Goal: Task Accomplishment & Management: Manage account settings

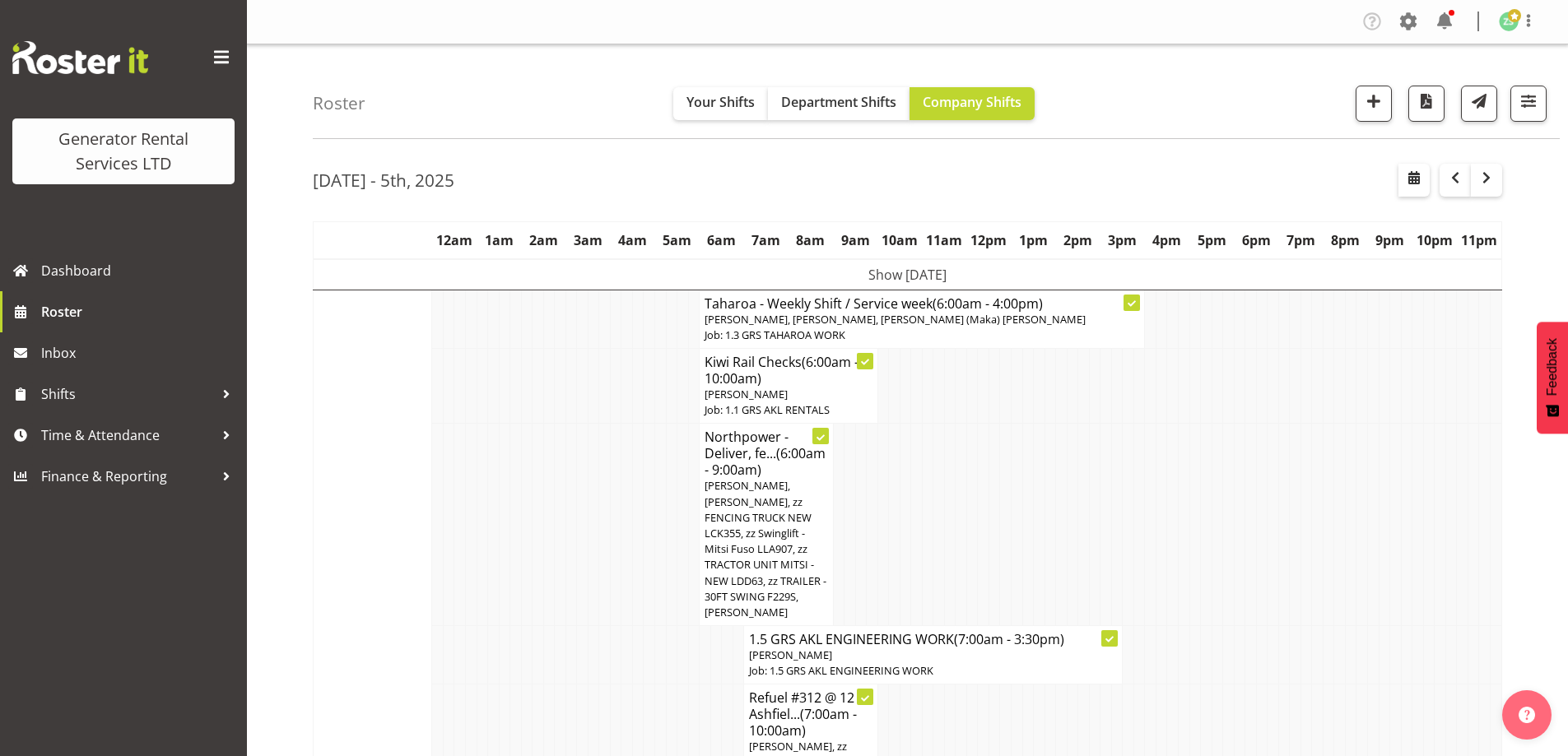
drag, startPoint x: 427, startPoint y: 562, endPoint x: 392, endPoint y: 586, distance: 42.4
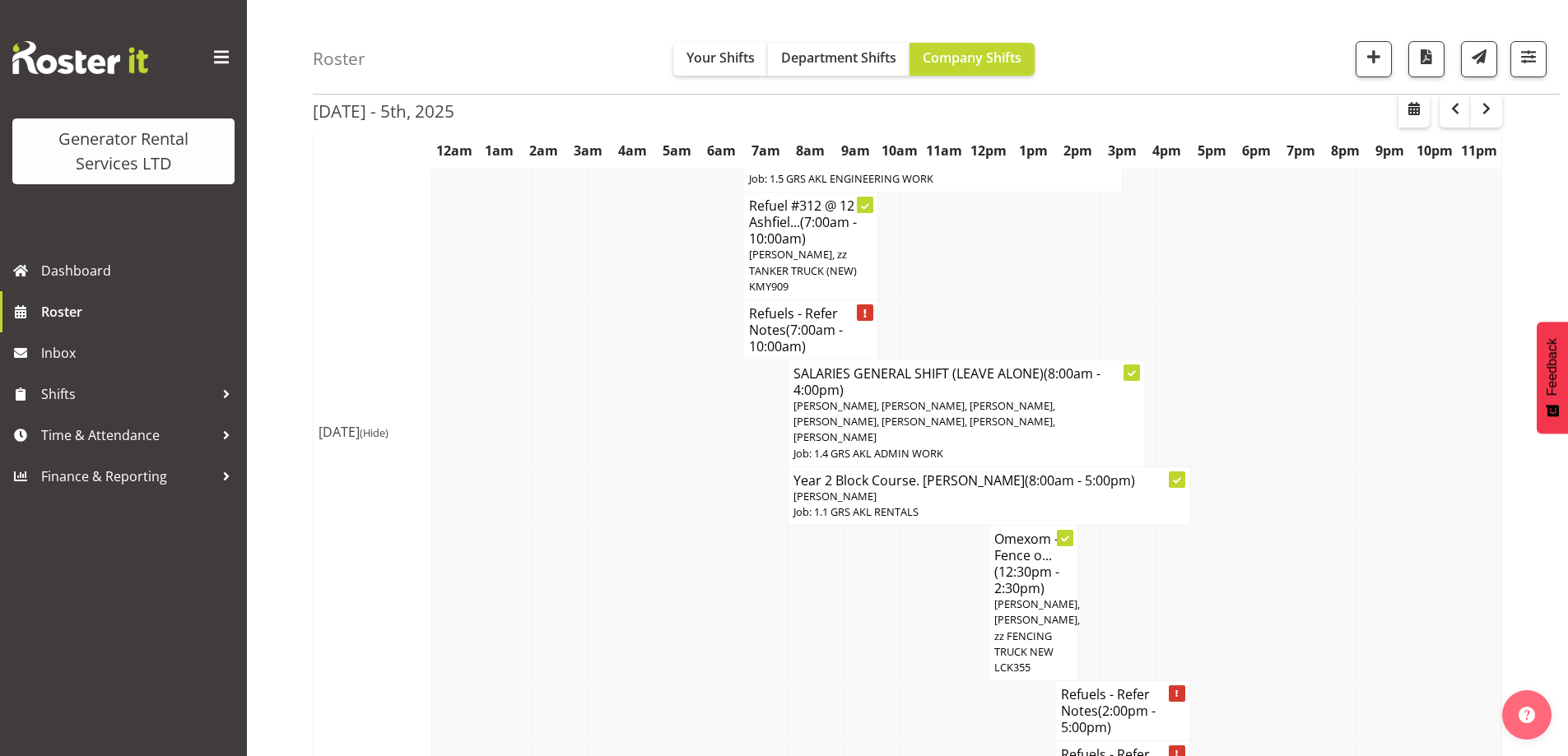
scroll to position [576, 0]
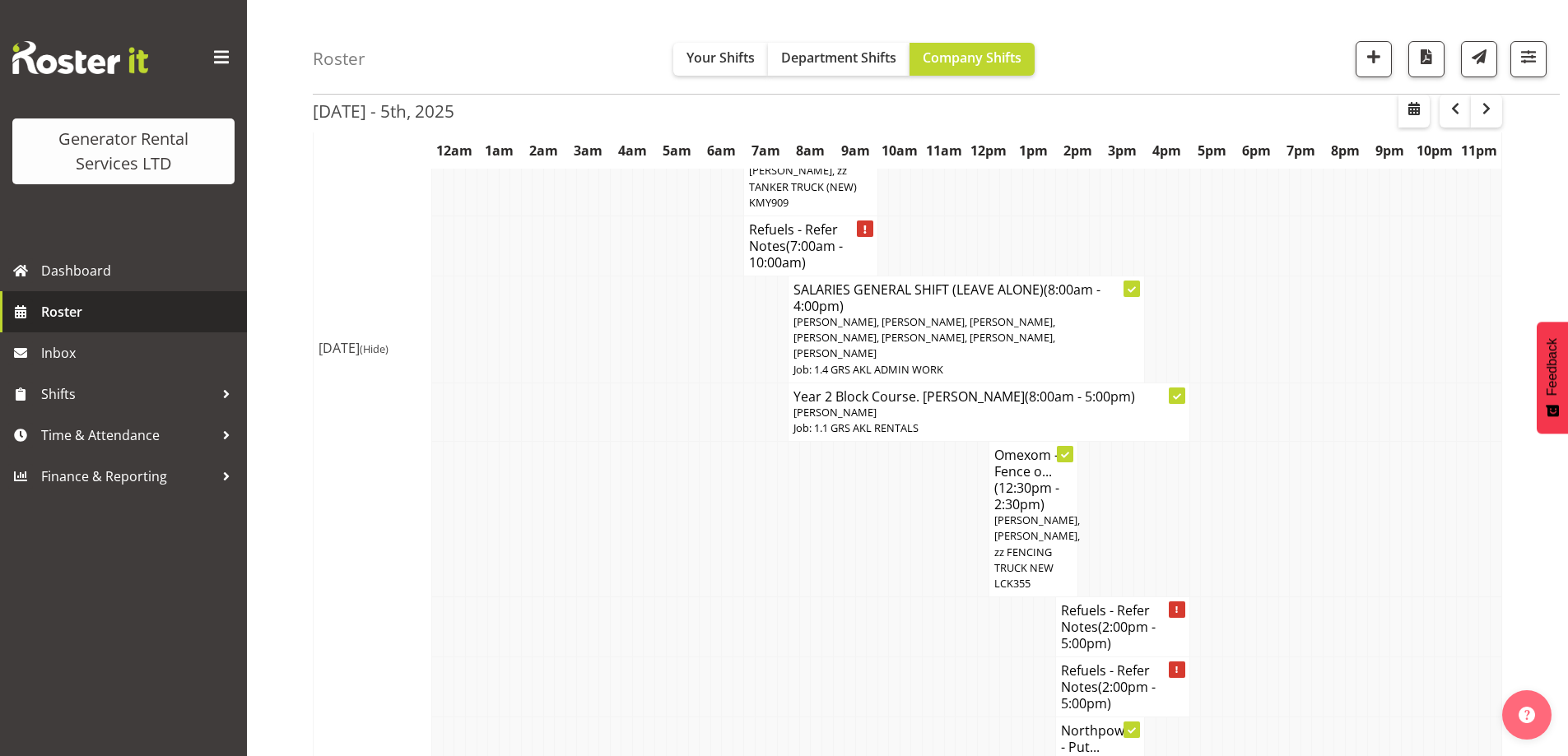
click at [69, 311] on span "Roster" at bounding box center [140, 312] width 198 height 25
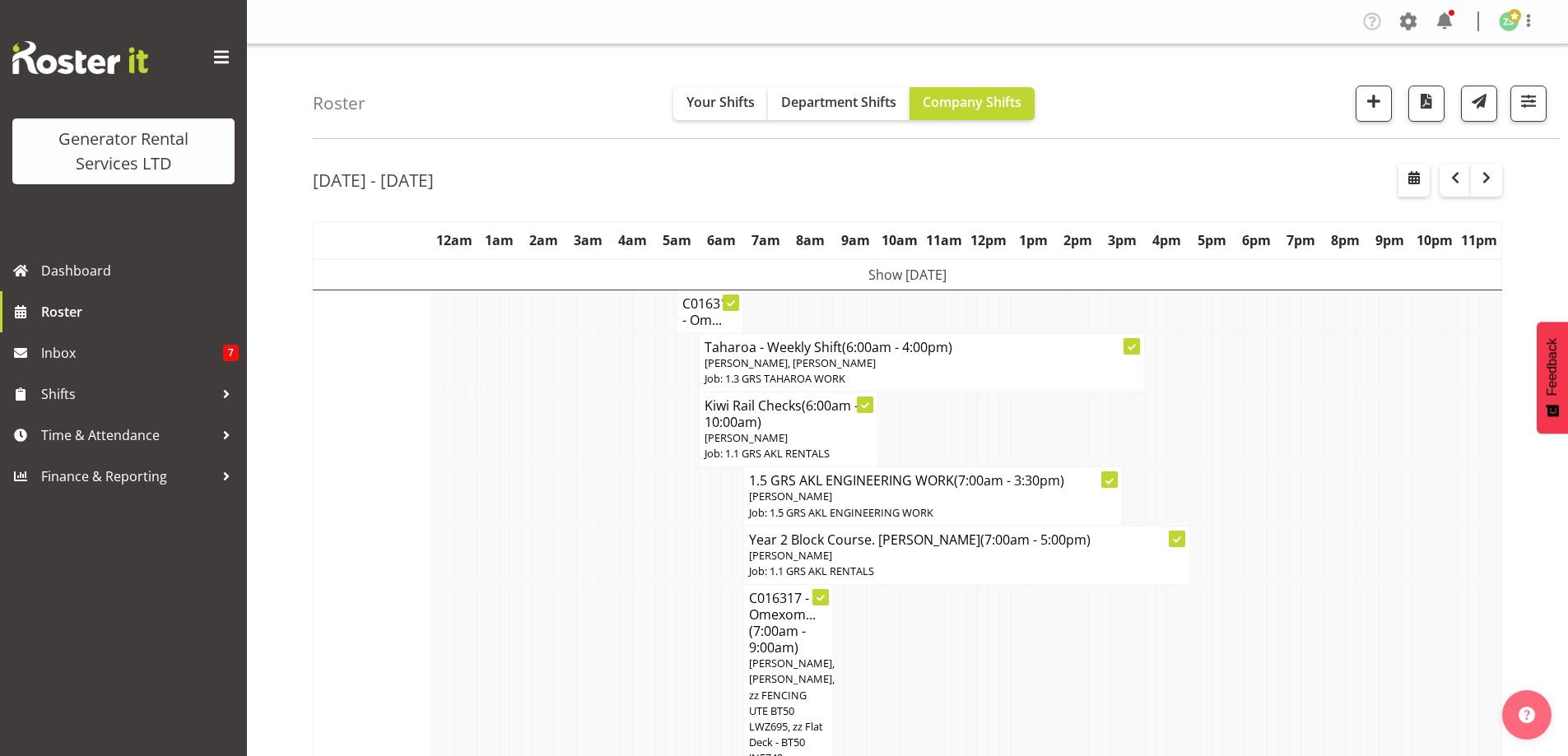
click at [640, 601] on td at bounding box center [638, 678] width 12 height 187
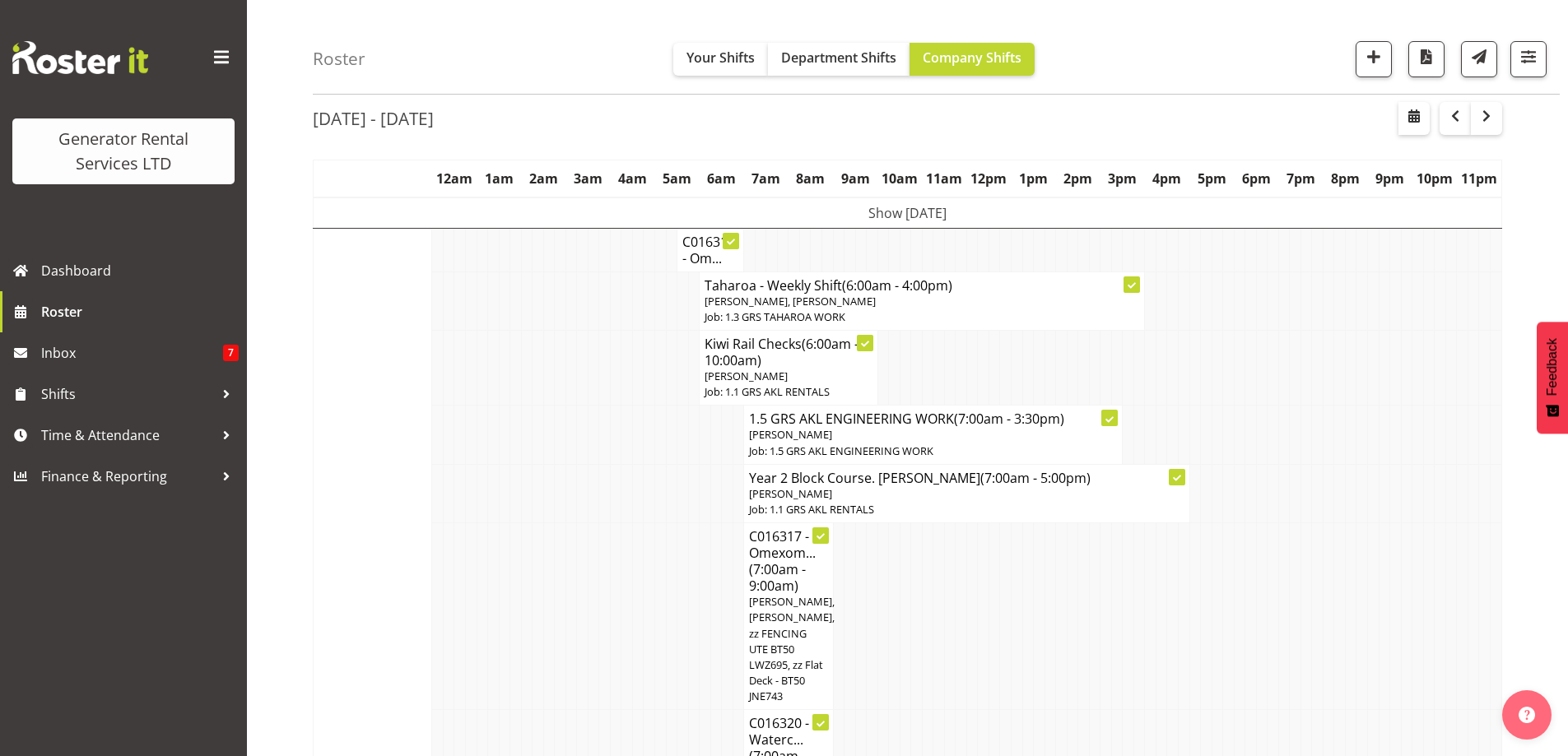
scroll to position [247, 0]
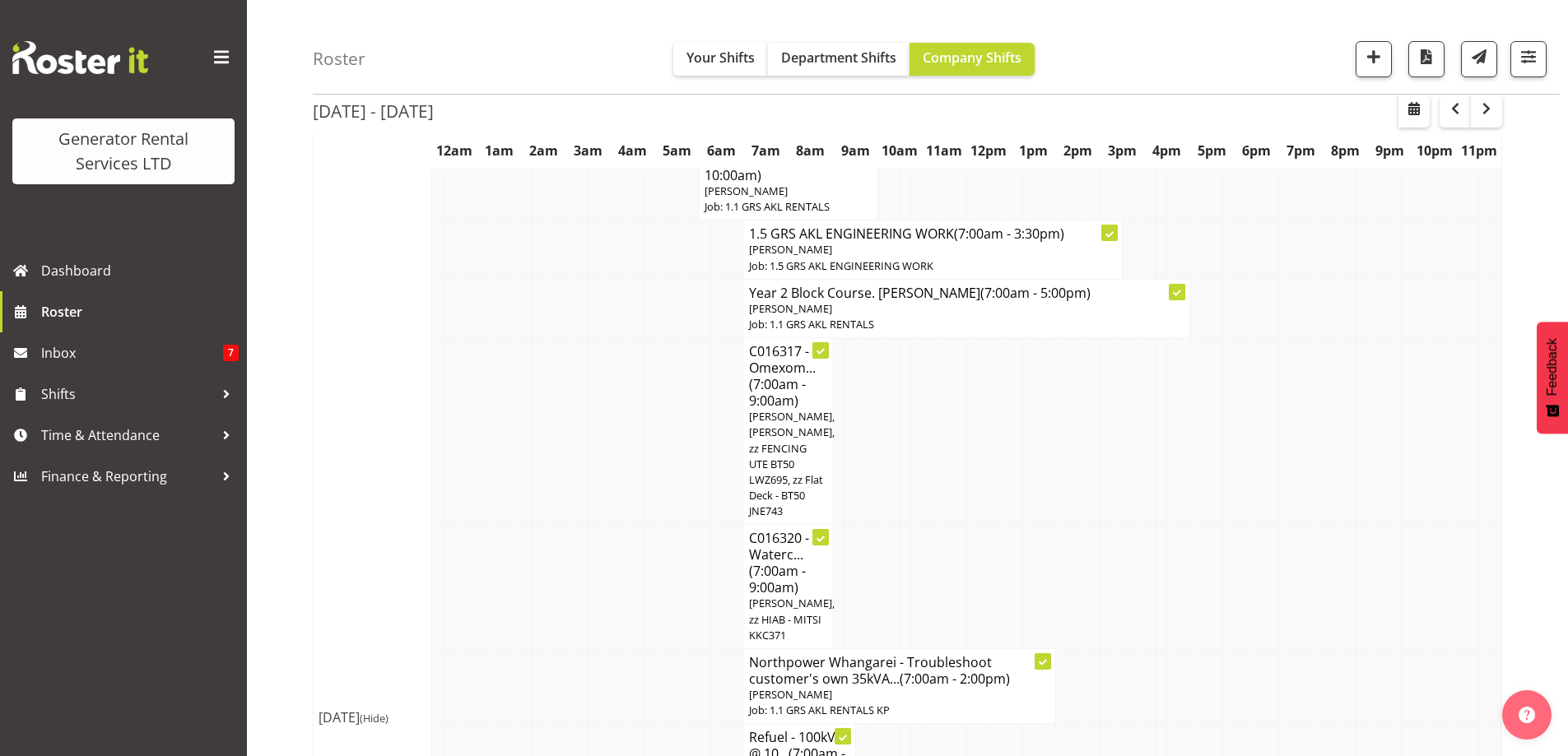
click at [612, 540] on td at bounding box center [616, 587] width 12 height 124
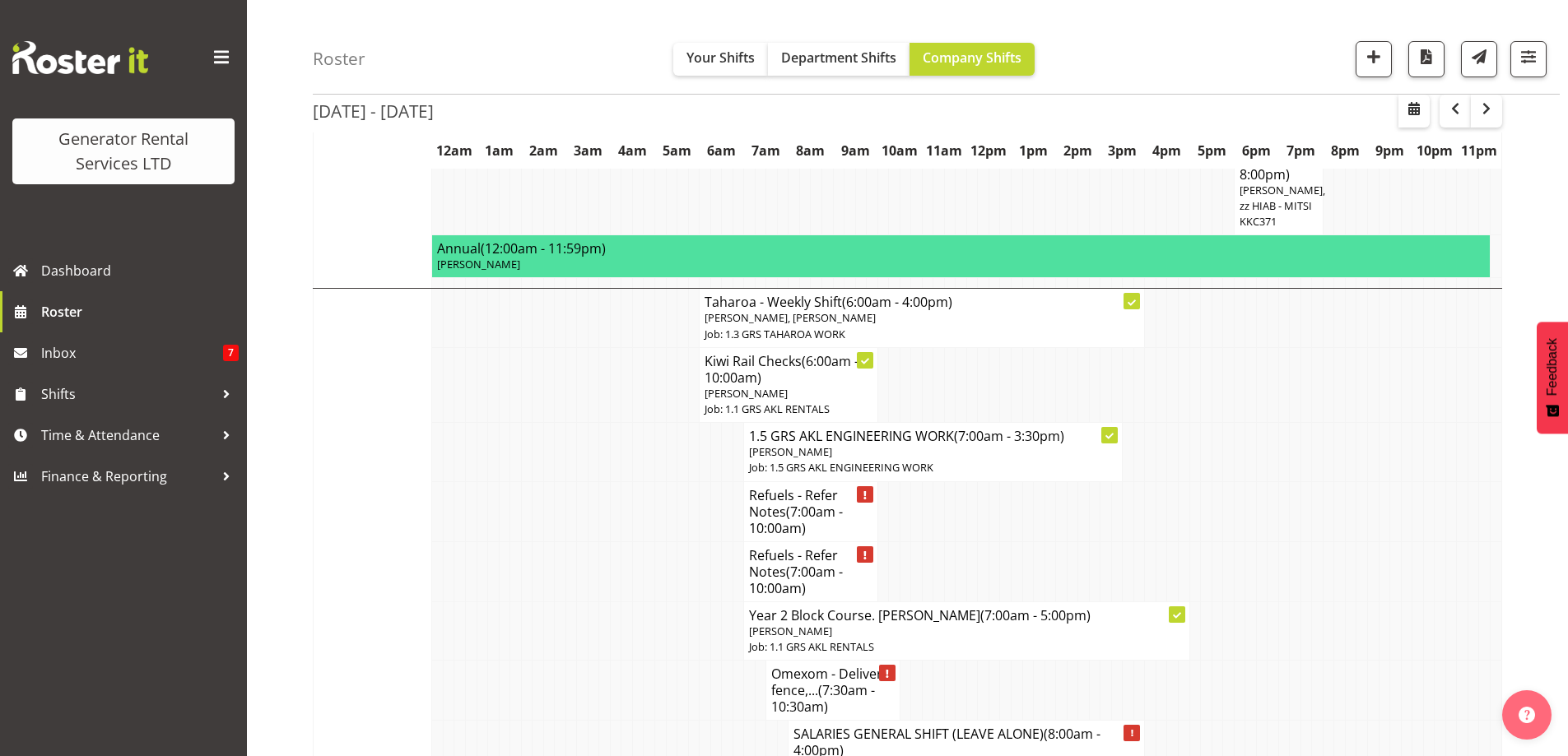
scroll to position [1482, 0]
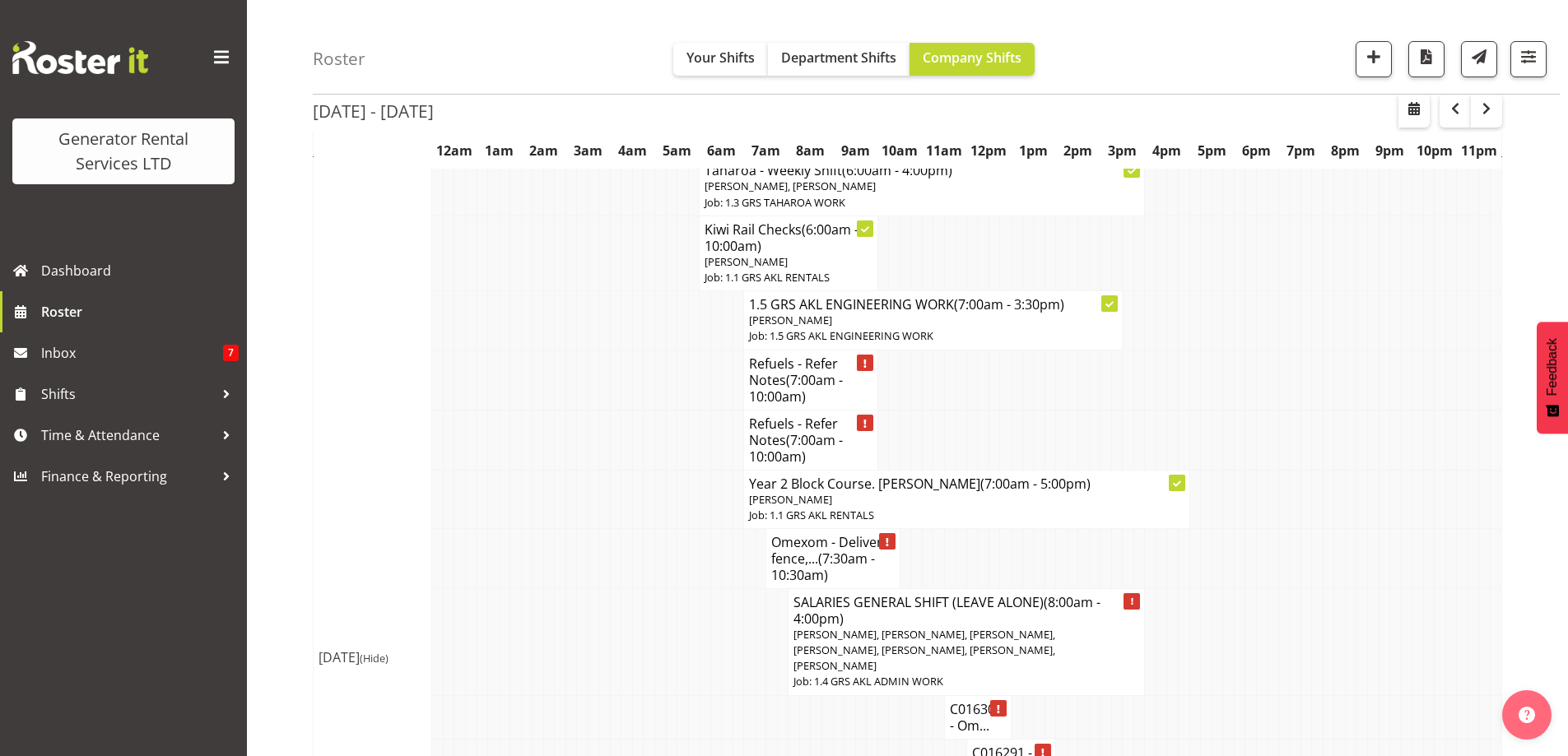
drag, startPoint x: 729, startPoint y: 739, endPoint x: 728, endPoint y: 729, distance: 10.0
click at [699, 695] on td at bounding box center [705, 717] width 12 height 43
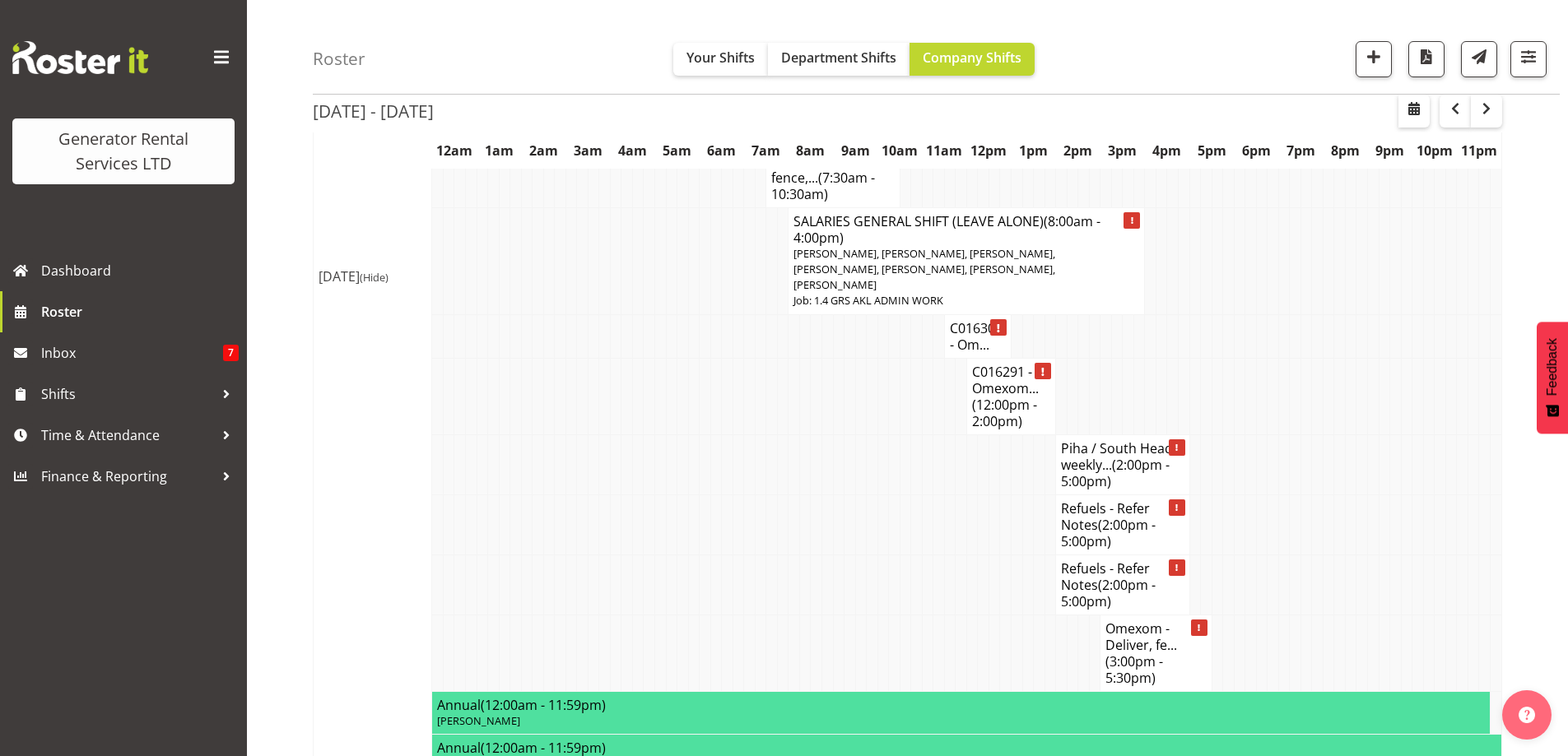
scroll to position [1892, 0]
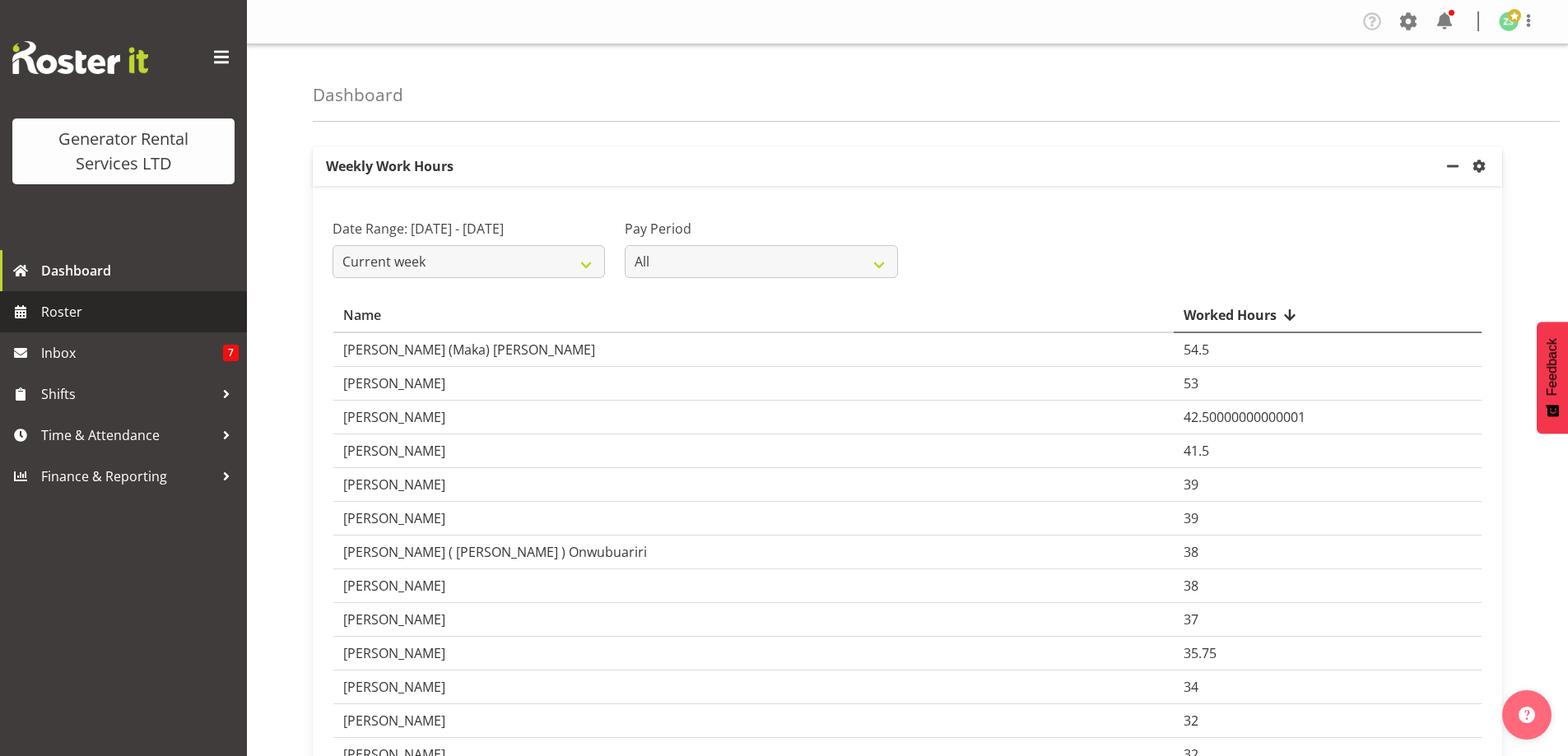
click at [134, 311] on span "Roster" at bounding box center [140, 312] width 198 height 25
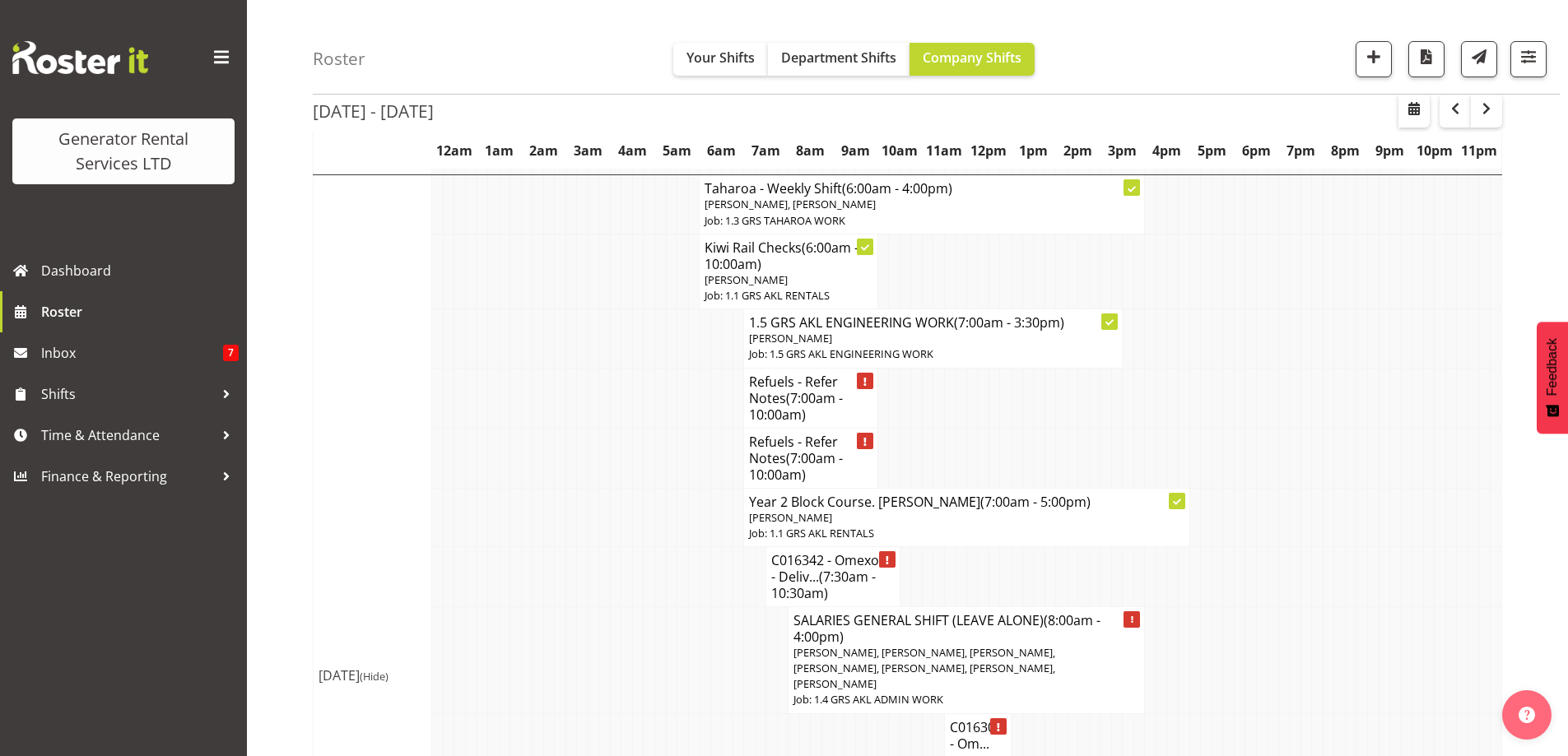
scroll to position [1482, 0]
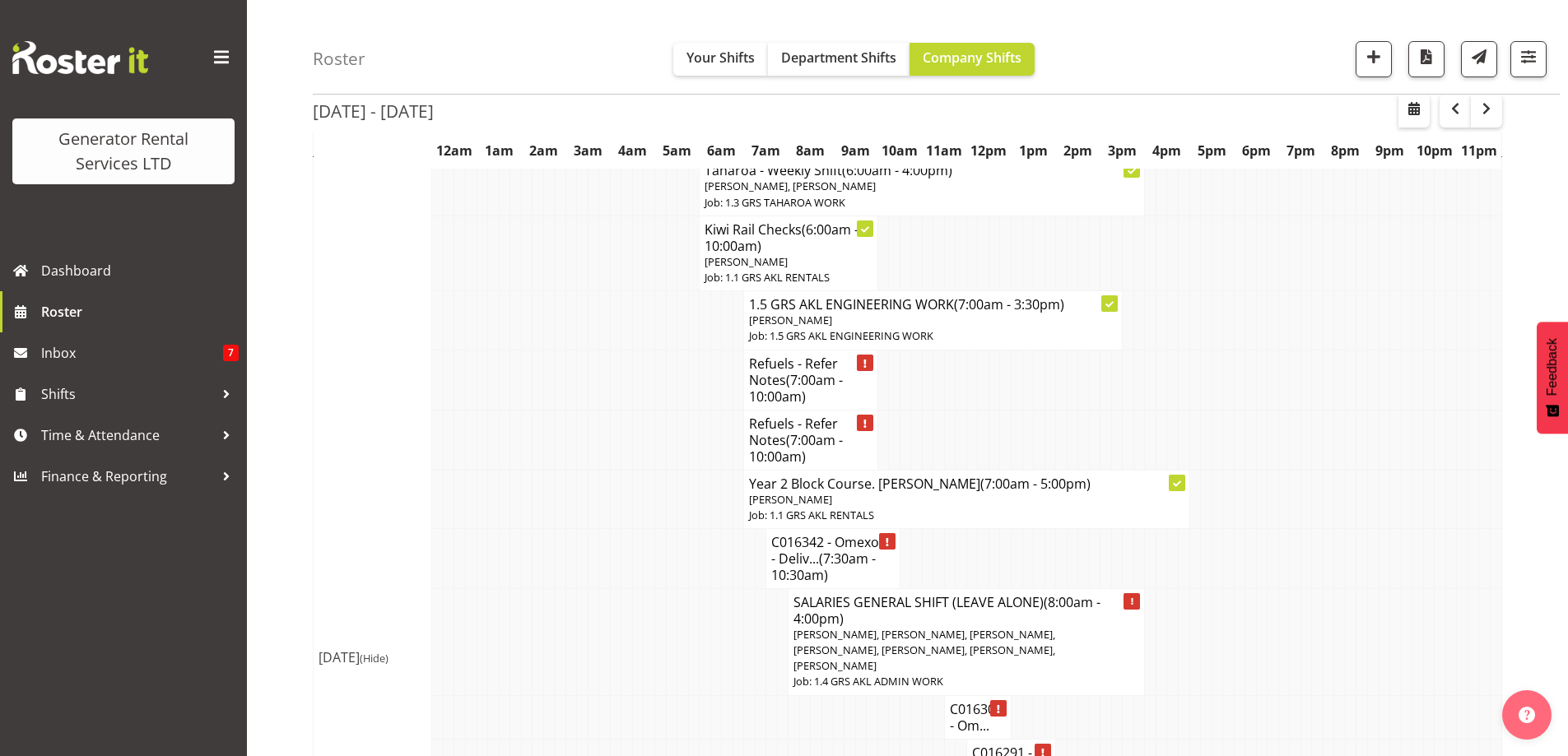
click at [669, 619] on td at bounding box center [672, 641] width 12 height 107
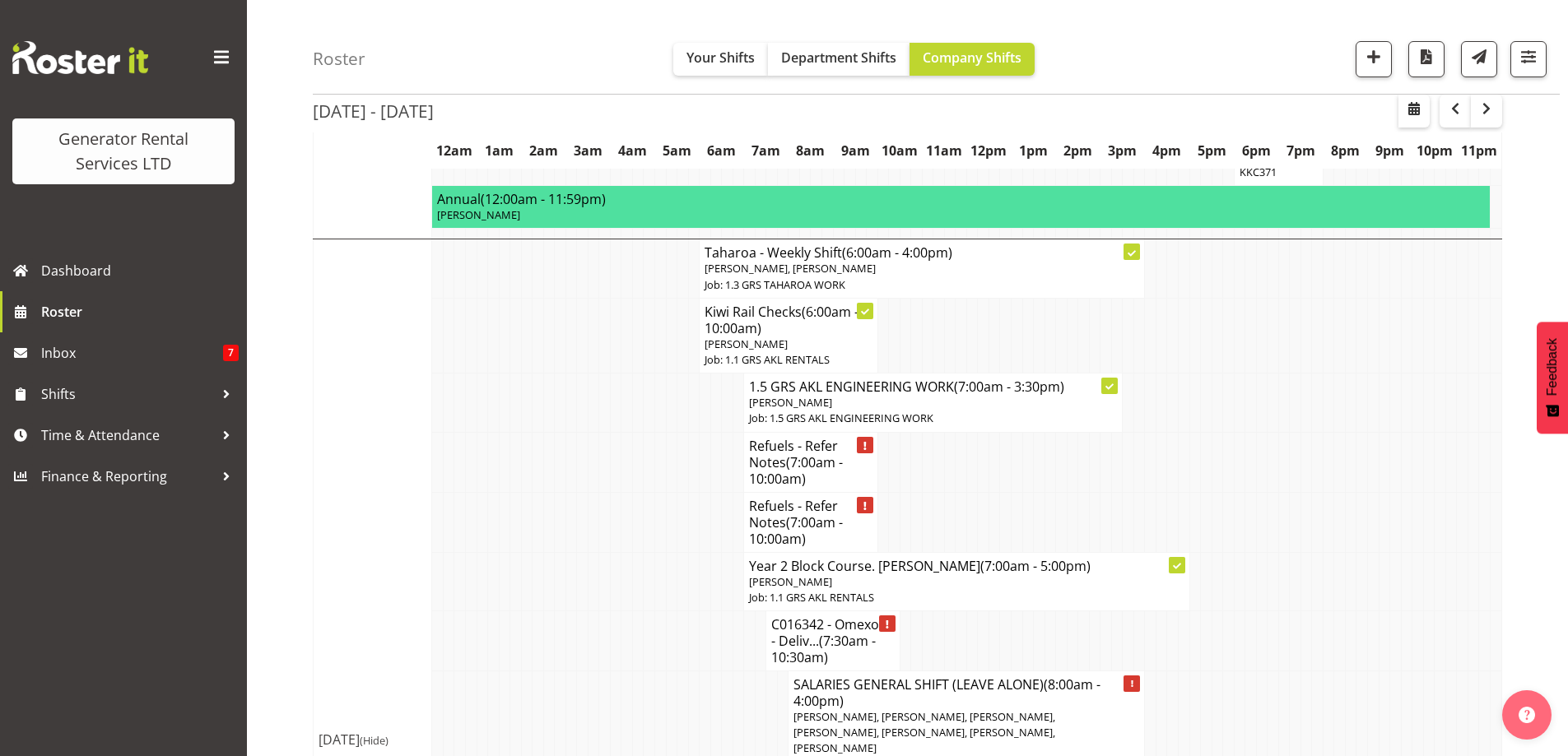
click at [581, 629] on td at bounding box center [583, 640] width 12 height 60
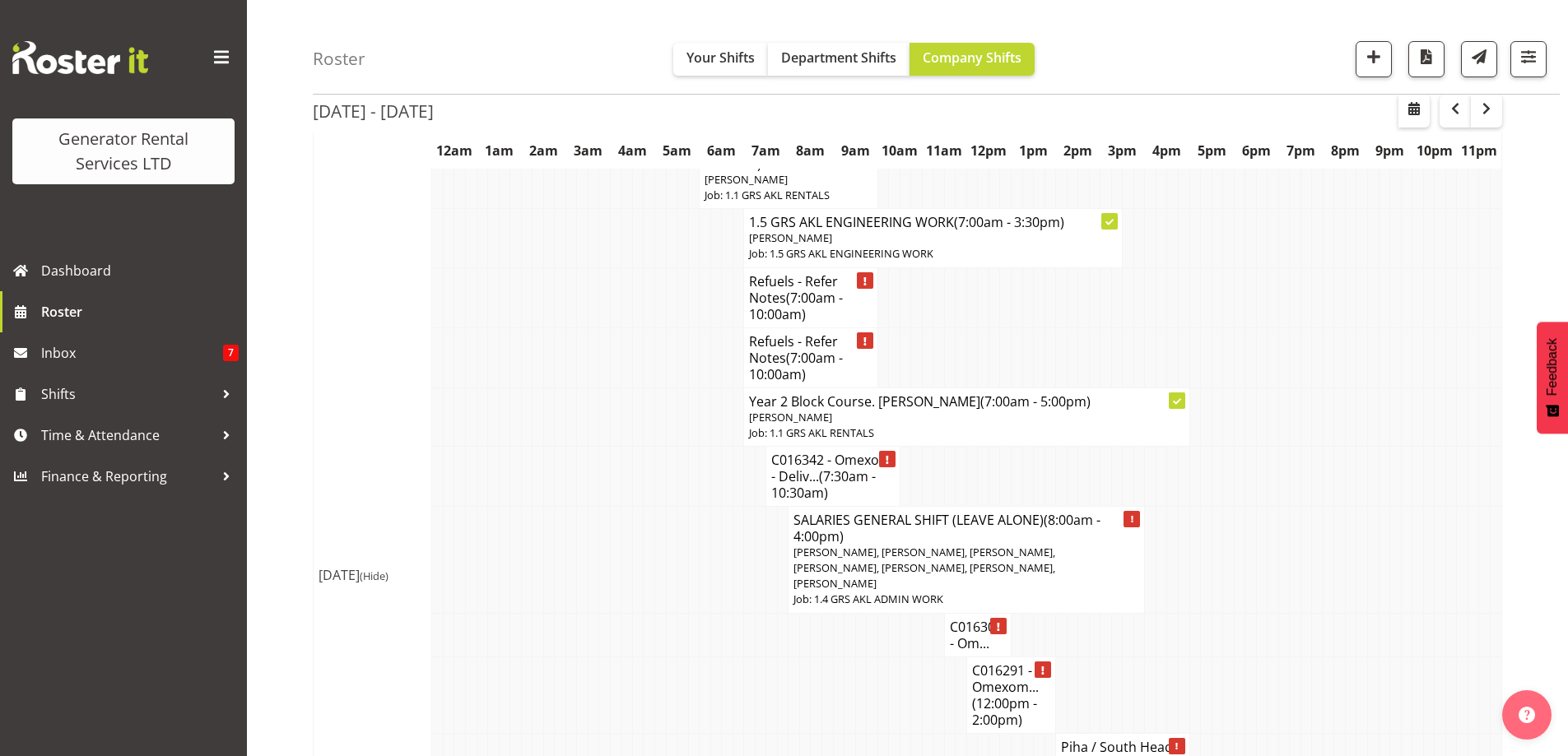
click at [1219, 657] on td at bounding box center [1218, 695] width 12 height 77
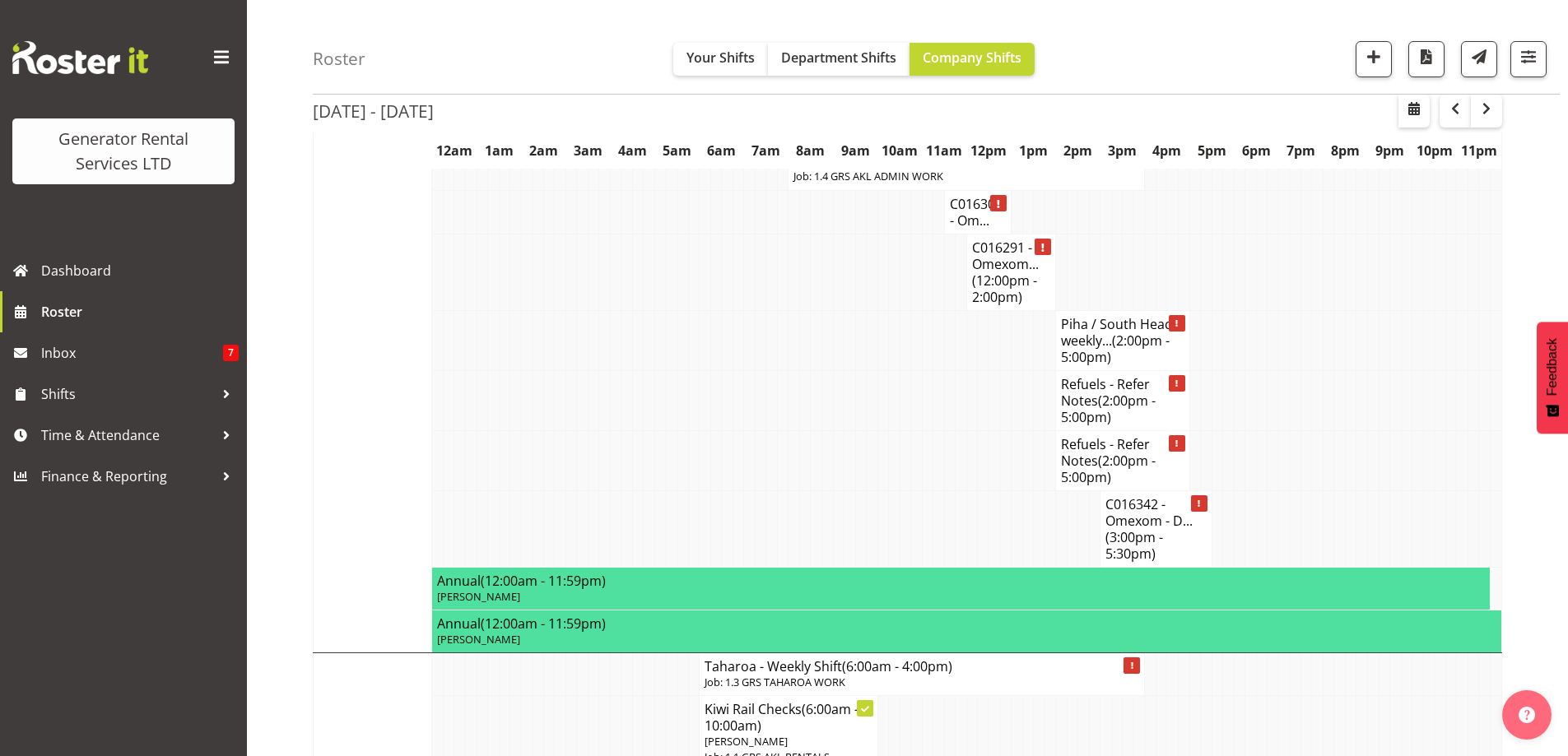
scroll to position [2304, 0]
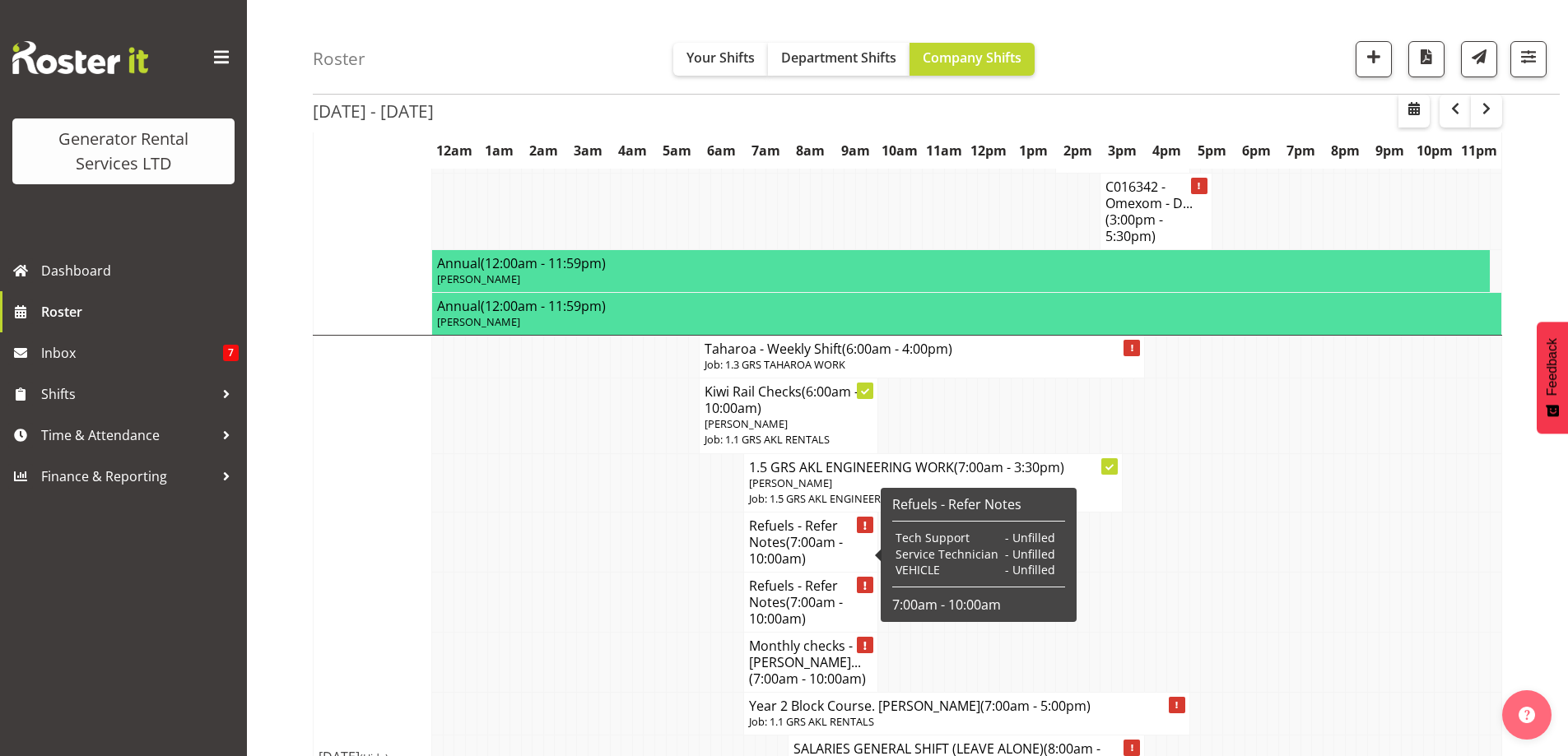
click at [640, 578] on td at bounding box center [638, 602] width 12 height 60
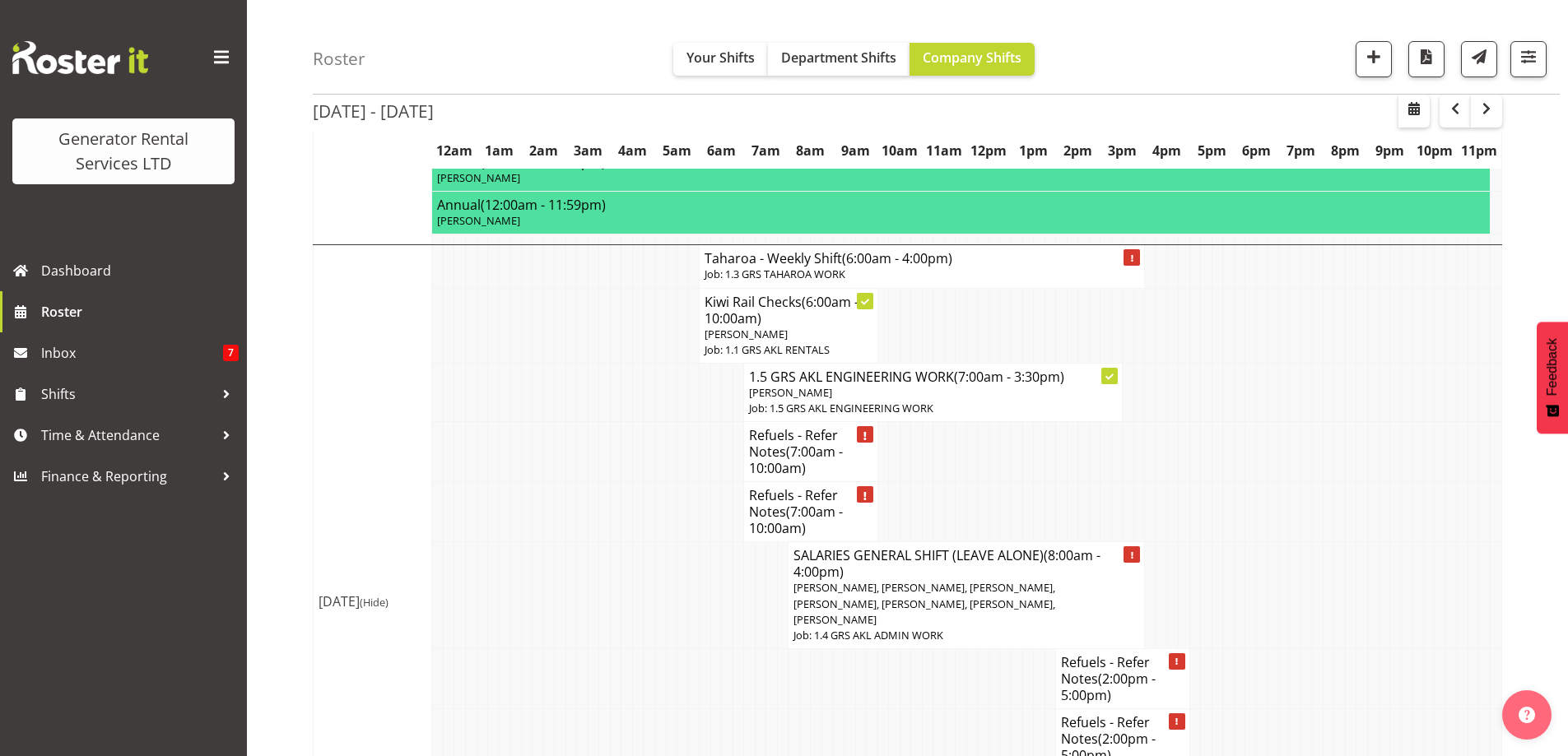
scroll to position [3291, 0]
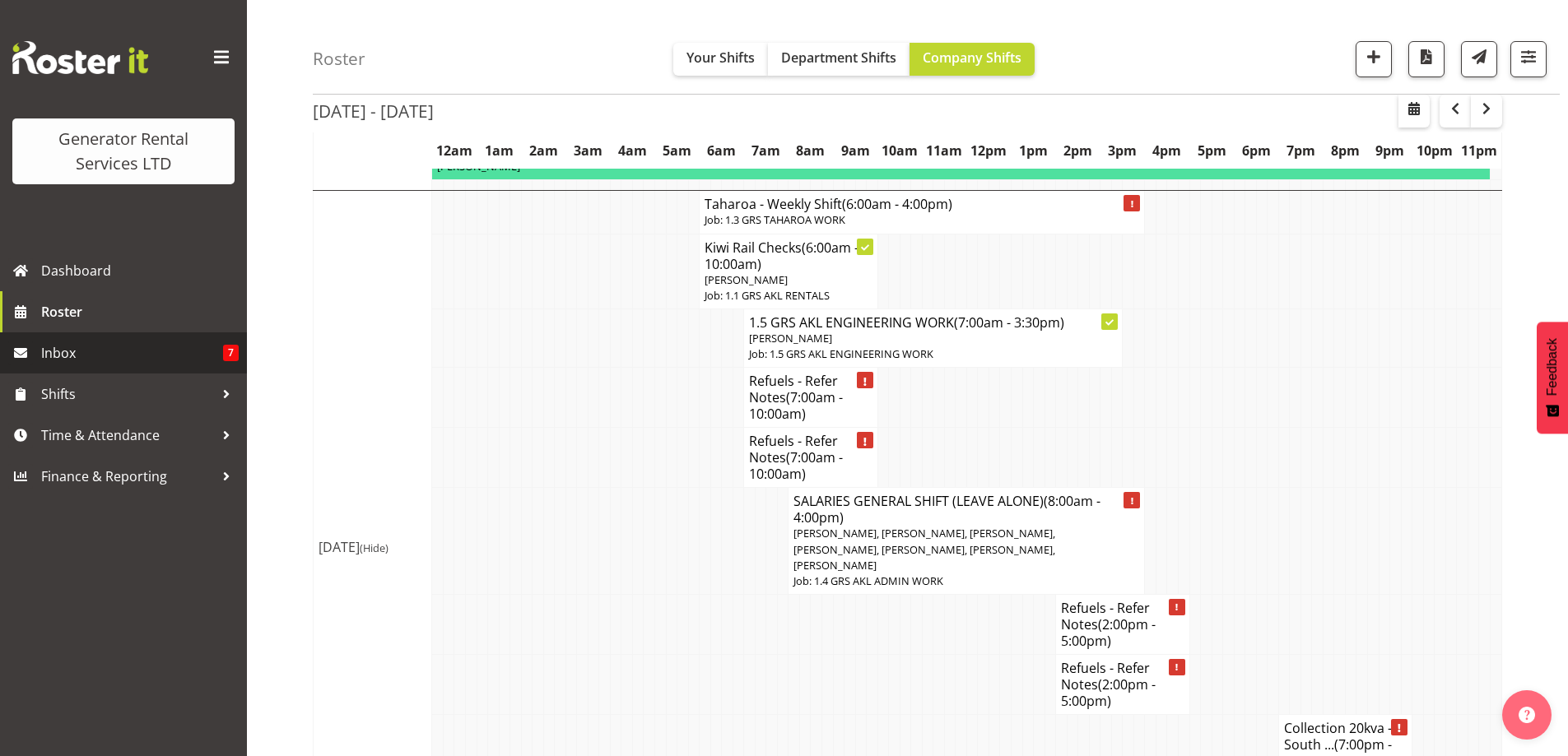
click at [168, 361] on span "Inbox" at bounding box center [132, 353] width 182 height 25
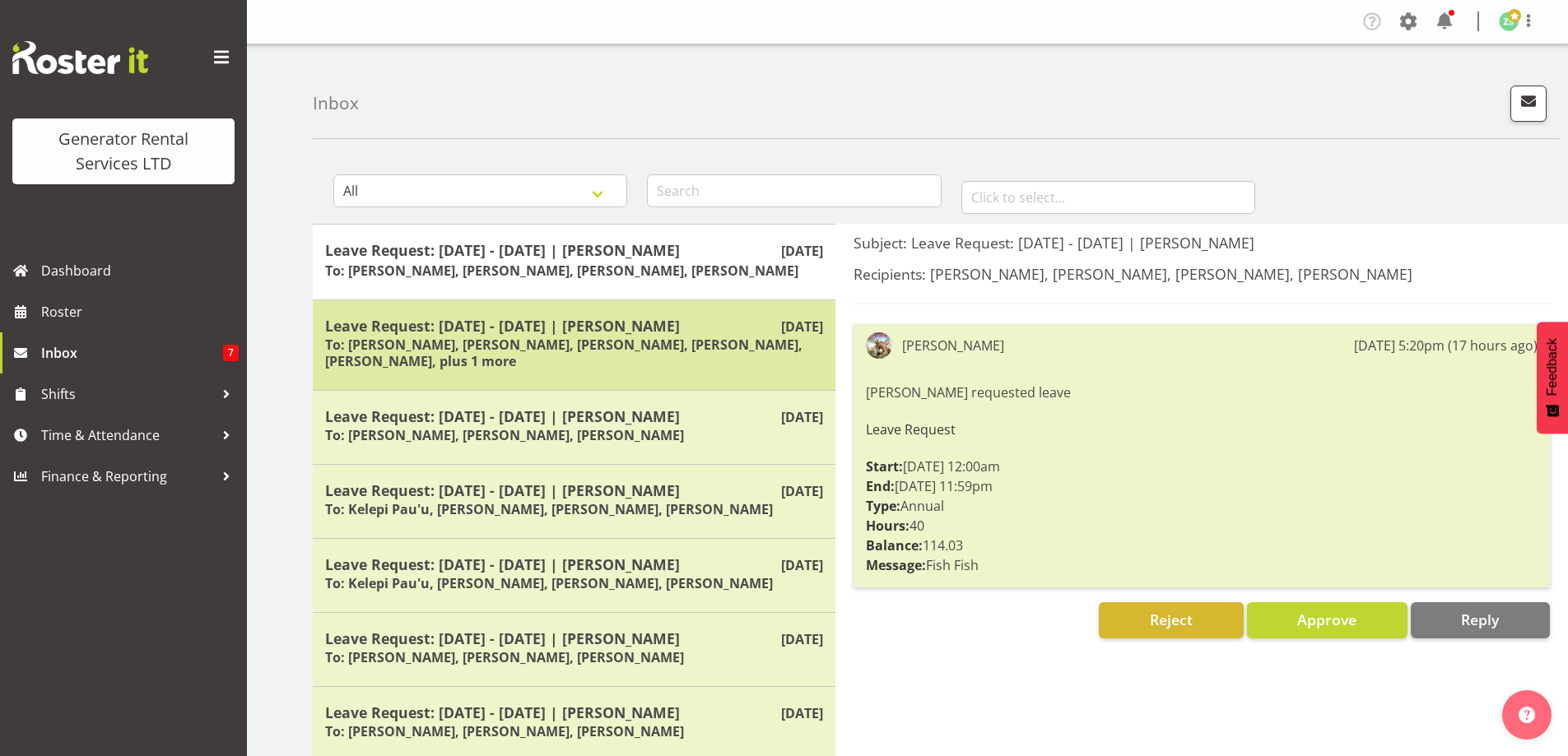
click at [572, 317] on h5 "Leave Request: [DATE] - [DATE] | [PERSON_NAME]" at bounding box center [574, 325] width 498 height 18
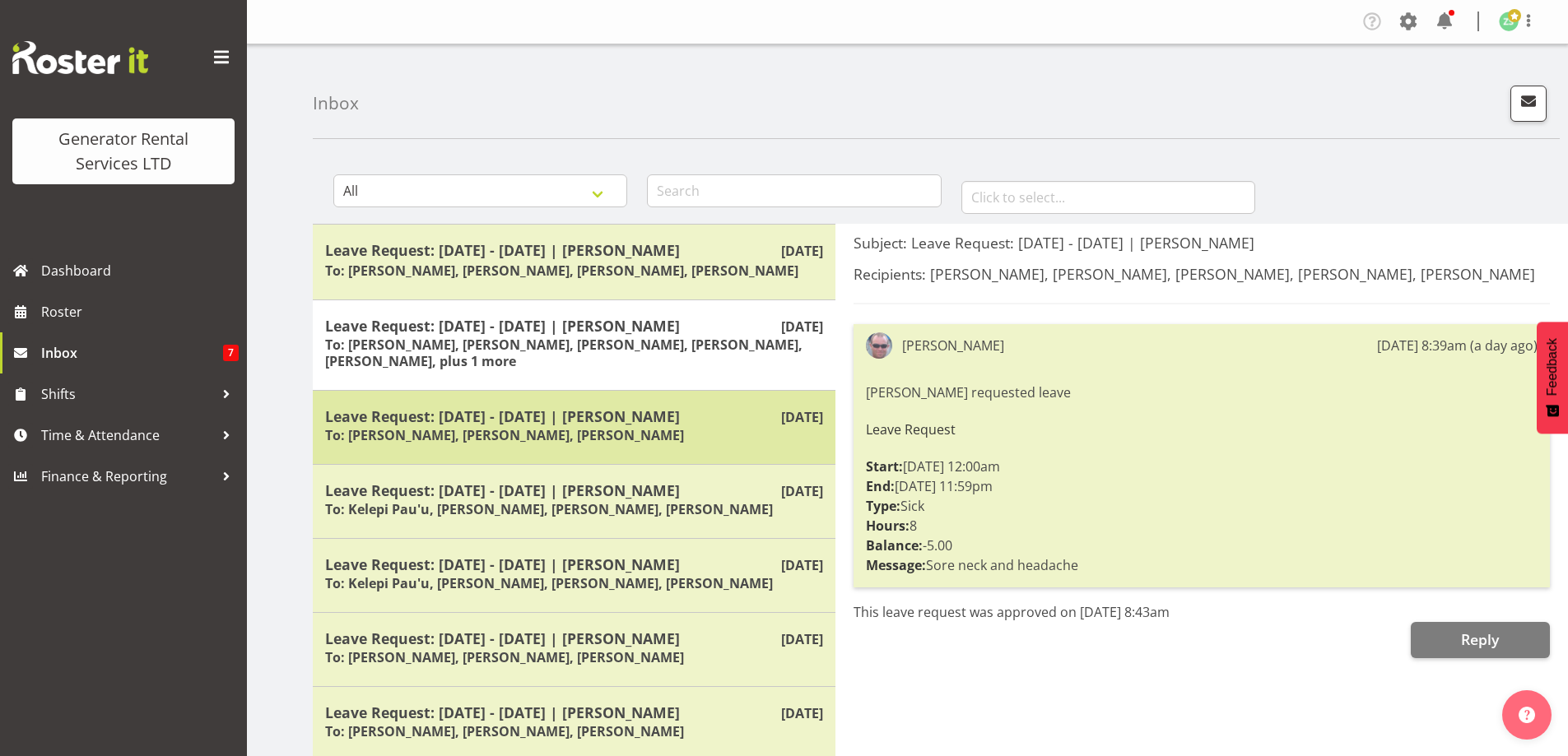
click at [500, 423] on div "Leave Request: [DATE] - [DATE] | [PERSON_NAME] To: [PERSON_NAME], [PERSON_NAME]…" at bounding box center [574, 427] width 498 height 40
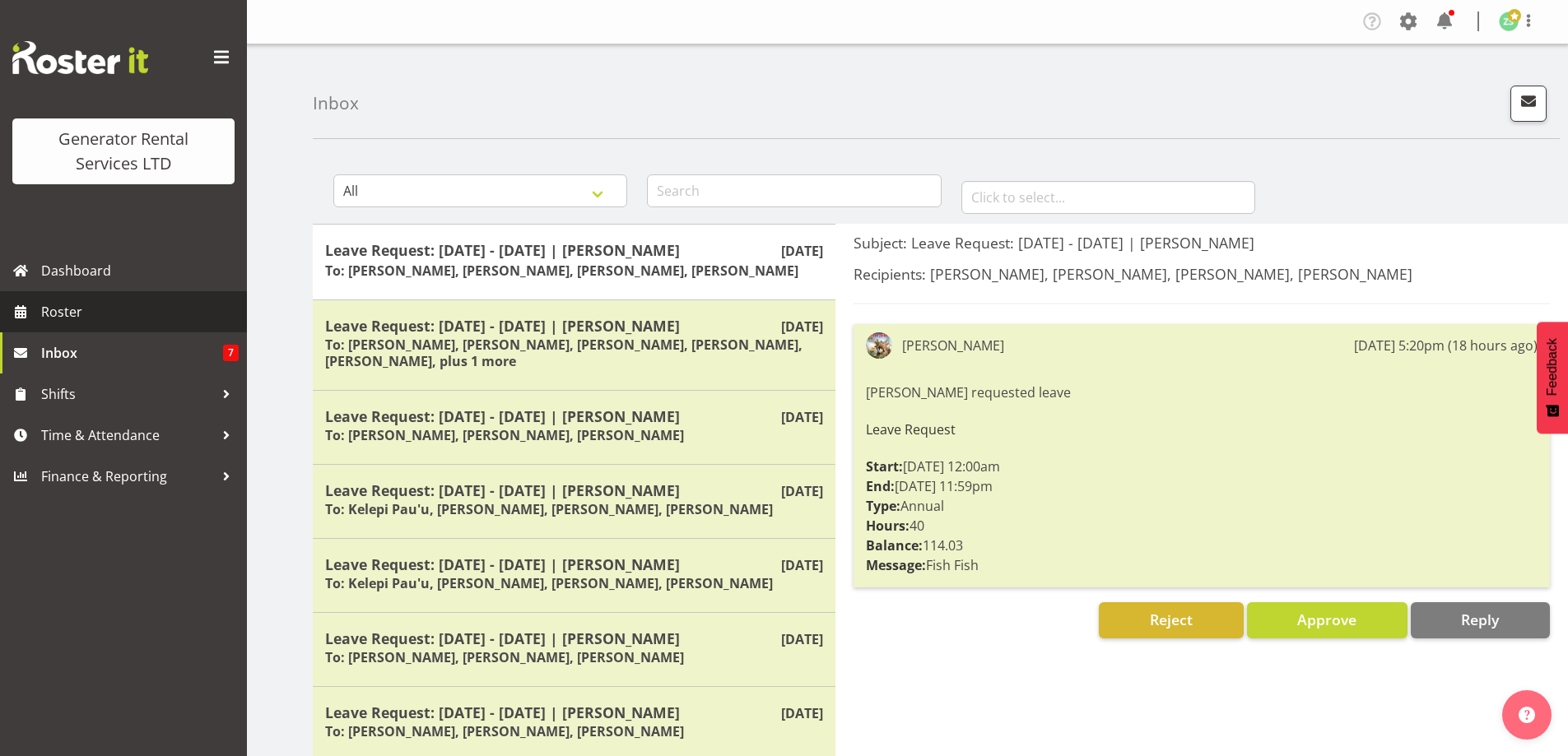
click at [83, 326] on link "Roster" at bounding box center [123, 312] width 247 height 41
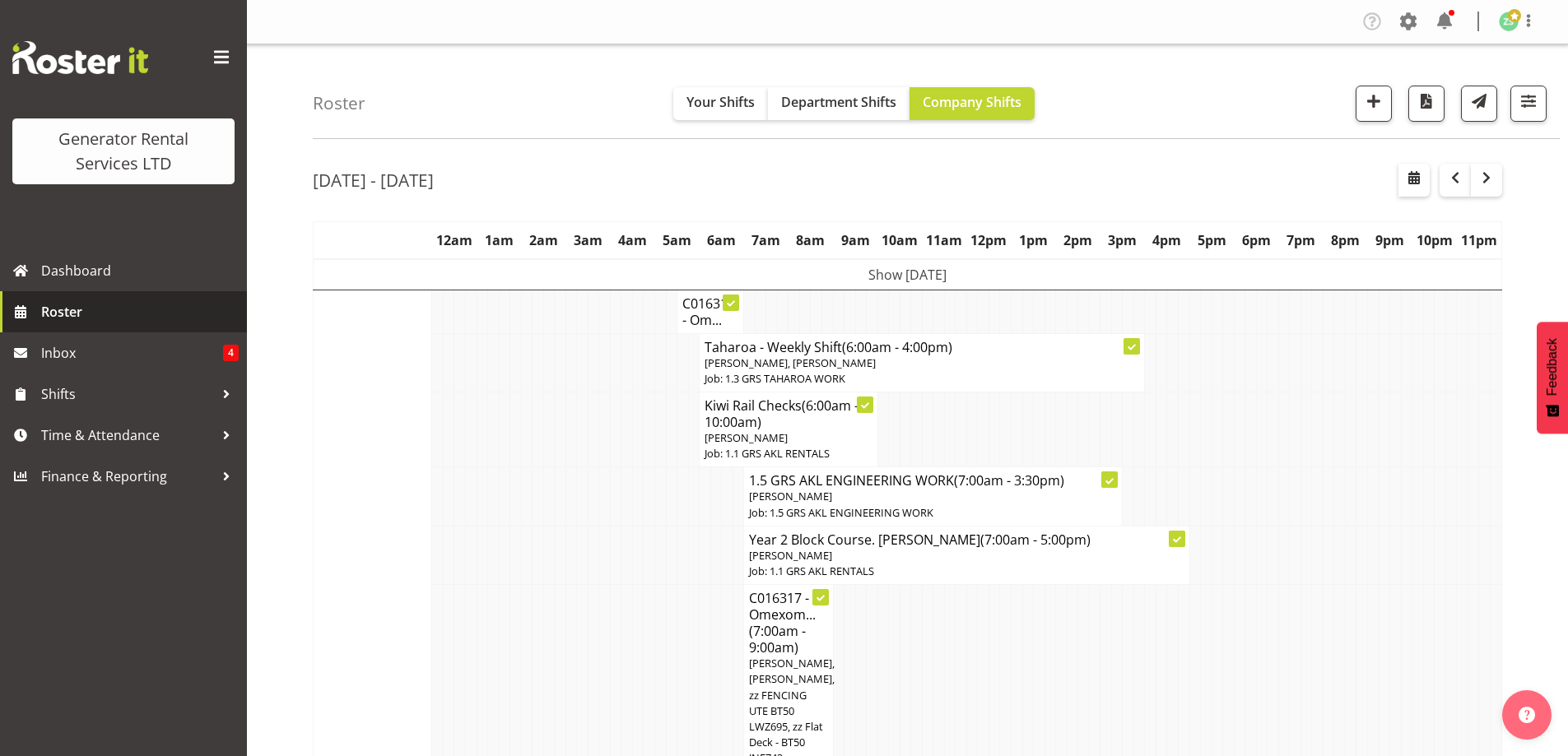
click at [139, 314] on span "Roster" at bounding box center [140, 312] width 198 height 25
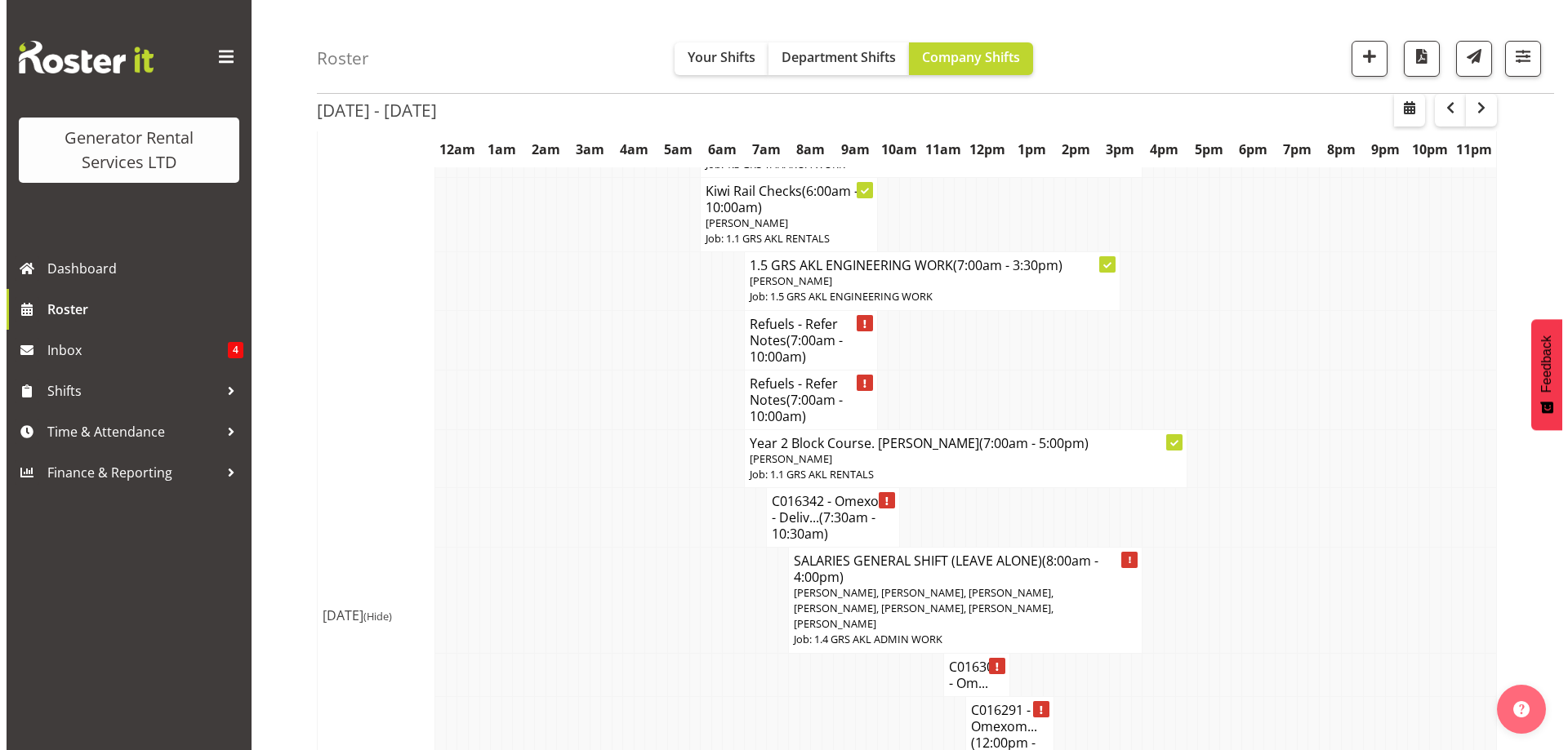
scroll to position [1551, 0]
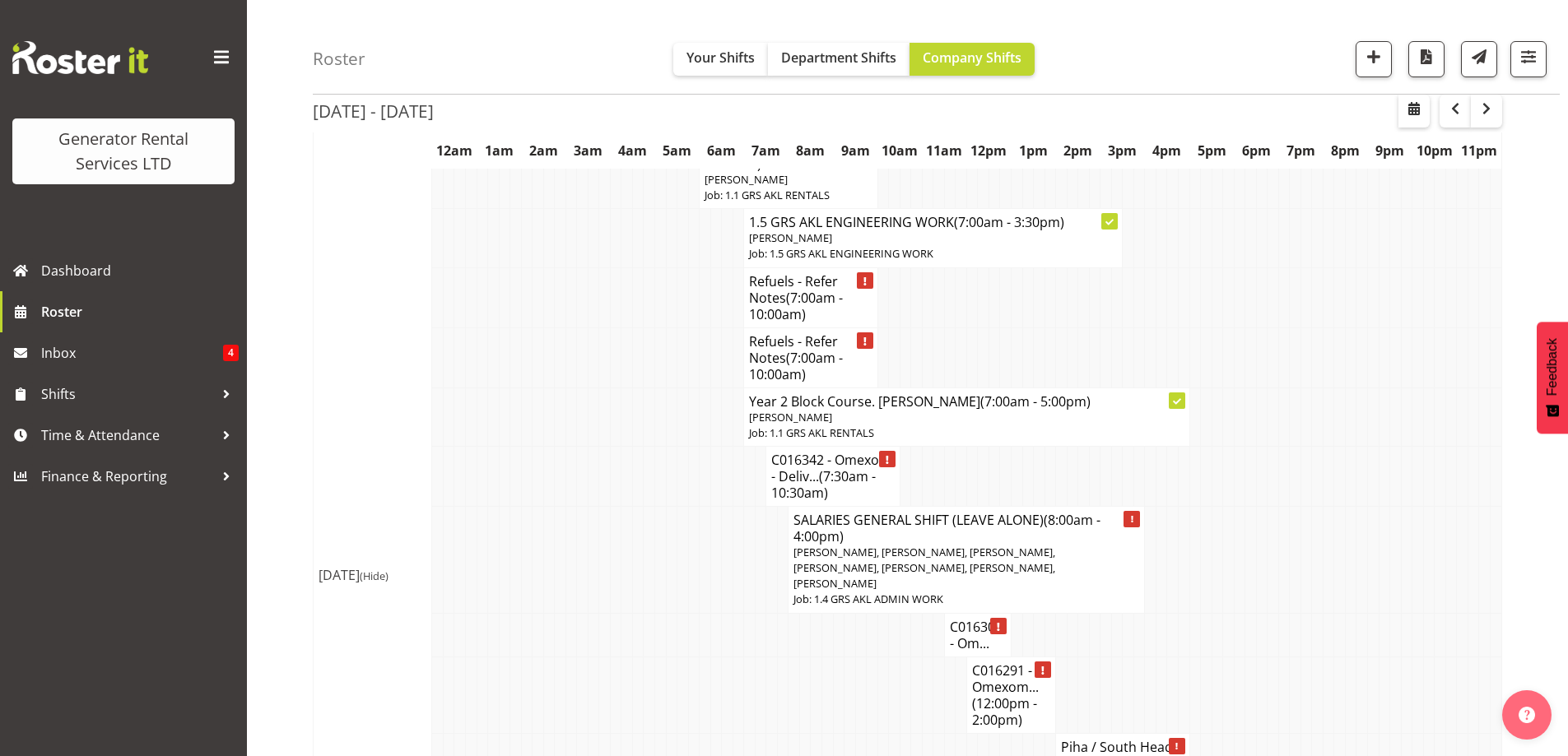
click at [690, 471] on td at bounding box center [694, 476] width 12 height 60
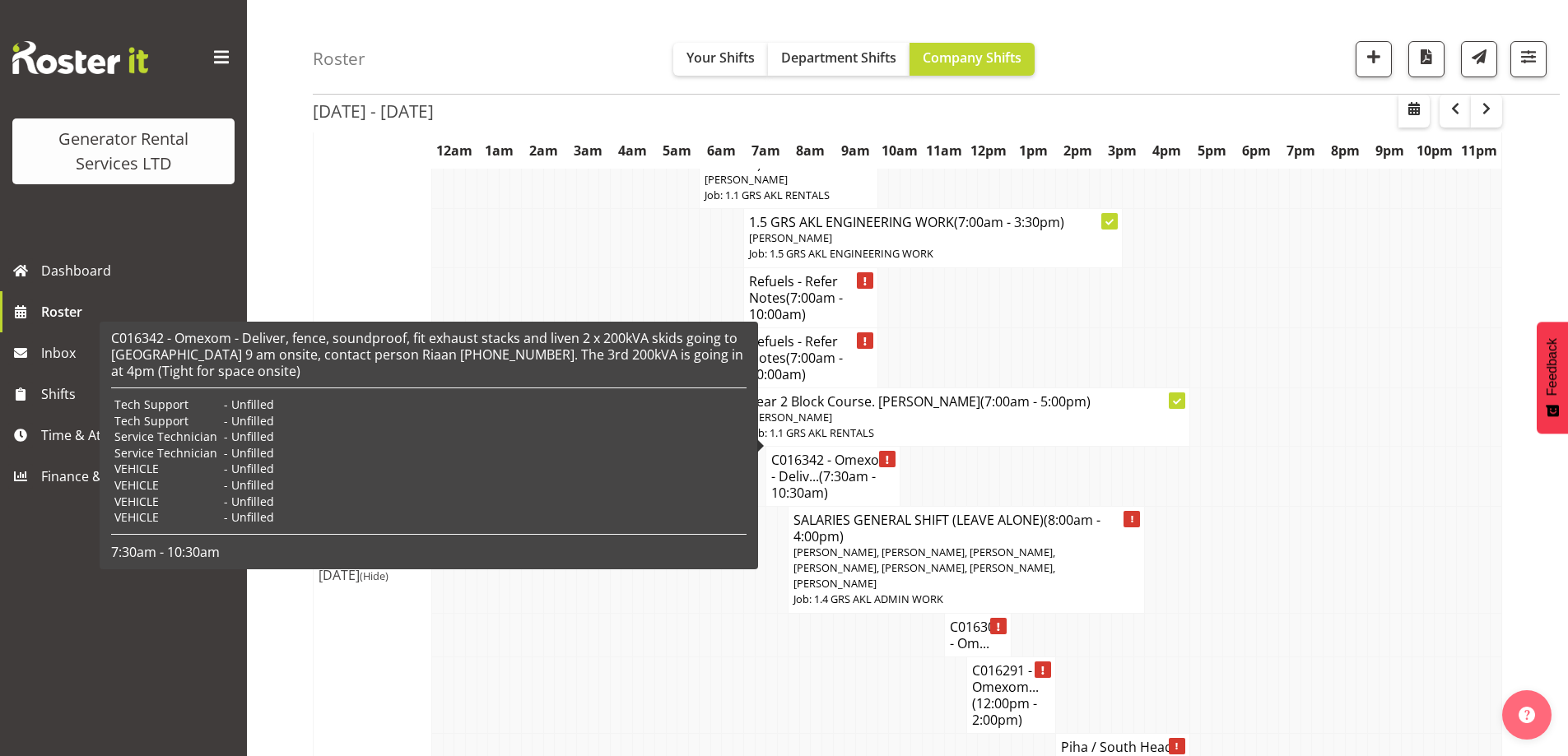
click at [806, 452] on h4 "C016342 - Omexom - Deliv... (7:30am - 10:30am)" at bounding box center [832, 477] width 123 height 49
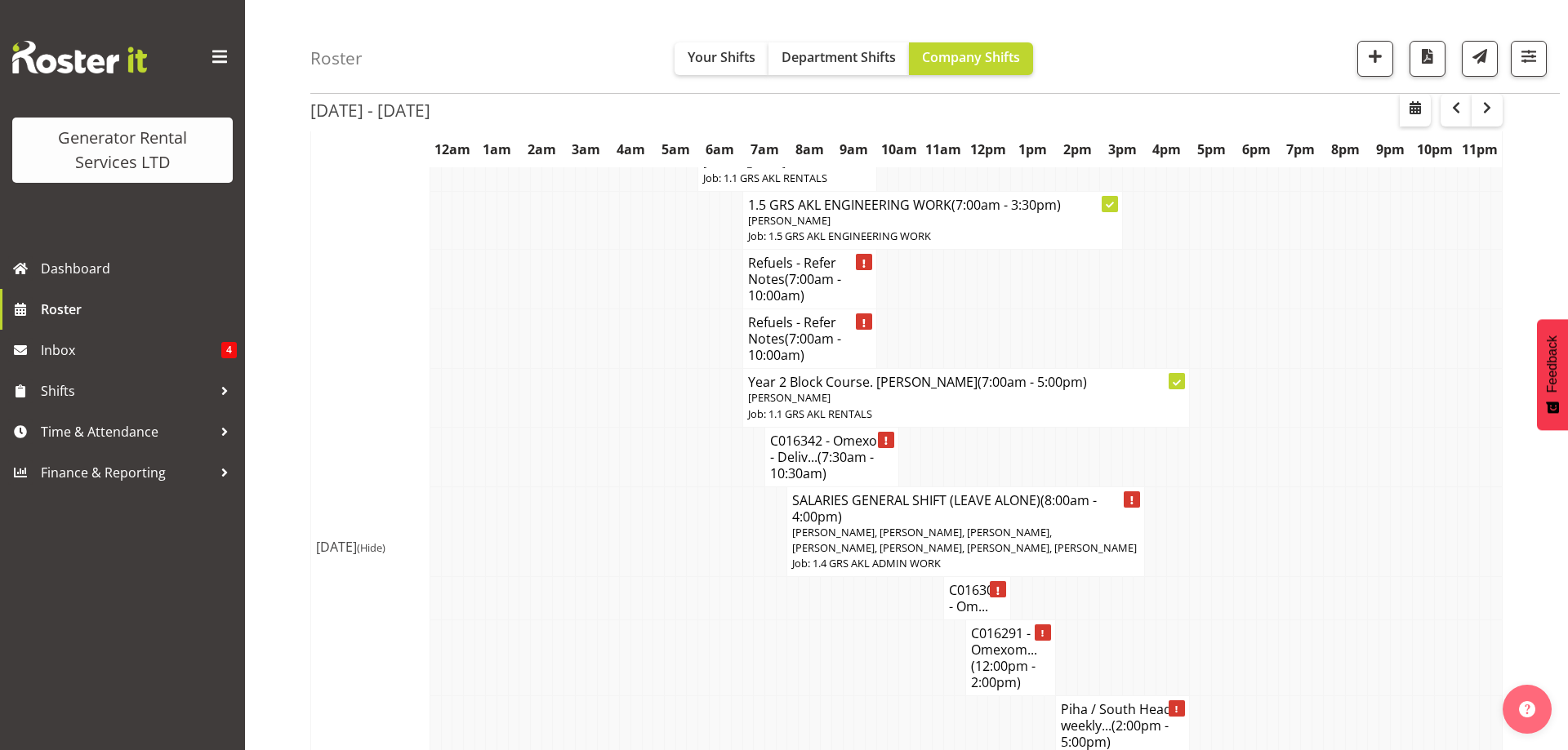
select select "7504"
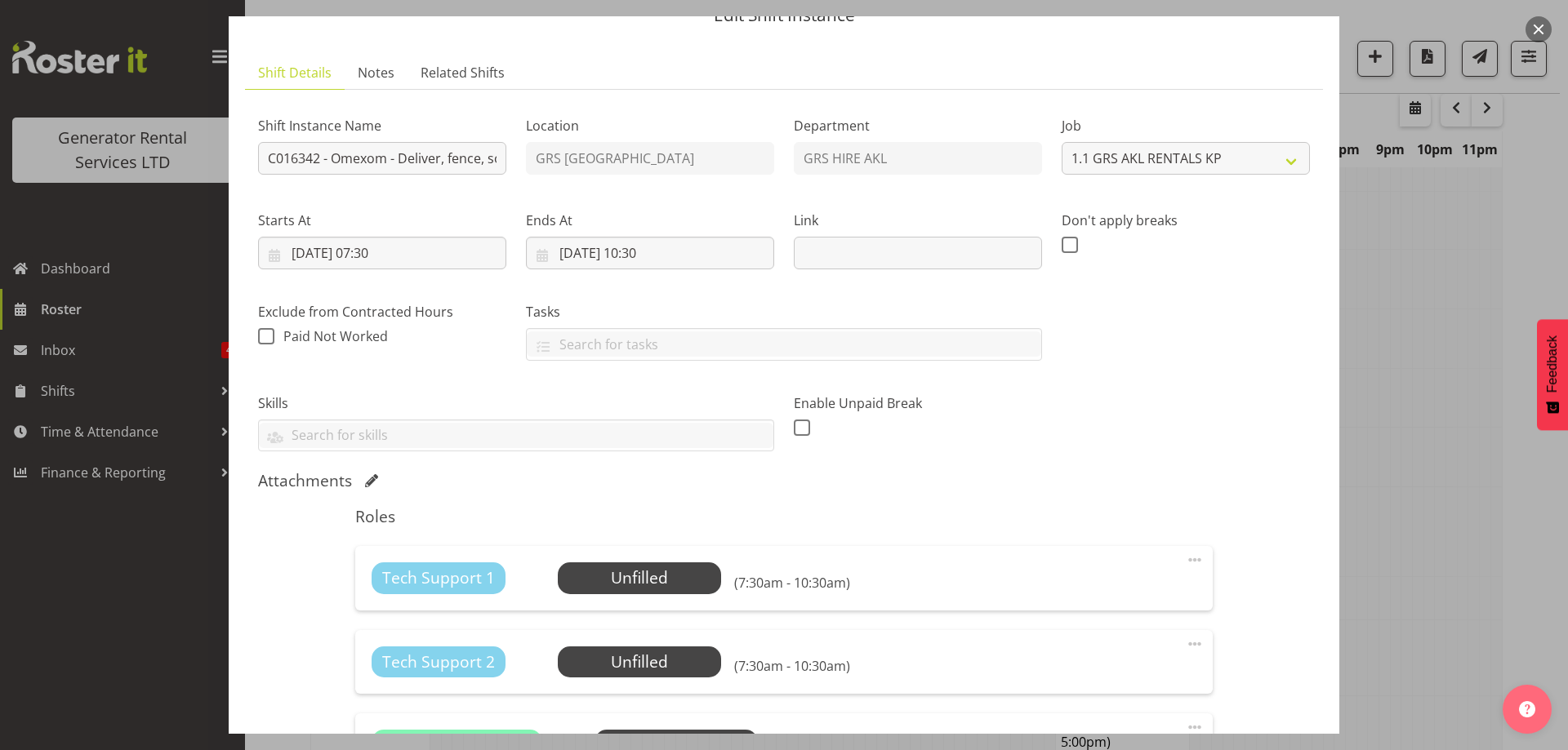
scroll to position [163, 0]
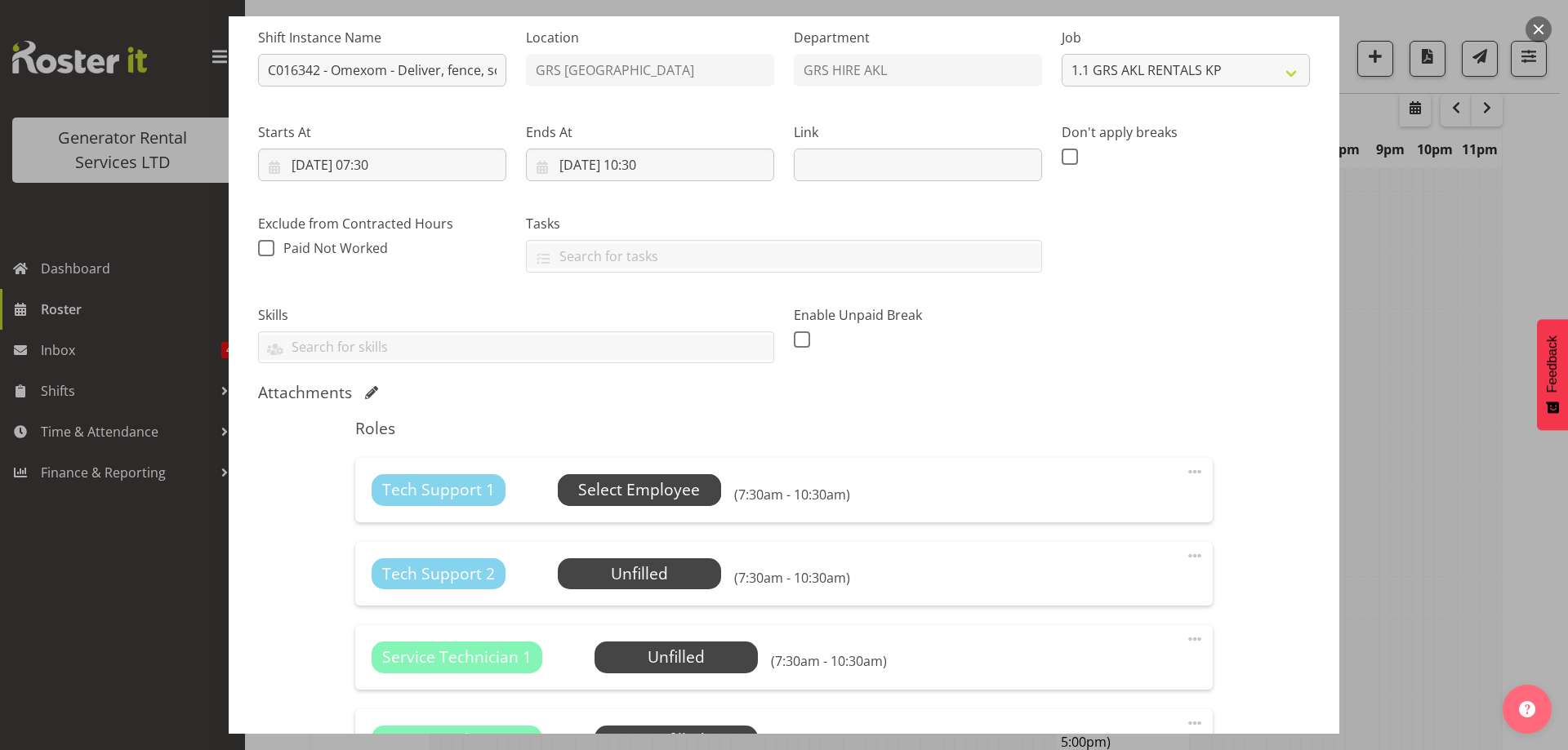
click at [608, 496] on span "Select Employee" at bounding box center [639, 490] width 122 height 23
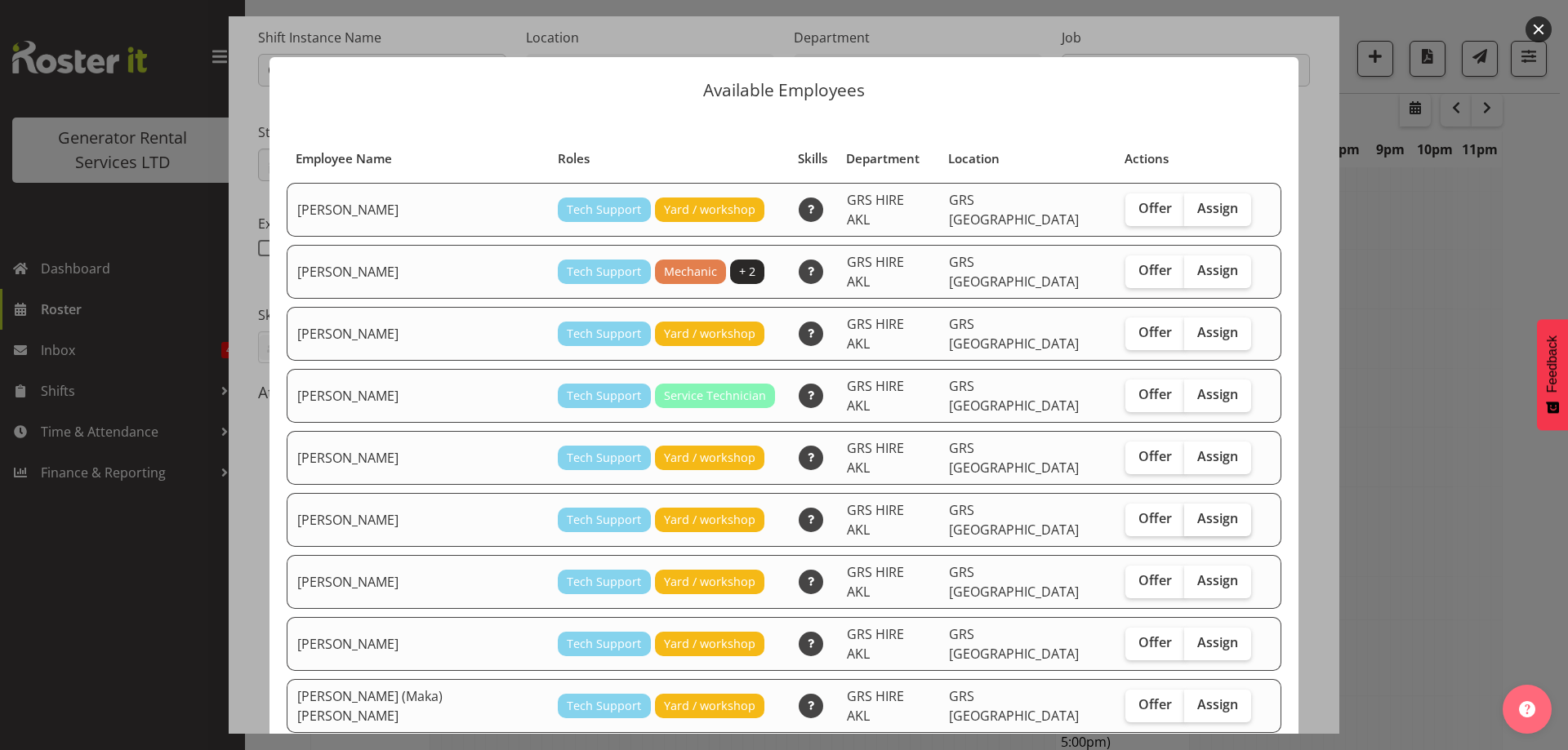
click at [1197, 510] on span "Assign" at bounding box center [1218, 518] width 41 height 17
click at [1185, 513] on input "Assign" at bounding box center [1189, 518] width 11 height 11
checkbox input "true"
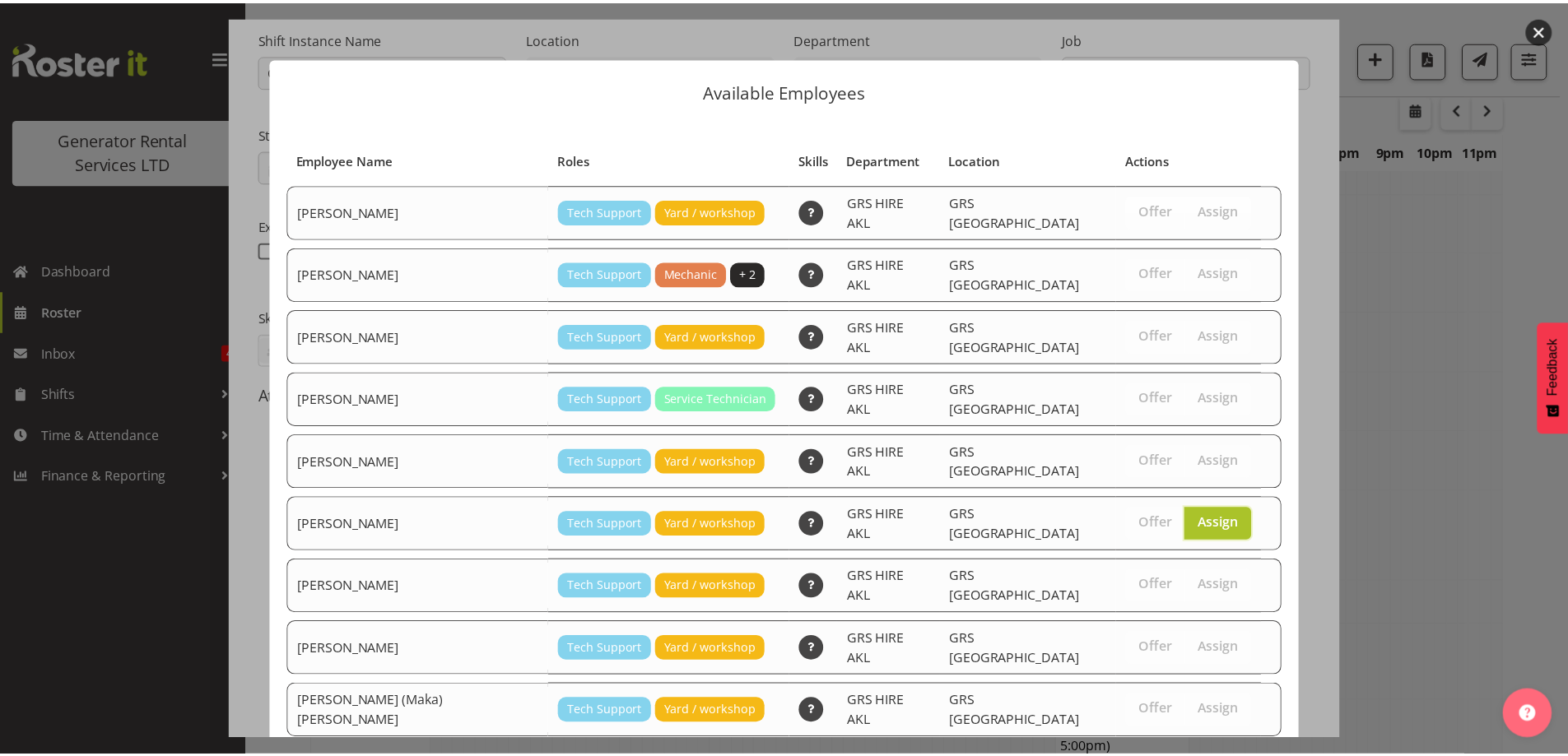
scroll to position [43, 0]
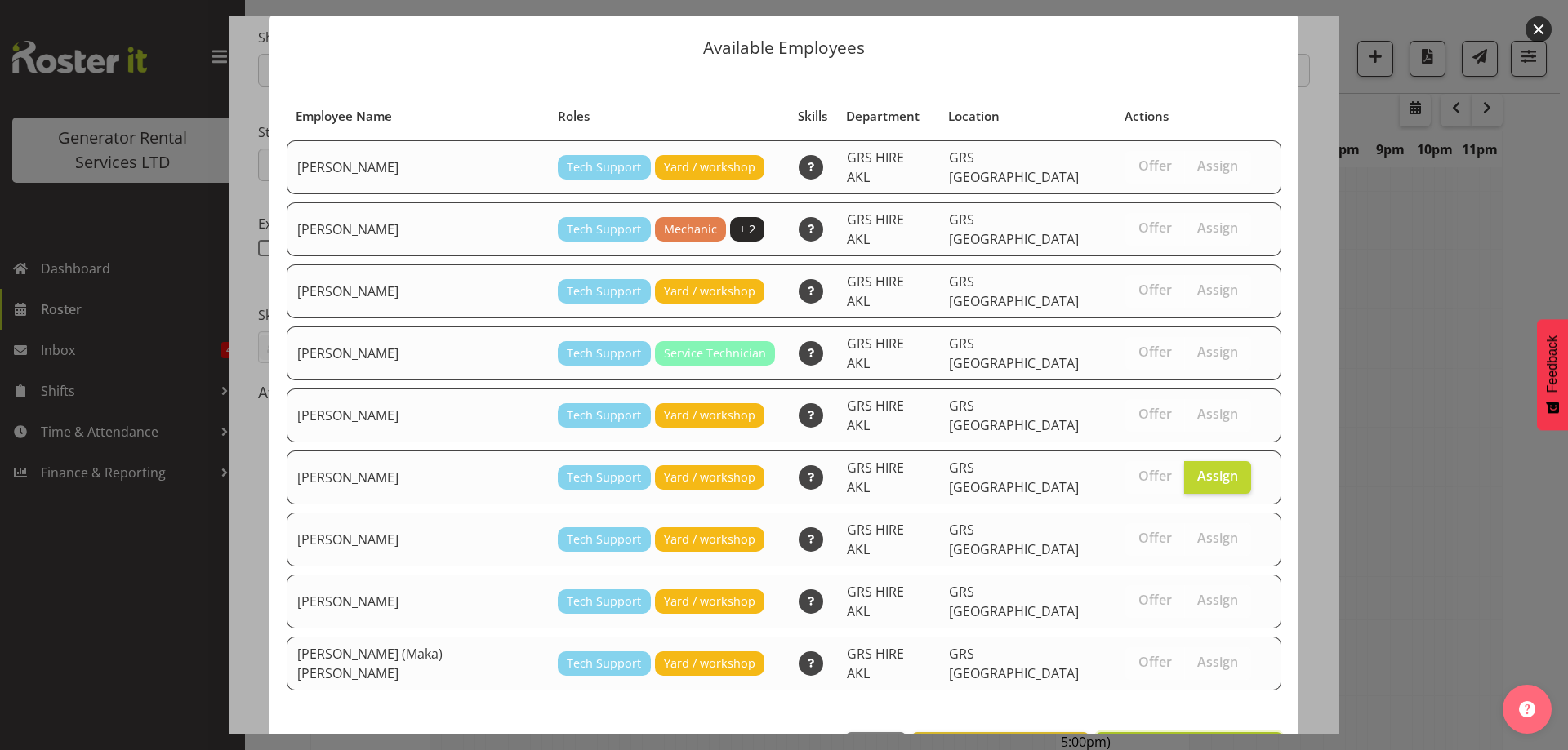
click at [1150, 740] on span "Assign Mina Nomani" at bounding box center [1188, 750] width 165 height 20
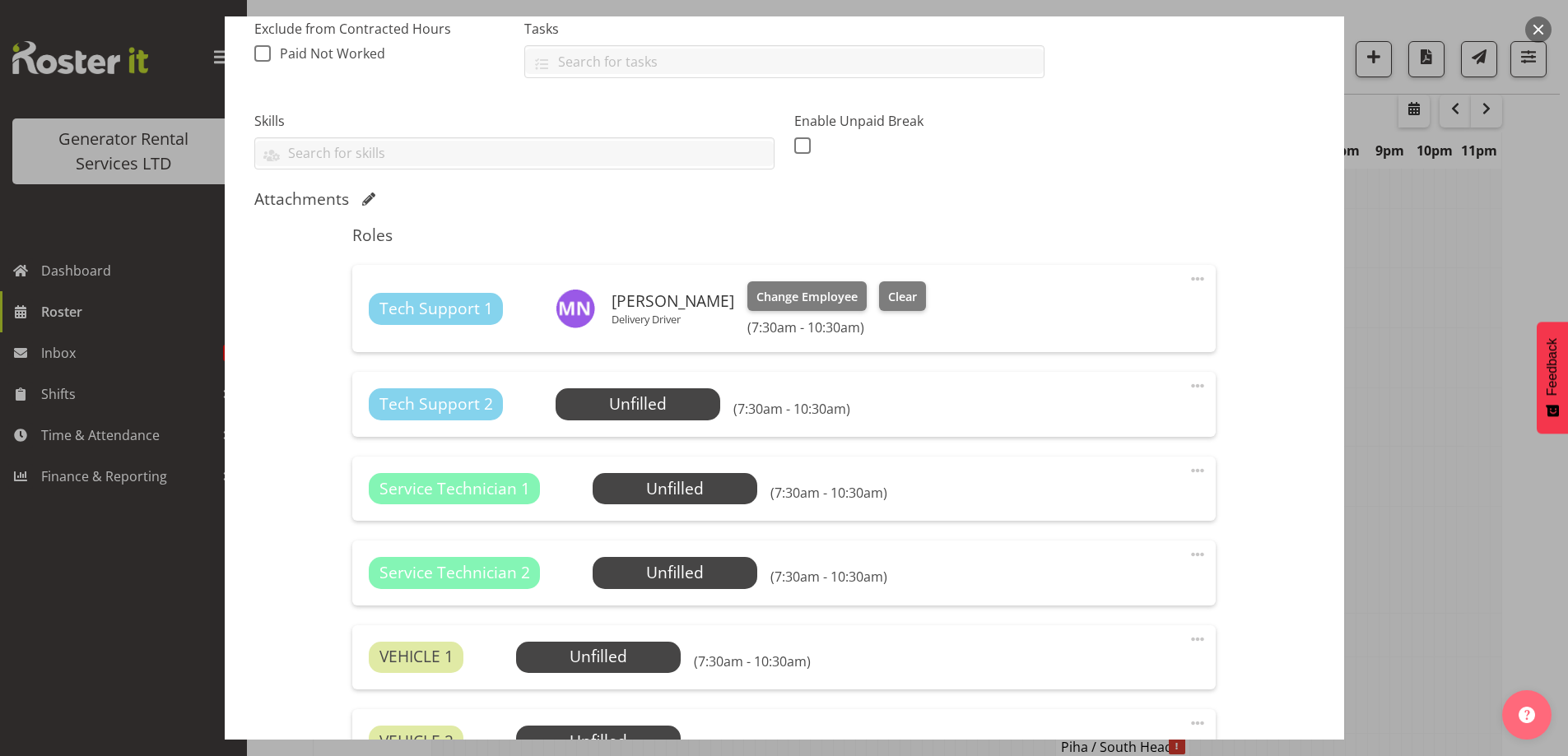
scroll to position [494, 0]
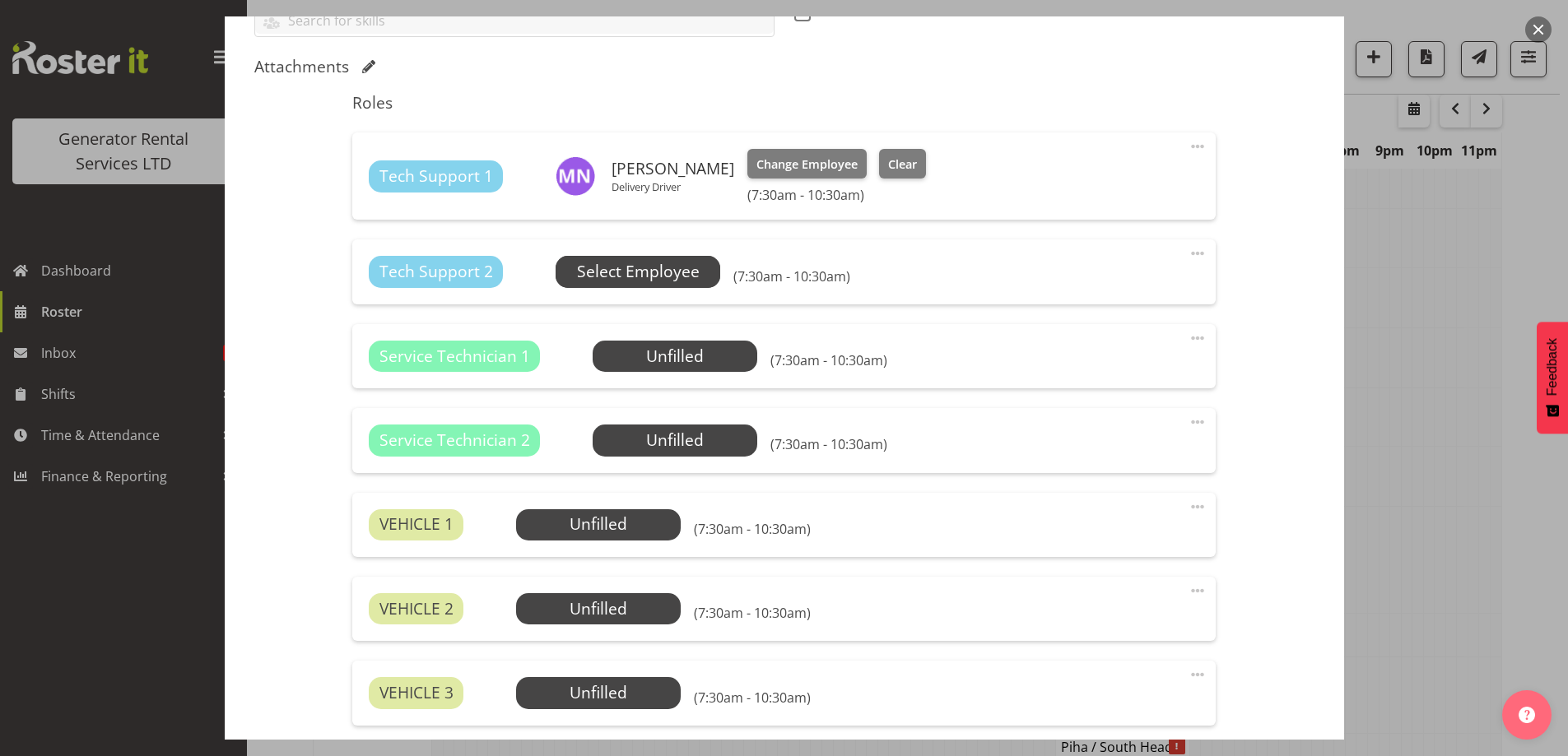
click at [657, 264] on span "Select Employee" at bounding box center [638, 271] width 123 height 24
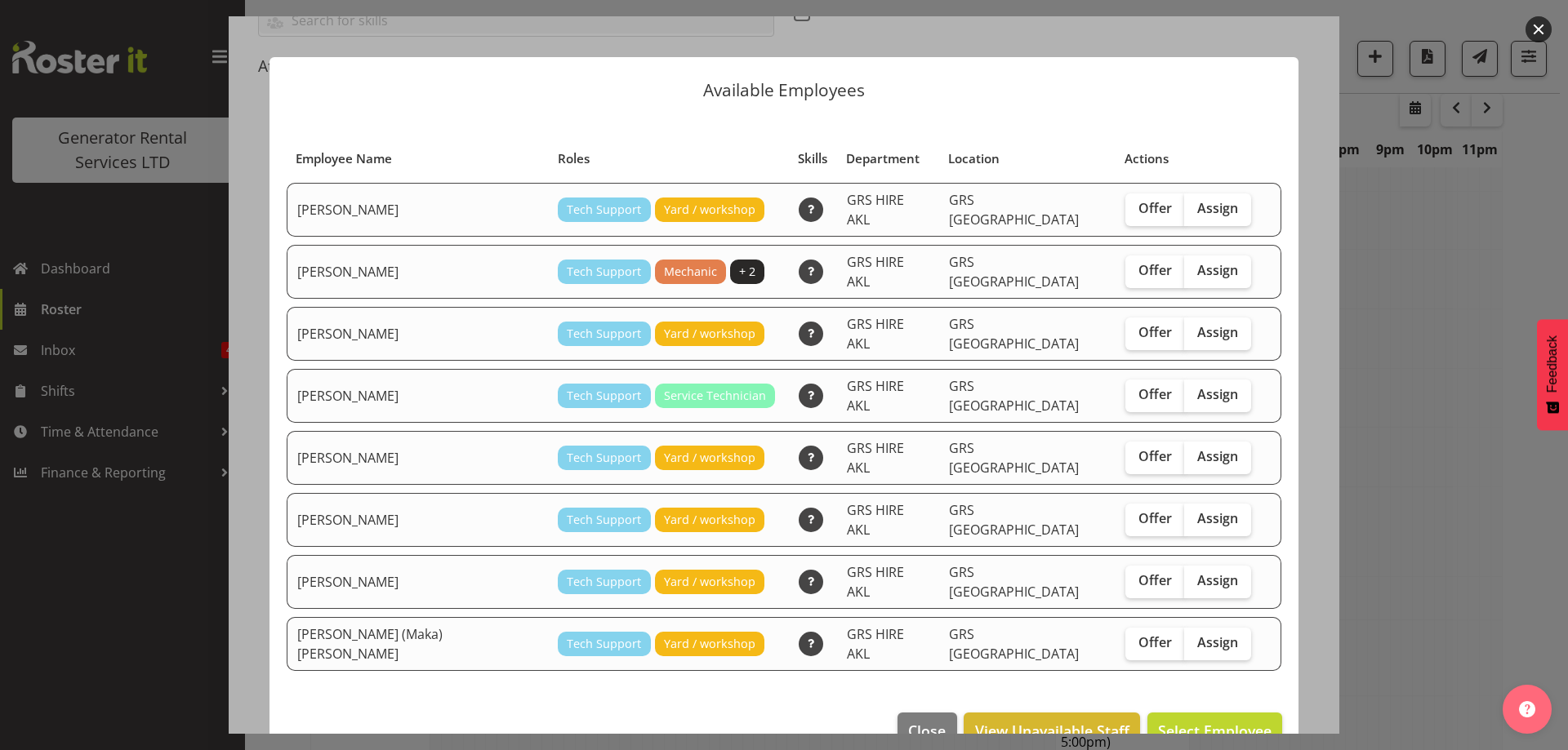
click at [1413, 483] on div at bounding box center [784, 375] width 1568 height 750
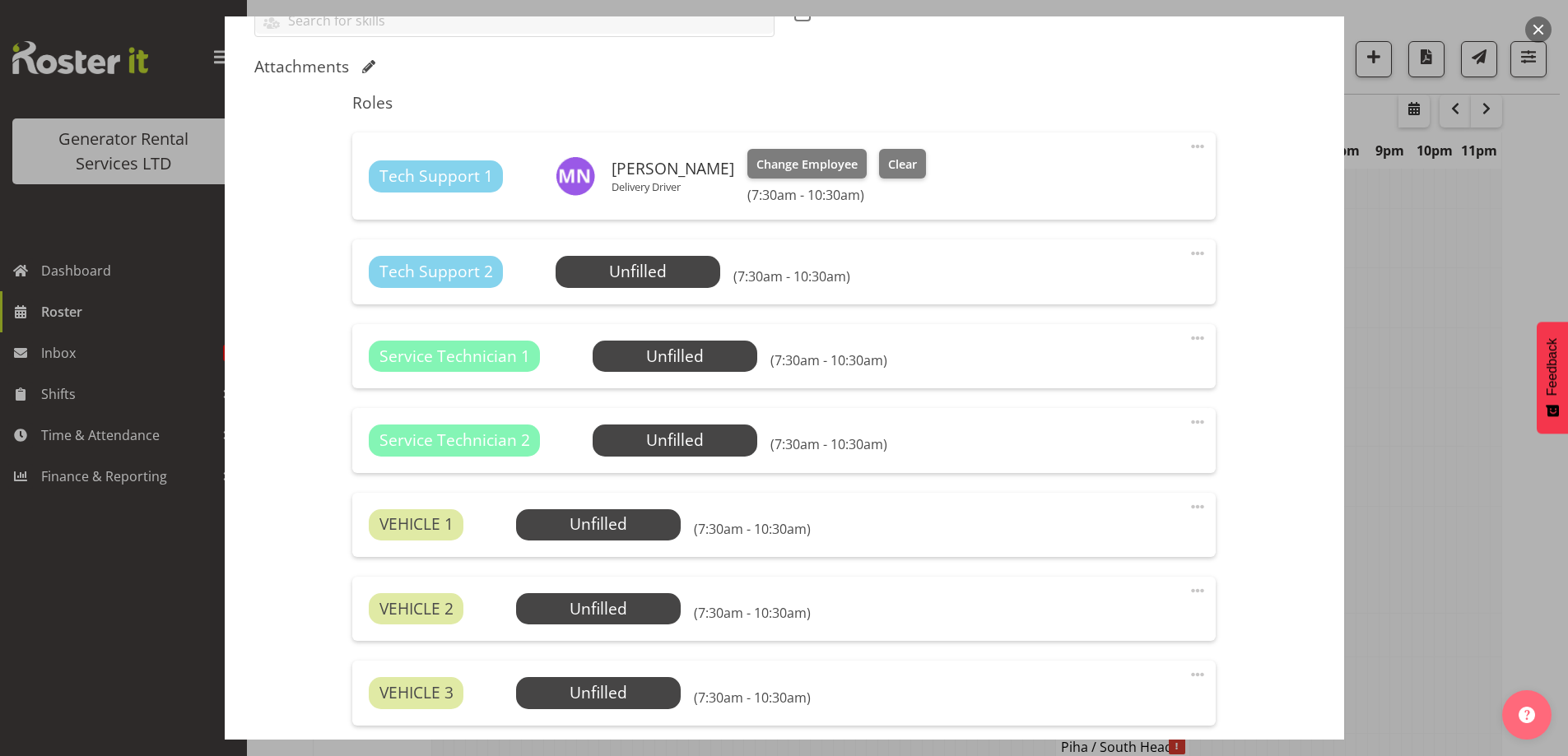
click at [1424, 487] on div at bounding box center [784, 378] width 1568 height 756
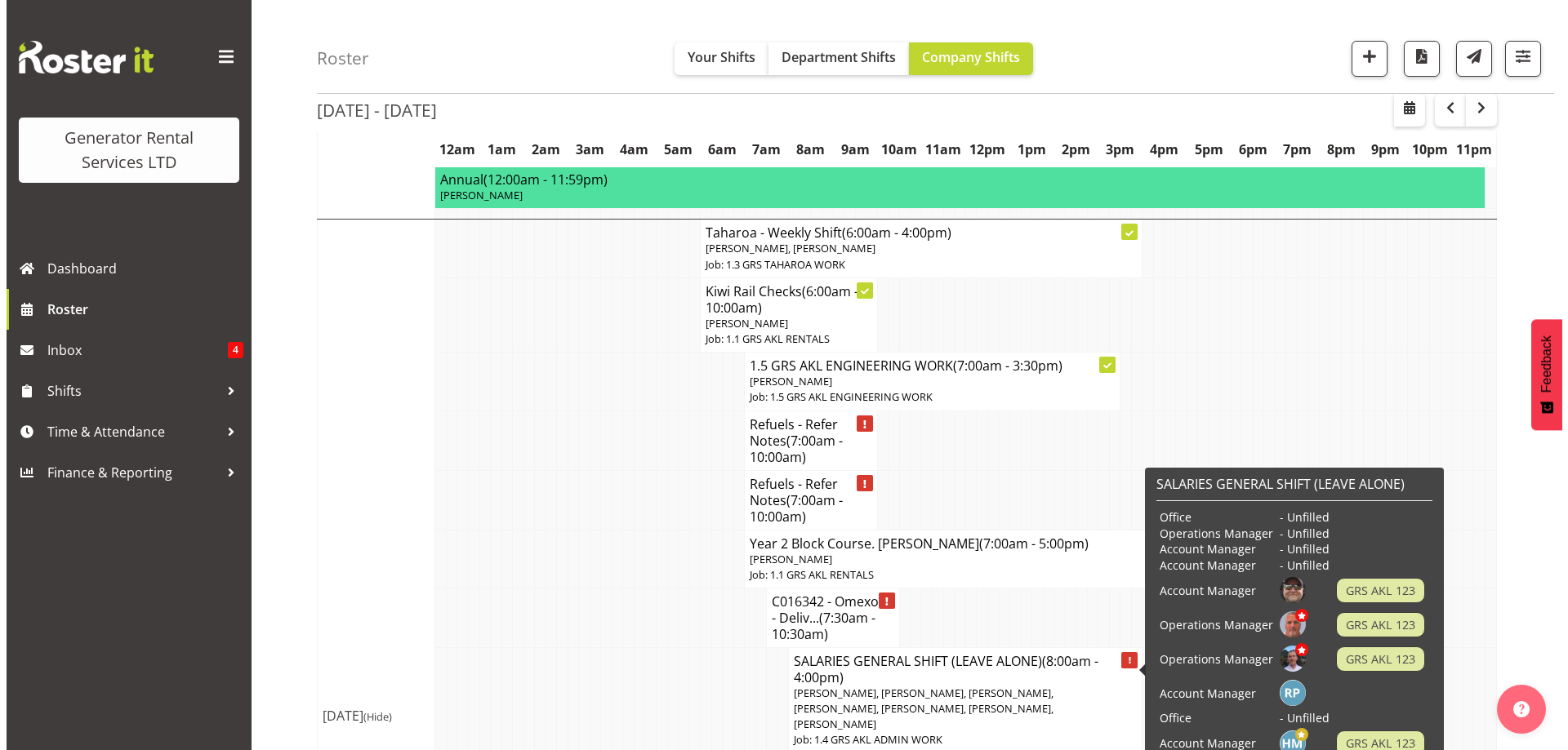
scroll to position [1388, 0]
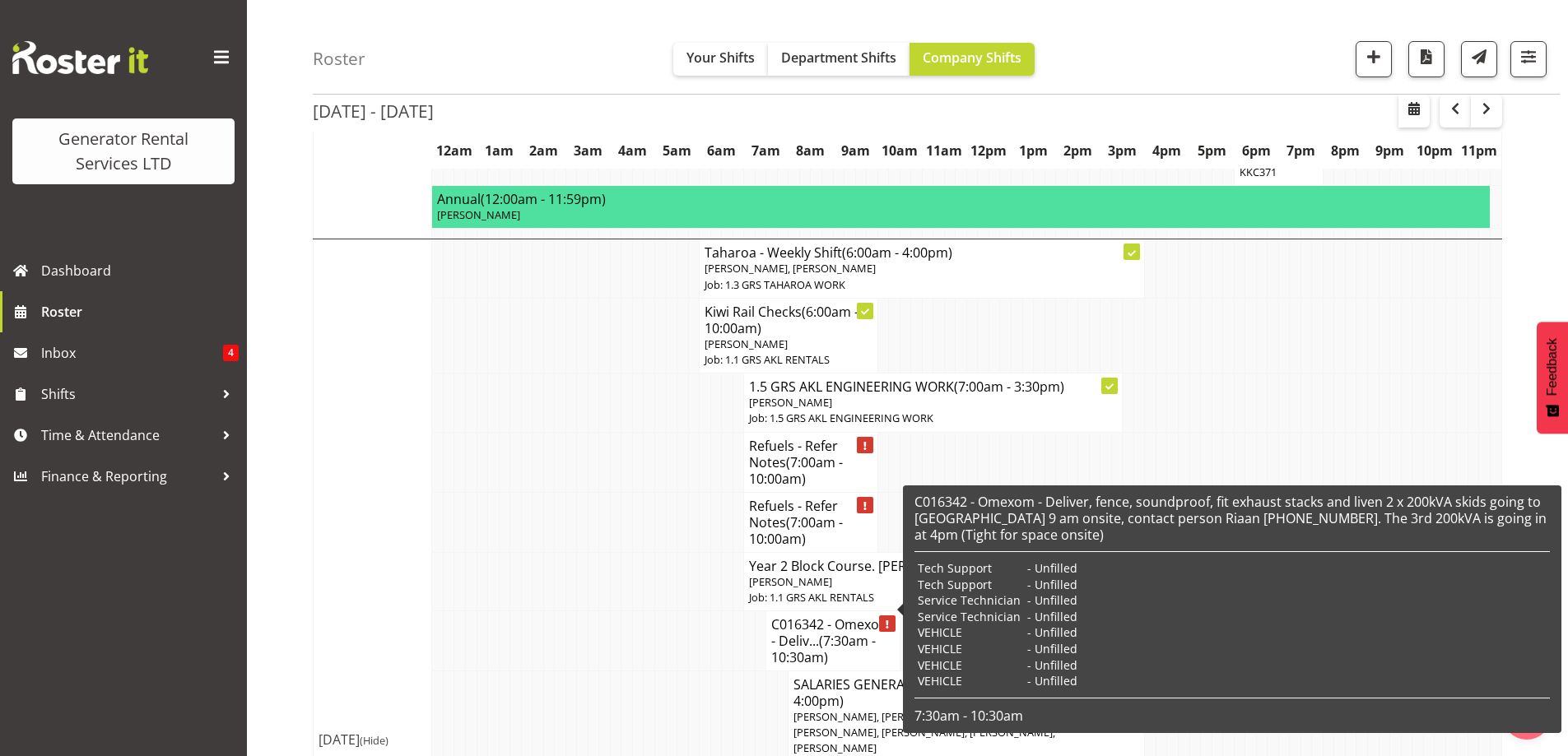
click at [850, 632] on span "(7:30am - 10:30am)" at bounding box center [823, 649] width 104 height 34
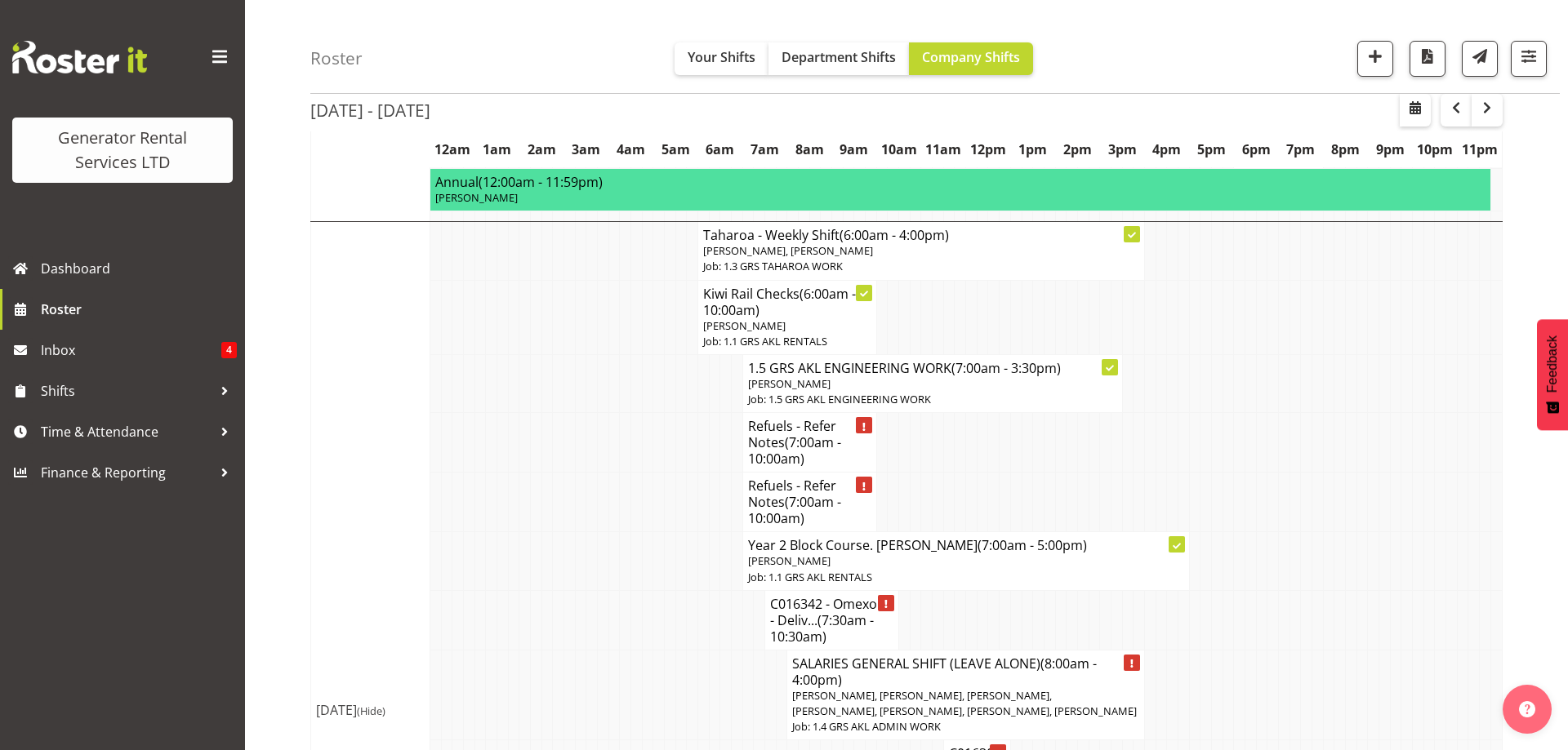
select select "7504"
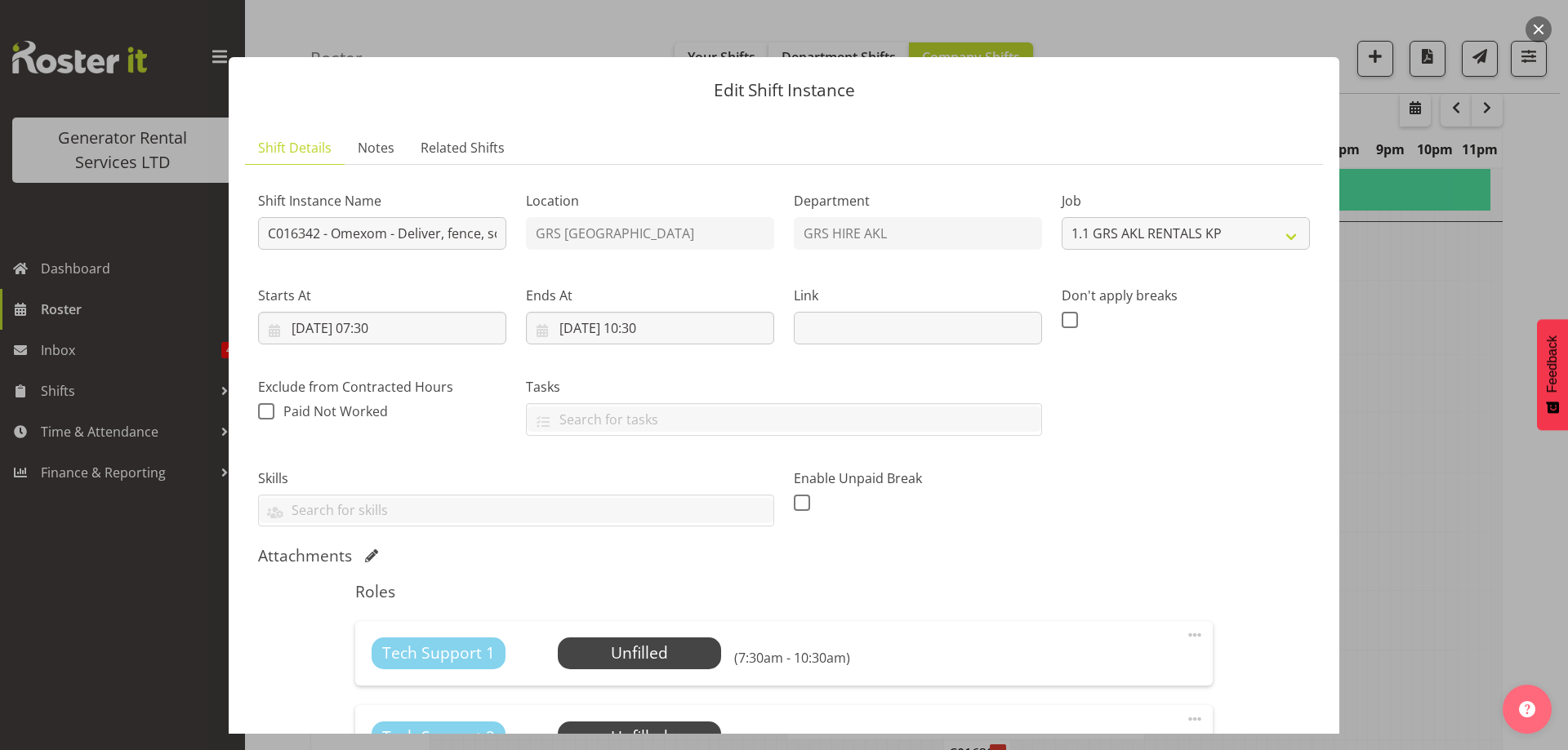
scroll to position [408, 0]
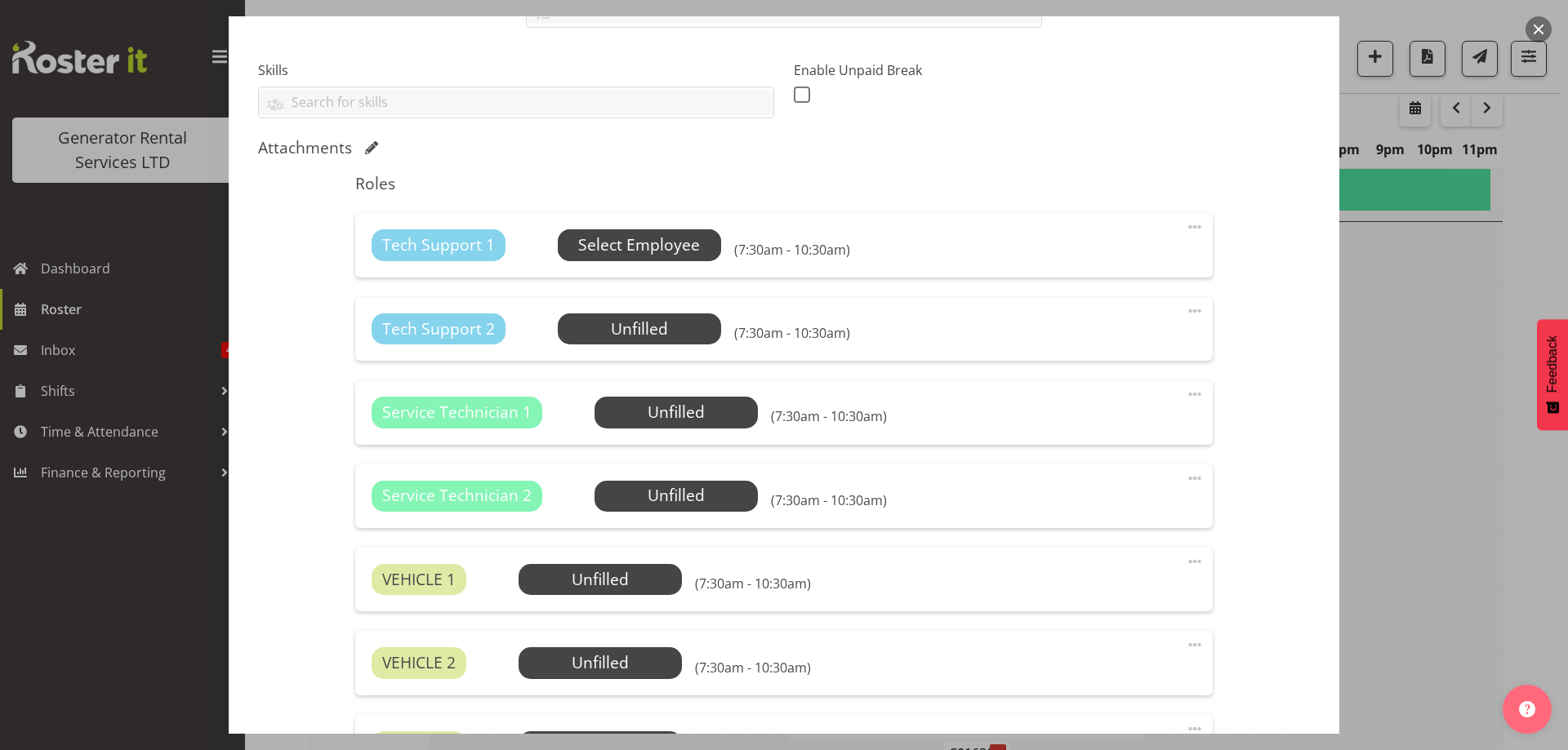
click at [611, 238] on span "Select Employee" at bounding box center [639, 245] width 122 height 23
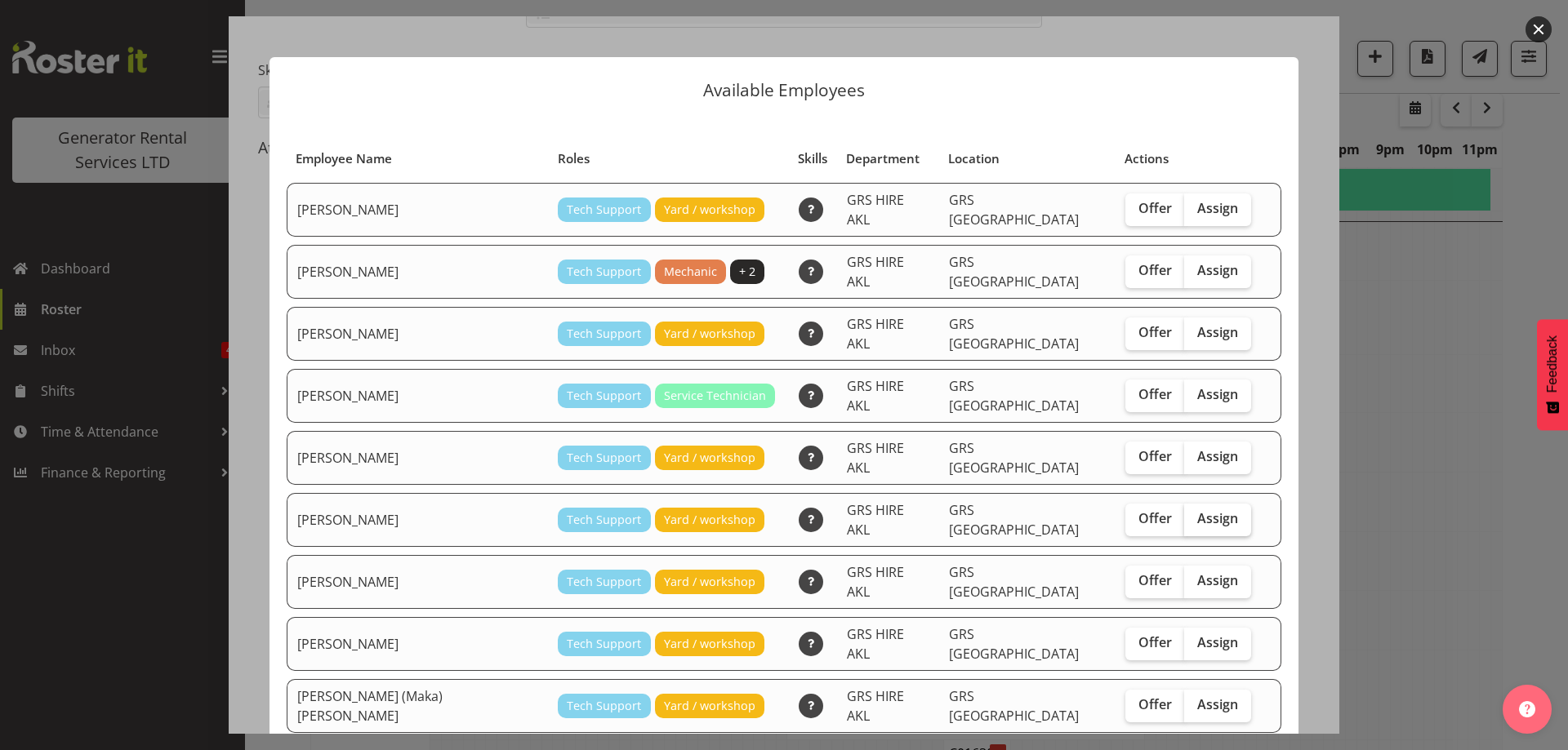
click at [1197, 510] on span "Assign" at bounding box center [1218, 518] width 41 height 17
click at [1185, 513] on input "Assign" at bounding box center [1189, 518] width 11 height 11
checkbox input "true"
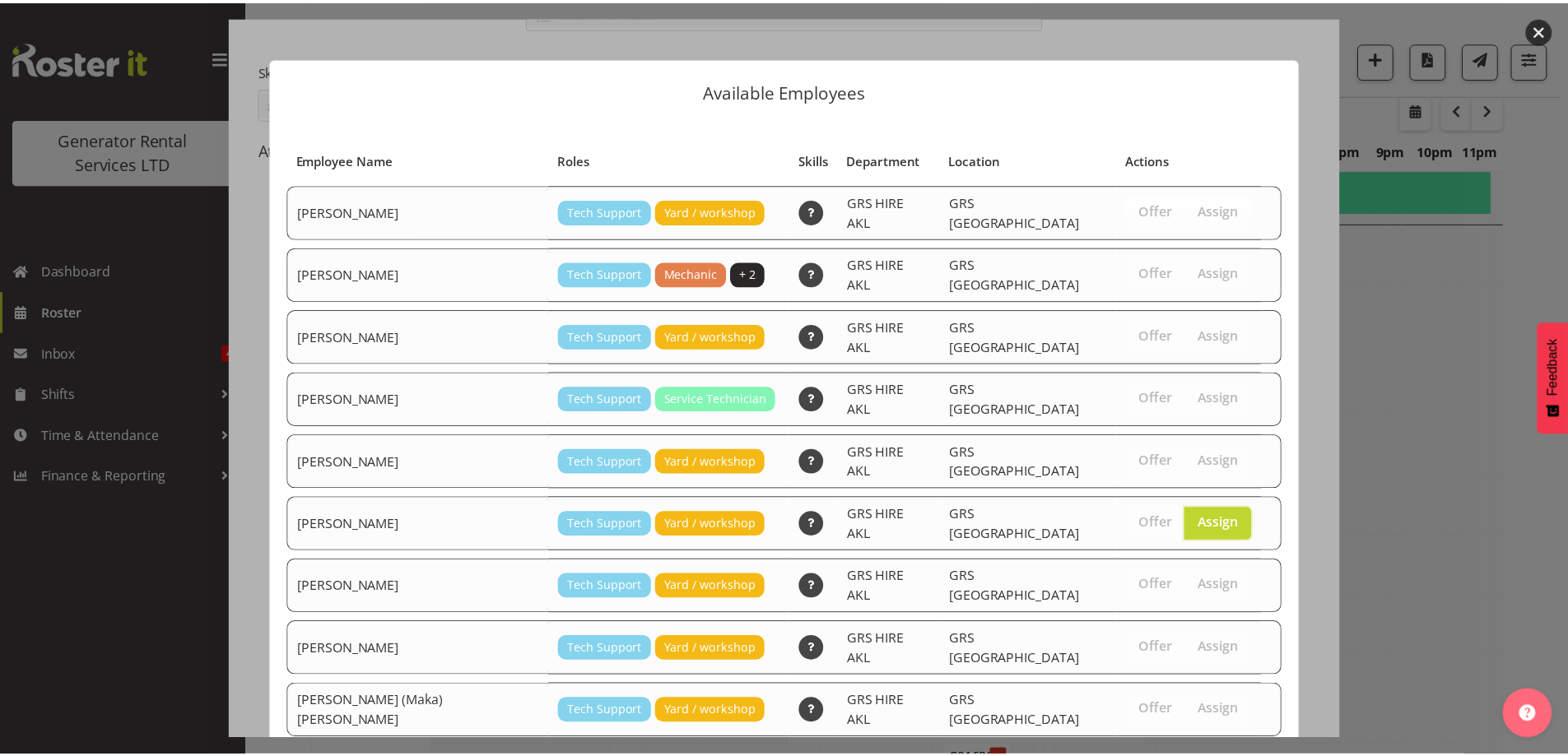
scroll to position [43, 0]
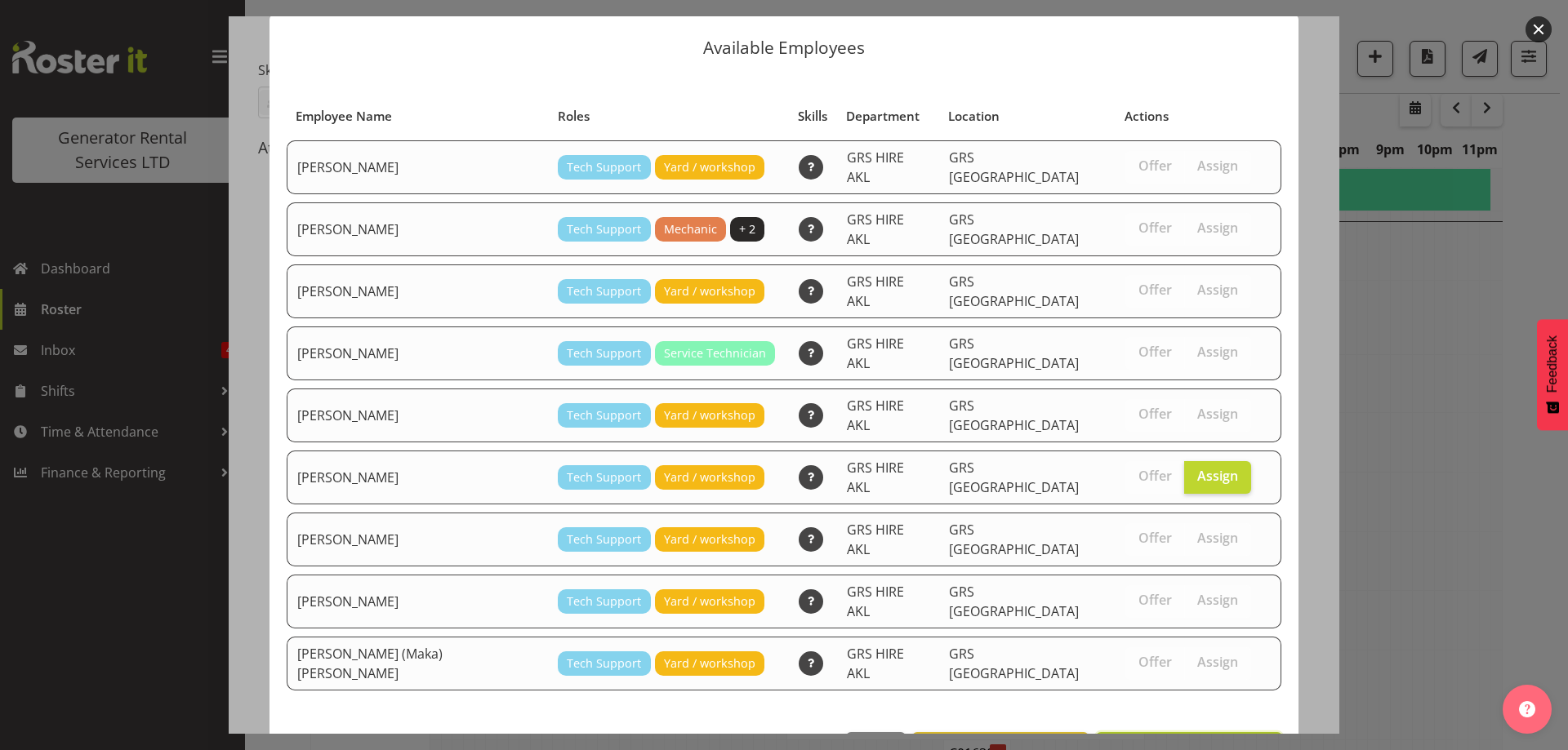
click at [1175, 740] on span "Assign Mina Nomani" at bounding box center [1188, 750] width 165 height 20
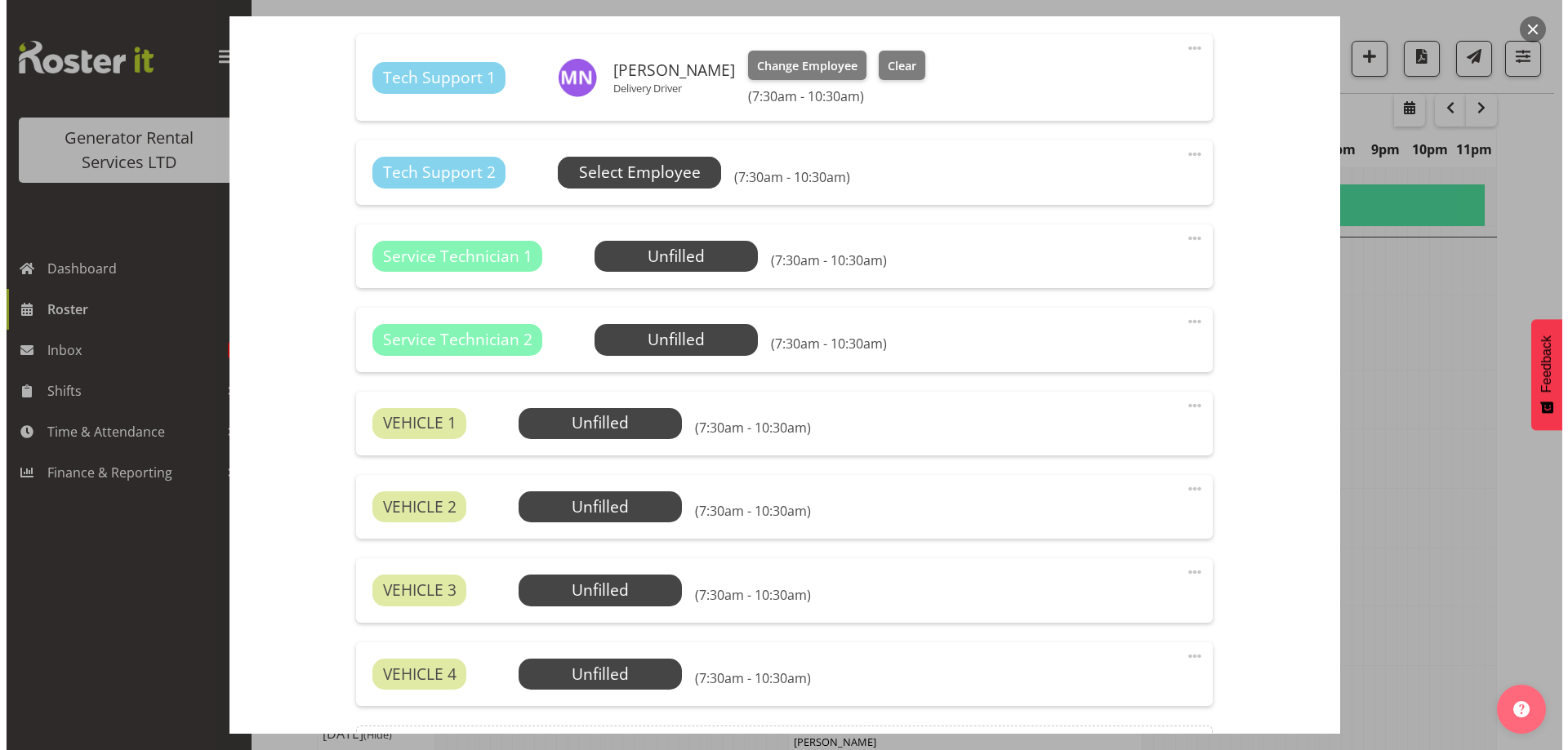
scroll to position [490, 0]
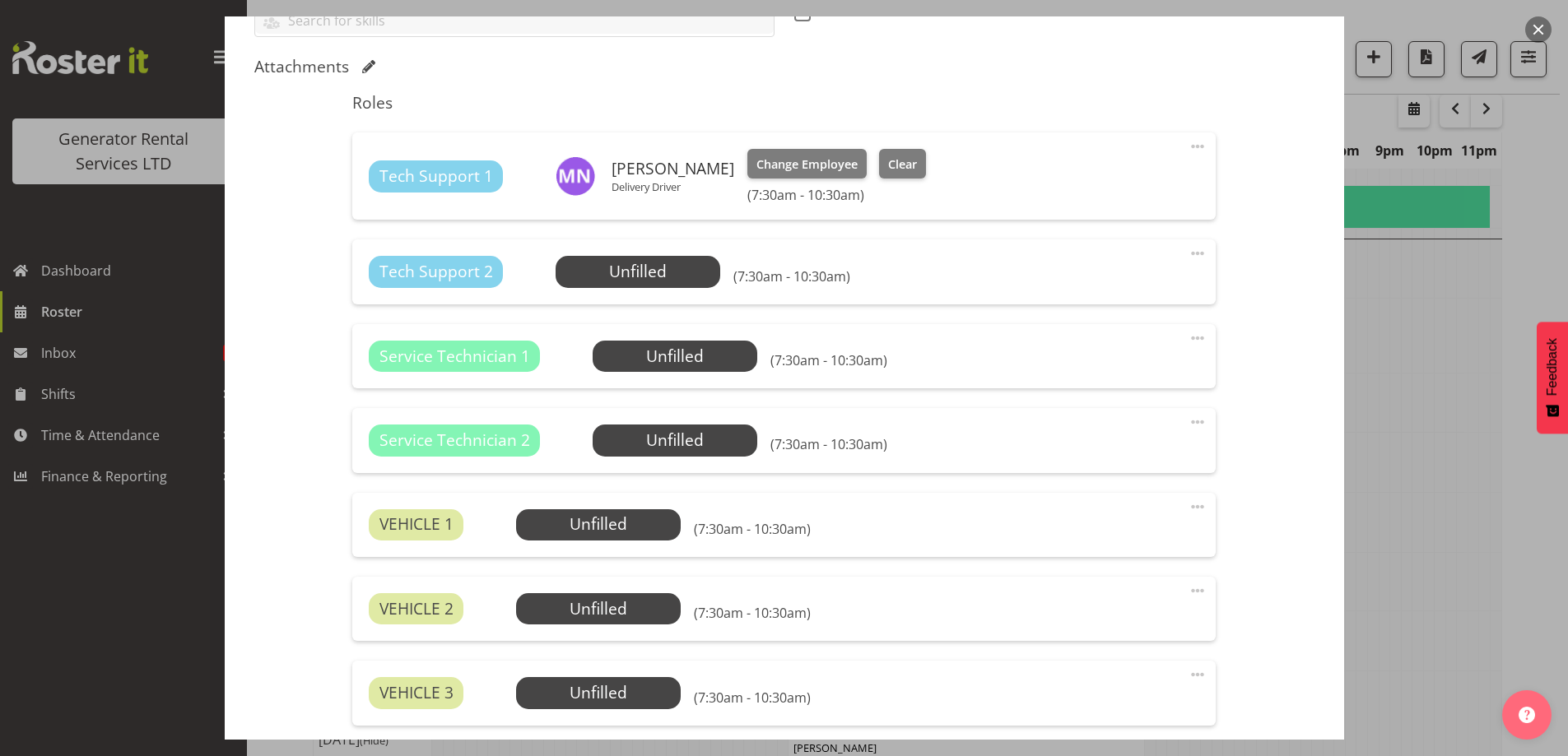
click at [664, 254] on div "Tech Support 2 Unfilled Select Employee (7:30am - 10:30am) Edit Cover Role Dele…" at bounding box center [784, 271] width 864 height 64
click at [657, 270] on span "Select Employee" at bounding box center [638, 271] width 123 height 24
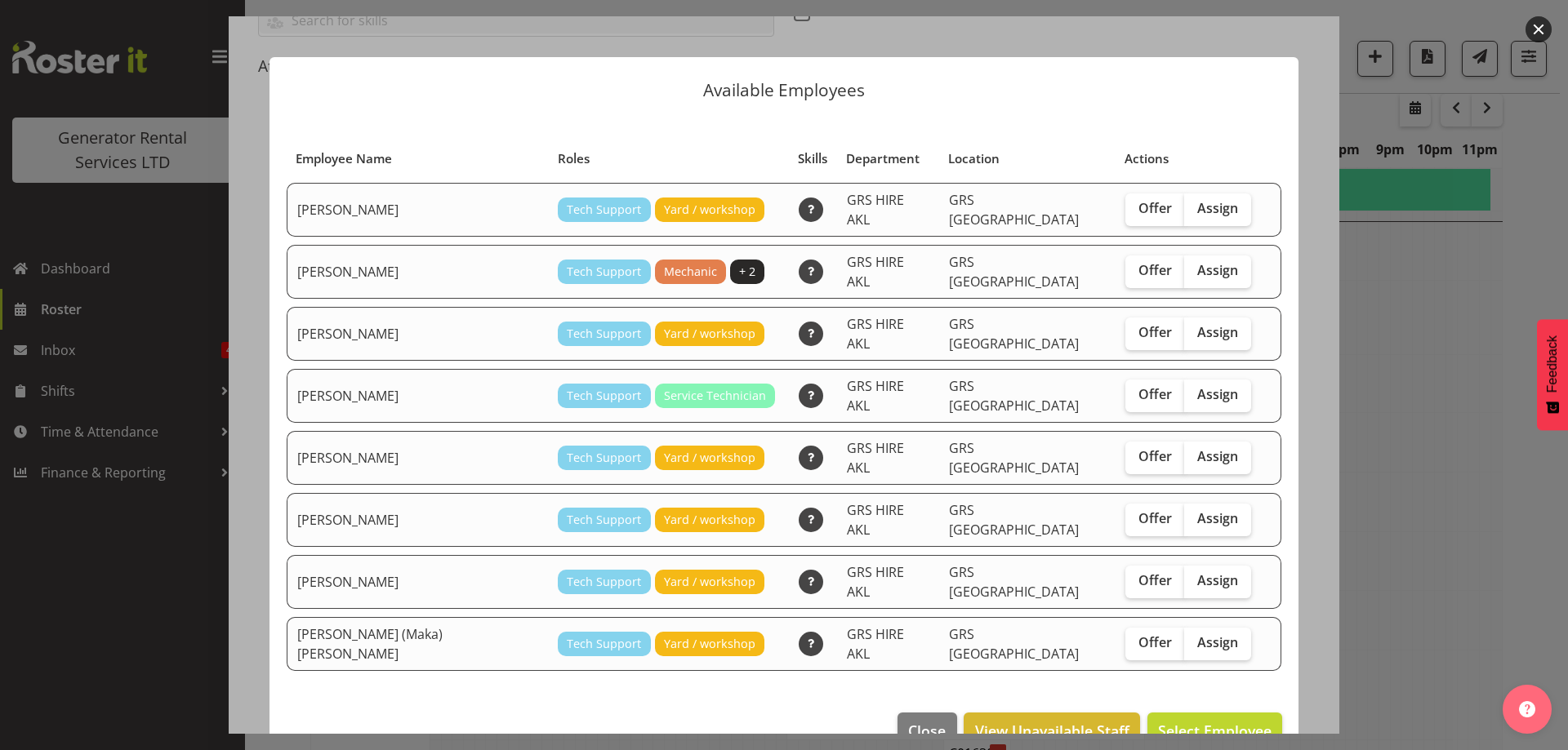
click at [1460, 541] on div at bounding box center [784, 375] width 1568 height 750
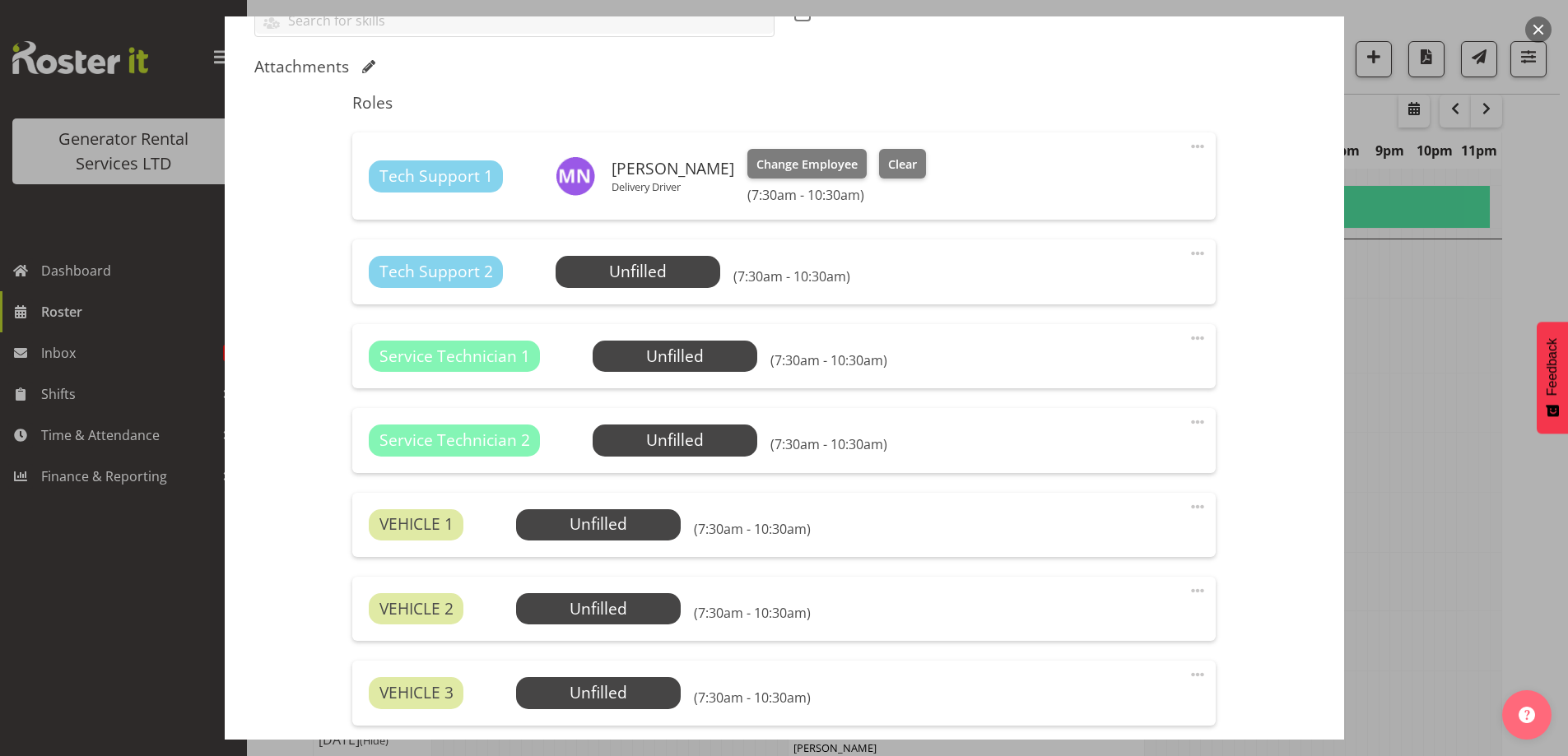
click at [1462, 543] on div at bounding box center [784, 378] width 1568 height 756
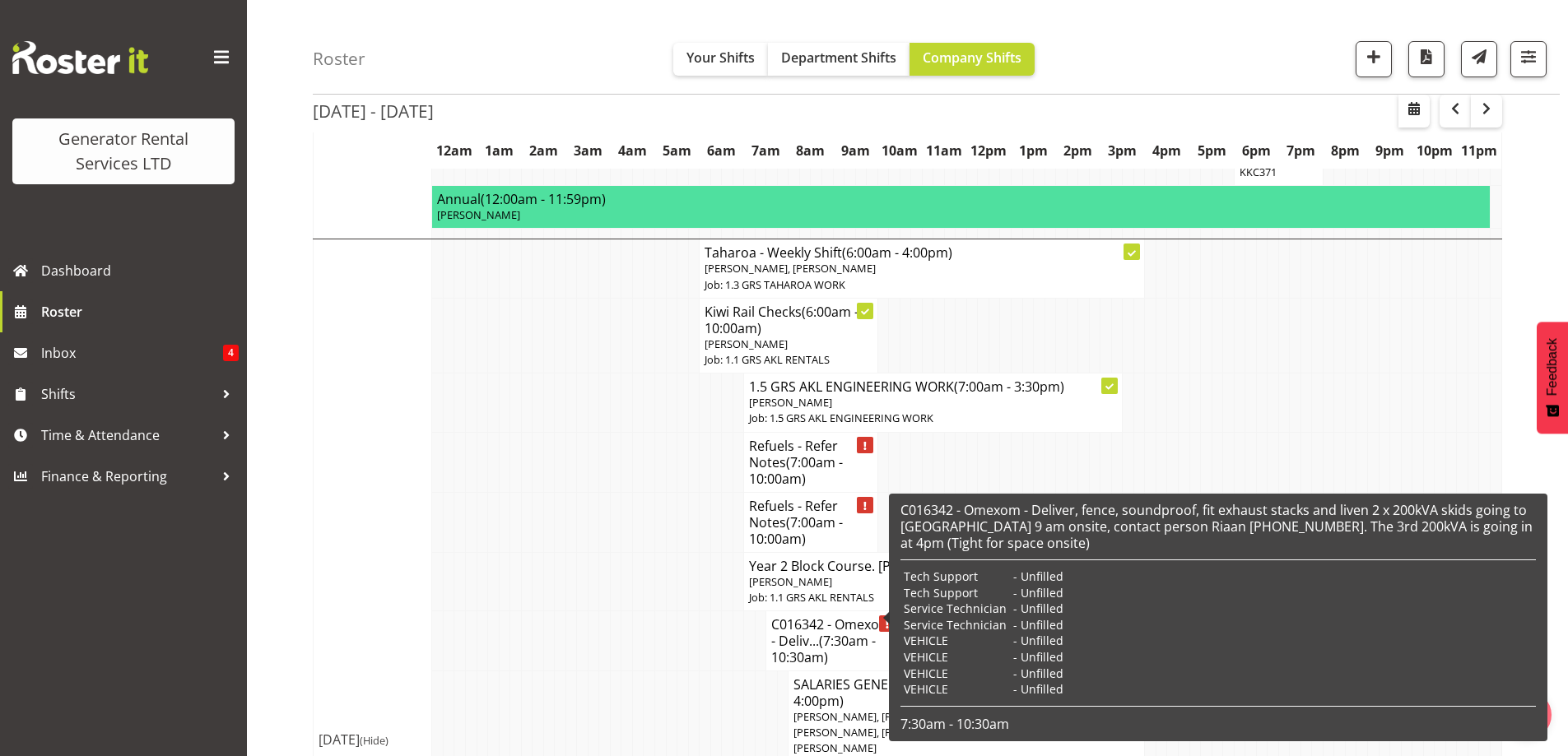
click at [814, 616] on h4 "C016342 - Omexom - Deliv... (7:30am - 10:30am)" at bounding box center [832, 641] width 123 height 49
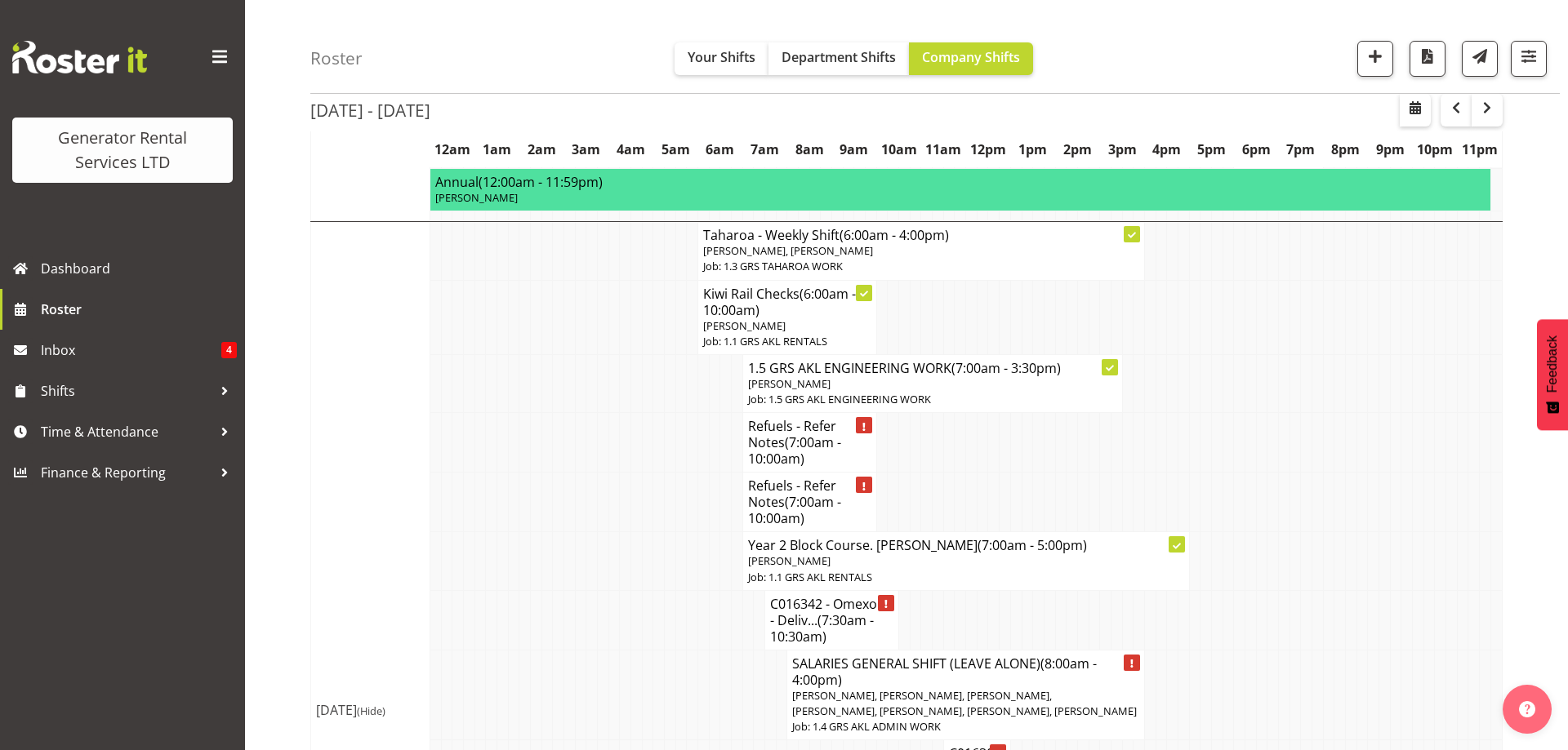
select select "7504"
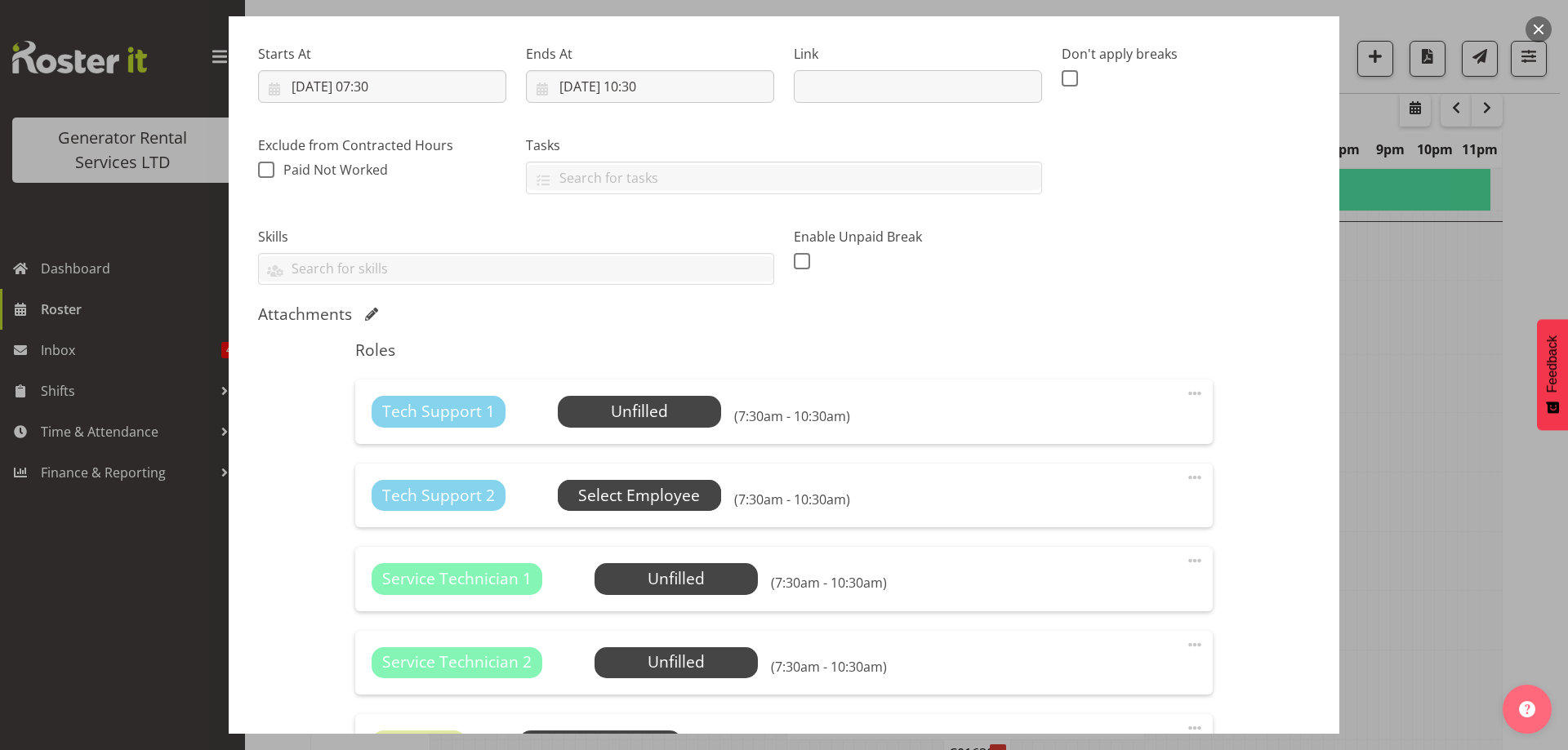
scroll to position [245, 0]
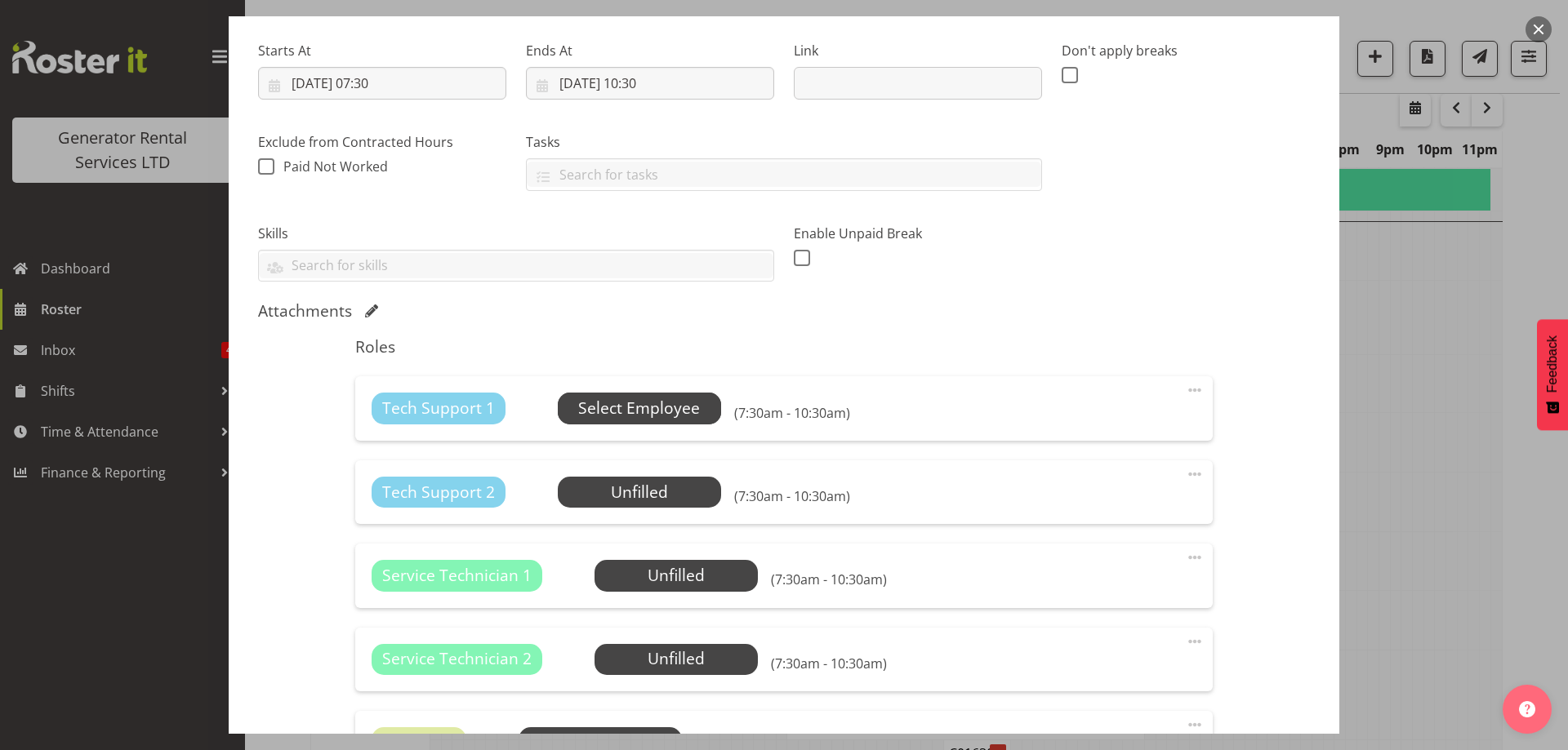
click at [593, 423] on span "Select Employee" at bounding box center [639, 409] width 163 height 31
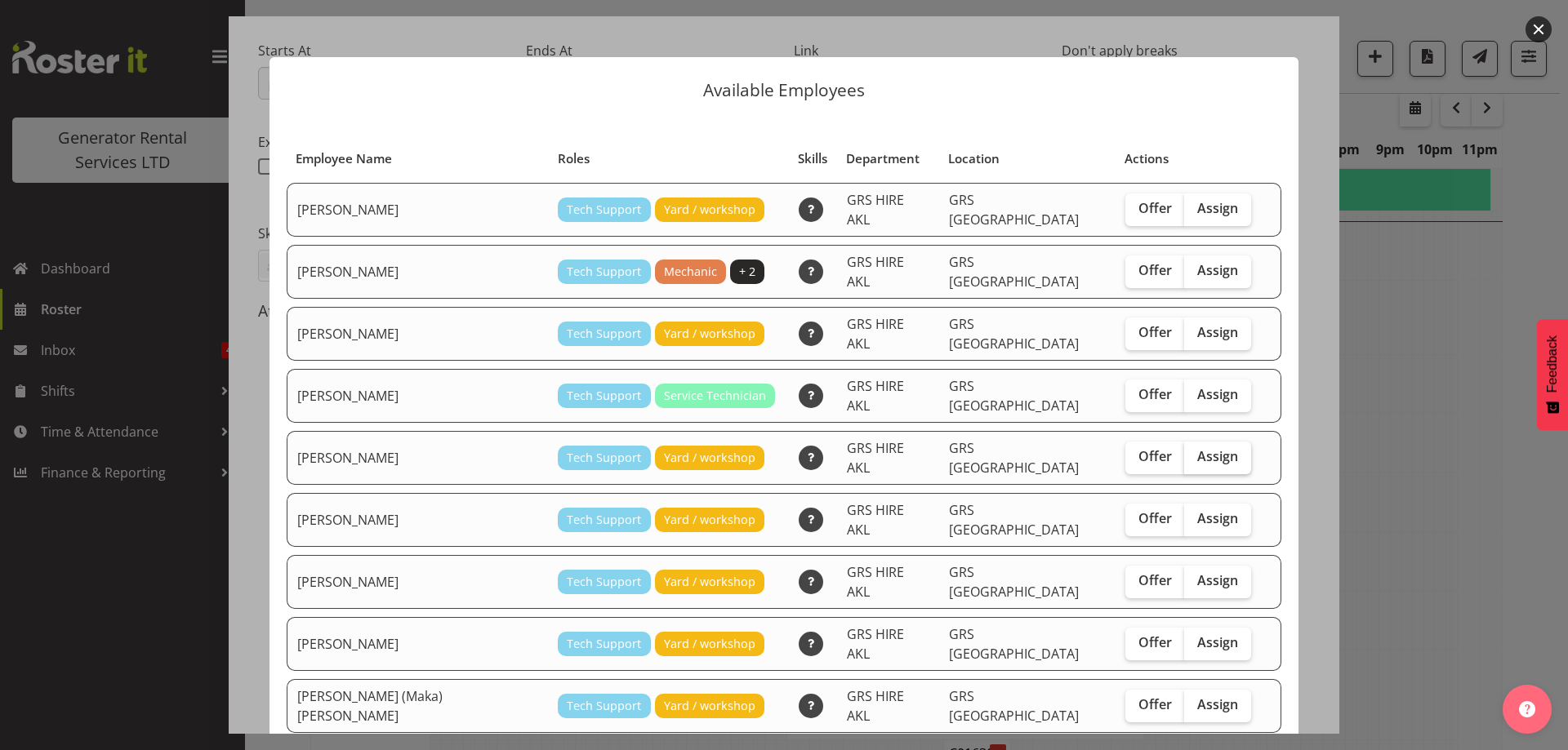
click at [1197, 449] on span "Assign" at bounding box center [1218, 456] width 41 height 17
click at [1185, 452] on input "Assign" at bounding box center [1189, 456] width 11 height 11
checkbox input "true"
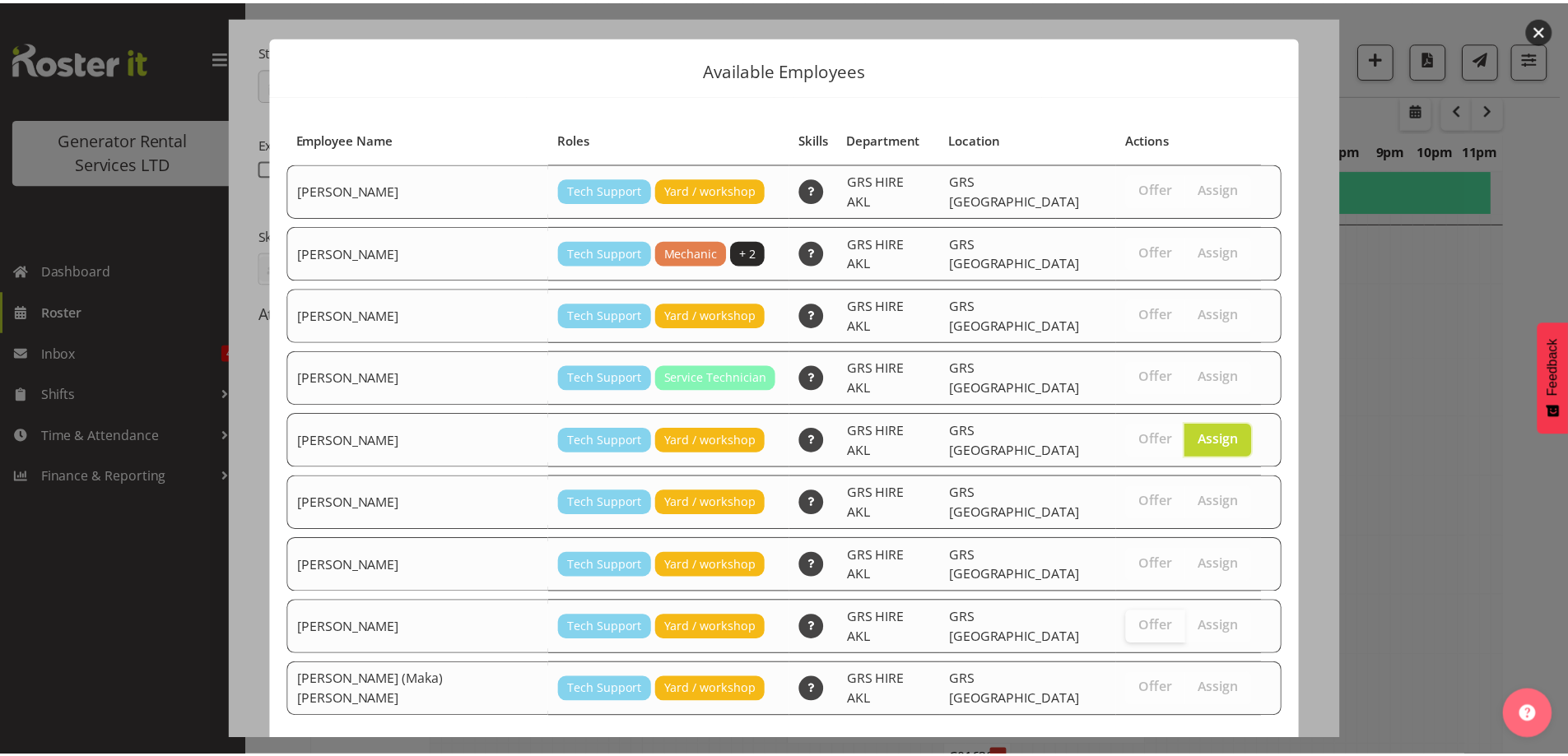
scroll to position [43, 0]
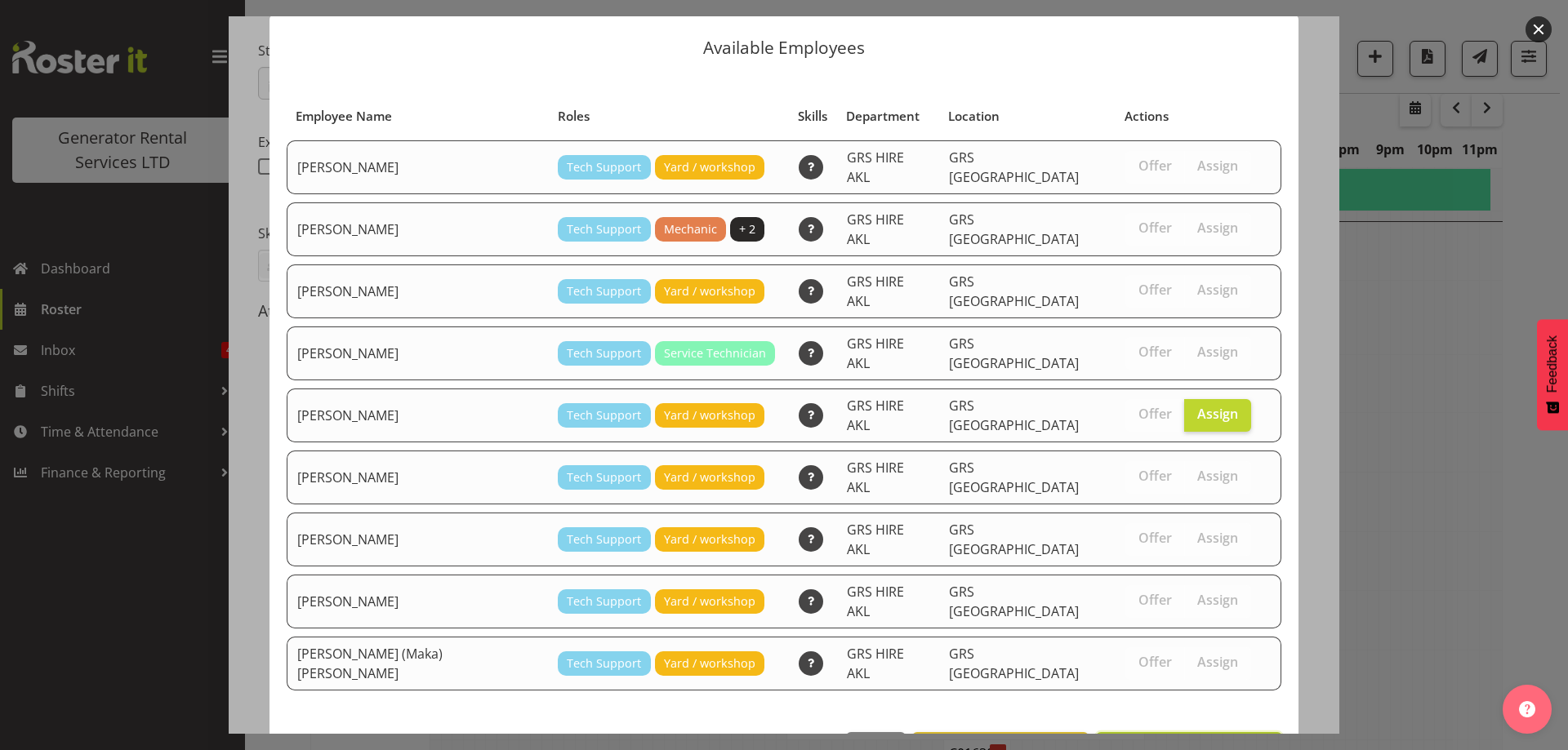
click at [1175, 732] on button "Assign Michael Marshall" at bounding box center [1188, 750] width 186 height 36
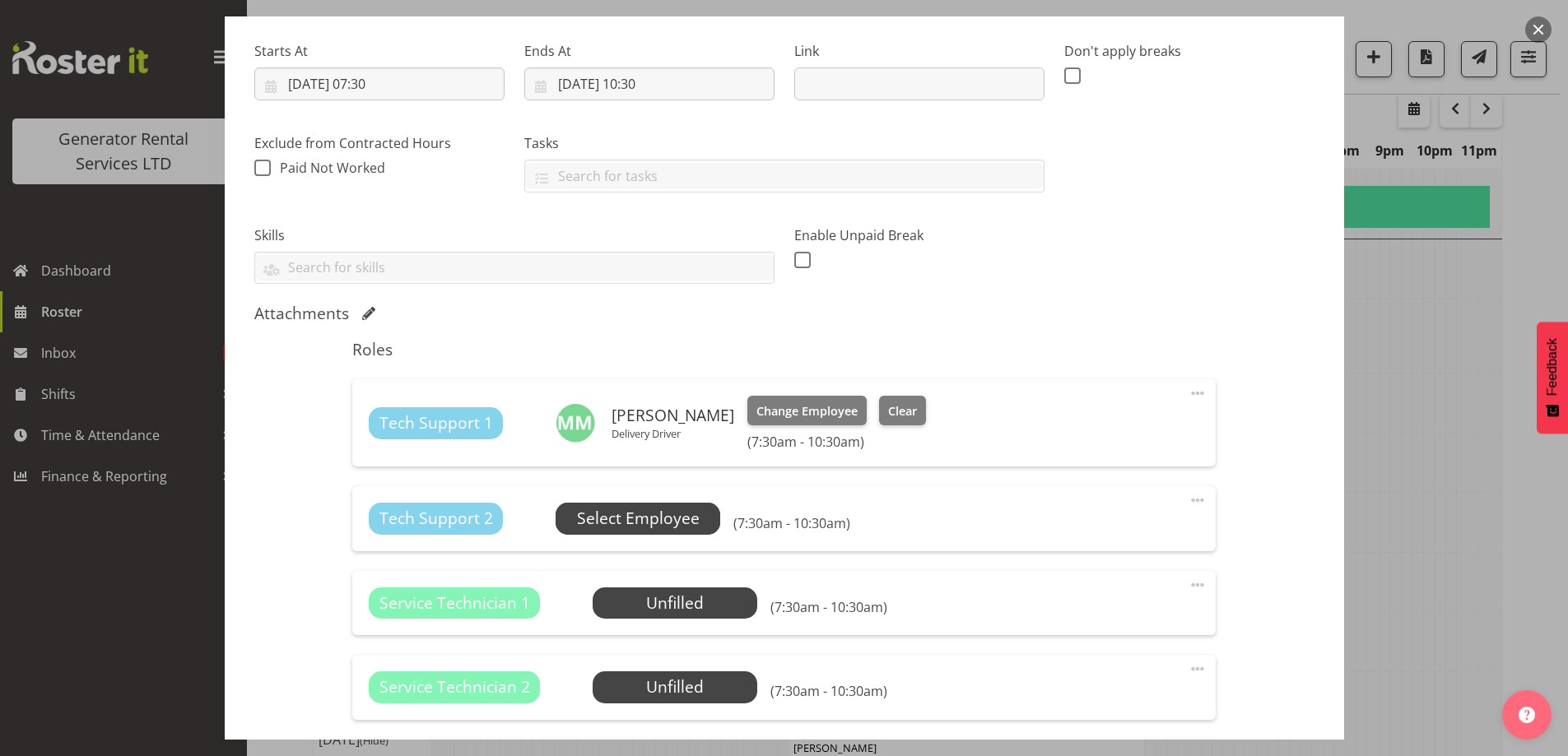
click at [578, 515] on span "Select Employee" at bounding box center [638, 519] width 123 height 24
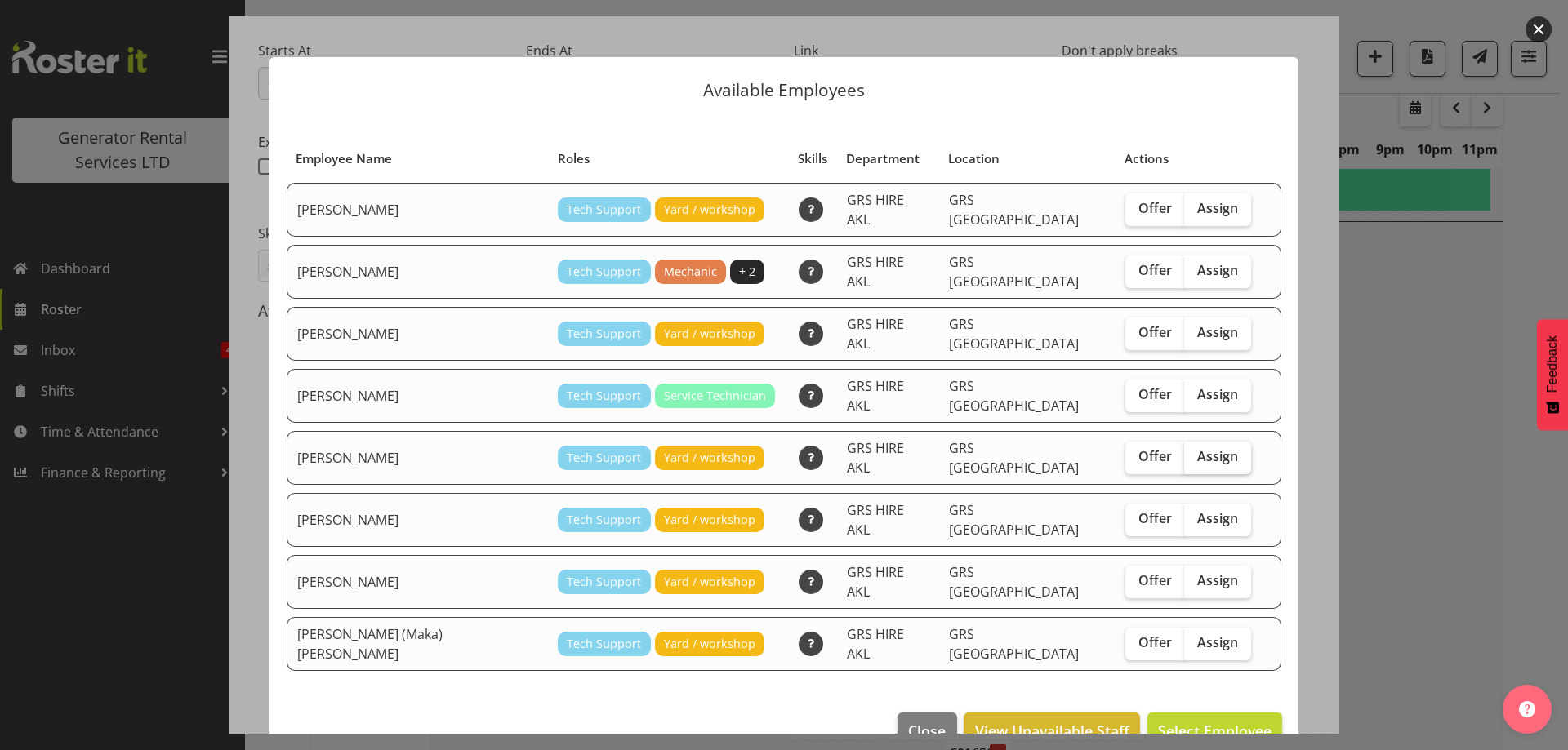
click at [1197, 449] on span "Assign" at bounding box center [1218, 456] width 41 height 17
click at [1185, 452] on input "Assign" at bounding box center [1189, 456] width 11 height 11
checkbox input "true"
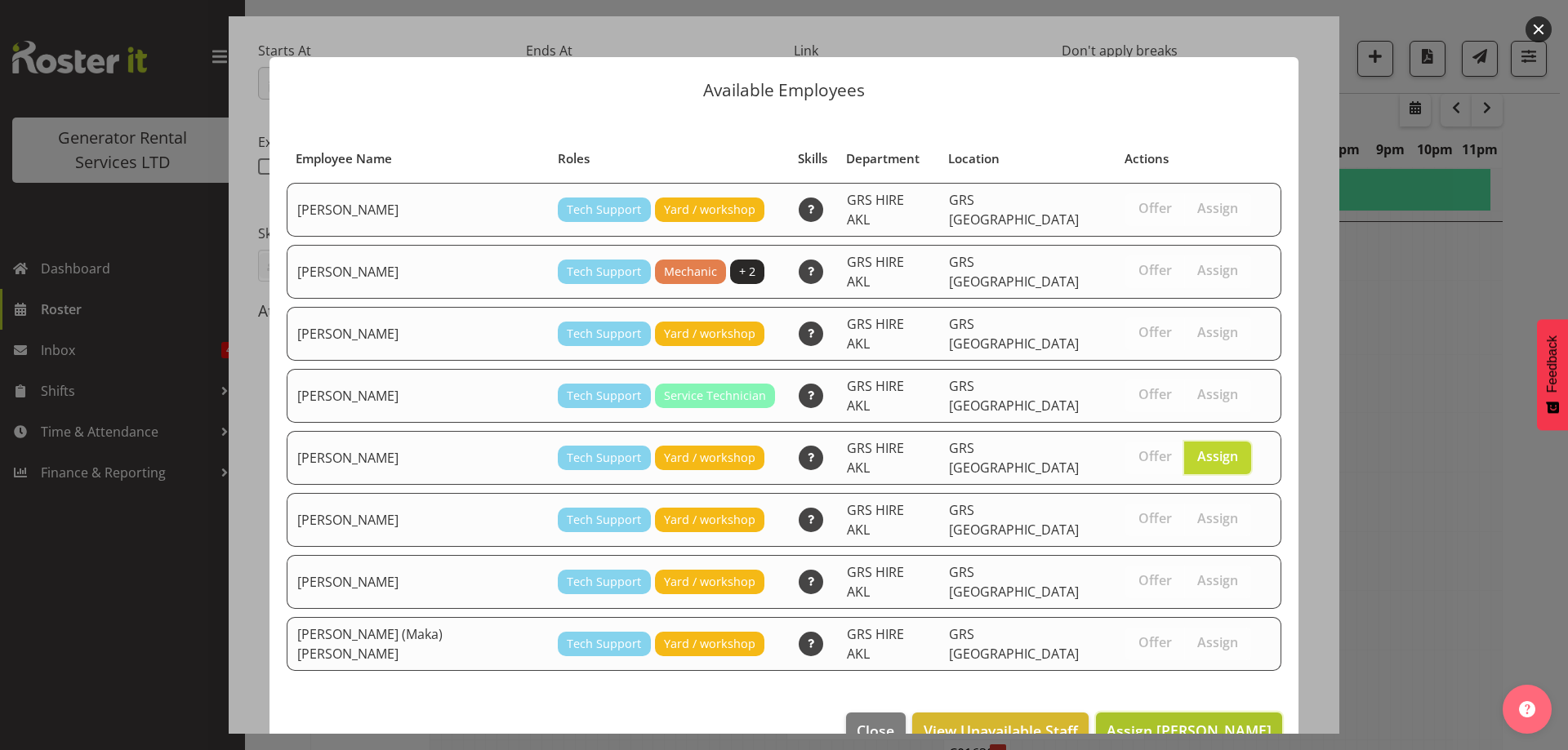
click at [1201, 721] on span "Assign Mina Nomani" at bounding box center [1188, 730] width 165 height 20
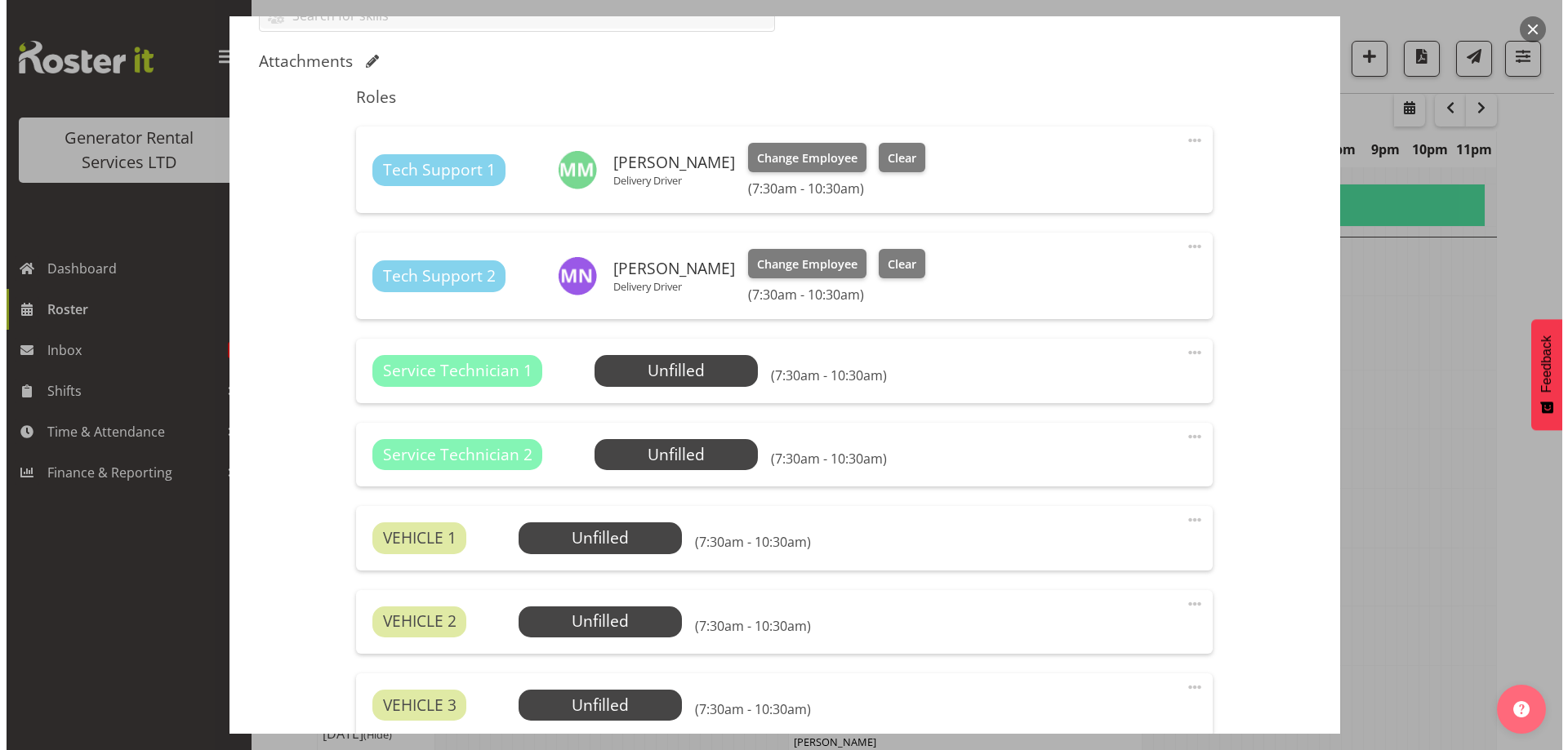
scroll to position [734, 0]
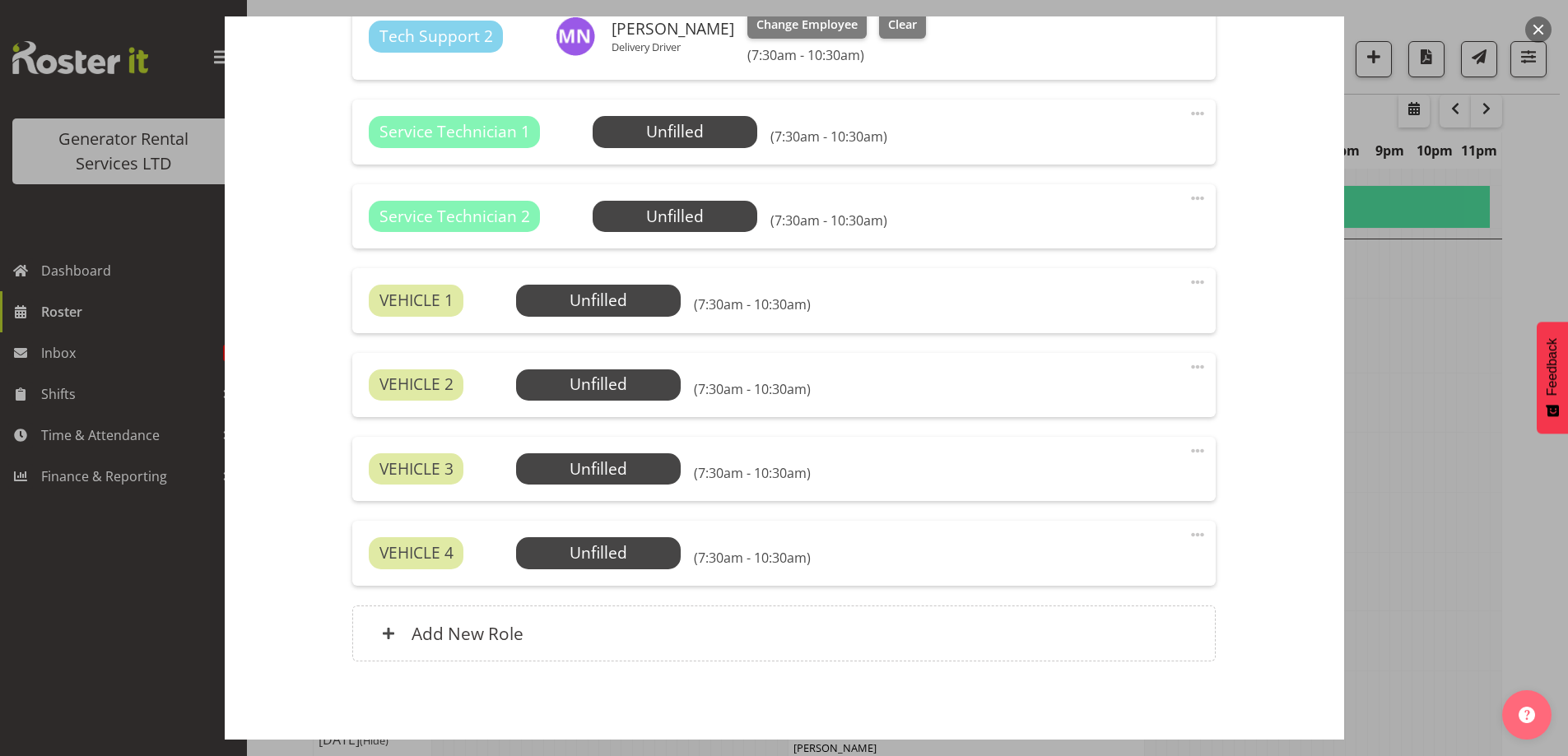
click at [674, 150] on div "Service Technician 1 Unfilled Select Employee (7:30am - 10:30am) Edit Cover Rol…" at bounding box center [784, 131] width 864 height 64
click at [674, 131] on span "Select Employee" at bounding box center [675, 132] width 123 height 24
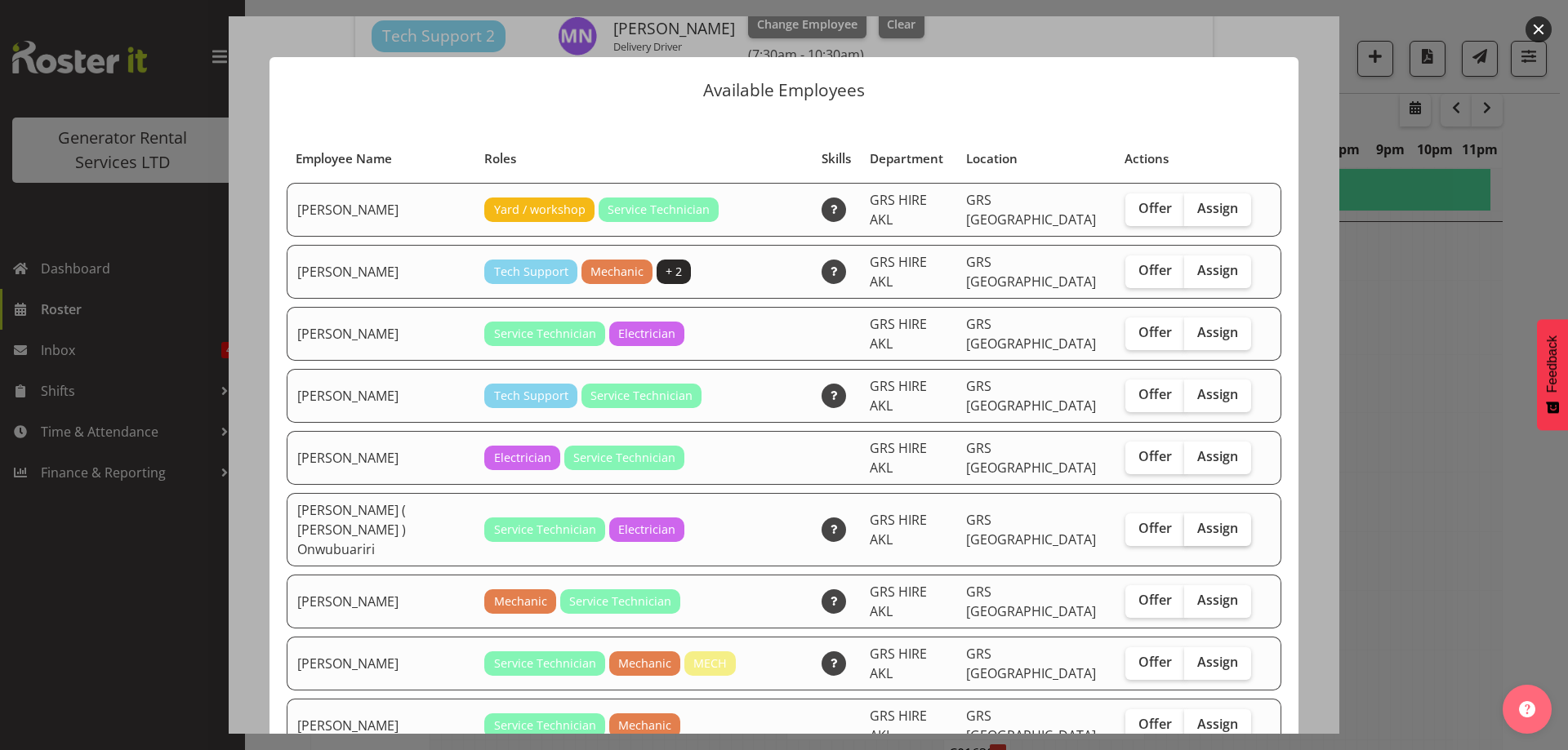
click at [1214, 520] on span "Assign" at bounding box center [1218, 528] width 41 height 17
click at [1195, 524] on input "Assign" at bounding box center [1189, 529] width 11 height 11
checkbox input "true"
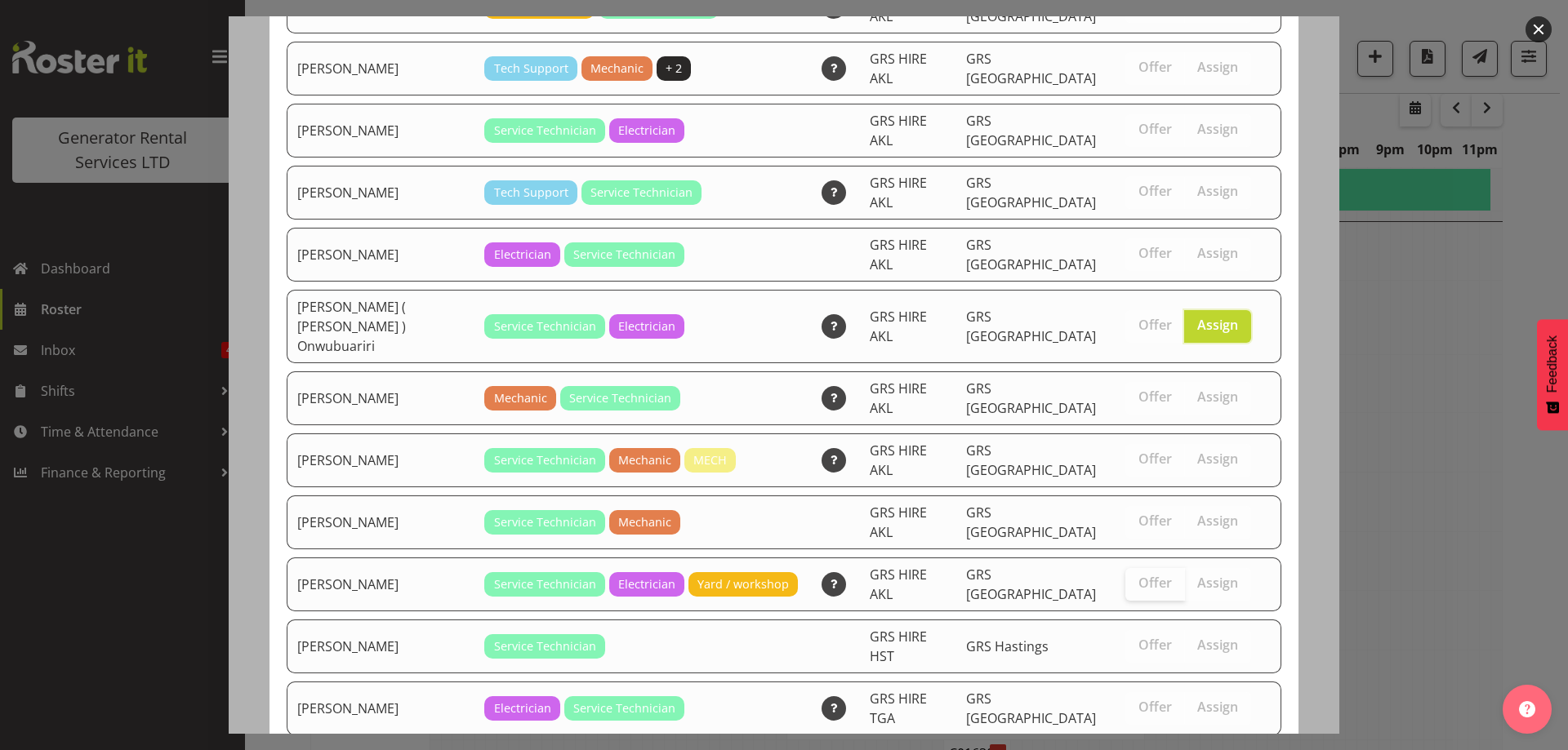
scroll to position [209, 0]
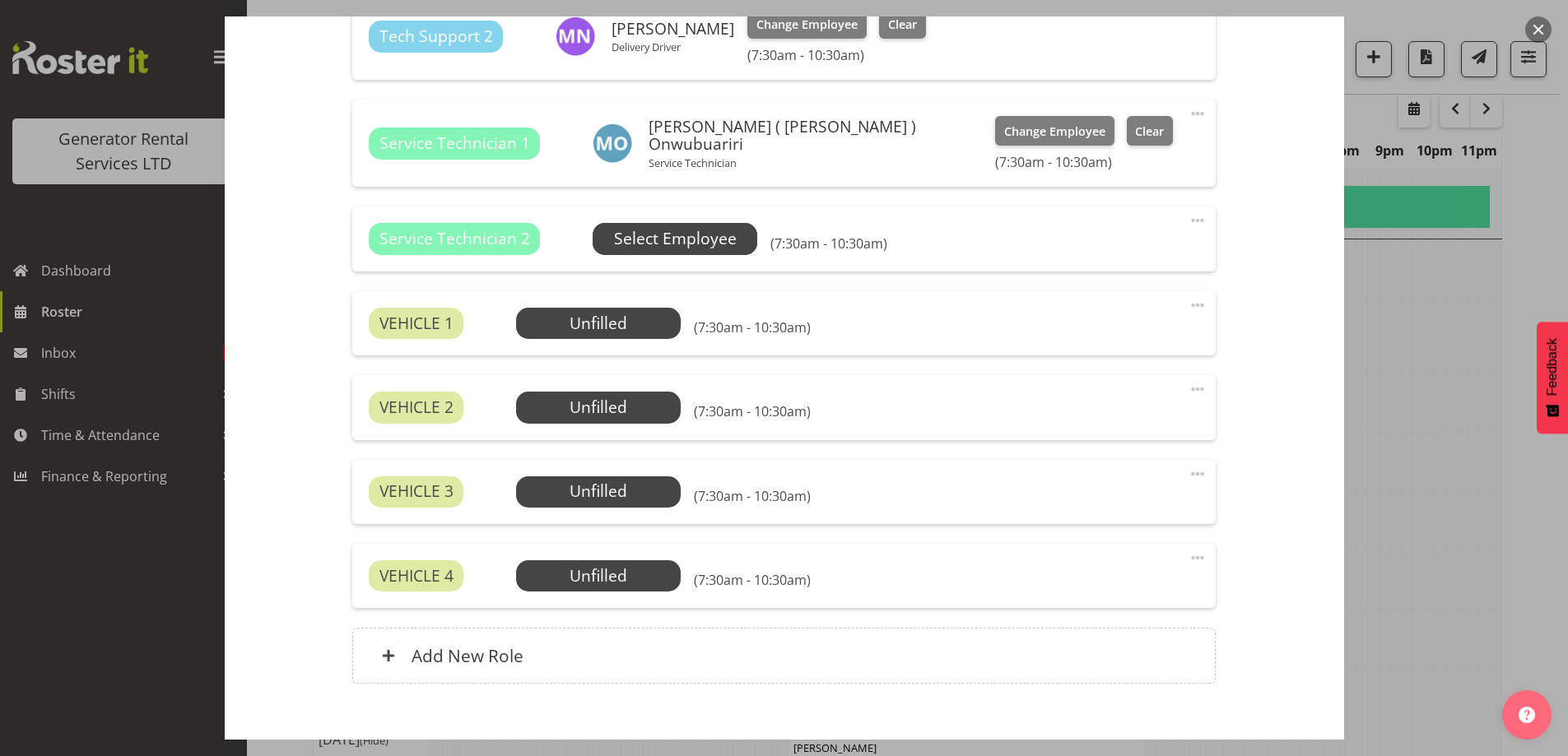
click at [629, 230] on span "Select Employee" at bounding box center [675, 239] width 123 height 24
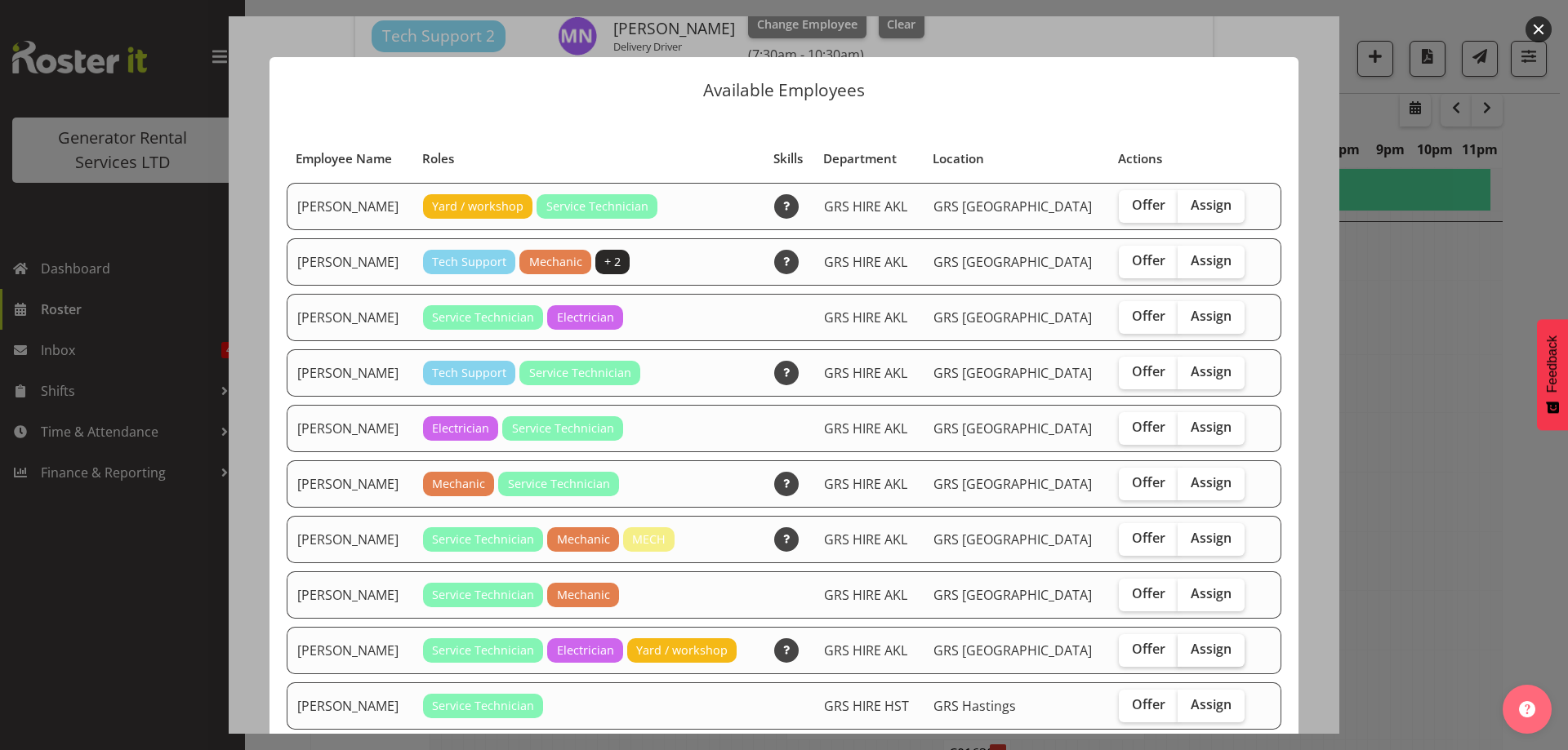
click at [1190, 653] on span "Assign" at bounding box center [1211, 649] width 41 height 17
click at [1178, 653] on input "Assign" at bounding box center [1183, 649] width 11 height 11
checkbox input "true"
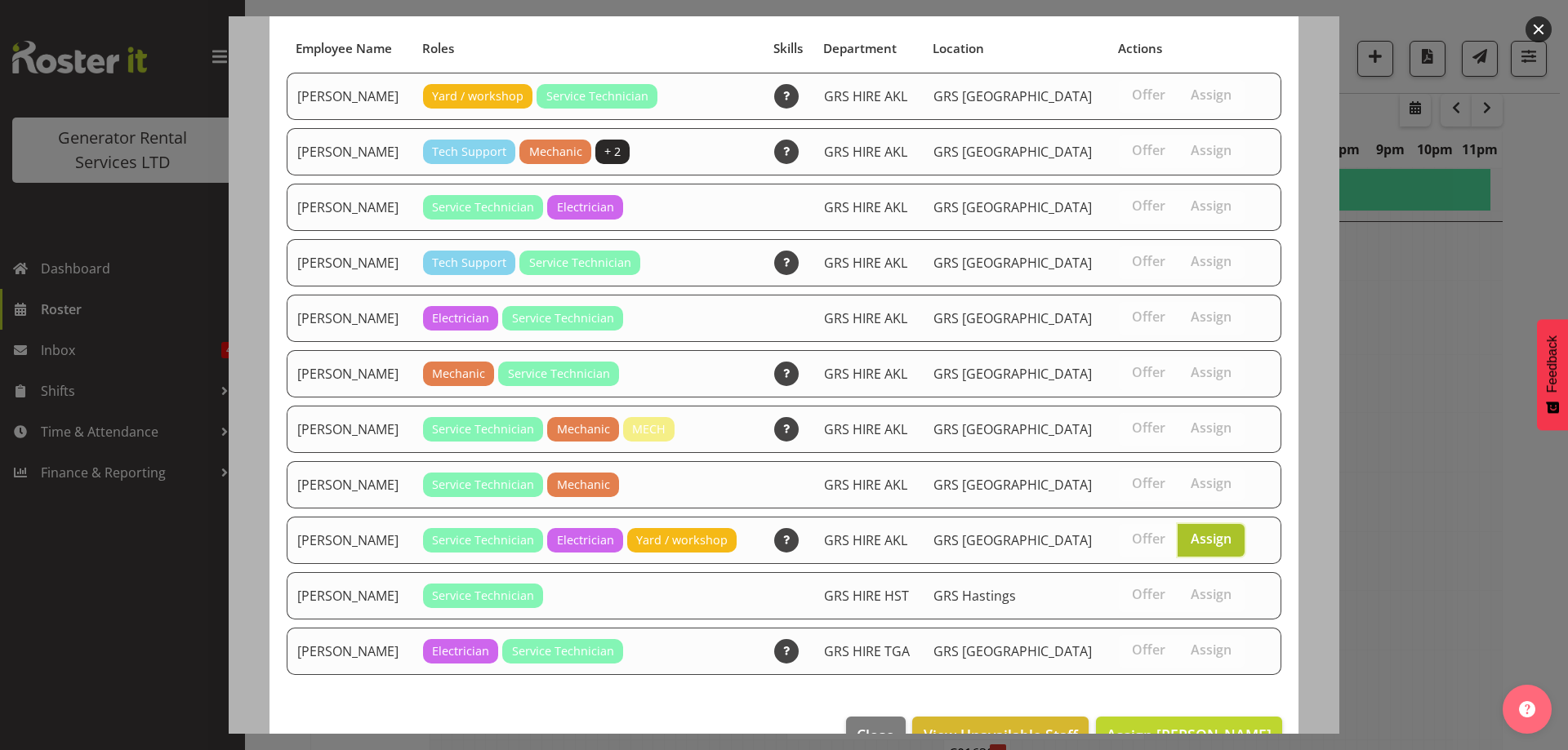
scroll to position [153, 0]
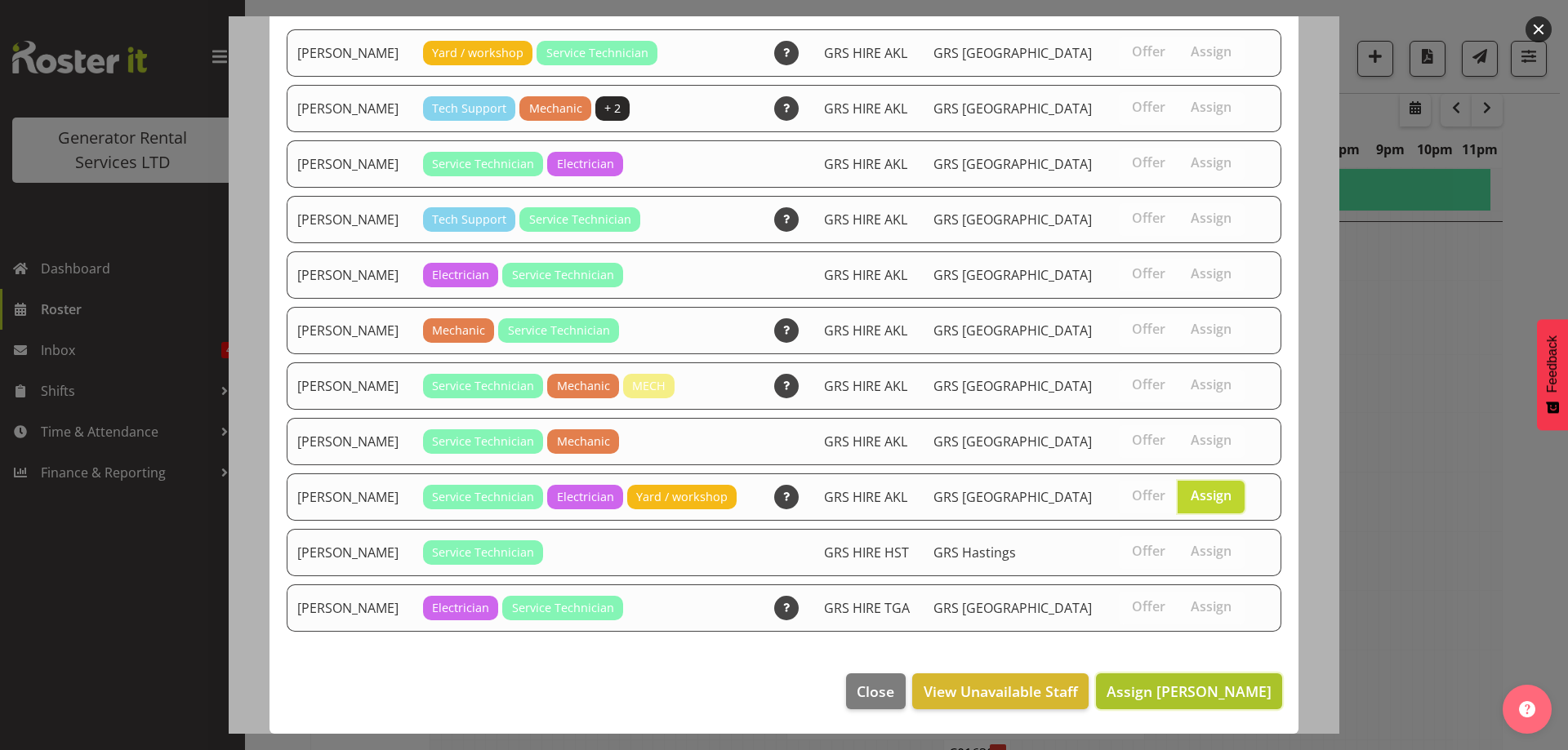
click at [1175, 676] on button "Assign Rob Ryan" at bounding box center [1188, 691] width 186 height 36
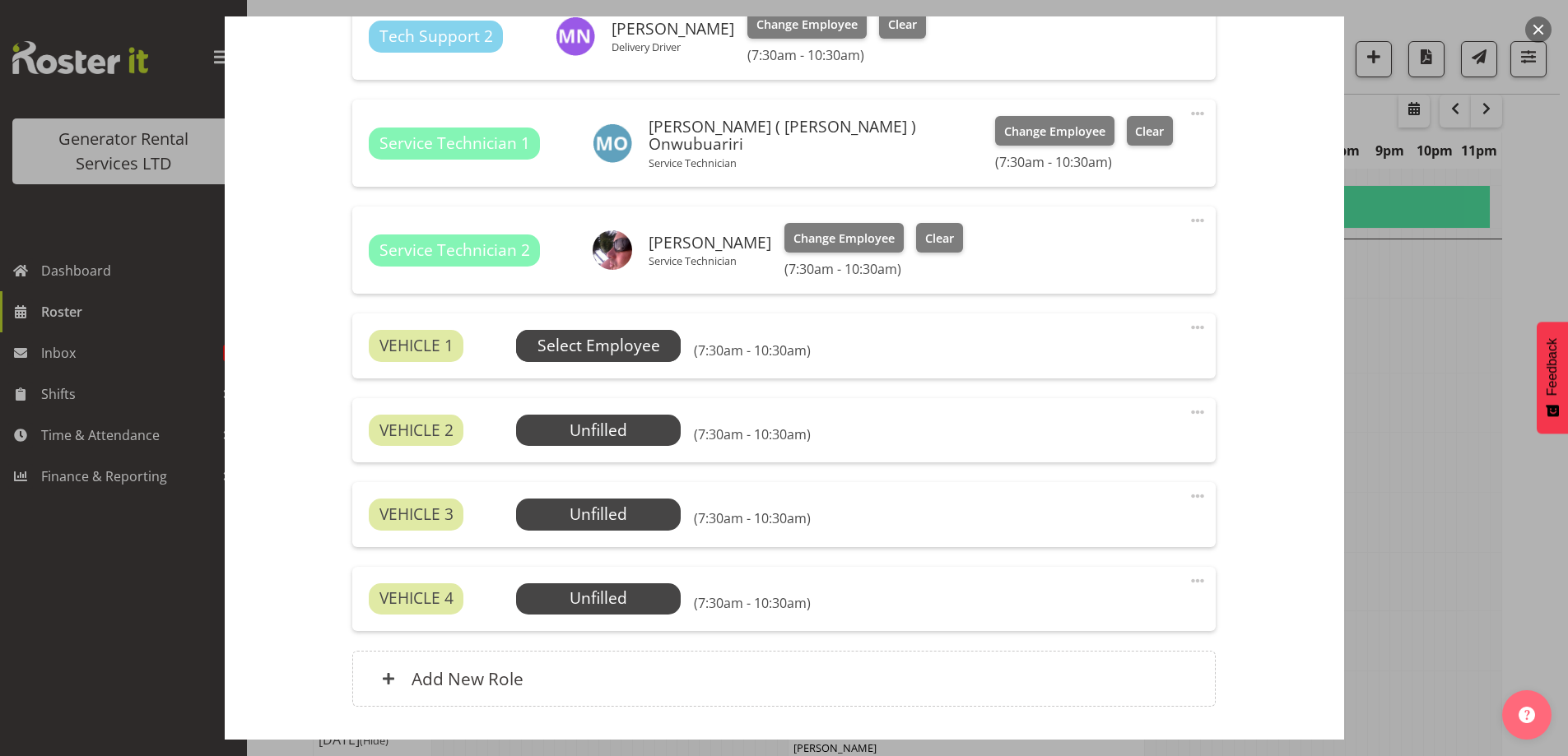
click at [618, 343] on span "Select Employee" at bounding box center [599, 346] width 123 height 24
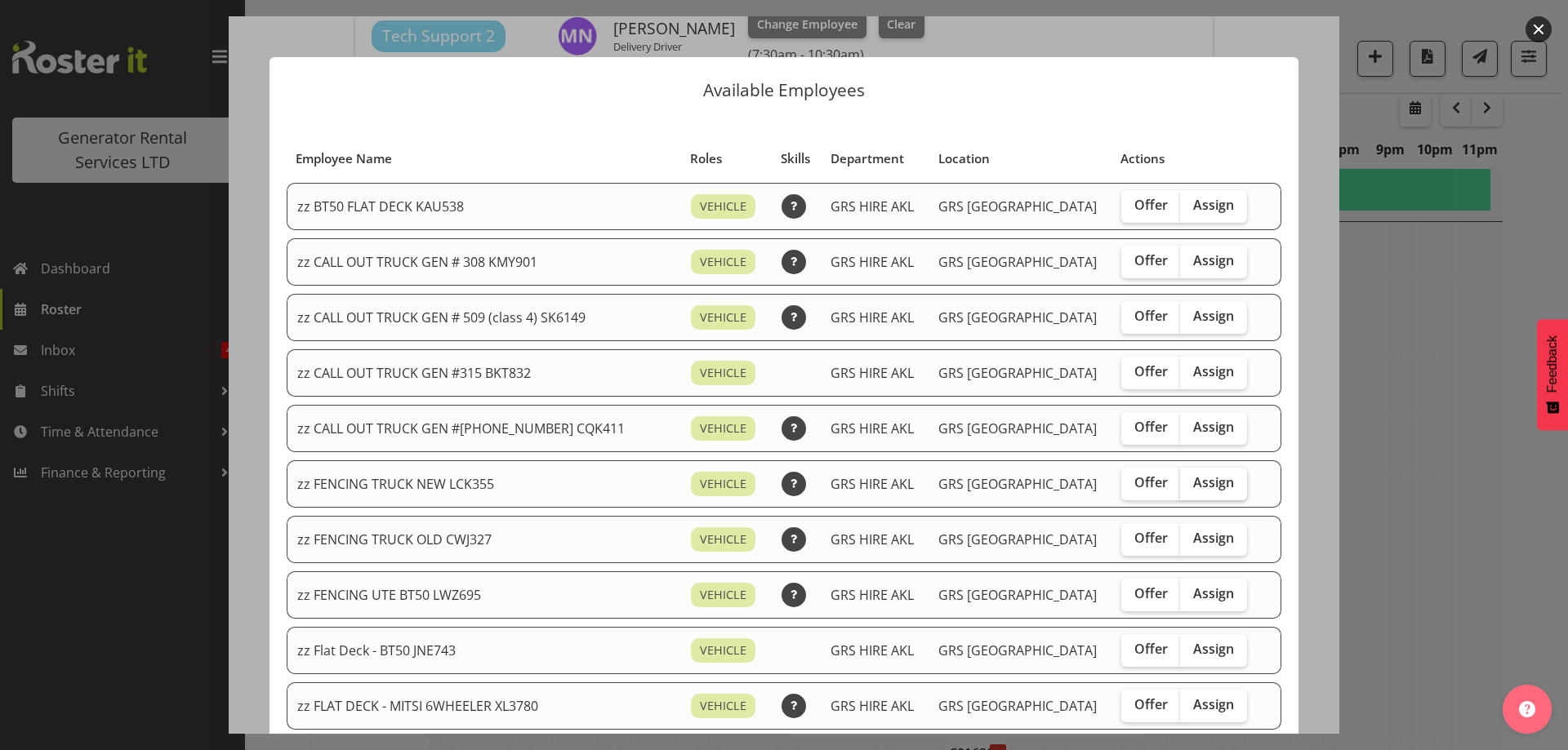
click at [1200, 490] on span "Assign" at bounding box center [1214, 482] width 41 height 17
click at [1190, 489] on input "Assign" at bounding box center [1185, 483] width 11 height 11
checkbox input "true"
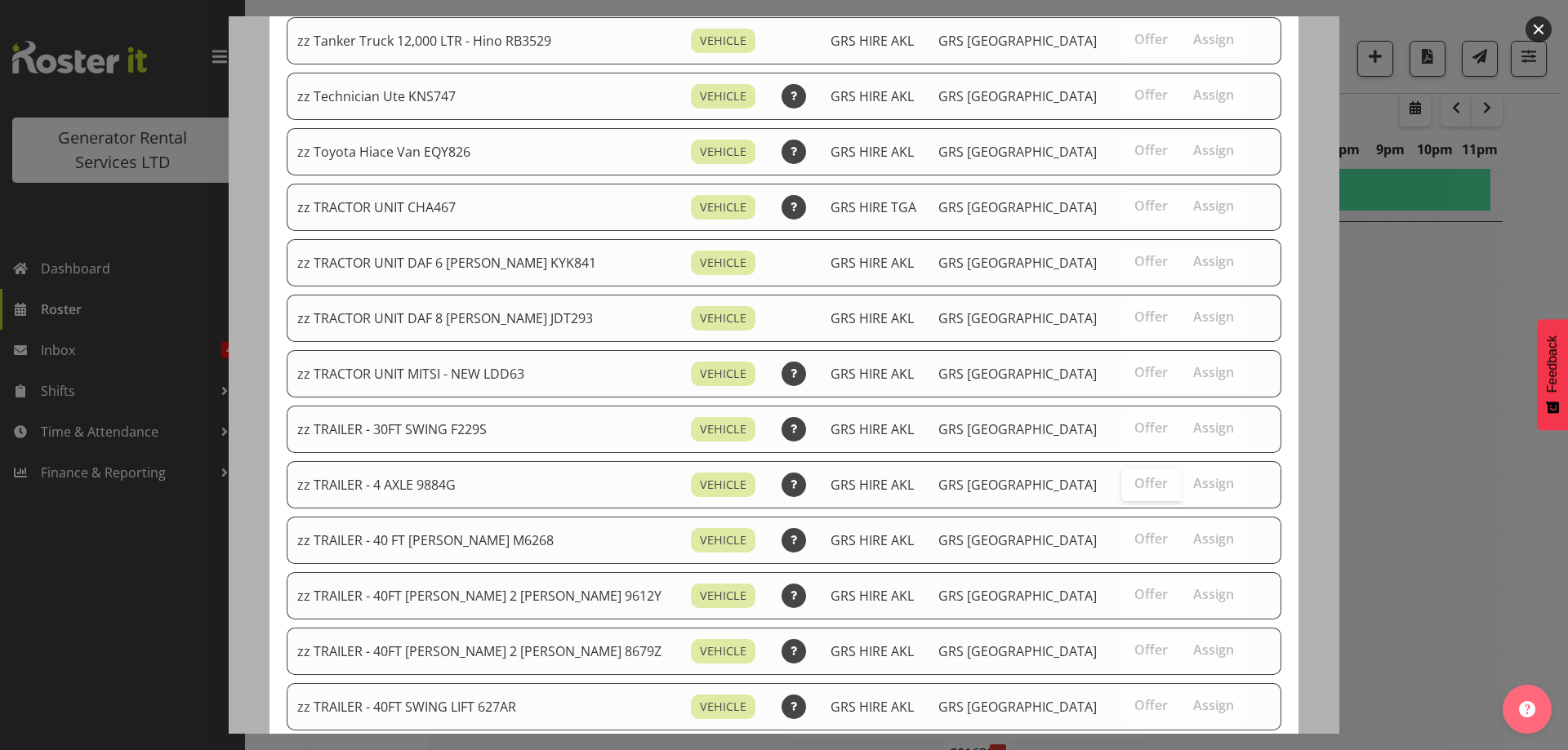
scroll to position [2040, 0]
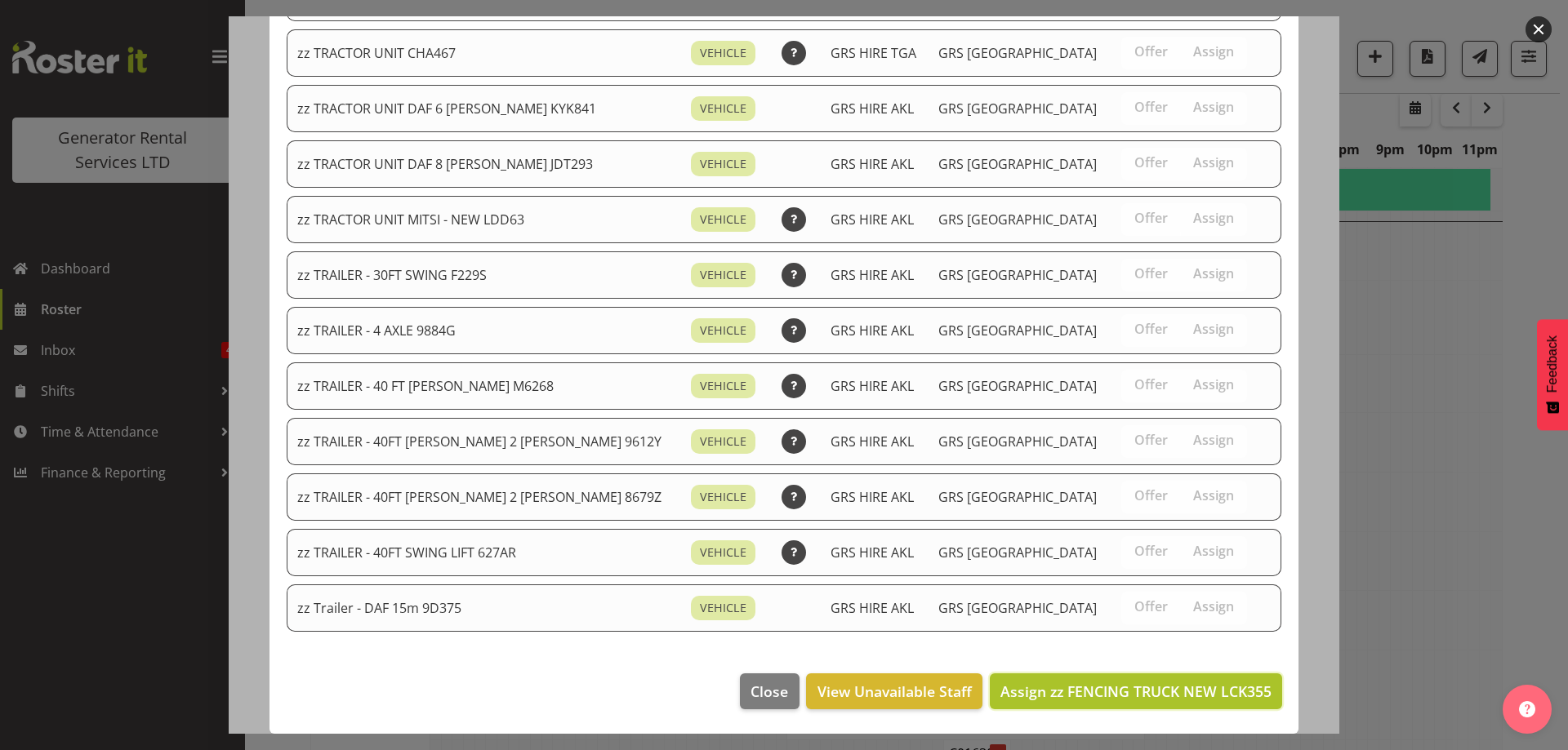
click at [1135, 687] on span "Assign zz FENCING TRUCK NEW LCK355" at bounding box center [1136, 691] width 271 height 20
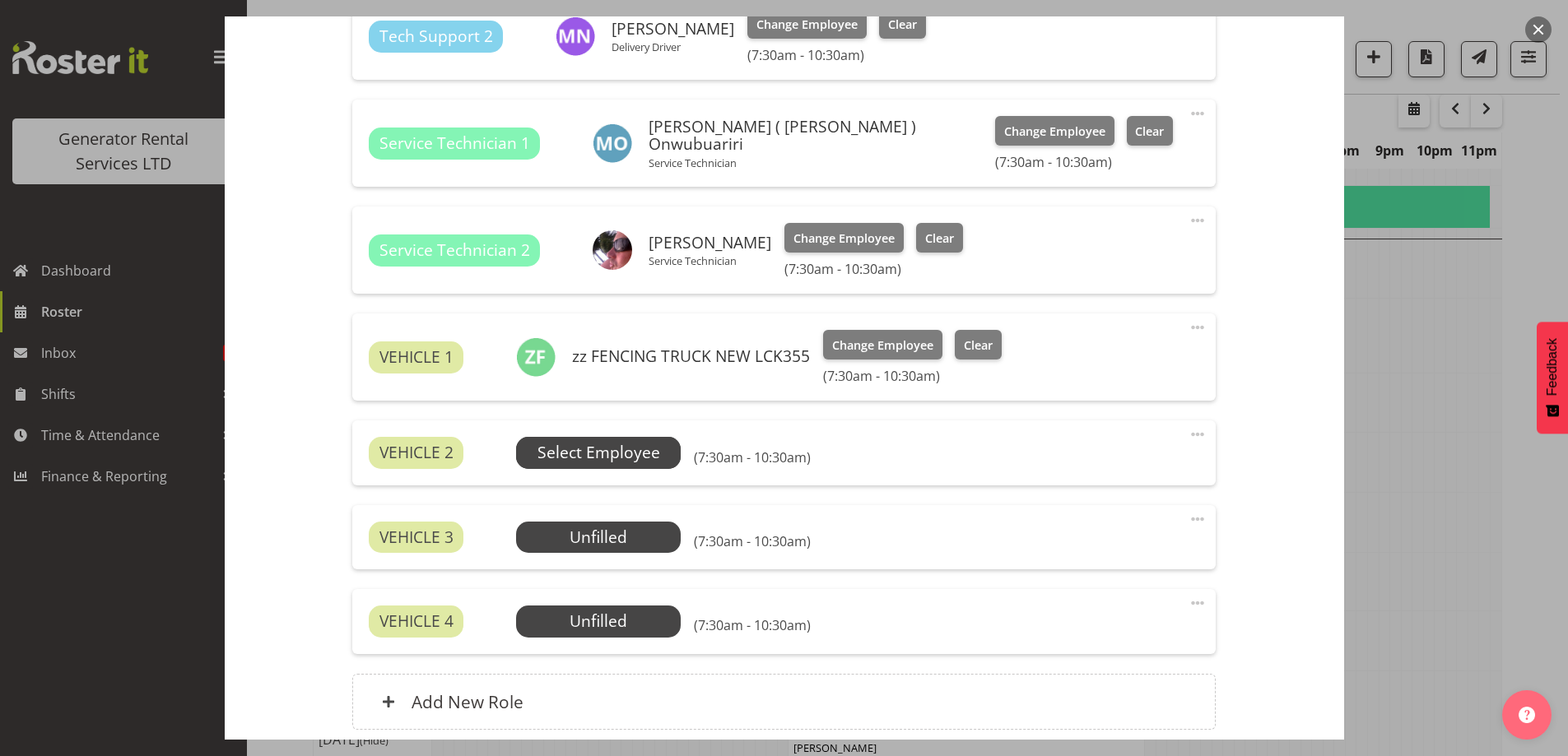
click at [591, 451] on span "Select Employee" at bounding box center [599, 453] width 123 height 24
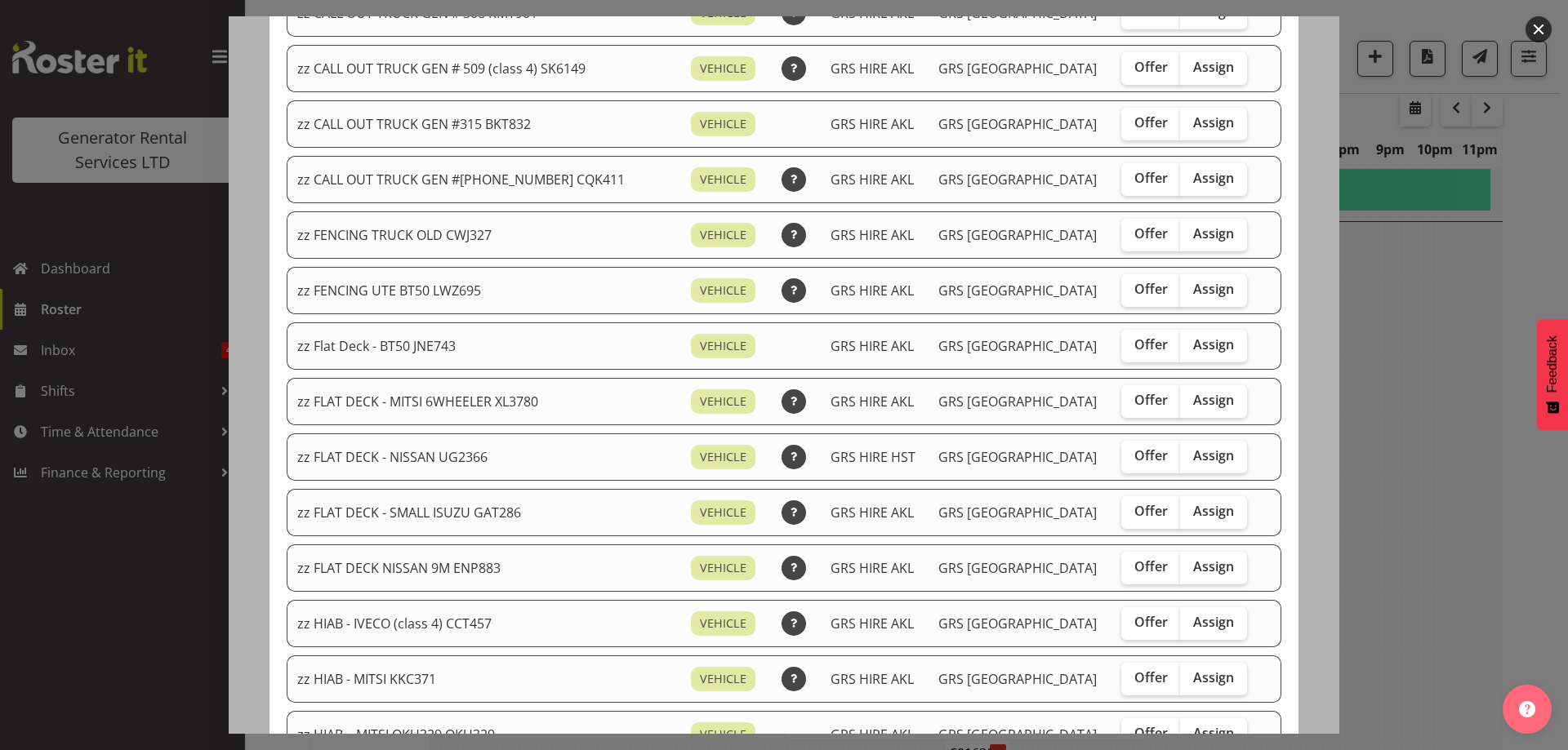
scroll to position [490, 0]
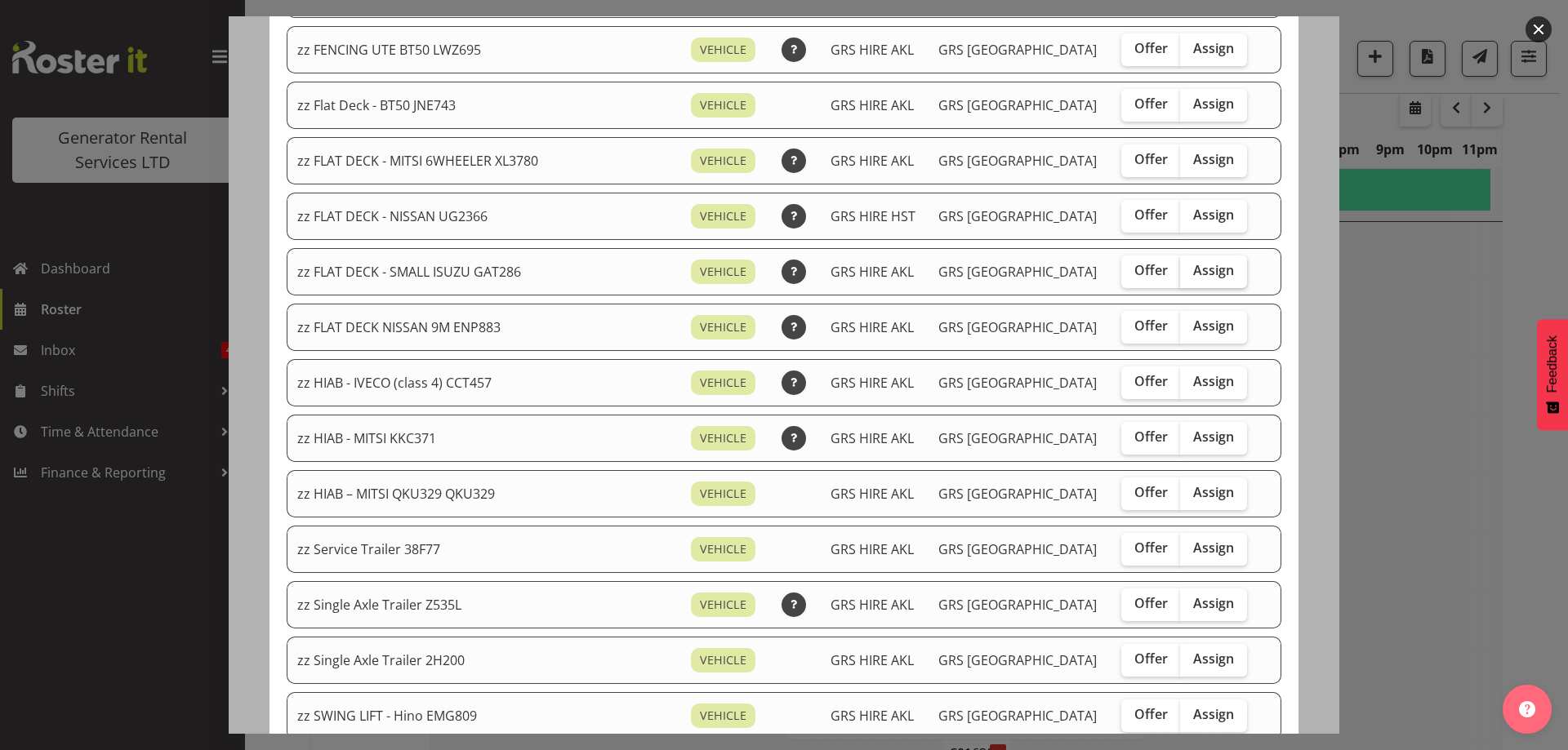
click at [1203, 276] on span "Assign" at bounding box center [1214, 270] width 41 height 17
click at [1190, 276] on input "Assign" at bounding box center [1185, 270] width 11 height 11
checkbox input "true"
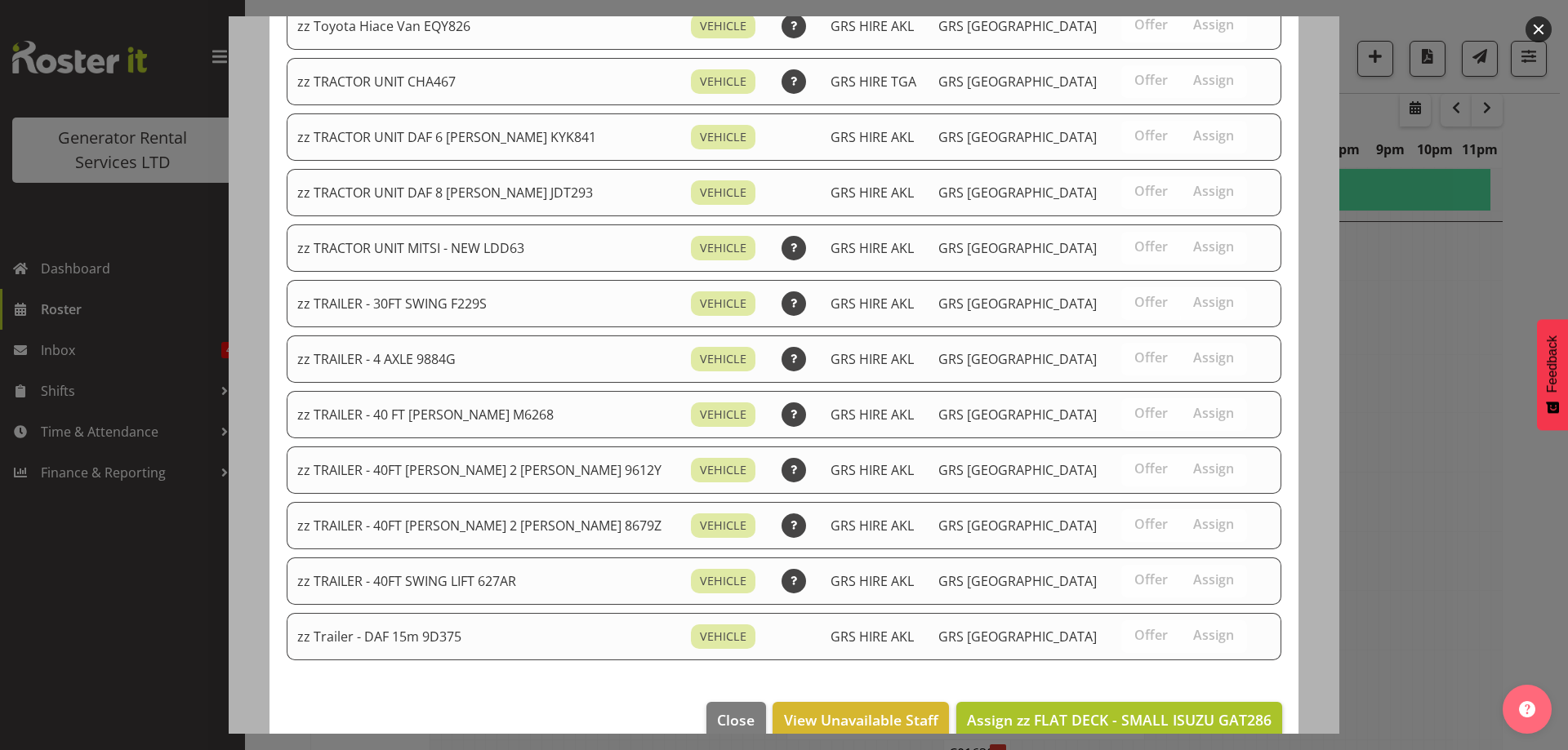
scroll to position [1986, 0]
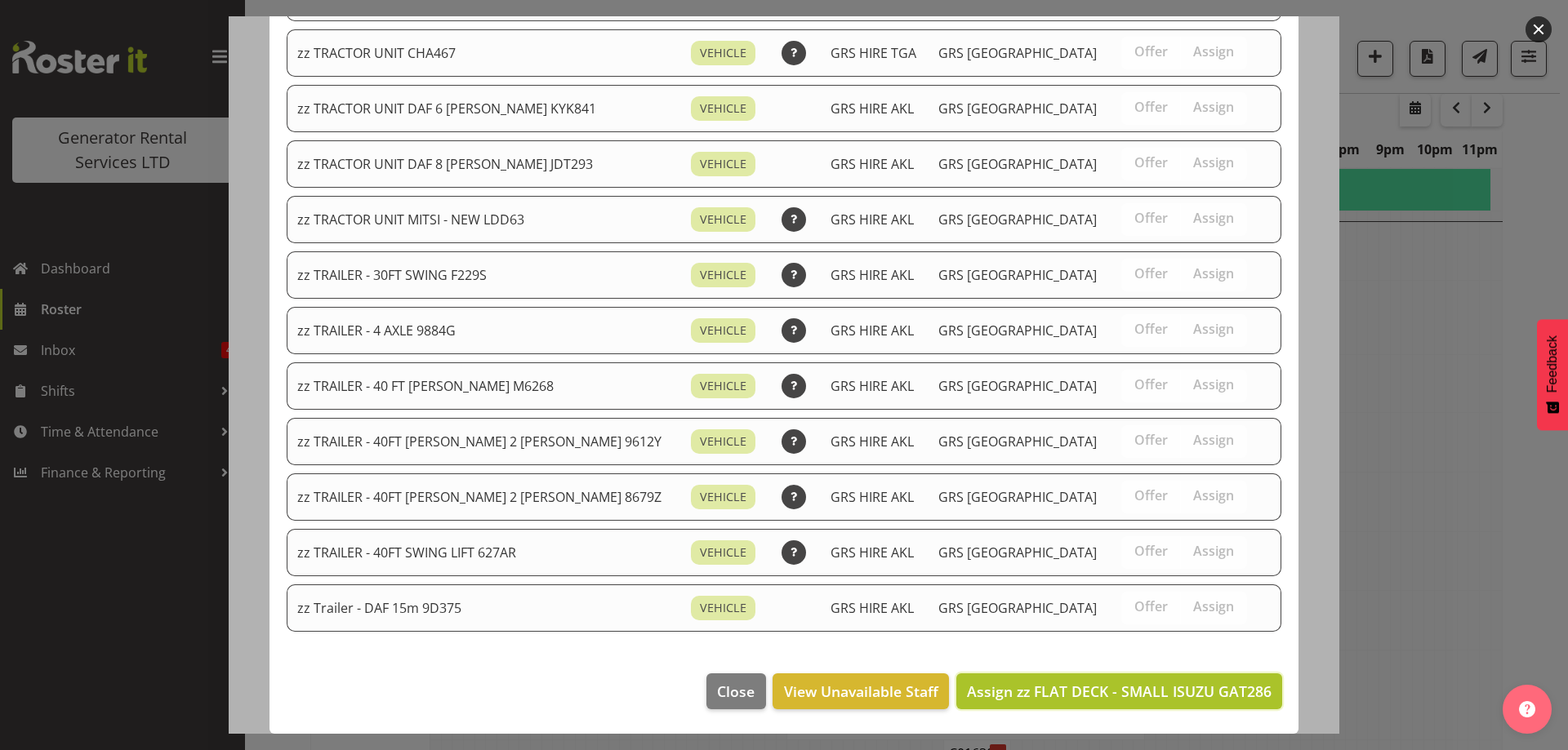
click at [1185, 689] on span "Assign zz FLAT DECK - SMALL ISUZU GAT286" at bounding box center [1119, 691] width 304 height 20
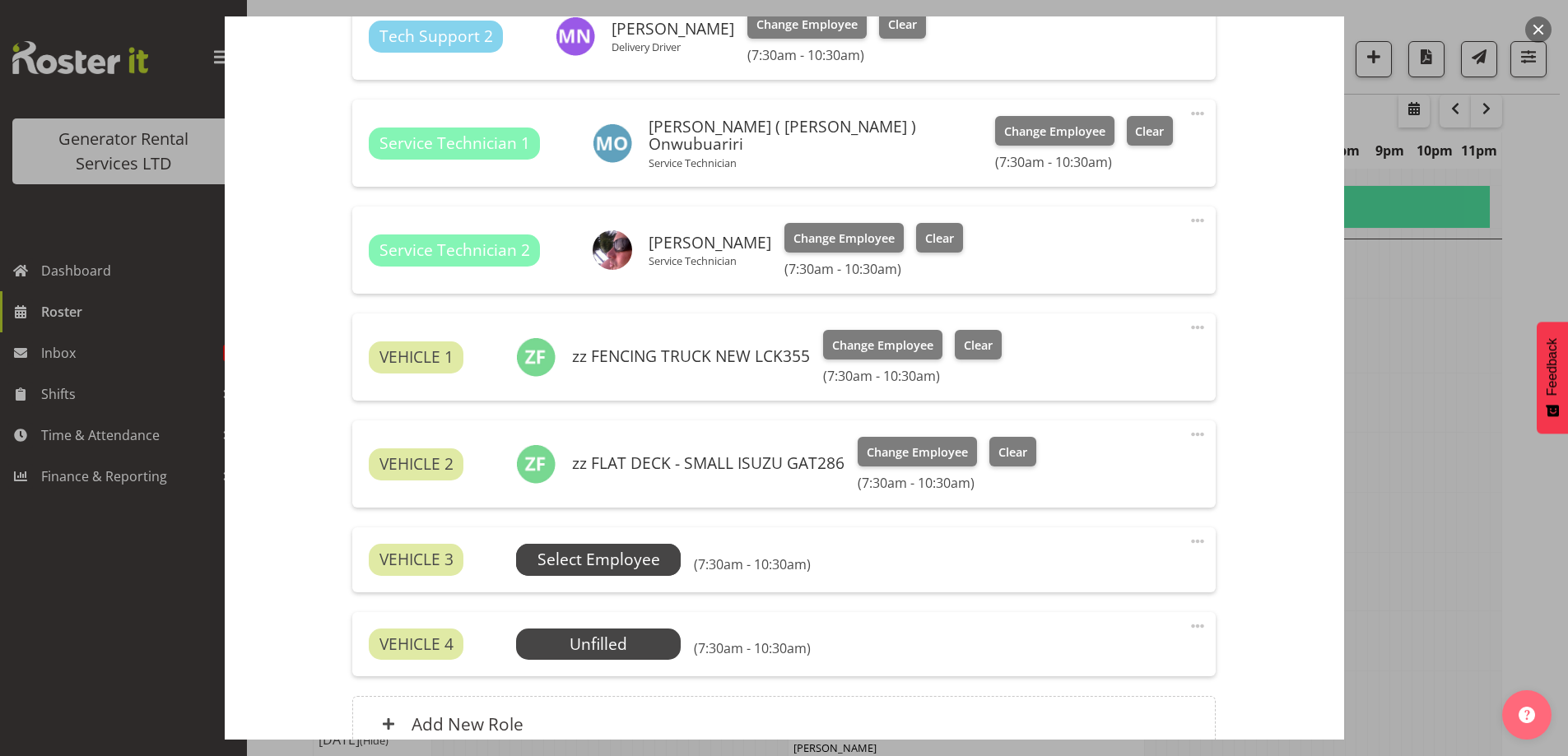
click at [623, 555] on span "Select Employee" at bounding box center [599, 559] width 123 height 24
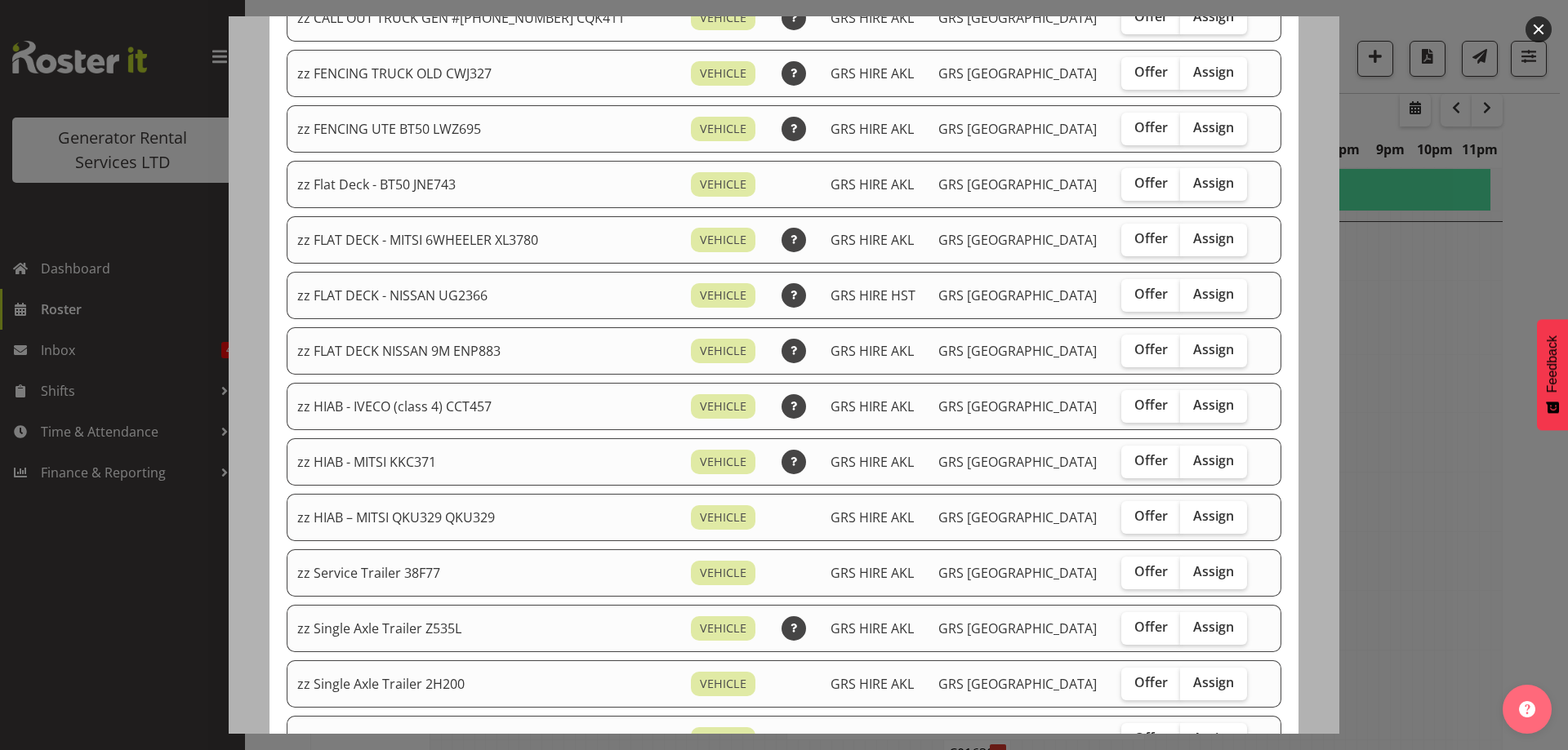
scroll to position [490, 0]
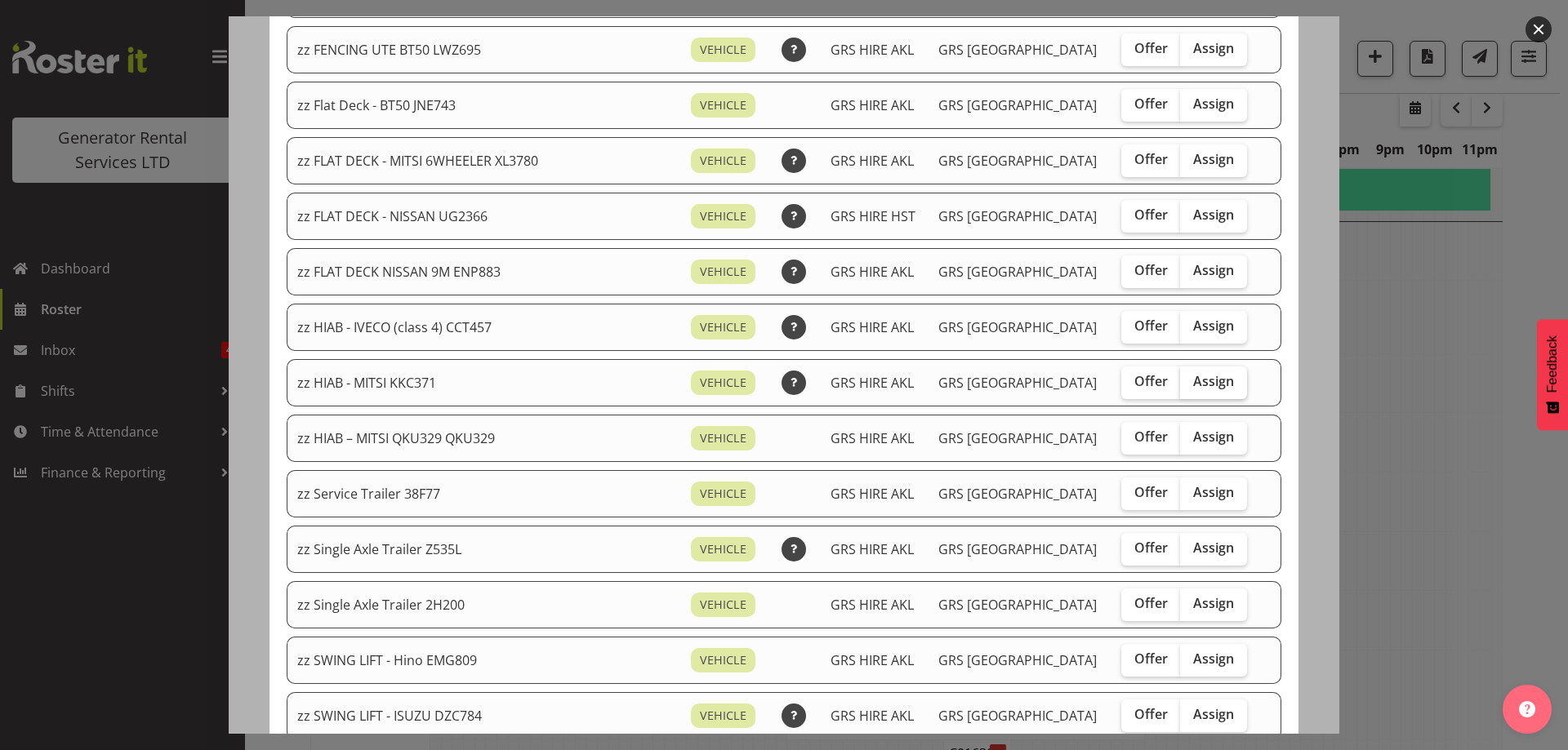
click at [1193, 383] on span "Assign" at bounding box center [1214, 380] width 41 height 17
click at [1180, 383] on input "Assign" at bounding box center [1185, 381] width 11 height 11
checkbox input "true"
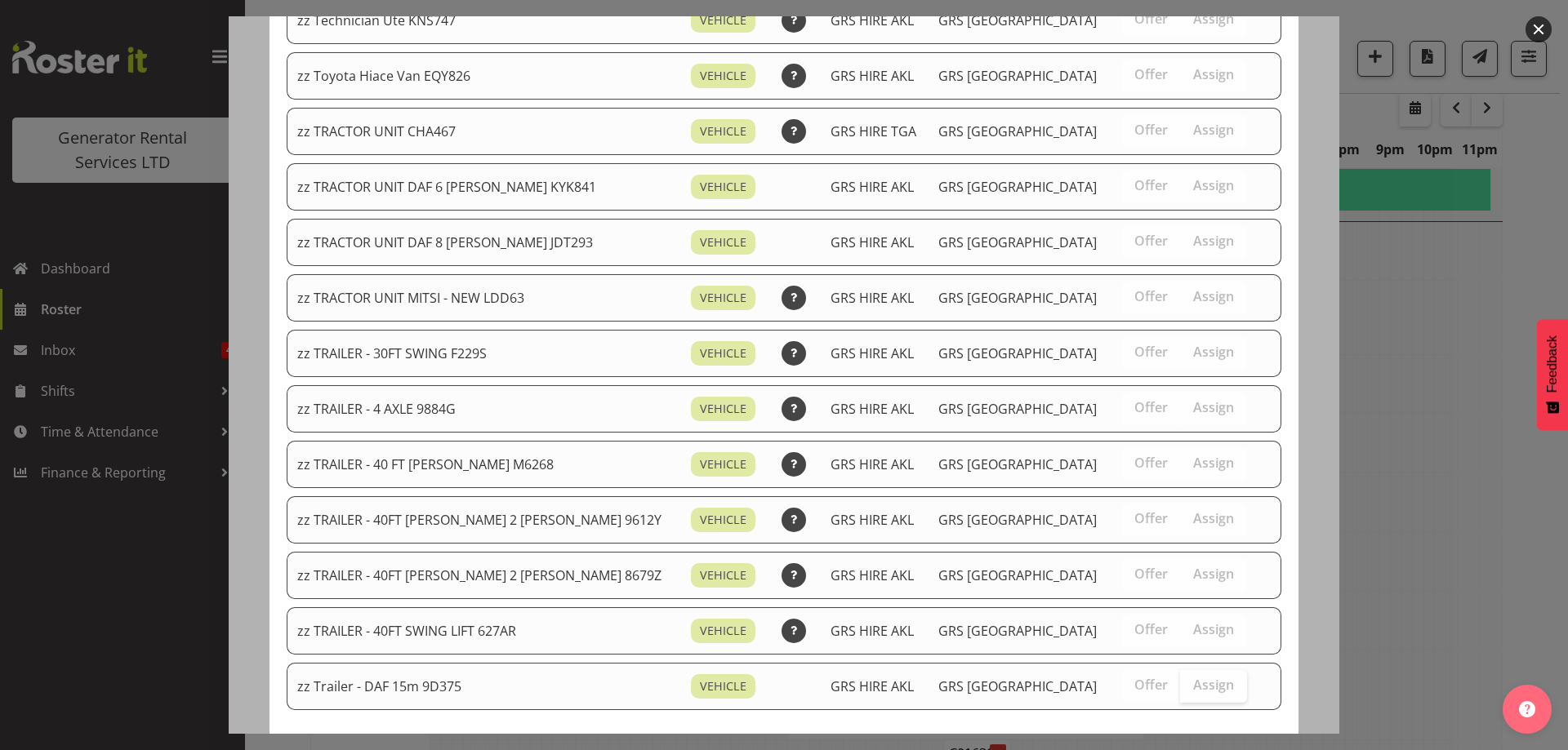
scroll to position [1930, 0]
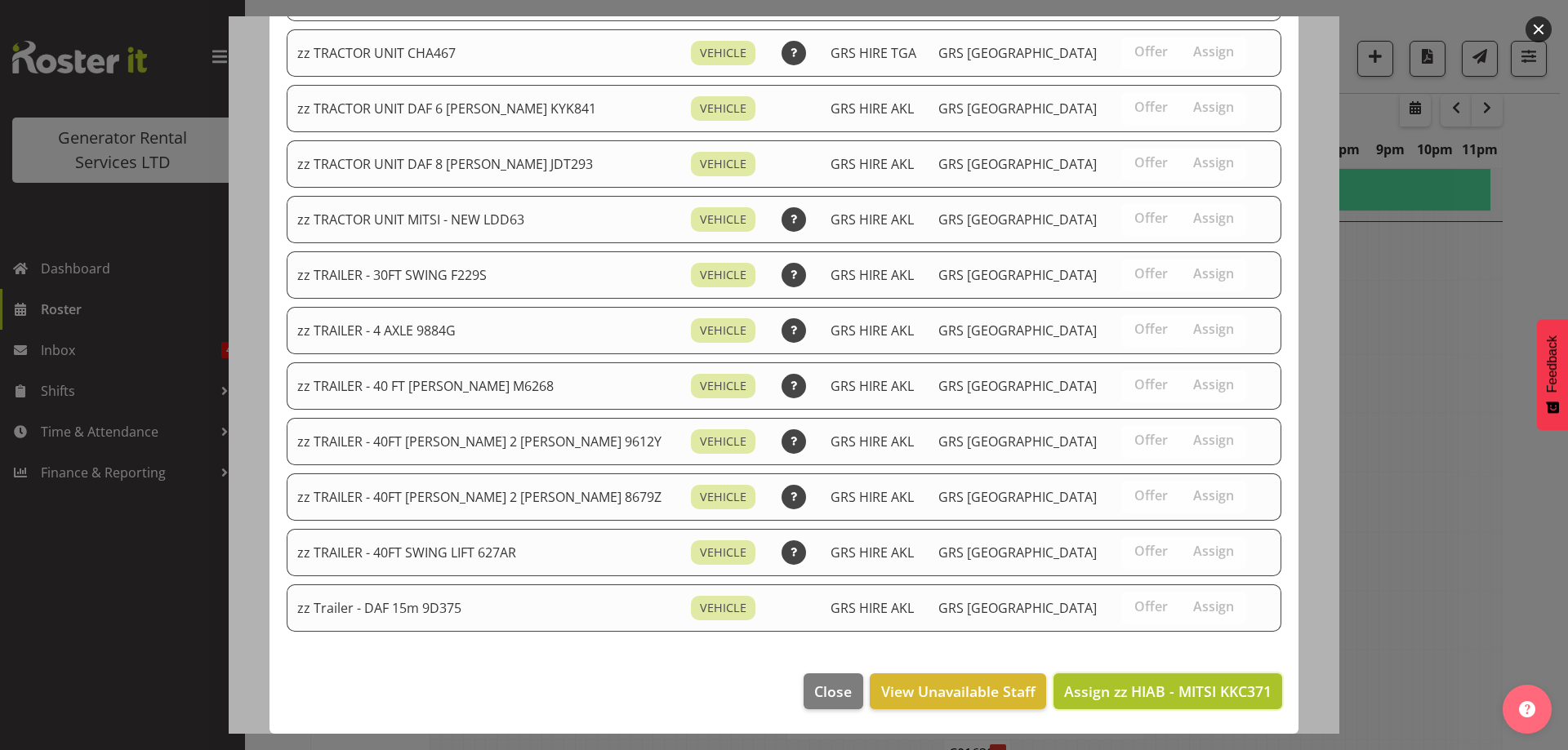
click at [1178, 682] on span "Assign zz HIAB - MITSI KKC371" at bounding box center [1168, 691] width 208 height 20
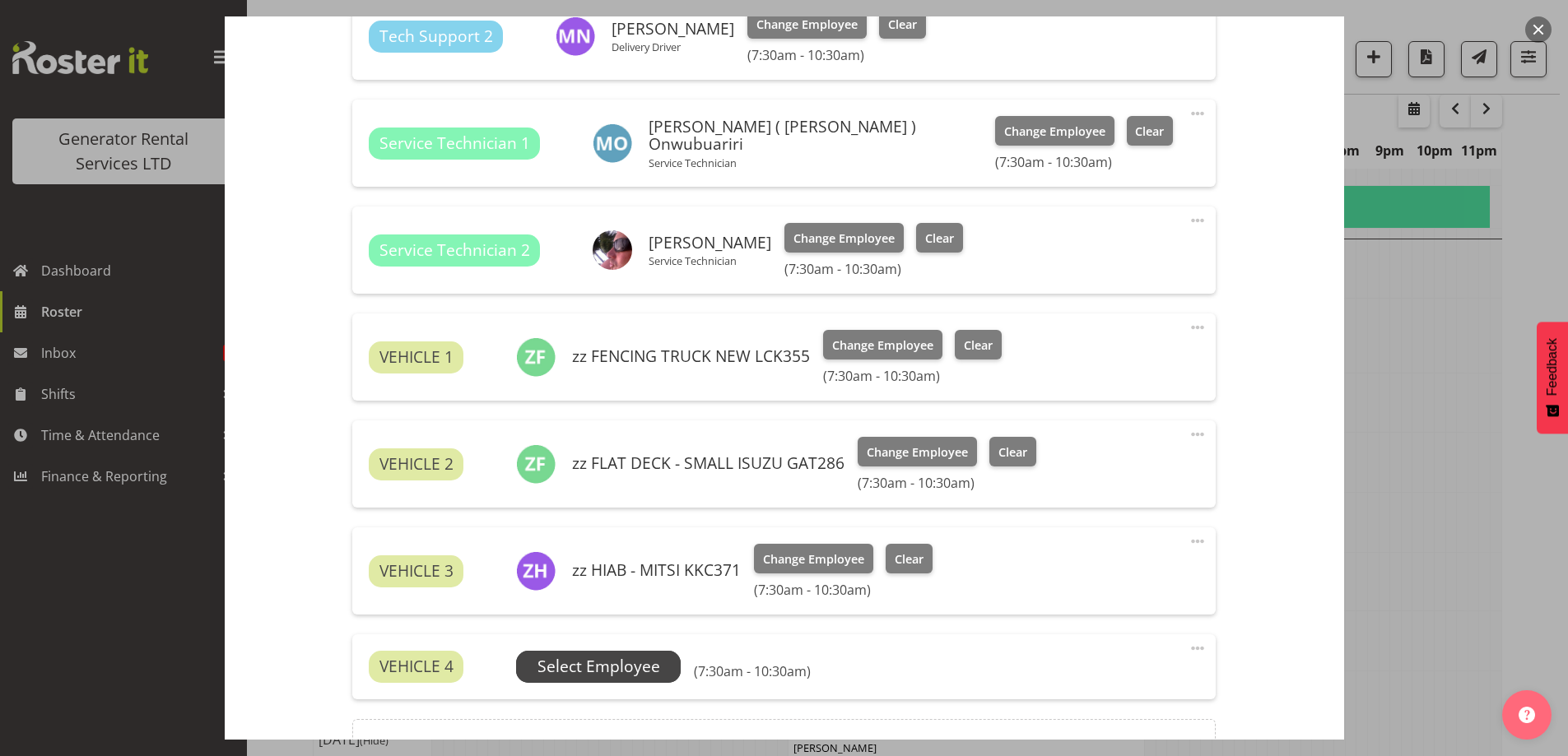
click at [621, 671] on span "Select Employee" at bounding box center [599, 667] width 123 height 24
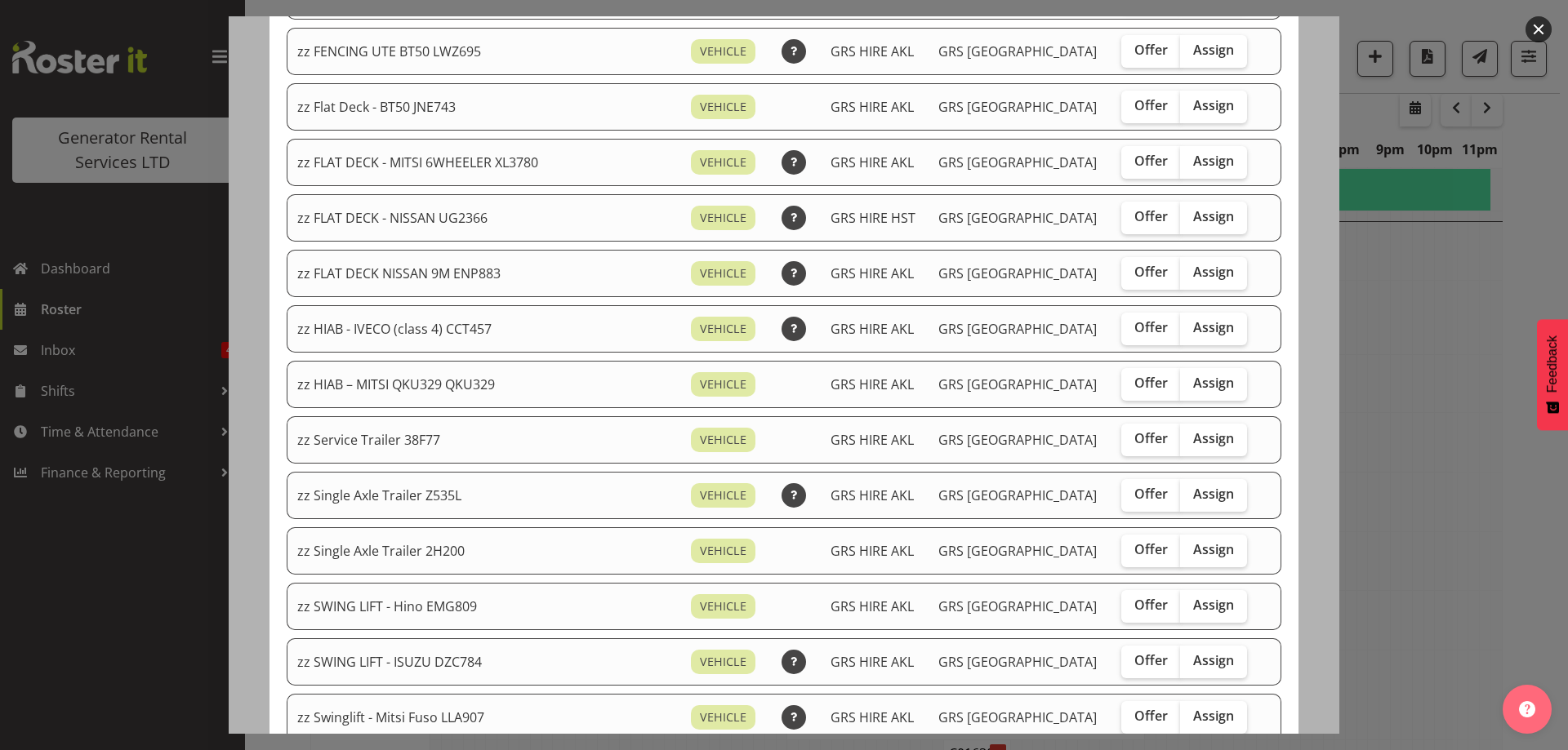
scroll to position [490, 0]
click at [1180, 376] on input "Assign" at bounding box center [1185, 381] width 11 height 11
checkbox input "true"
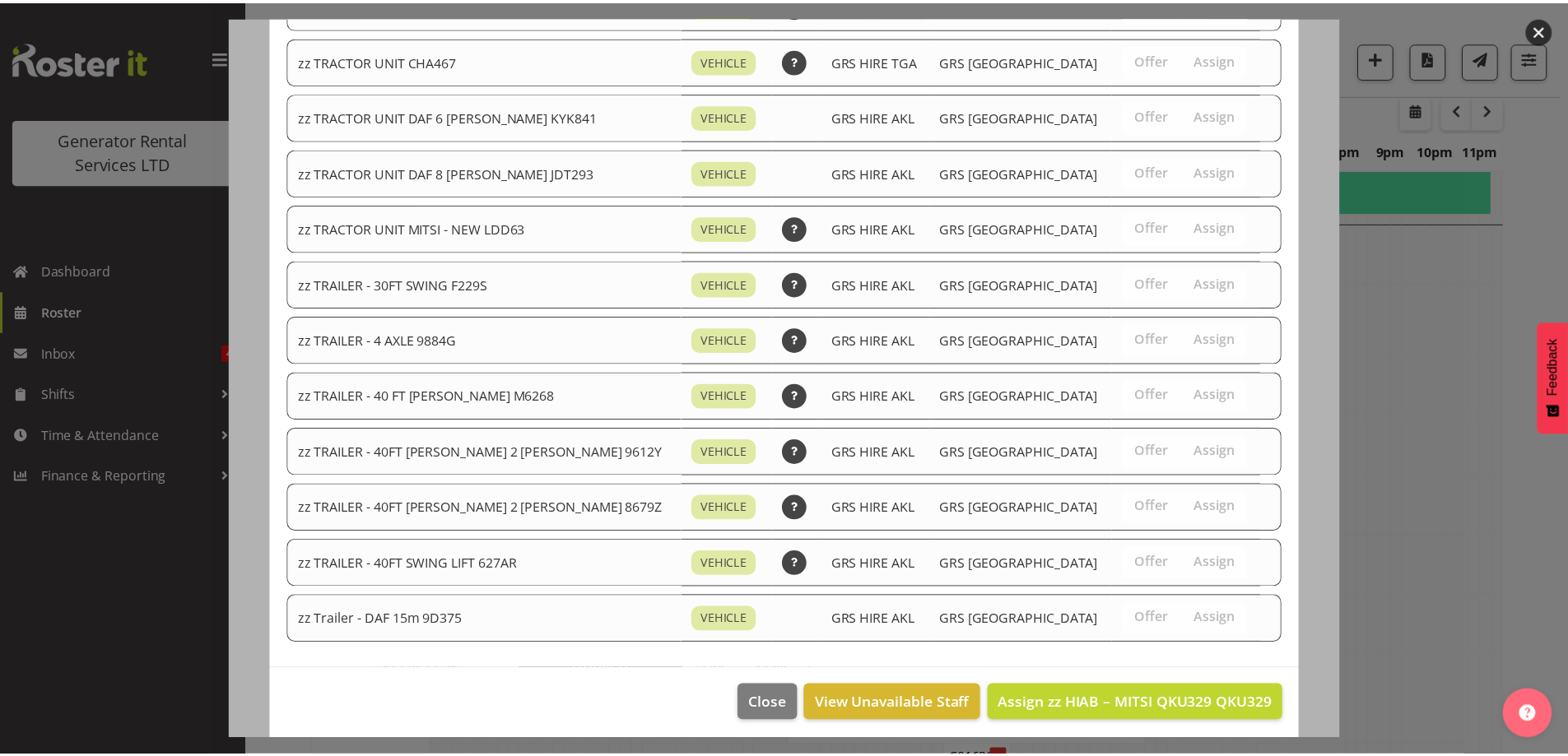
scroll to position [1890, 0]
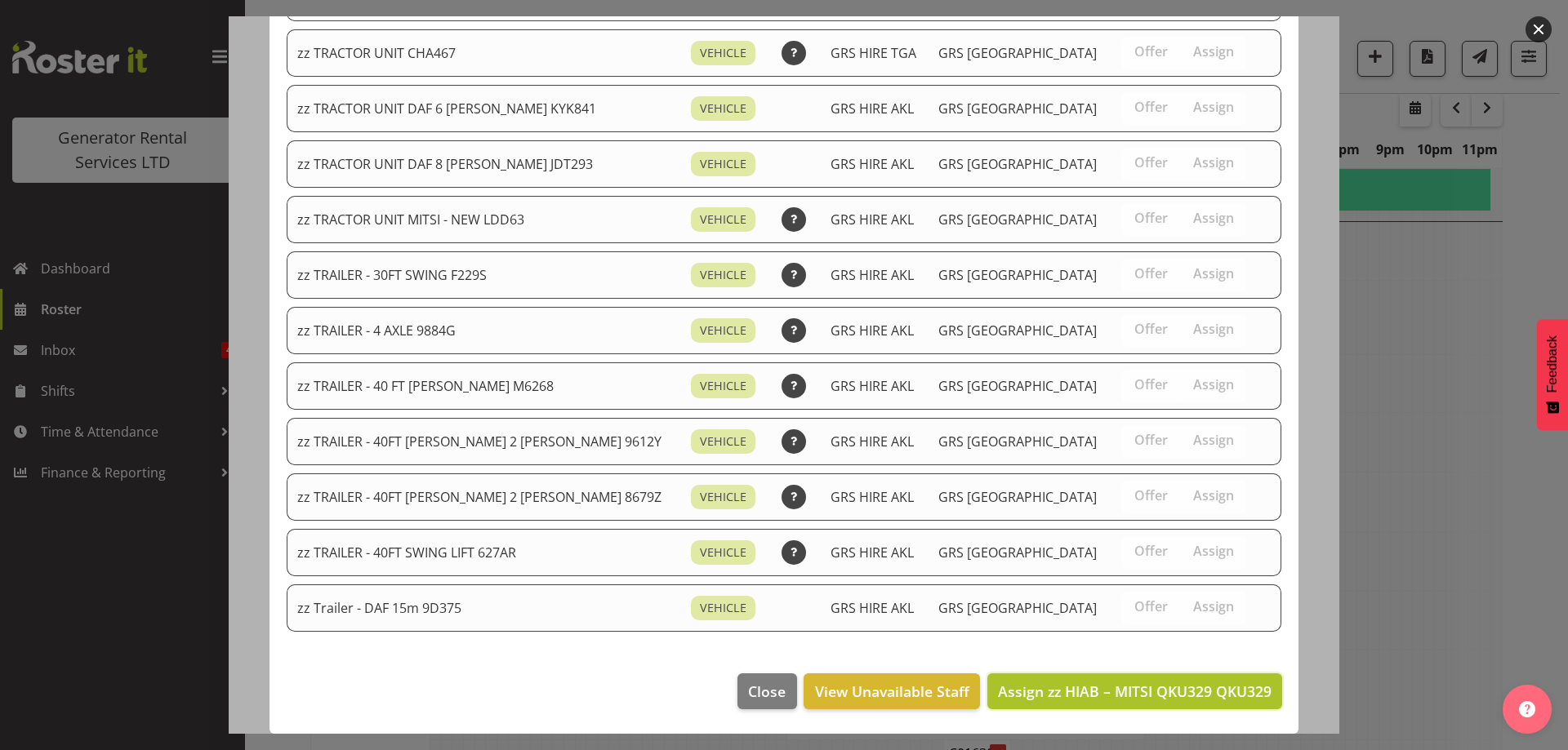
click at [1197, 698] on span "Assign zz HIAB – MITSI QKU329 QKU329" at bounding box center [1135, 691] width 273 height 20
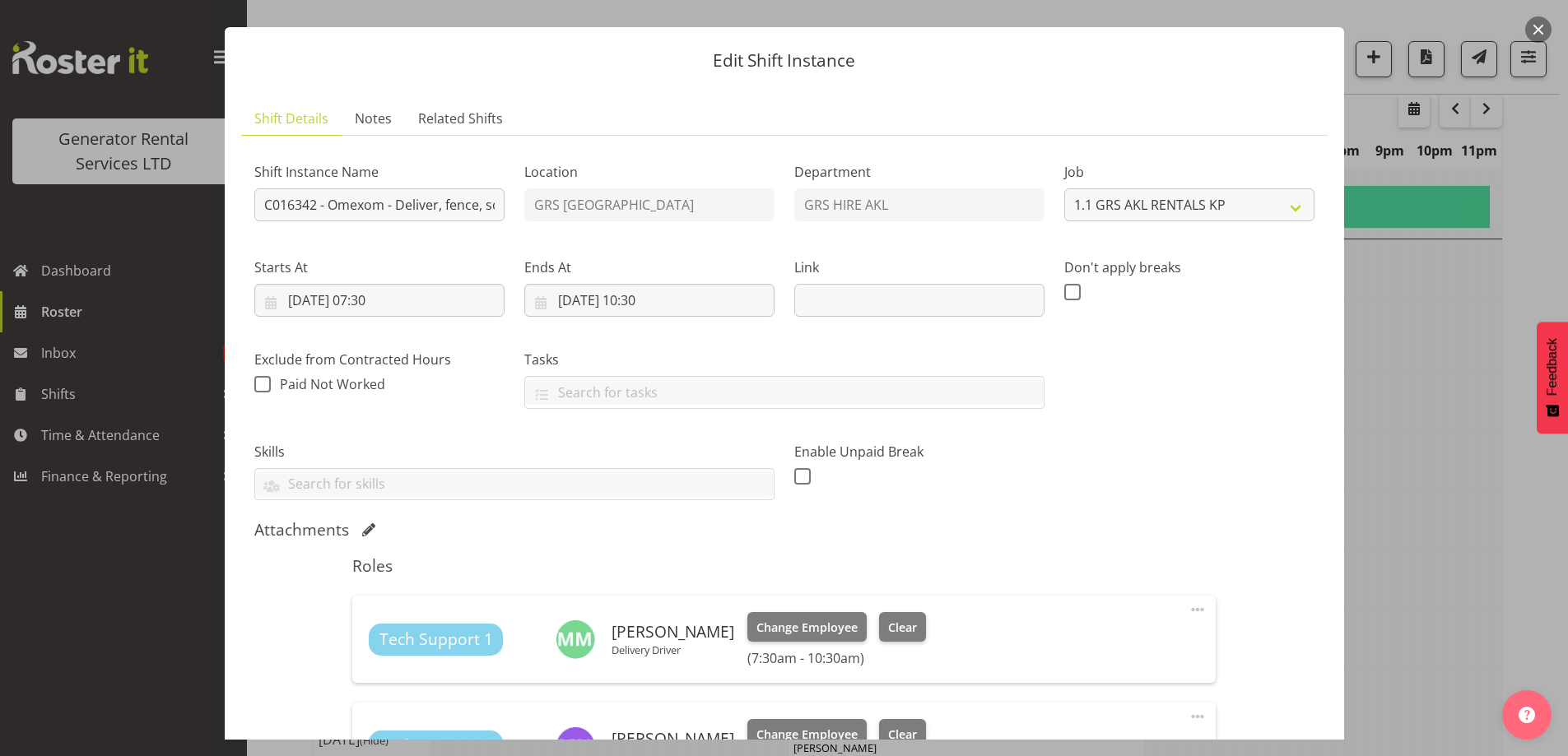
scroll to position [0, 0]
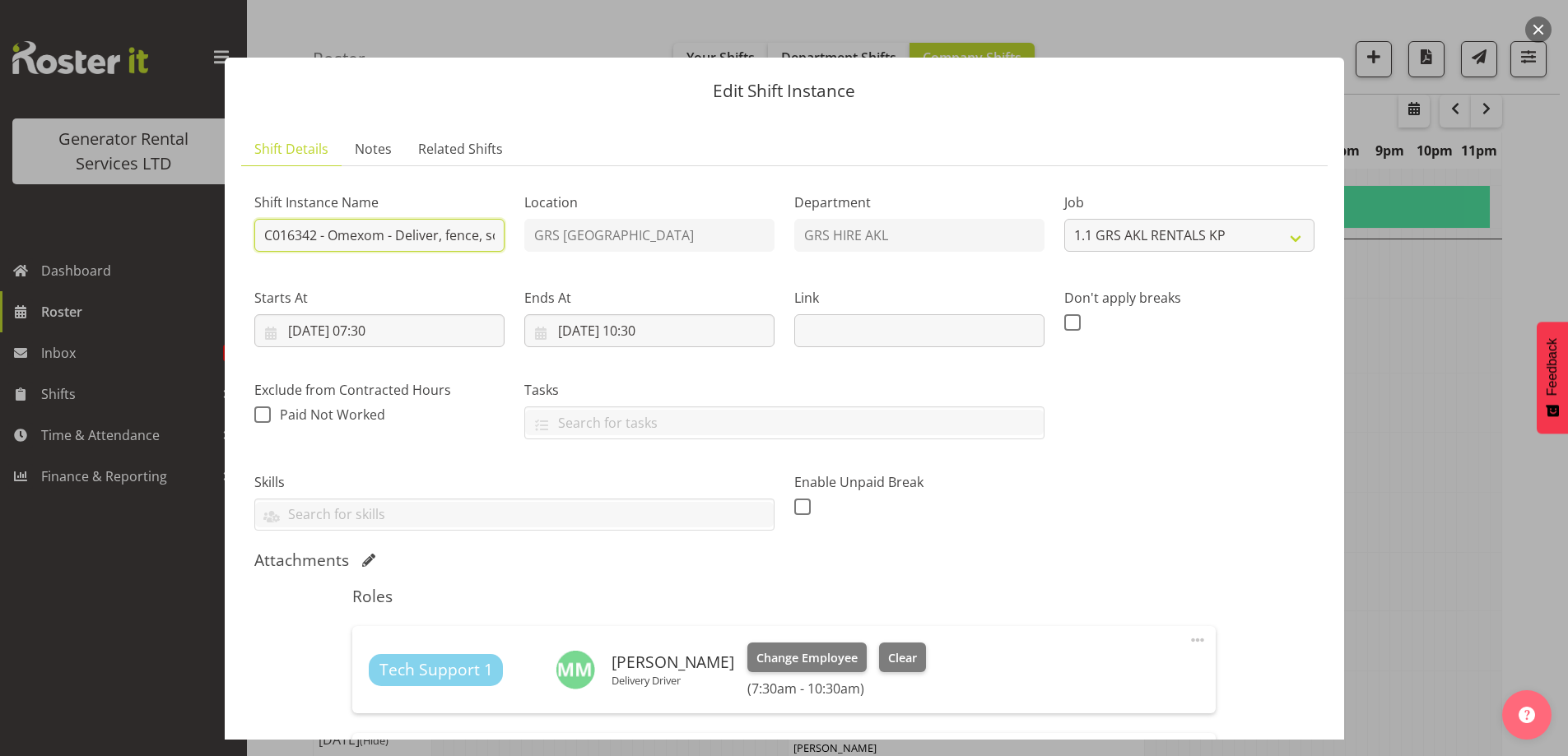
click at [437, 235] on input "C016342 - Omexom - Deliver, fence, soundproof, fit exhaust stacks and liven 2 x…" at bounding box center [380, 235] width 250 height 32
drag, startPoint x: 348, startPoint y: 238, endPoint x: 231, endPoint y: 239, distance: 117.0
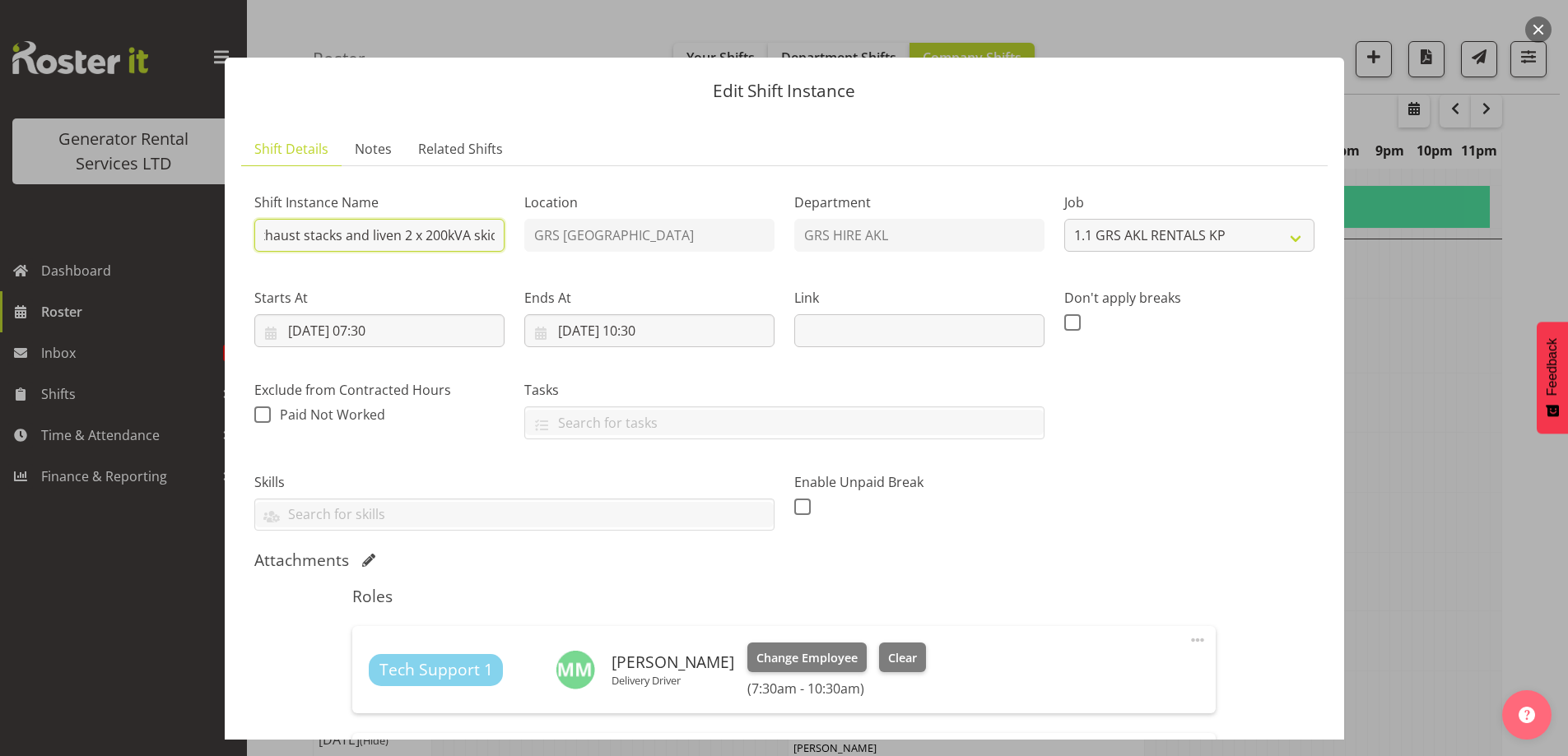
click at [429, 236] on input "C016342 - Omexom - Deliver, fence, soundproof, fit exhaust stacks and liven 2 x…" at bounding box center [380, 235] width 250 height 32
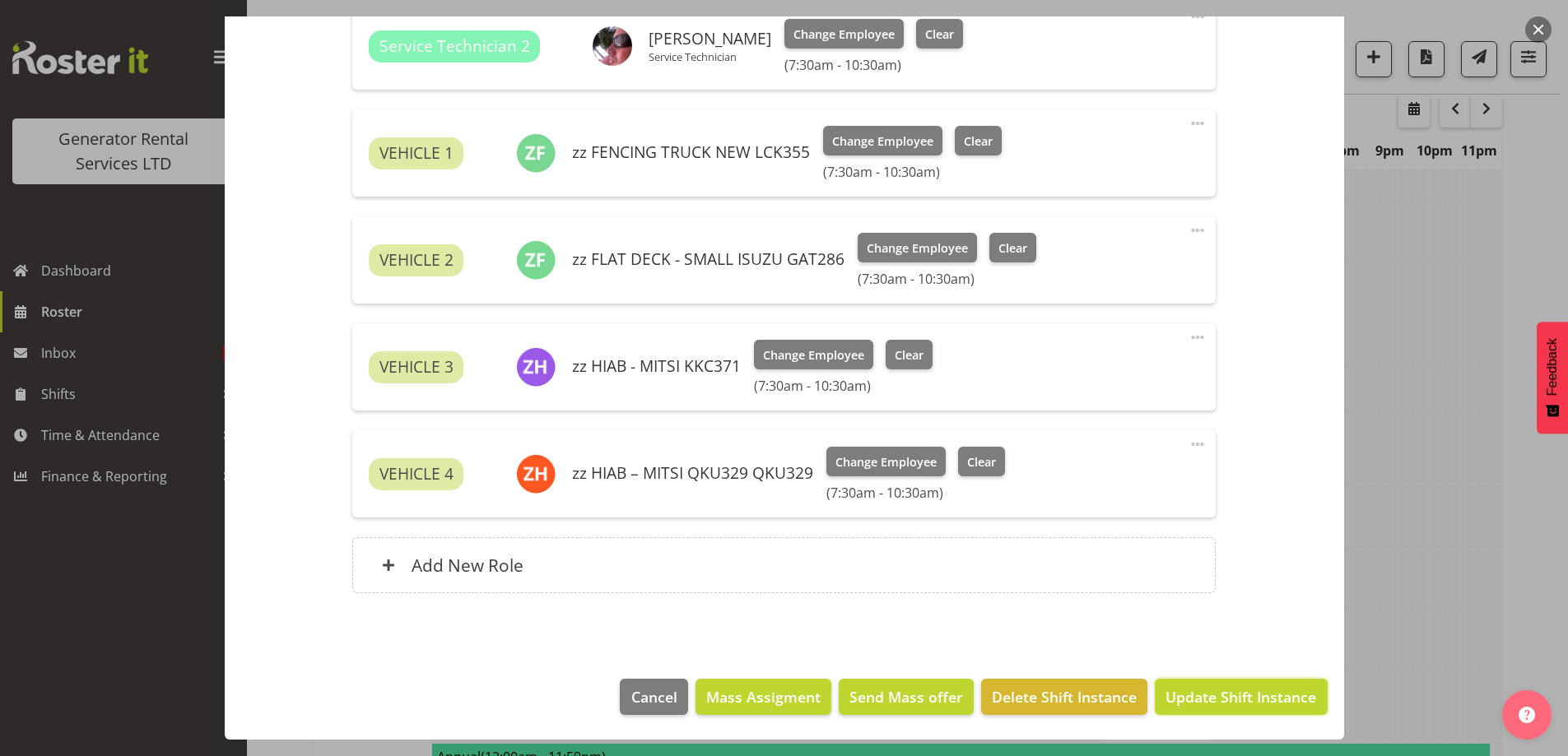
scroll to position [0, 0]
click at [1189, 704] on span "Update Shift Instance" at bounding box center [1240, 697] width 151 height 22
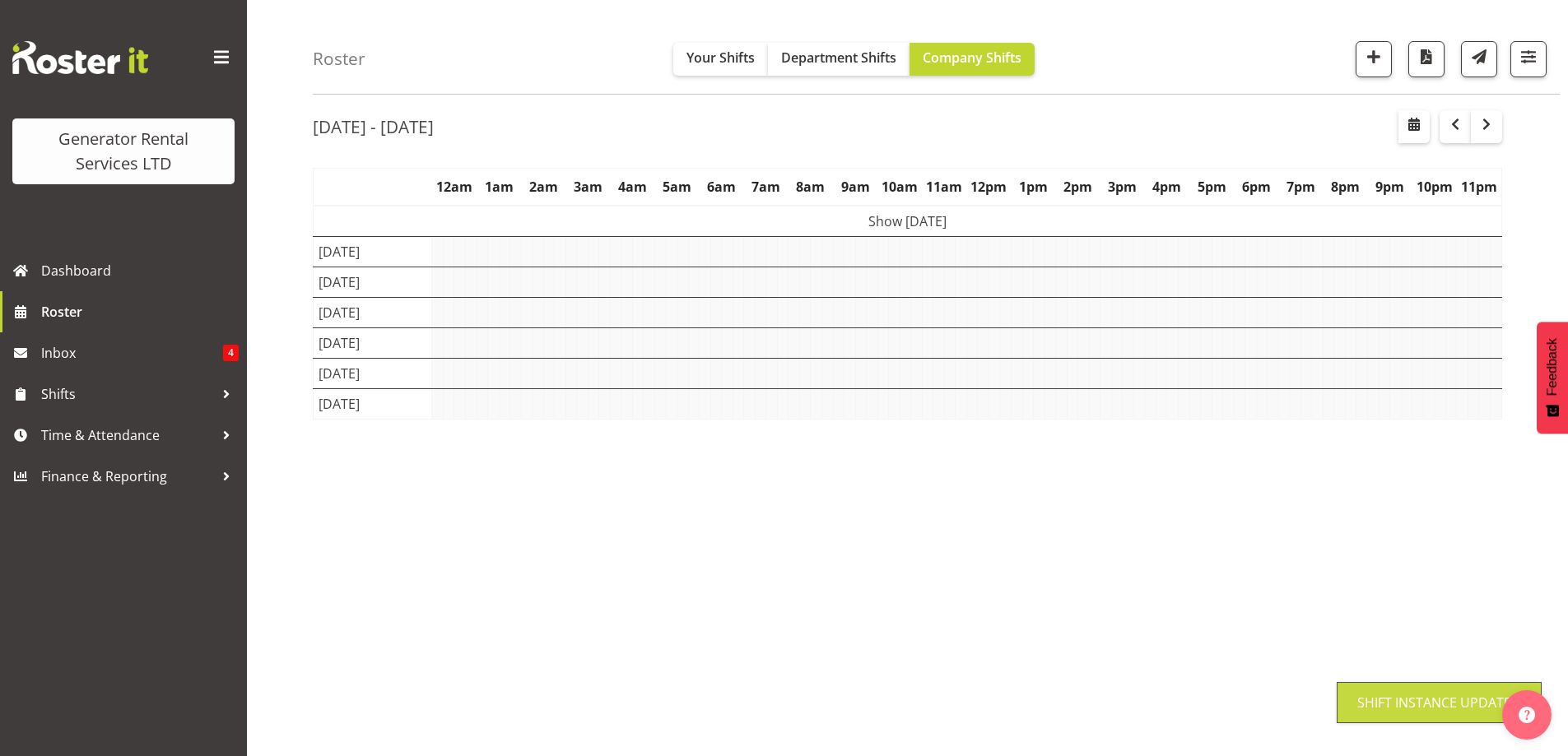
scroll to position [53, 0]
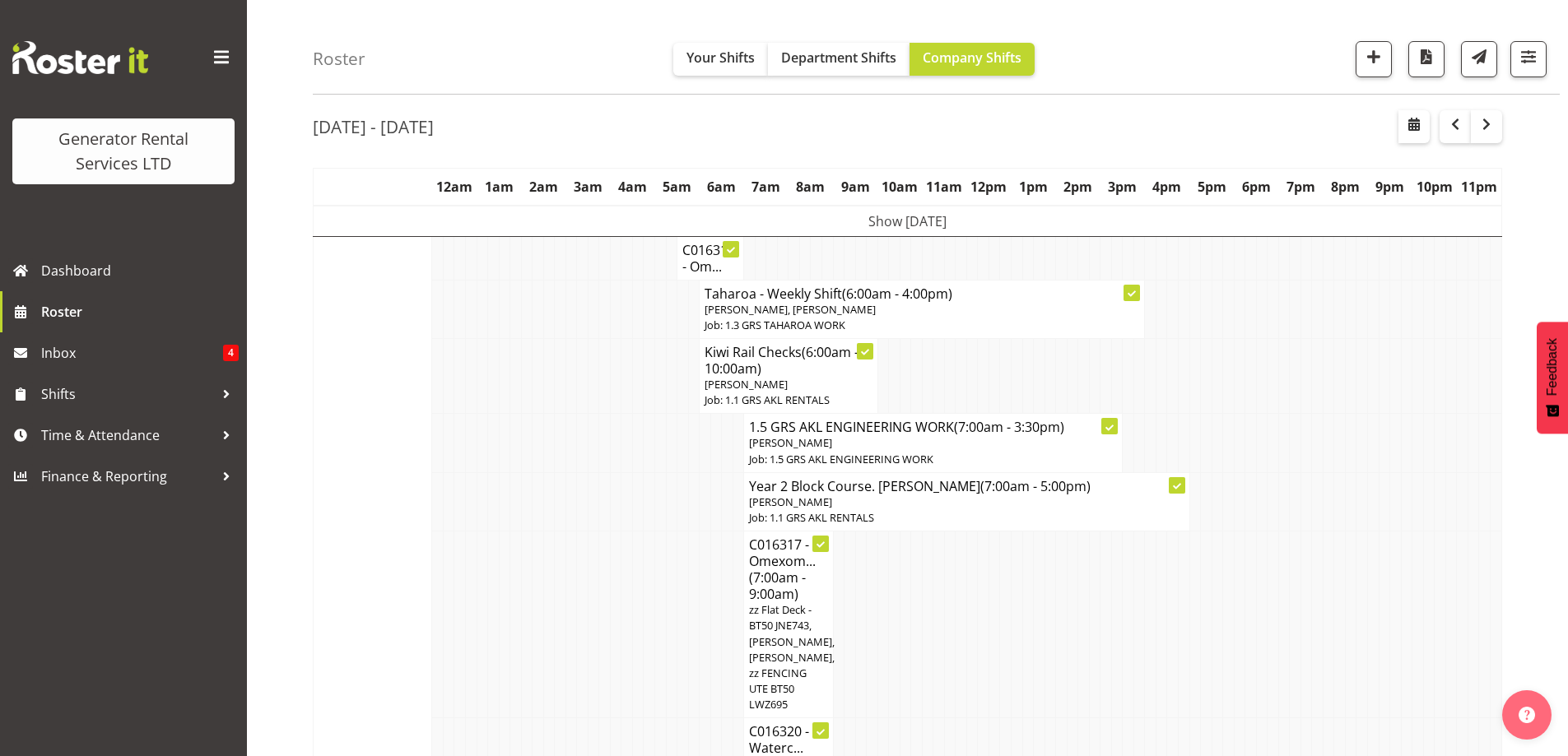
click at [659, 467] on td at bounding box center [661, 442] width 12 height 58
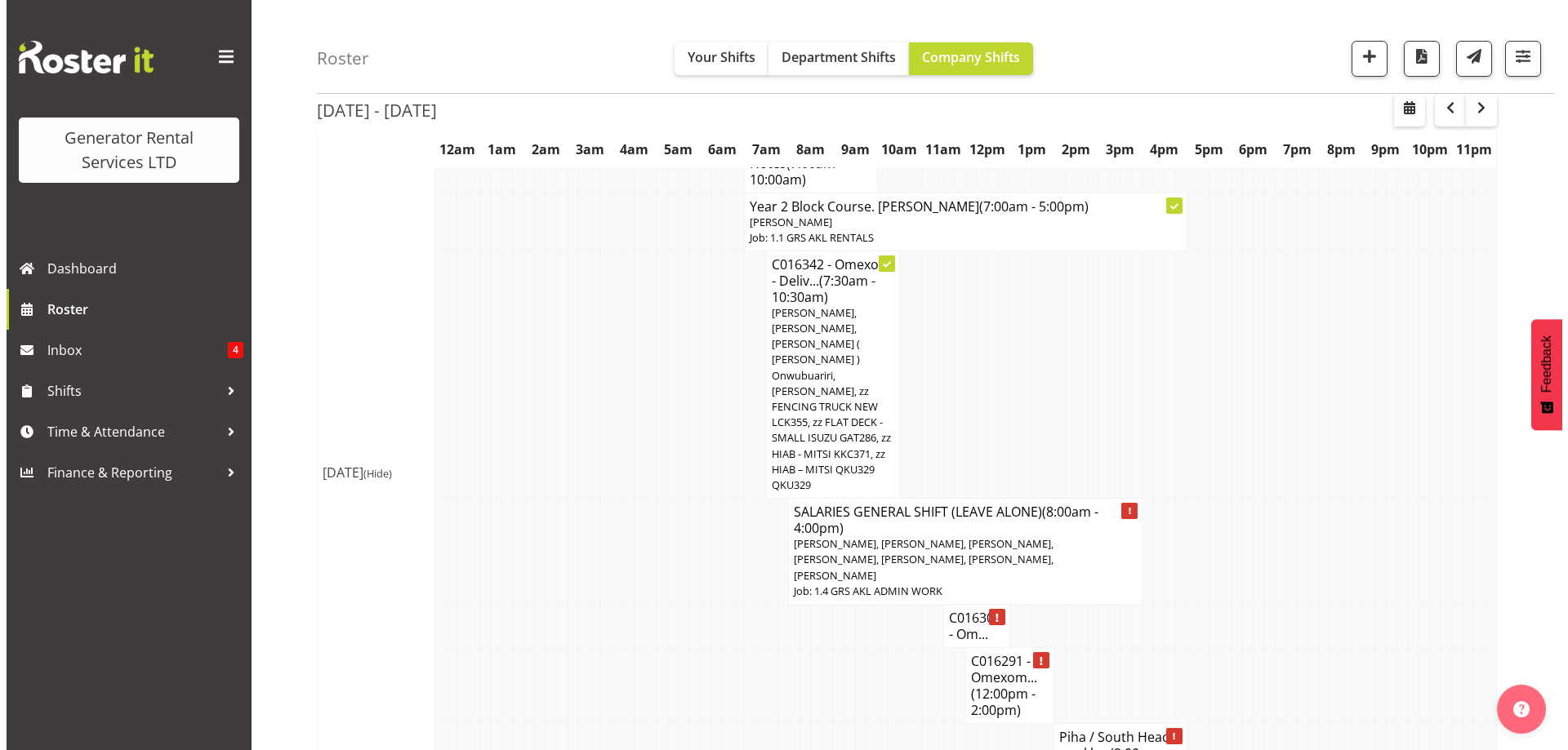
scroll to position [1767, 0]
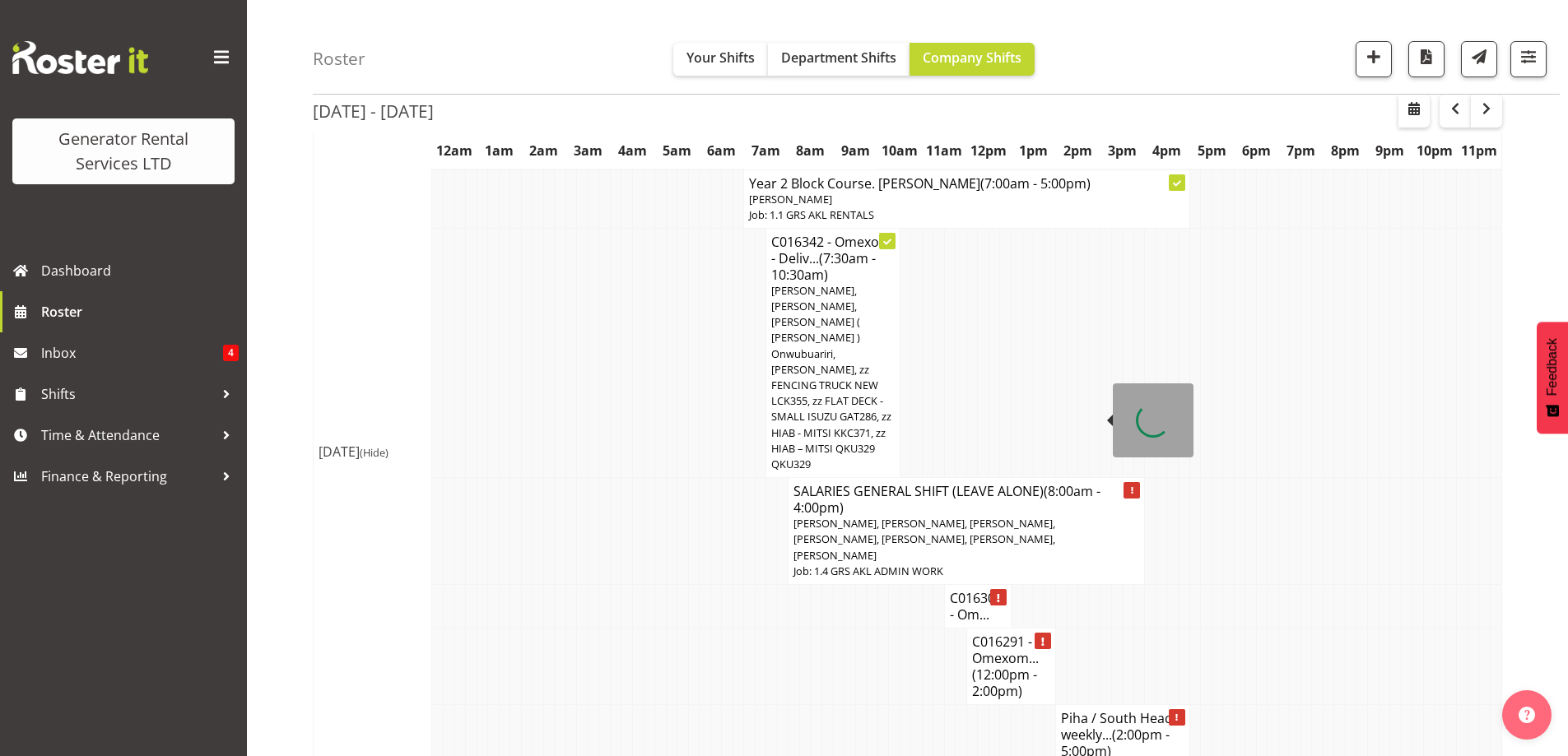
click at [876, 483] on h4 "SALARIES GENERAL SHIFT (LEAVE ALONE) (8:00am - 4:00pm)" at bounding box center [967, 498] width 346 height 32
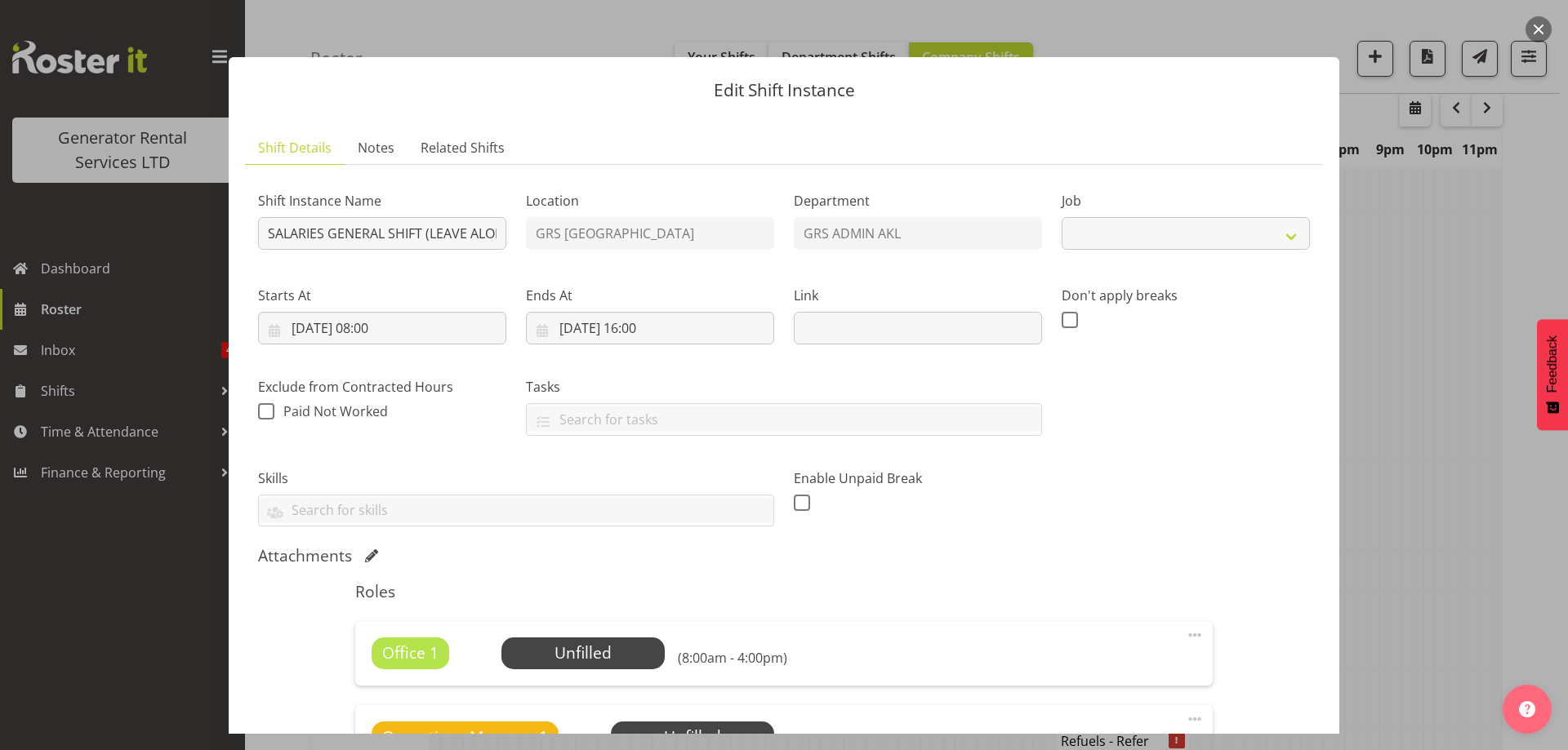
select select "875"
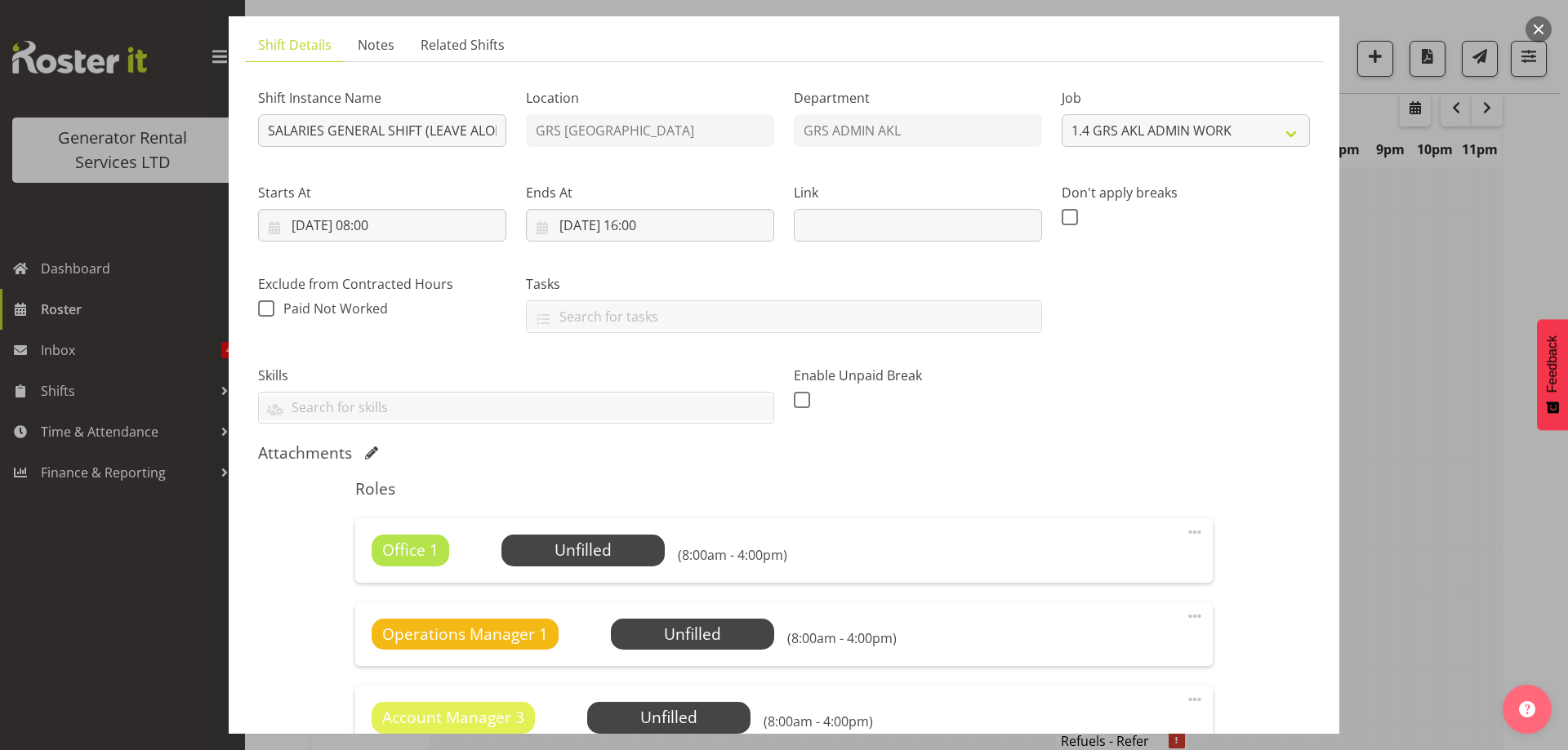
scroll to position [245, 0]
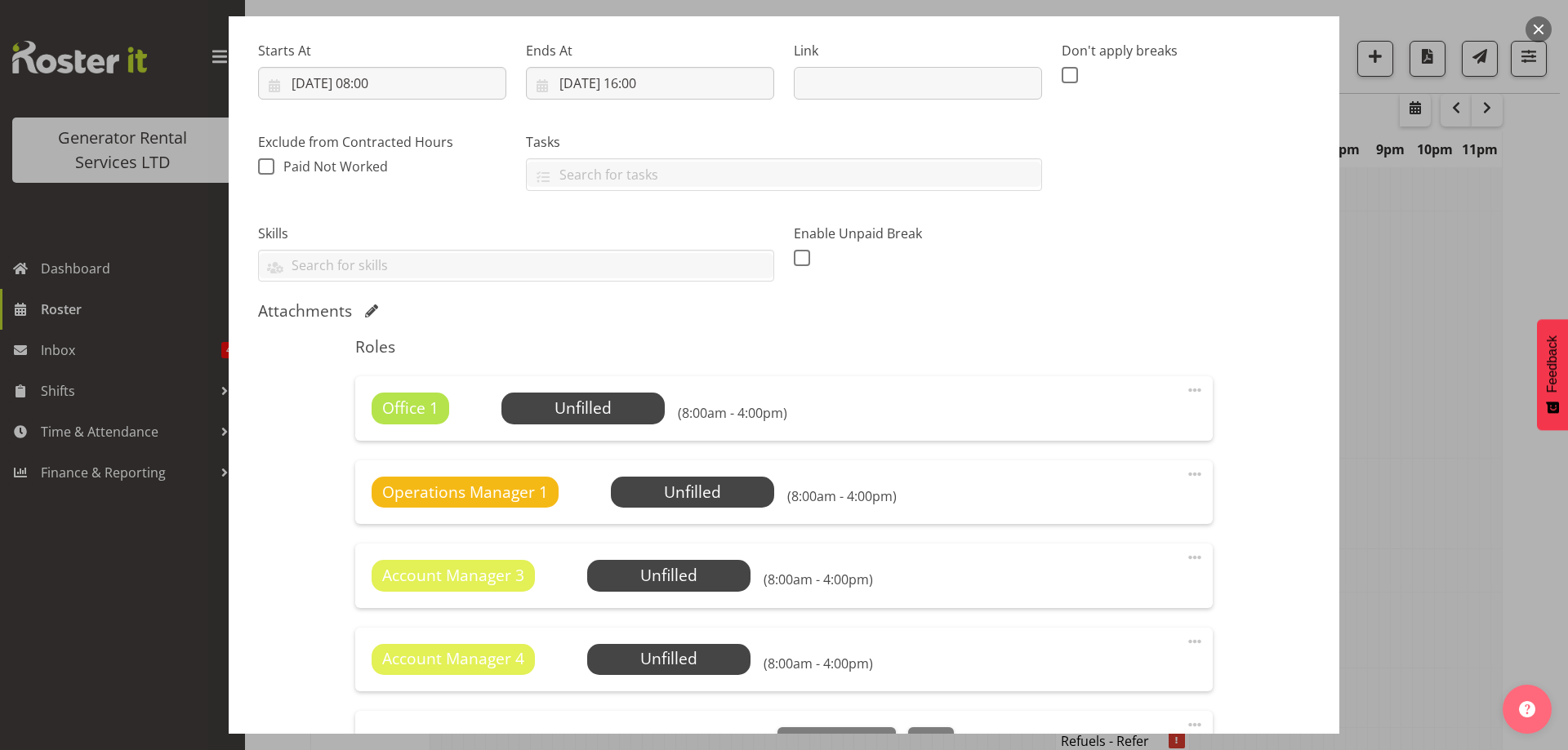
click at [1186, 388] on span at bounding box center [1194, 390] width 20 height 20
click at [1085, 488] on link "Delete" at bounding box center [1126, 485] width 157 height 29
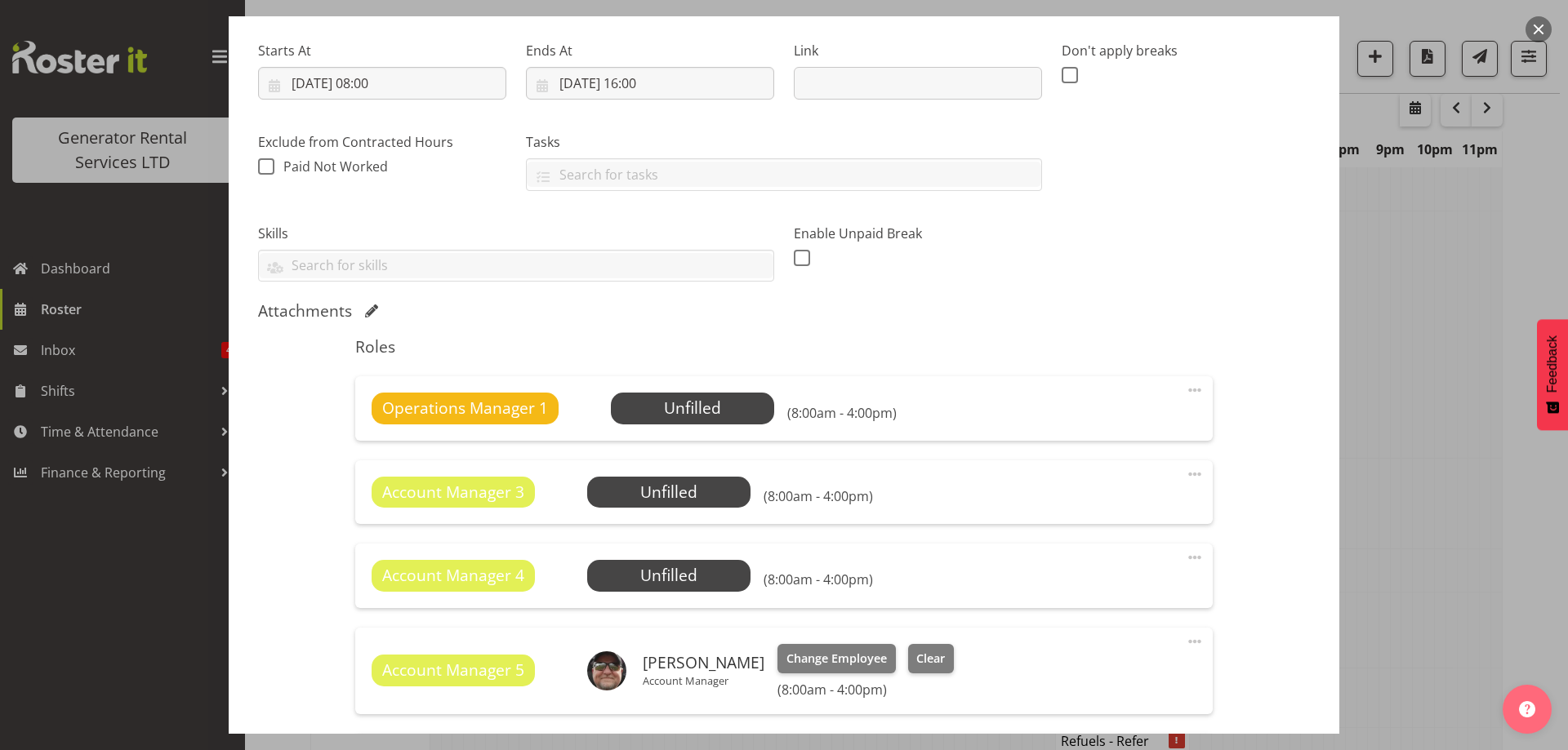
click at [1188, 388] on span at bounding box center [1194, 390] width 20 height 20
click at [1128, 489] on link "Delete" at bounding box center [1126, 485] width 157 height 29
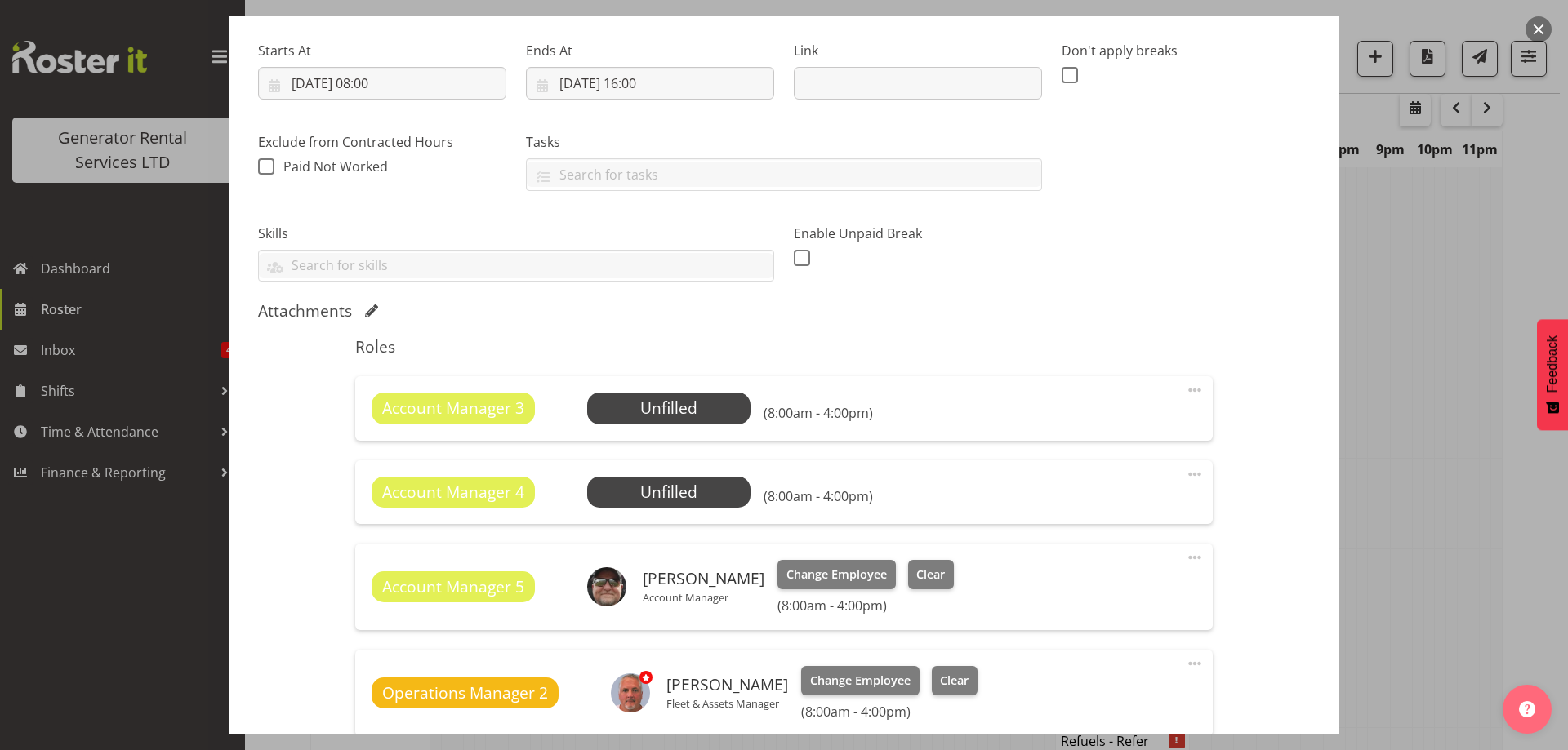
click at [1185, 388] on span at bounding box center [1194, 390] width 20 height 20
click at [1131, 478] on link "Delete" at bounding box center [1126, 485] width 157 height 29
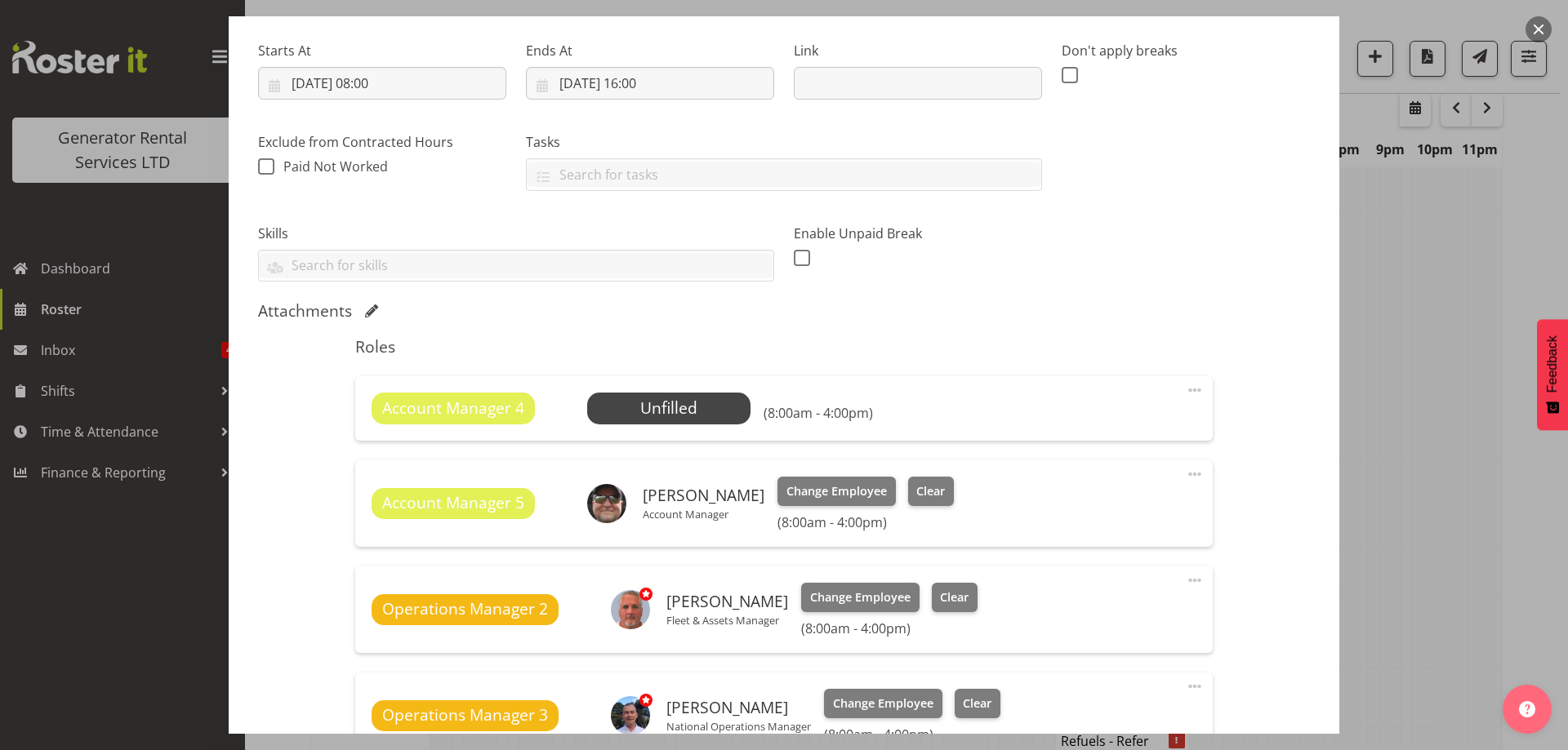
click at [1185, 388] on span at bounding box center [1194, 390] width 20 height 20
click at [1105, 493] on link "Delete" at bounding box center [1126, 485] width 157 height 29
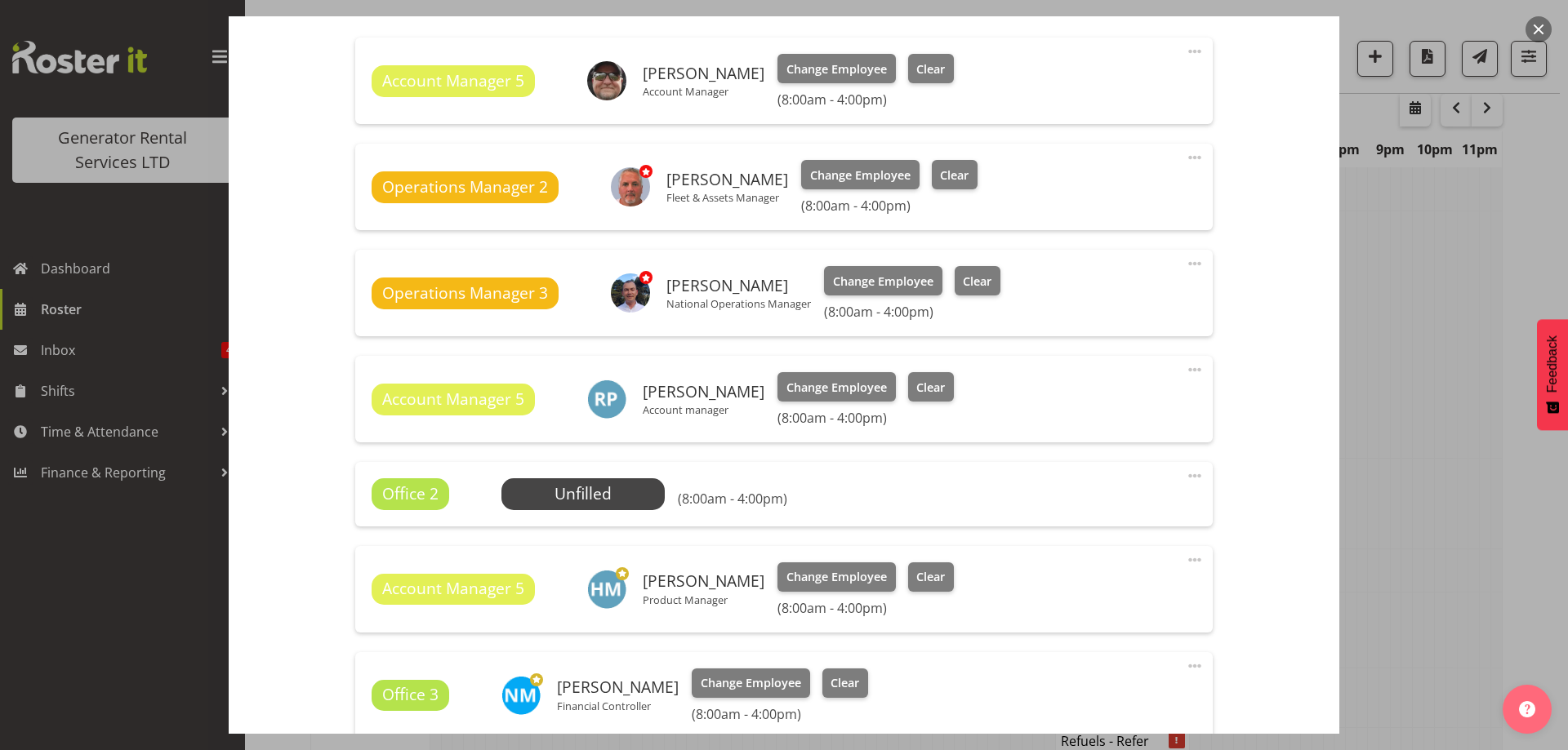
scroll to position [653, 0]
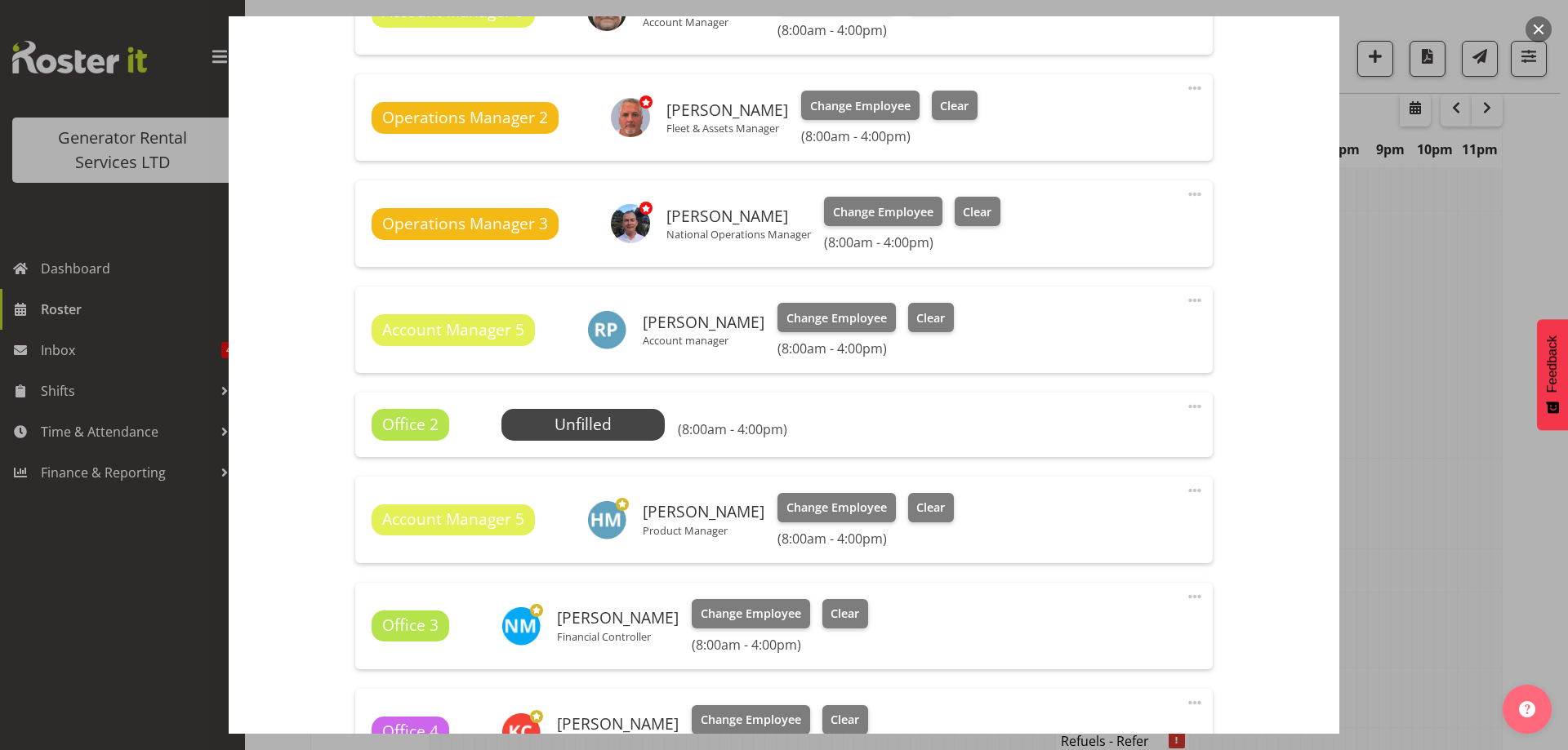
drag, startPoint x: 1183, startPoint y: 403, endPoint x: 1175, endPoint y: 440, distance: 37.9
click at [1185, 405] on span at bounding box center [1194, 407] width 20 height 20
click at [1140, 502] on link "Delete" at bounding box center [1126, 501] width 157 height 29
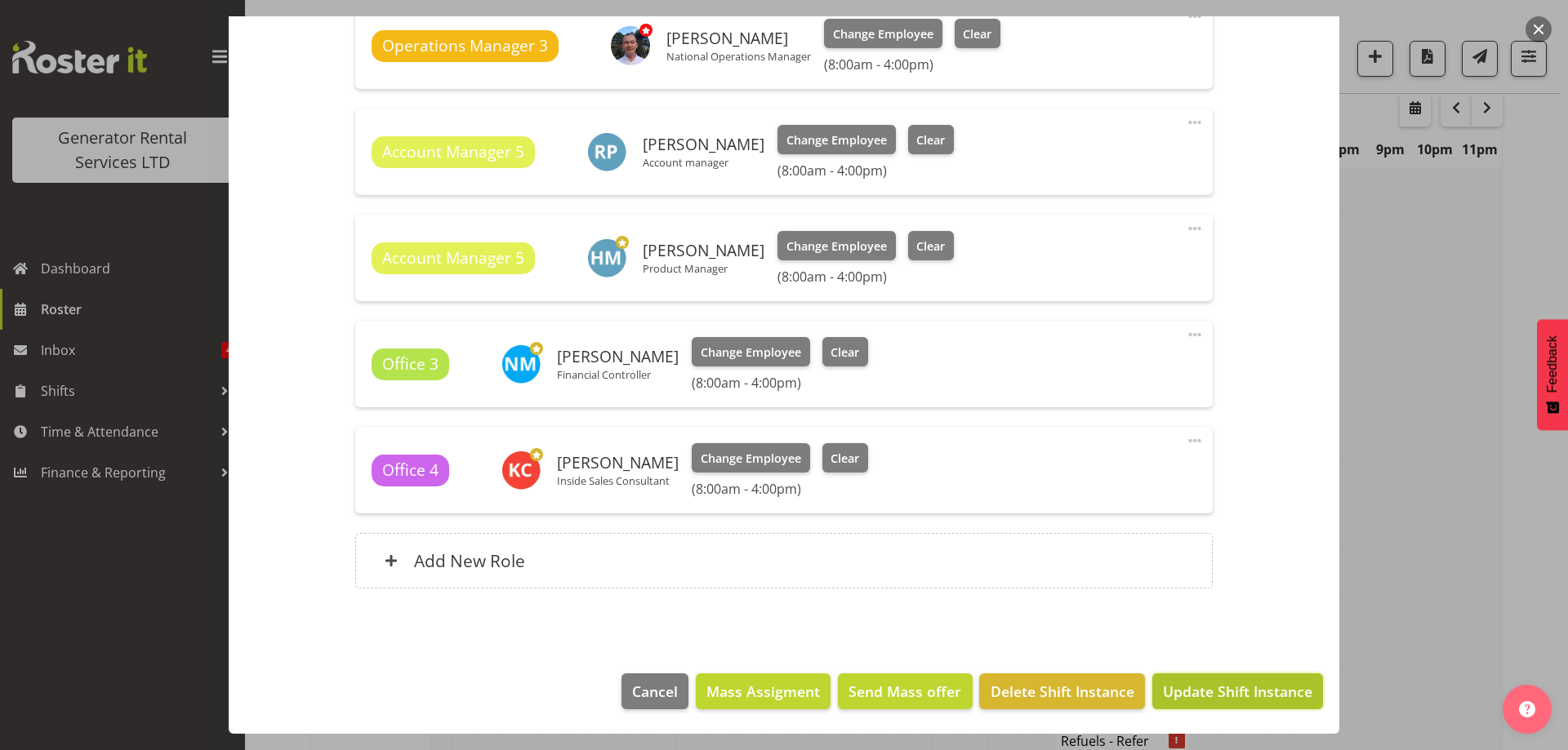
drag, startPoint x: 1190, startPoint y: 692, endPoint x: 1139, endPoint y: 674, distance: 54.1
click at [1190, 693] on span "Update Shift Instance" at bounding box center [1237, 691] width 149 height 21
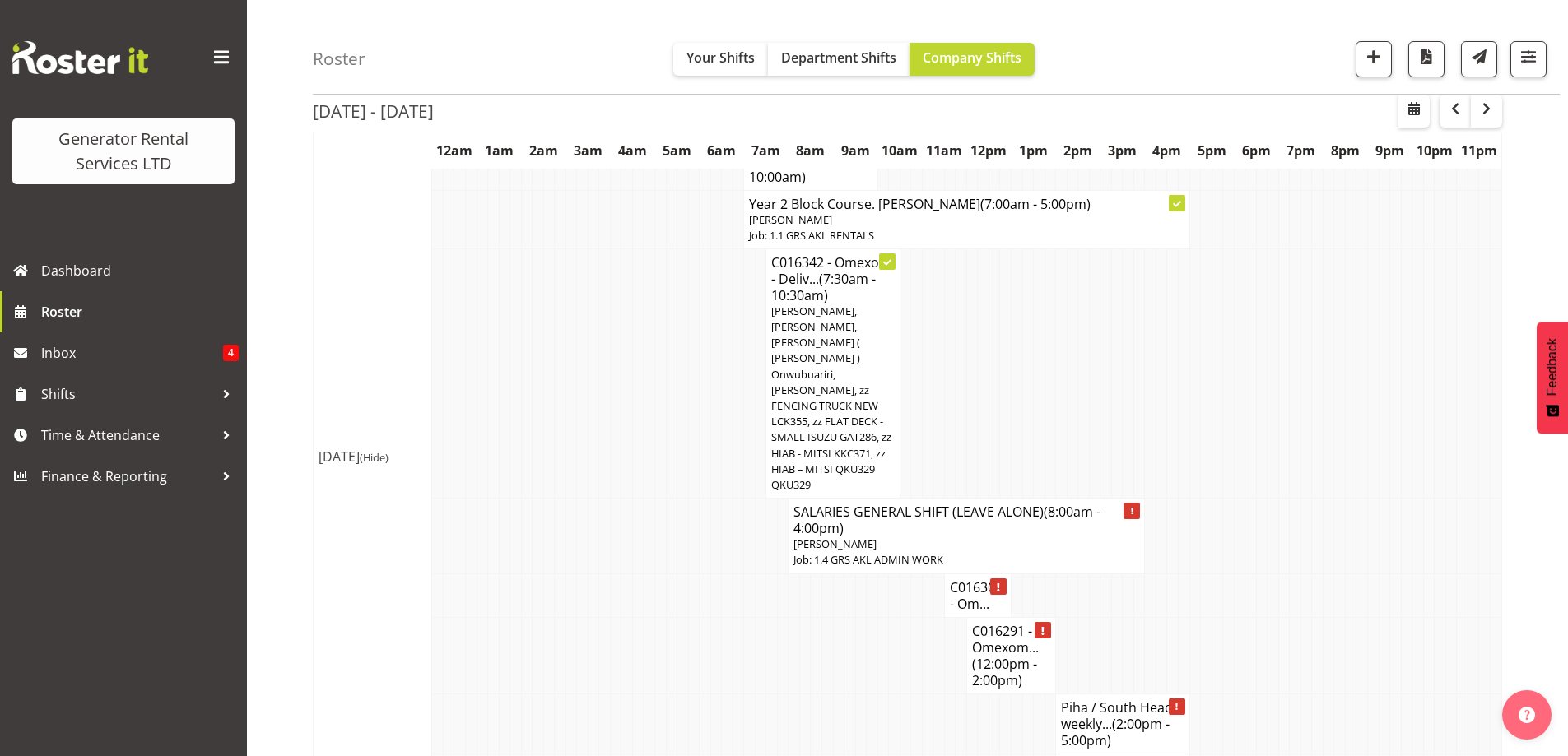
scroll to position [1781, 0]
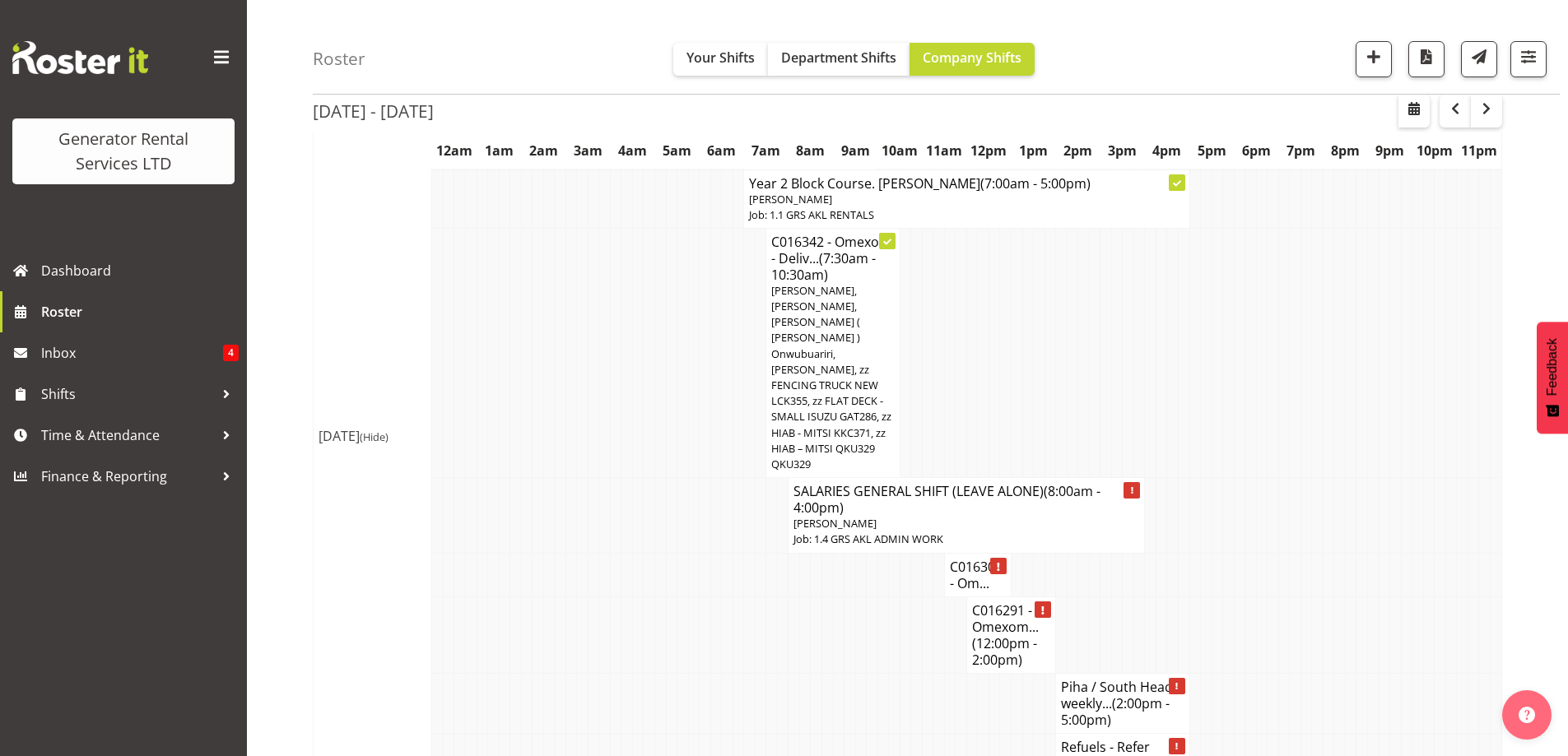
click at [917, 673] on td at bounding box center [918, 703] width 12 height 60
click at [799, 673] on td at bounding box center [795, 703] width 12 height 60
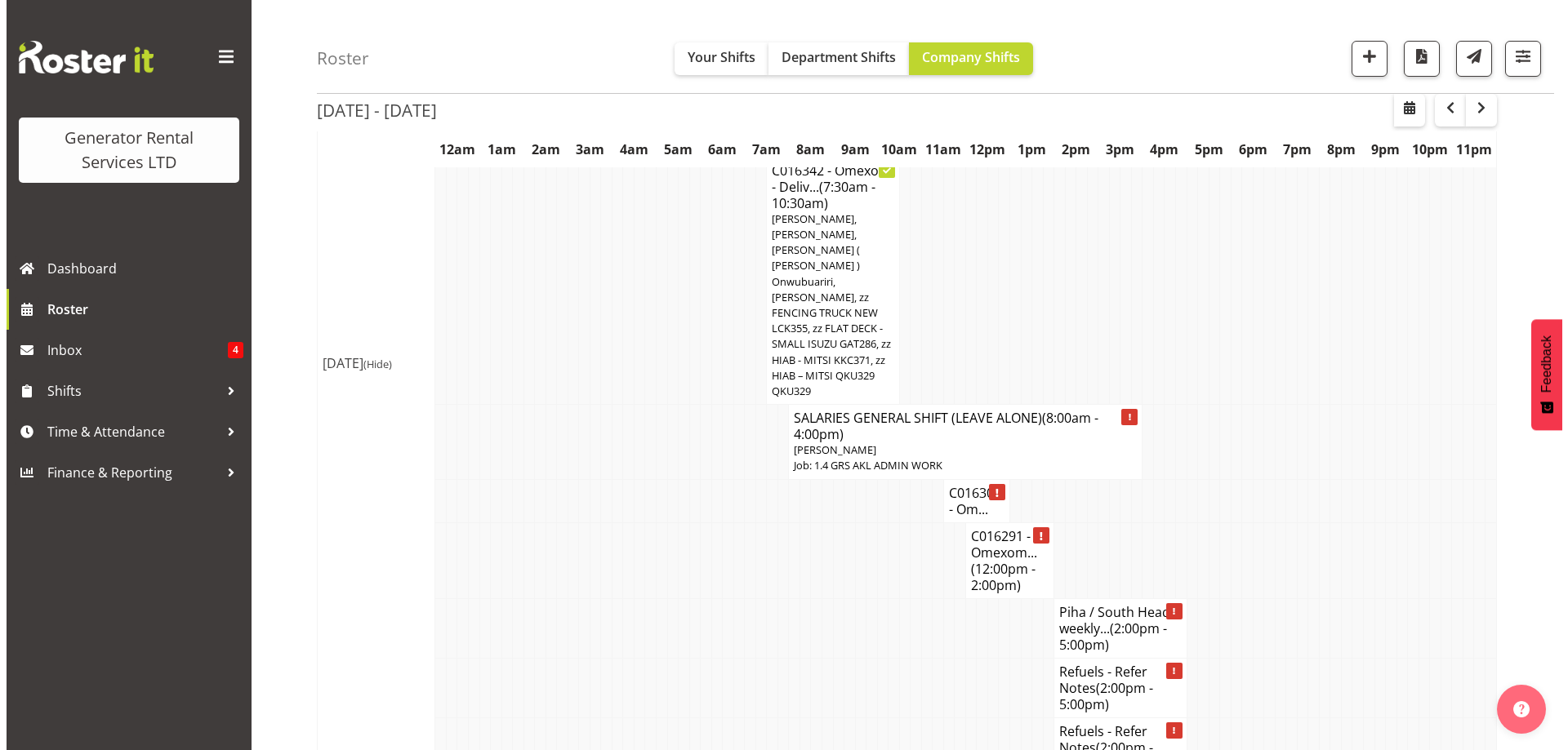
scroll to position [1930, 0]
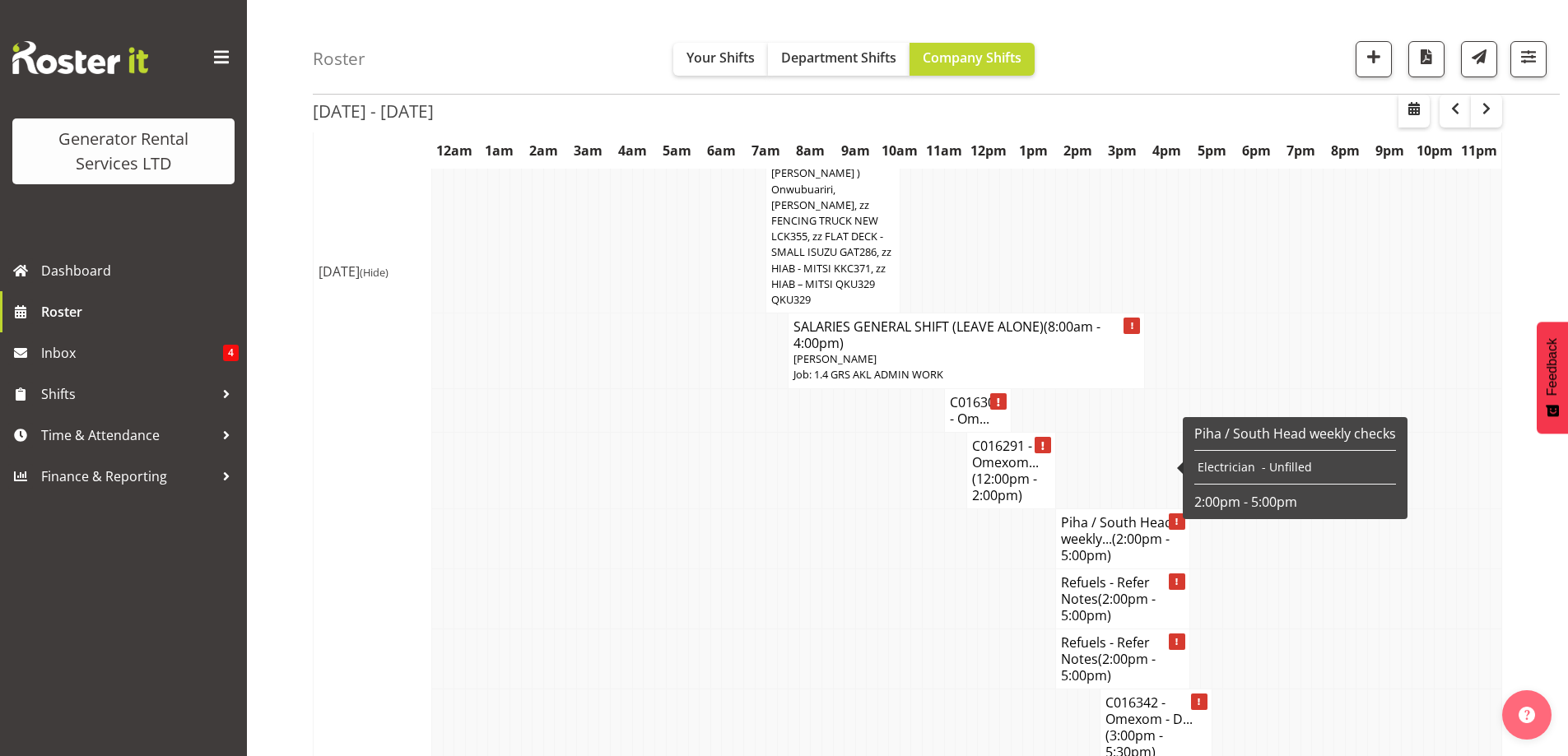
click at [1077, 514] on h4 "Piha / South Head weekly... (2:00pm - 5:00pm)" at bounding box center [1122, 539] width 123 height 49
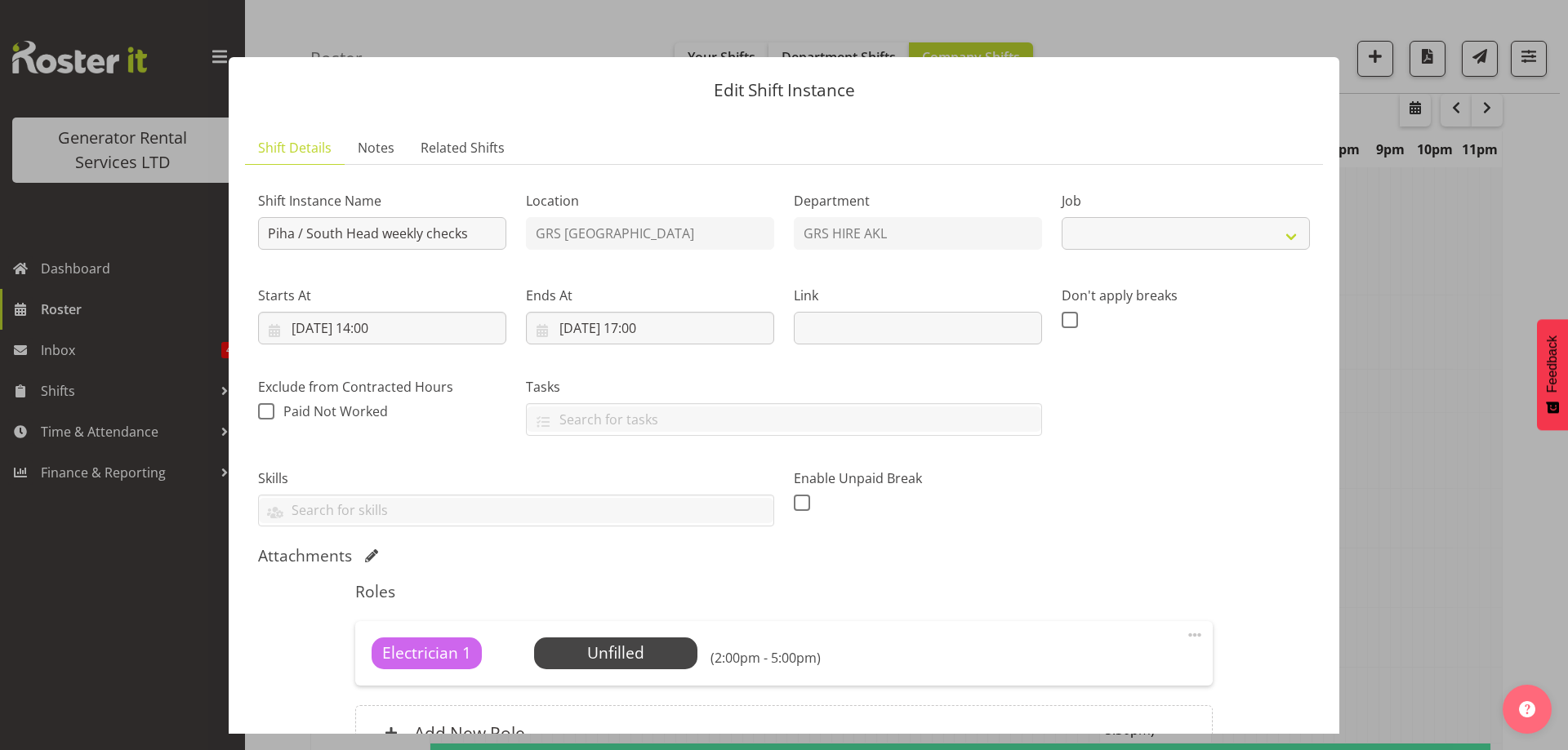
select select "9"
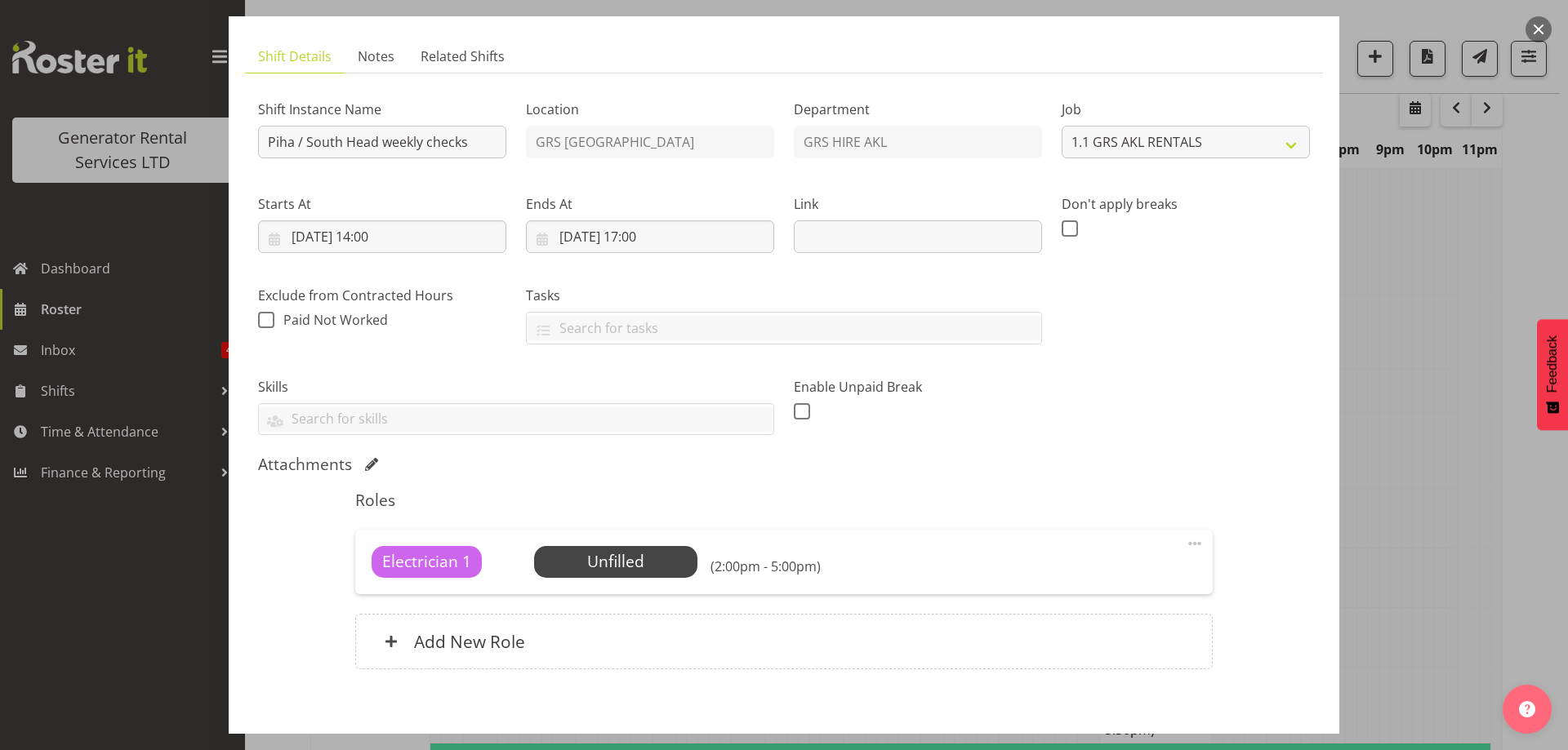
scroll to position [82, 0]
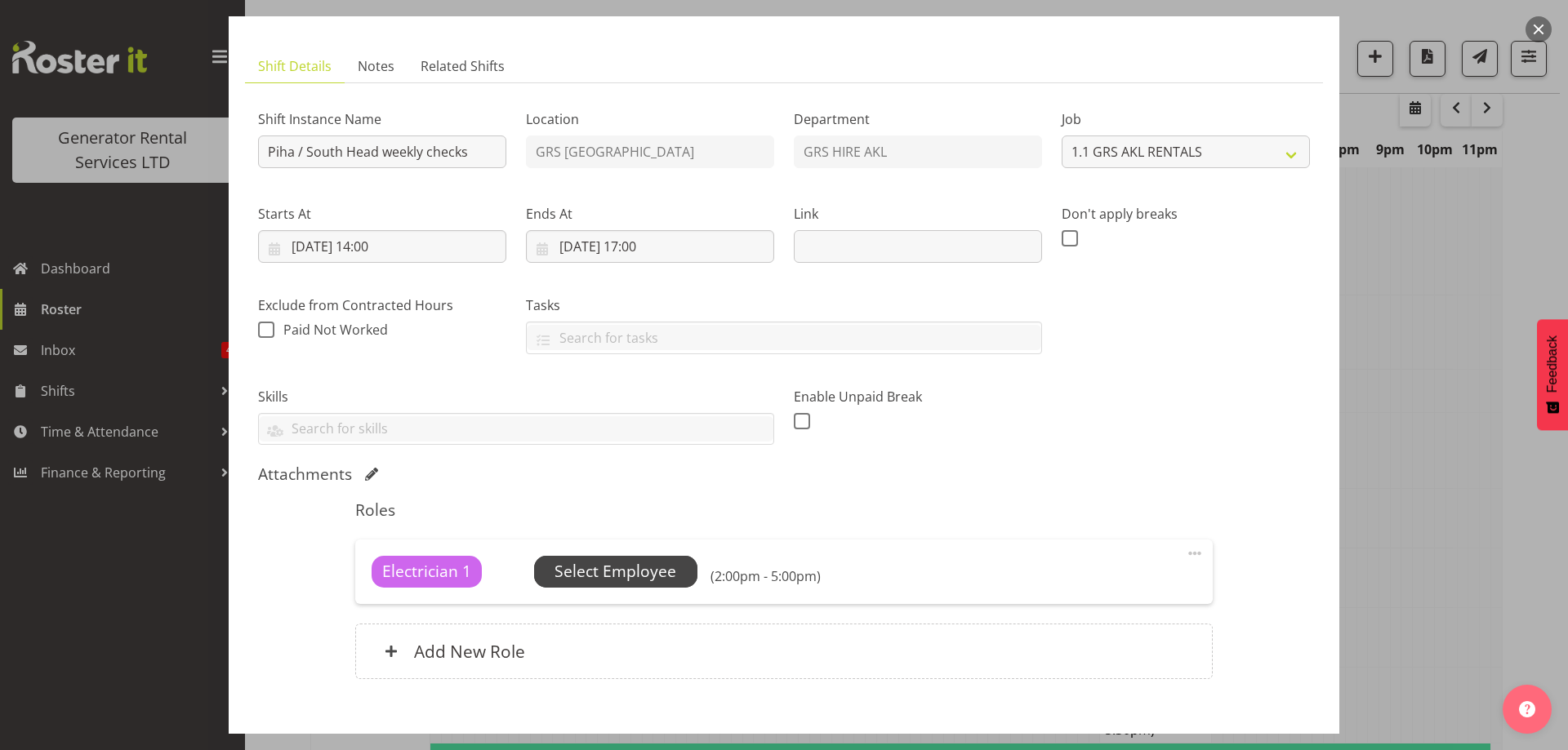
click at [631, 567] on span "Select Employee" at bounding box center [615, 572] width 122 height 23
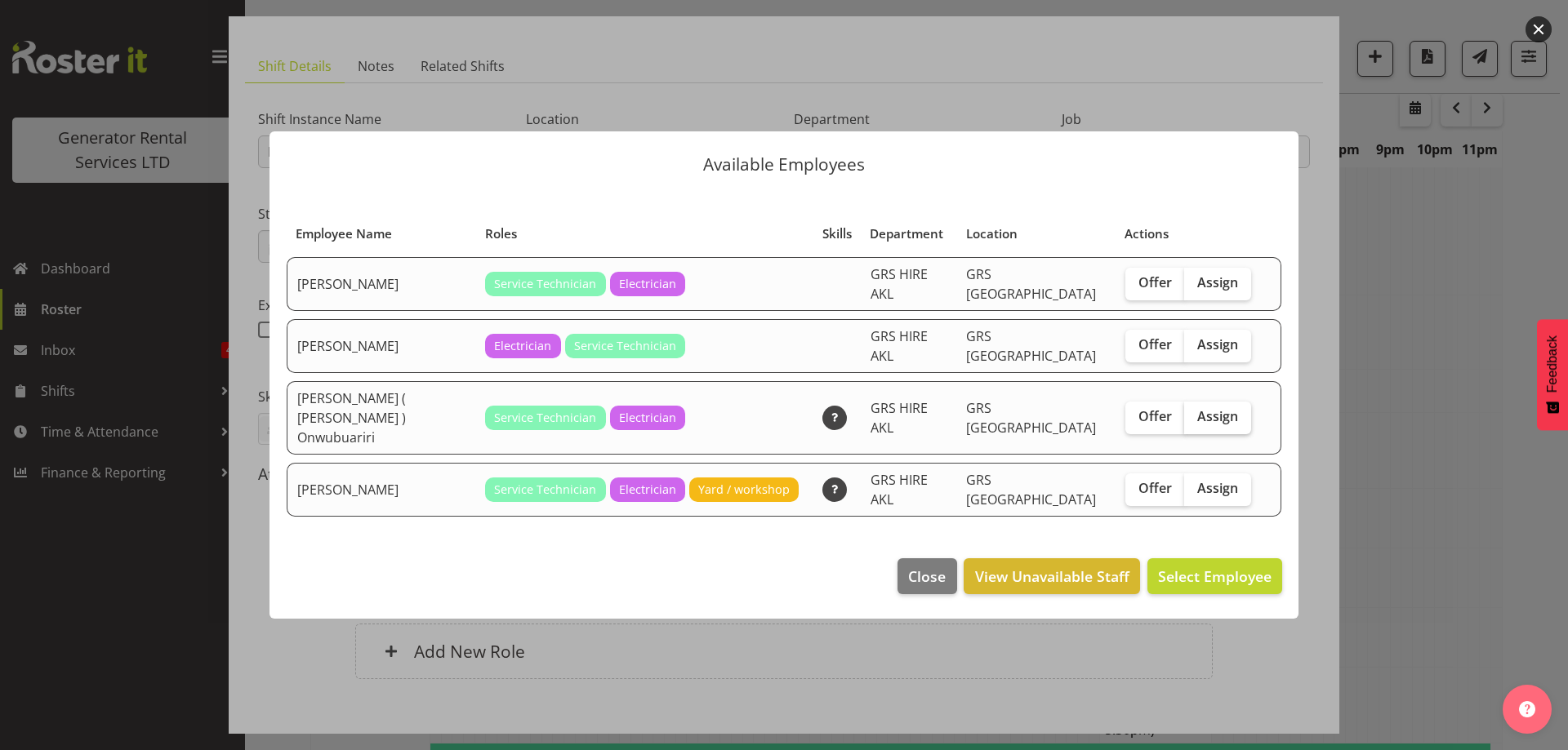
click at [1222, 418] on span "Assign" at bounding box center [1218, 415] width 41 height 17
click at [1195, 418] on input "Assign" at bounding box center [1189, 416] width 11 height 11
checkbox input "true"
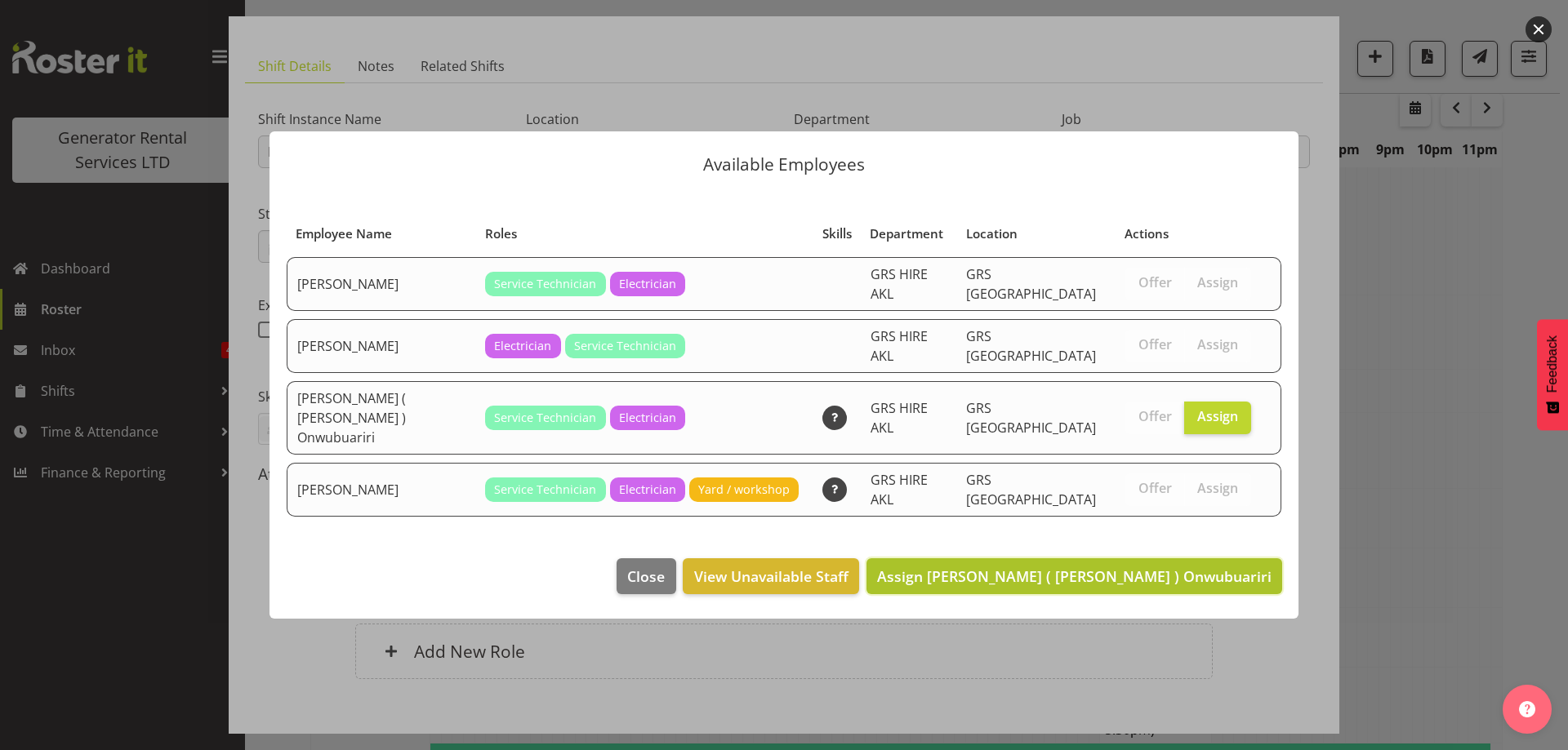
click at [1216, 567] on span "Assign Emmanuel ( Manny ) Onwubuariri" at bounding box center [1074, 576] width 394 height 20
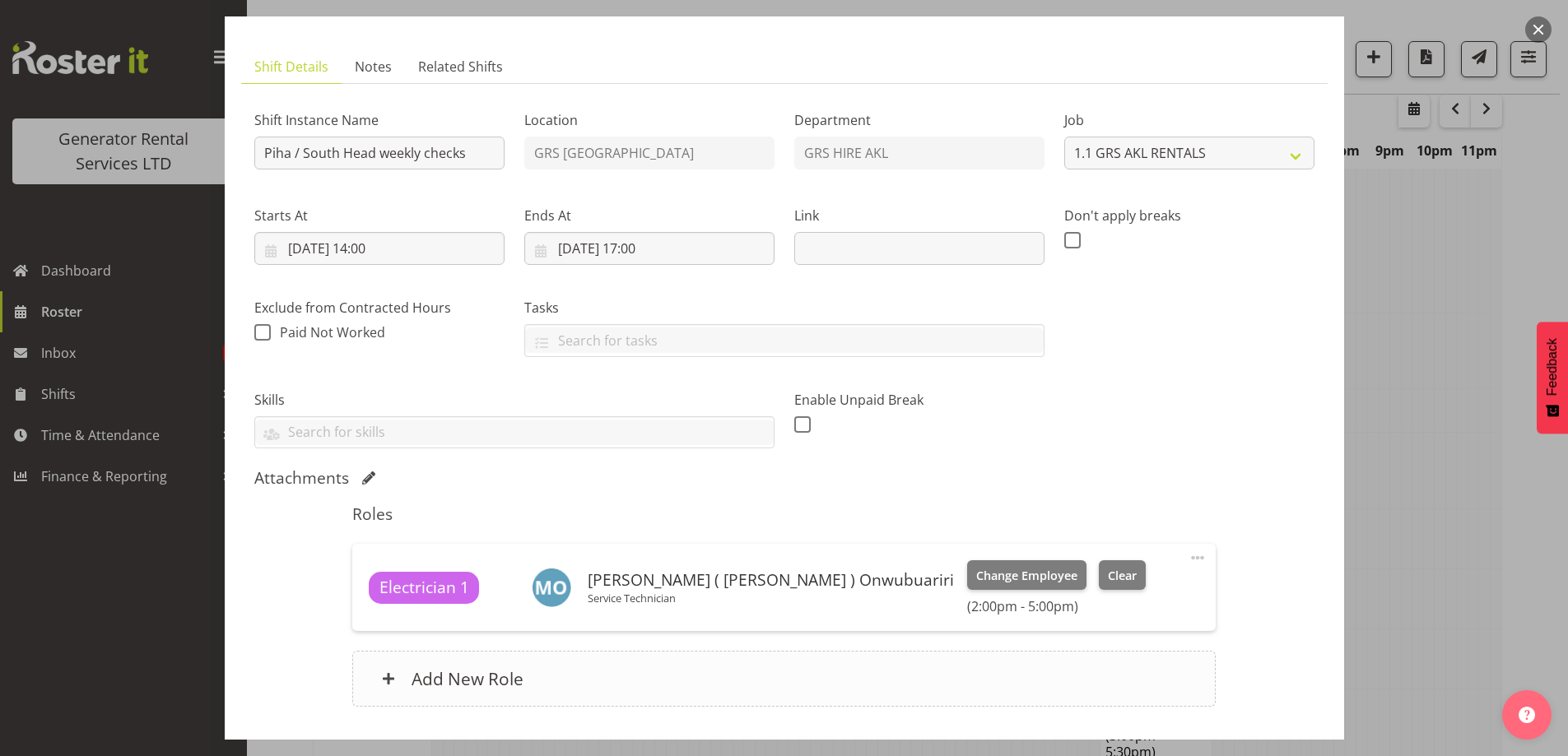
click at [610, 693] on div "Add New Role" at bounding box center [784, 678] width 864 height 56
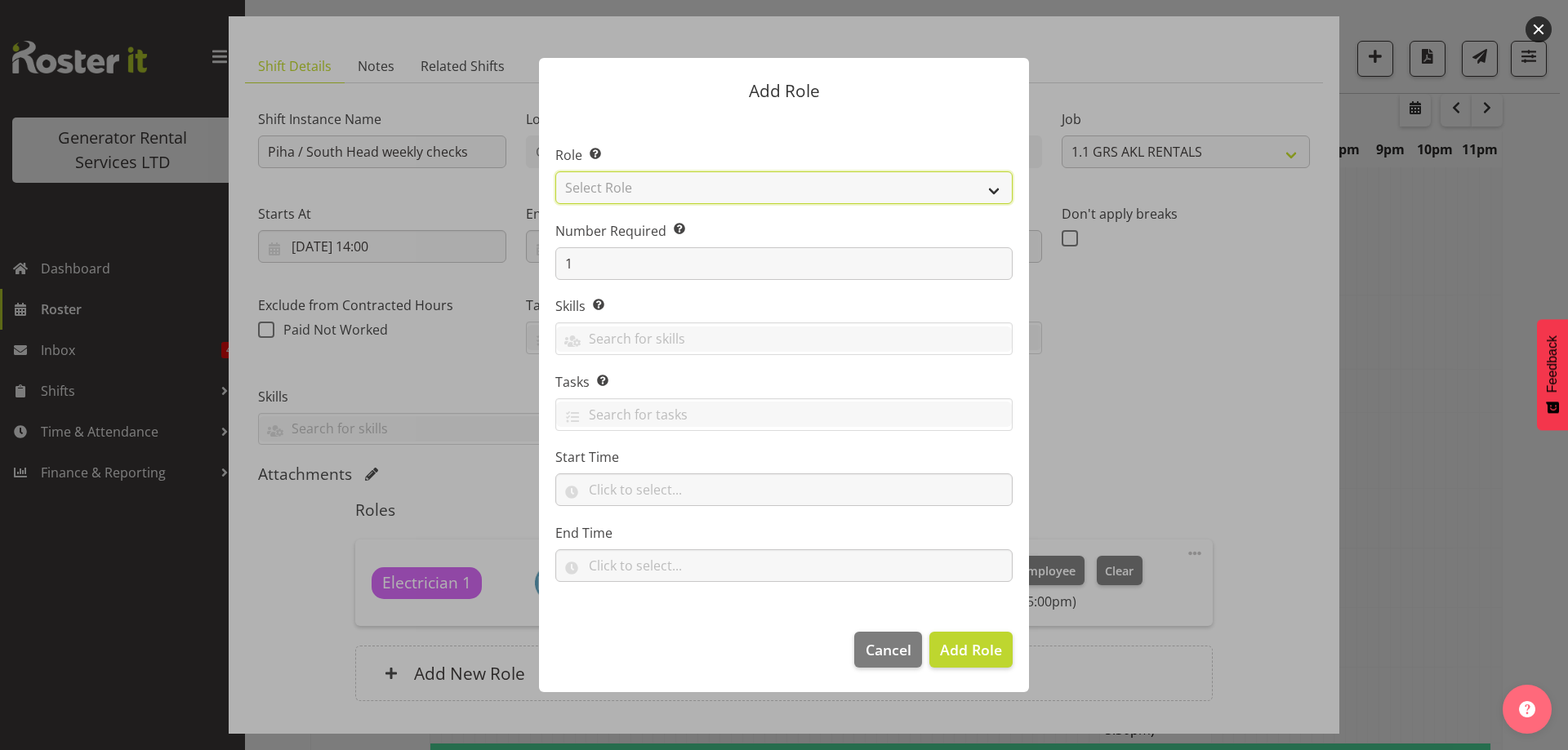
click at [668, 182] on select "Select Role Account Manager Electrician Engineering GM HSEQ manager MECH Mechan…" at bounding box center [784, 187] width 458 height 32
select select "21"
click at [555, 172] on select "Select Role Account Manager Electrician Engineering GM HSEQ manager MECH Mechan…" at bounding box center [784, 187] width 458 height 32
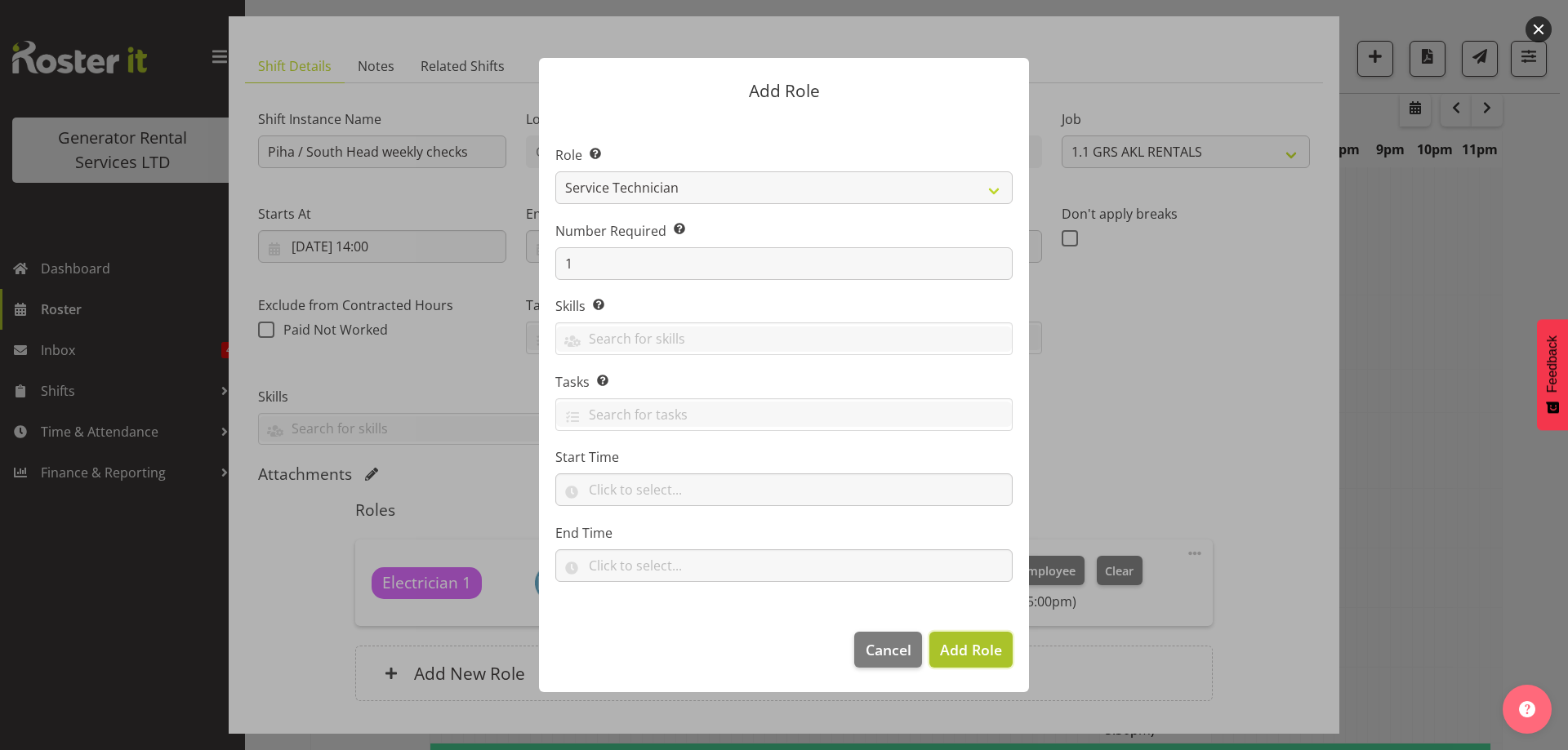
click at [985, 658] on span "Add Role" at bounding box center [971, 650] width 62 height 20
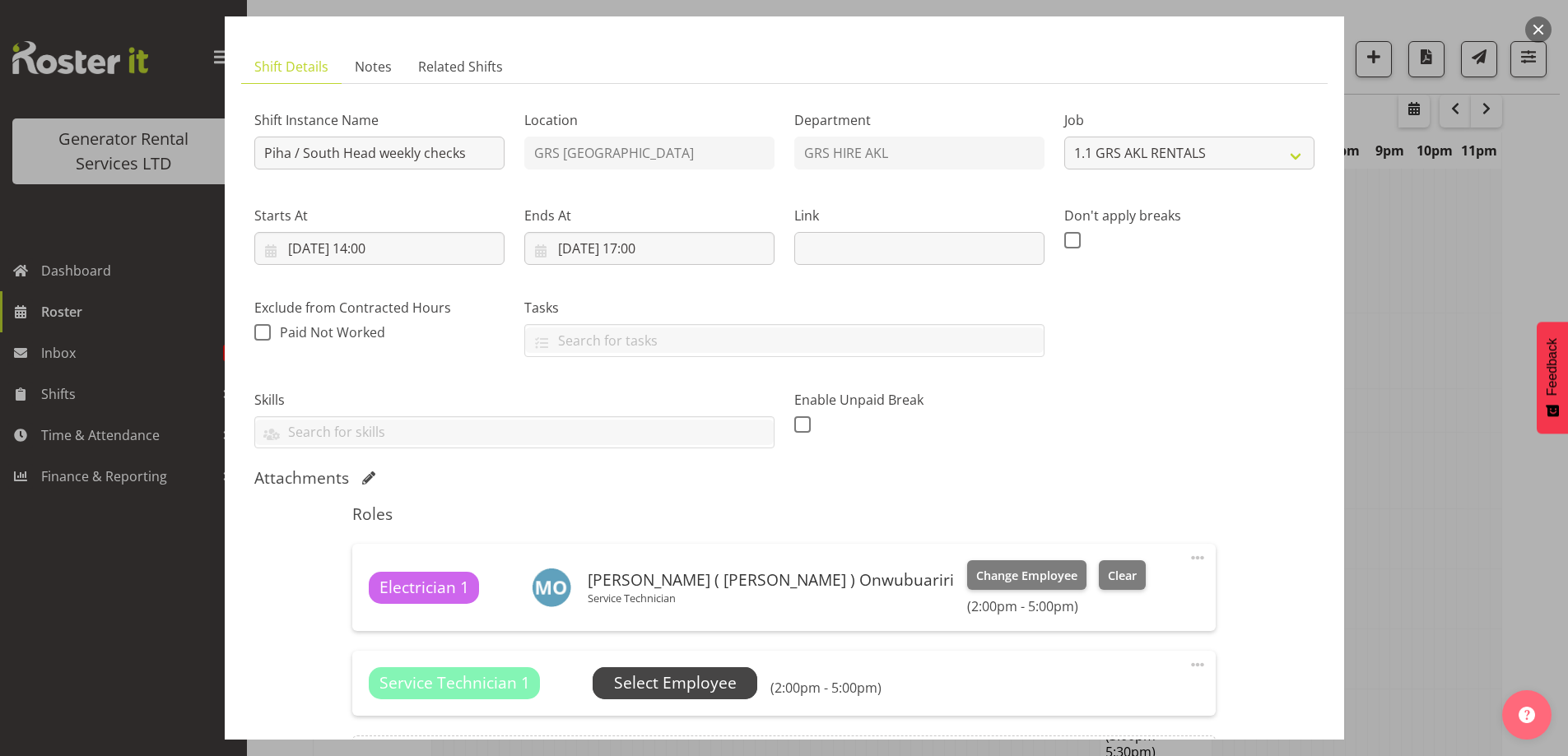
click at [712, 670] on span "Select Employee" at bounding box center [675, 683] width 164 height 31
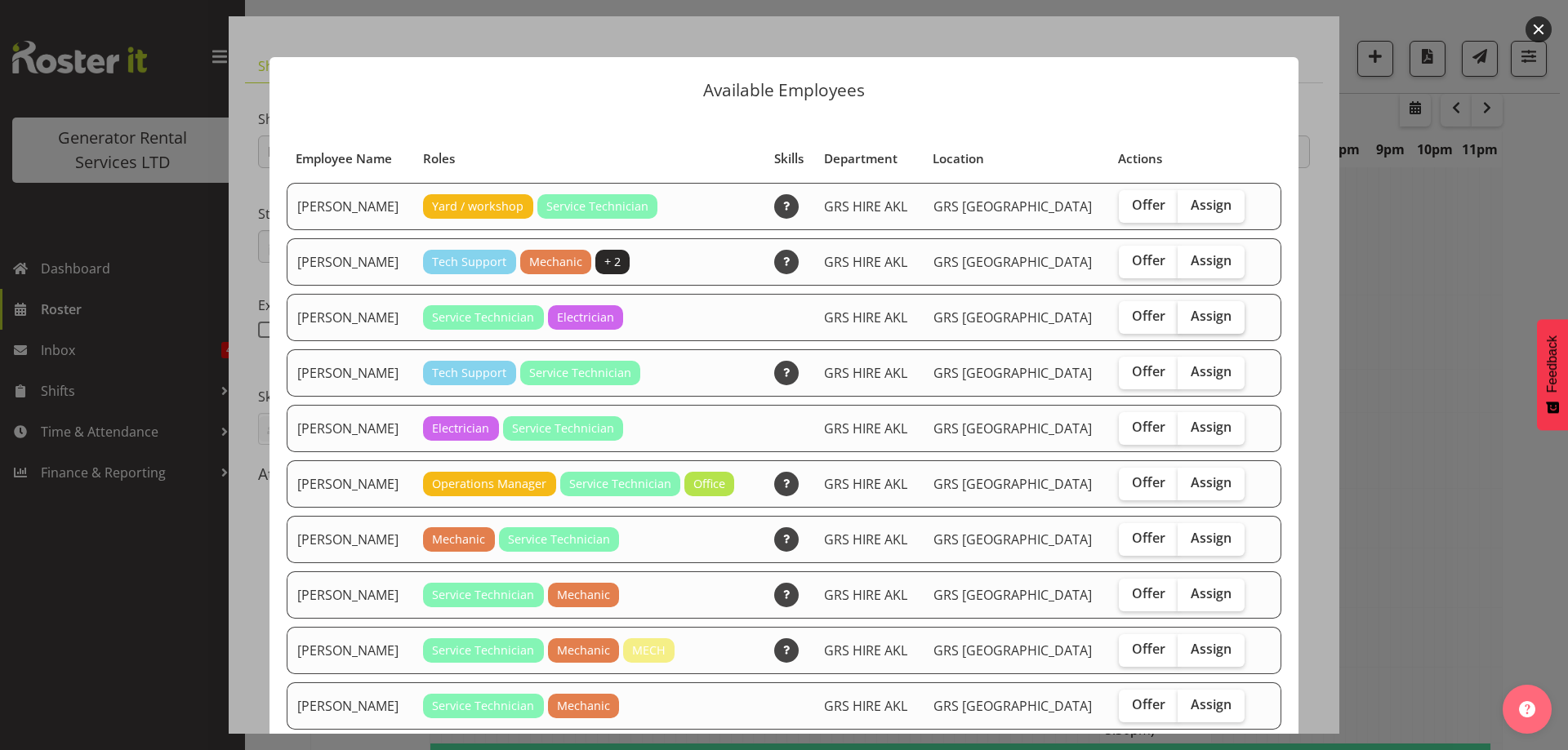
click at [1190, 313] on span "Assign" at bounding box center [1211, 316] width 41 height 17
click at [1182, 313] on input "Assign" at bounding box center [1183, 316] width 11 height 11
checkbox input "true"
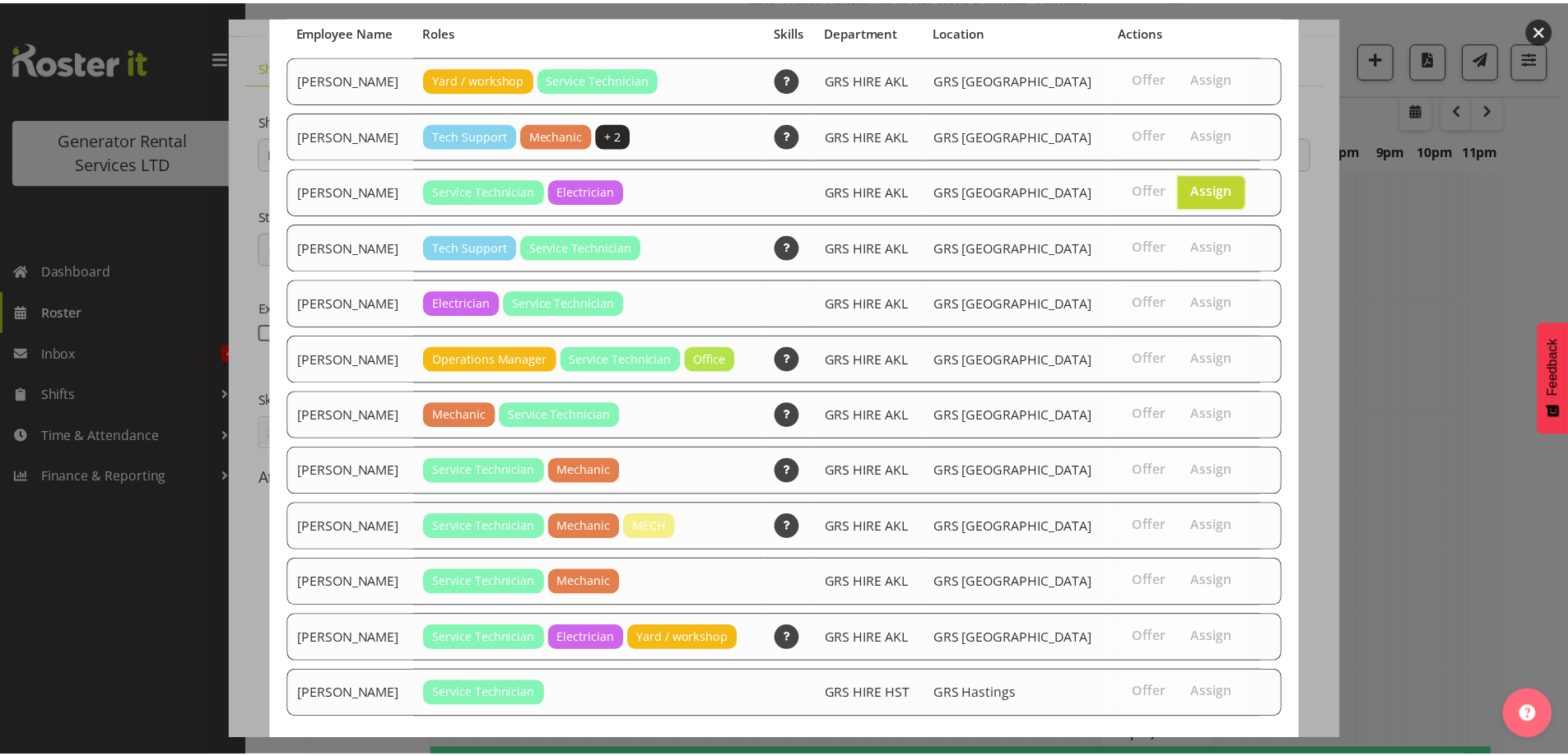
scroll to position [210, 0]
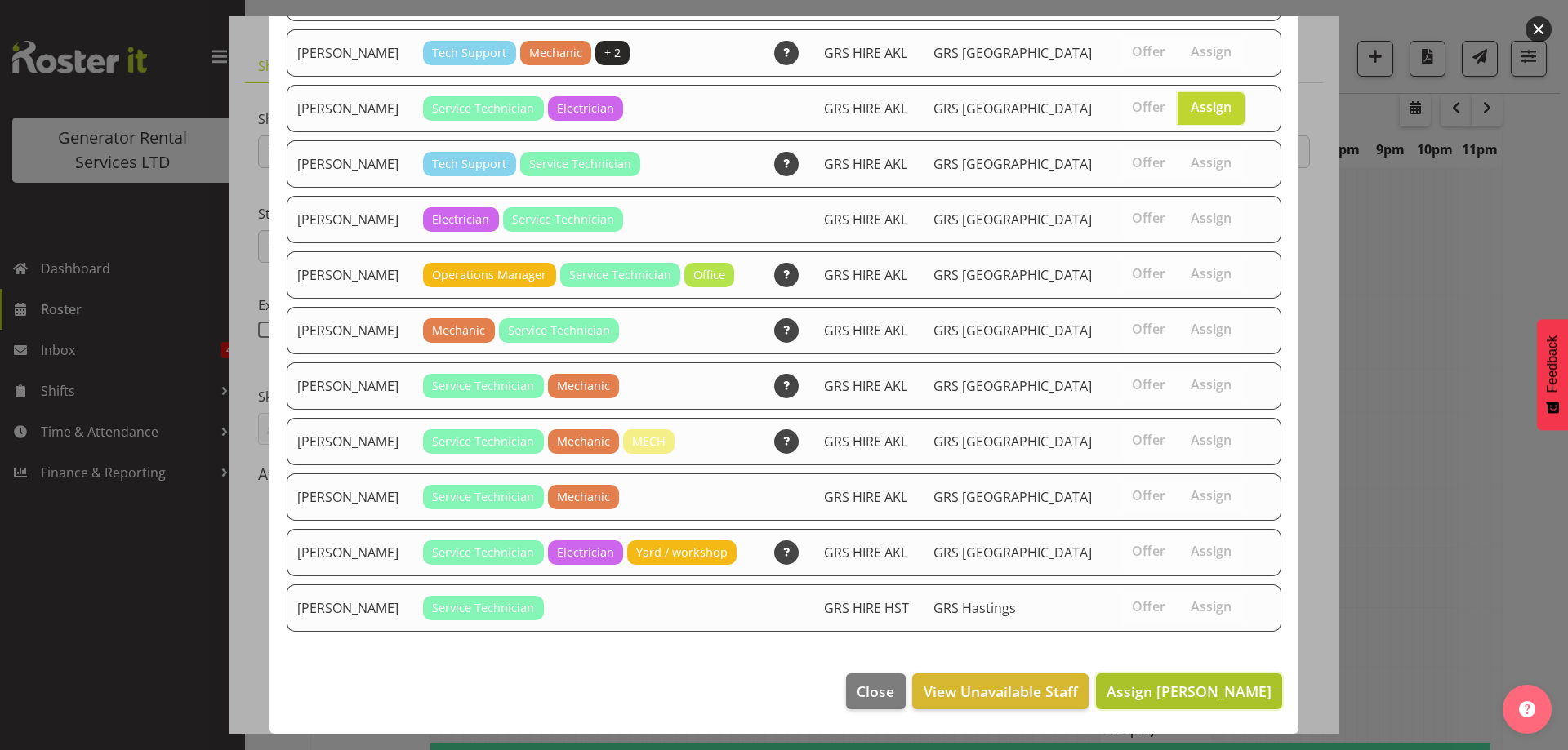
click at [1195, 678] on button "Assign Chris Fry" at bounding box center [1188, 691] width 186 height 36
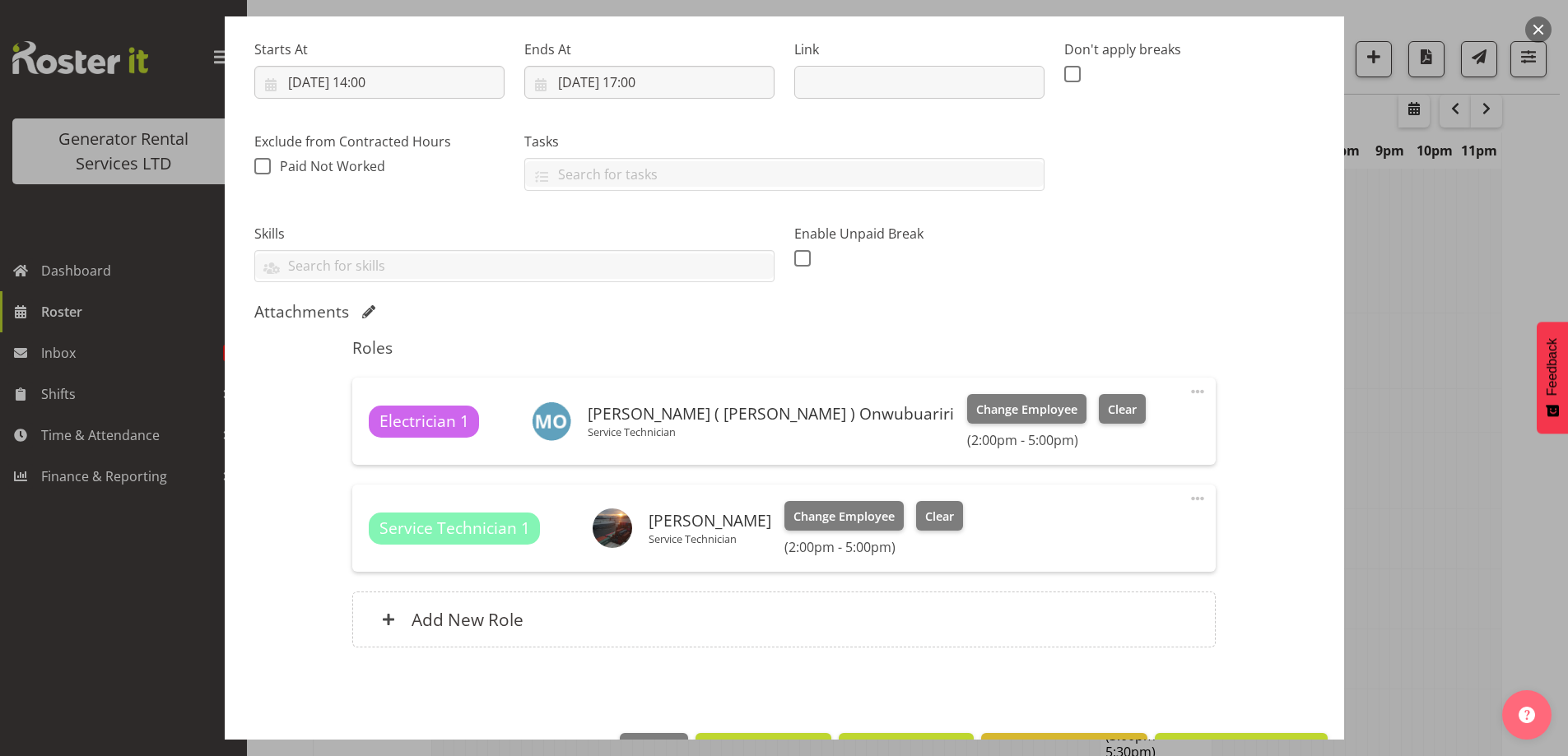
scroll to position [303, 0]
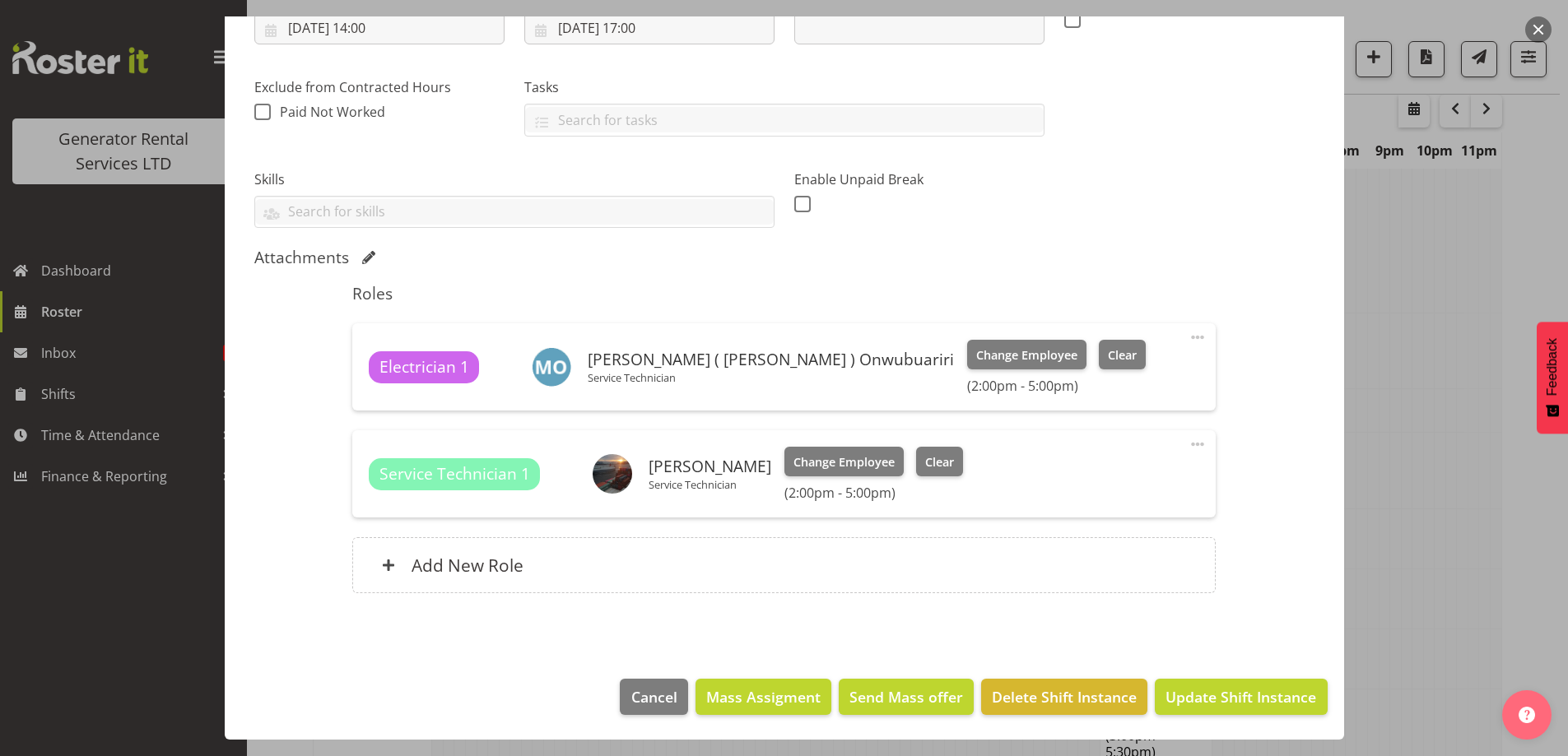
click at [1215, 677] on footer "Cancel Mass Assigment Send Mass offer Delete Shift Instance Update Shift Instan…" at bounding box center [784, 701] width 1119 height 78
click at [1216, 689] on span "Update Shift Instance" at bounding box center [1240, 697] width 151 height 22
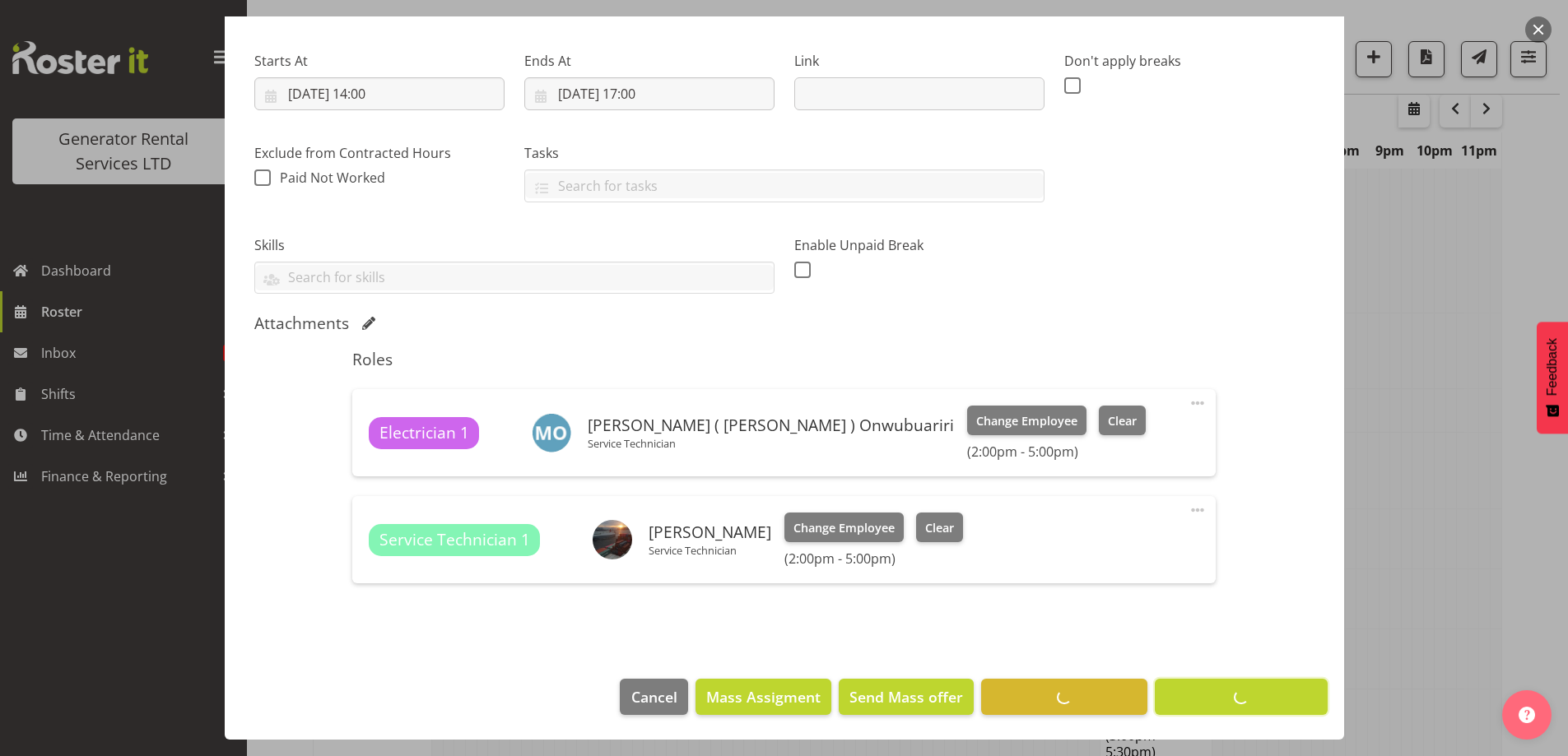
scroll to position [53, 0]
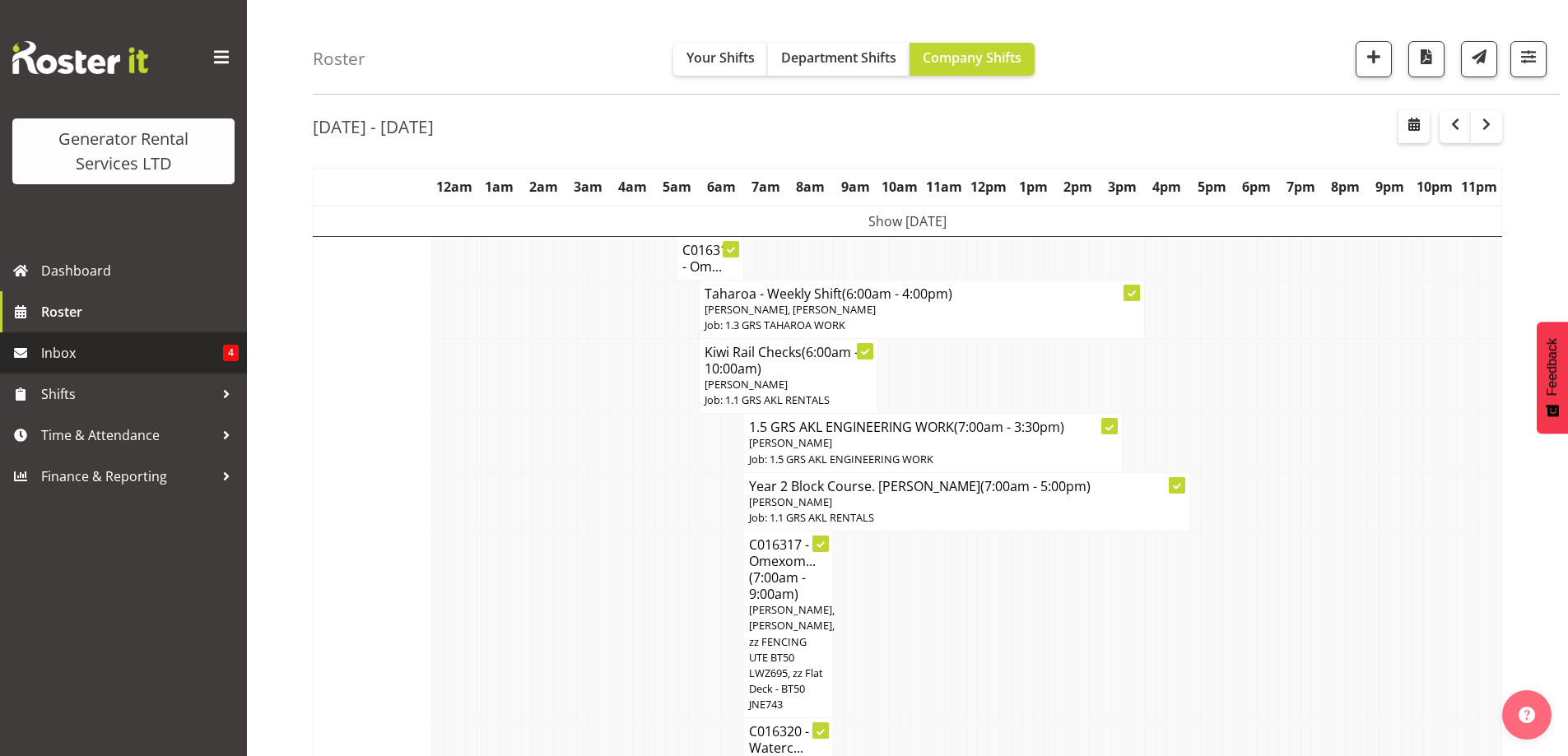
click at [144, 342] on span "Inbox" at bounding box center [132, 353] width 182 height 25
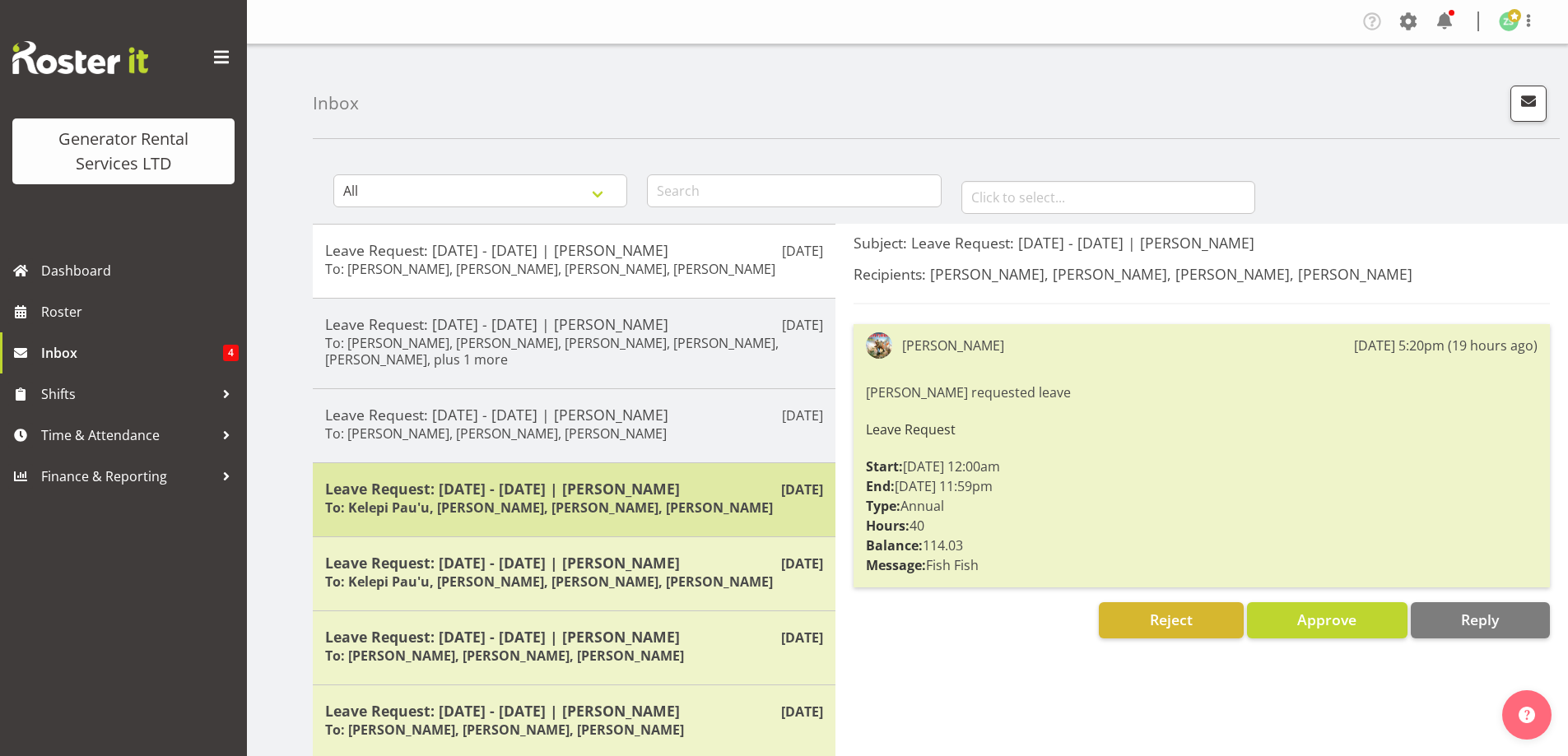
click at [585, 512] on h6 "To: Kelepi Pau'u, [PERSON_NAME], [PERSON_NAME], [PERSON_NAME]" at bounding box center [549, 507] width 448 height 17
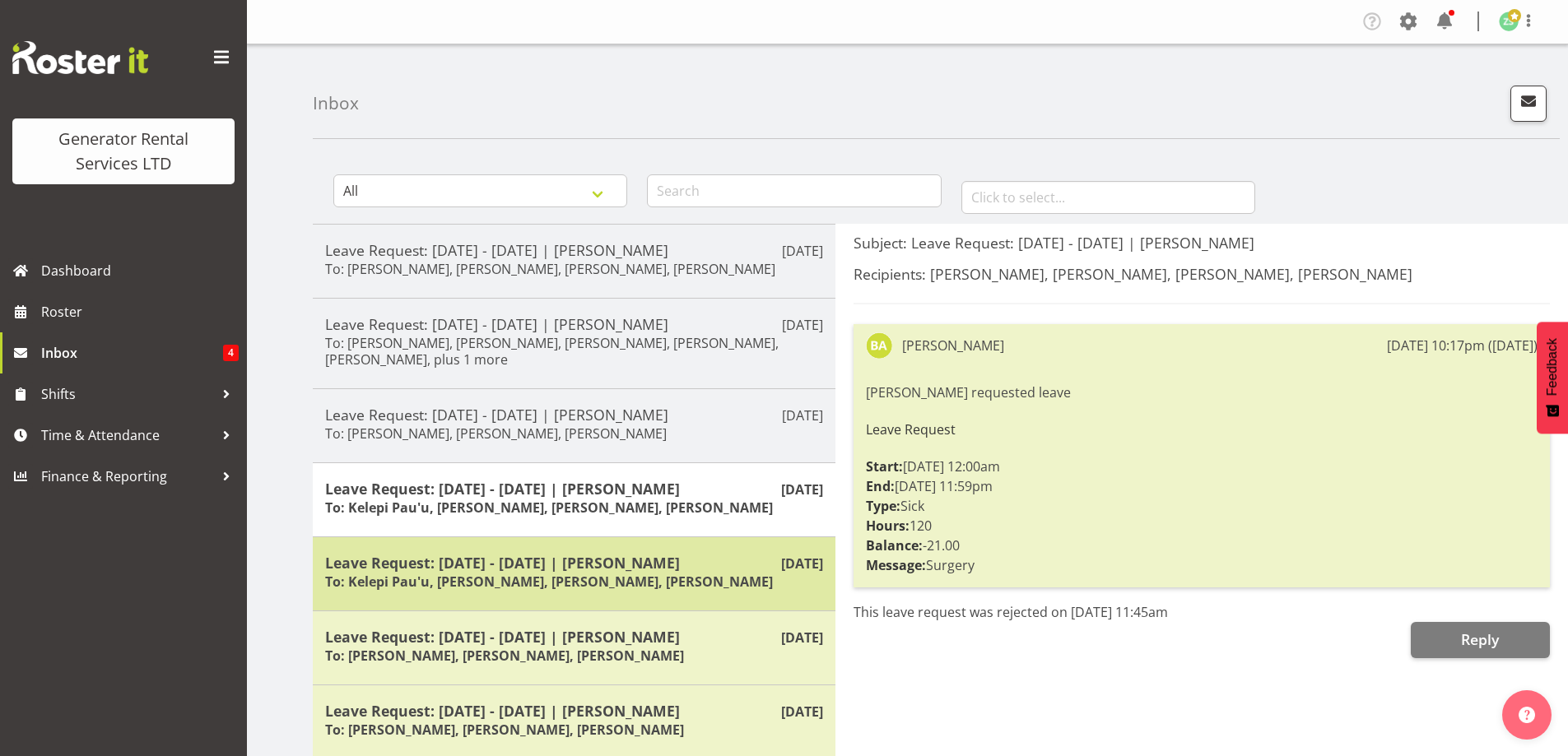
click at [422, 550] on div "[DATE] Leave Request: [DATE] - [DATE] | [PERSON_NAME] To: Kelepi Pau'u, [PERSON…" at bounding box center [573, 573] width 522 height 74
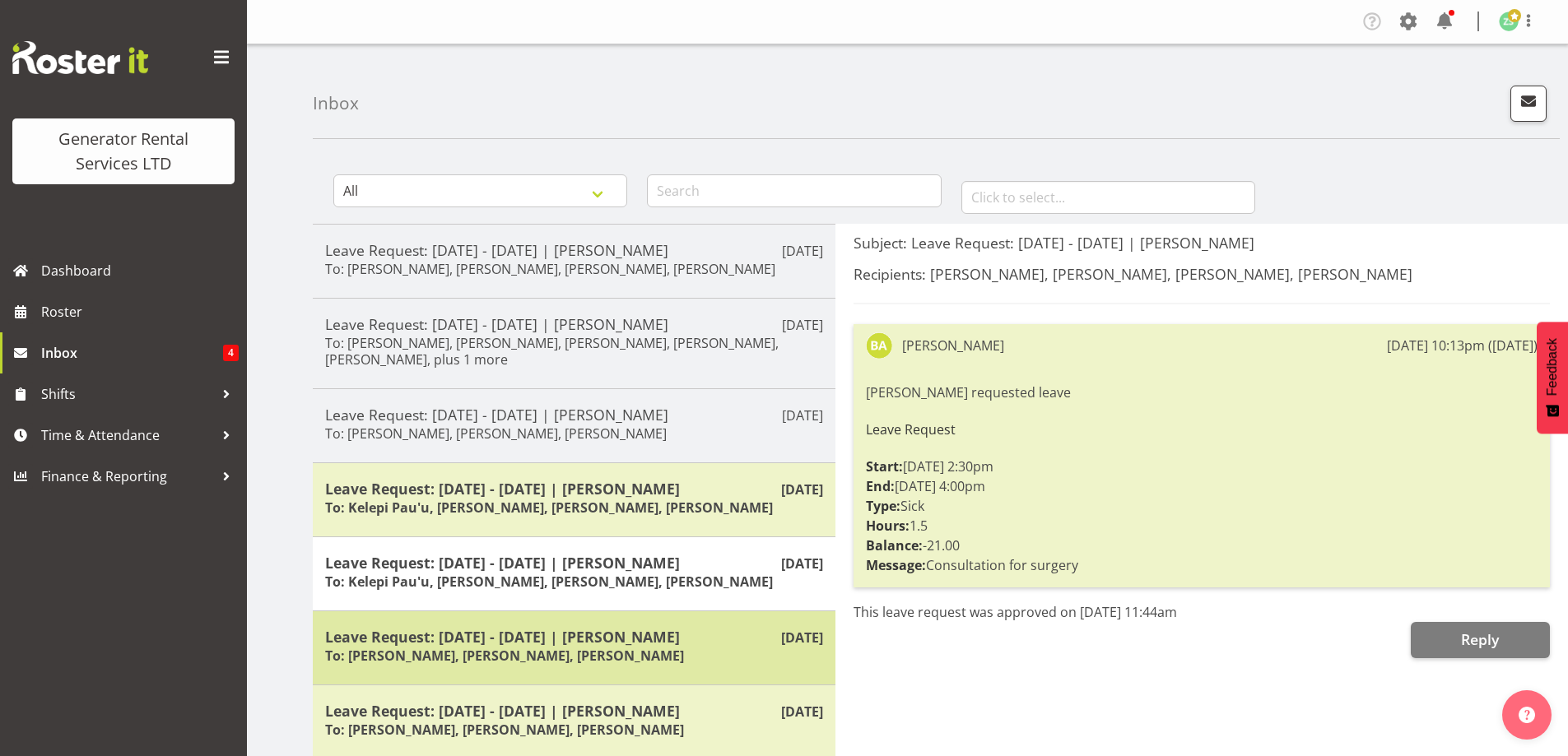
click at [604, 660] on h6 "To: [PERSON_NAME], [PERSON_NAME], [PERSON_NAME]" at bounding box center [505, 656] width 359 height 17
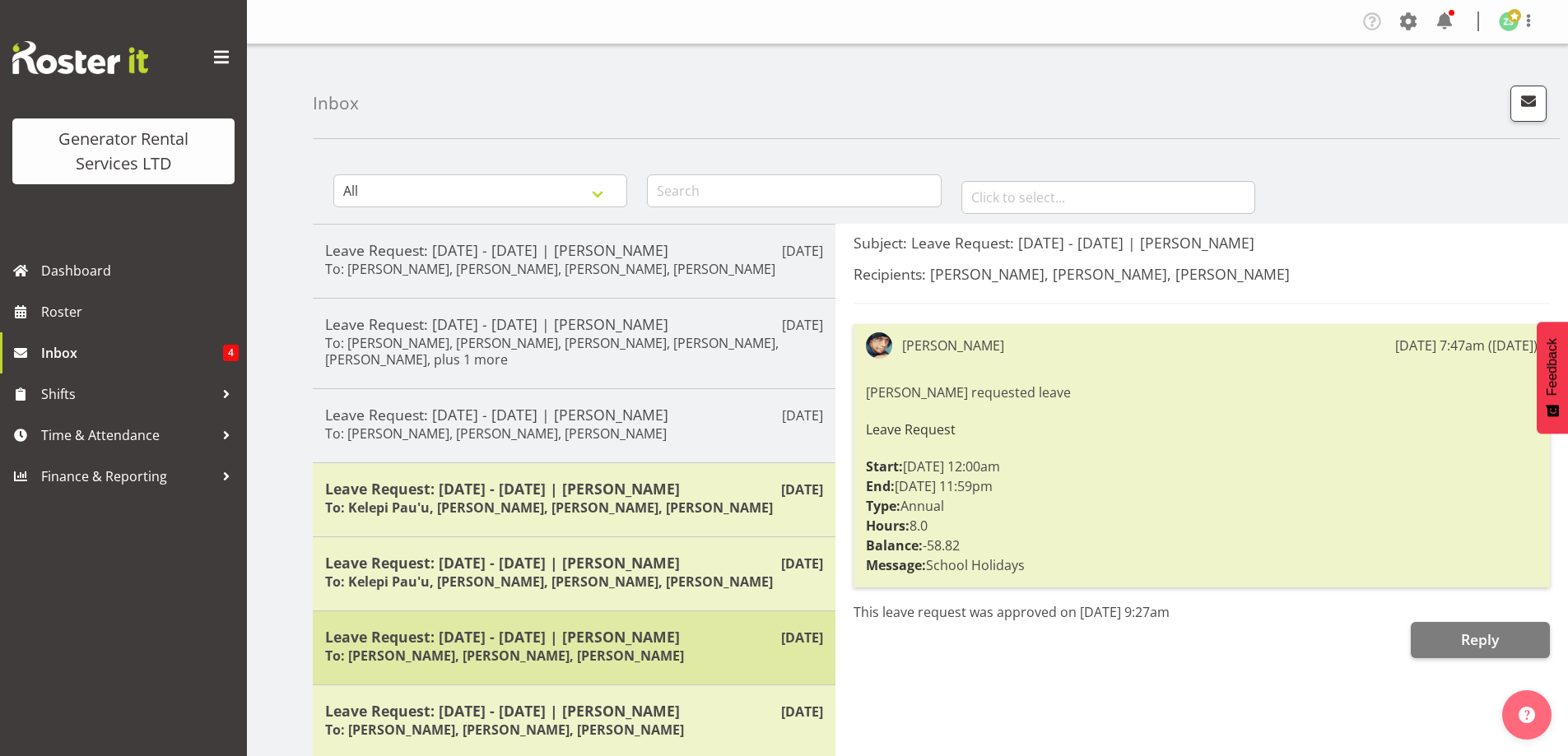
scroll to position [83, 0]
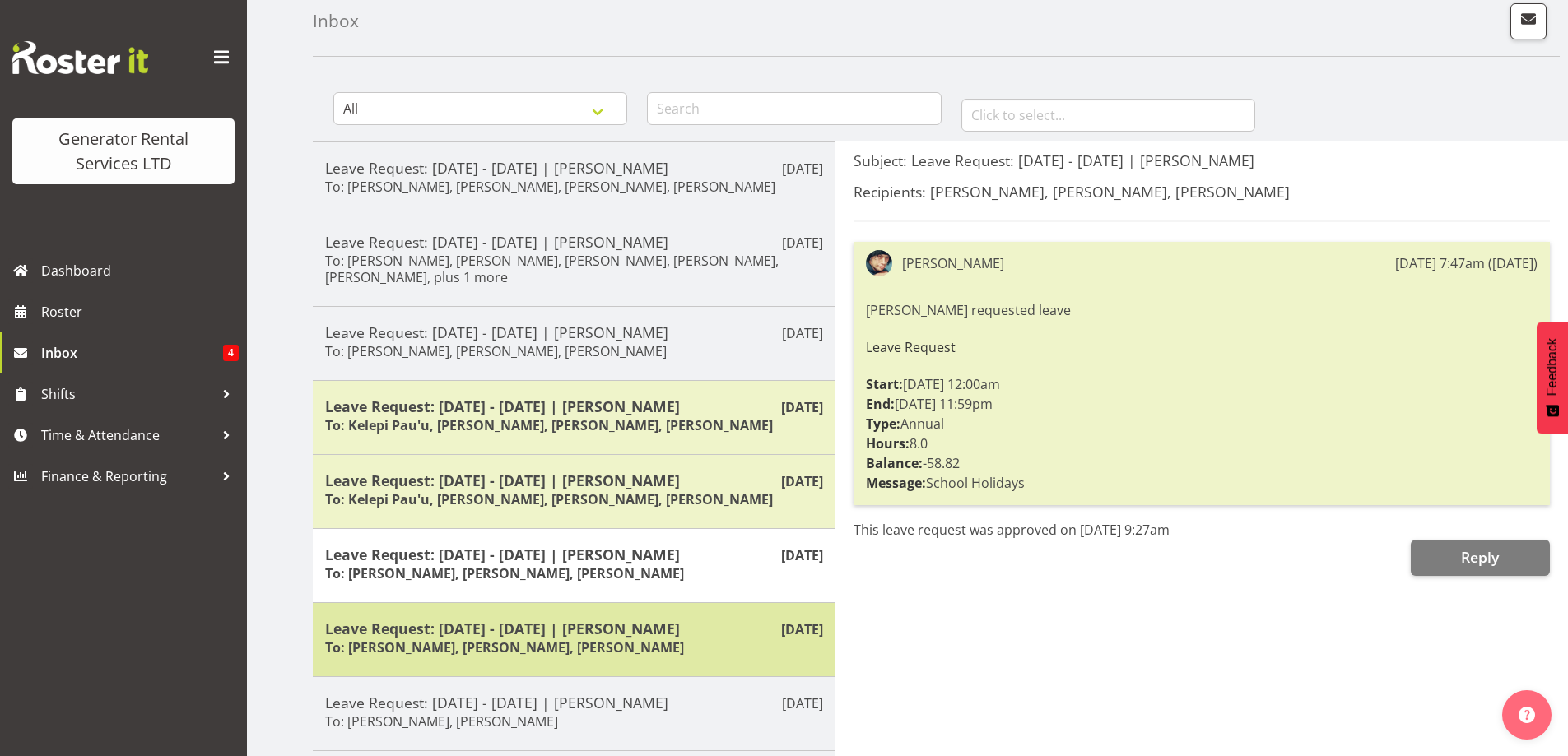
click at [593, 647] on h6 "To: [PERSON_NAME], [PERSON_NAME], [PERSON_NAME]" at bounding box center [505, 647] width 359 height 17
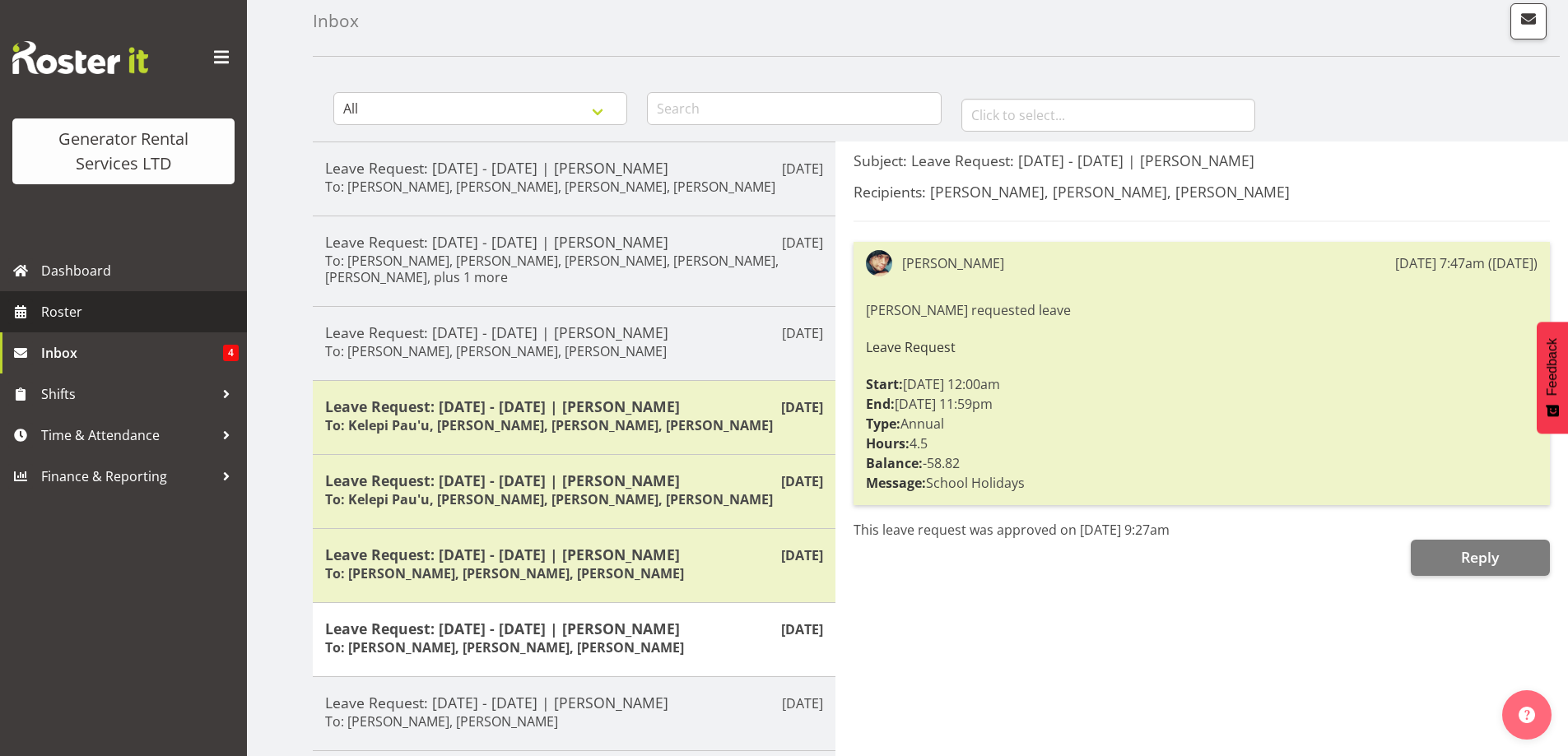
click at [128, 316] on span "Roster" at bounding box center [140, 312] width 198 height 25
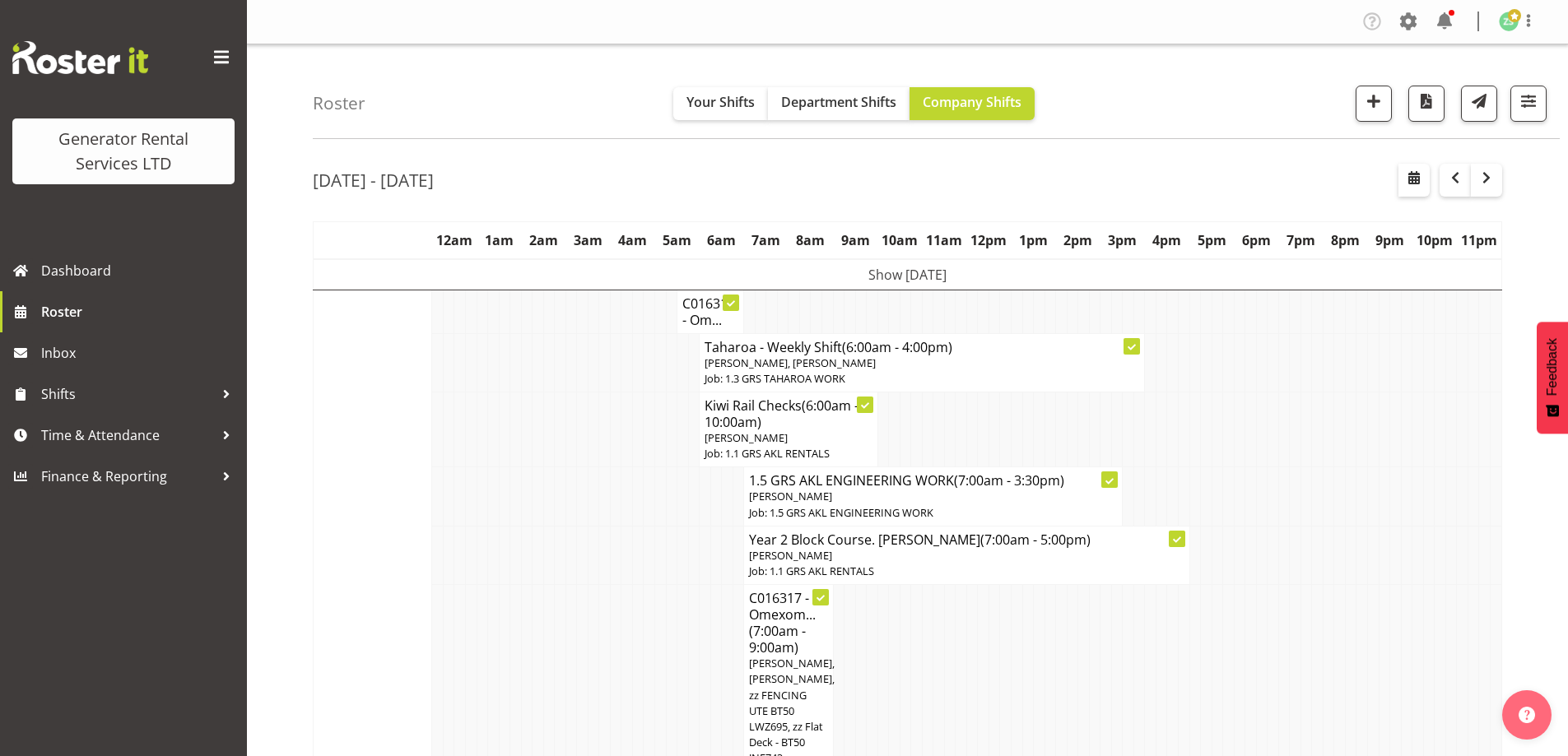
click at [593, 657] on td at bounding box center [594, 678] width 12 height 187
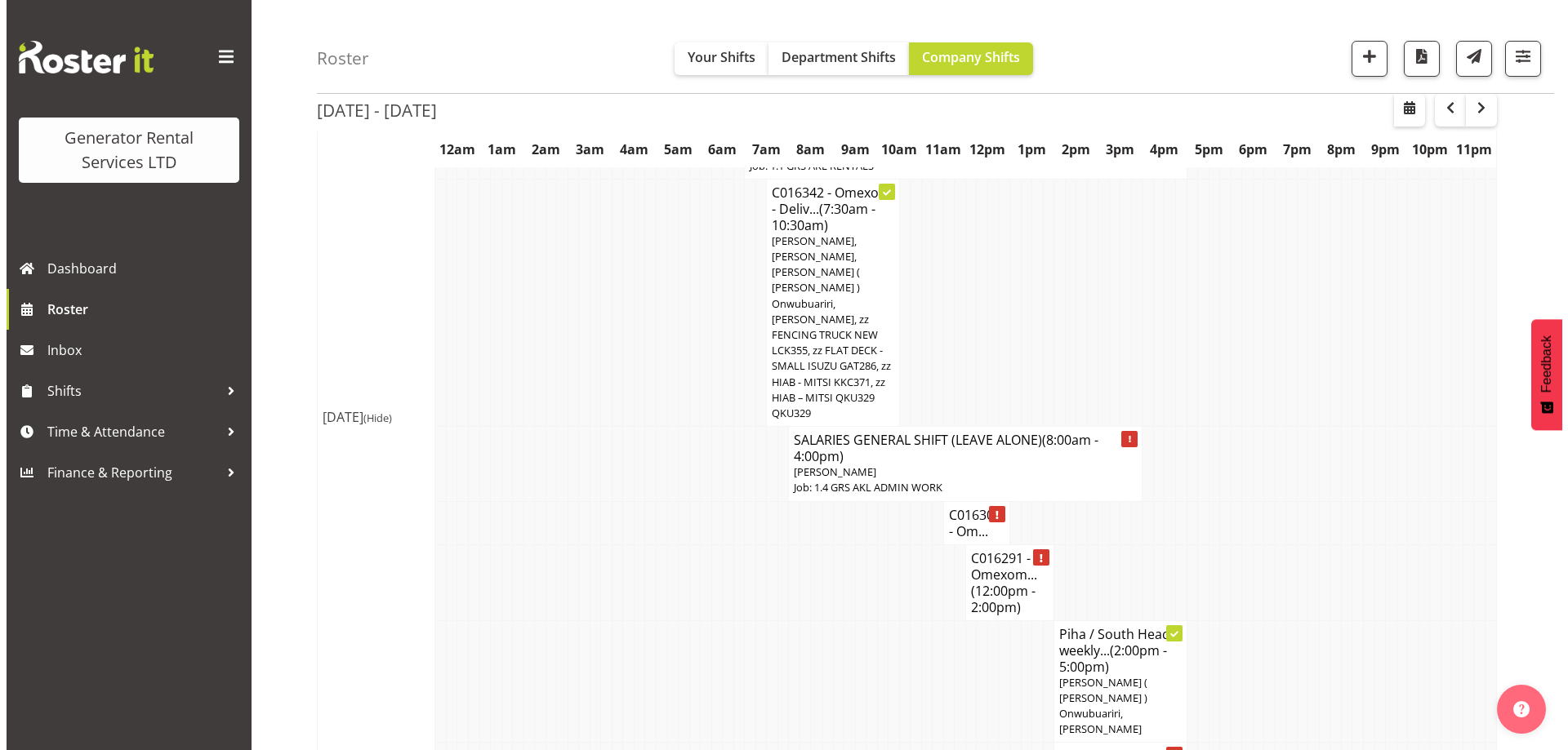
scroll to position [1877, 0]
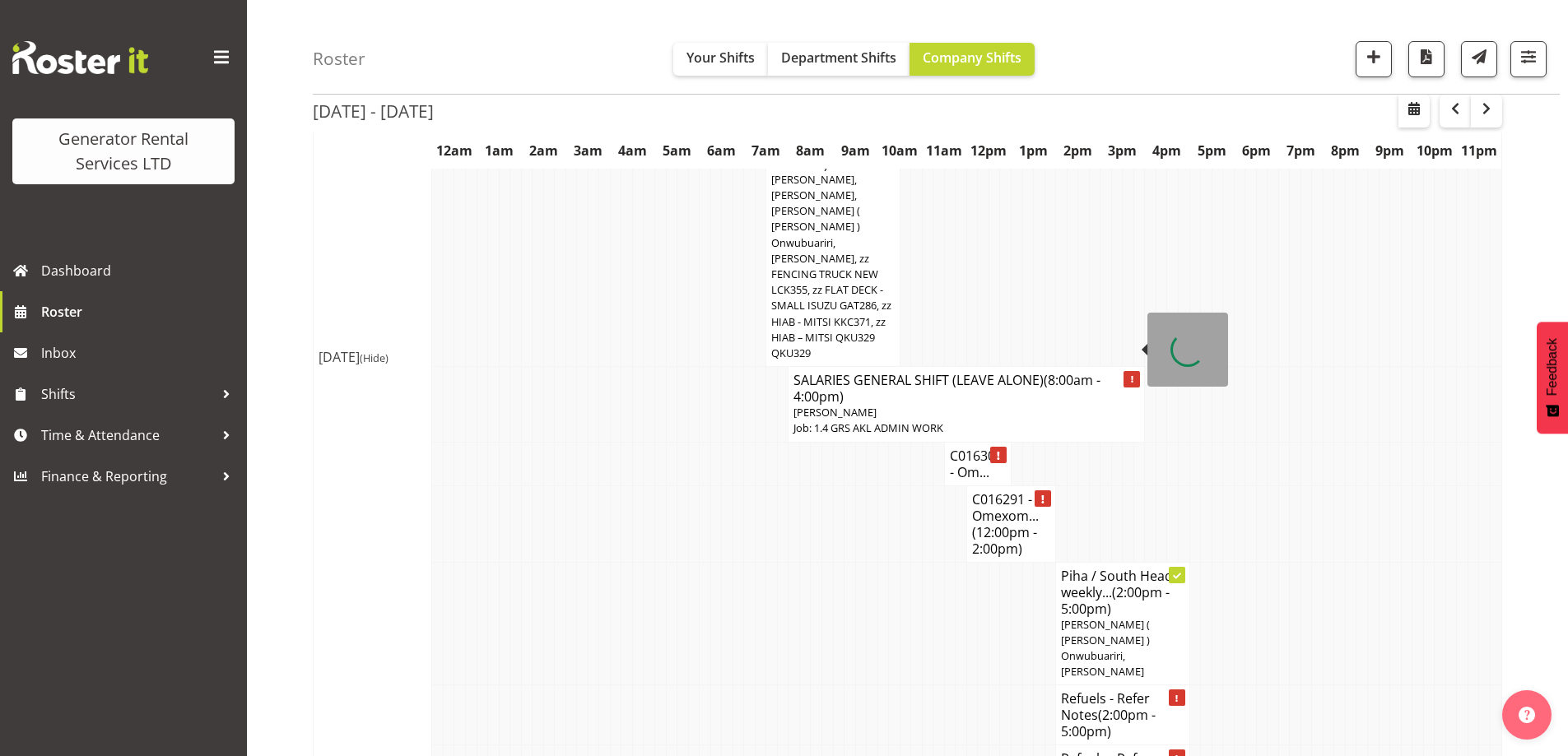
click at [890, 372] on h4 "SALARIES GENERAL SHIFT (LEAVE ALONE) (8:00am - 4:00pm)" at bounding box center [967, 387] width 346 height 32
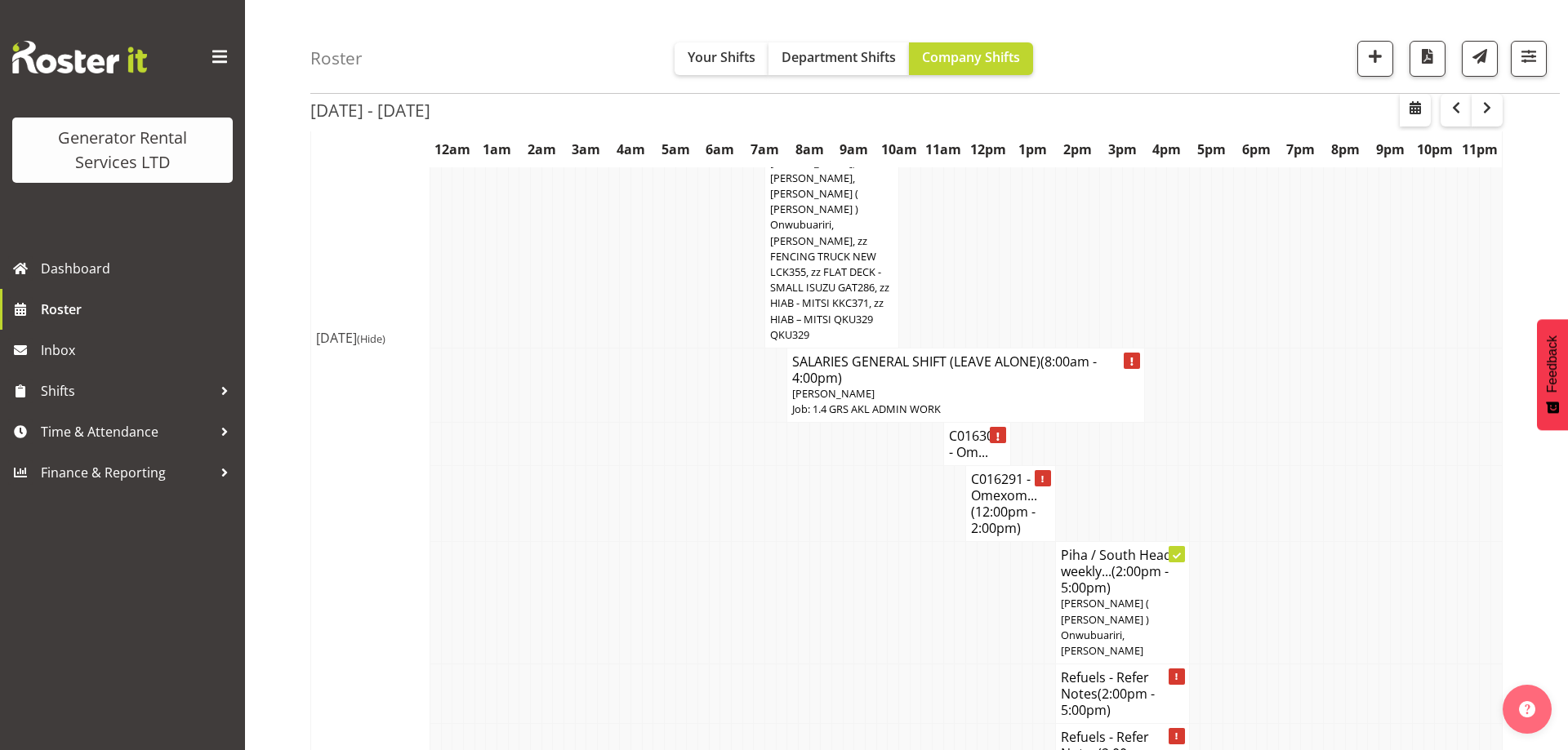
select select "875"
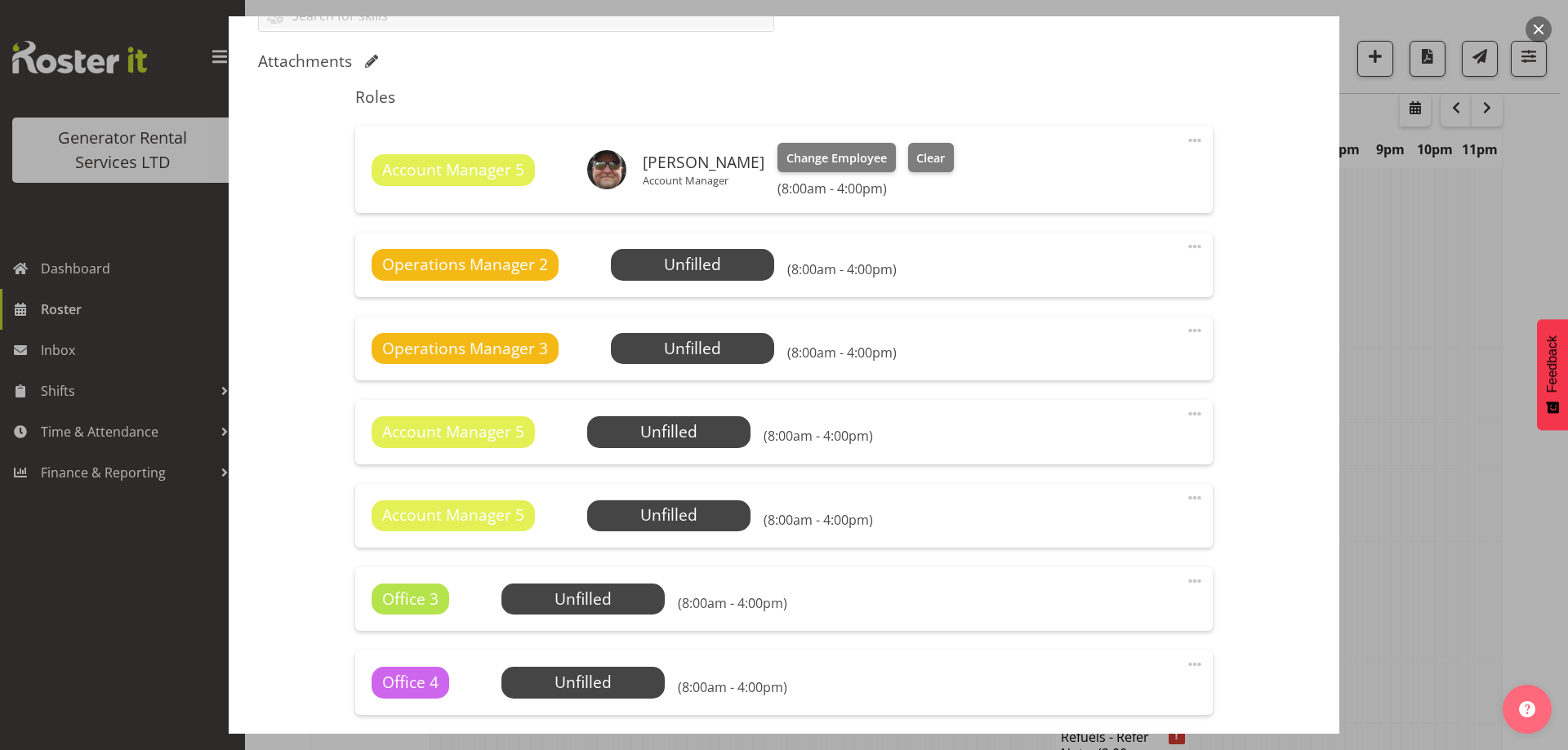
scroll to position [490, 0]
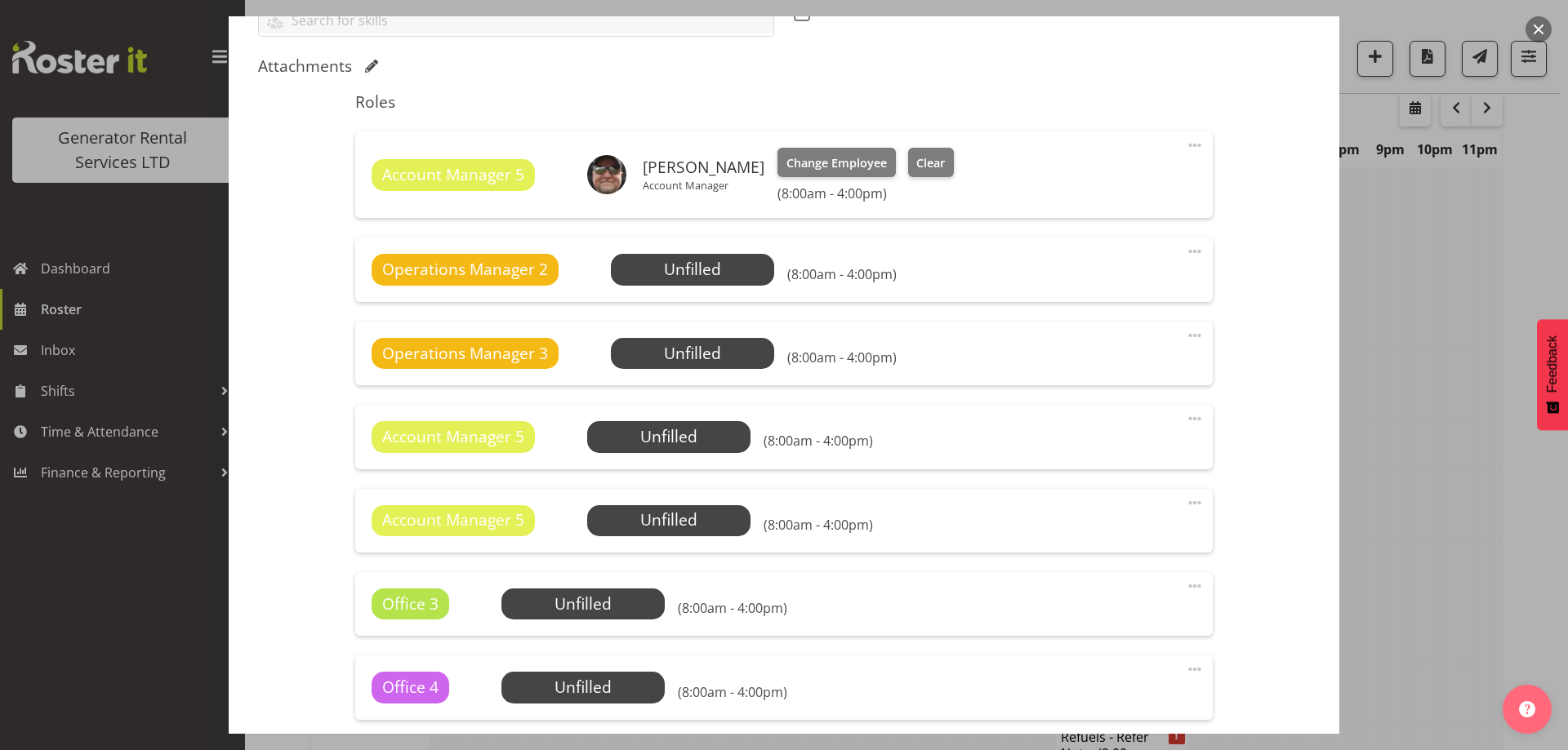
click at [1374, 292] on div at bounding box center [784, 375] width 1568 height 750
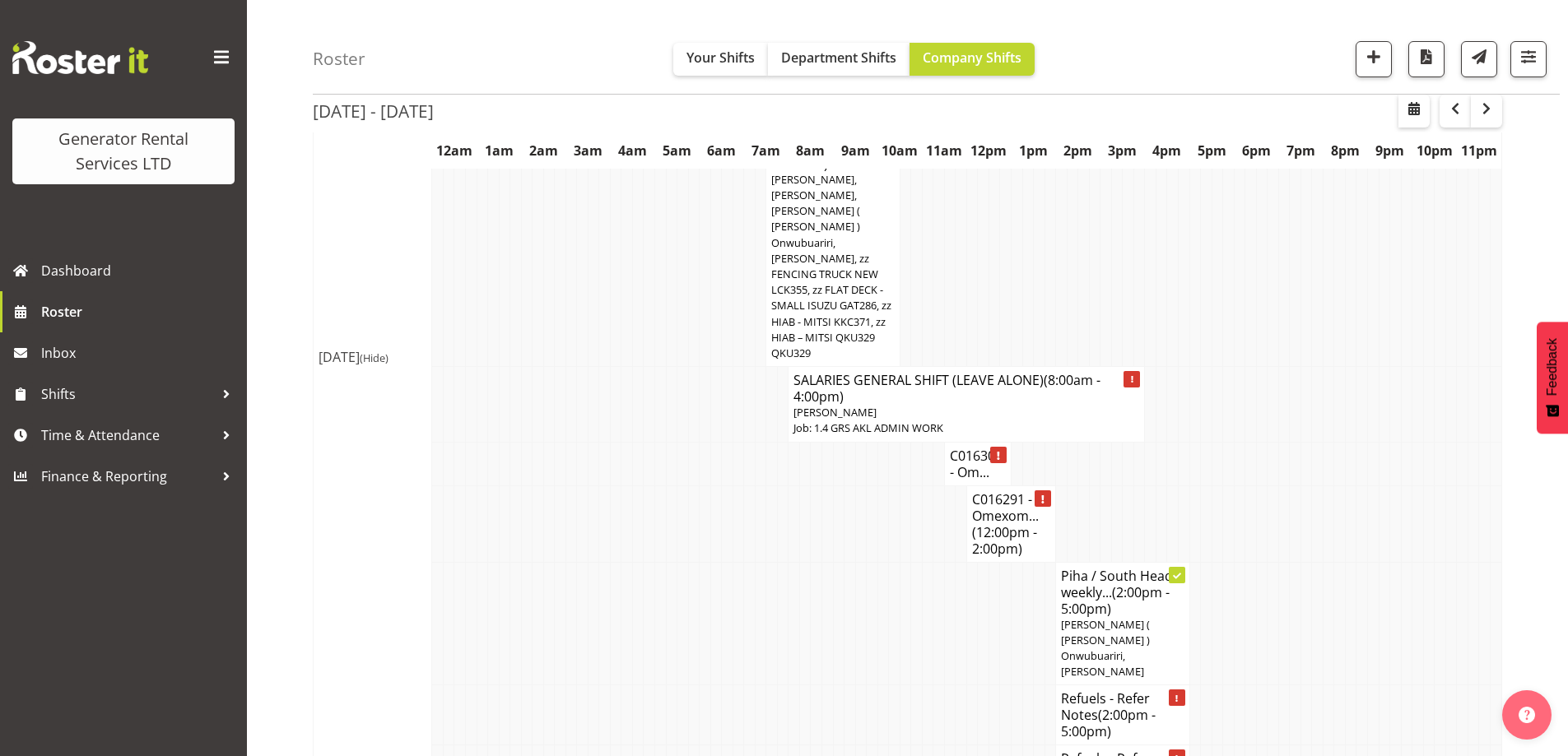
click at [891, 562] on td at bounding box center [895, 624] width 12 height 124
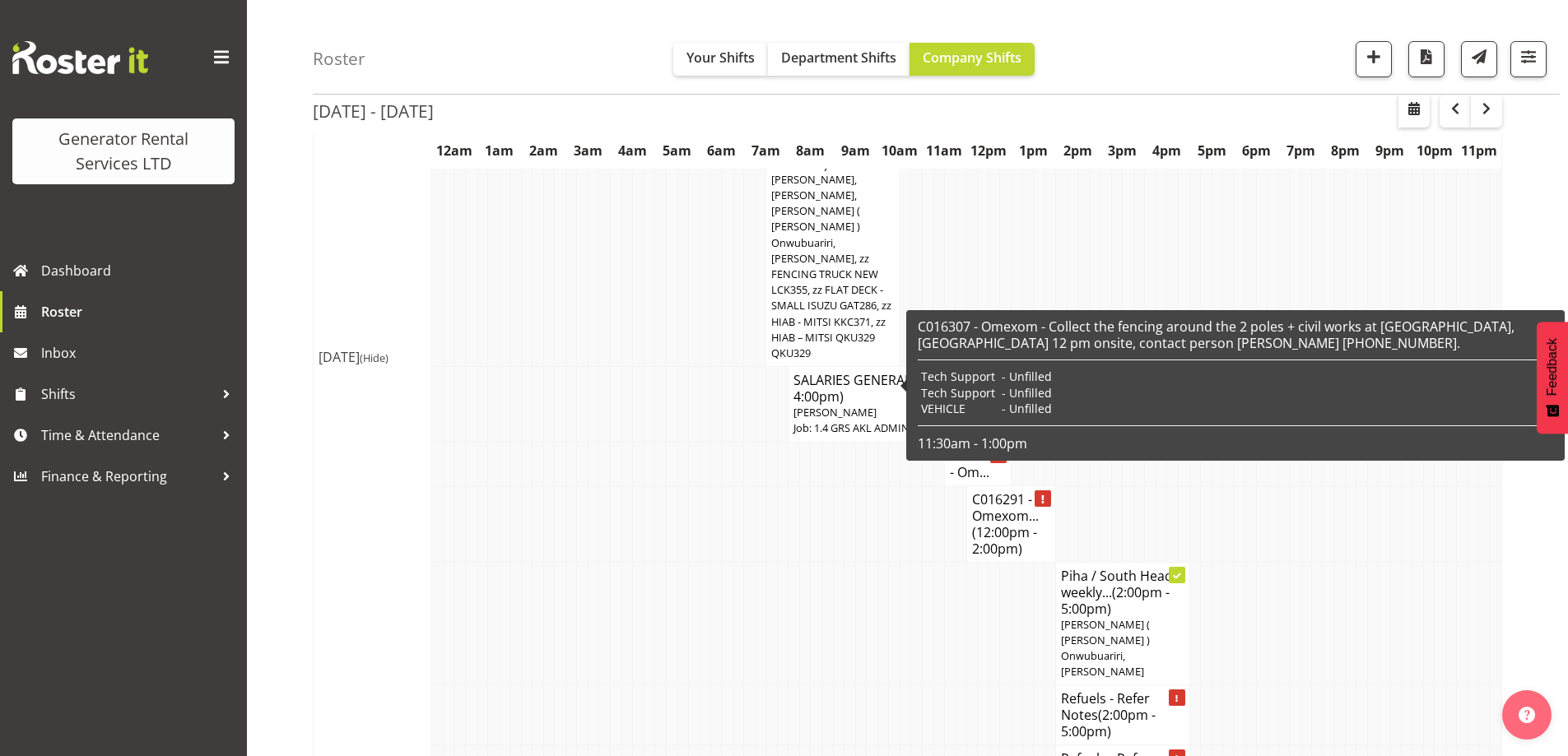
click at [971, 388] on td "Tech Support" at bounding box center [958, 393] width 81 height 17
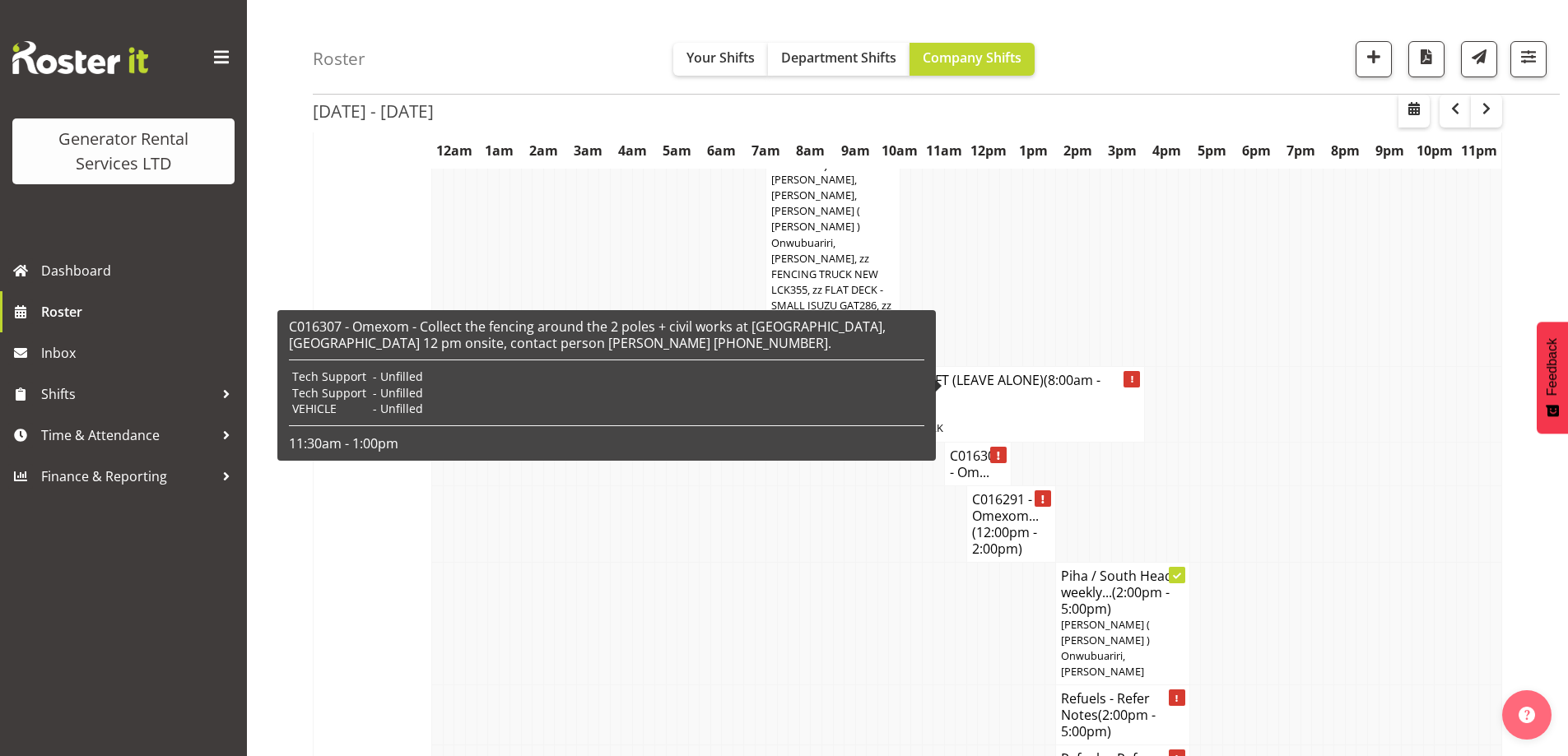
click at [975, 447] on h4 "C016307 - Om..." at bounding box center [978, 463] width 56 height 32
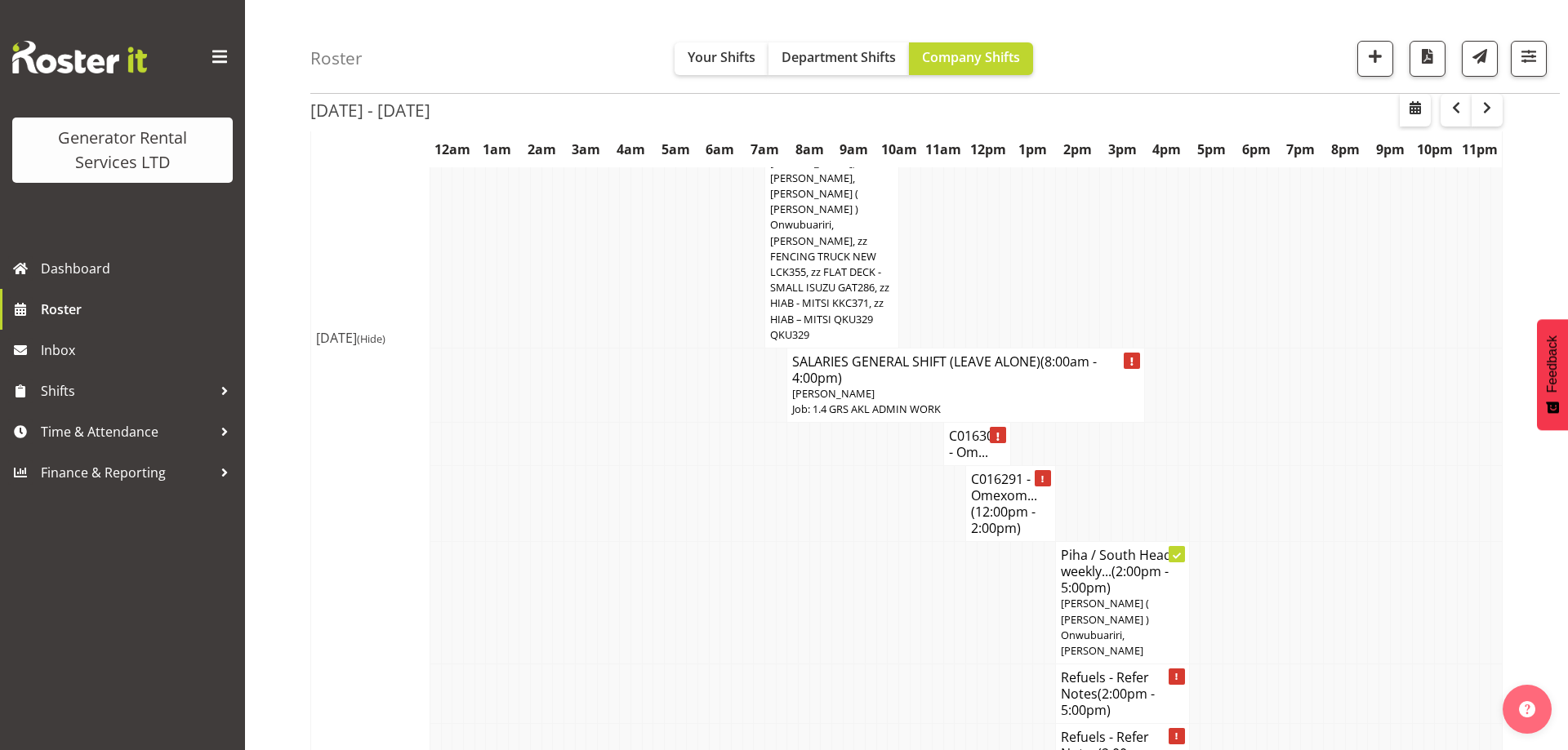
select select "7504"
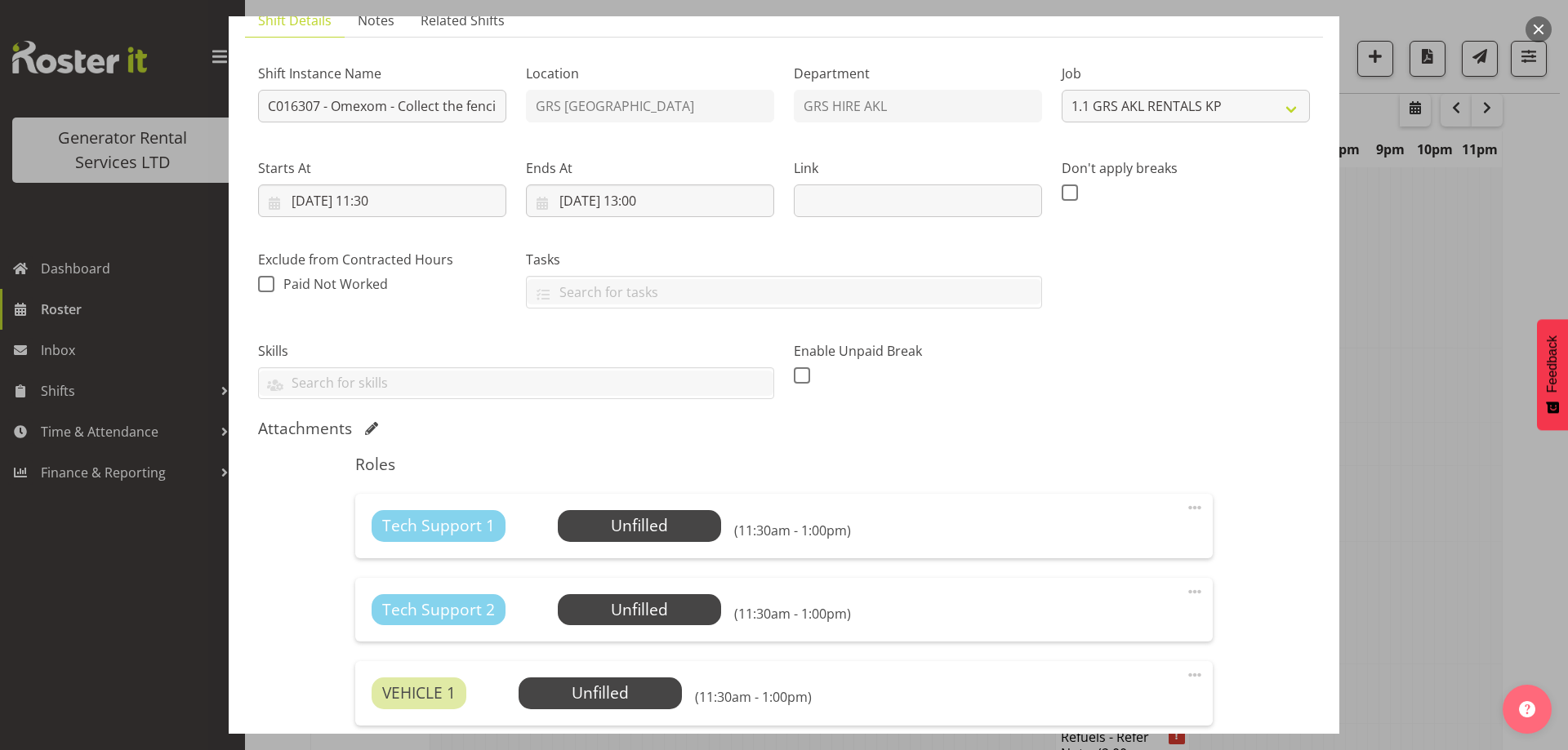
scroll to position [245, 0]
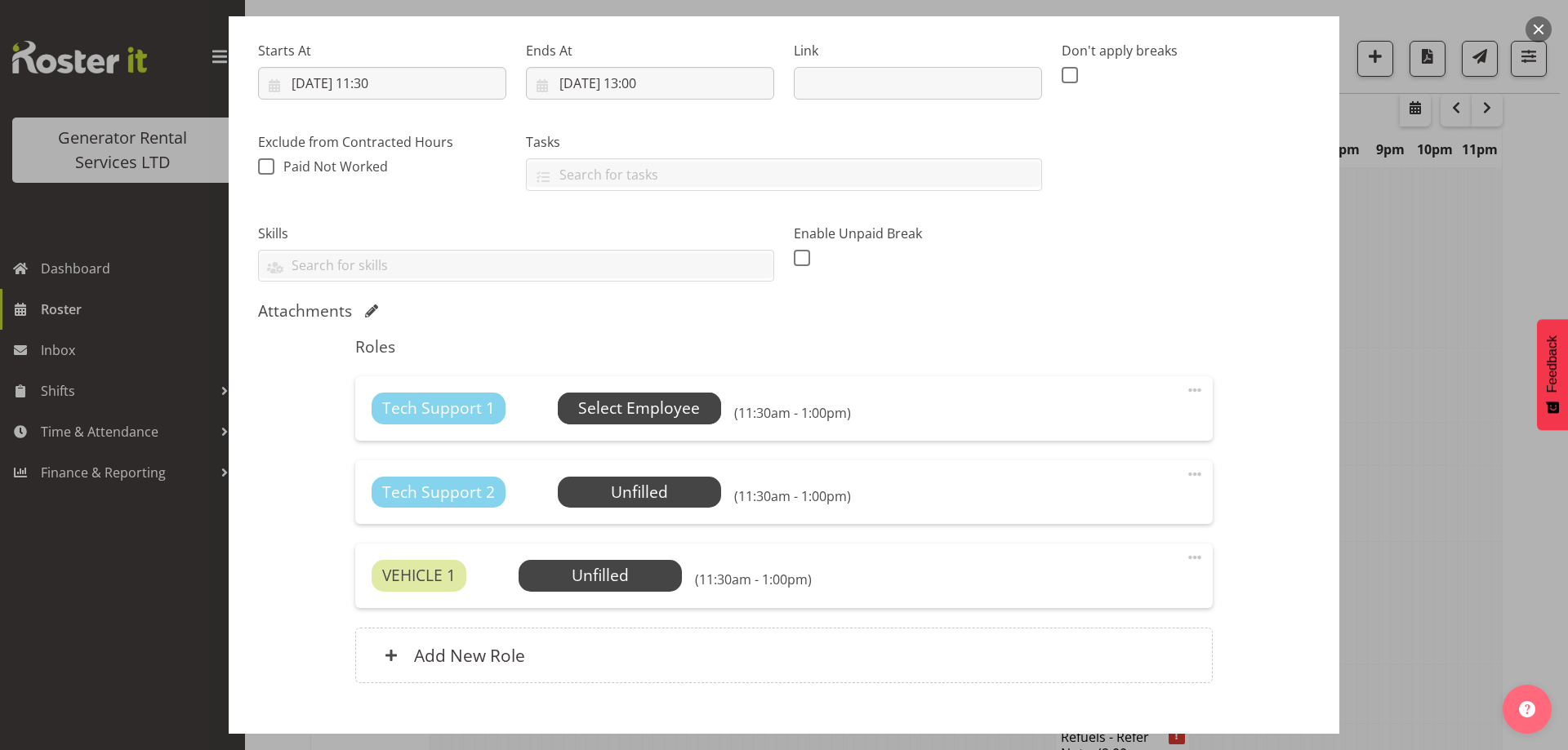
click at [679, 407] on span "Select Employee" at bounding box center [639, 409] width 122 height 23
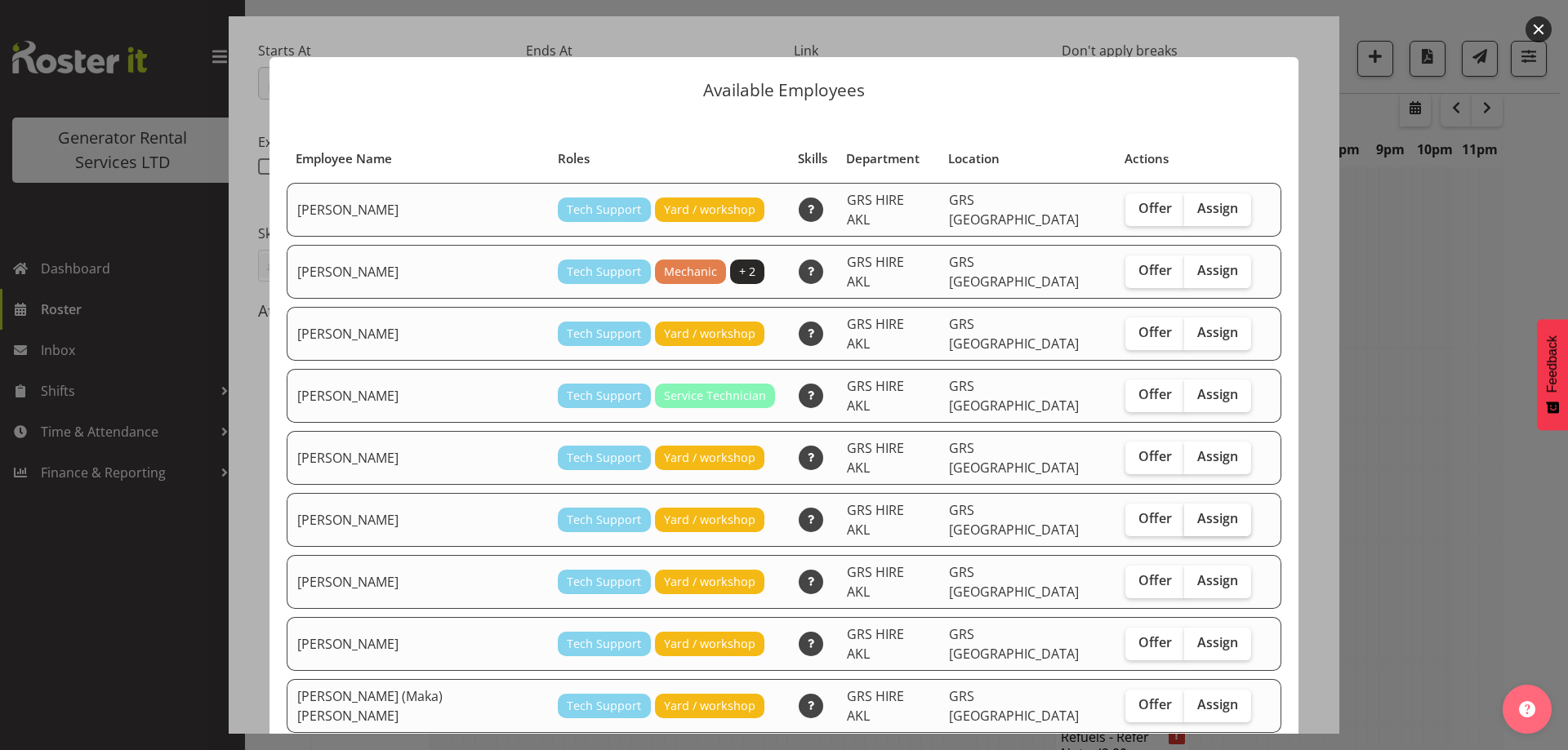
click at [1186, 503] on label "Assign" at bounding box center [1218, 519] width 67 height 32
click at [1186, 513] on input "Assign" at bounding box center [1189, 518] width 11 height 11
checkbox input "true"
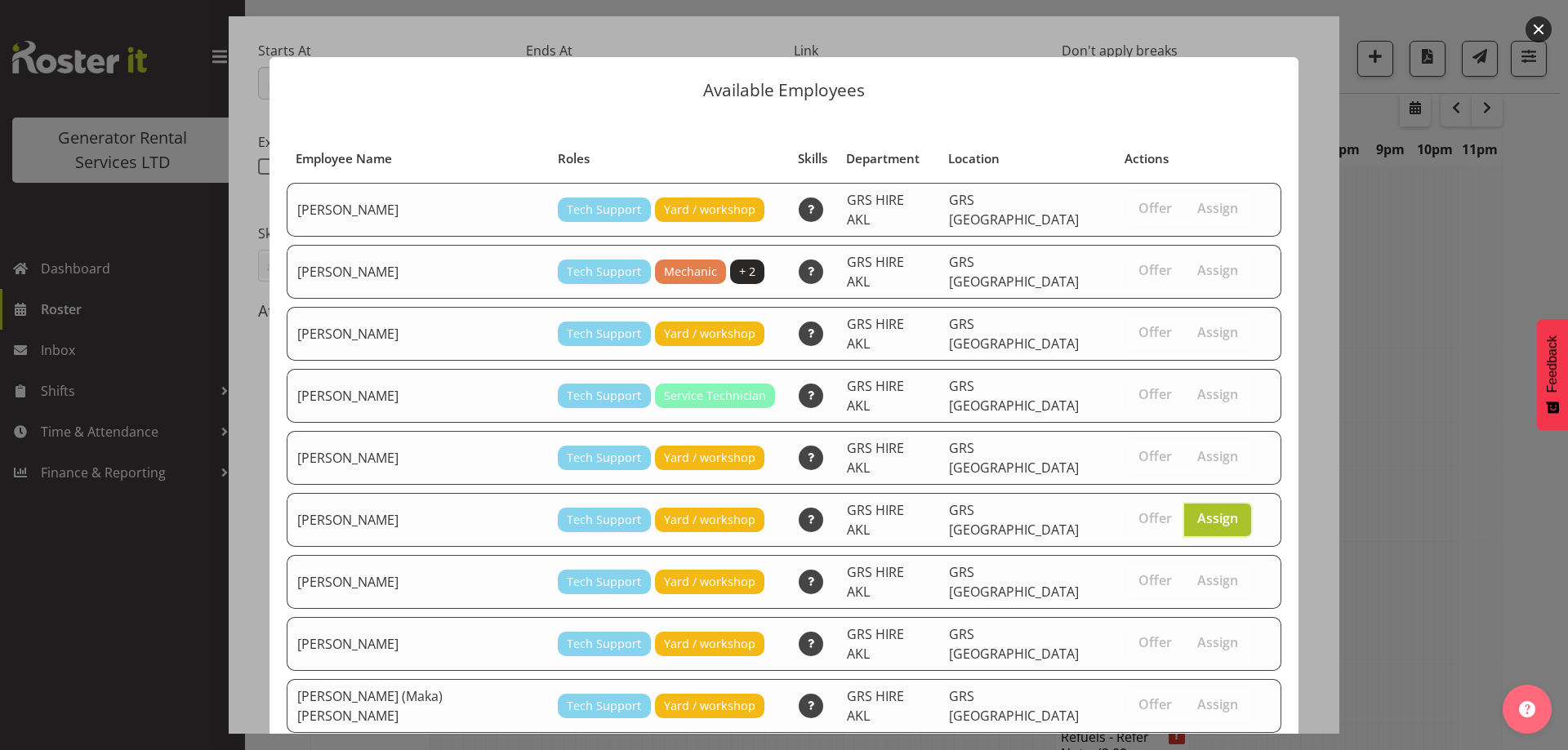
scroll to position [43, 0]
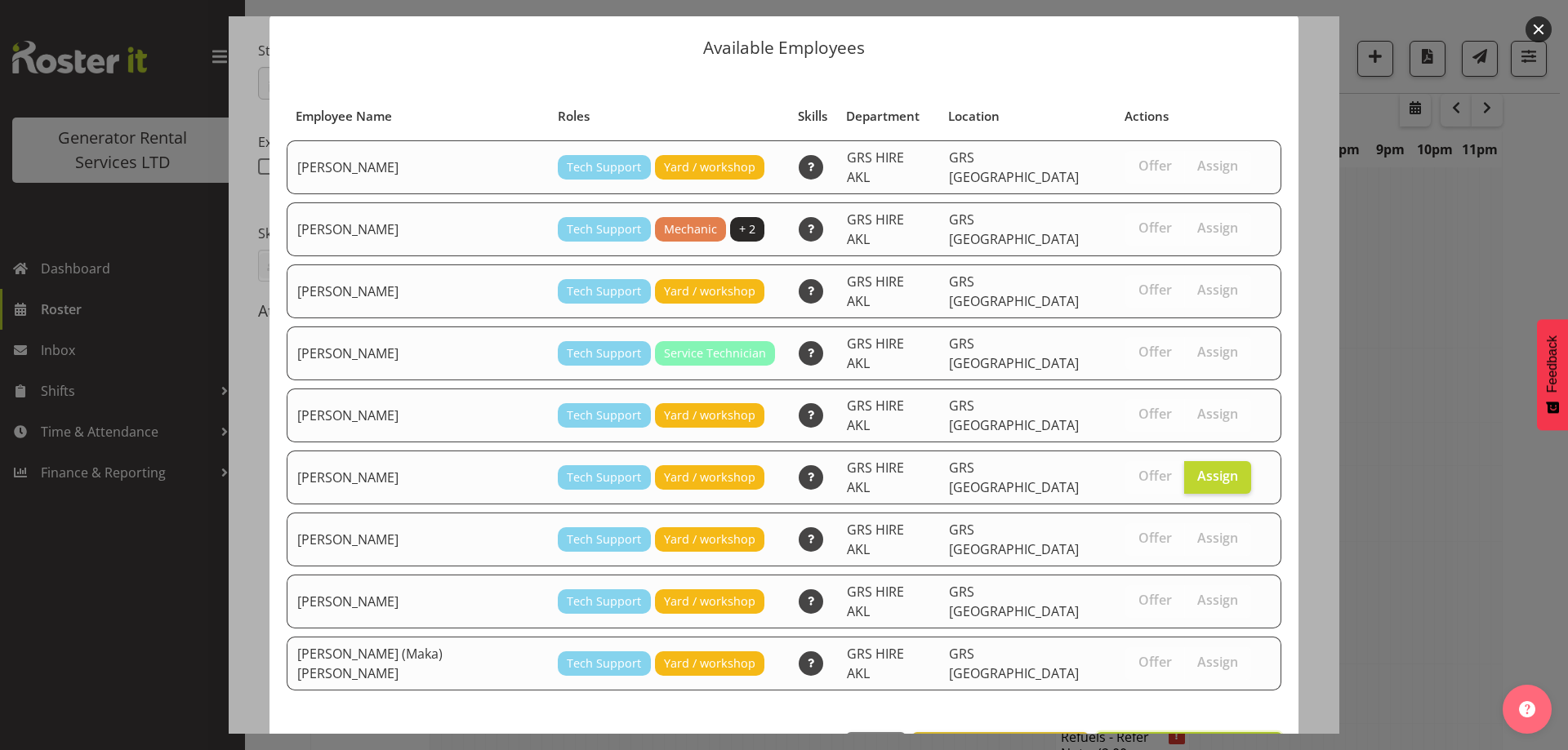
click at [1201, 732] on button "Assign Mina Nomani" at bounding box center [1188, 750] width 186 height 36
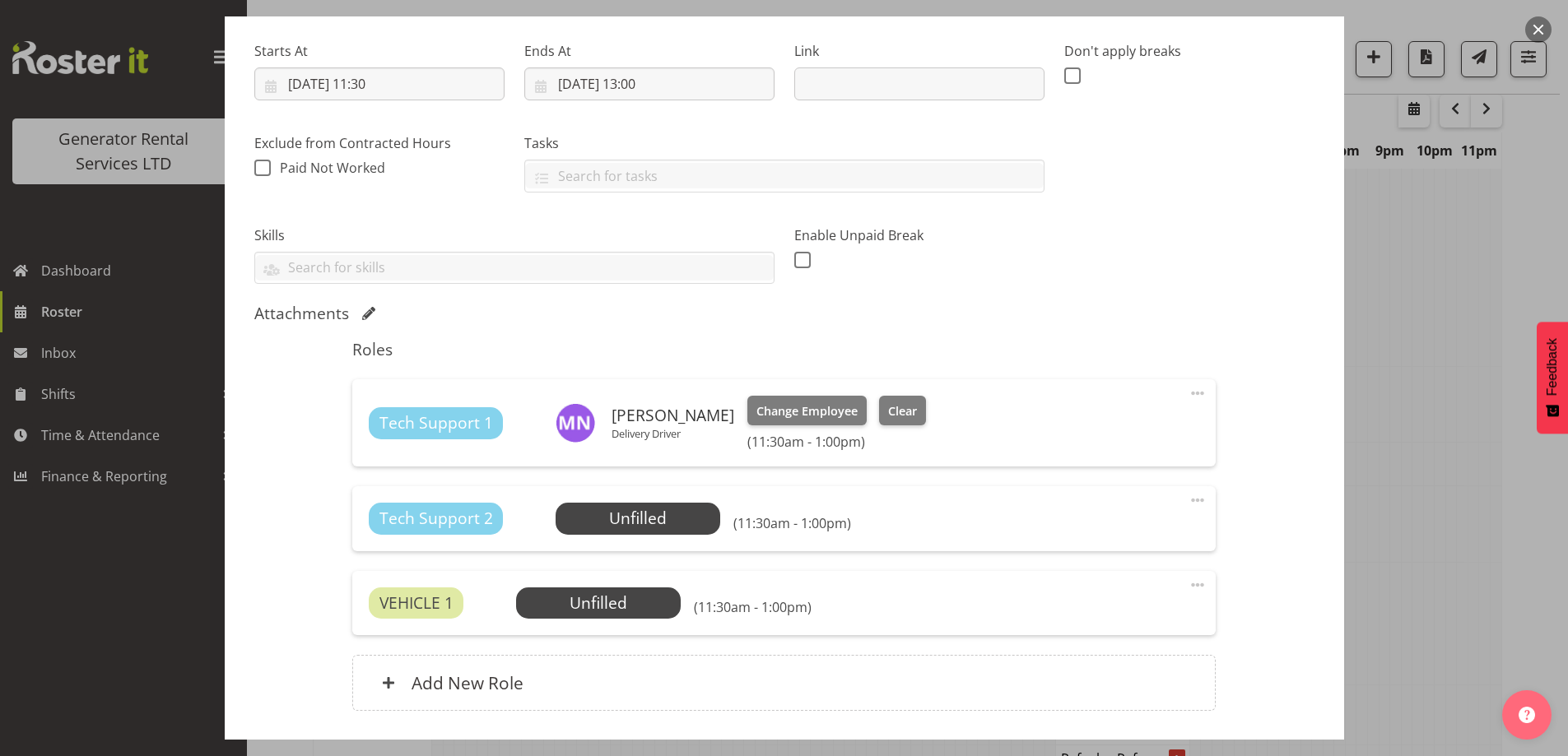
click at [625, 537] on div "Tech Support 2 Unfilled Select Employee (11:30am - 1:00pm) Edit Cover Role Dele…" at bounding box center [784, 518] width 864 height 64
click at [624, 528] on span "Select Employee" at bounding box center [638, 519] width 123 height 24
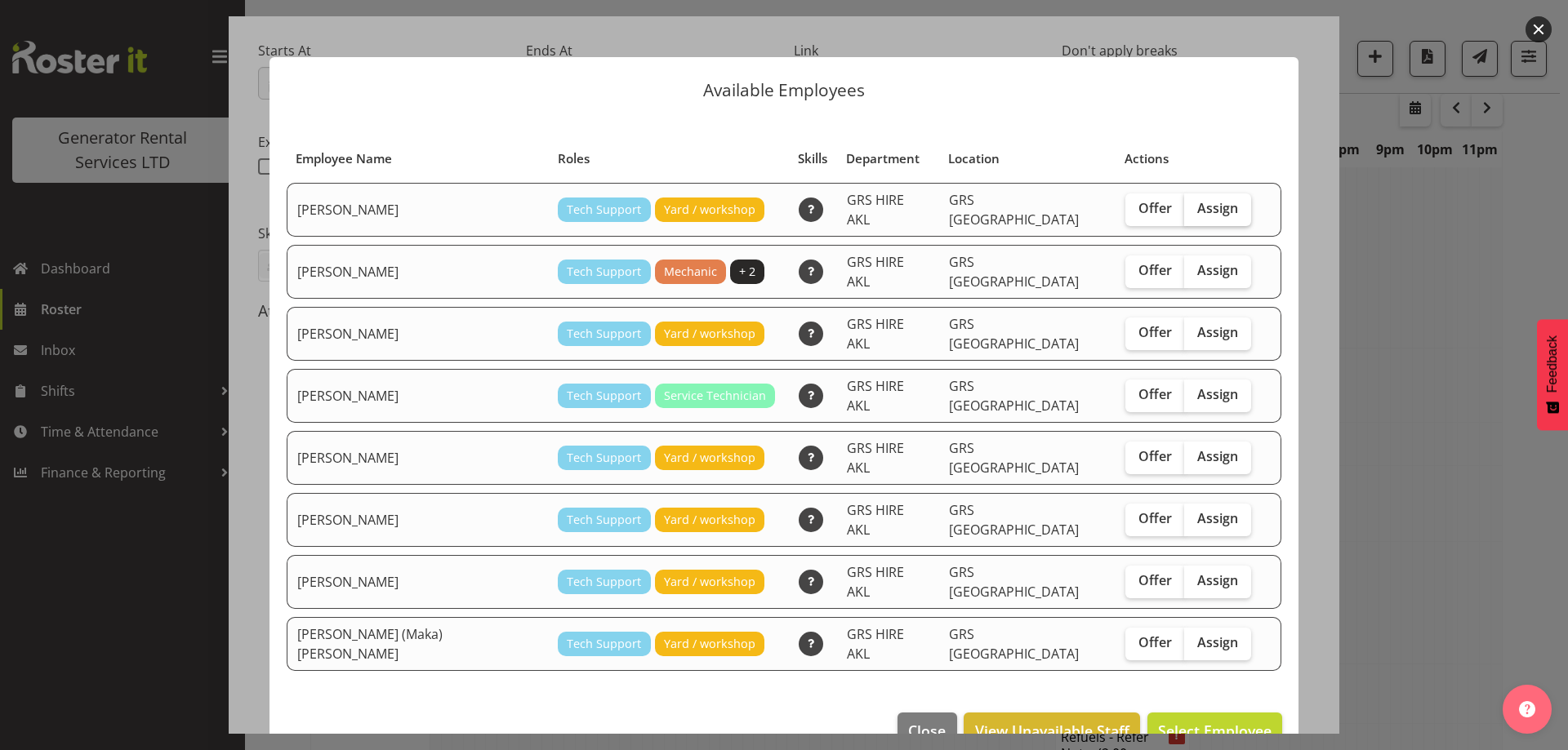
click at [1185, 195] on label "Assign" at bounding box center [1218, 209] width 67 height 32
click at [1185, 203] on input "Assign" at bounding box center [1189, 208] width 11 height 11
checkbox input "true"
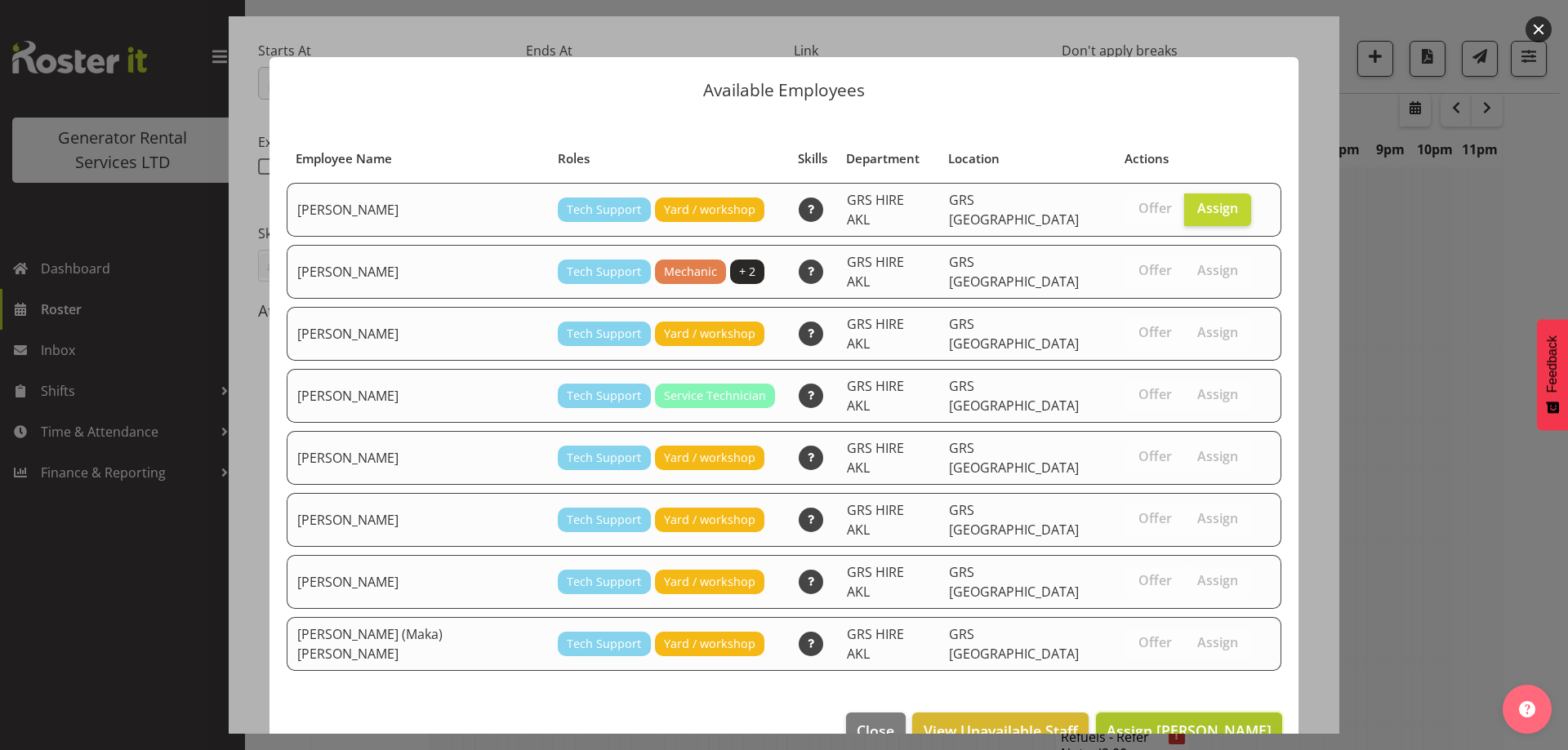
click at [1195, 721] on span "Assign Caleb Phillips" at bounding box center [1188, 730] width 165 height 20
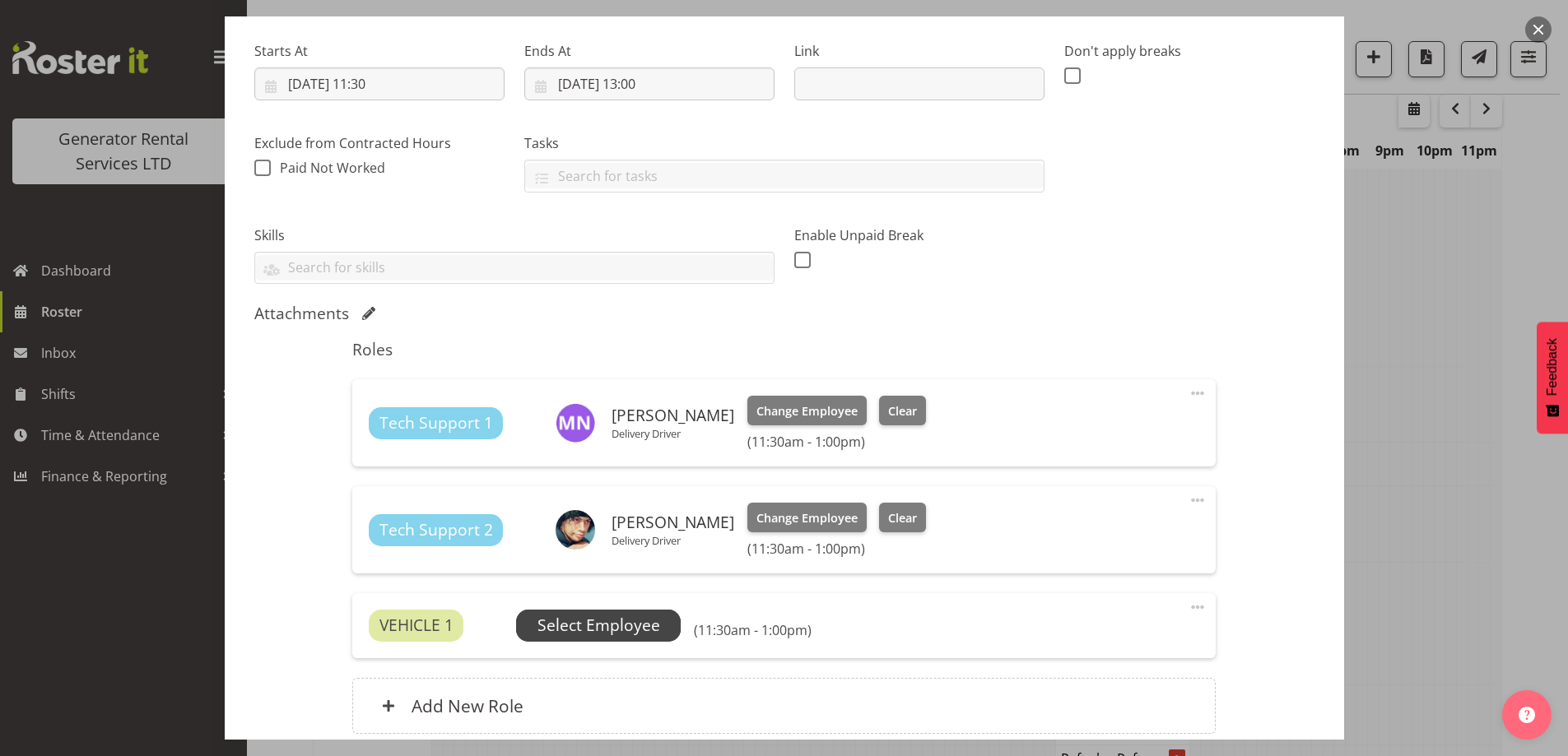
click at [629, 625] on span "Select Employee" at bounding box center [599, 625] width 123 height 24
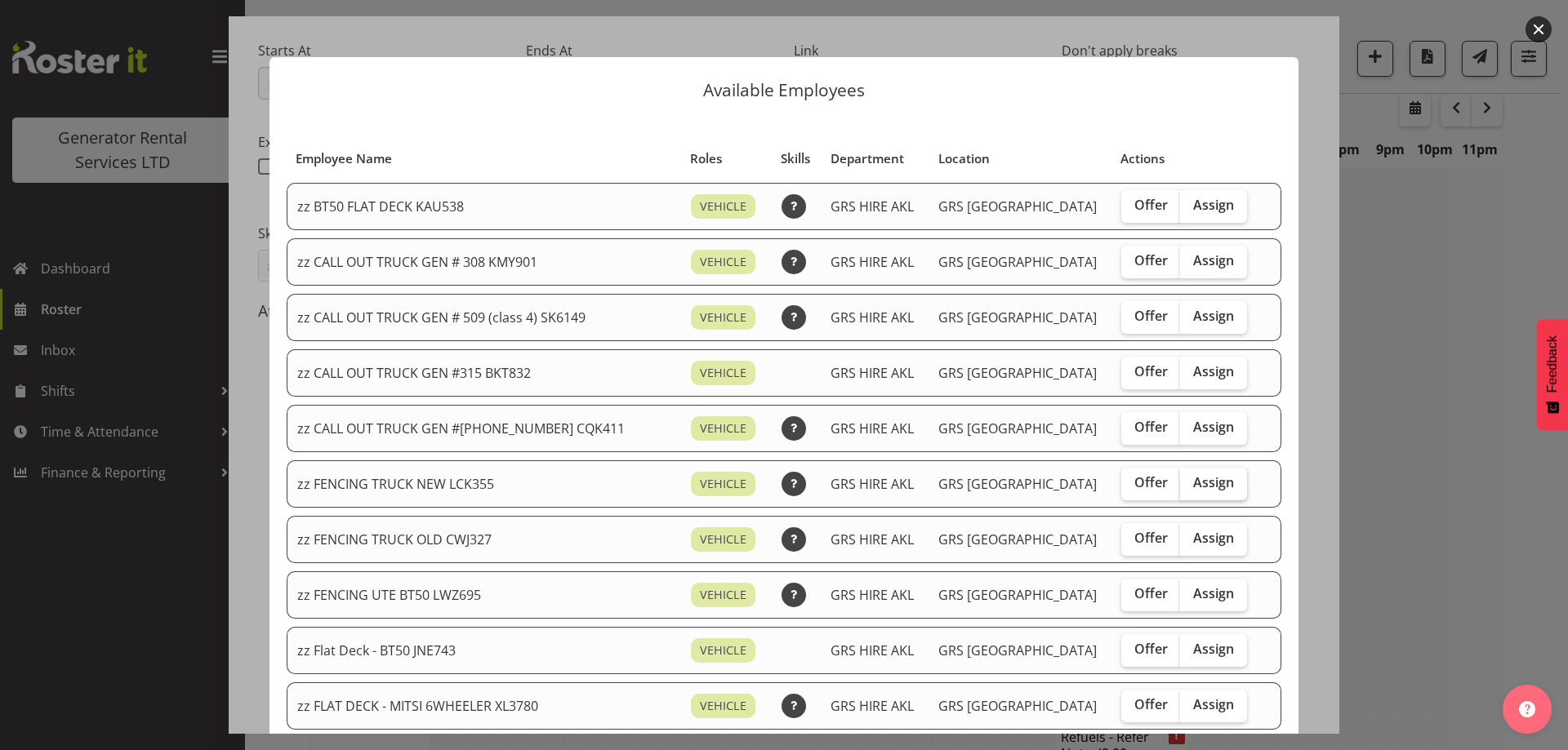
click at [1193, 477] on span "Assign" at bounding box center [1214, 482] width 41 height 17
click at [1185, 478] on input "Assign" at bounding box center [1185, 483] width 11 height 11
checkbox input "true"
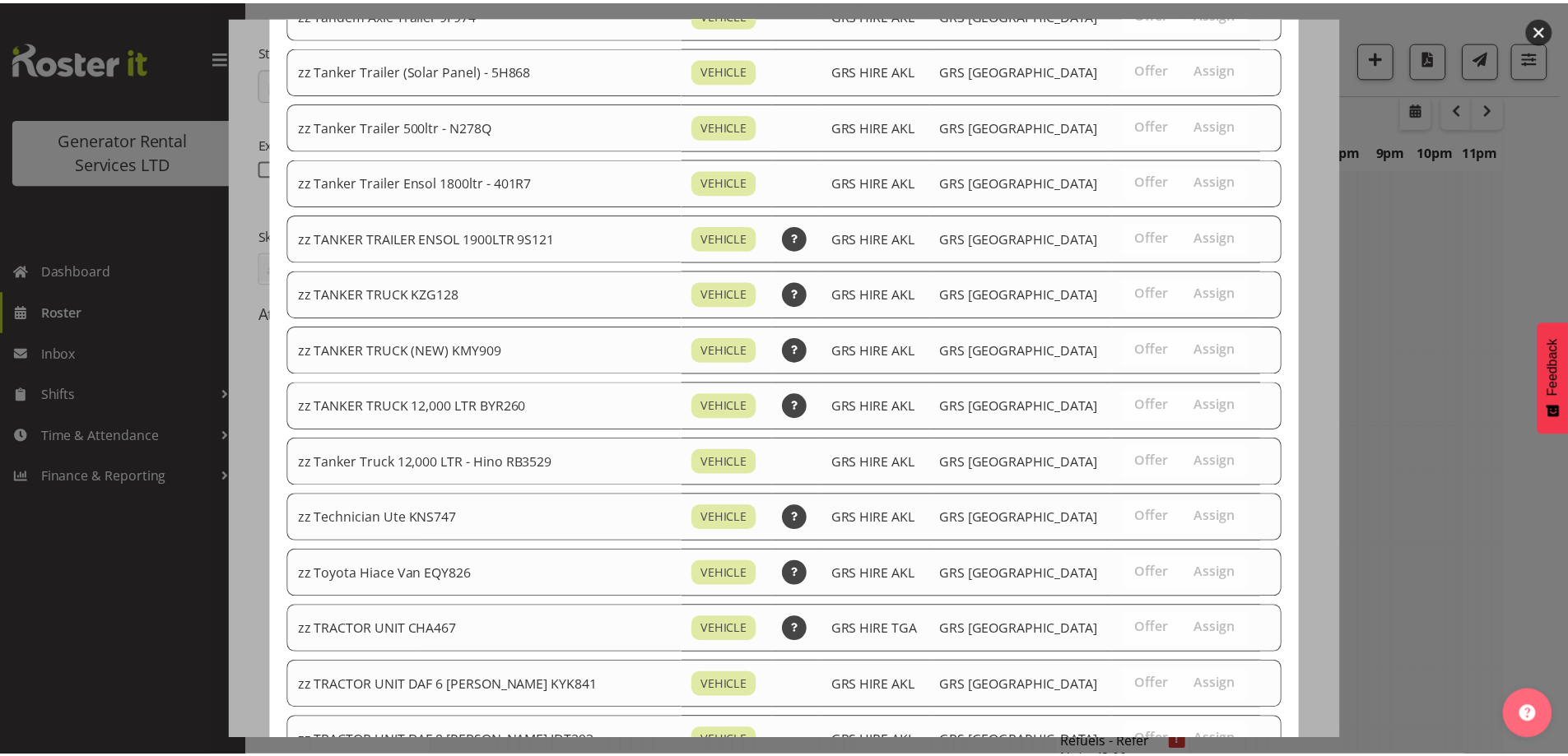
scroll to position [2057, 0]
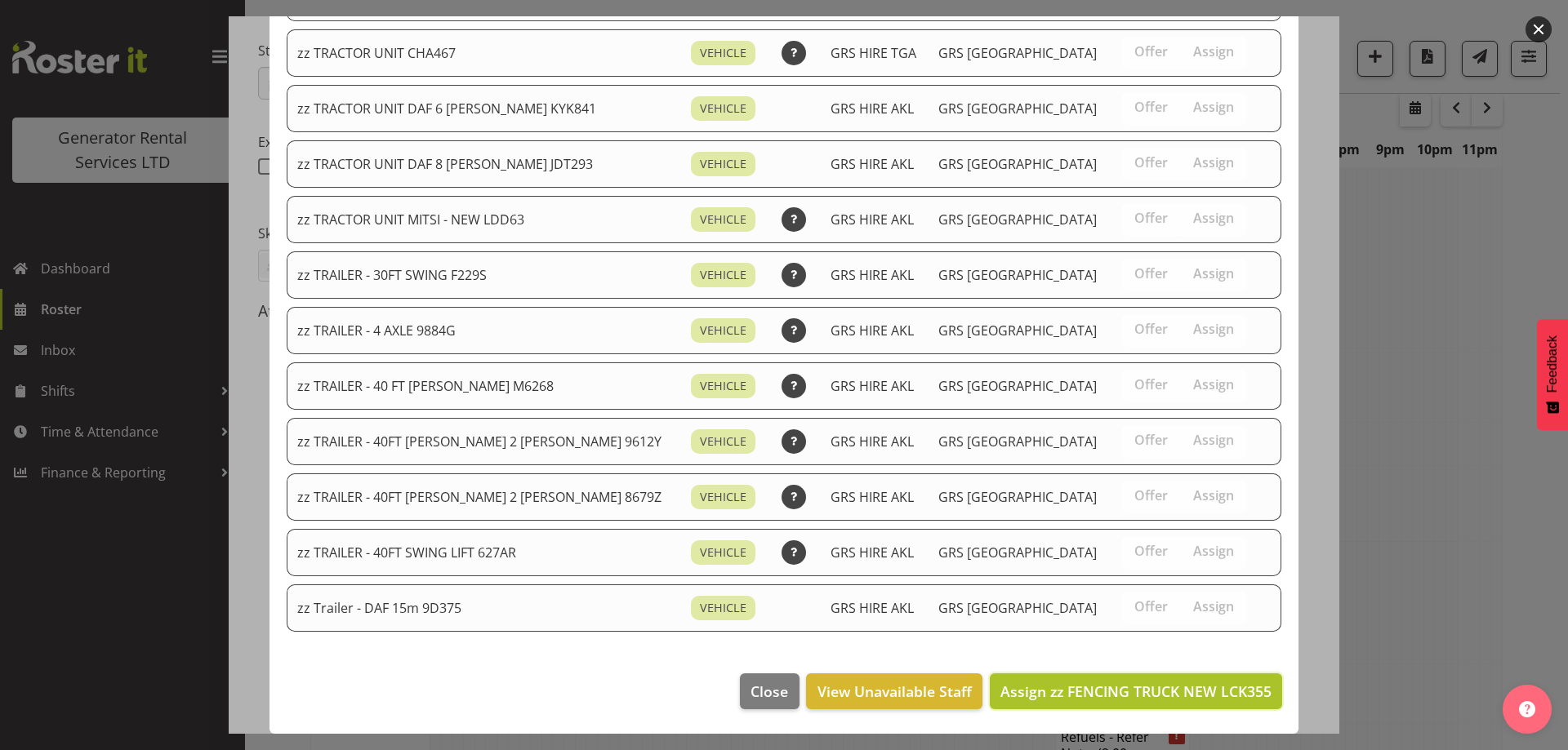
click at [1197, 691] on span "Assign zz FENCING TRUCK NEW LCK355" at bounding box center [1136, 691] width 271 height 20
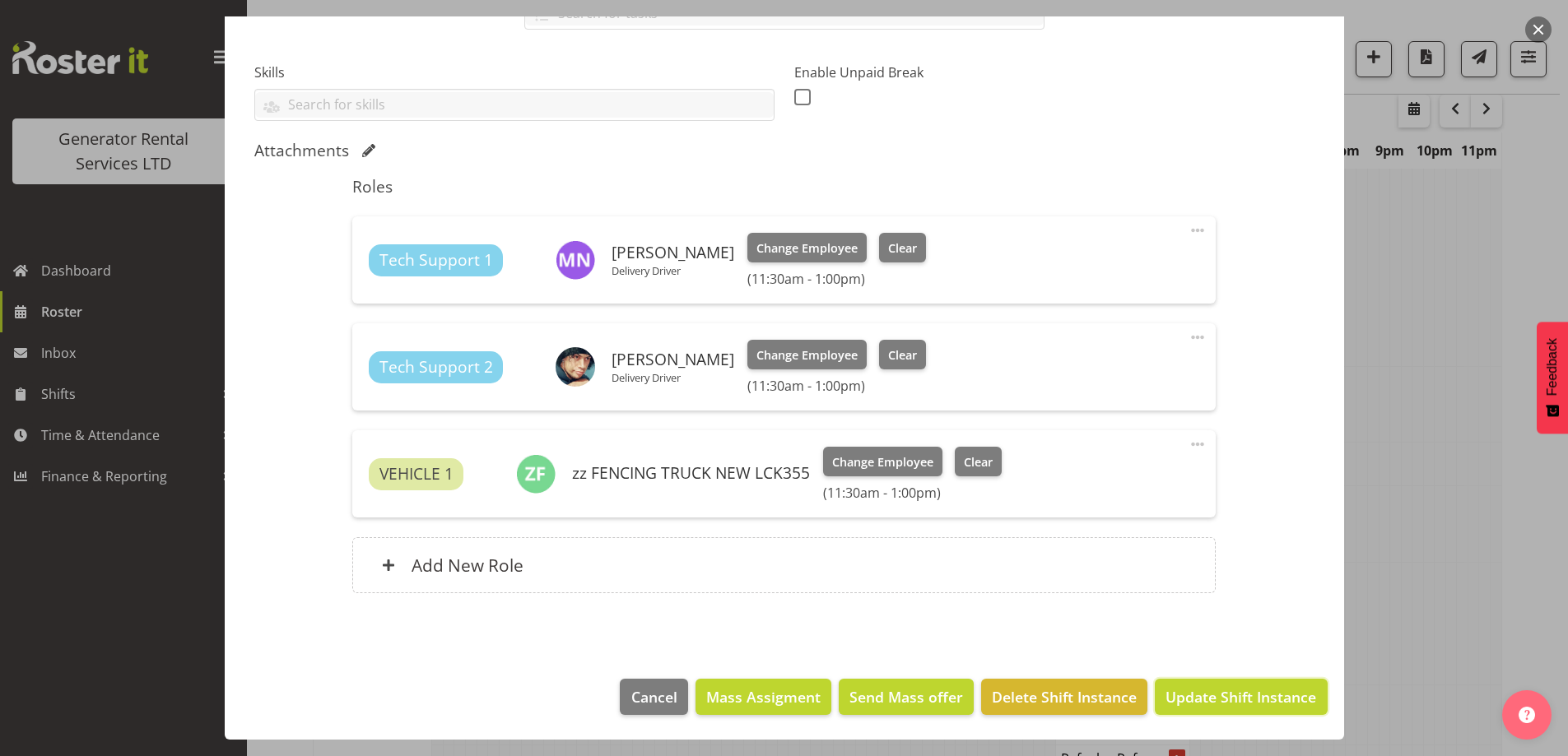
click at [1205, 697] on span "Update Shift Instance" at bounding box center [1240, 697] width 151 height 22
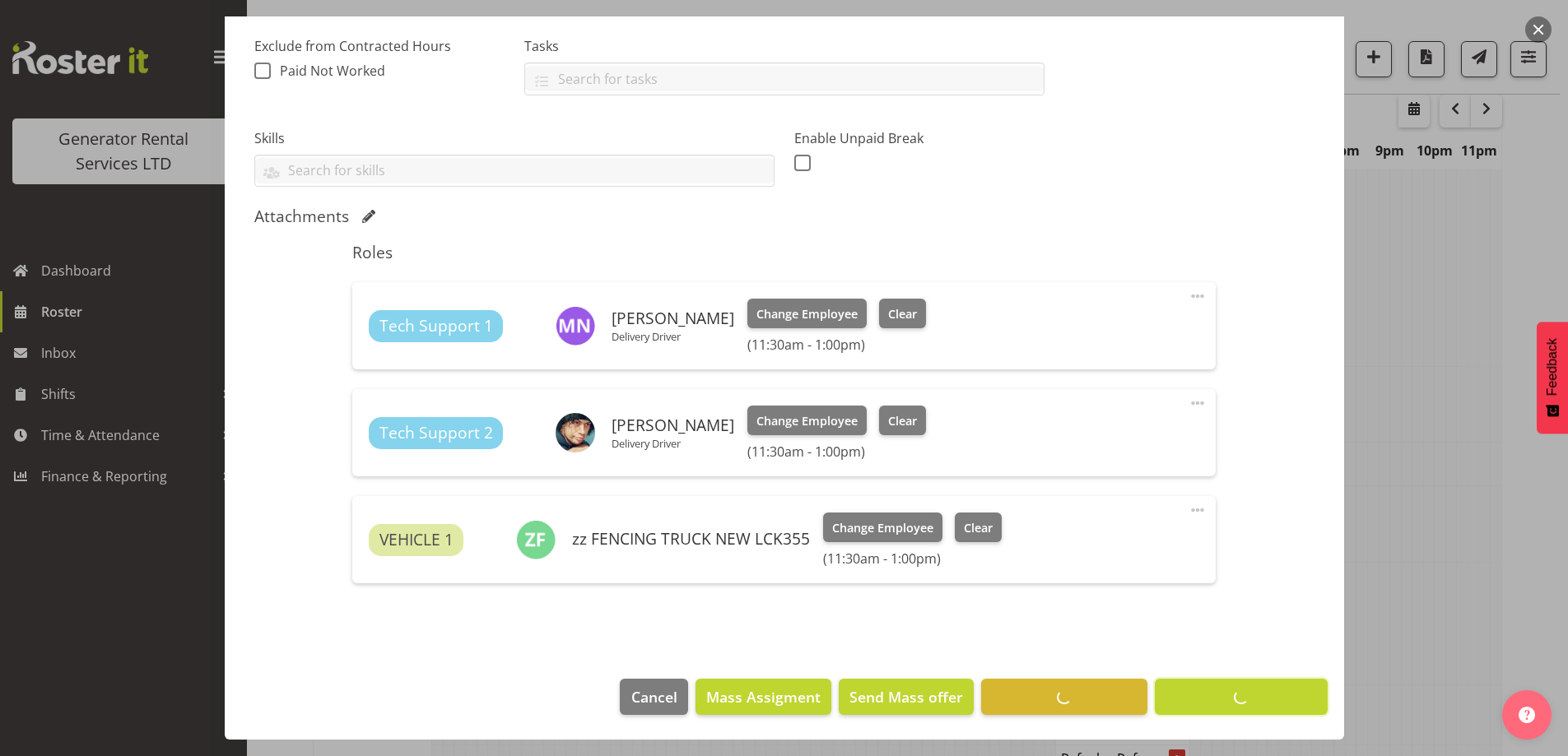
scroll to position [53, 0]
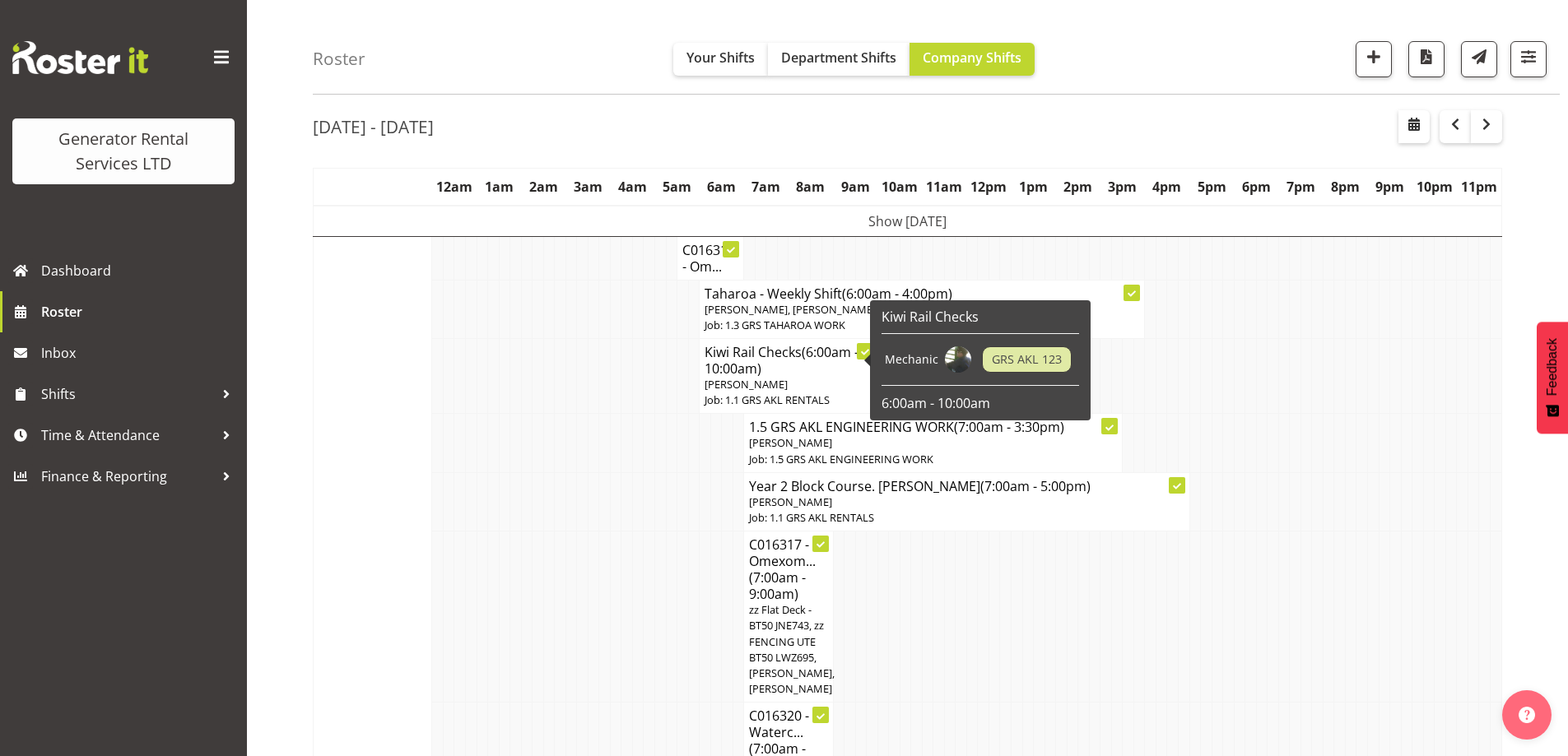
click at [606, 500] on td at bounding box center [605, 500] width 12 height 58
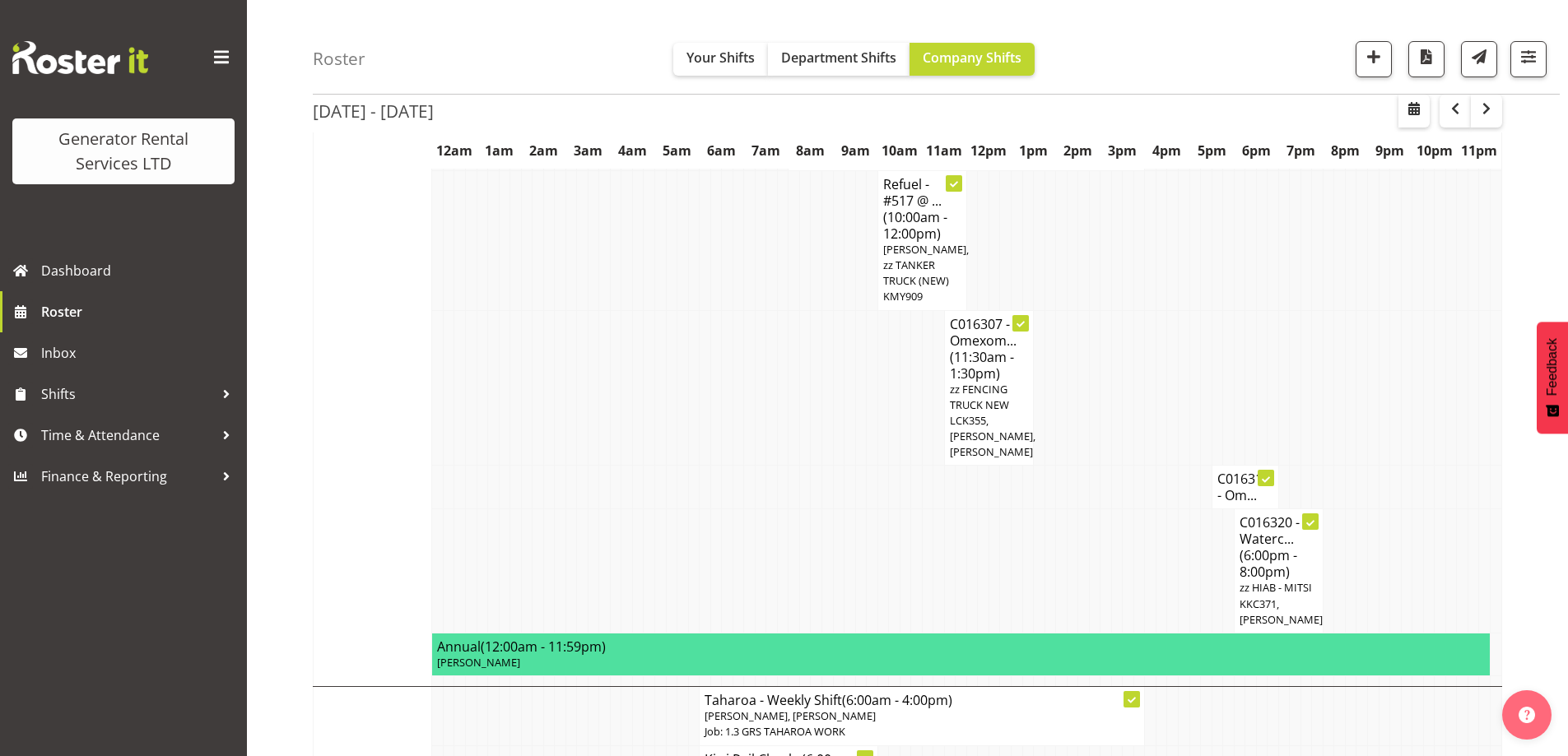
scroll to position [959, 0]
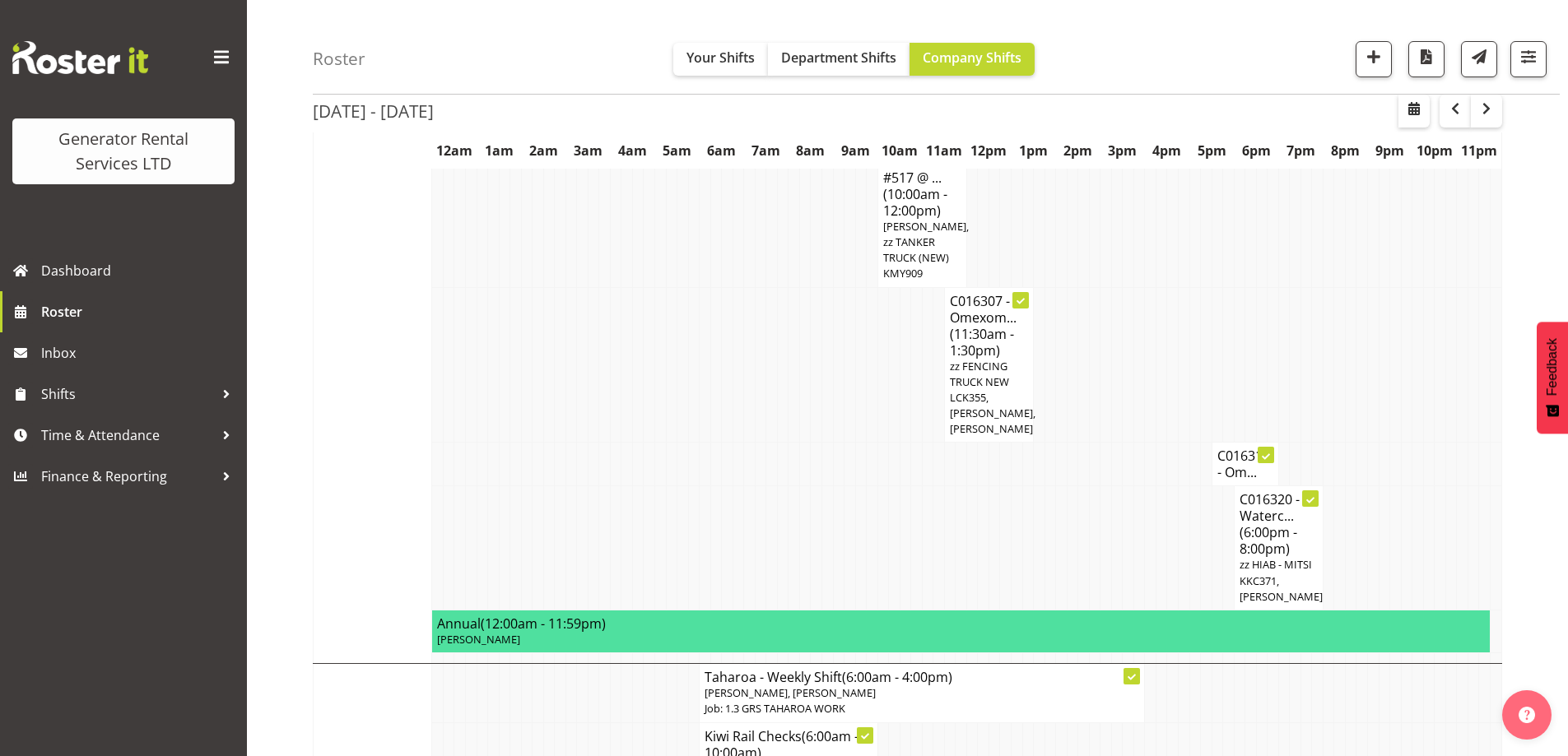
click at [681, 442] on td at bounding box center [684, 464] width 12 height 43
click at [833, 526] on td at bounding box center [839, 549] width 12 height 124
click at [735, 512] on td at bounding box center [739, 549] width 12 height 124
click at [566, 534] on td at bounding box center [572, 549] width 12 height 124
click at [506, 392] on td at bounding box center [505, 365] width 12 height 155
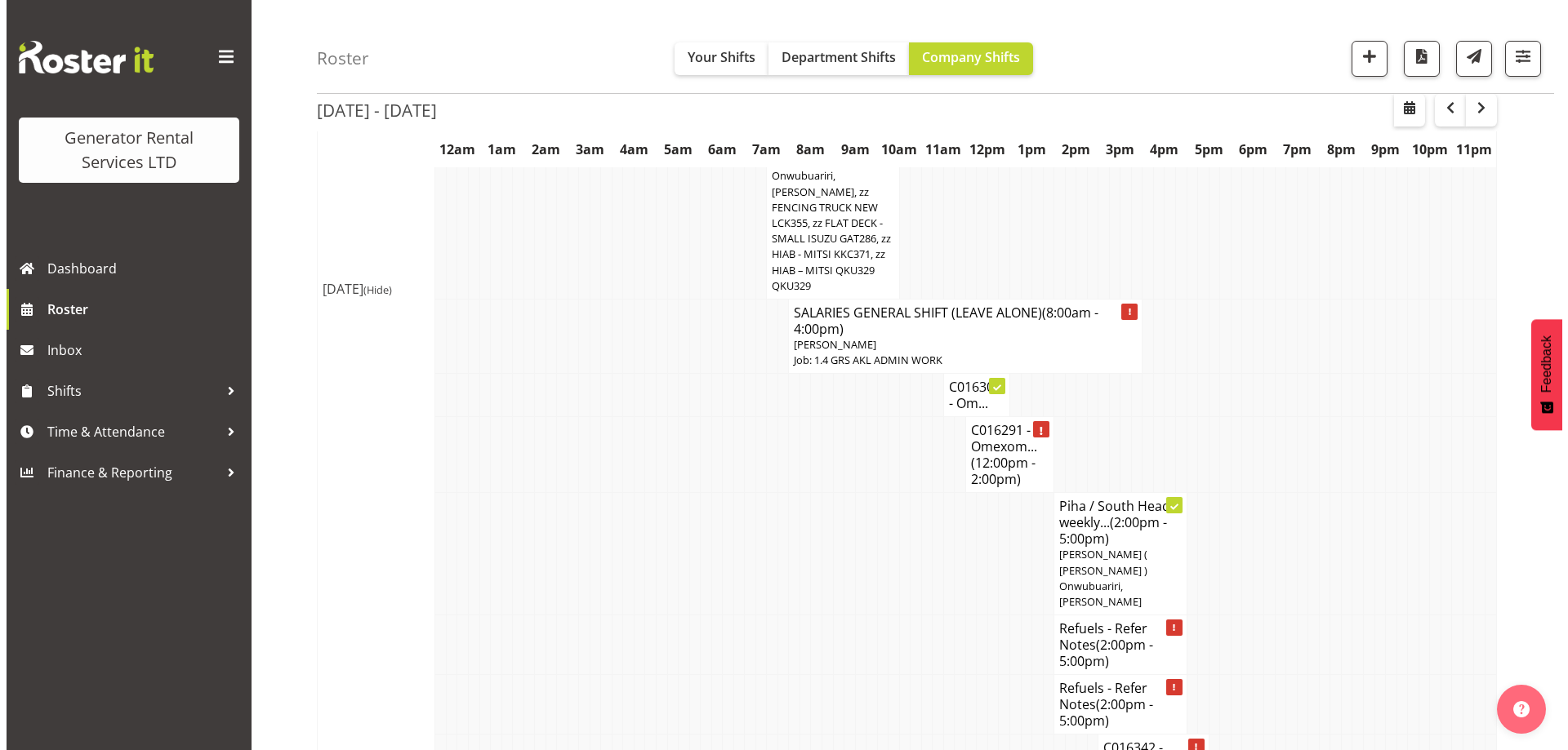
scroll to position [2012, 0]
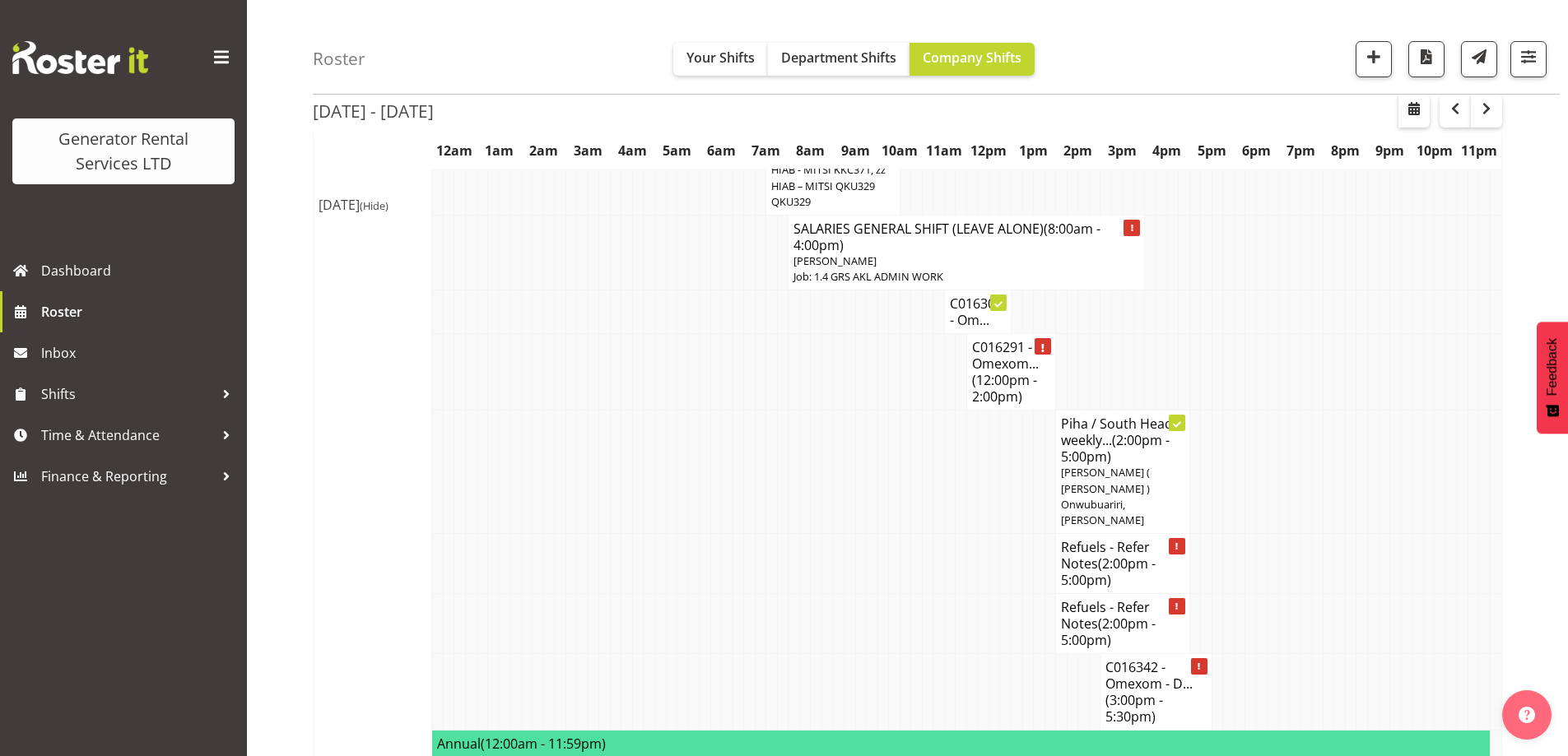
click at [794, 594] on td at bounding box center [795, 623] width 12 height 60
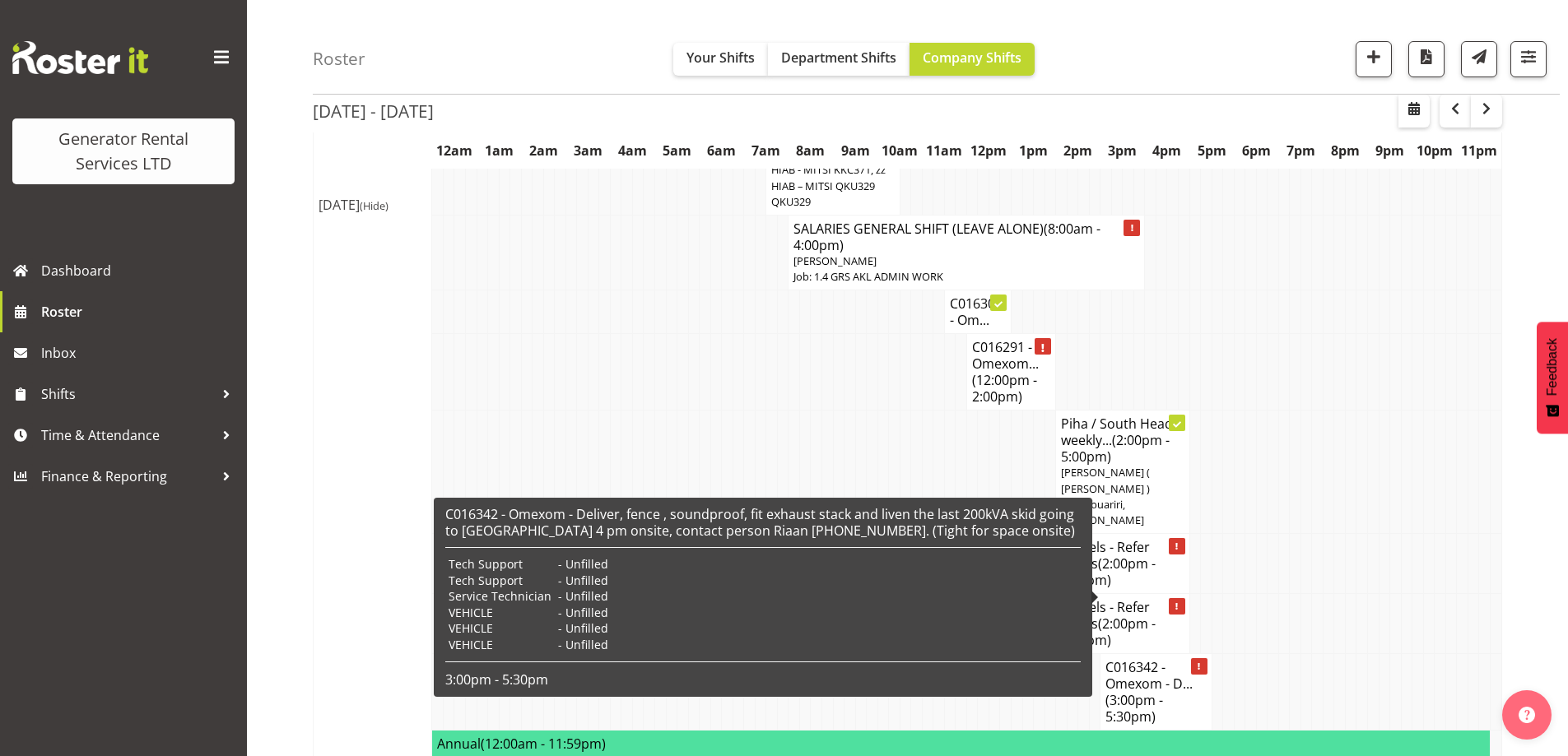
click at [1143, 659] on h4 "C016342 - Omexom - D... (3:00pm - 5:30pm)" at bounding box center [1156, 691] width 100 height 66
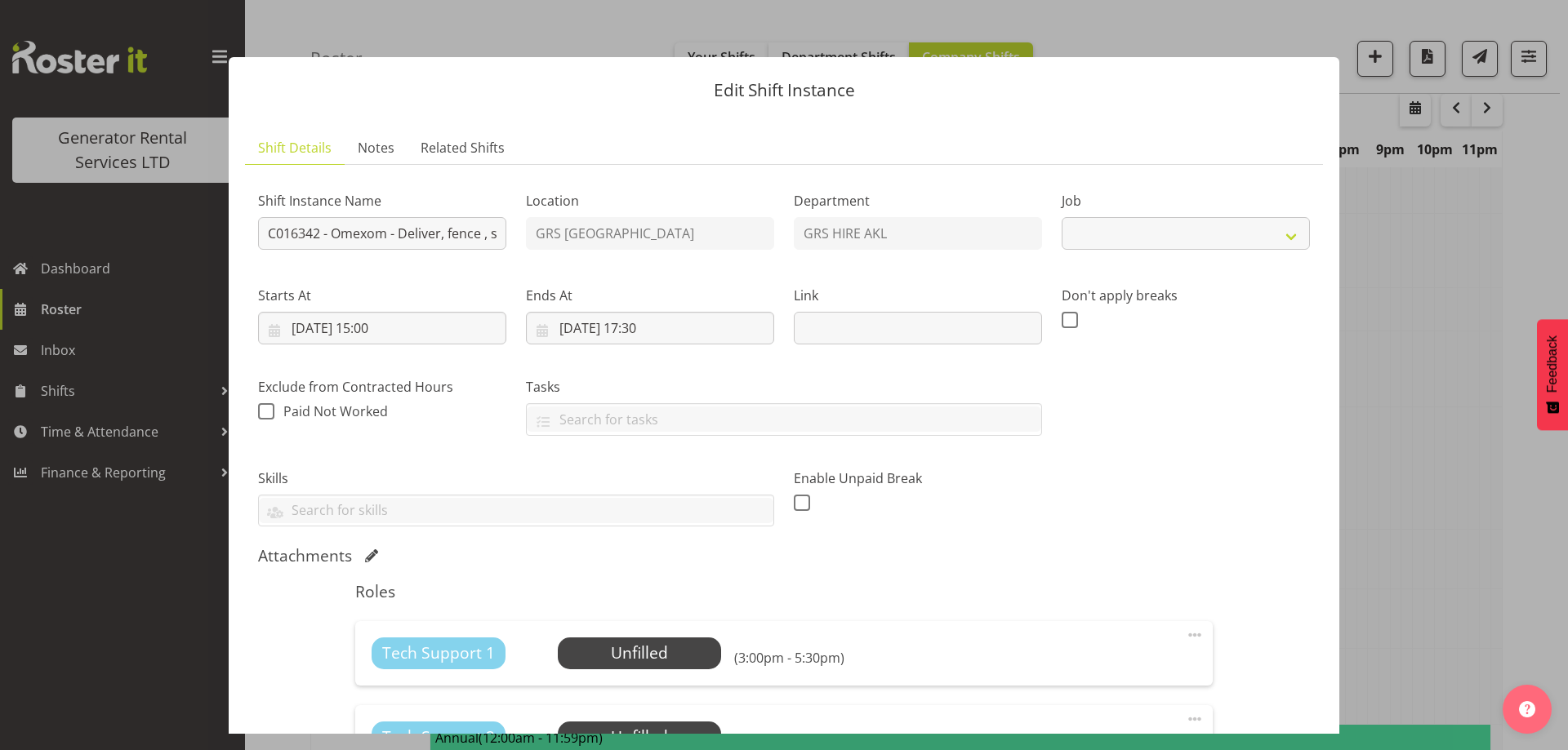
select select "7504"
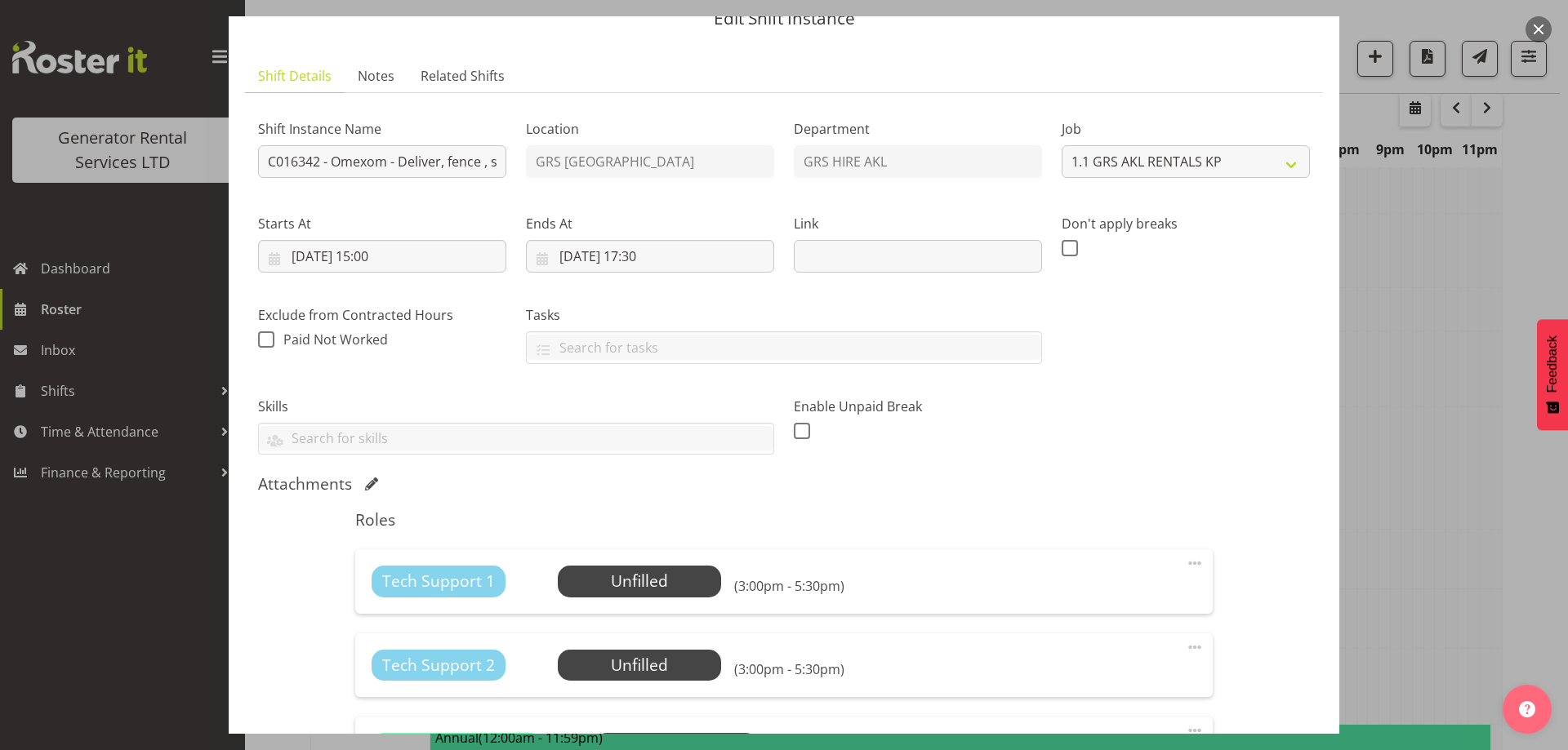
scroll to position [0, 0]
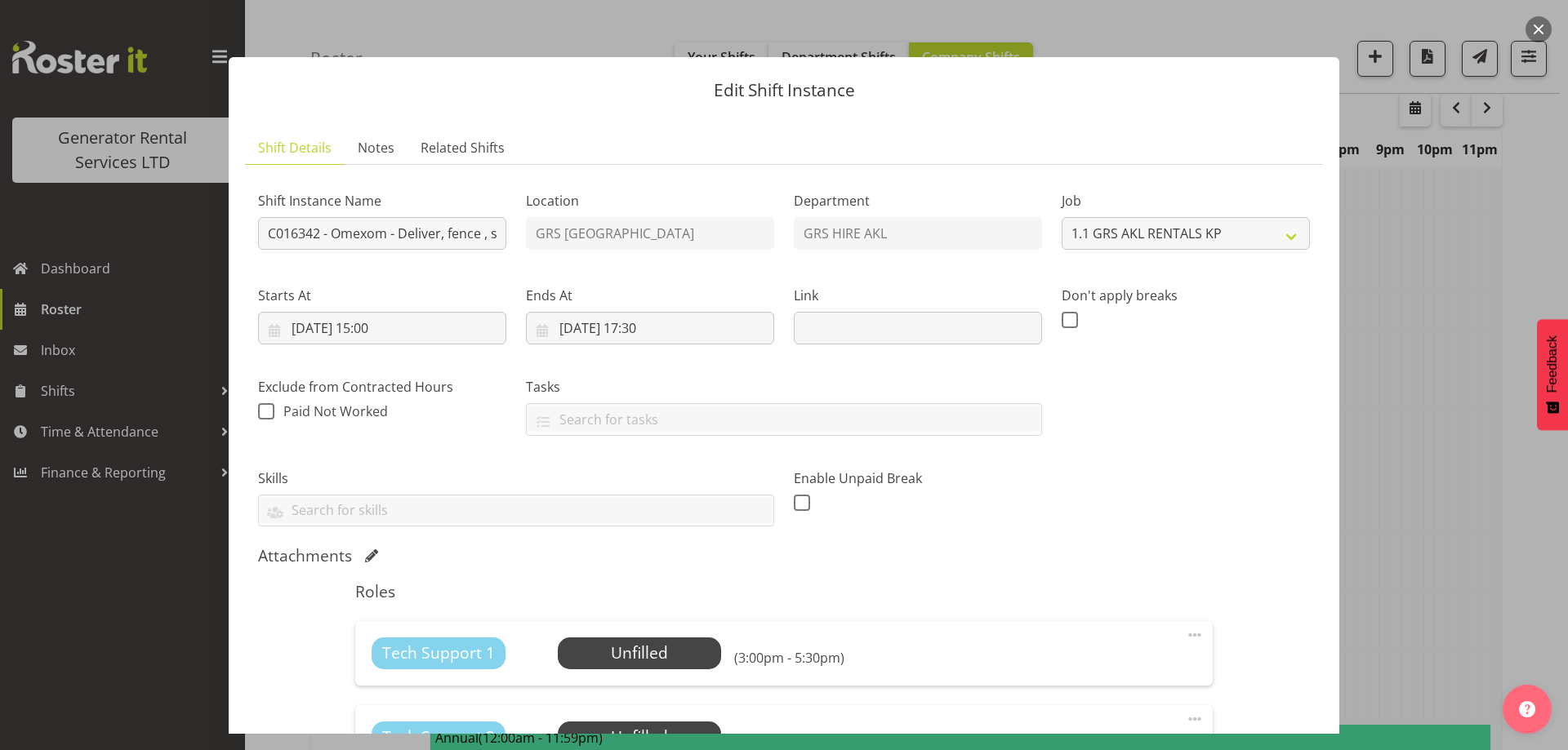
click at [1402, 503] on div at bounding box center [784, 375] width 1568 height 750
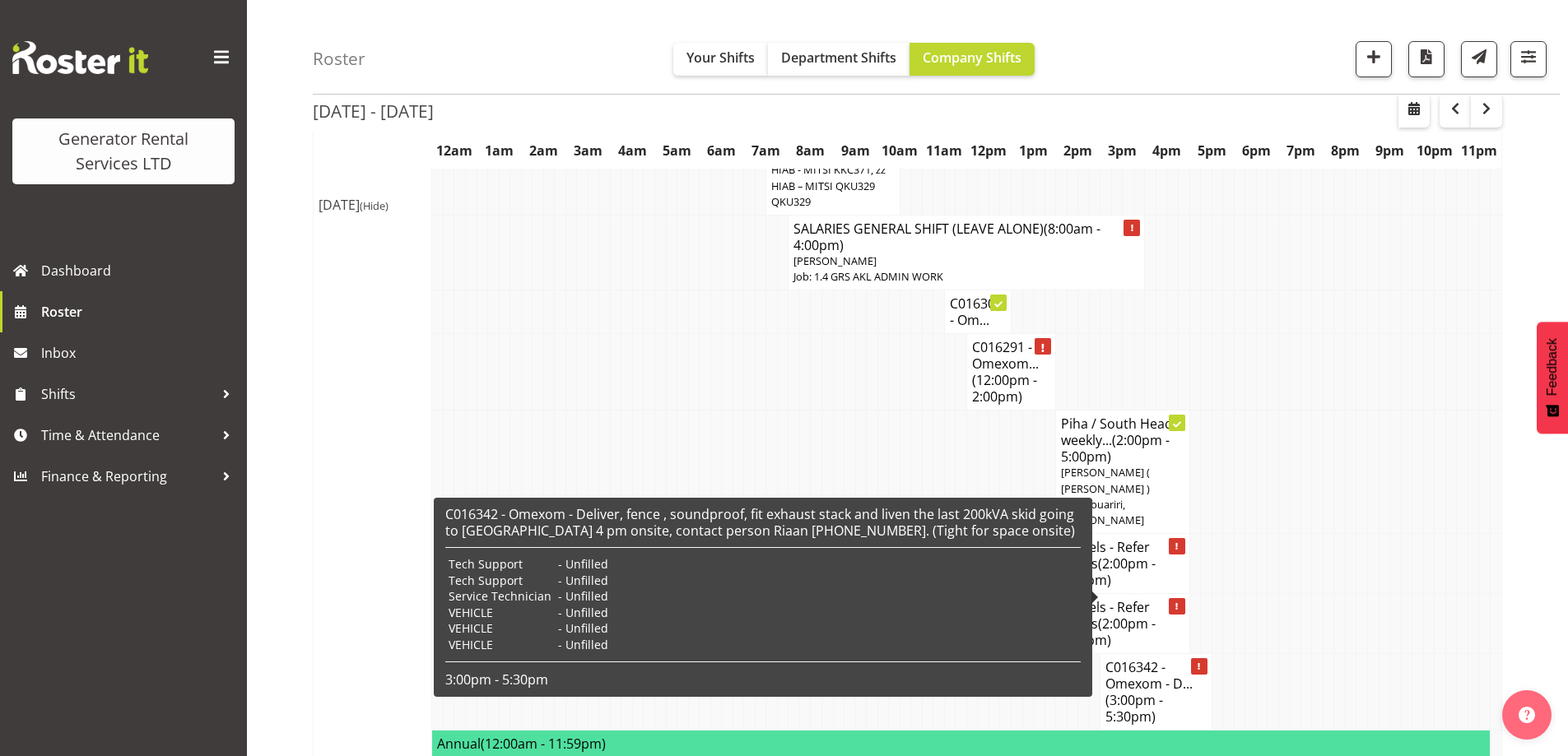
click at [1134, 659] on h4 "C016342 - Omexom - D... (3:00pm - 5:30pm)" at bounding box center [1156, 691] width 100 height 66
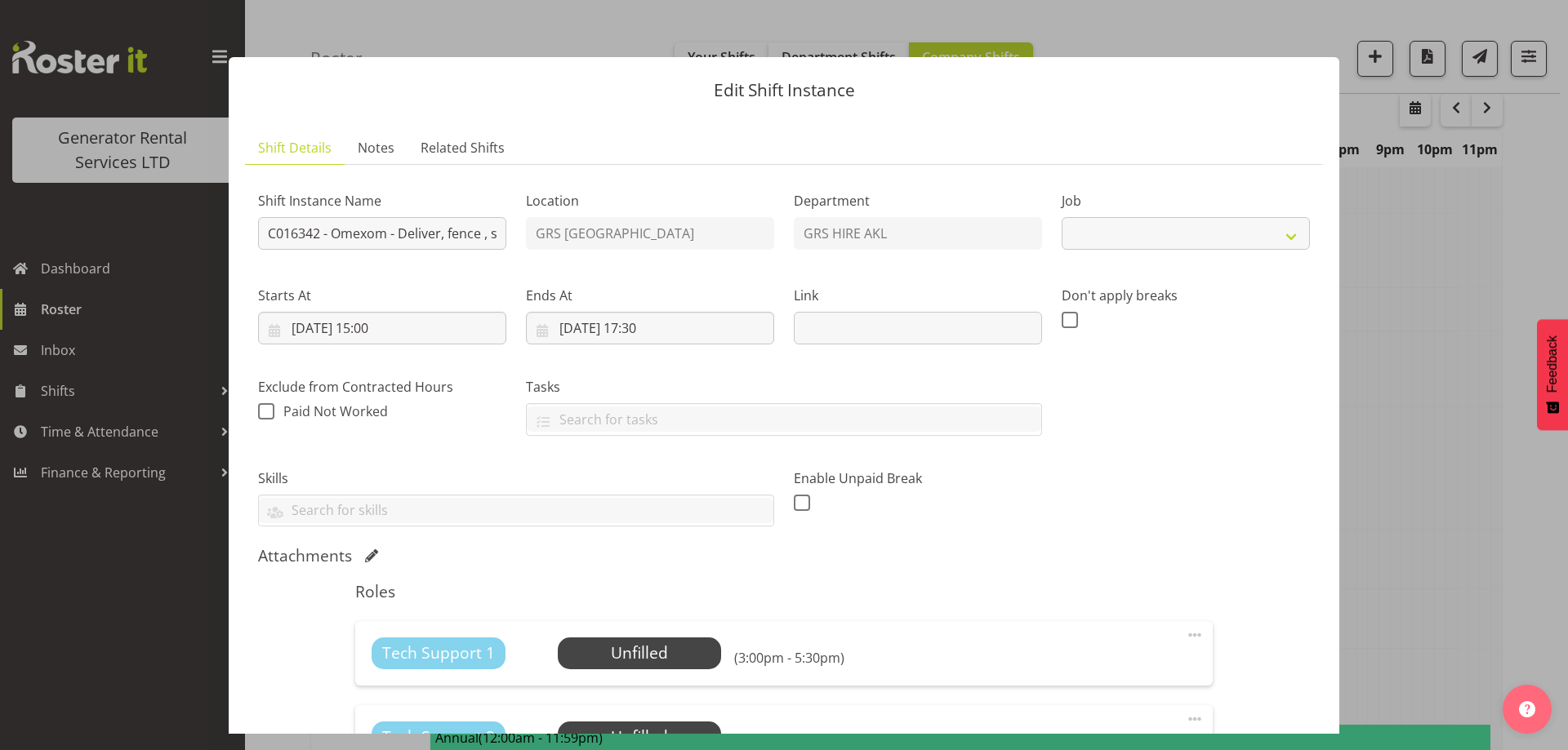
select select "7504"
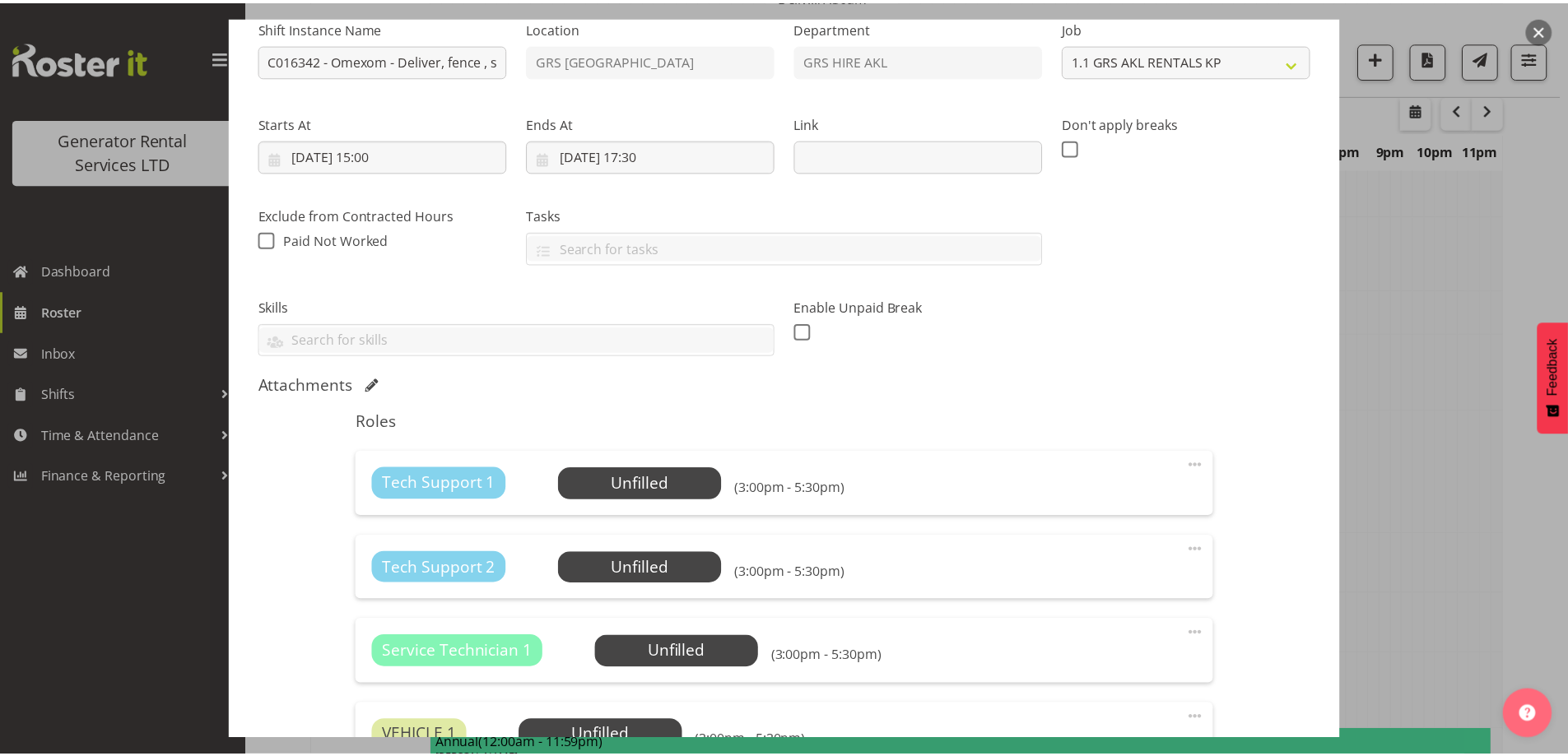
scroll to position [329, 0]
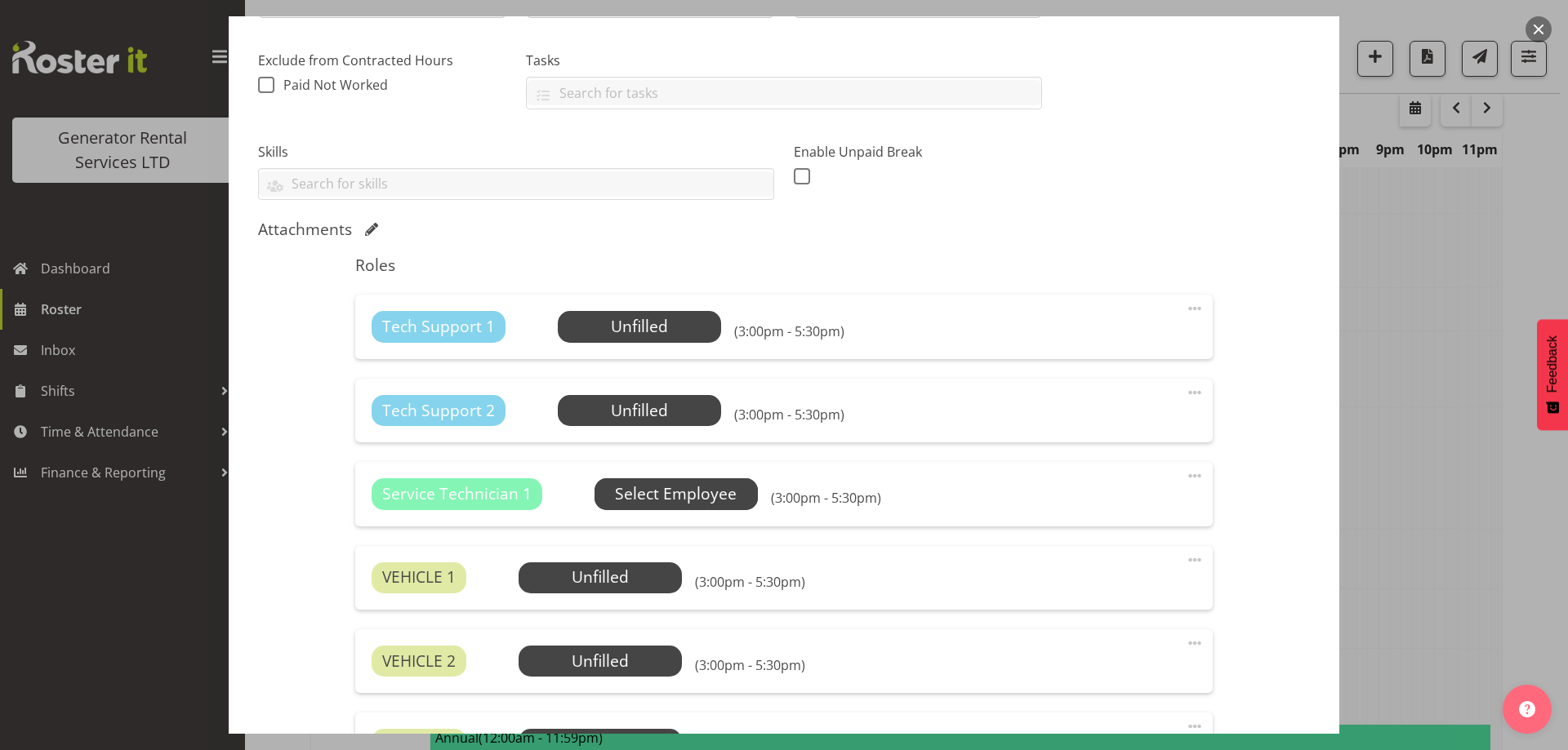
click at [647, 487] on span "Select Employee" at bounding box center [675, 494] width 122 height 23
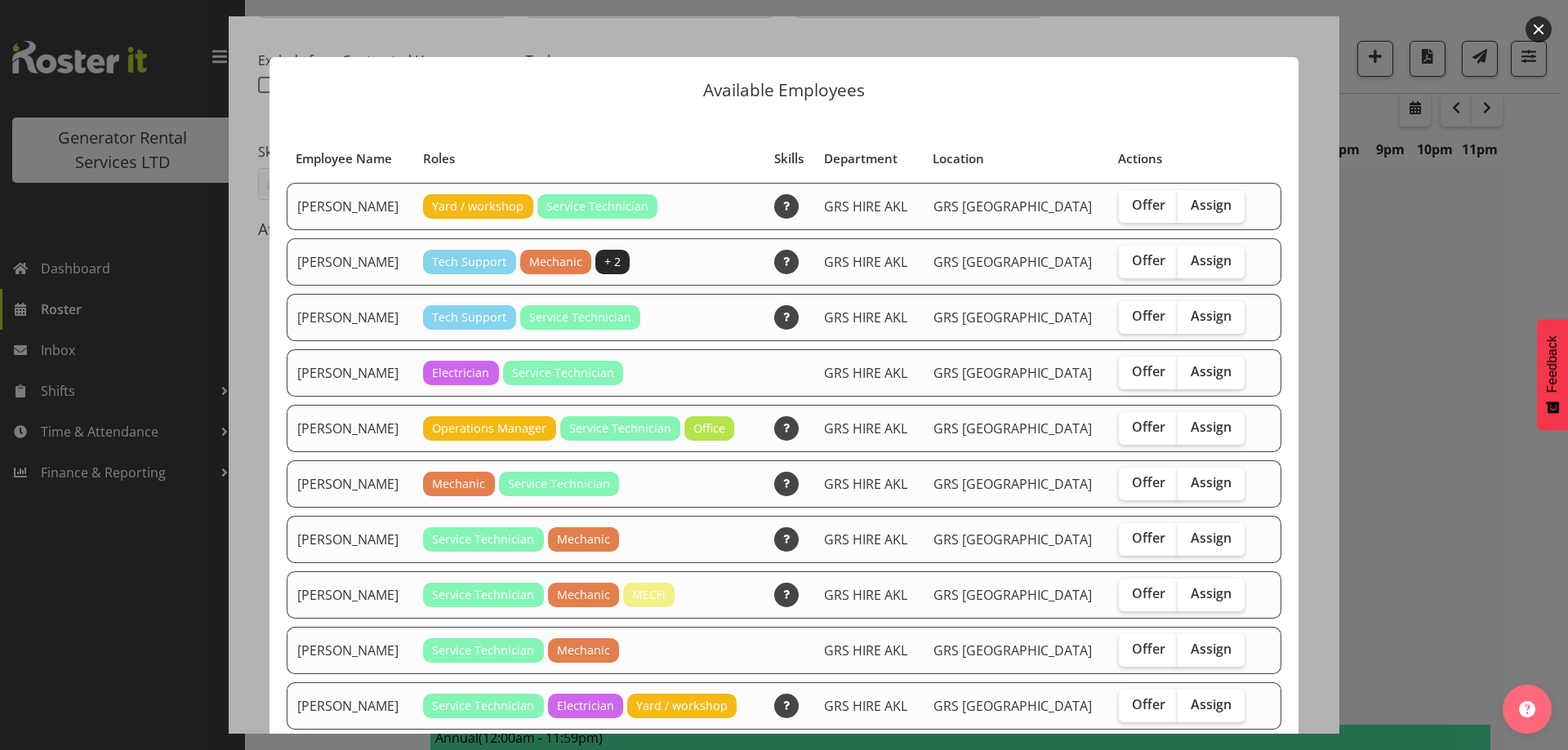
click at [1384, 430] on div at bounding box center [784, 375] width 1568 height 750
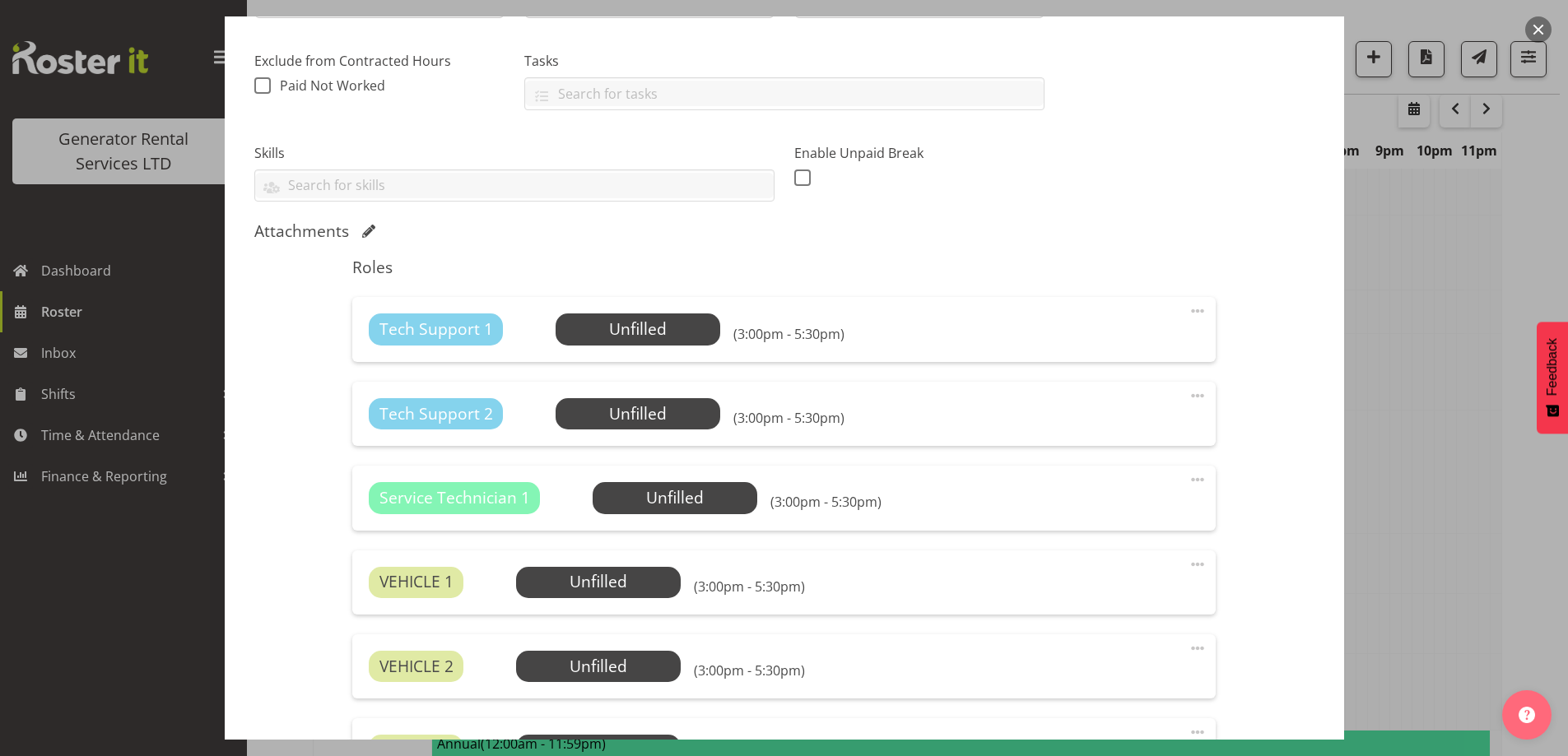
click at [1421, 515] on div at bounding box center [784, 378] width 1568 height 756
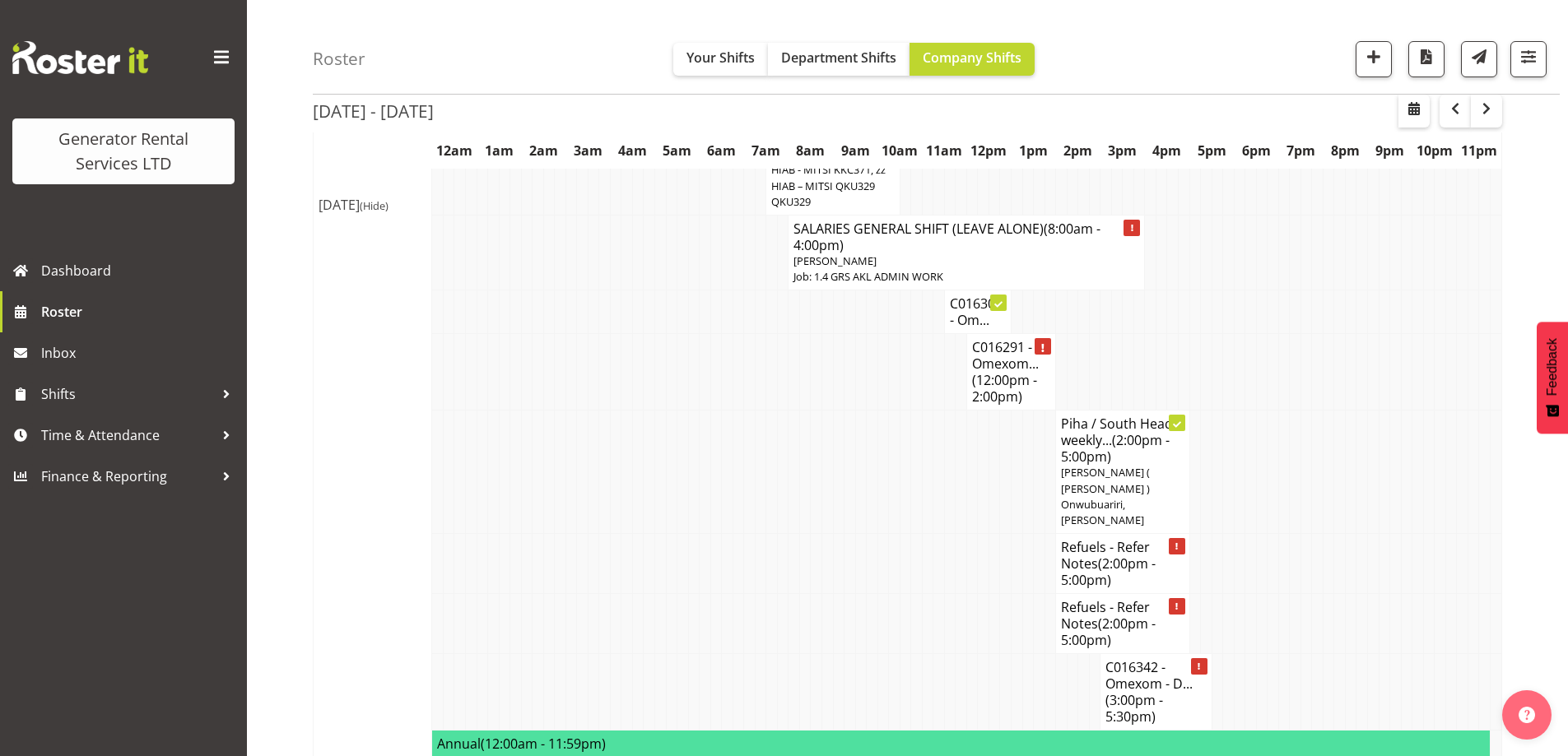
drag, startPoint x: 1000, startPoint y: 537, endPoint x: 427, endPoint y: 514, distance: 573.5
click at [685, 594] on td at bounding box center [684, 623] width 12 height 60
click at [806, 411] on td at bounding box center [806, 473] width 12 height 124
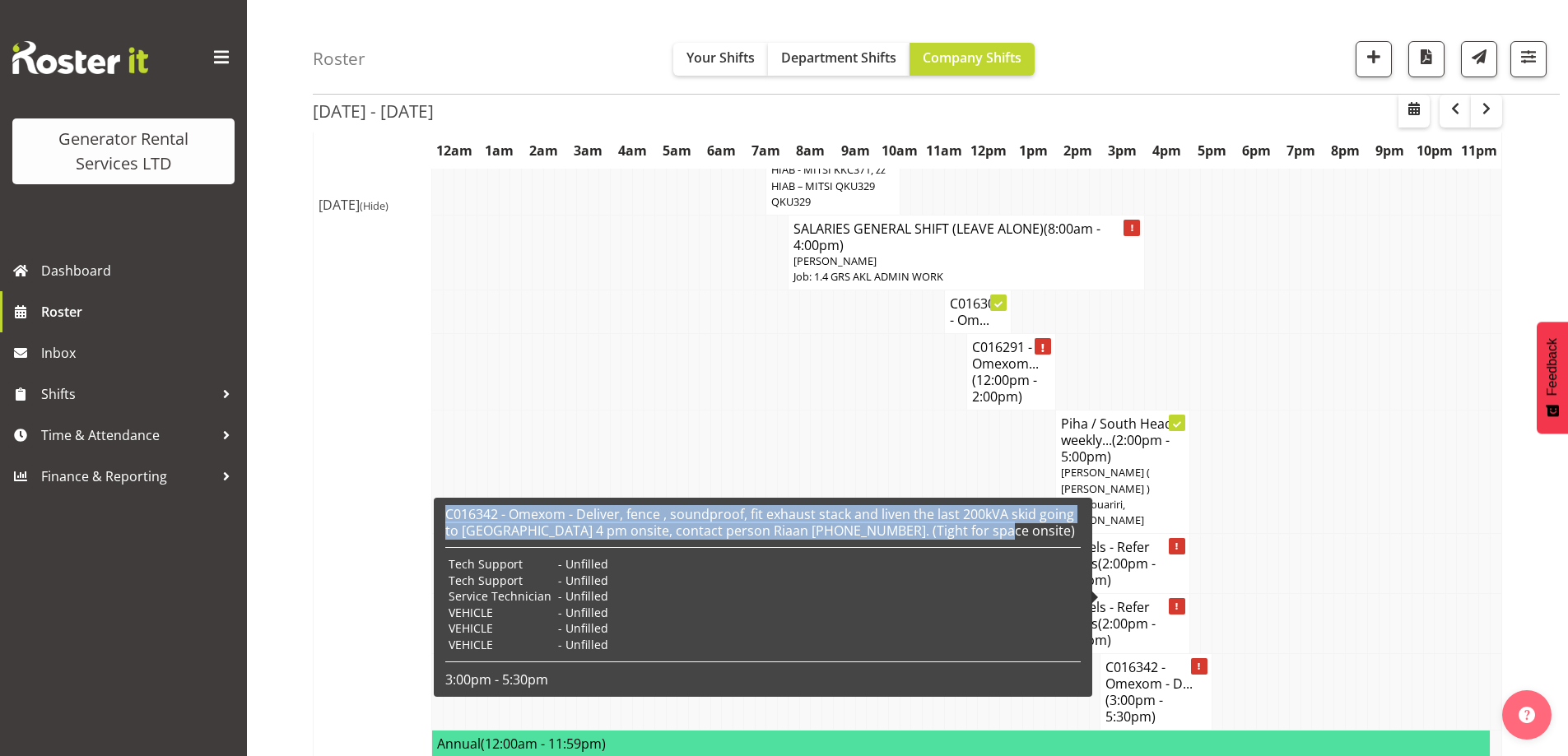
drag, startPoint x: 983, startPoint y: 533, endPoint x: 438, endPoint y: 520, distance: 545.2
click at [438, 520] on div "C016342 - Omexom - Deliver, fence , soundproof, fit exhaust stack and liven the…" at bounding box center [763, 597] width 659 height 200
copy h6 "C016342 - Omexom - Deliver, fence , soundproof, fit exhaust stack and liven the…"
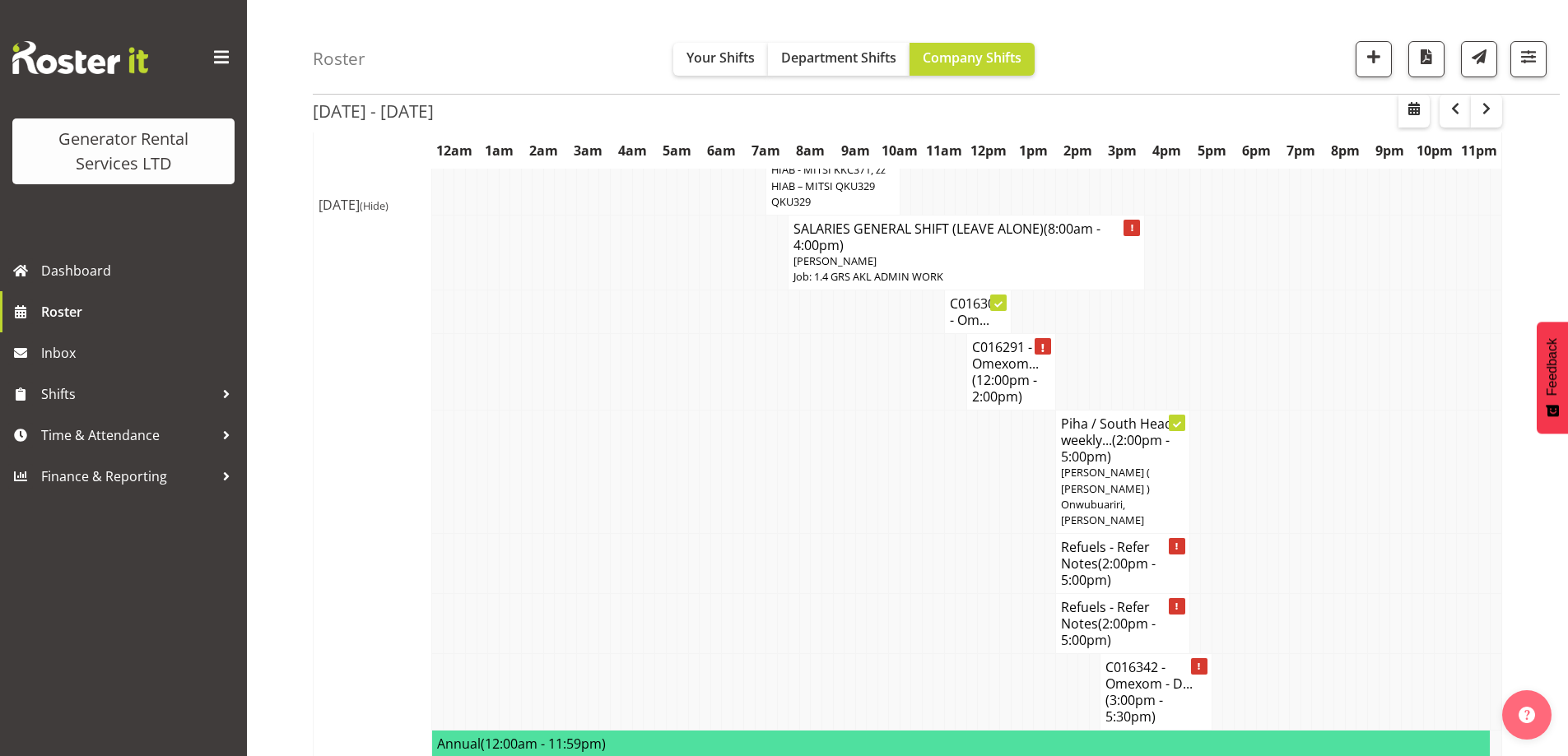
click at [809, 534] on td at bounding box center [806, 563] width 12 height 60
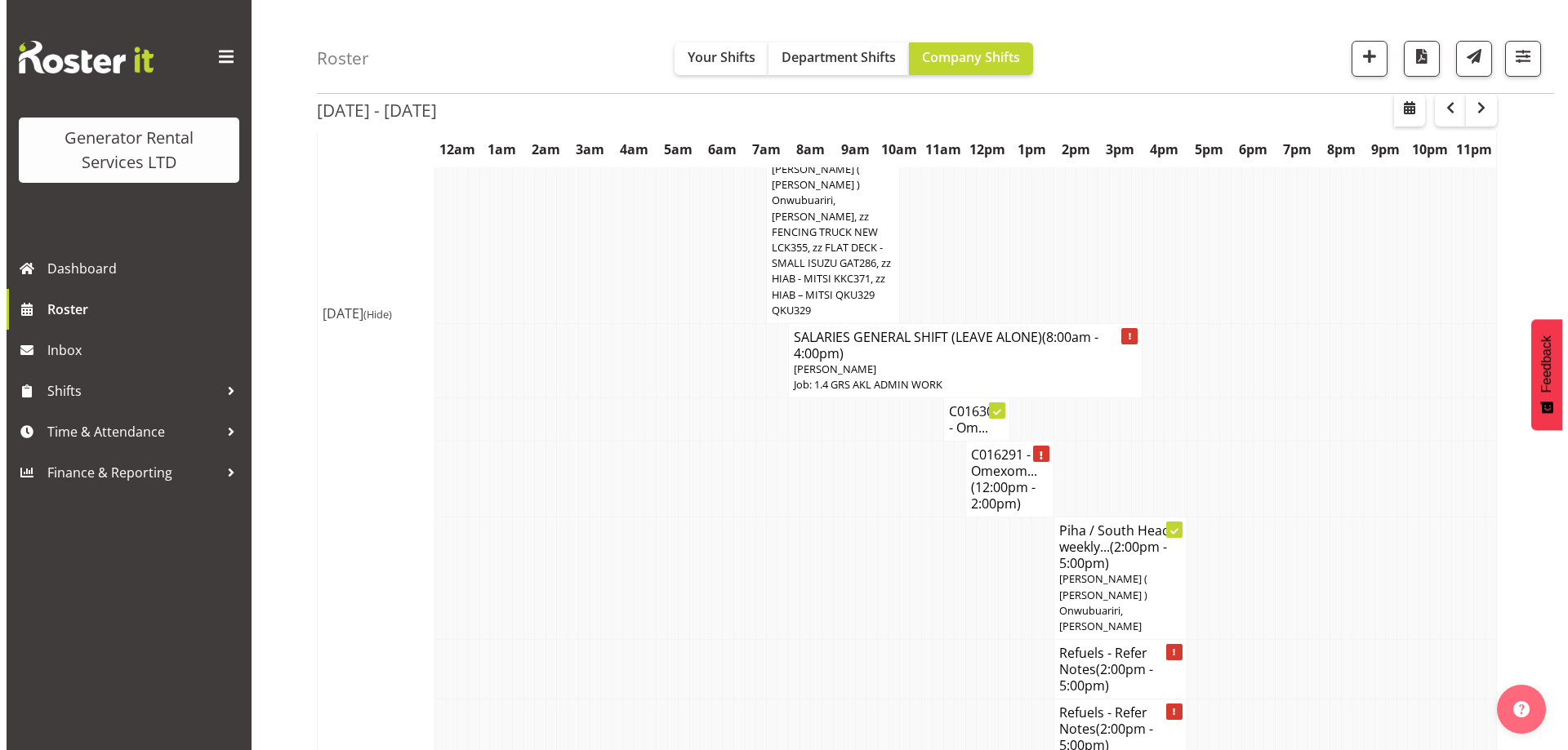
scroll to position [1767, 0]
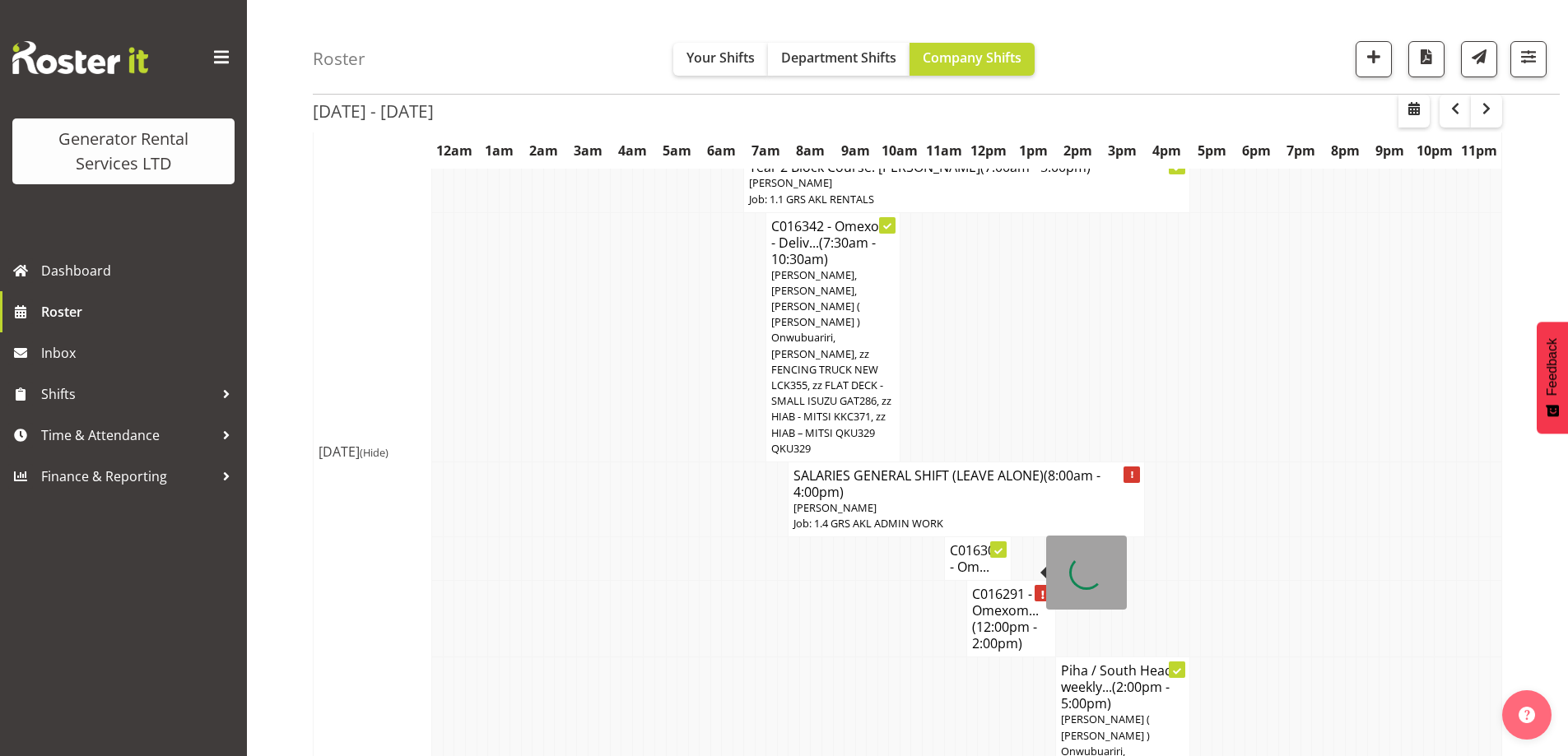
click at [1020, 586] on h4 "C016291 - Omexom... (12:00pm - 2:00pm)" at bounding box center [1011, 618] width 79 height 66
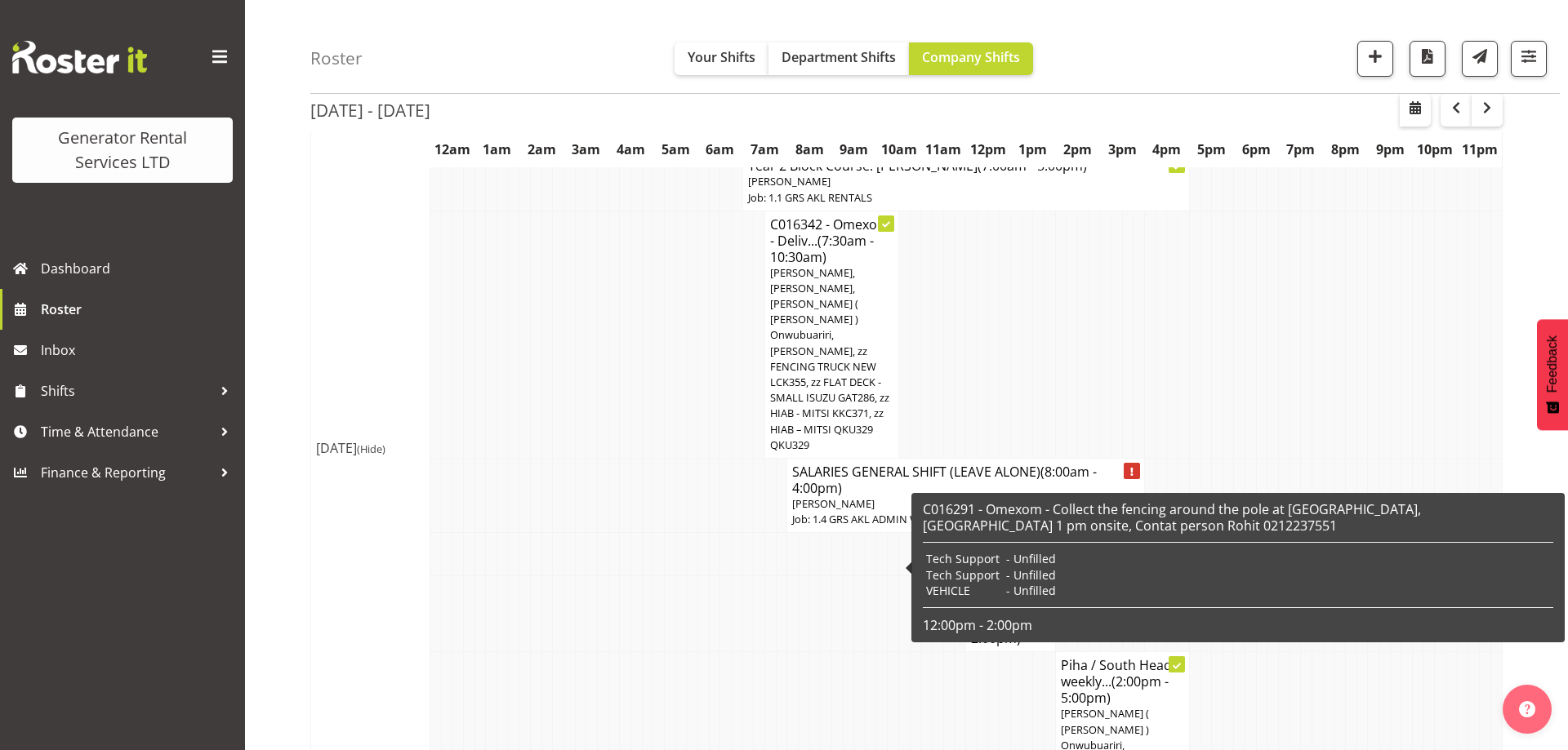
select select "7504"
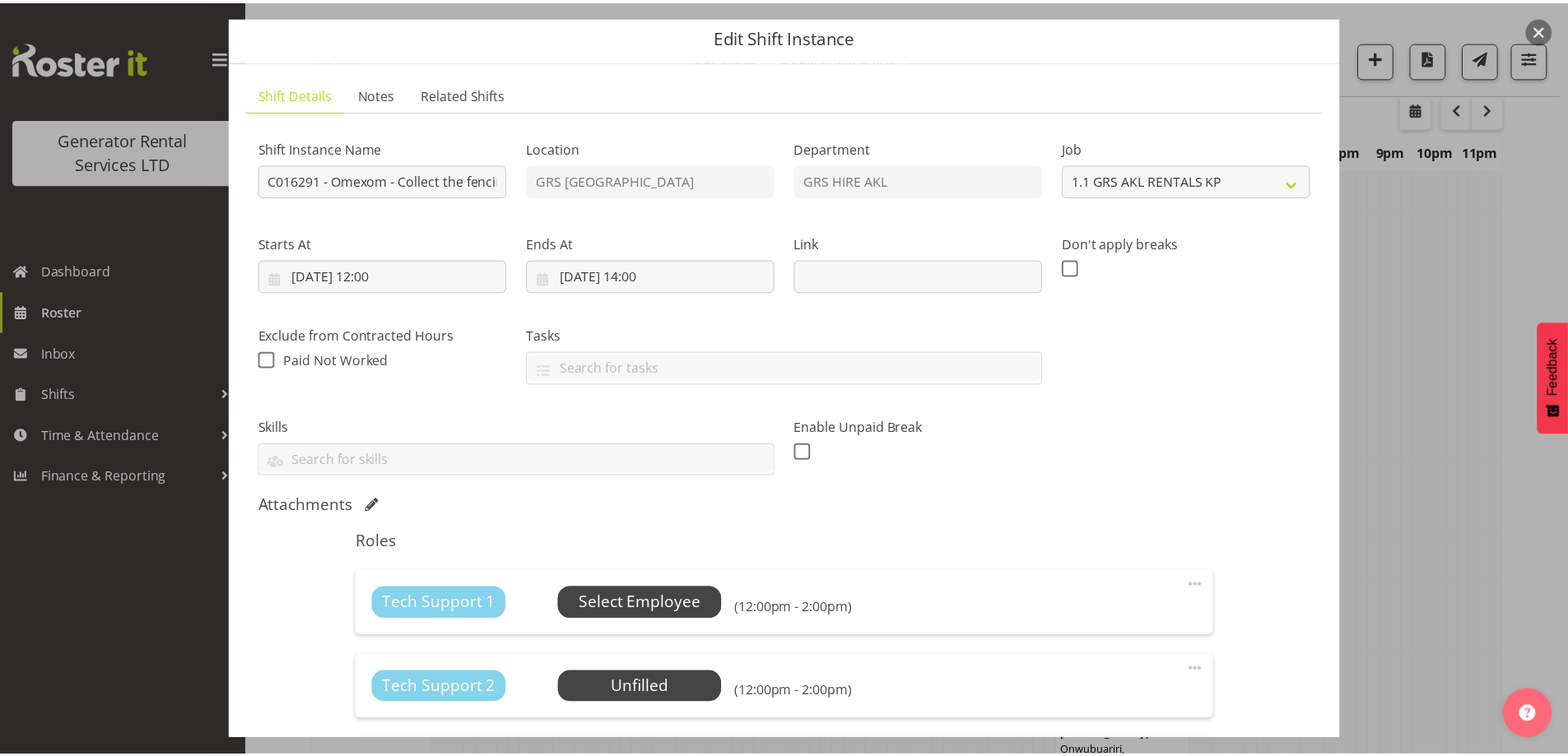
scroll to position [83, 0]
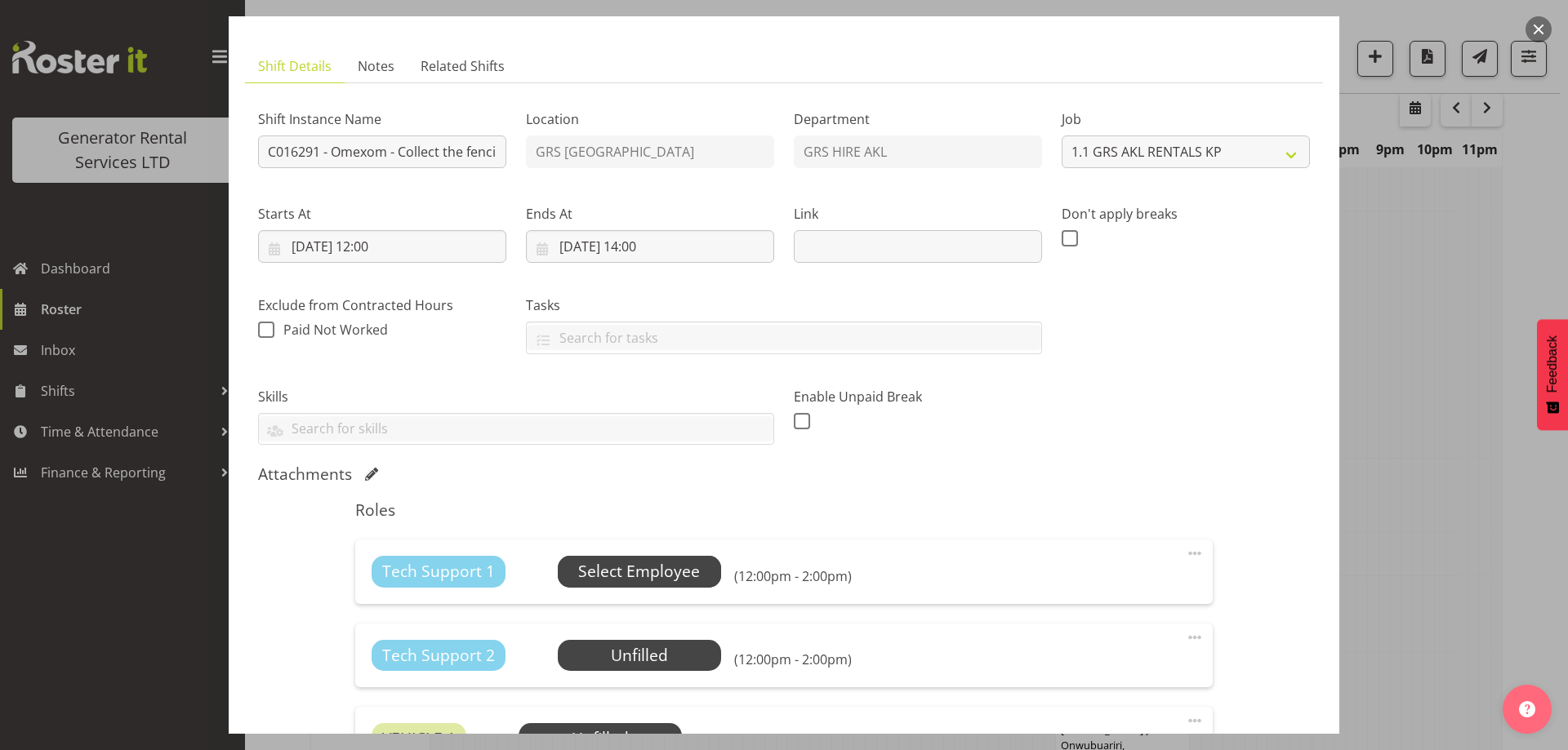
click at [647, 586] on span "Select Employee" at bounding box center [639, 572] width 163 height 31
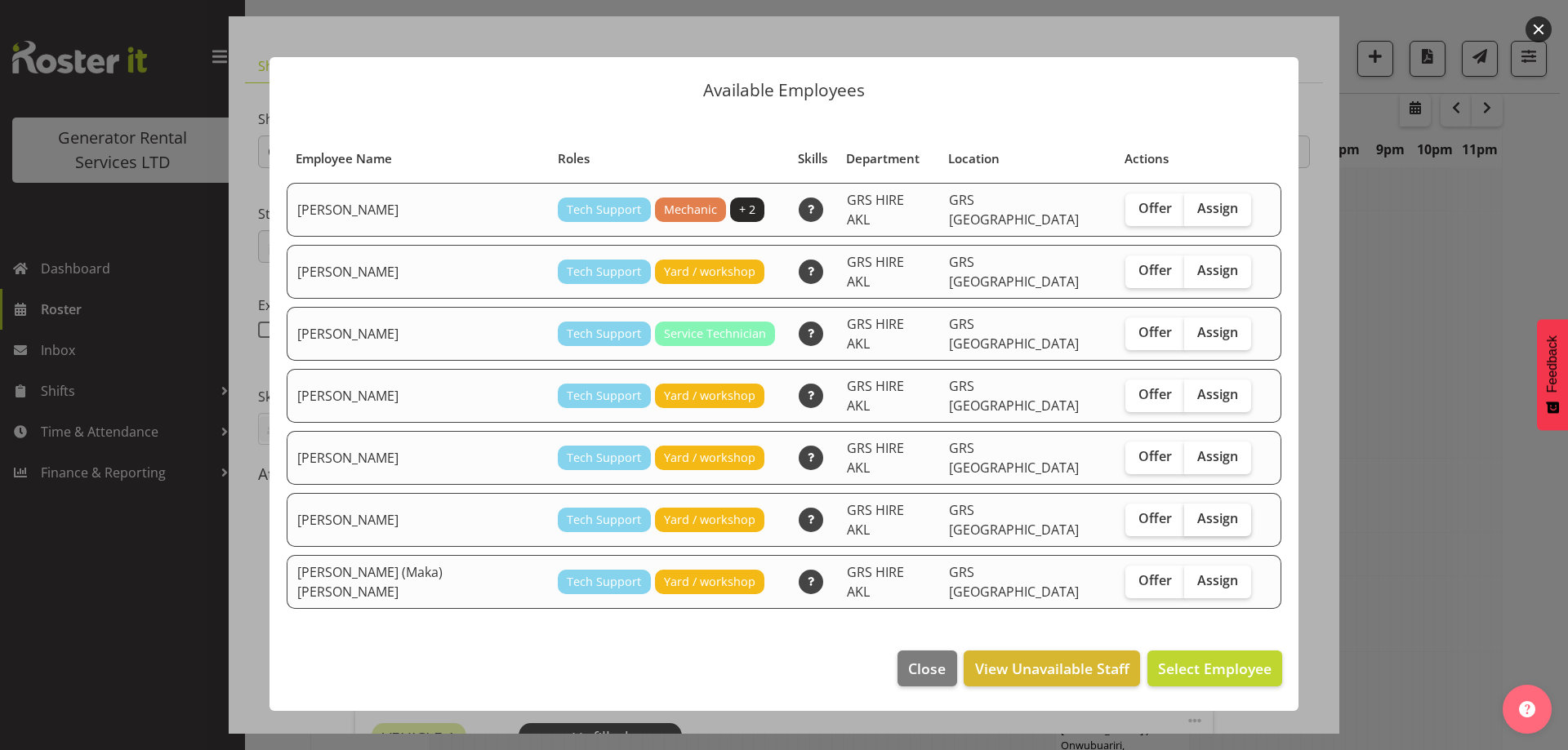
click at [1195, 503] on label "Assign" at bounding box center [1218, 519] width 67 height 32
click at [1195, 513] on input "Assign" at bounding box center [1189, 518] width 11 height 11
checkbox input "true"
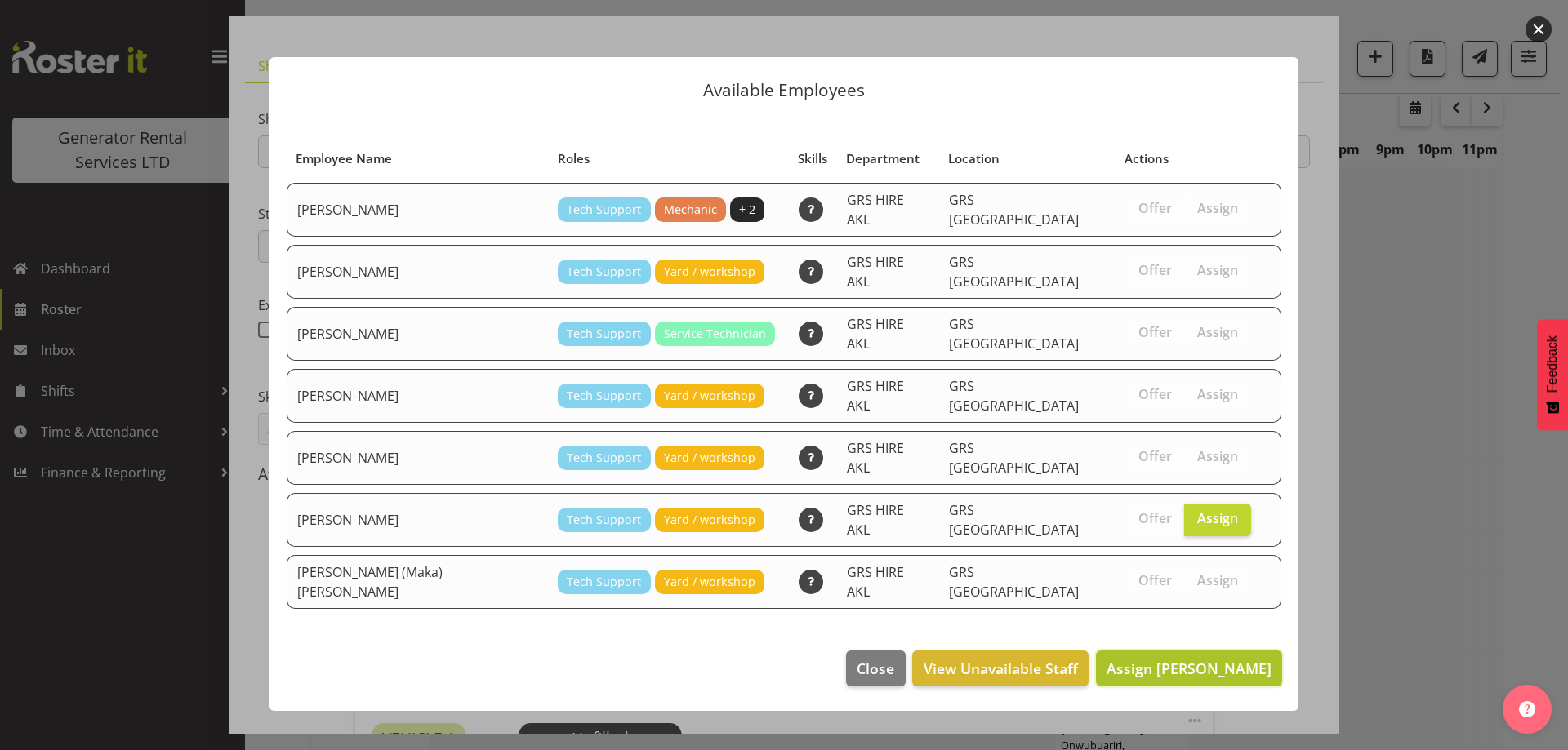
click at [1211, 658] on span "Assign Sam Carter" at bounding box center [1188, 668] width 165 height 20
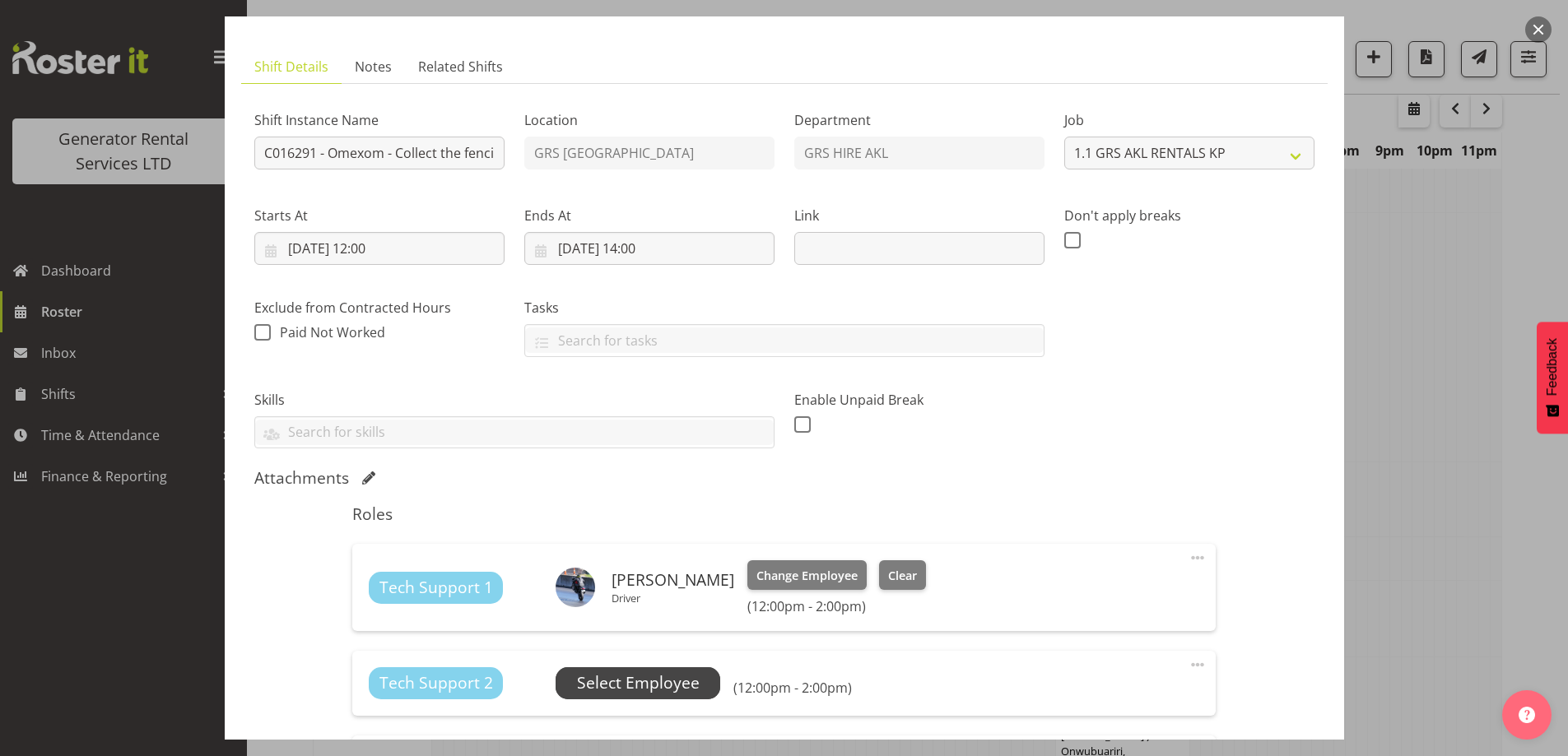
click at [686, 689] on span "Select Employee" at bounding box center [638, 683] width 123 height 24
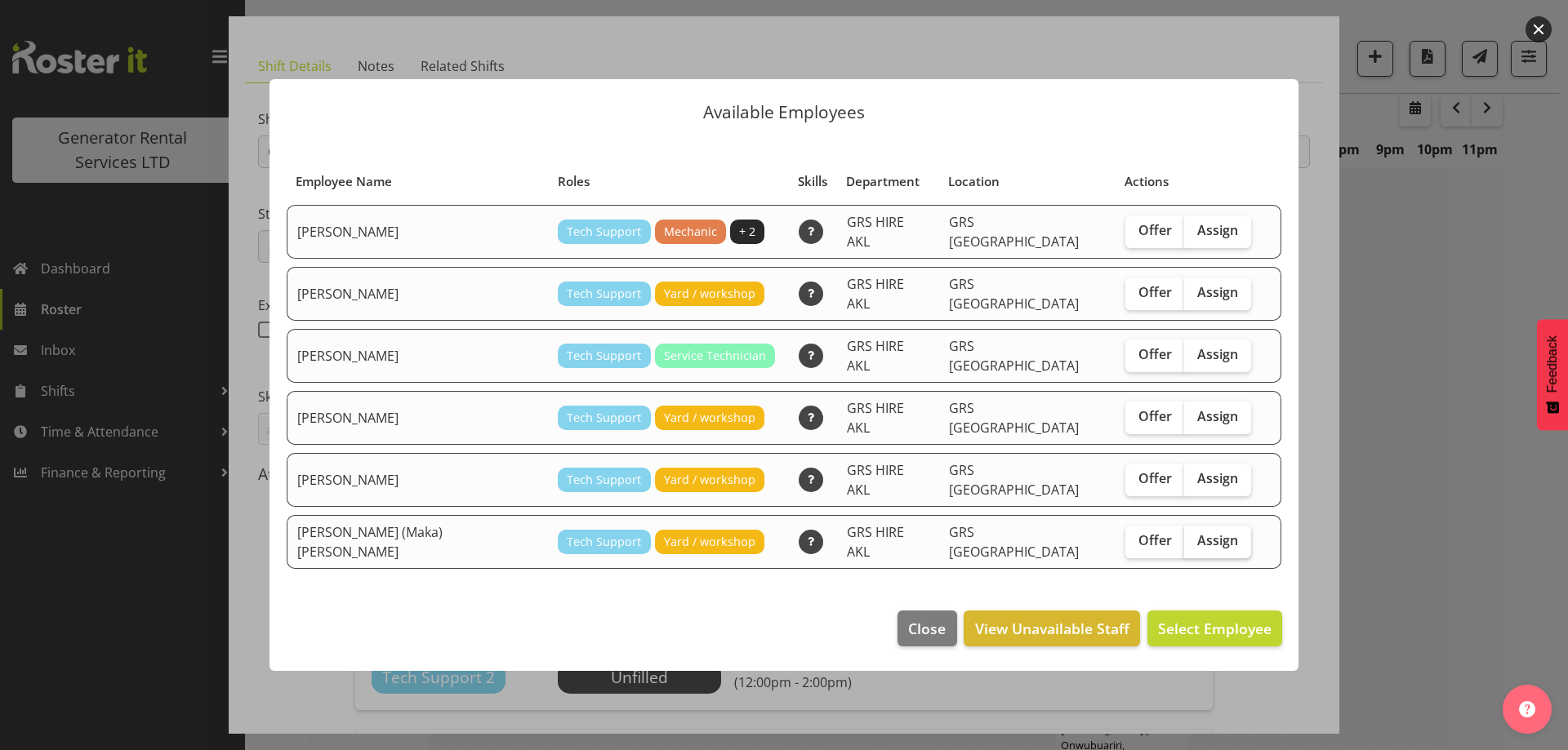
click at [1197, 533] on span "Assign" at bounding box center [1218, 540] width 41 height 17
click at [1188, 535] on input "Assign" at bounding box center [1189, 540] width 11 height 11
checkbox input "true"
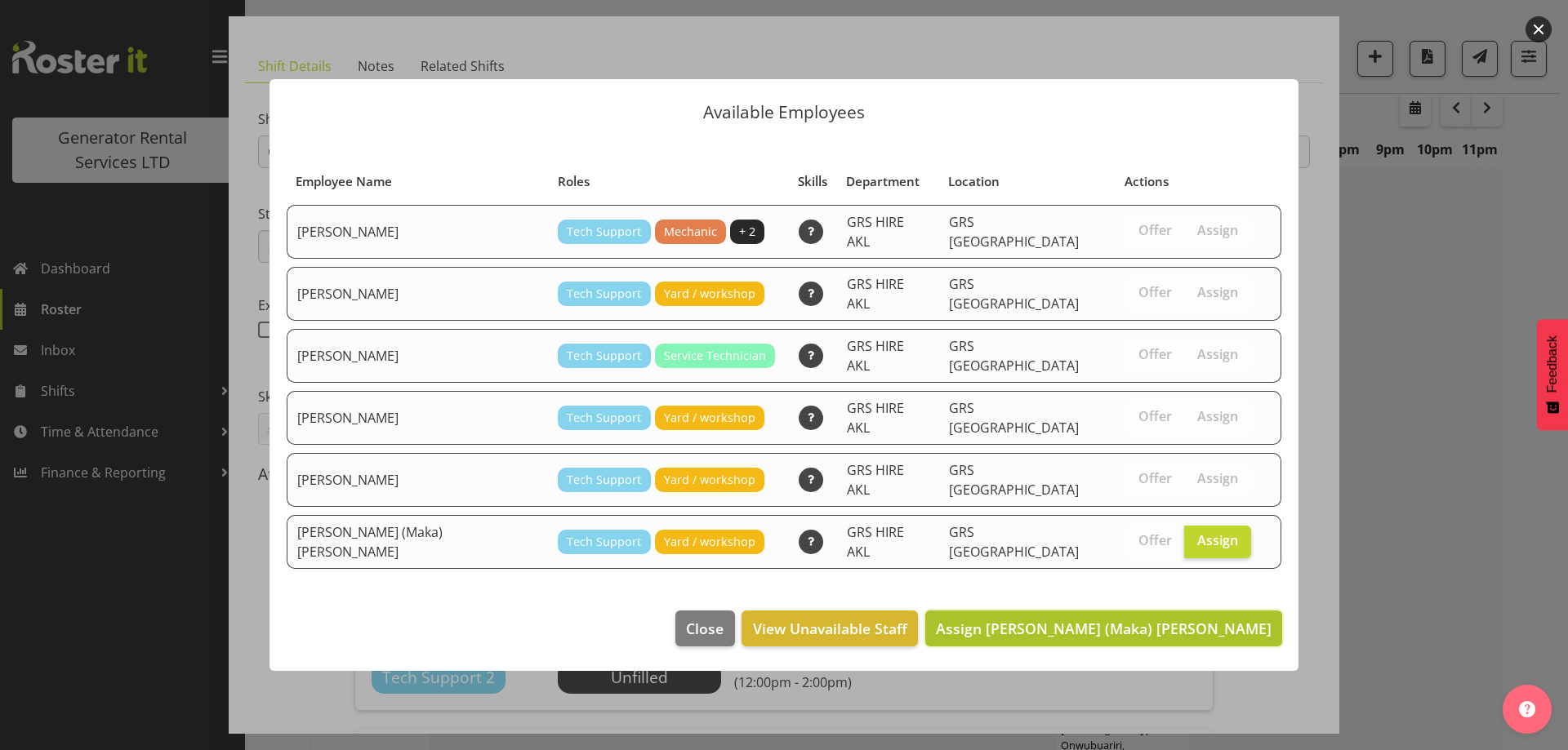
click at [1237, 618] on span "Assign Sione (Maka) Fifita" at bounding box center [1104, 628] width 336 height 20
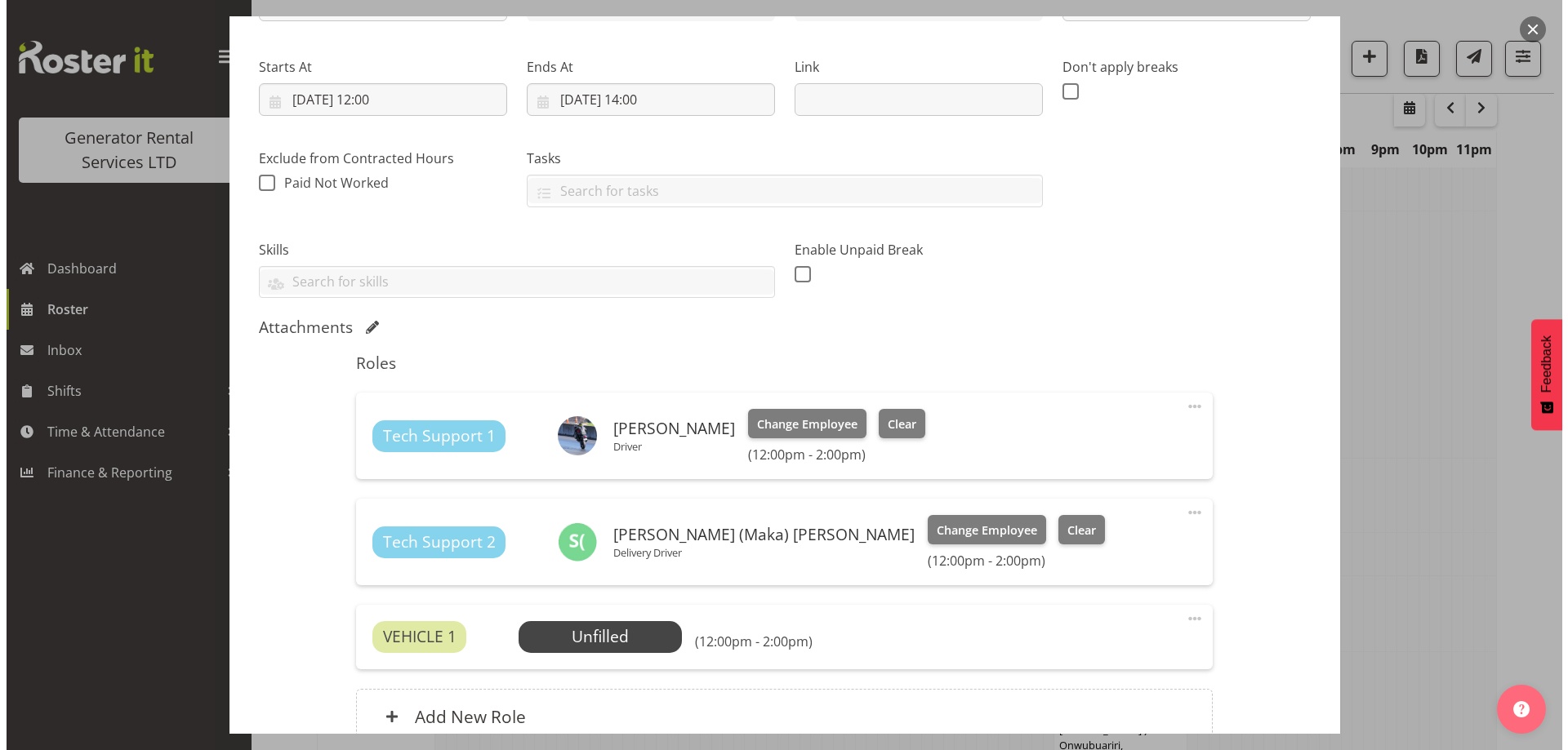
scroll to position [384, 0]
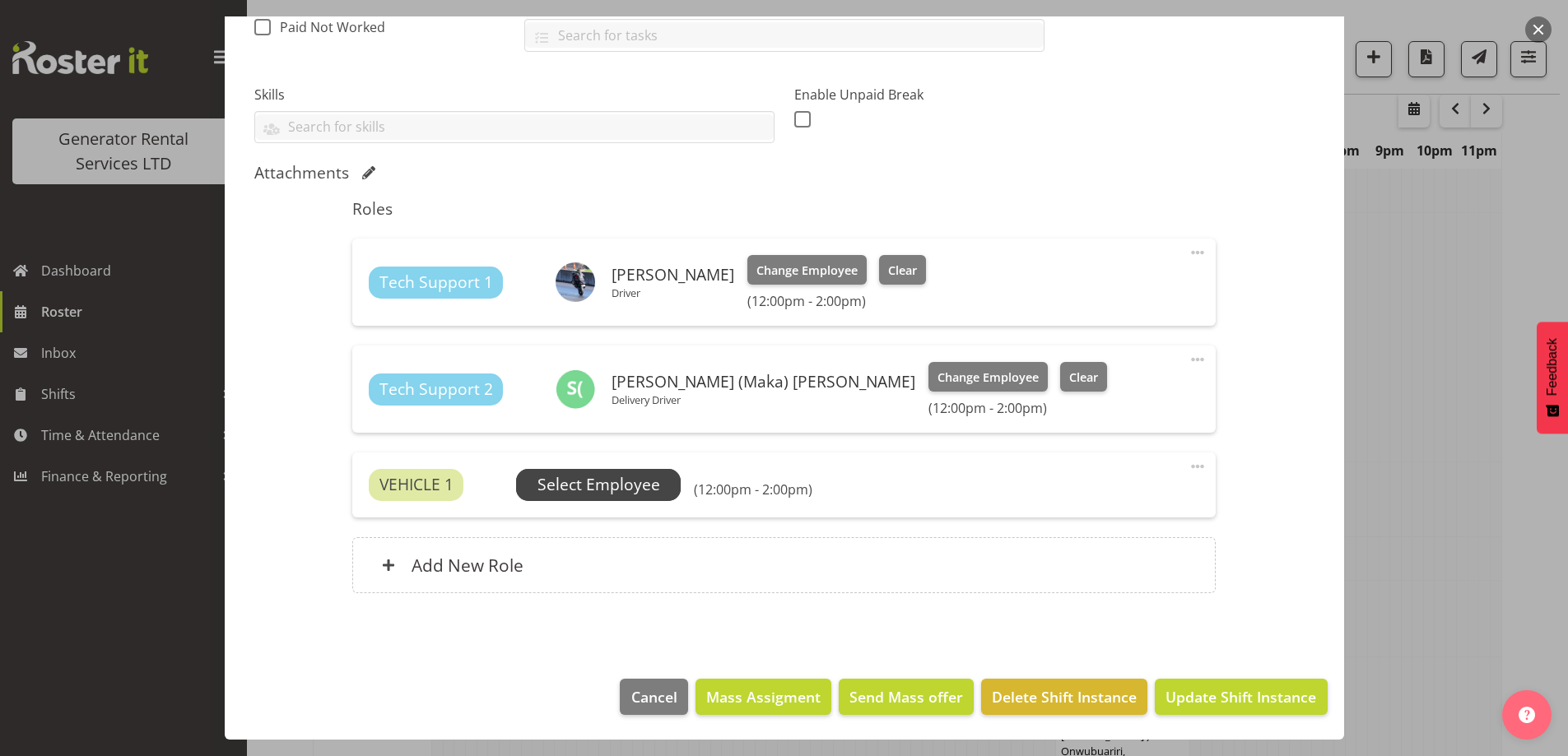
click at [616, 482] on span "Select Employee" at bounding box center [599, 485] width 123 height 24
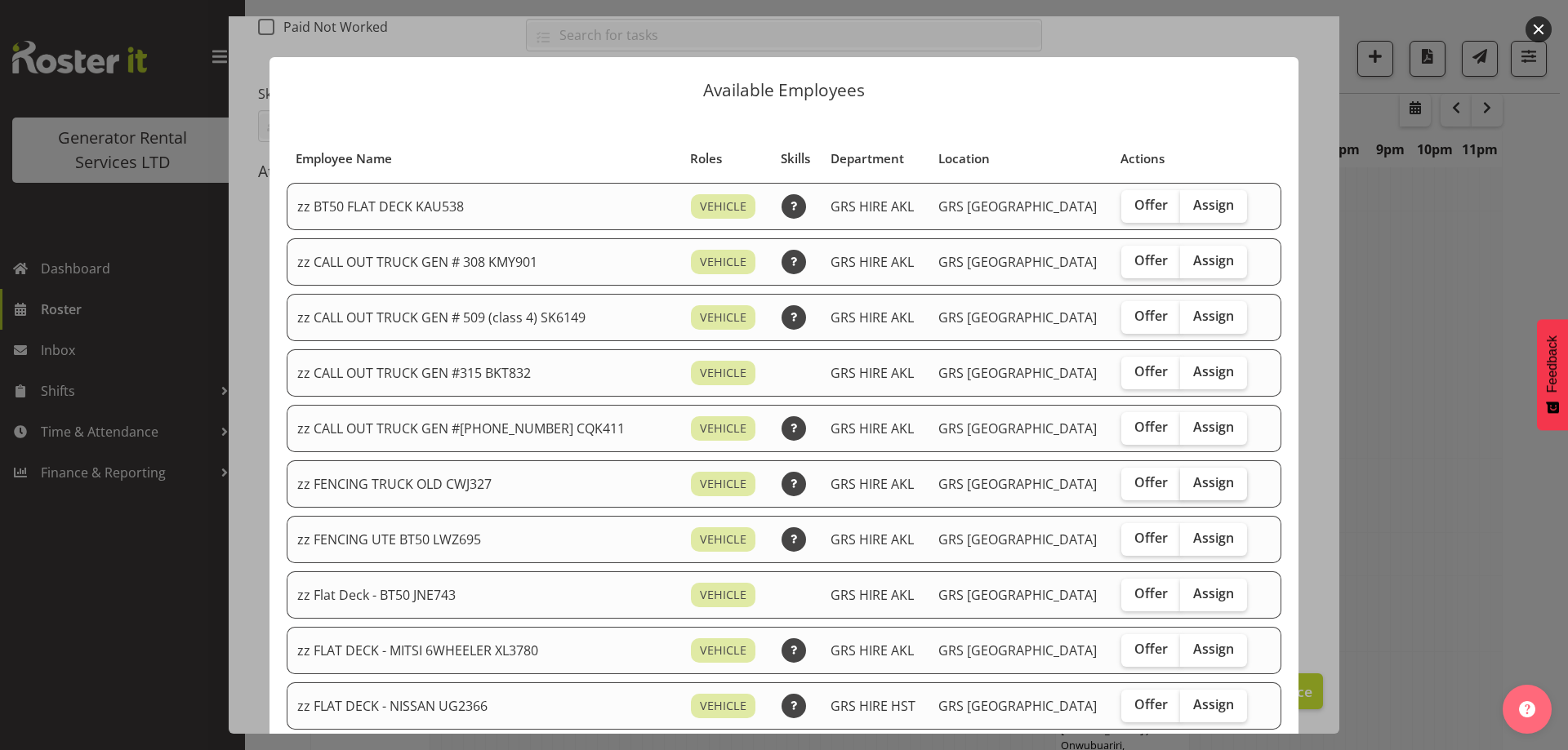
click at [1198, 492] on label "Assign" at bounding box center [1213, 484] width 67 height 32
click at [1190, 489] on input "Assign" at bounding box center [1185, 483] width 11 height 11
checkbox input "true"
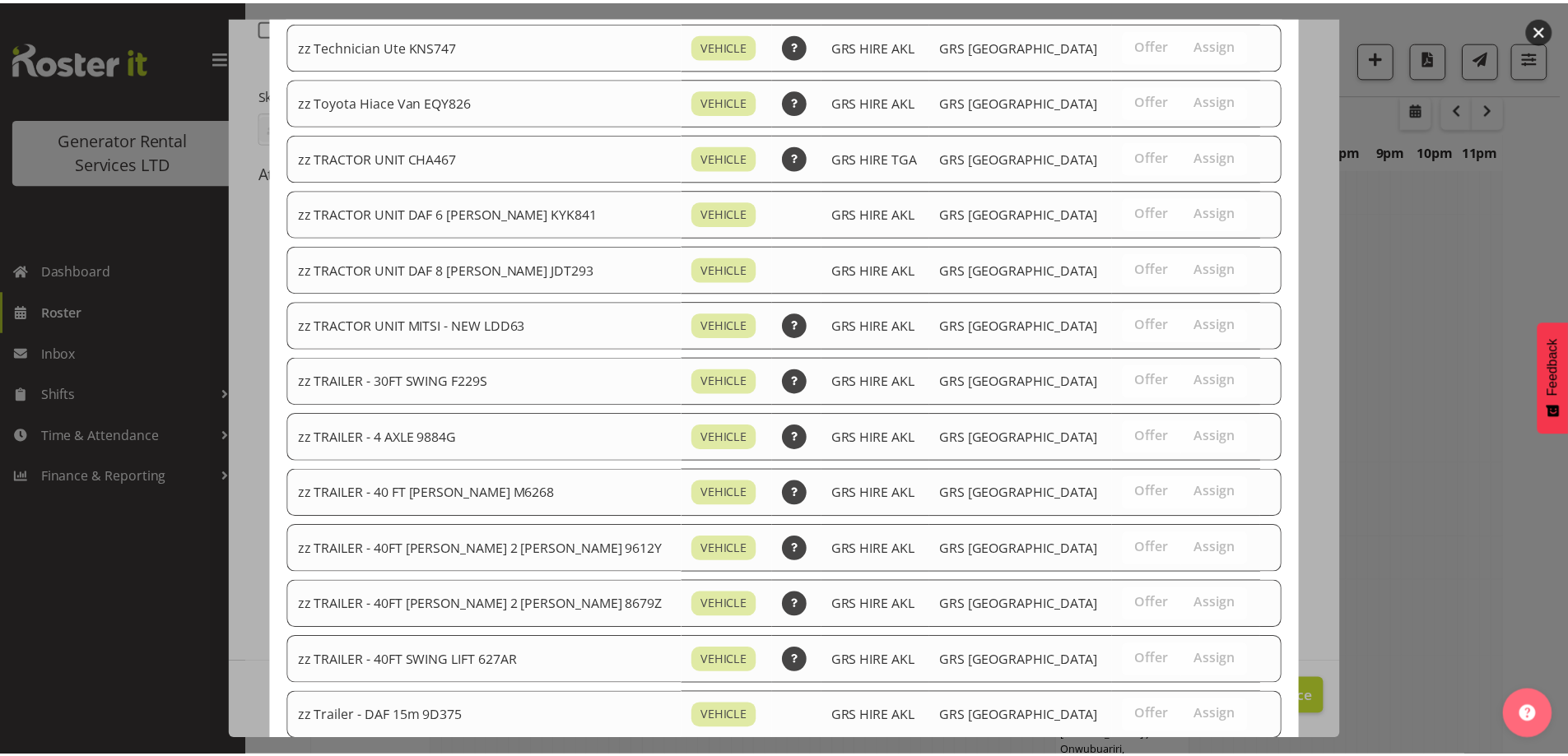
scroll to position [2002, 0]
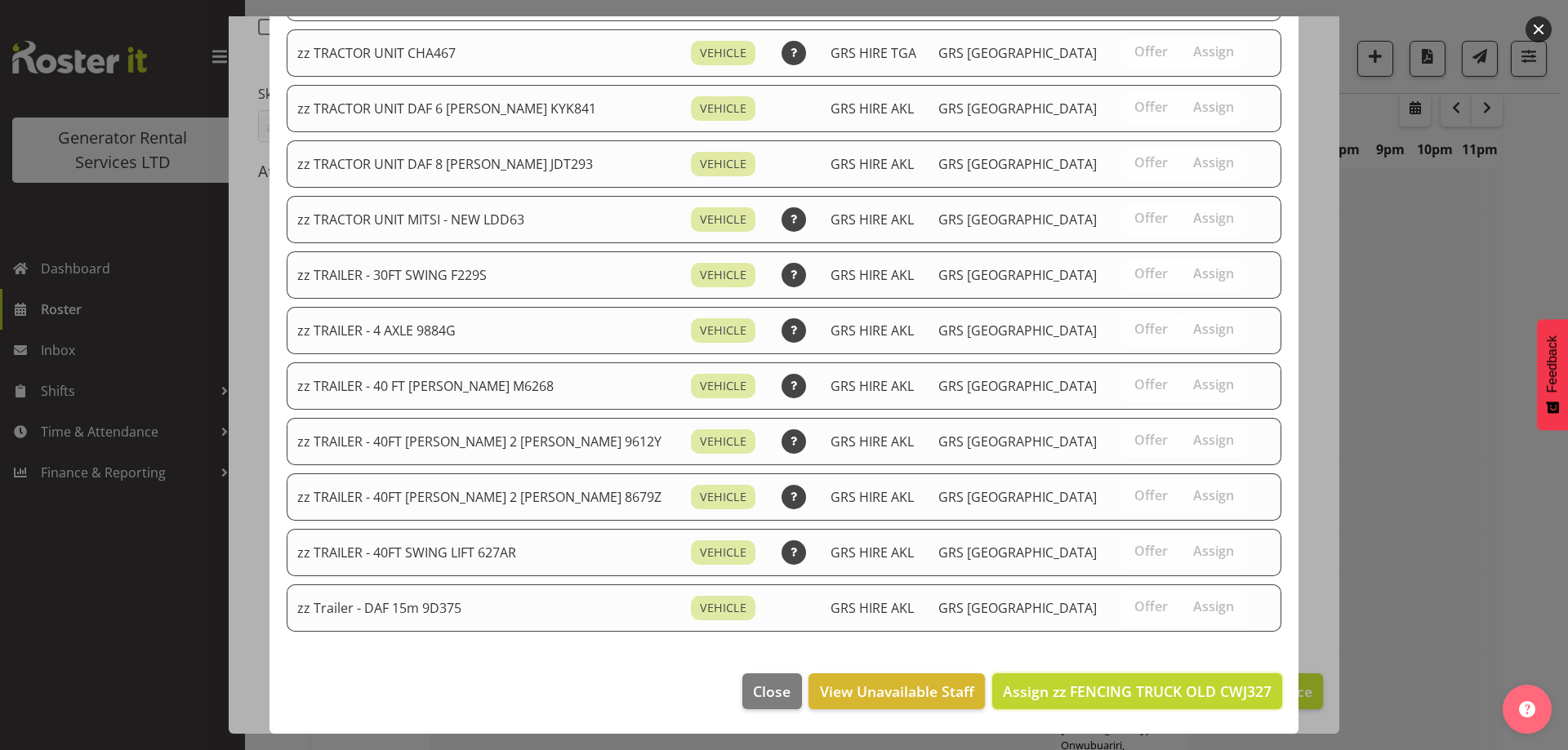
click at [1208, 679] on button "Assign zz FENCING TRUCK OLD CWJ327" at bounding box center [1137, 691] width 290 height 36
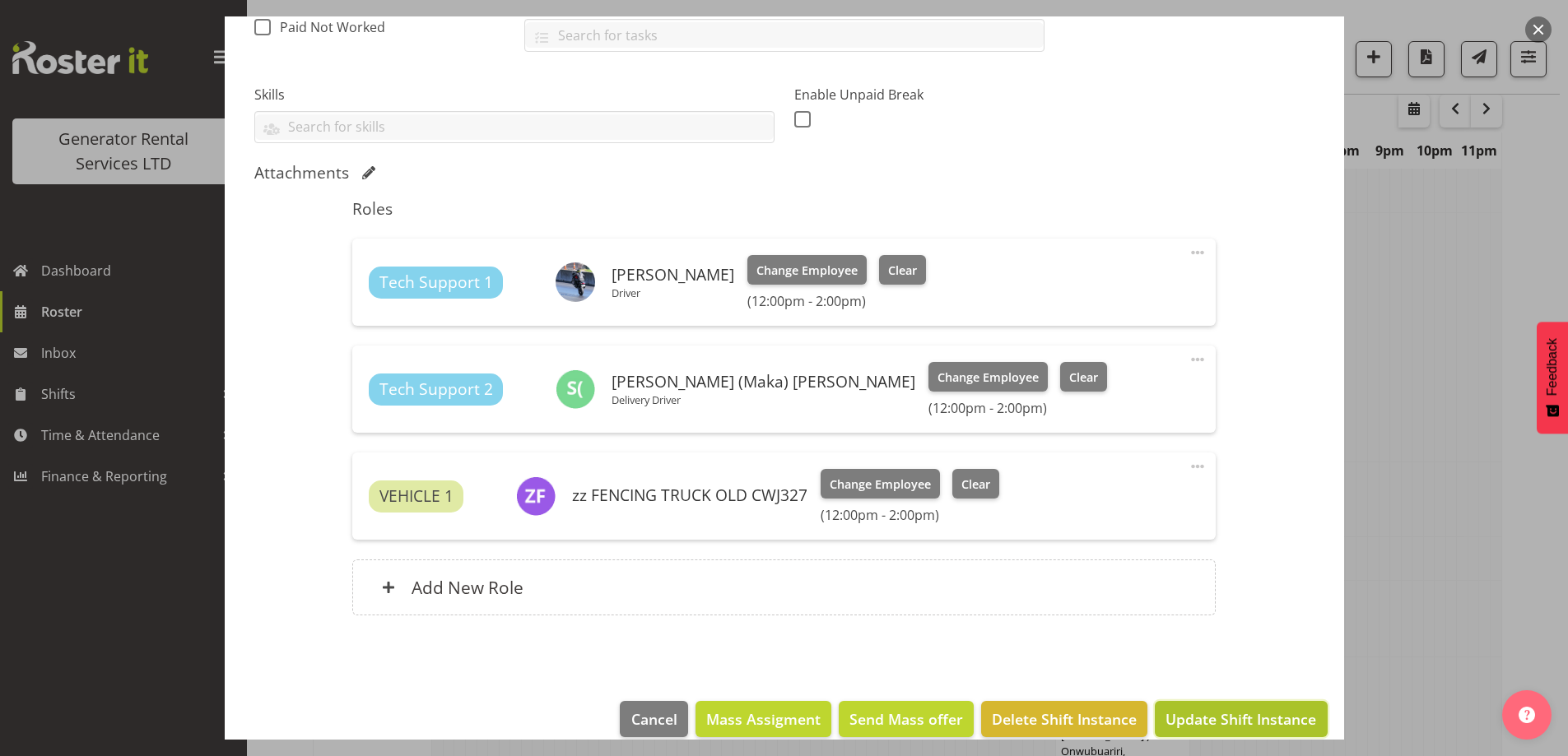
click at [1244, 715] on span "Update Shift Instance" at bounding box center [1240, 720] width 151 height 22
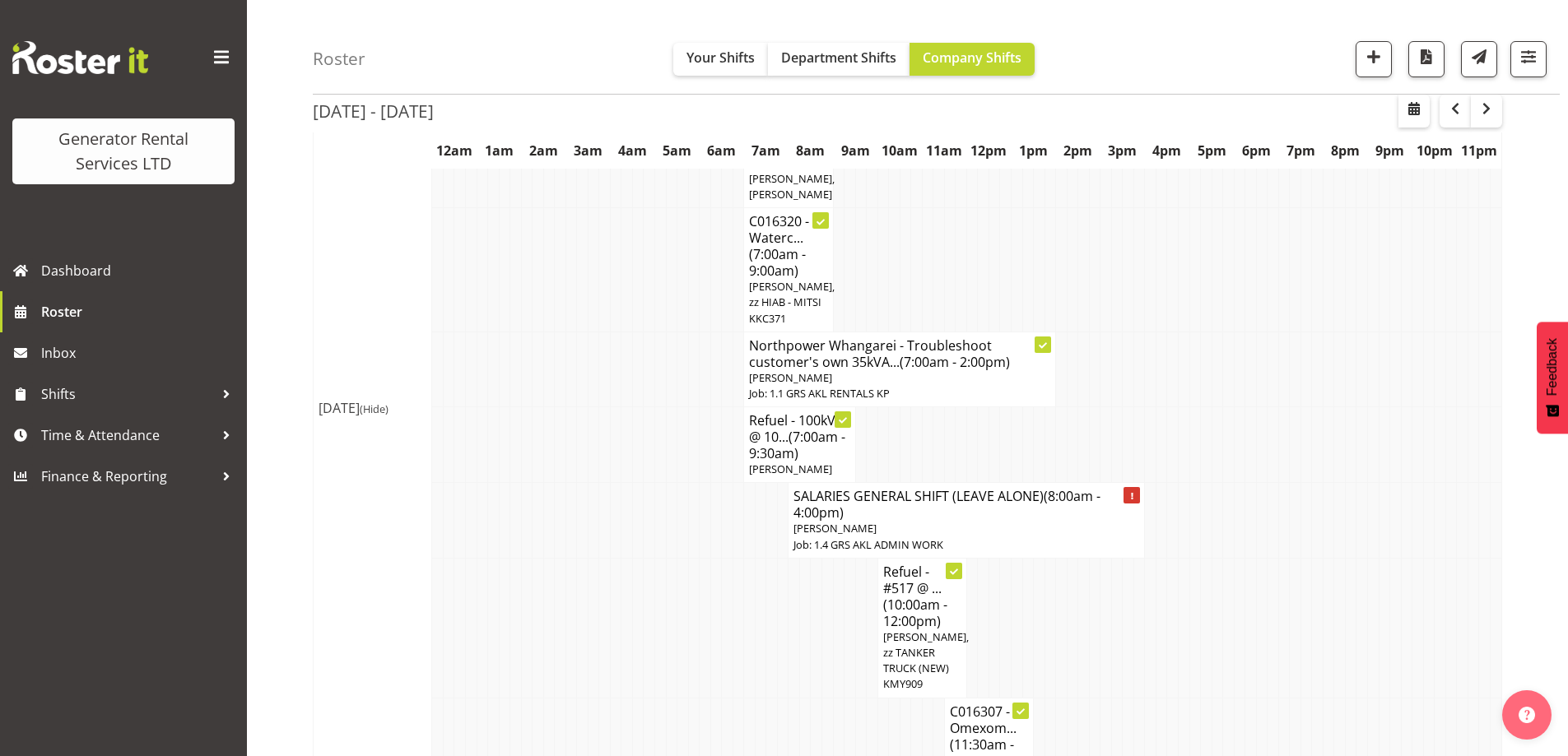
scroll to position [1041, 0]
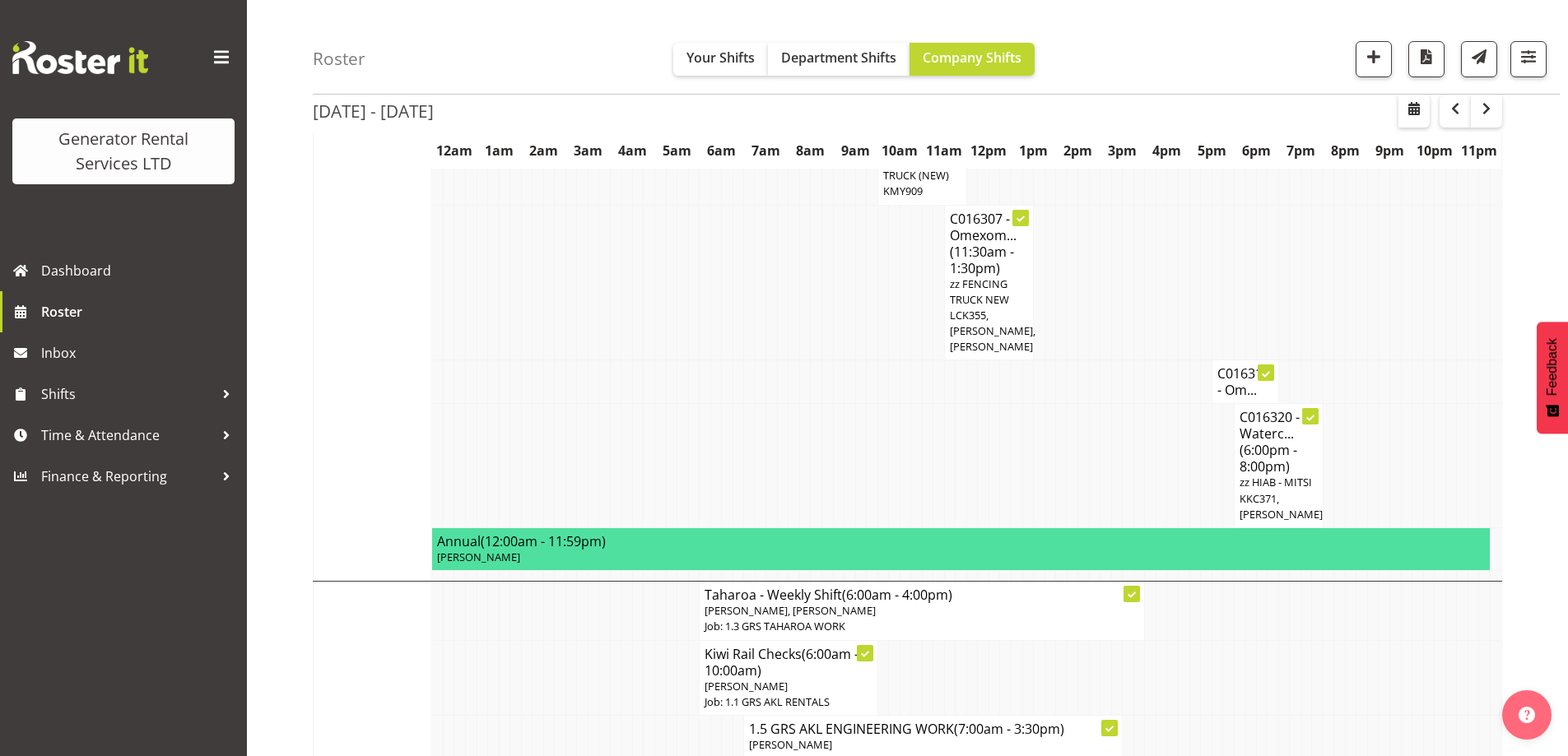
click at [1268, 264] on td at bounding box center [1274, 282] width 12 height 155
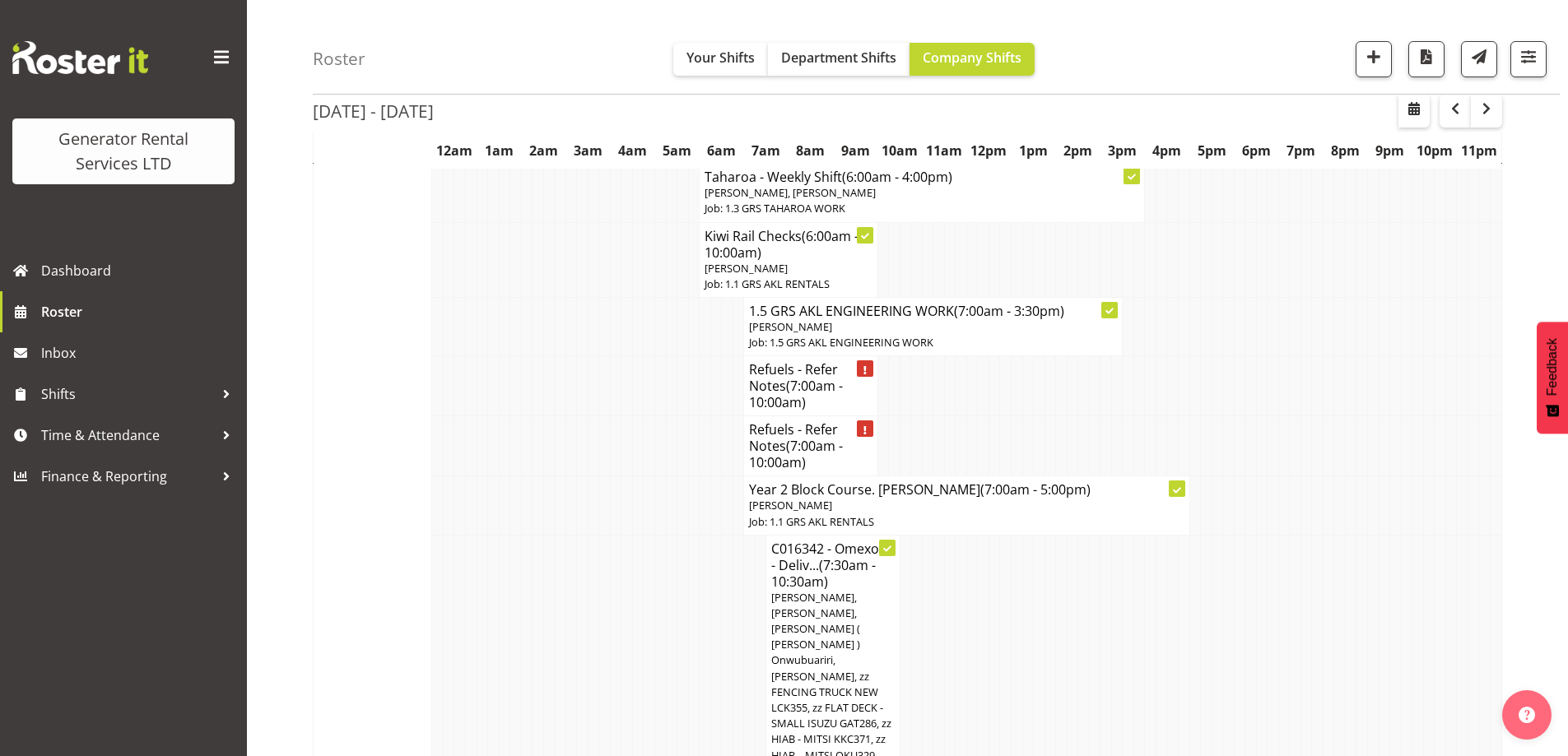
scroll to position [1452, 0]
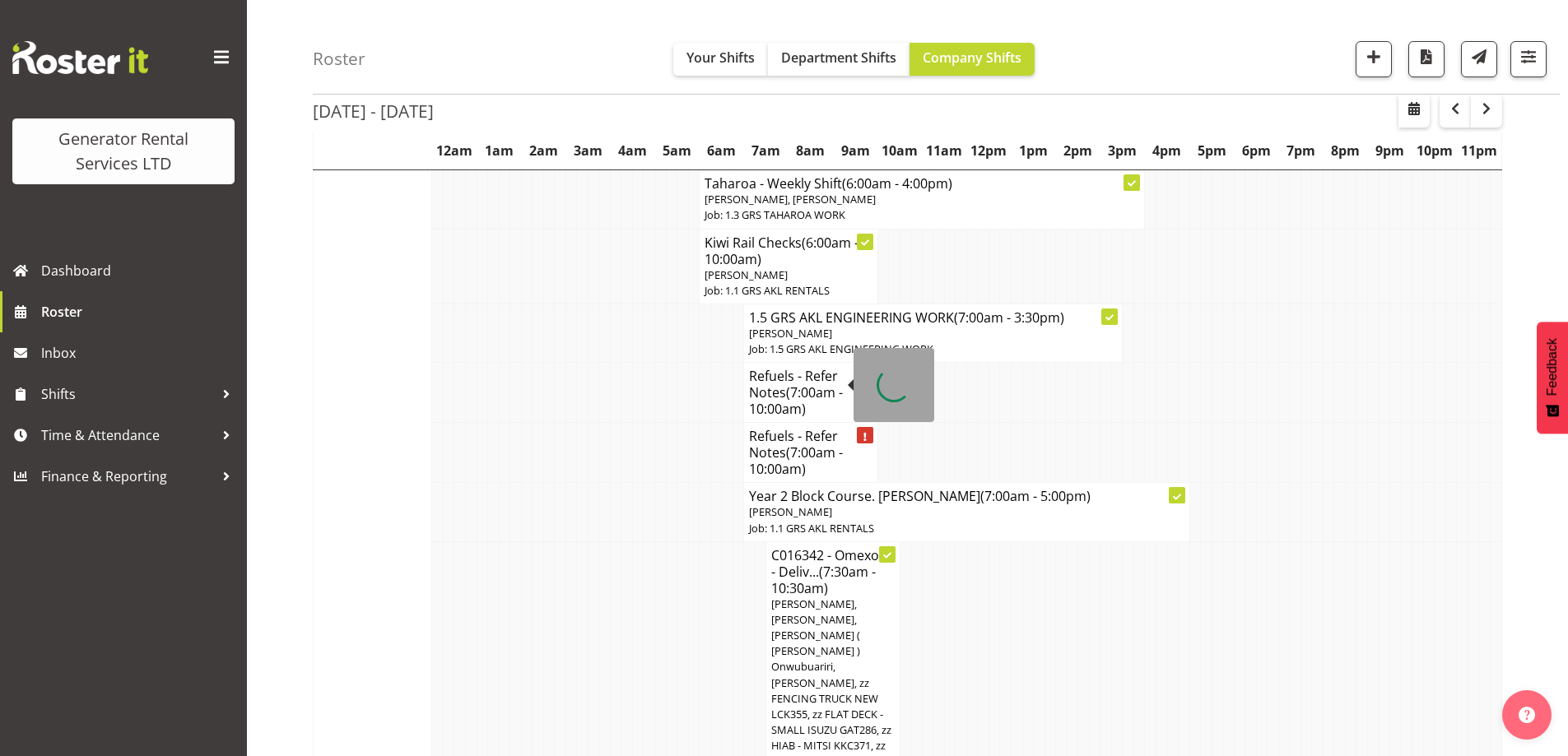
click at [796, 383] on span "(7:00am - 10:00am)" at bounding box center [796, 400] width 93 height 34
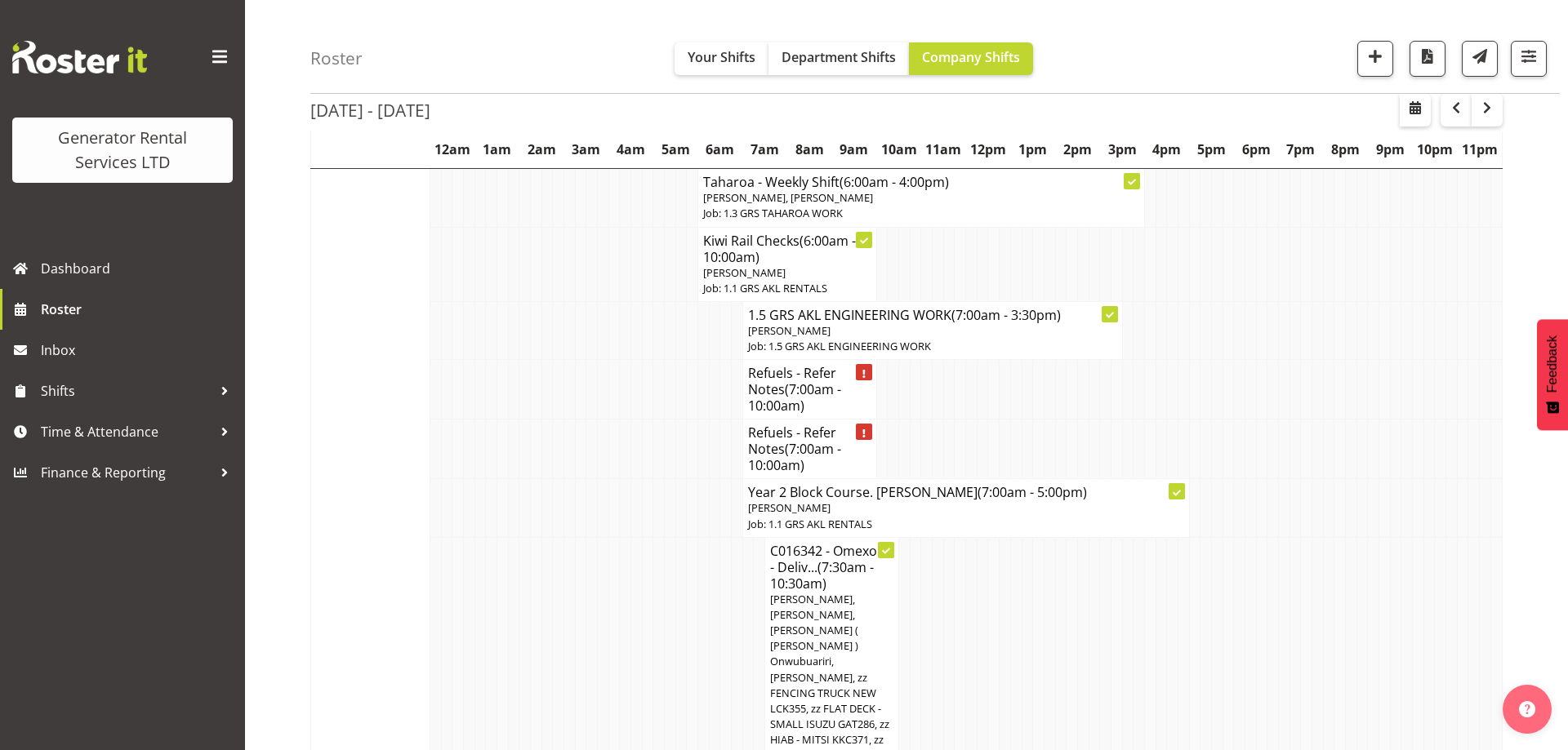
select select "9"
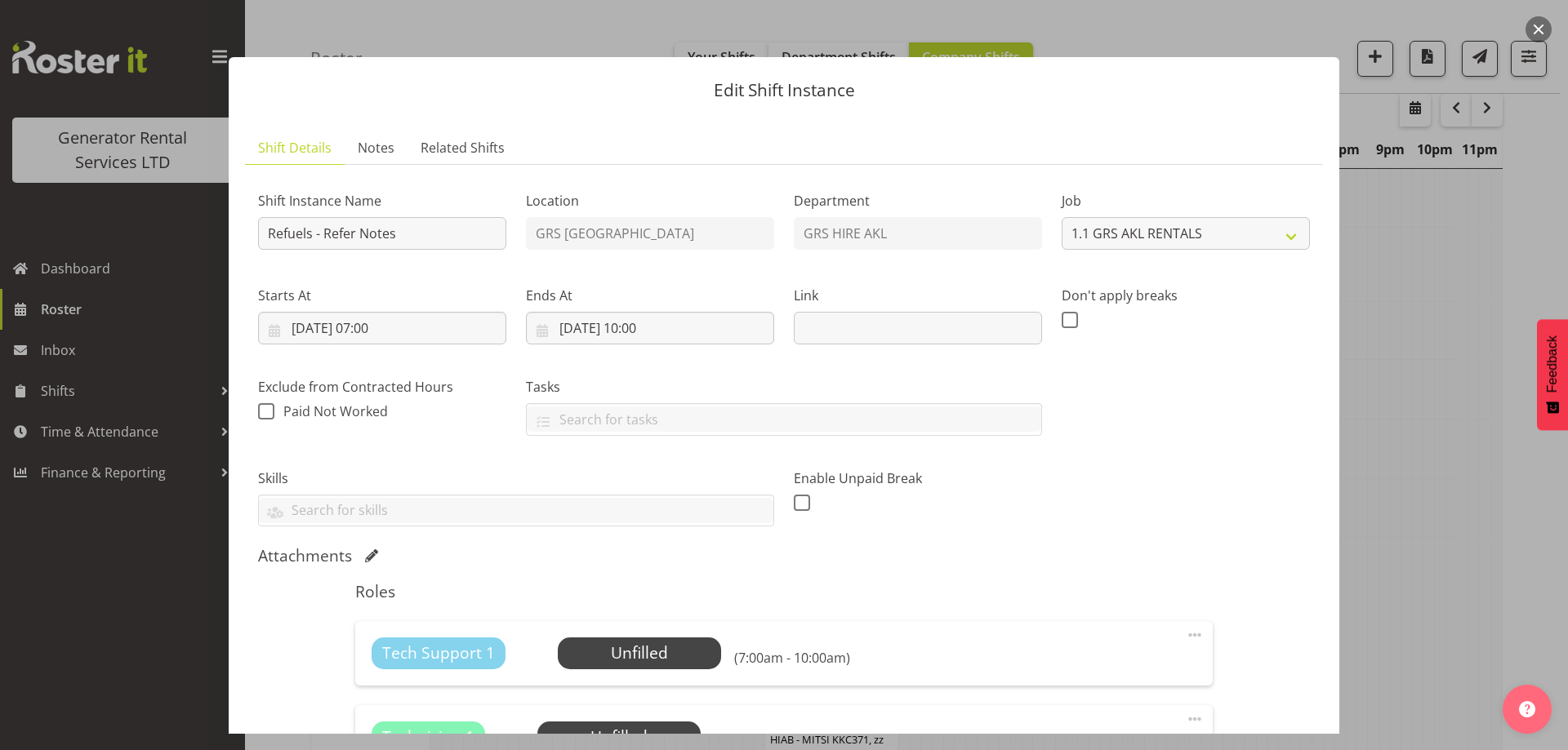
click at [1379, 366] on div at bounding box center [784, 375] width 1568 height 750
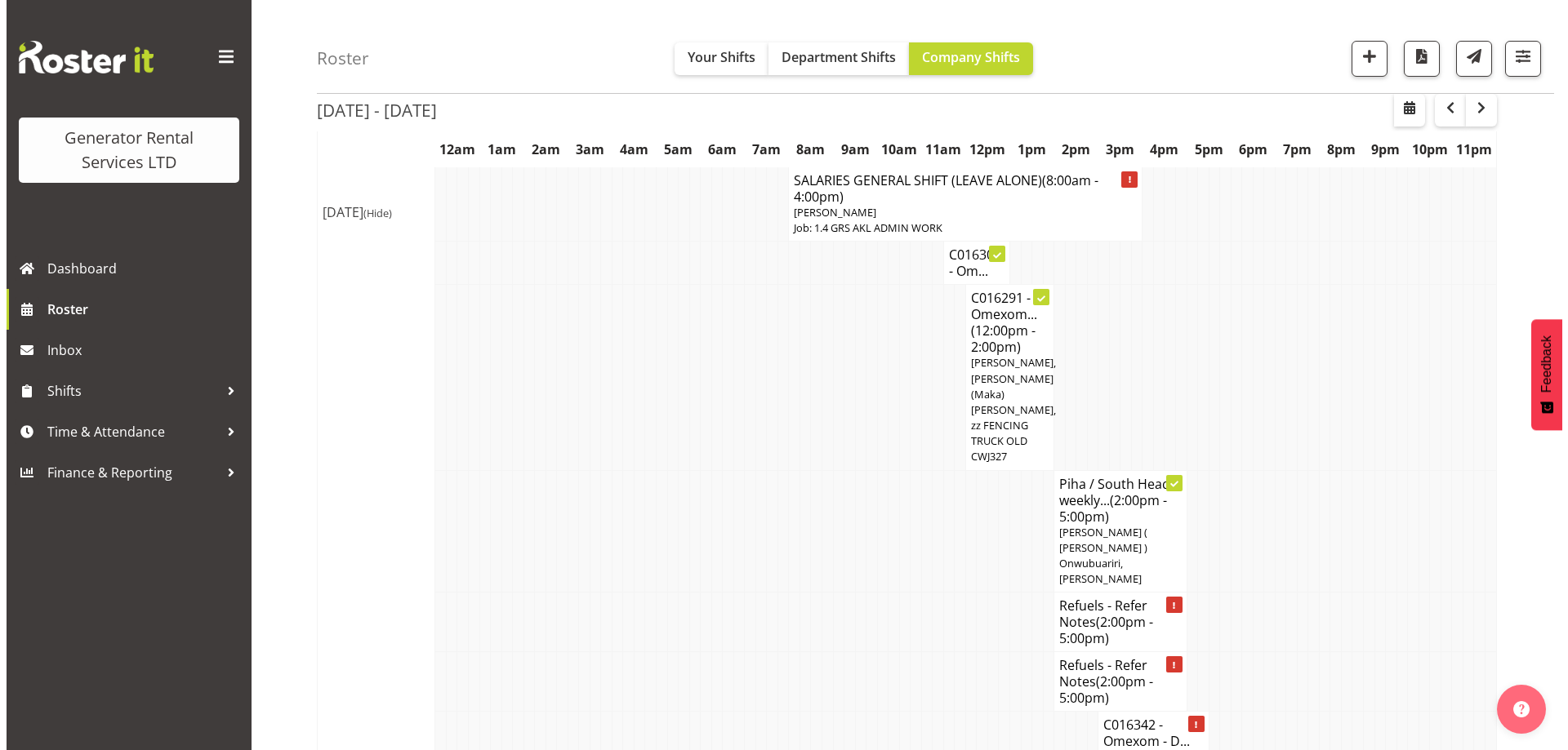
scroll to position [2176, 0]
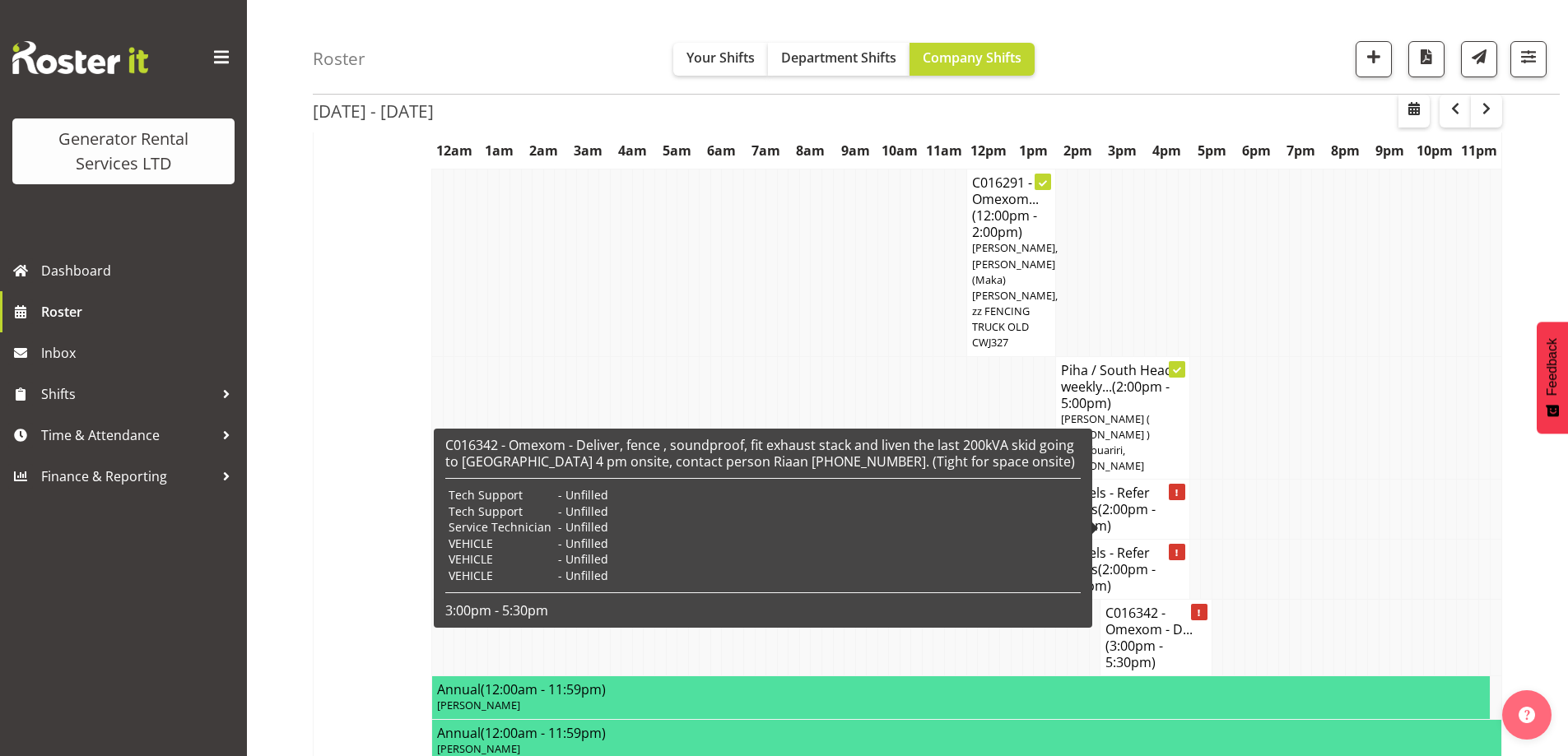
click at [1159, 605] on h4 "C016342 - Omexom - D... (3:00pm - 5:30pm)" at bounding box center [1156, 637] width 100 height 66
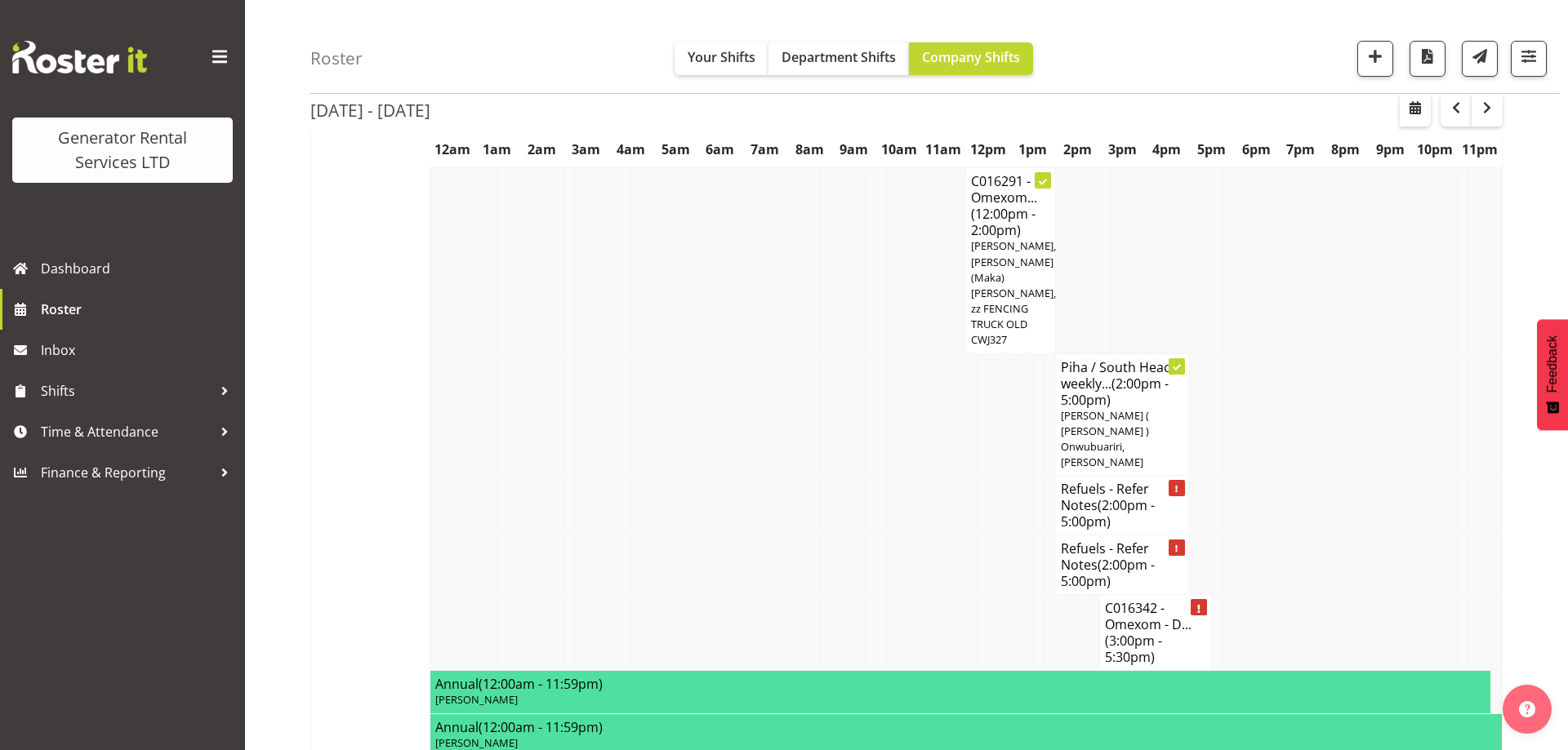
select select "7504"
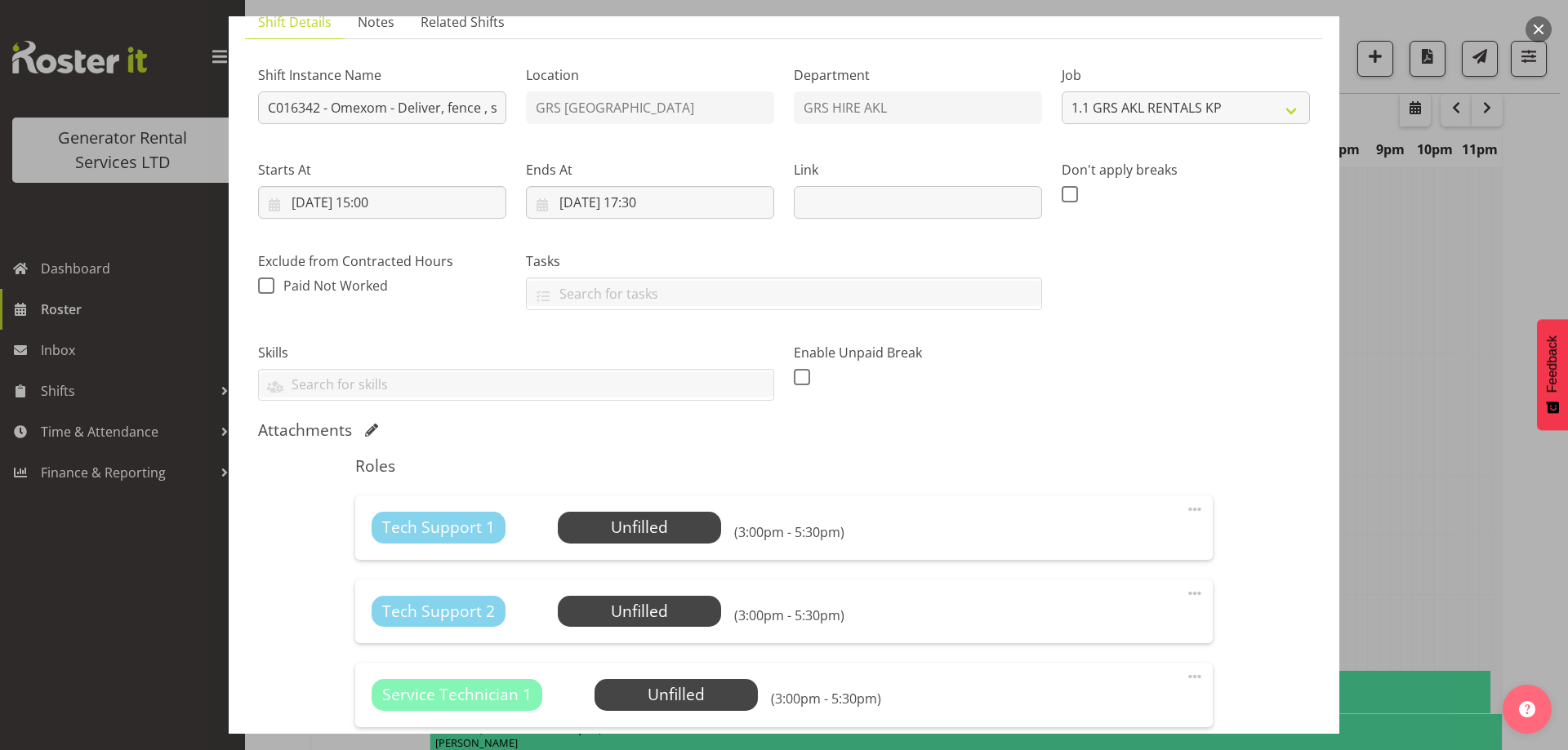
scroll to position [408, 0]
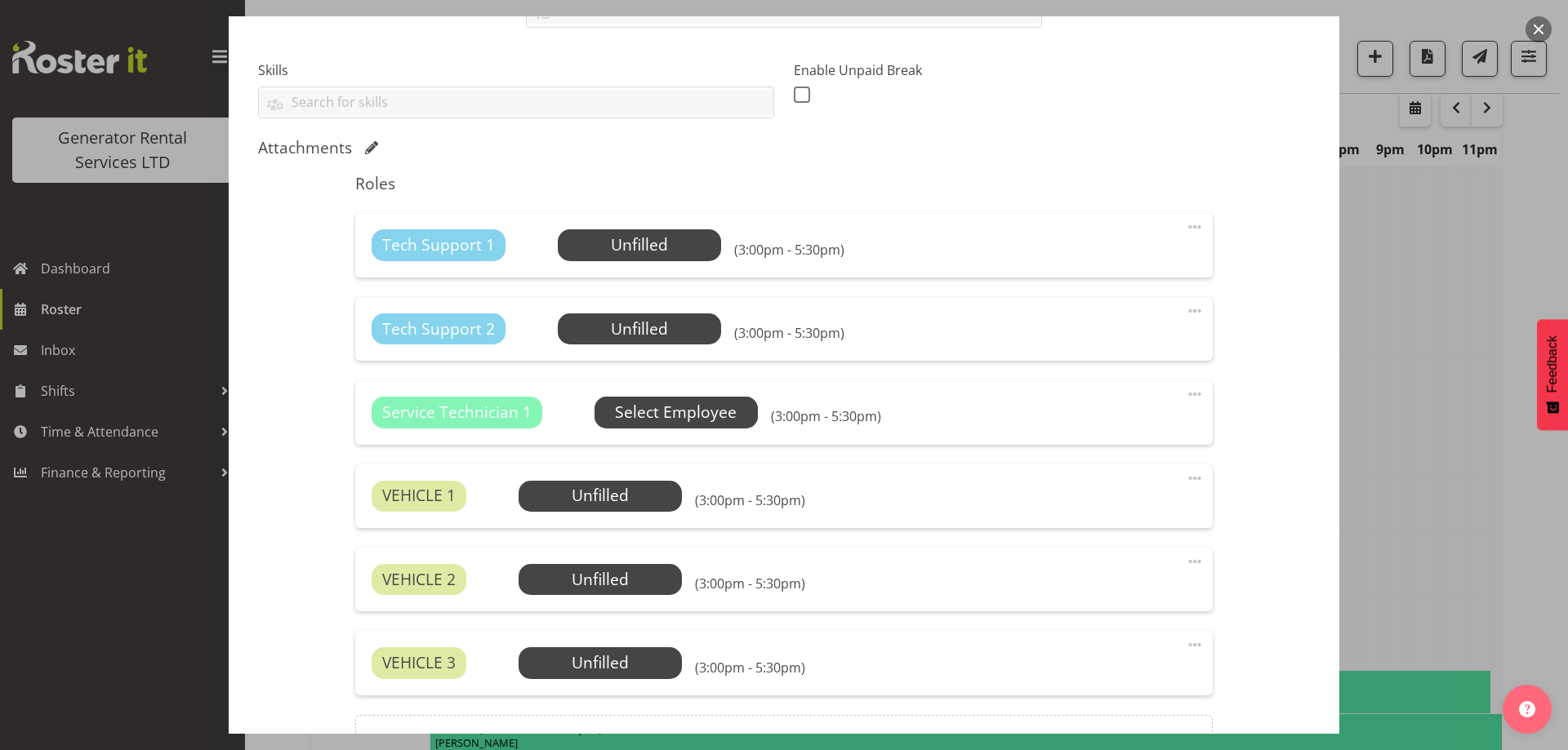
click at [642, 414] on span "Select Employee" at bounding box center [675, 413] width 122 height 23
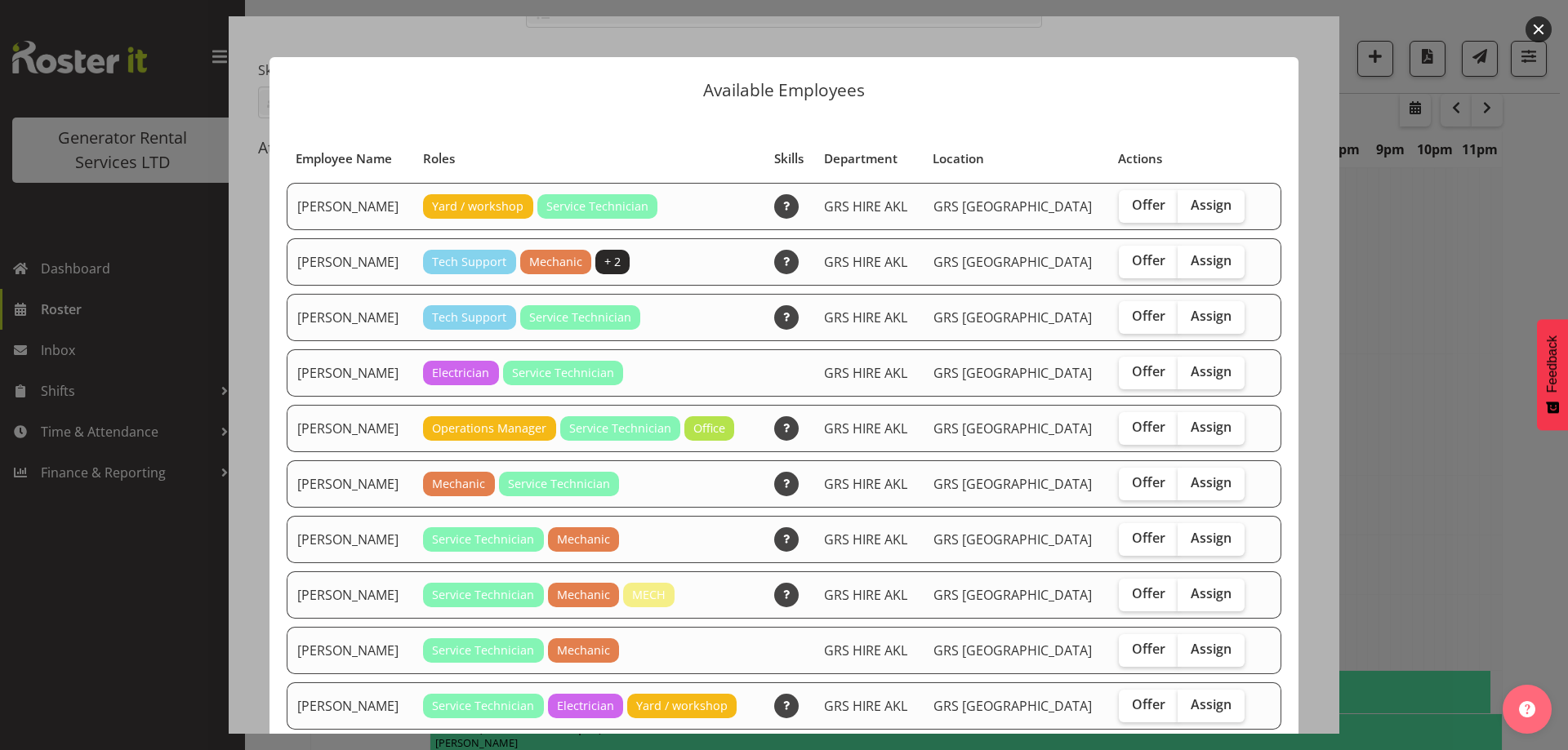
click at [1393, 362] on div at bounding box center [784, 375] width 1568 height 750
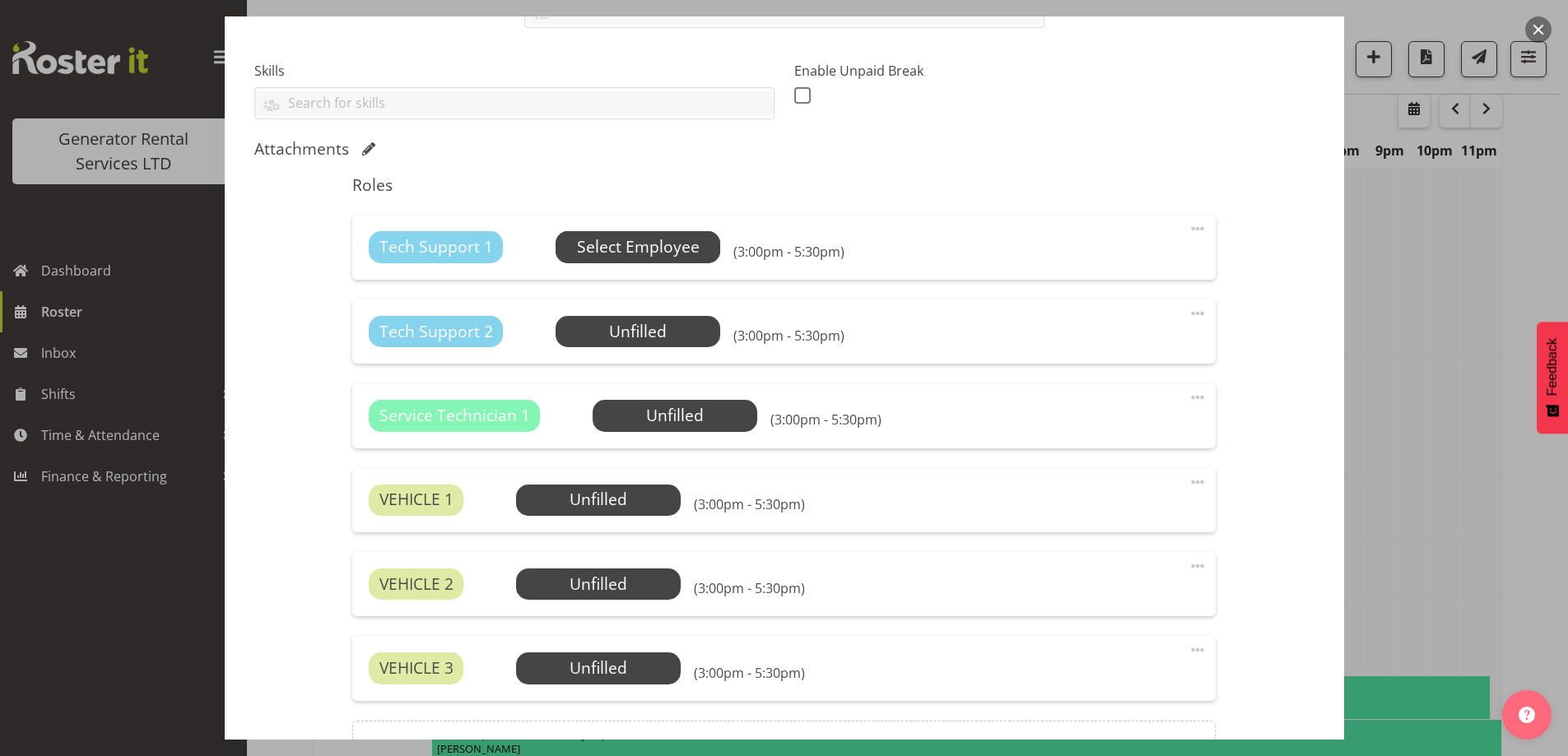
click at [651, 248] on span "Select Employee" at bounding box center [638, 247] width 123 height 24
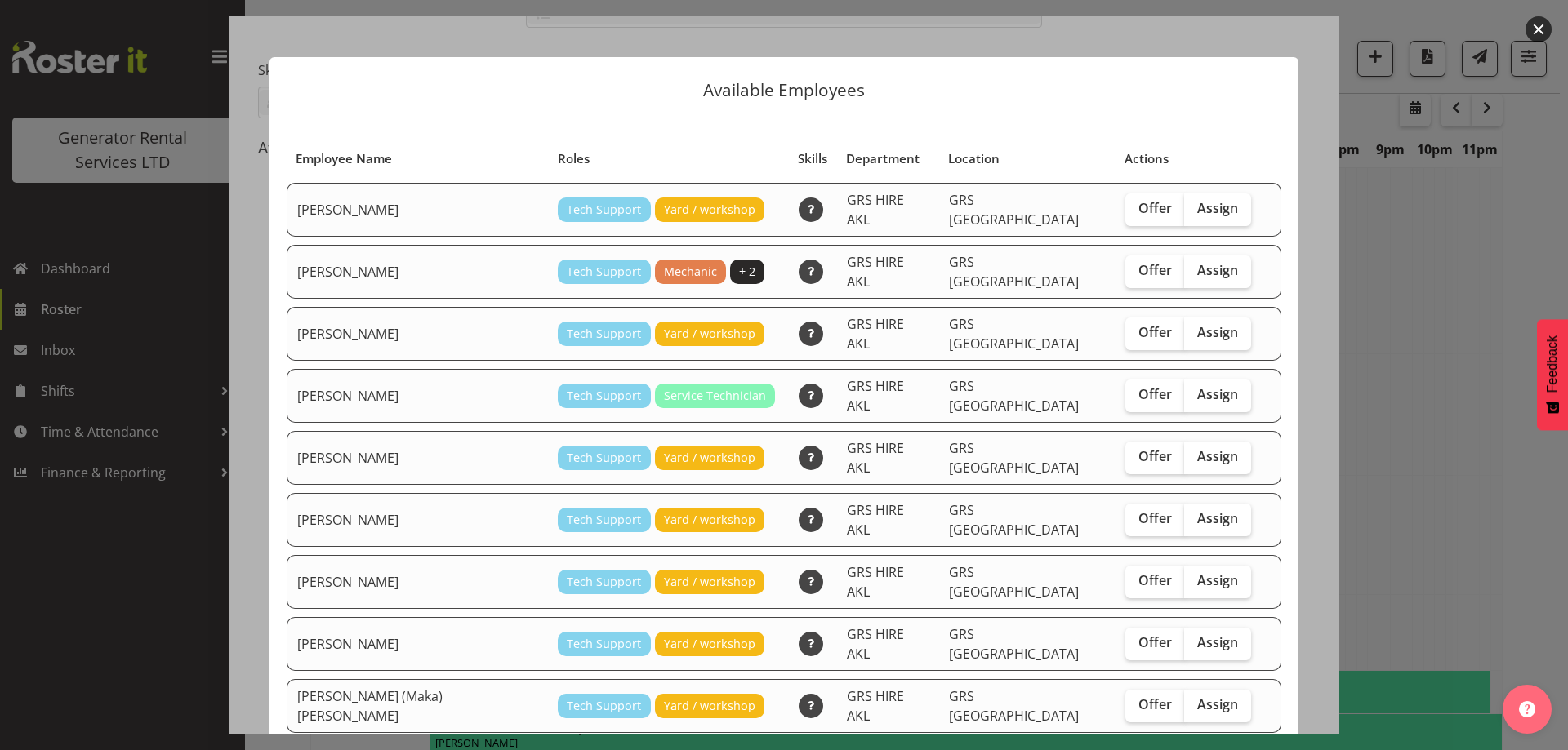
click at [1145, 278] on td "Offer Assign" at bounding box center [1187, 271] width 145 height 54
click at [1185, 269] on label "Assign" at bounding box center [1218, 271] width 67 height 32
click at [1185, 269] on input "Assign" at bounding box center [1189, 270] width 11 height 11
checkbox input "true"
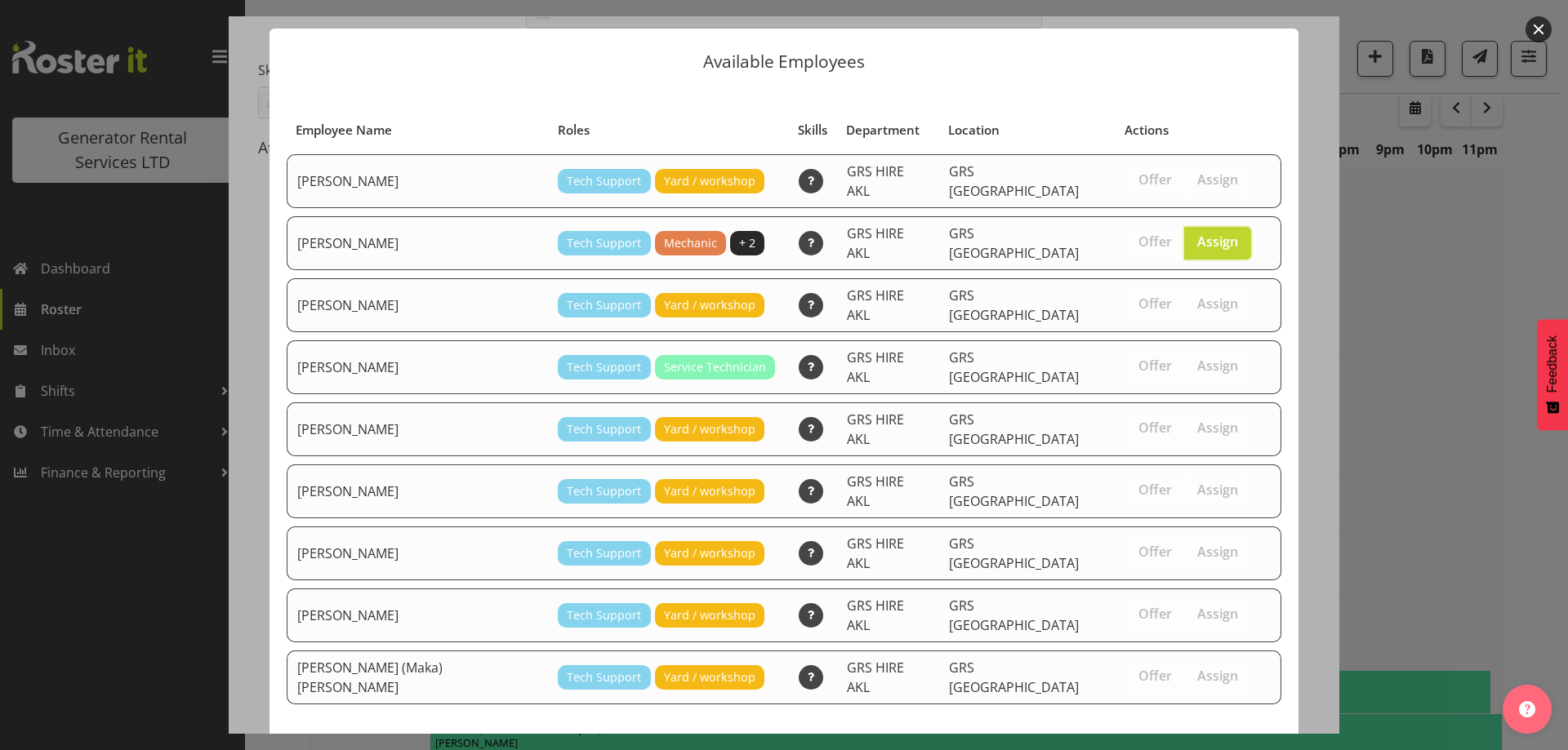
scroll to position [43, 0]
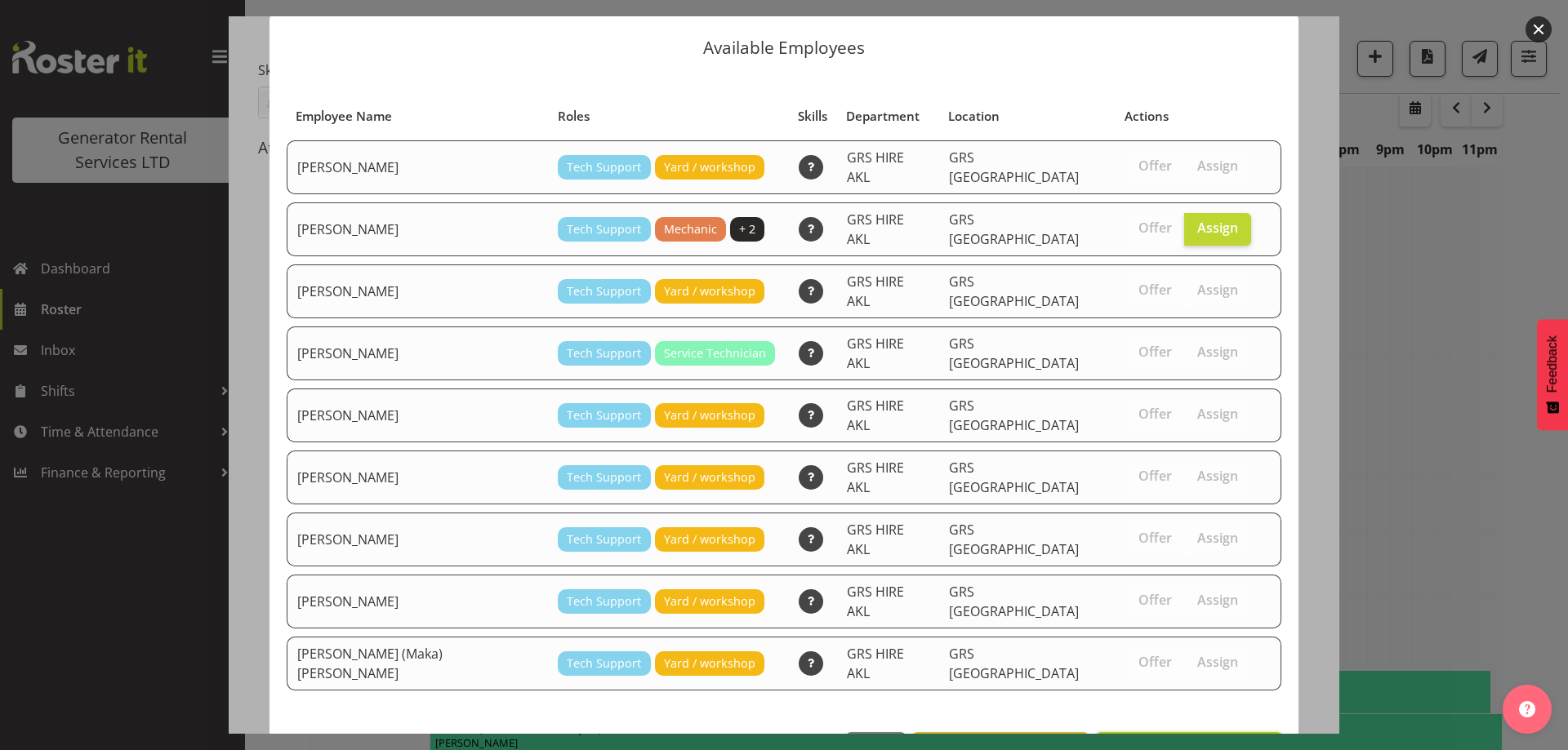
click at [1200, 732] on button "Assign Carl Shoebridge" at bounding box center [1188, 750] width 186 height 36
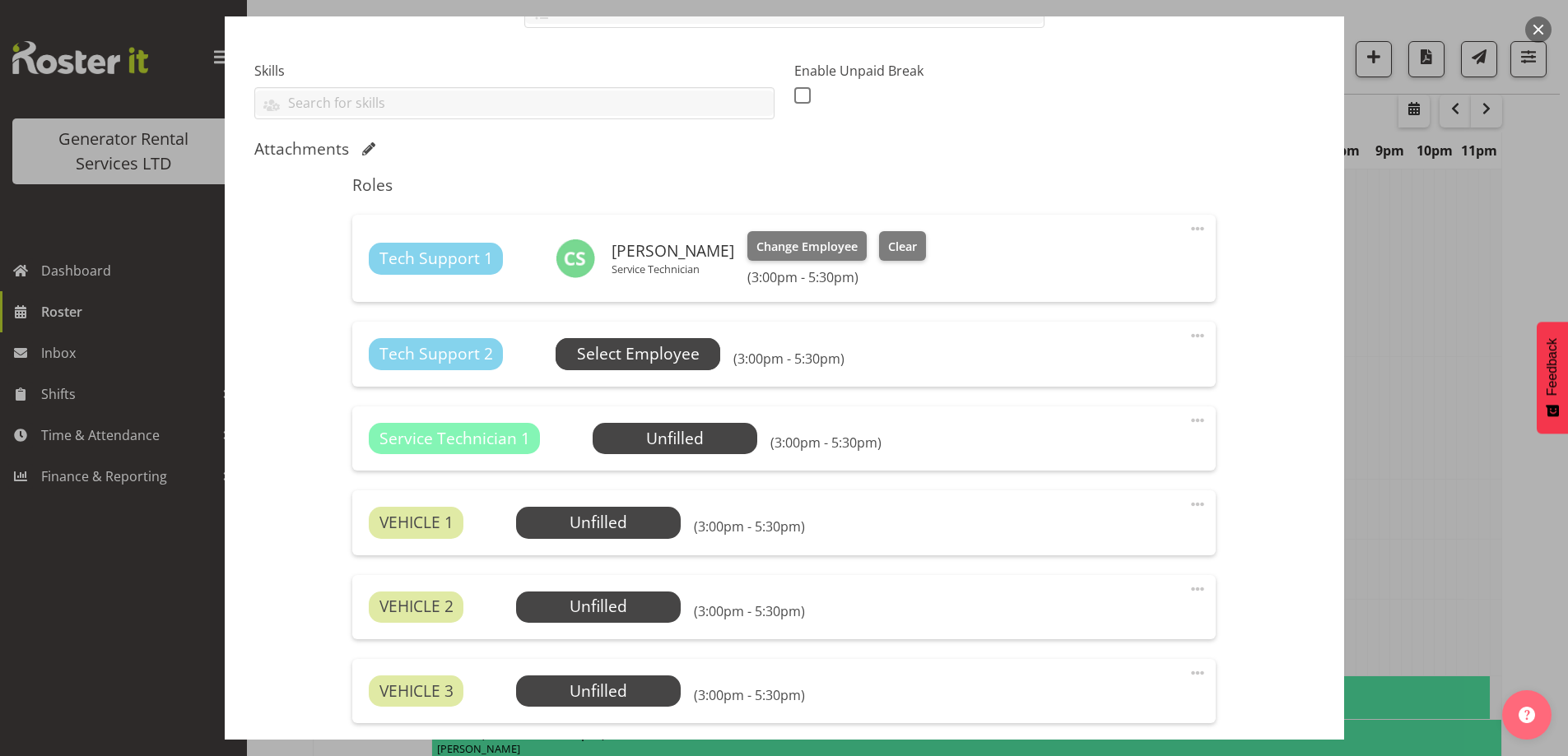
click at [630, 340] on span "Select Employee" at bounding box center [637, 354] width 164 height 31
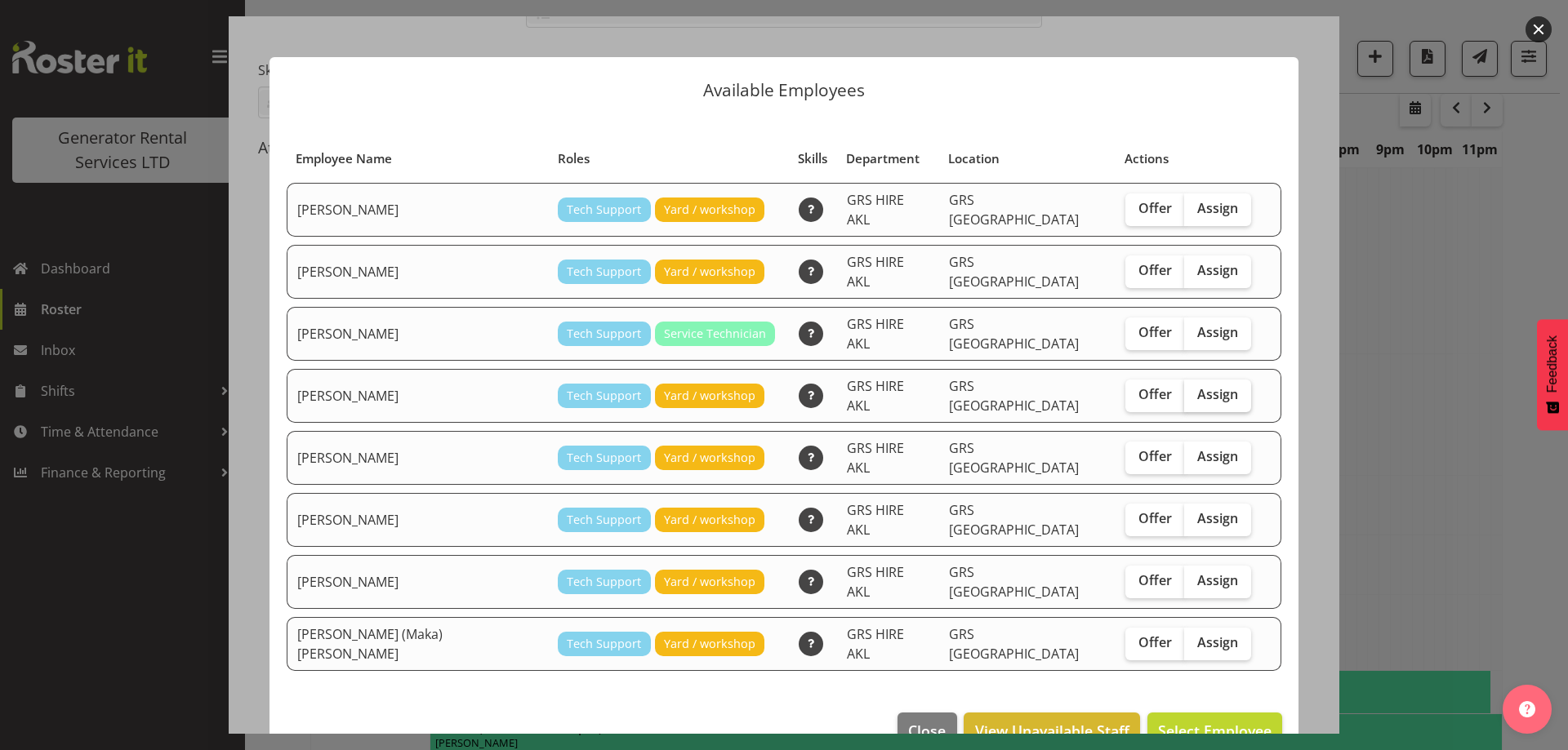
click at [1197, 386] on span "Assign" at bounding box center [1218, 394] width 41 height 17
click at [1193, 389] on input "Assign" at bounding box center [1189, 394] width 11 height 11
checkbox input "true"
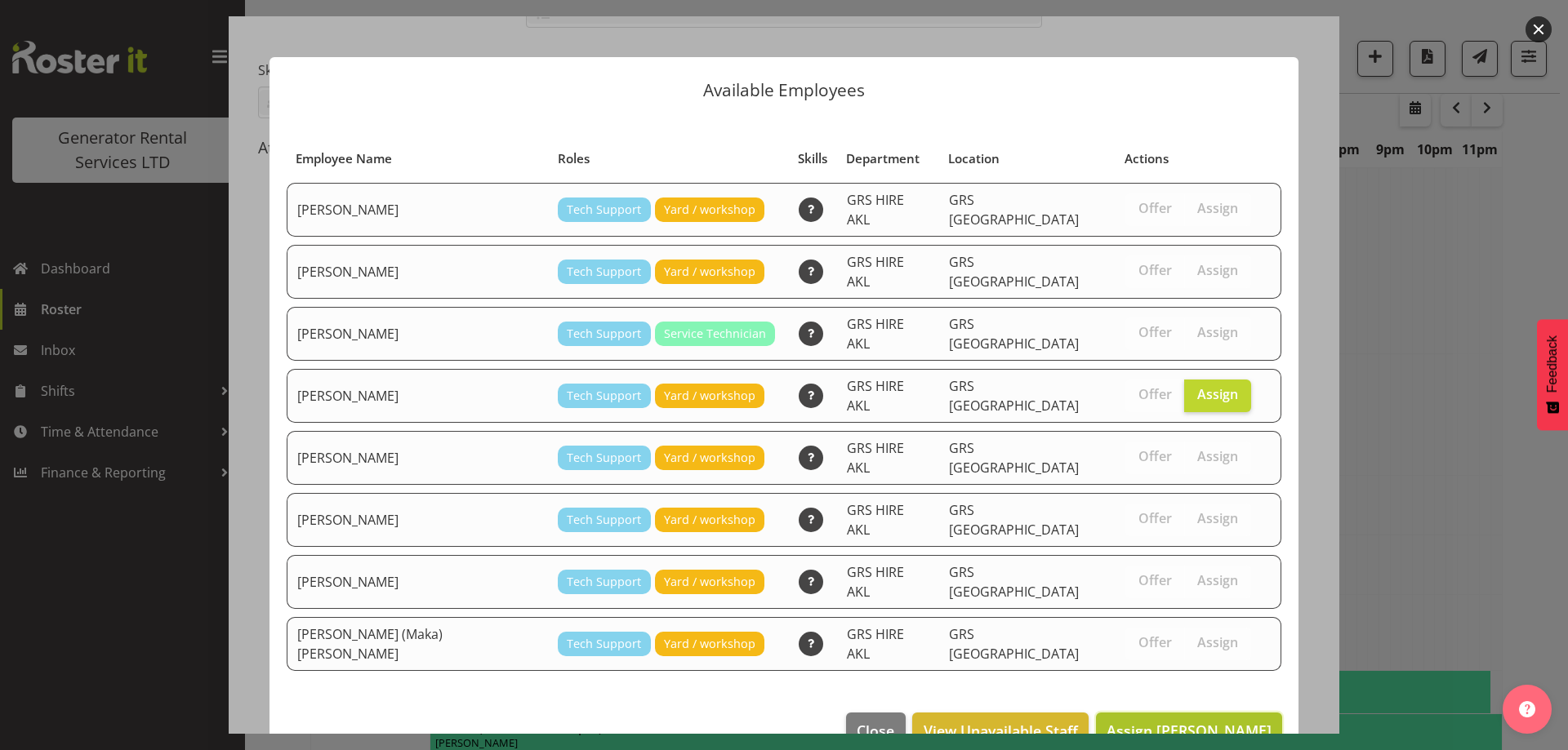
click at [1214, 721] on span "Assign Michael Marshall" at bounding box center [1188, 730] width 165 height 20
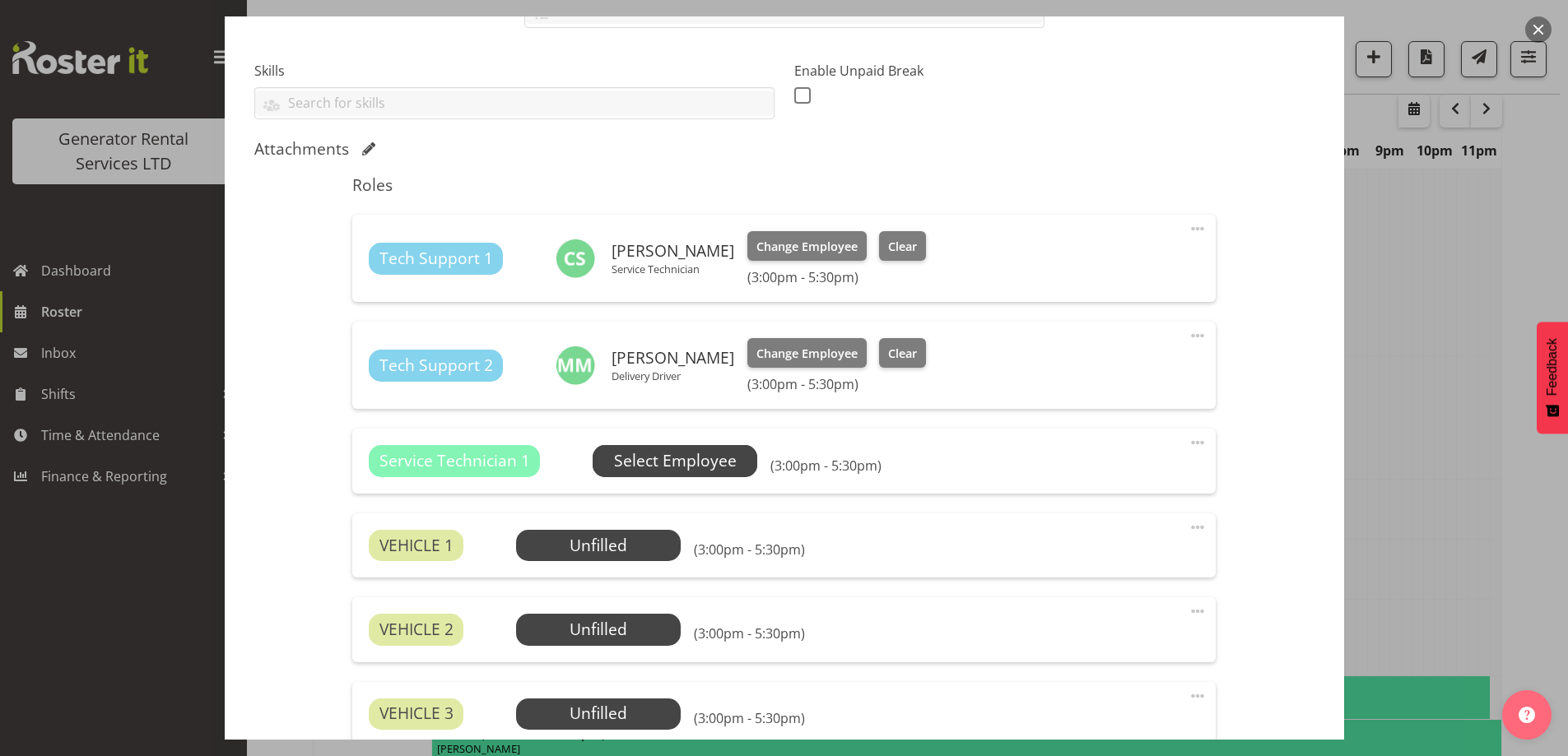
click at [687, 459] on span "Select Employee" at bounding box center [675, 461] width 123 height 24
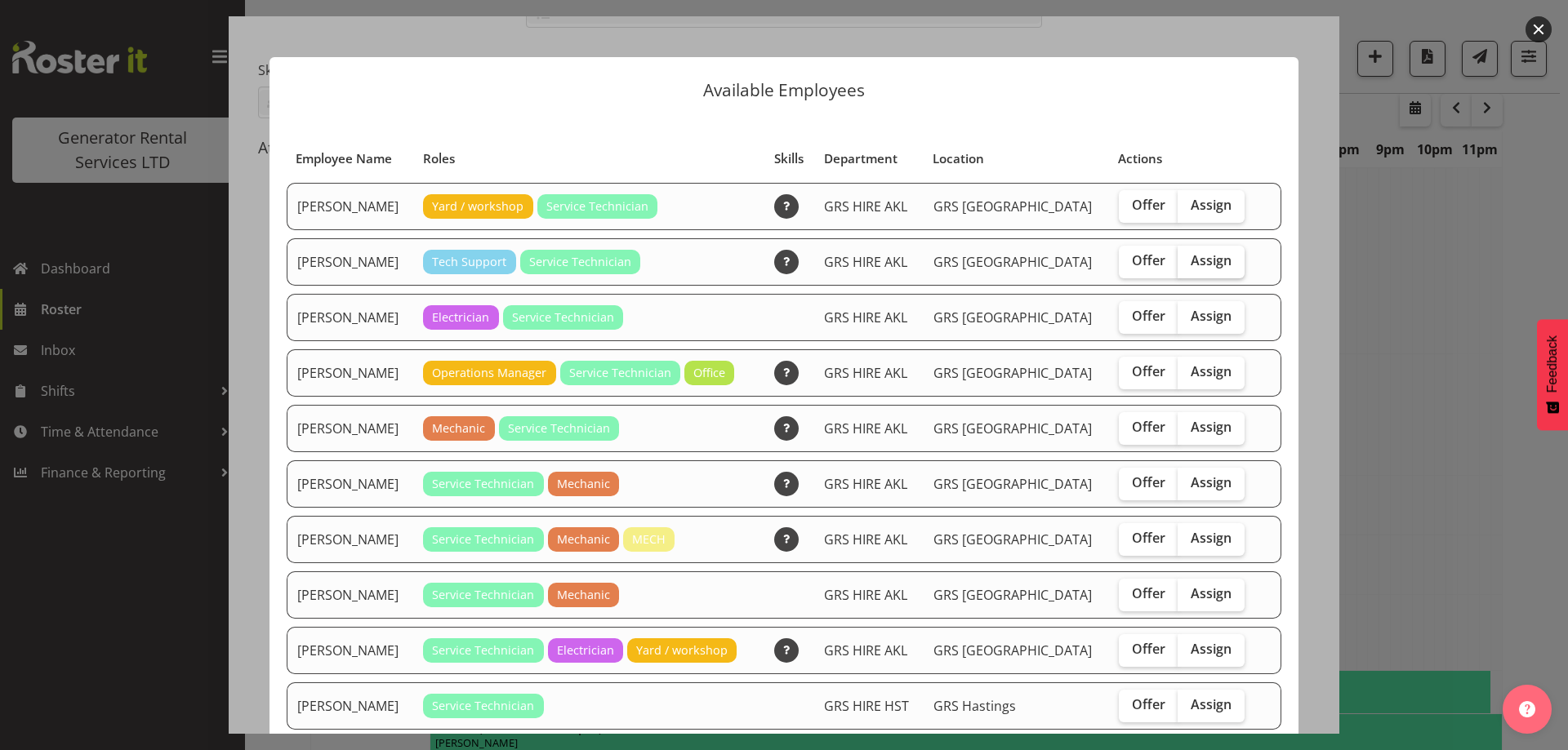
click at [1185, 269] on label "Assign" at bounding box center [1211, 261] width 67 height 32
click at [1185, 266] on input "Assign" at bounding box center [1183, 260] width 11 height 11
checkbox input "true"
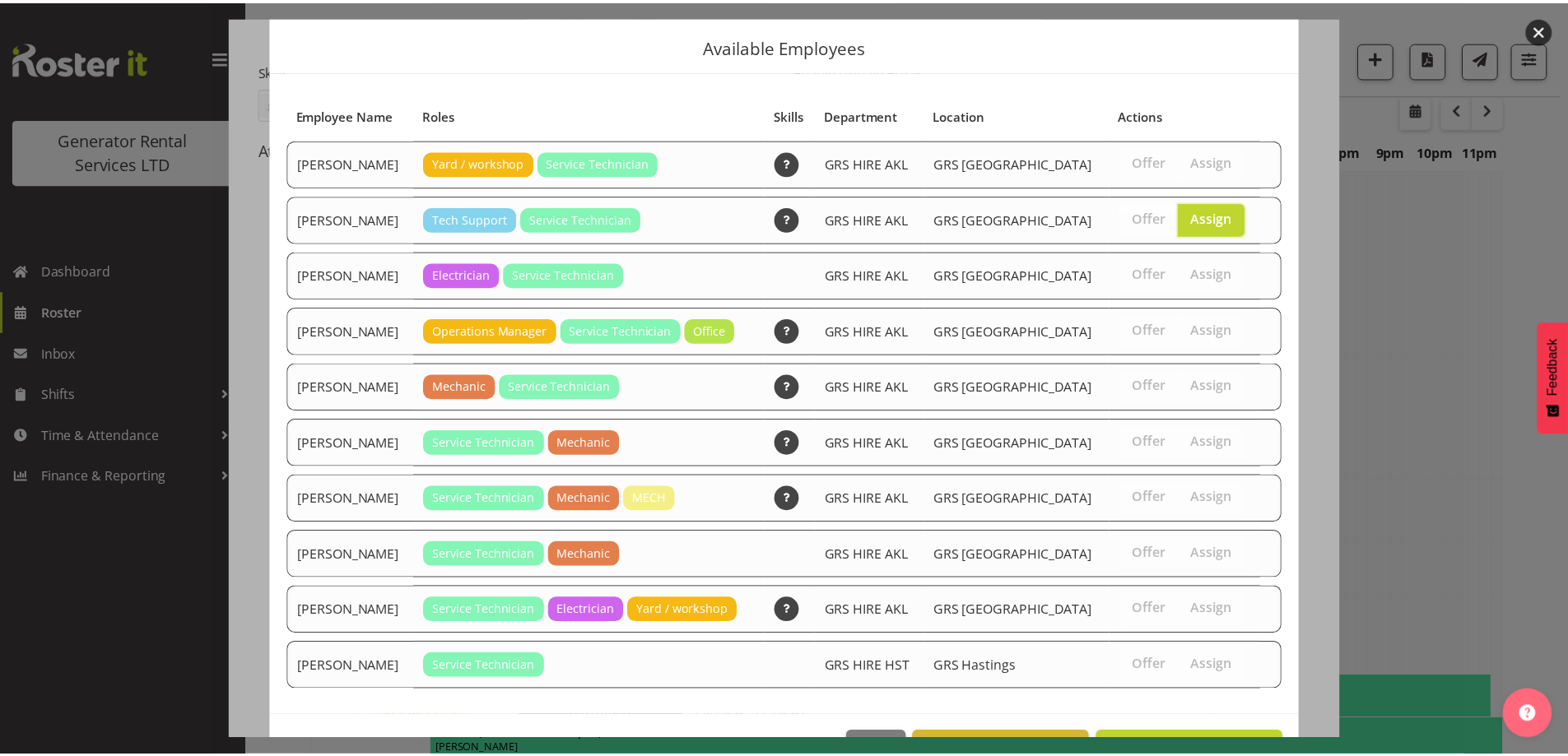
scroll to position [98, 0]
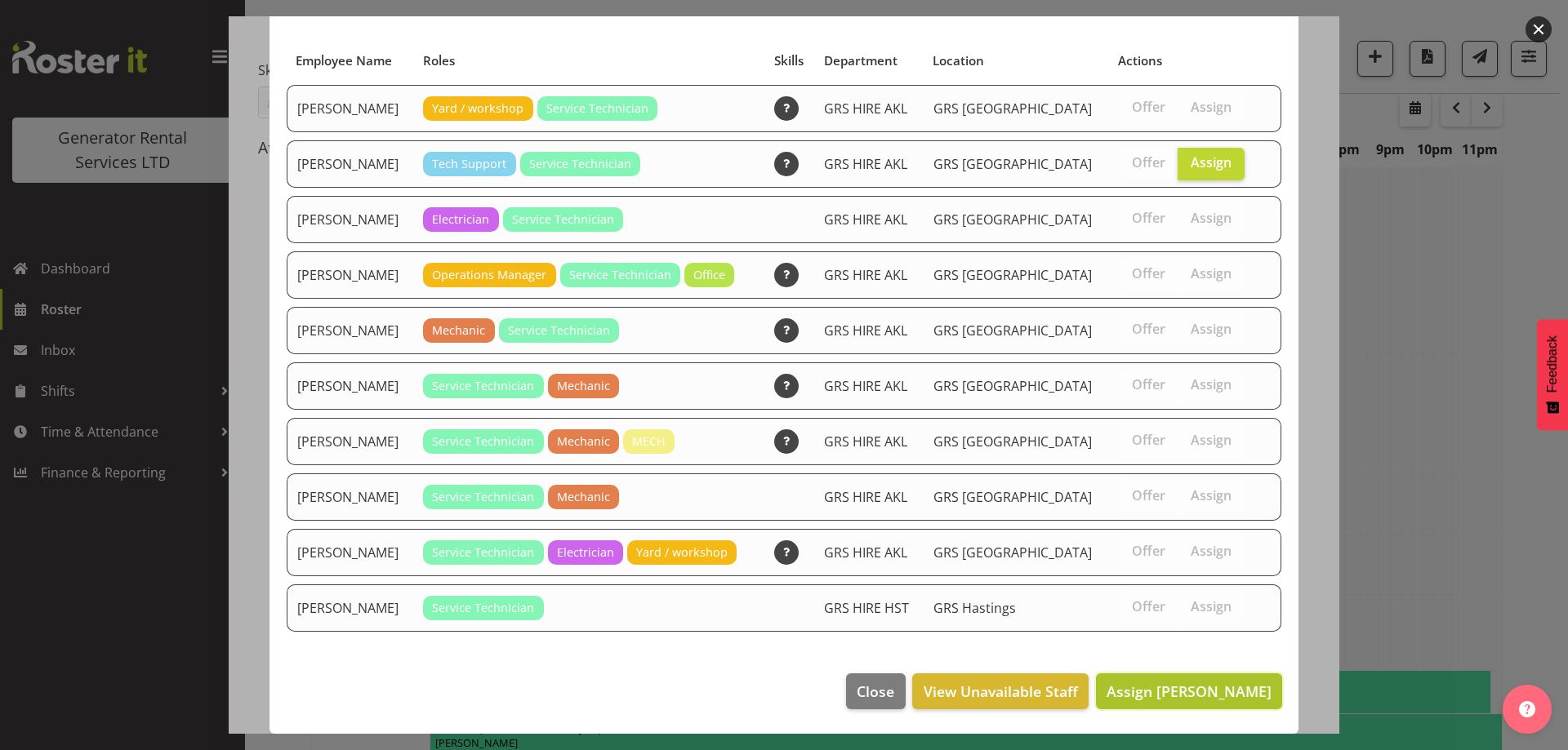
click at [1211, 686] on span "Assign Craig Barrett" at bounding box center [1188, 691] width 165 height 20
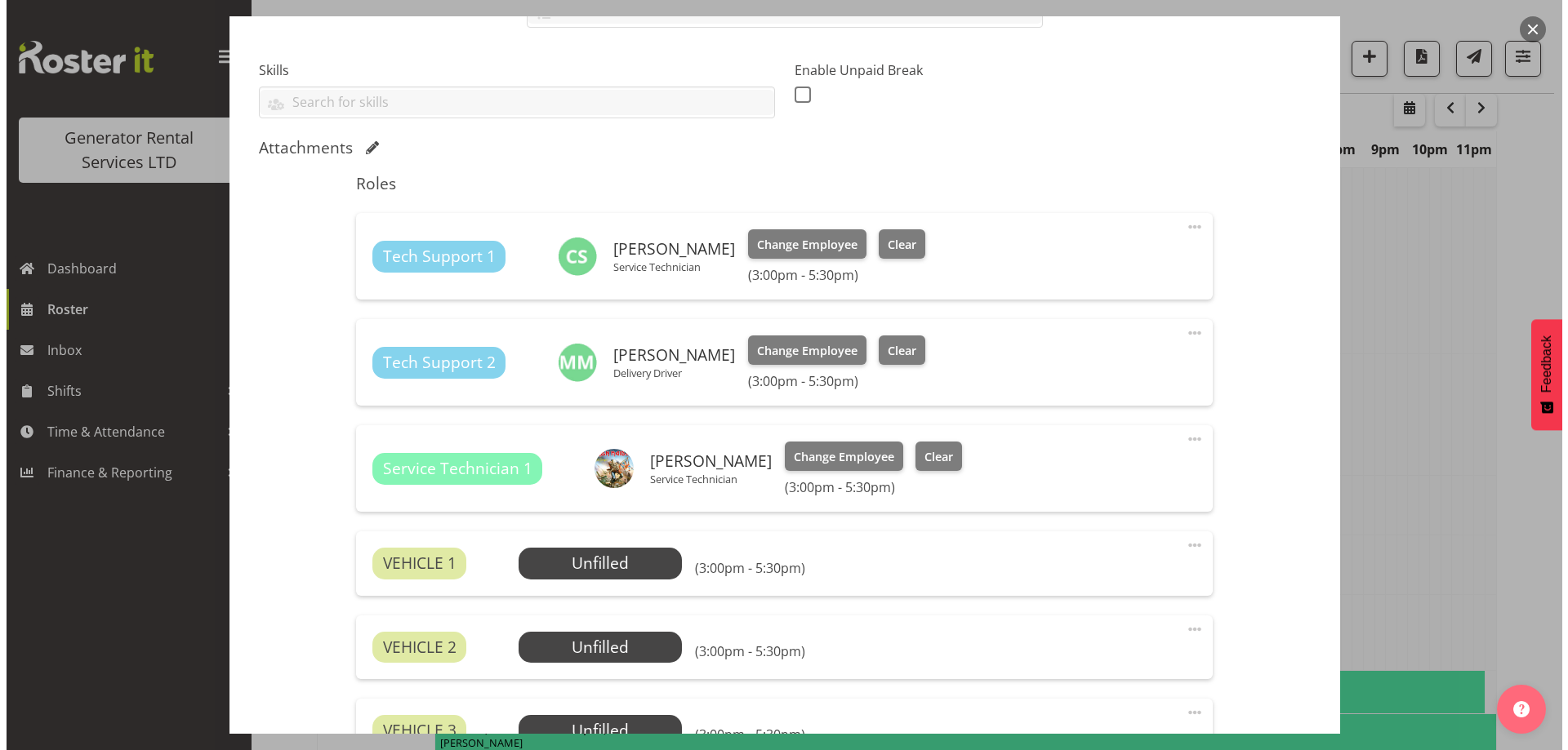
scroll to position [490, 0]
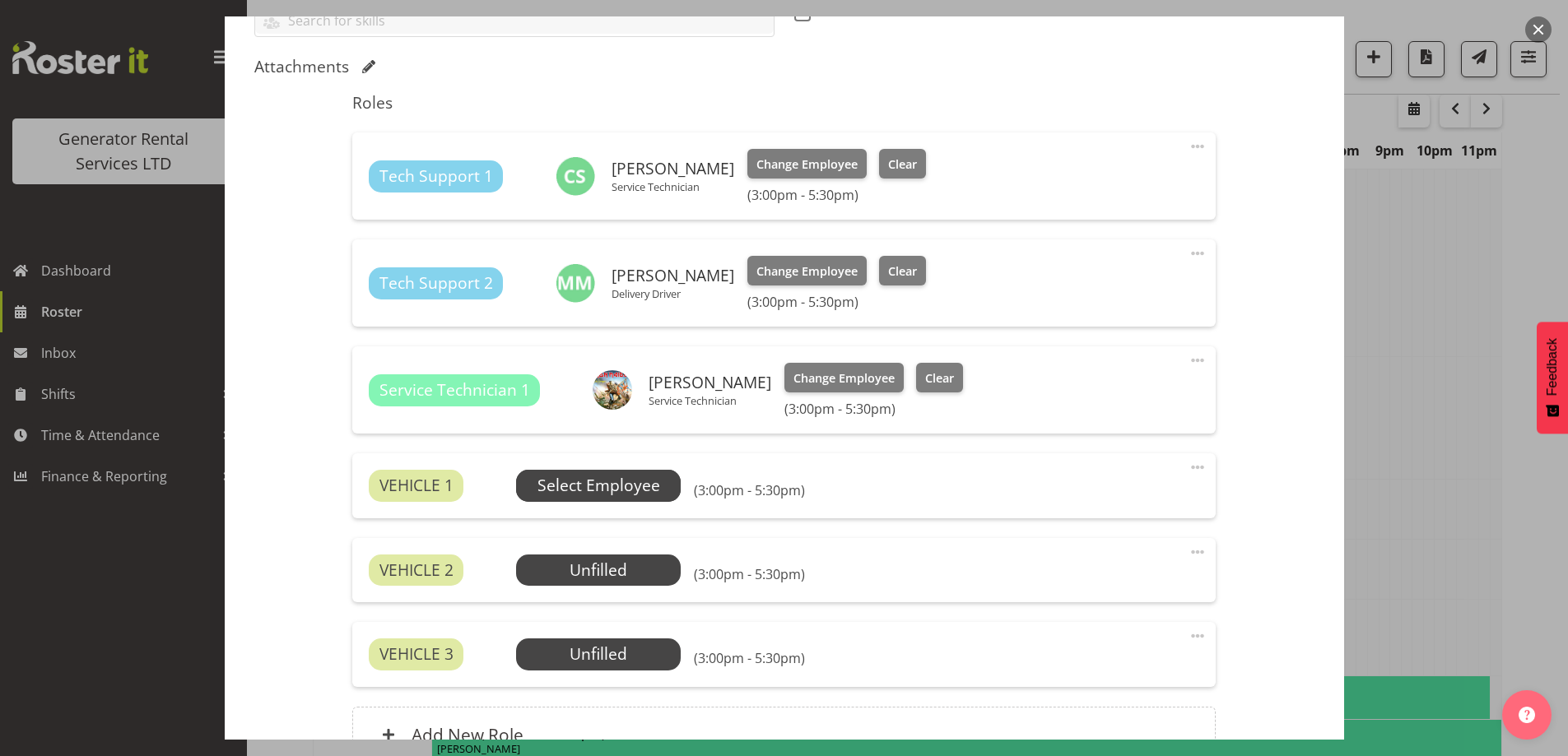
click at [624, 489] on span "Select Employee" at bounding box center [599, 486] width 123 height 24
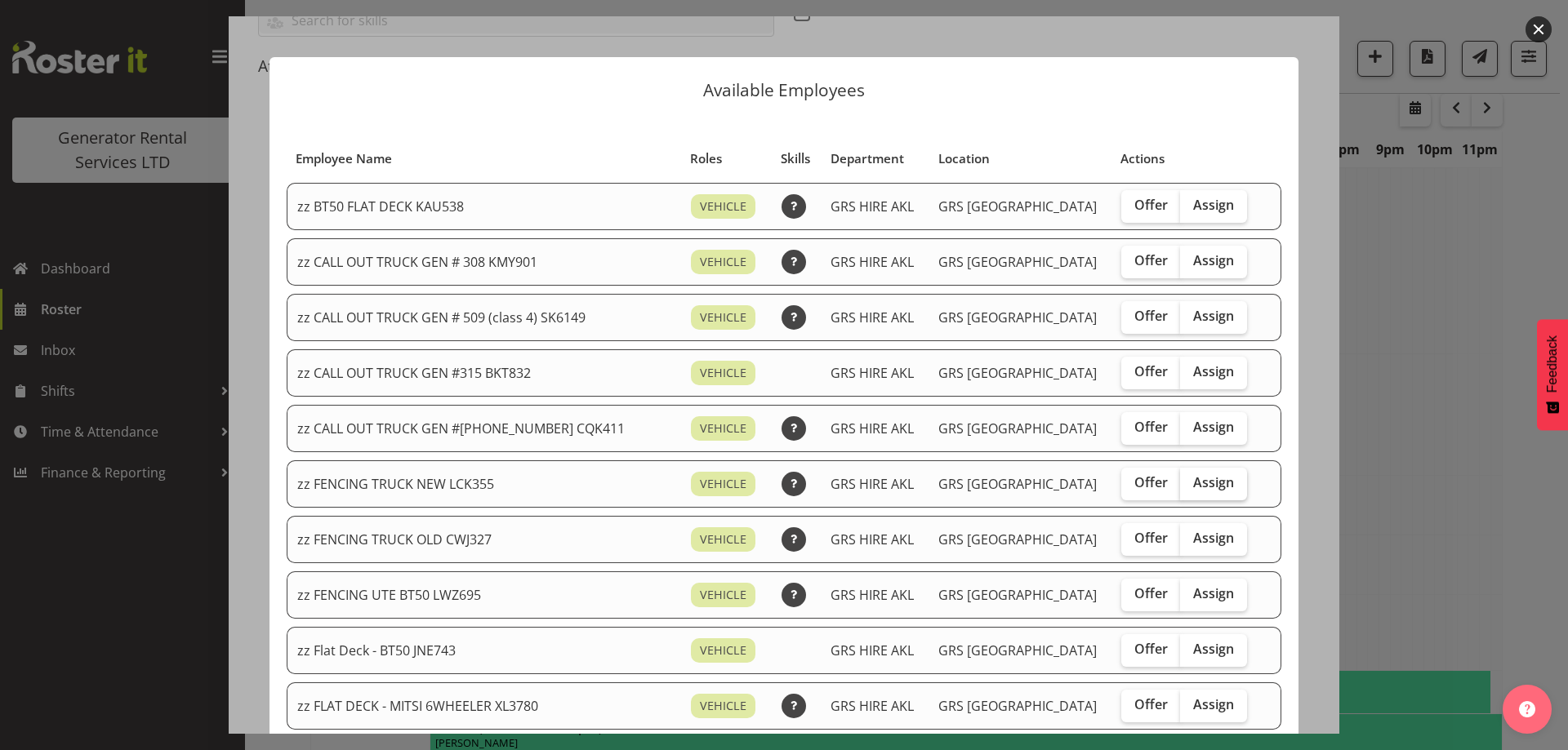
click at [1180, 481] on input "Assign" at bounding box center [1185, 483] width 11 height 11
checkbox input "true"
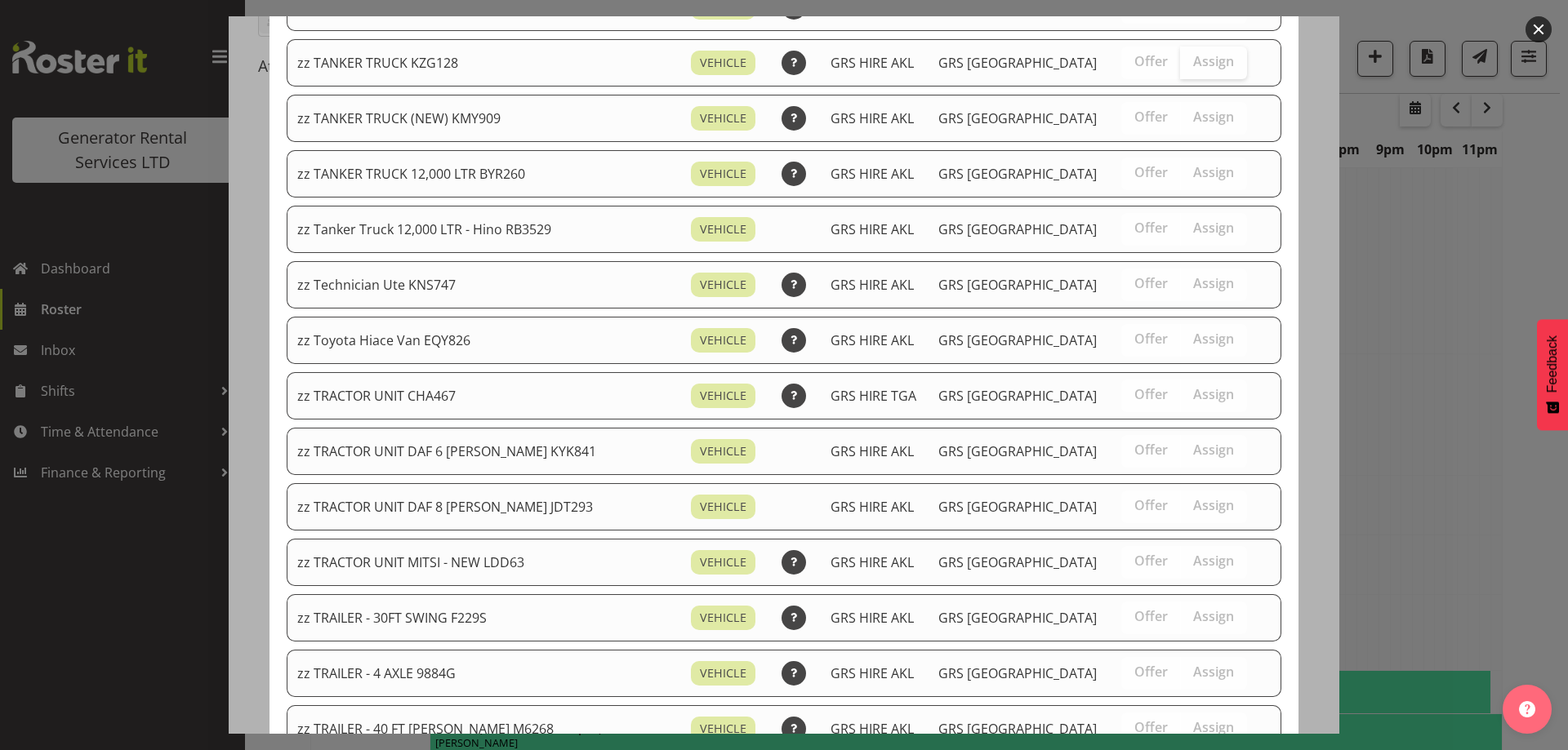
scroll to position [2040, 0]
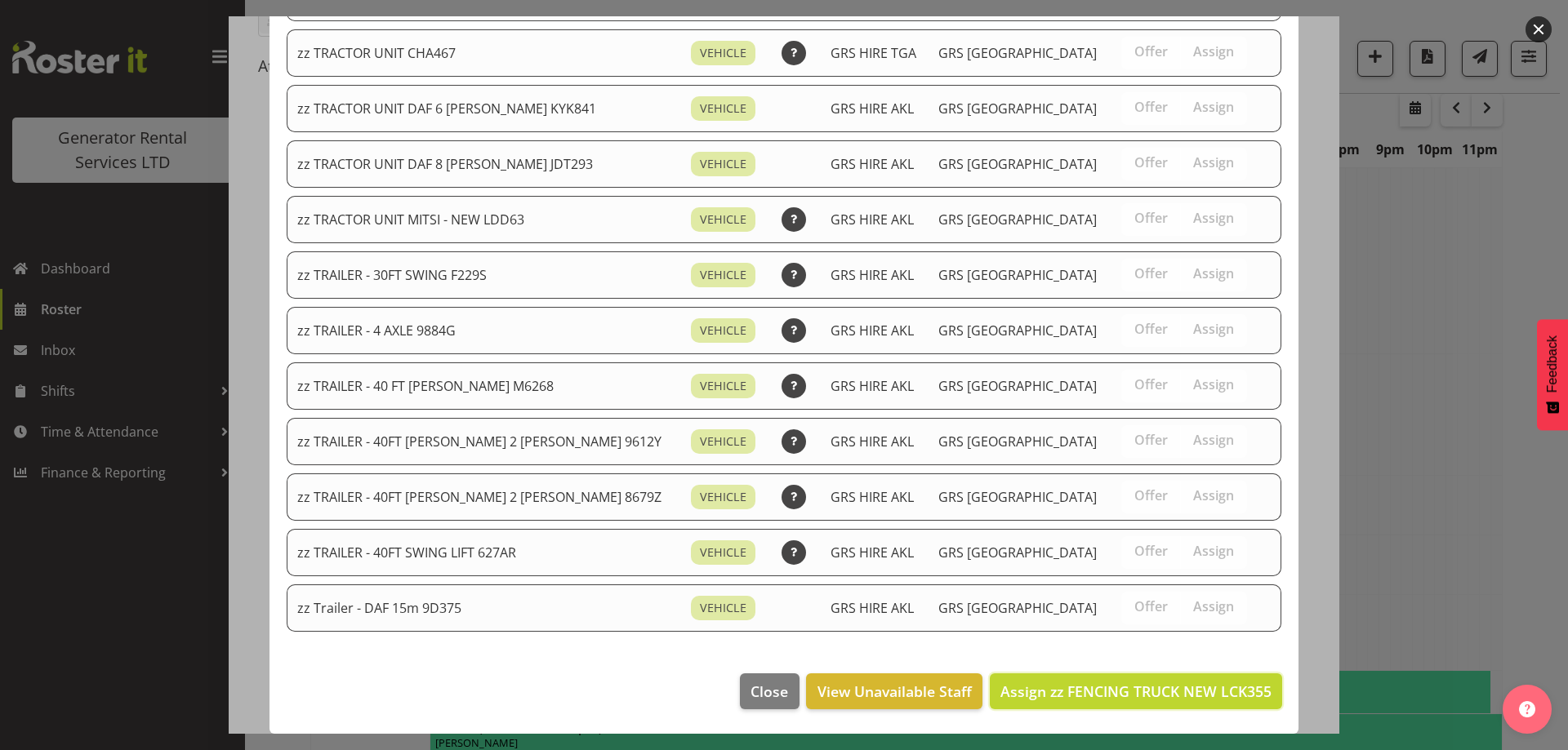
click at [1177, 700] on span "Assign zz FENCING TRUCK NEW LCK355" at bounding box center [1136, 691] width 271 height 20
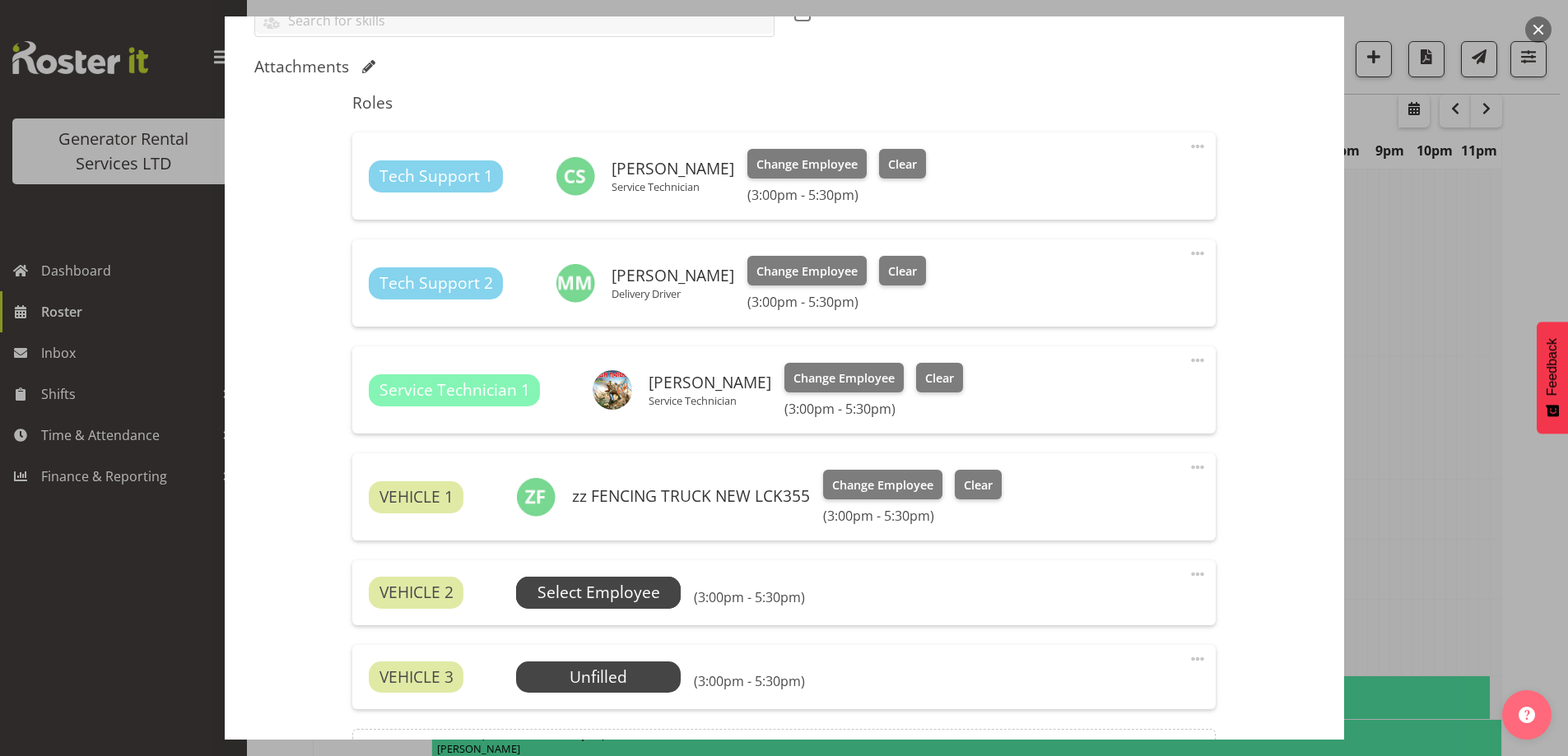
click at [561, 602] on span "Select Employee" at bounding box center [599, 593] width 123 height 24
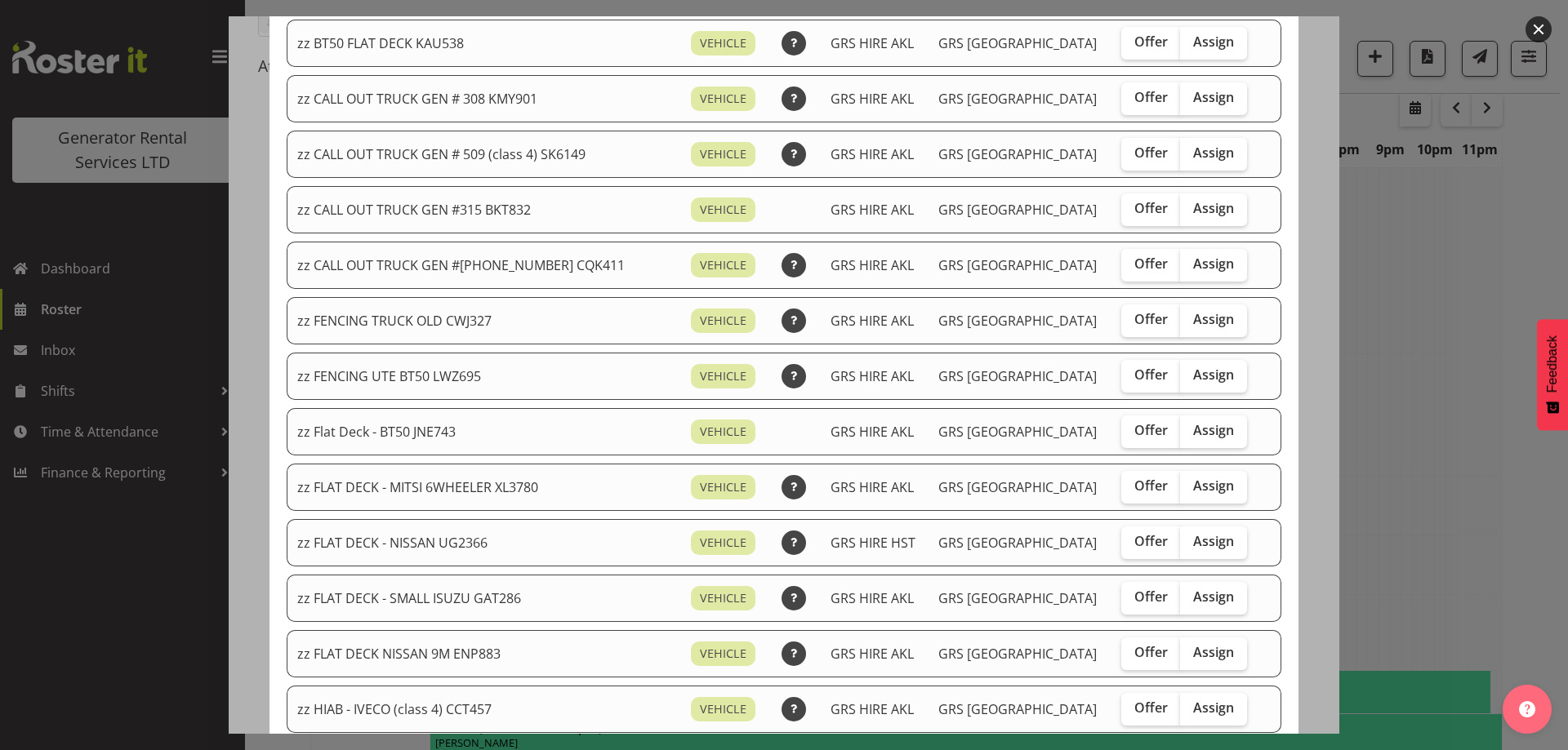
scroll to position [327, 0]
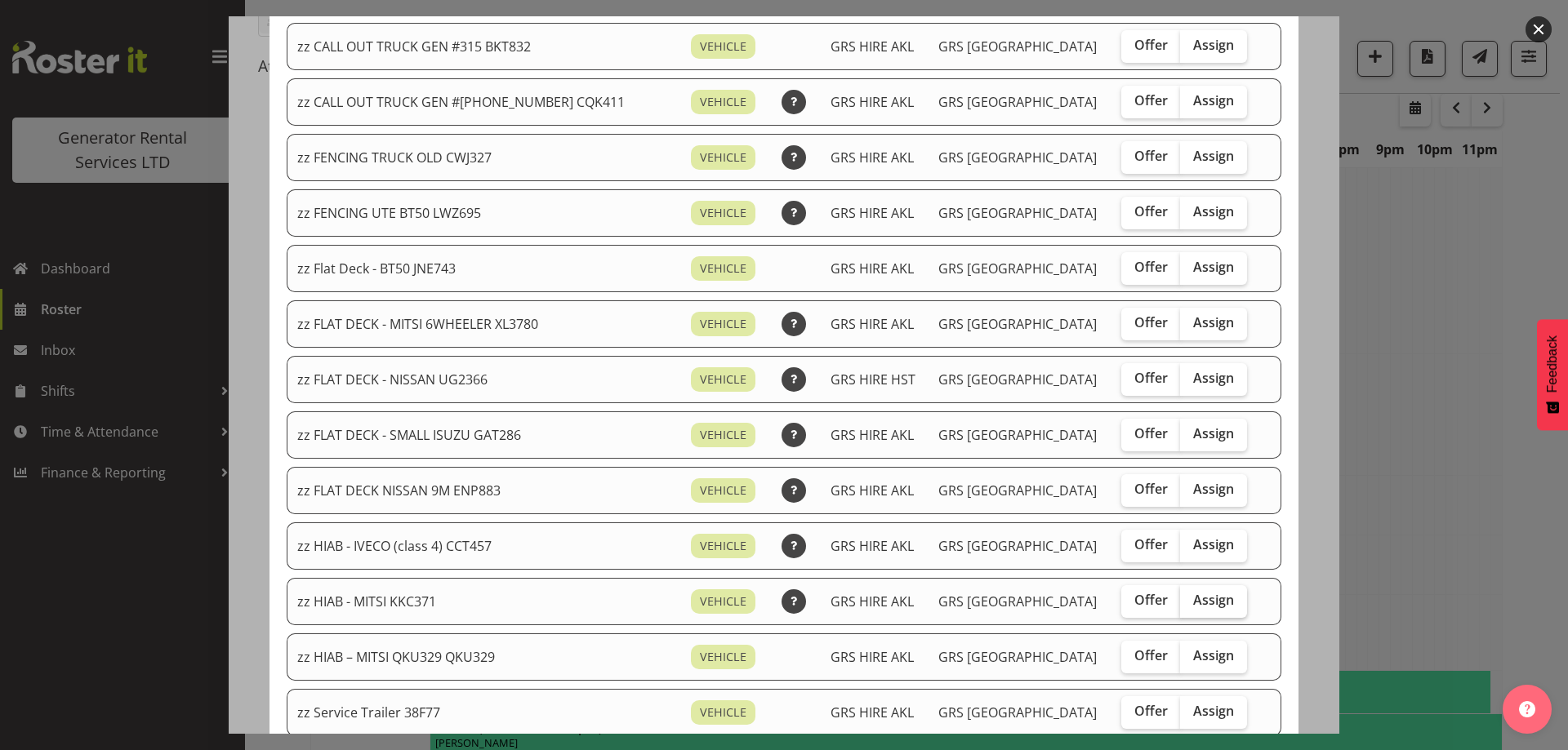
click at [1193, 600] on span "Assign" at bounding box center [1214, 600] width 41 height 17
click at [1185, 600] on input "Assign" at bounding box center [1185, 600] width 11 height 11
checkbox input "true"
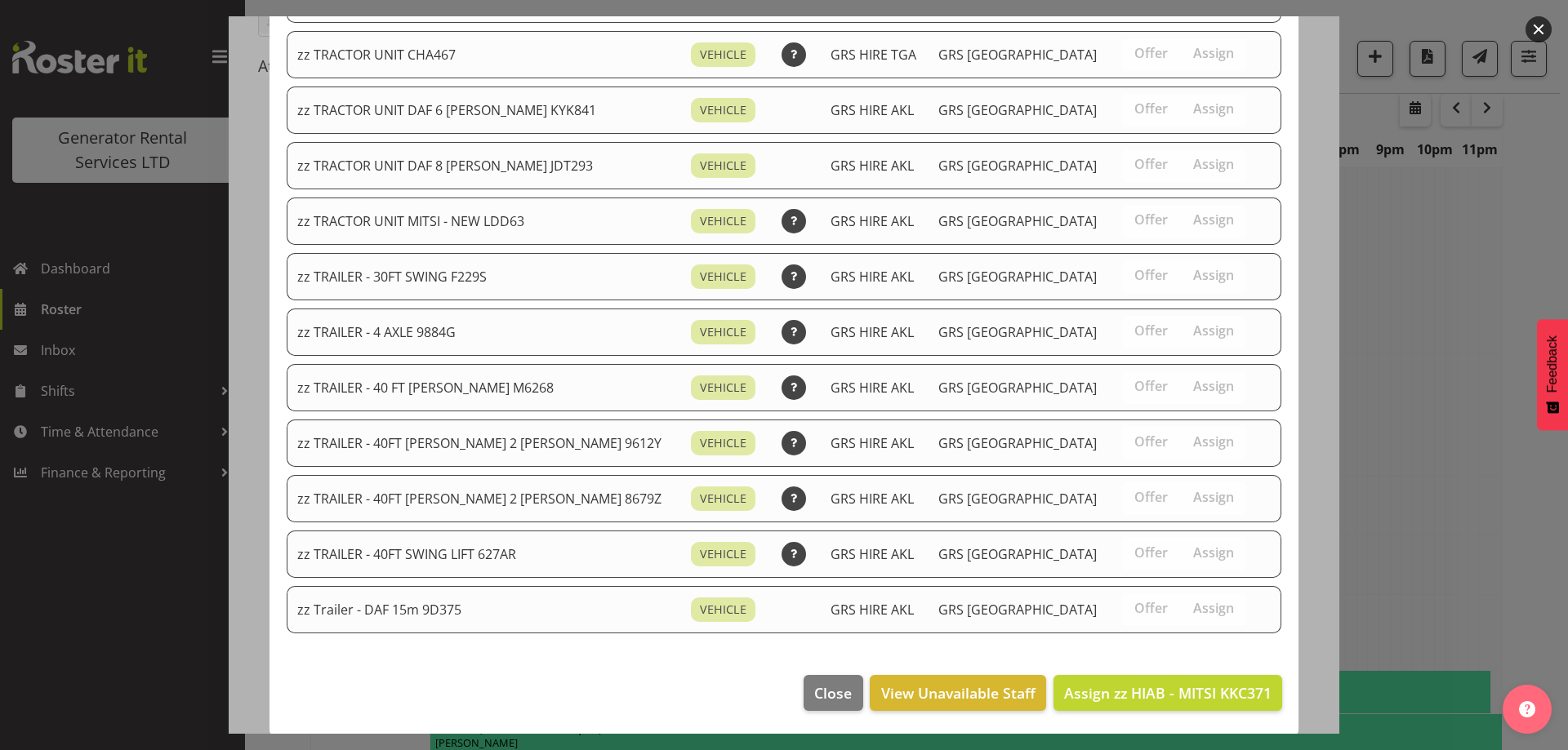
scroll to position [1986, 0]
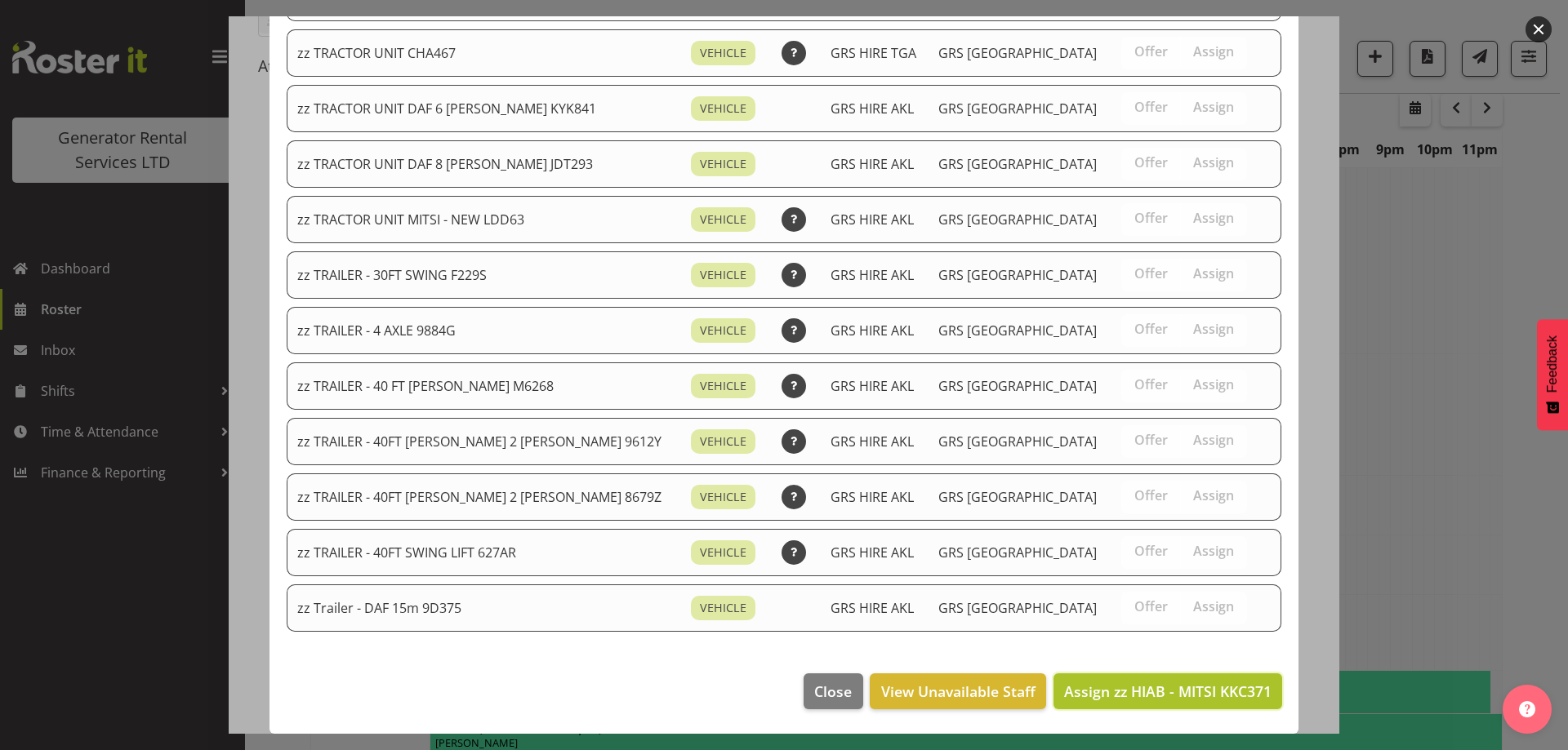
click at [1159, 689] on span "Assign zz HIAB - MITSI KKC371" at bounding box center [1168, 691] width 208 height 20
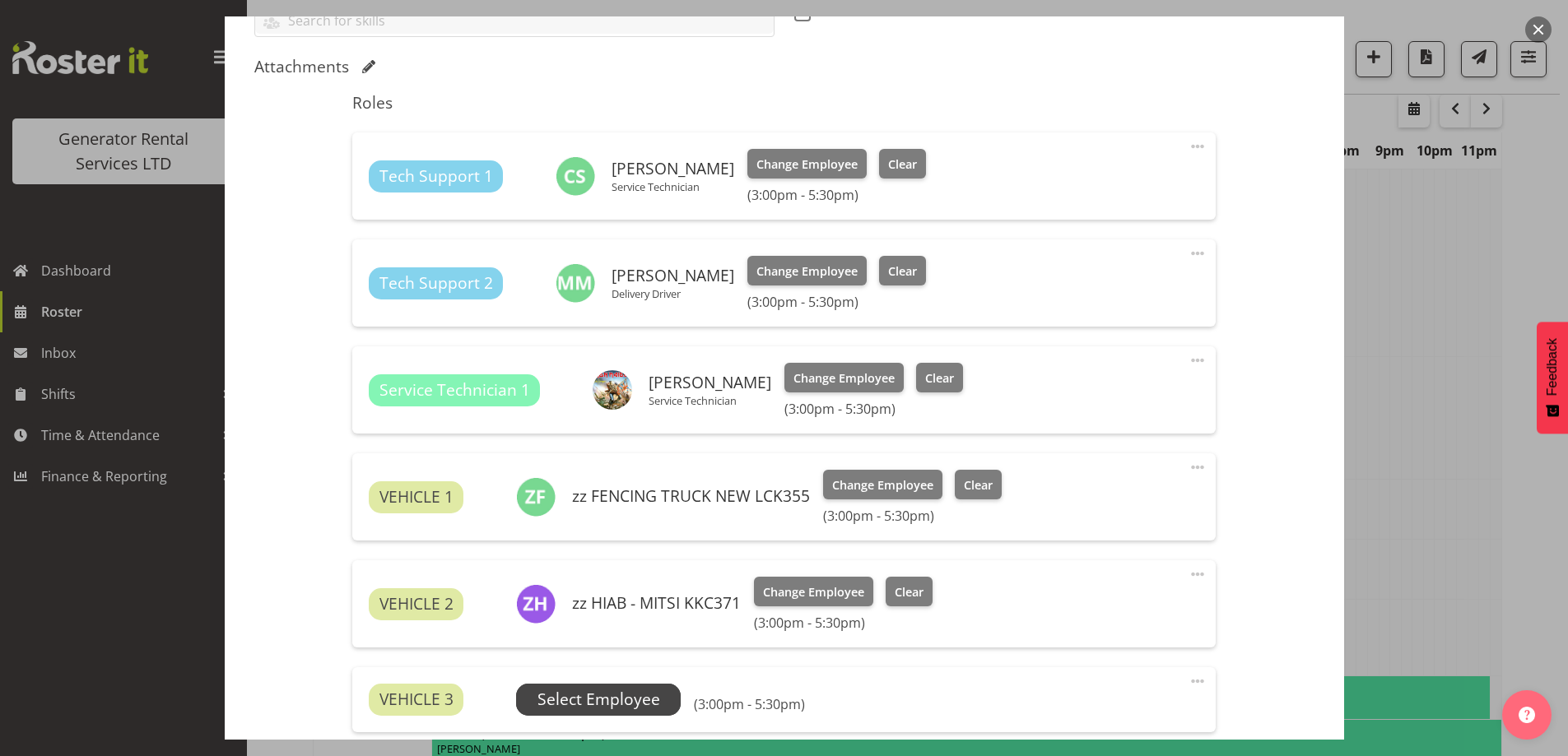
click at [612, 684] on span "Select Employee" at bounding box center [598, 700] width 164 height 31
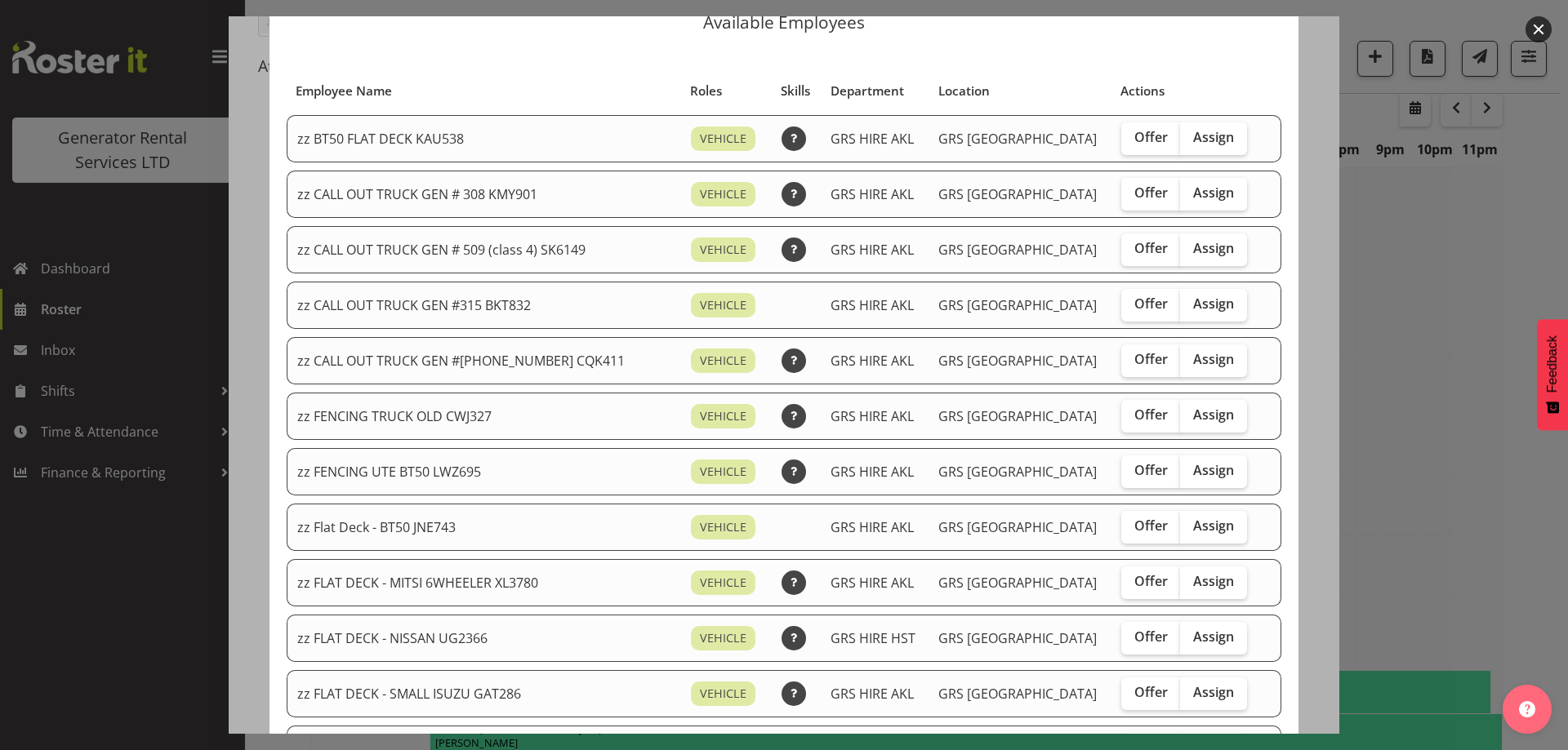
scroll to position [163, 0]
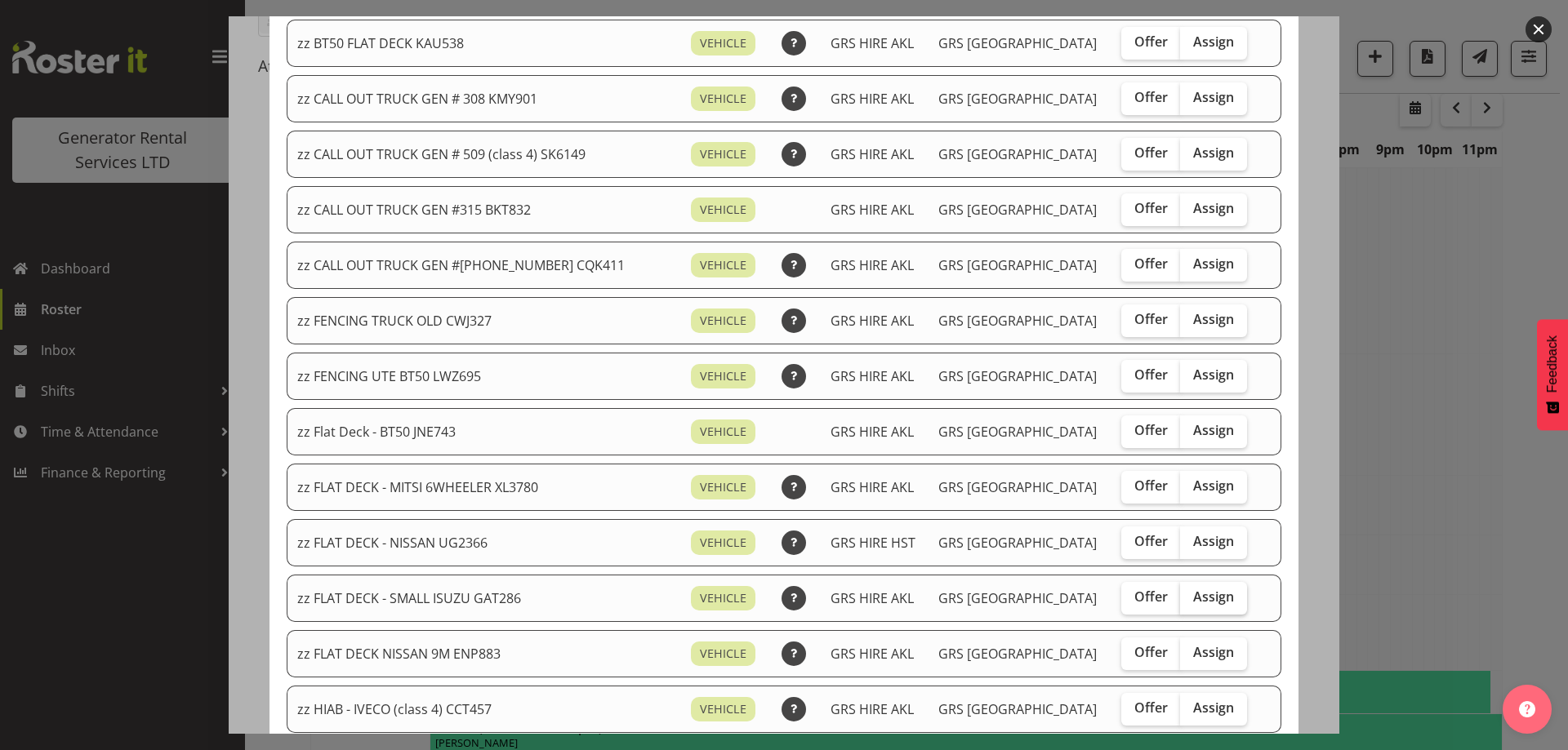
click at [1193, 593] on span "Assign" at bounding box center [1214, 596] width 41 height 17
click at [1186, 593] on input "Assign" at bounding box center [1185, 597] width 11 height 11
checkbox input "true"
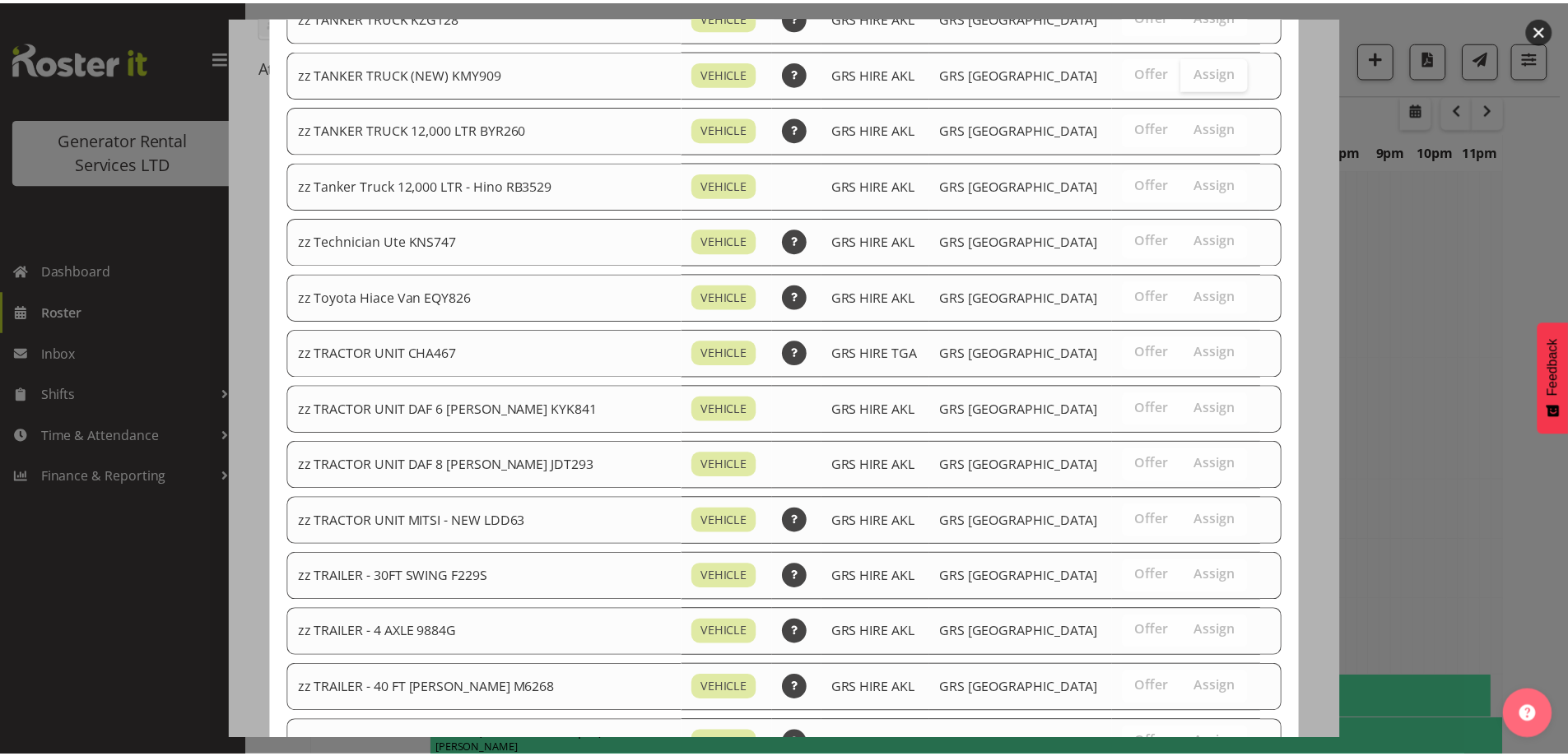
scroll to position [1946, 0]
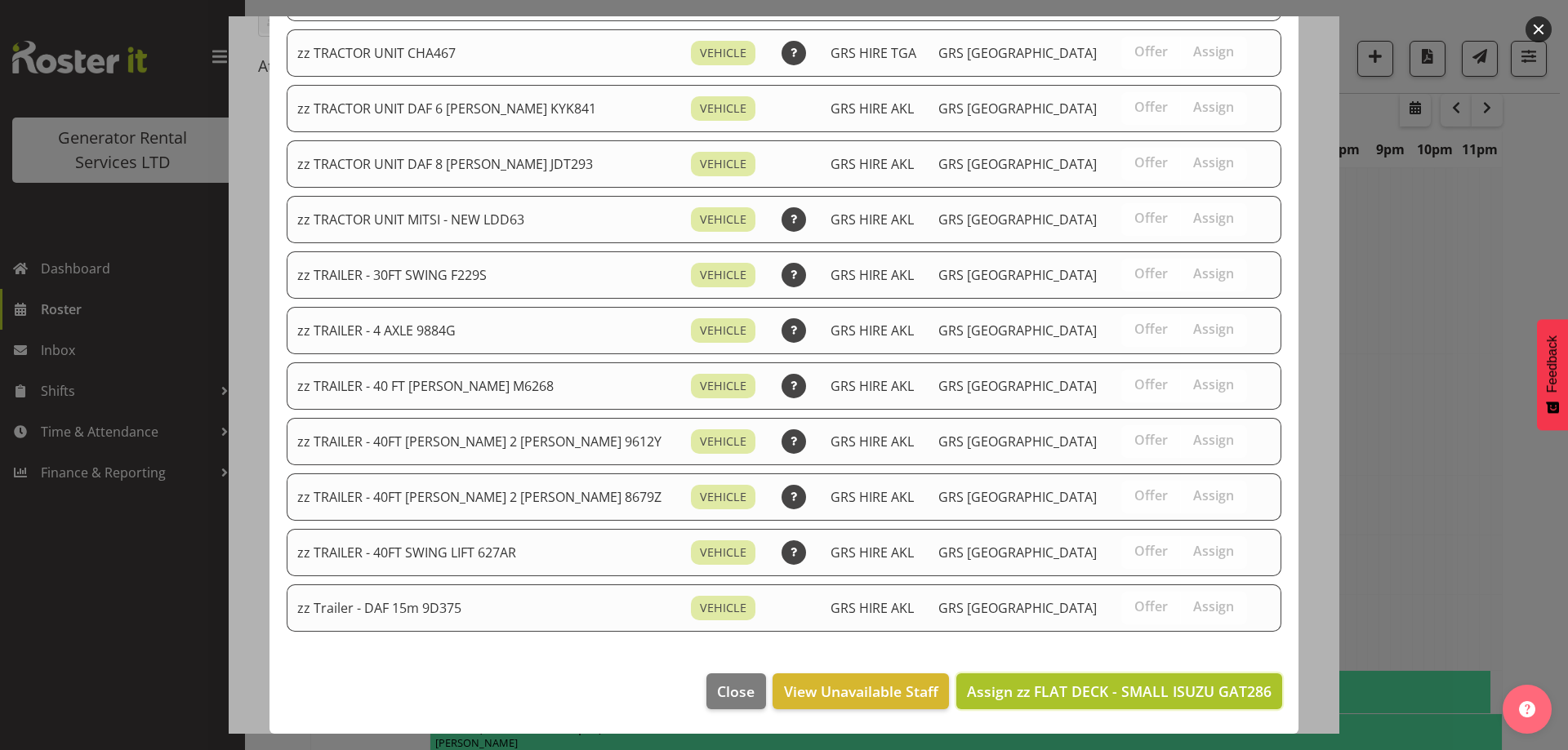
click at [1195, 697] on span "Assign zz FLAT DECK - SMALL ISUZU GAT286" at bounding box center [1119, 691] width 304 height 20
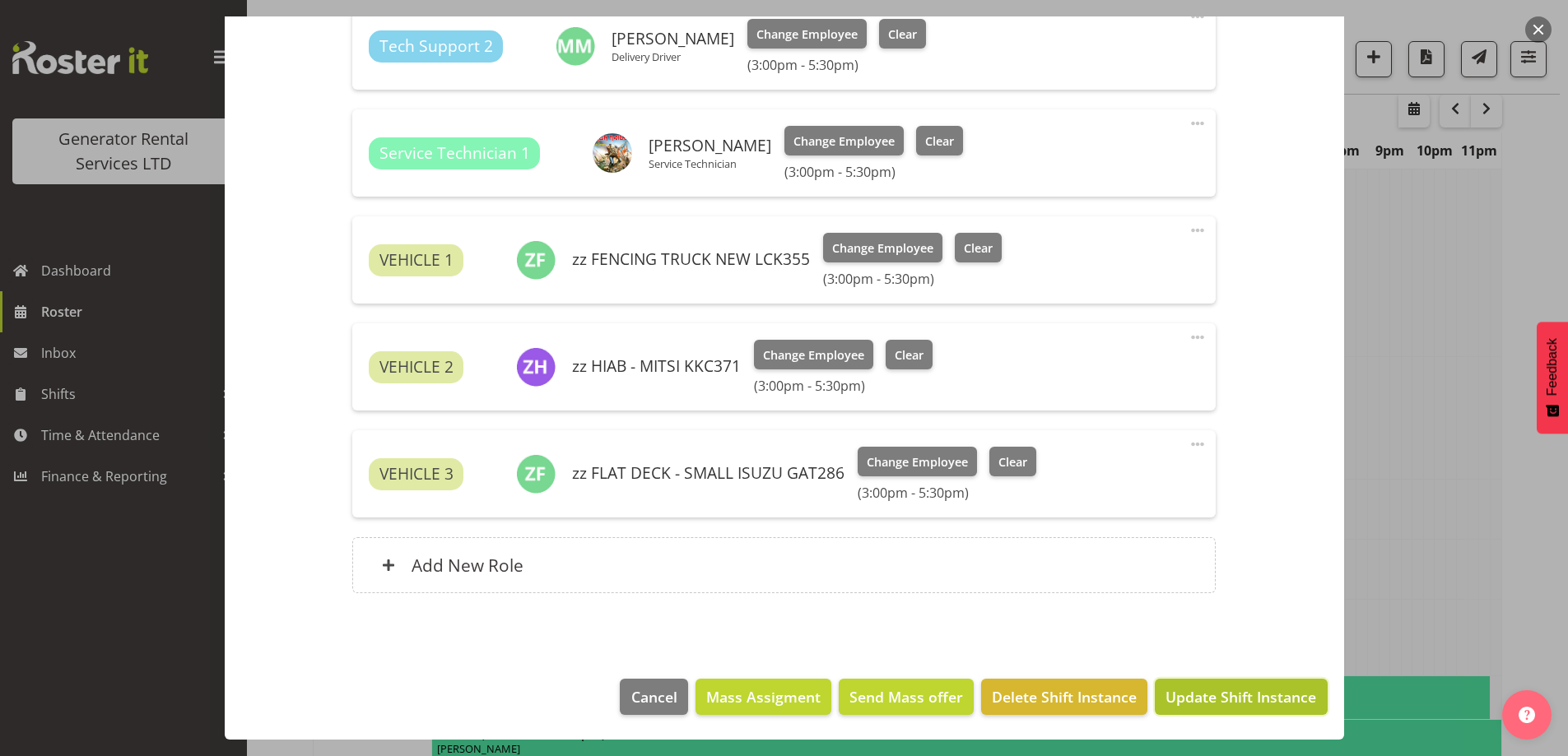
click at [1210, 702] on span "Update Shift Instance" at bounding box center [1240, 697] width 151 height 22
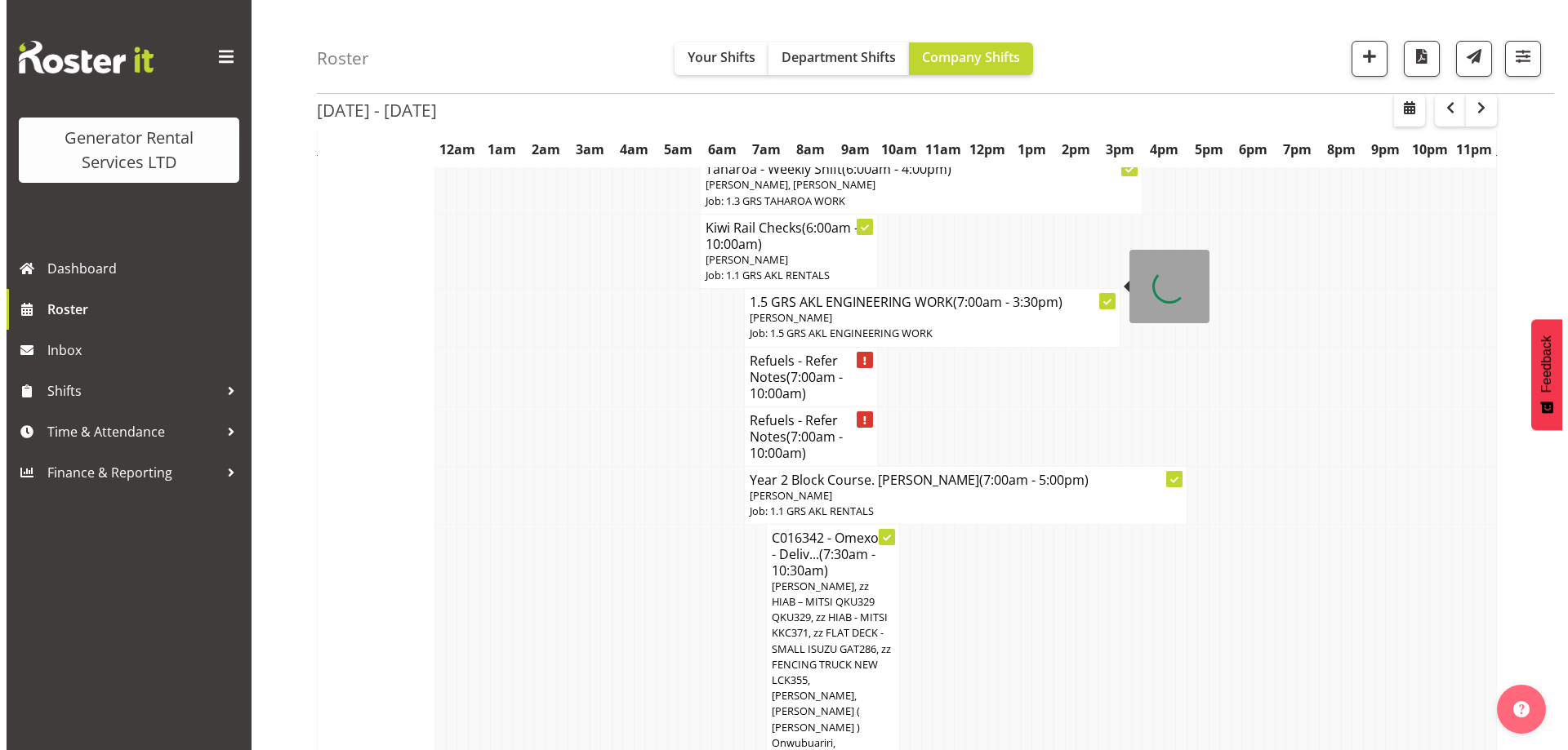
scroll to position [1441, 0]
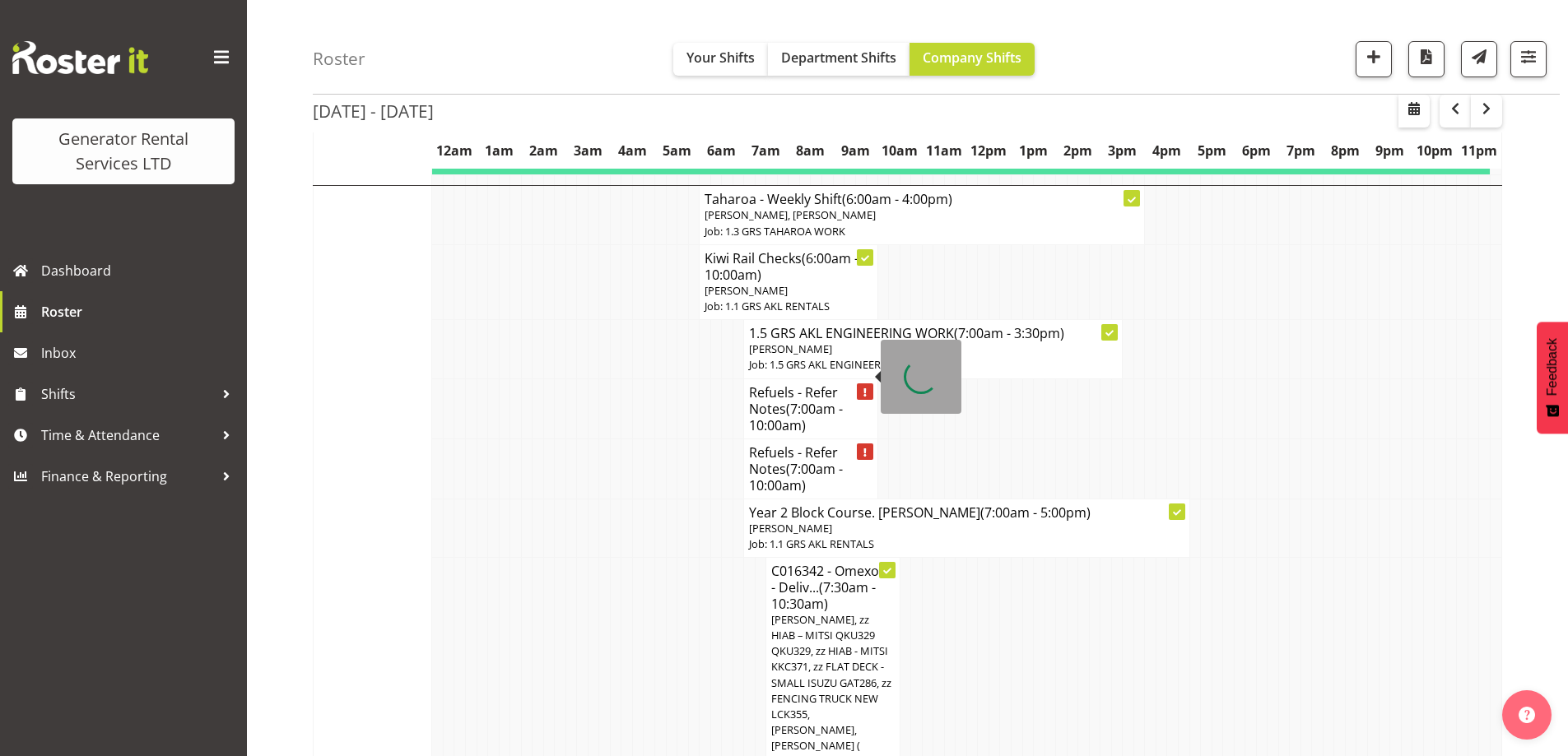
click at [785, 400] on span "(7:00am - 10:00am)" at bounding box center [796, 417] width 93 height 34
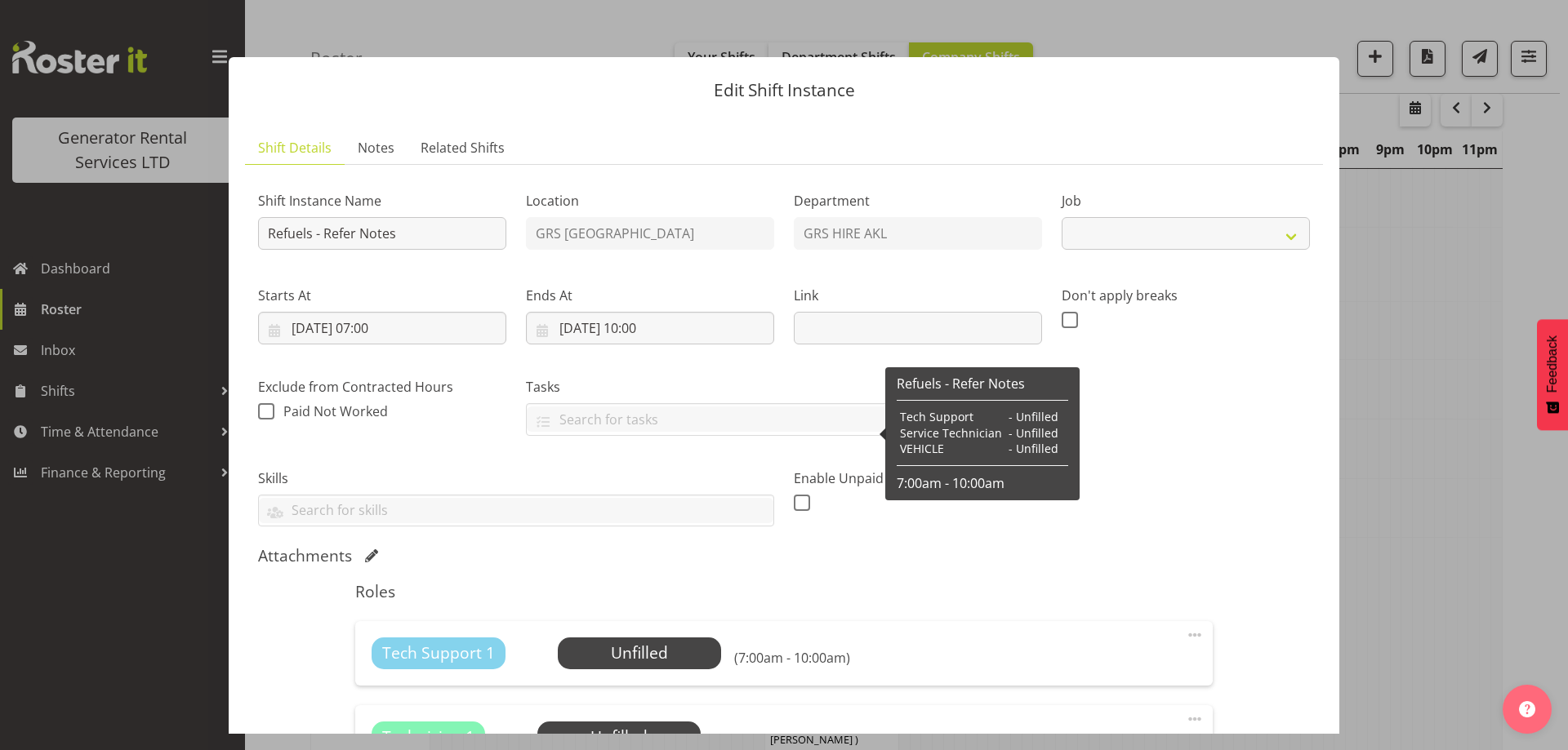
select select "9"
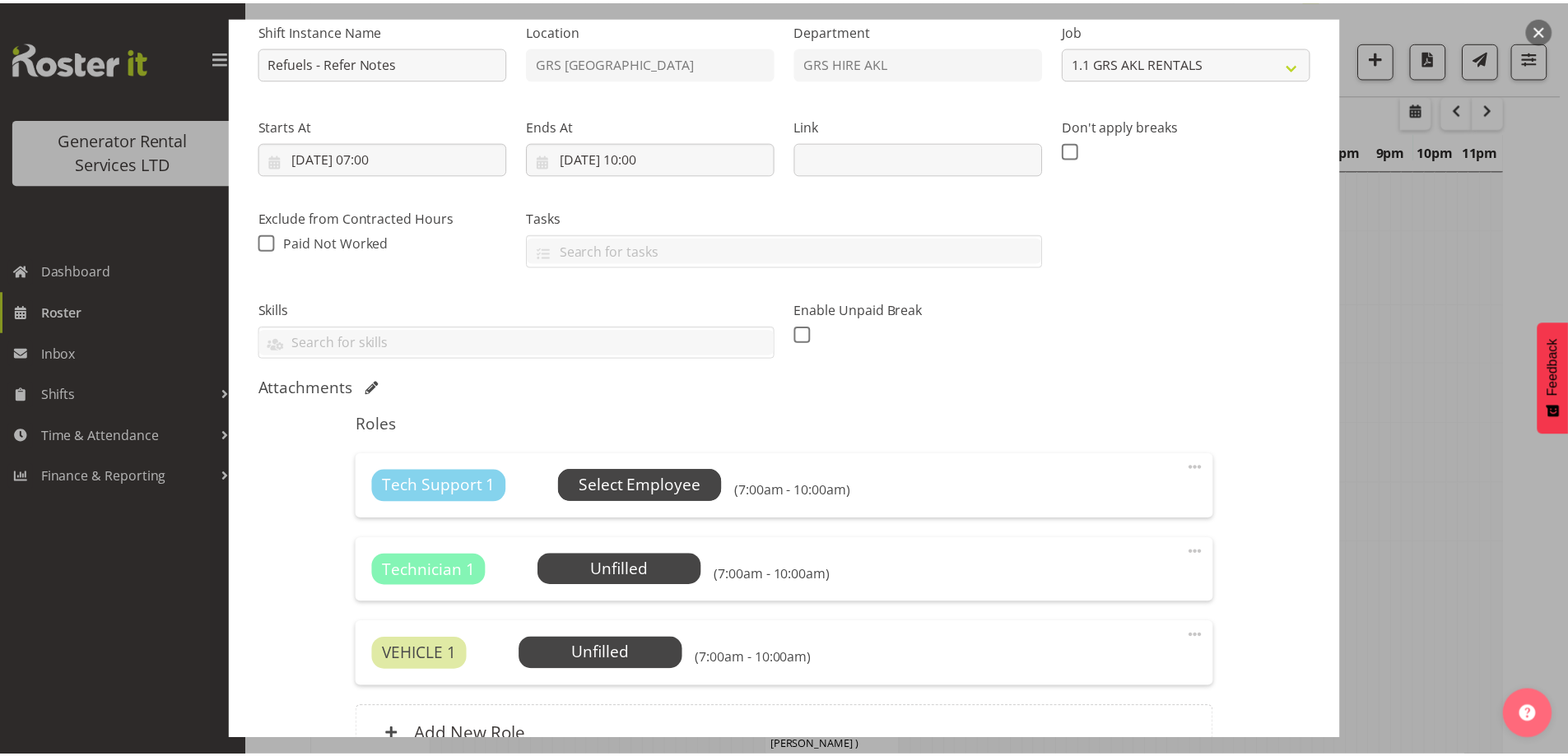
scroll to position [0, 0]
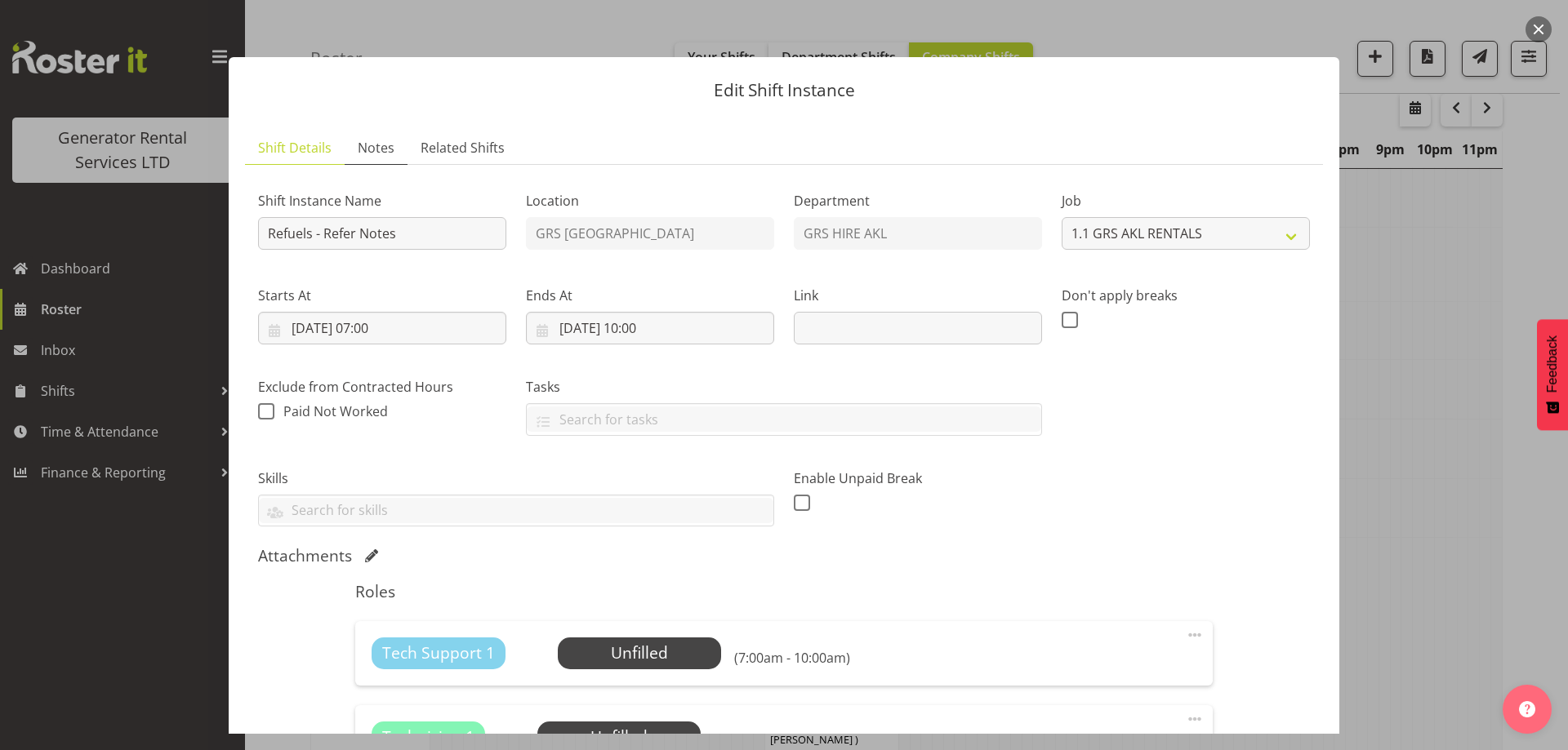
drag, startPoint x: 375, startPoint y: 143, endPoint x: 409, endPoint y: 186, distance: 54.8
click at [375, 144] on span "Notes" at bounding box center [377, 147] width 37 height 20
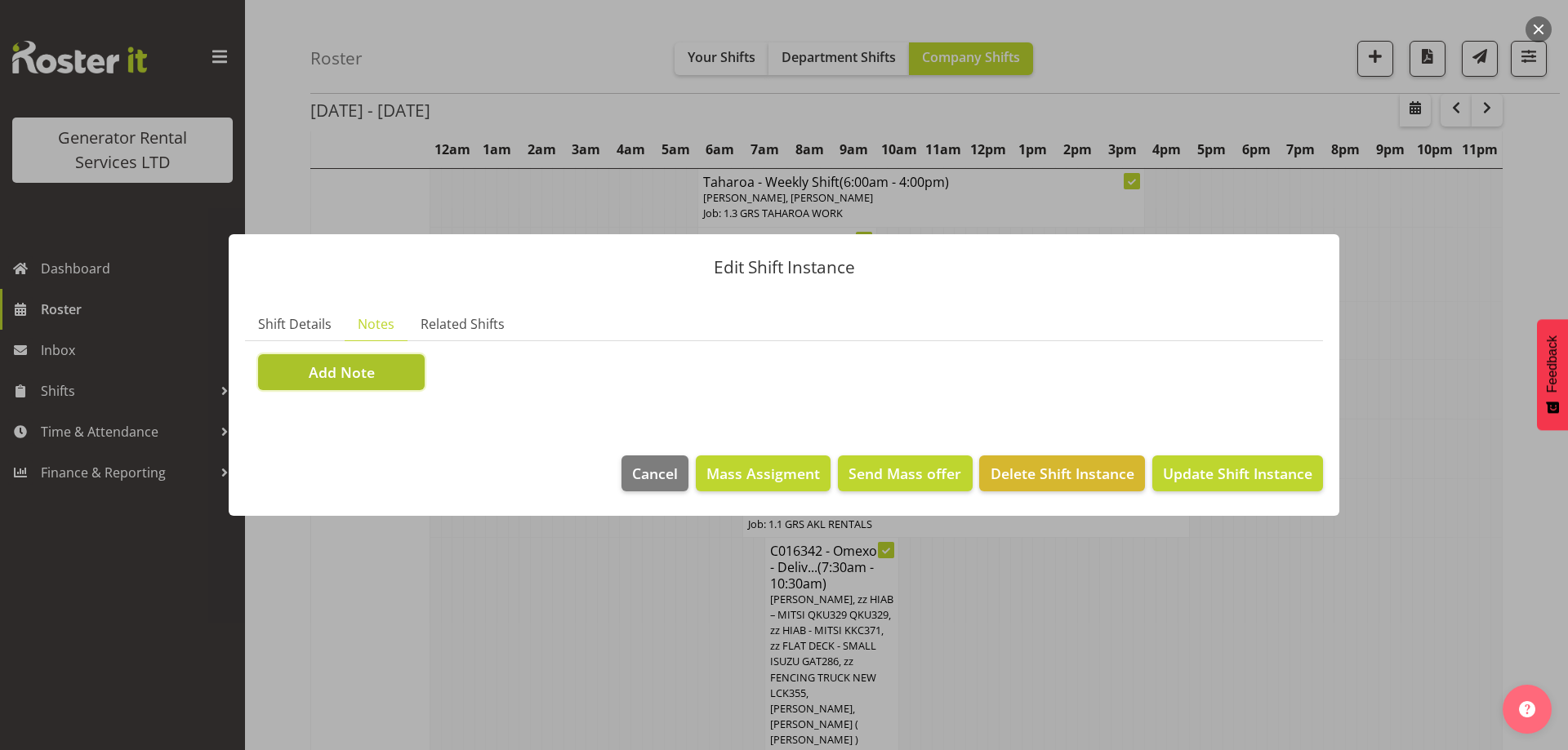
click at [360, 380] on span "Add Note" at bounding box center [342, 373] width 66 height 21
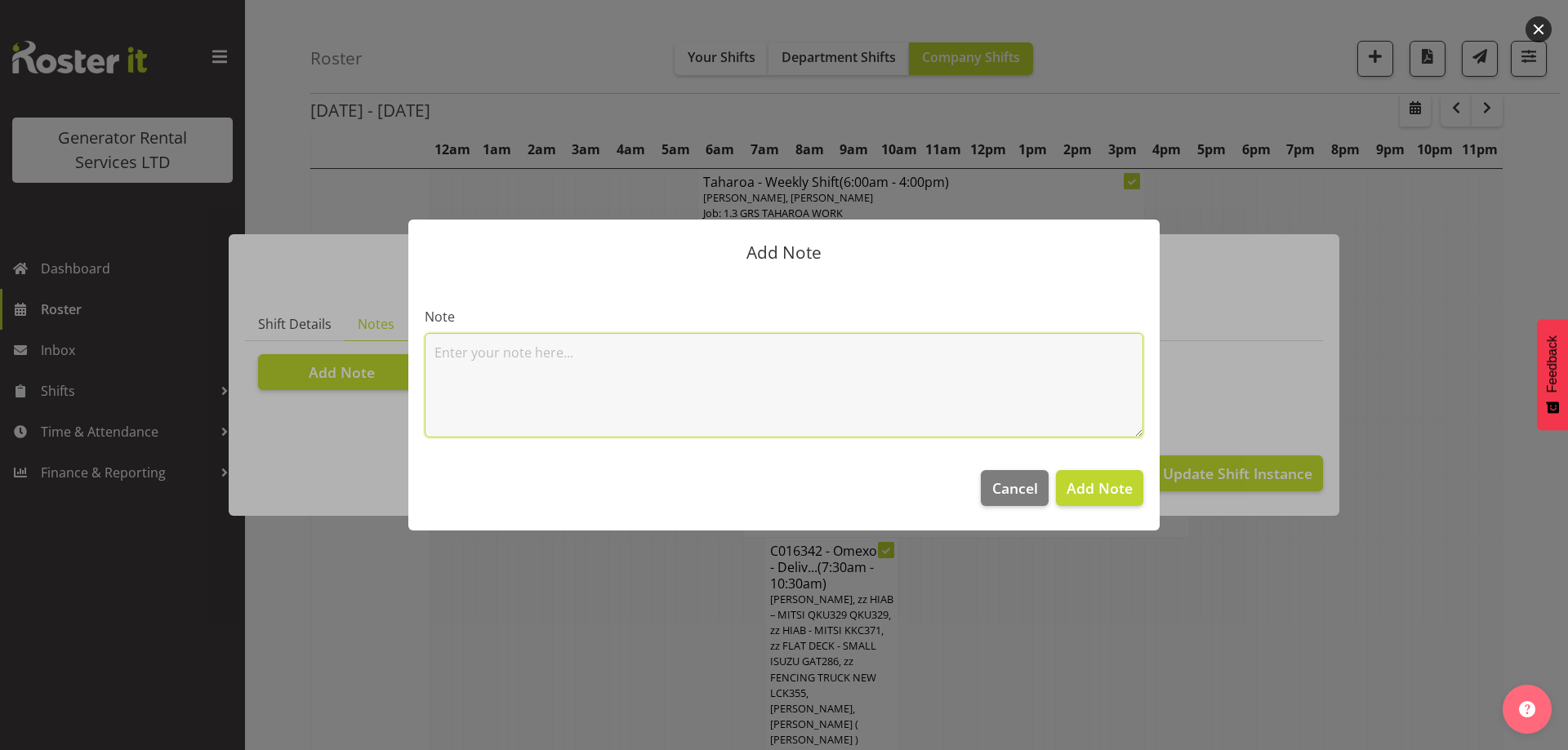
click at [468, 373] on textarea at bounding box center [784, 384] width 719 height 104
paste textarea "45KVA @ Pt Chev Library – Great North Rd – 828 lock box / 1914 gate code"
type textarea "45KVA @ Pt Chev Library – Great North Rd – 828 lock box / 1914 gate code"
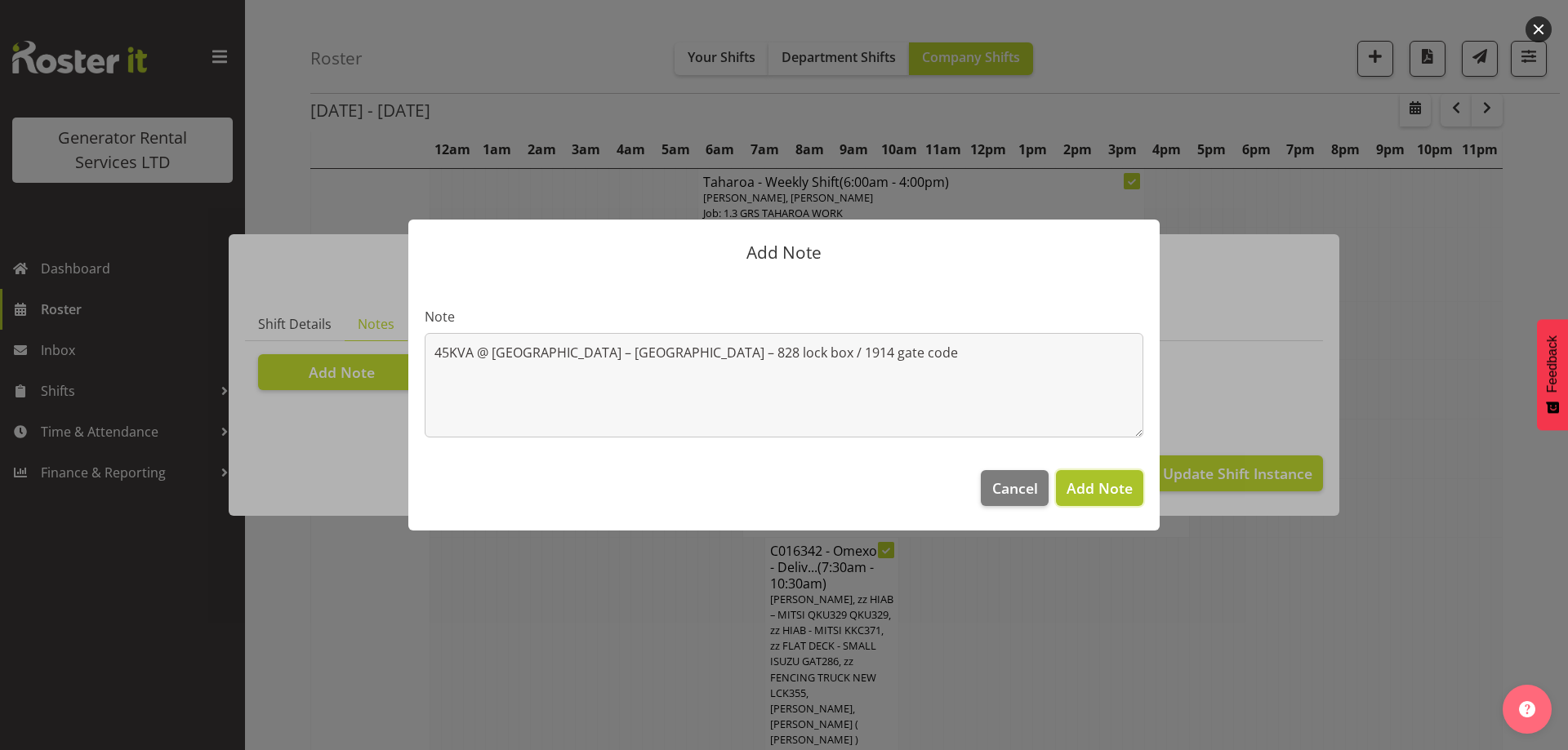
click at [1083, 489] on span "Add Note" at bounding box center [1100, 488] width 66 height 20
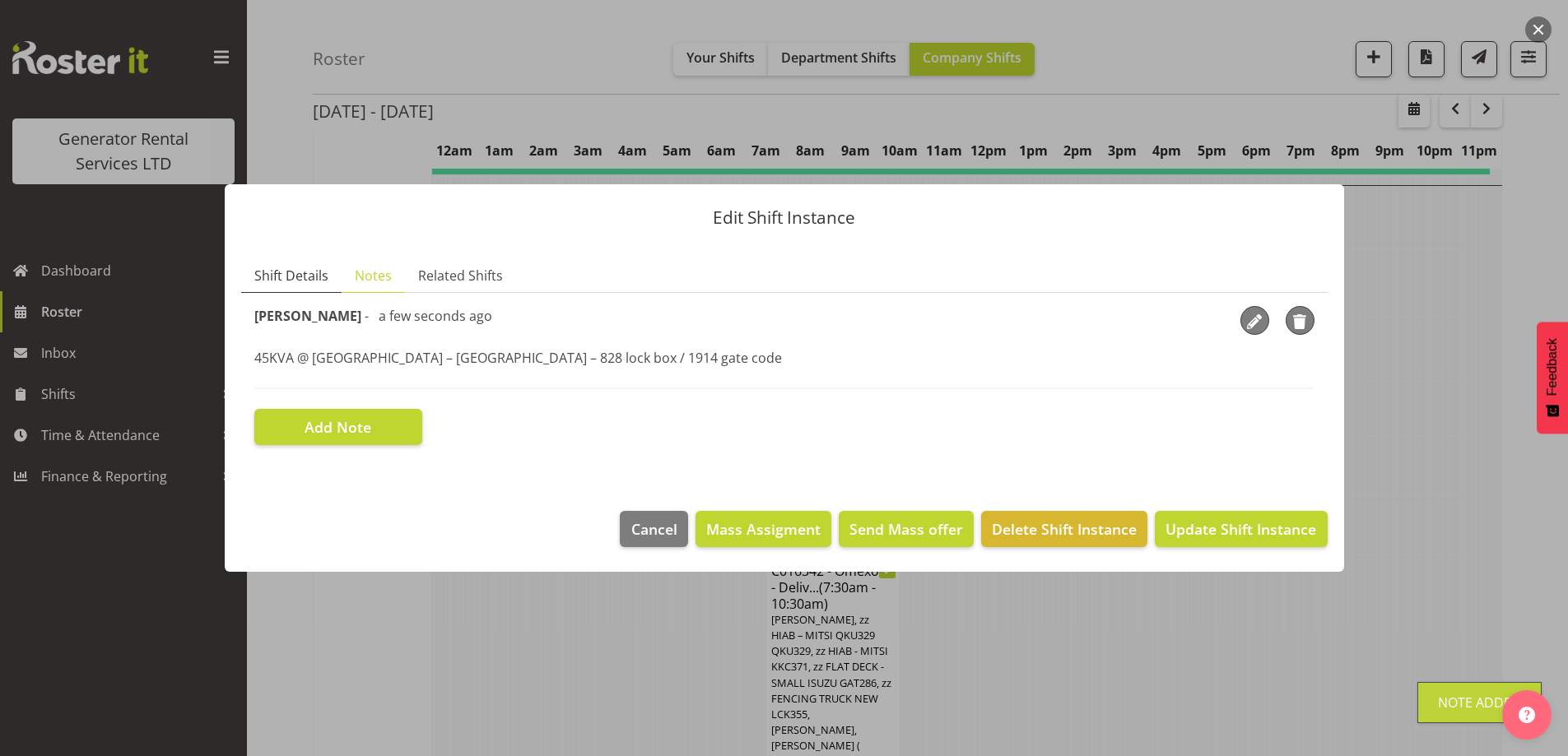
click at [285, 280] on span "Shift Details" at bounding box center [291, 275] width 74 height 20
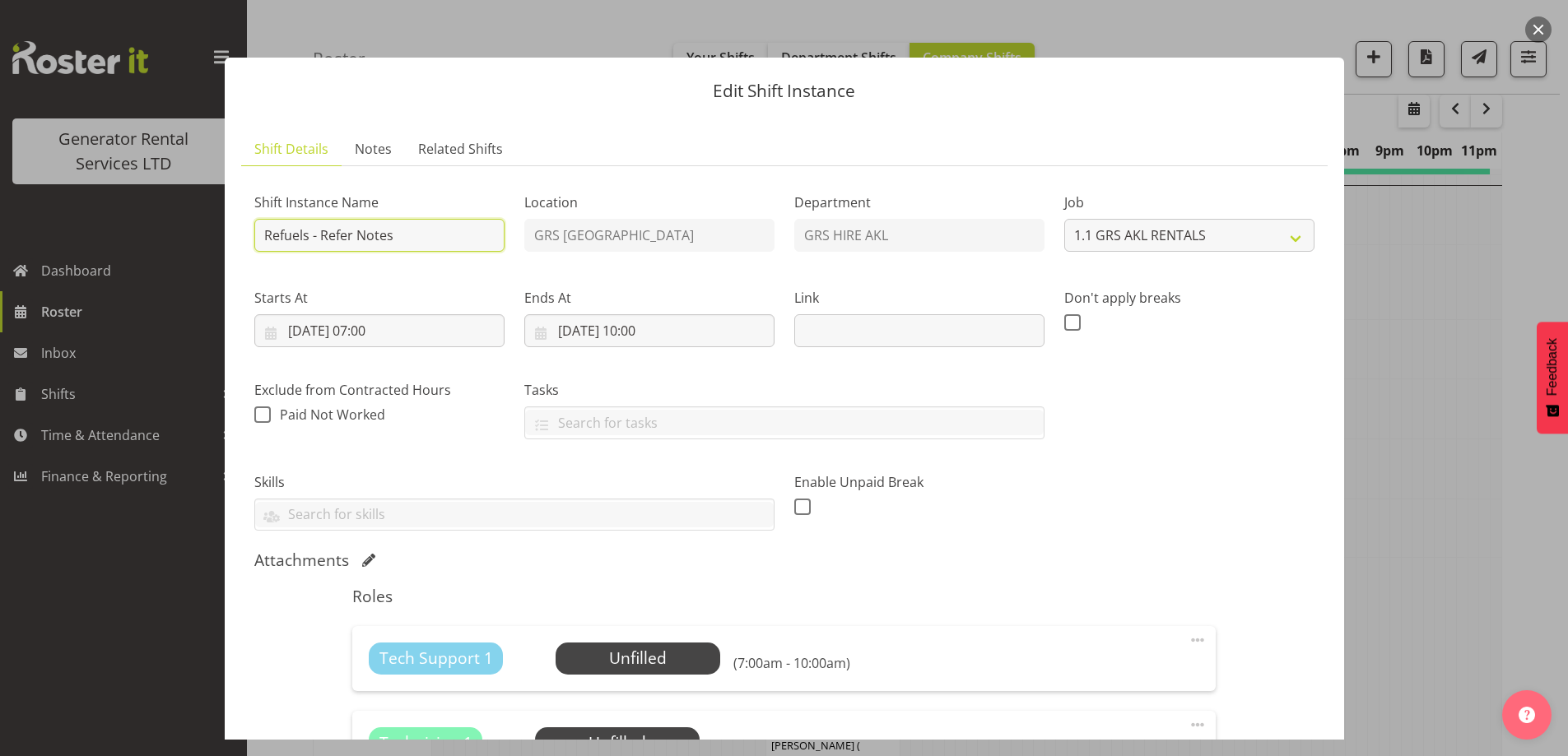
drag, startPoint x: 420, startPoint y: 240, endPoint x: 320, endPoint y: 239, distance: 100.0
click at [320, 239] on input "Refuels - Refer Notes" at bounding box center [380, 235] width 250 height 32
type input "Refuels - Using KMY"
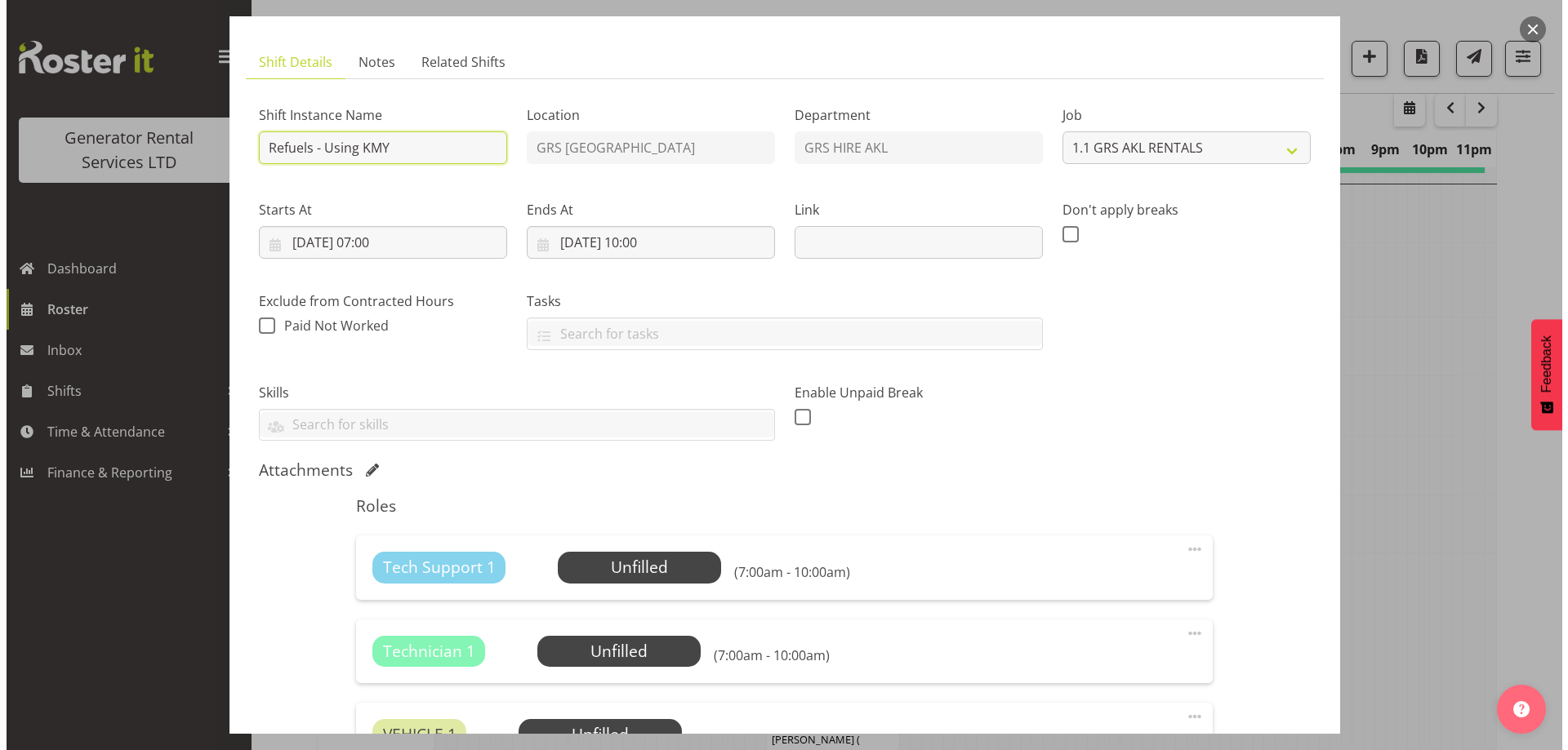
scroll to position [163, 0]
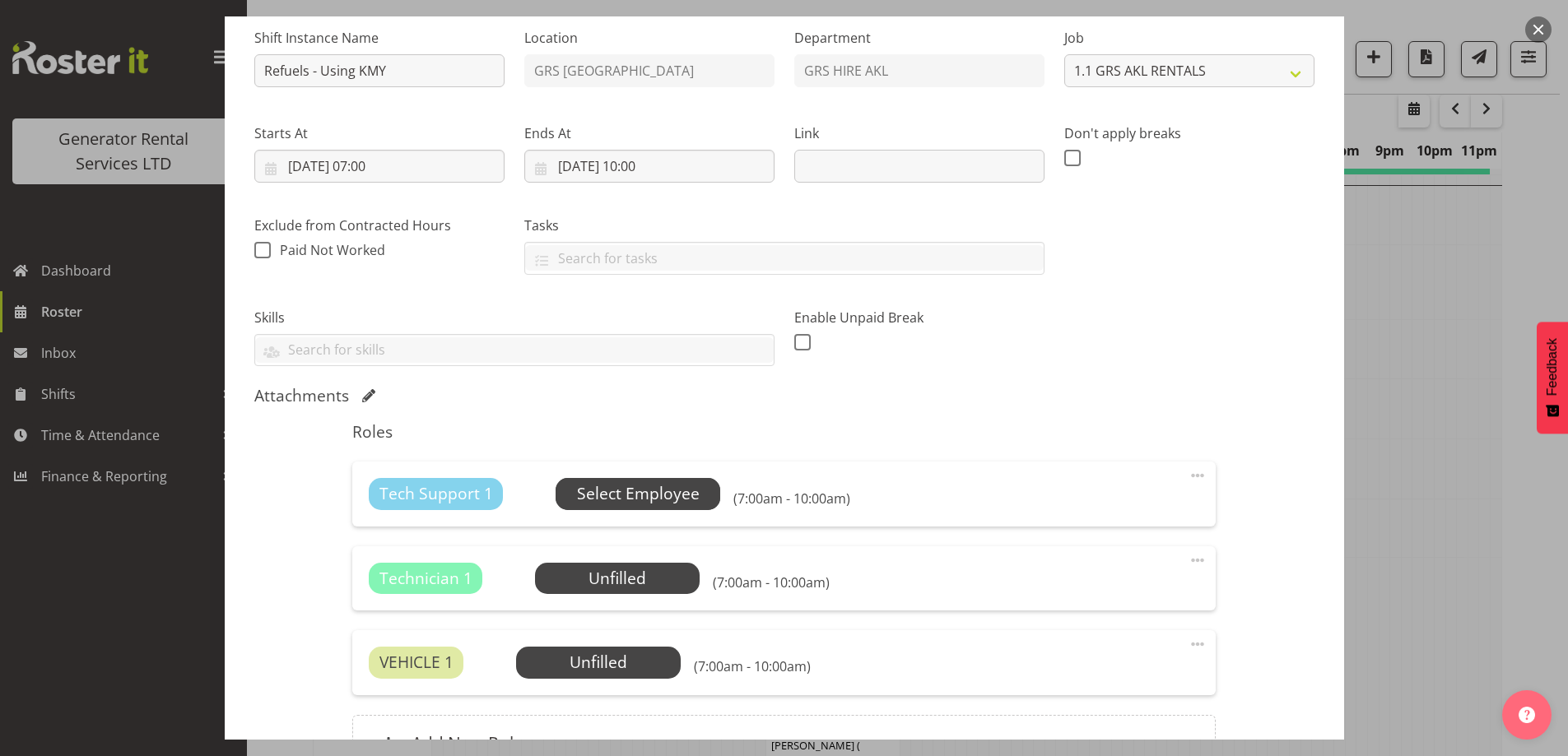
click at [602, 496] on span "Select Employee" at bounding box center [638, 494] width 123 height 24
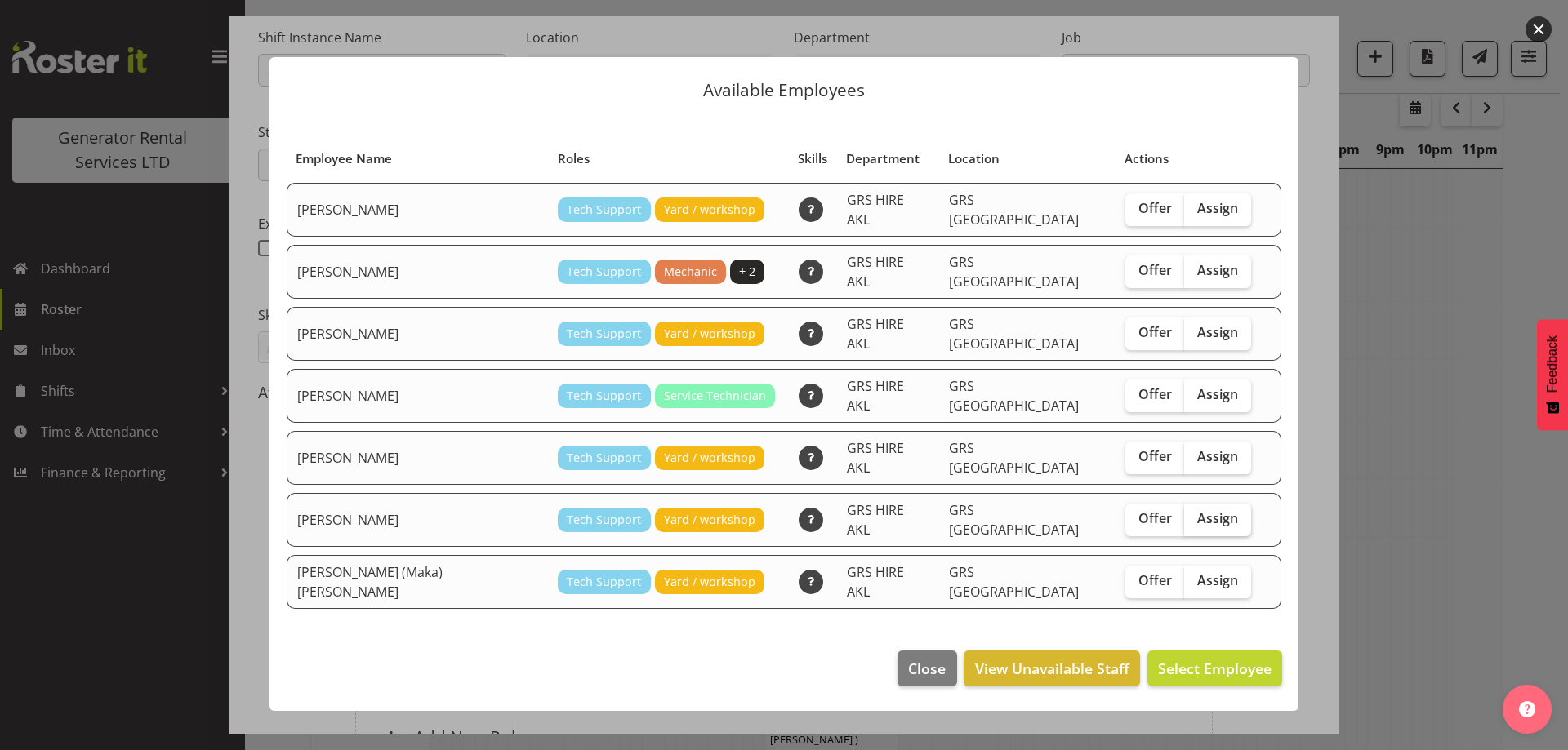
click at [1197, 510] on span "Assign" at bounding box center [1218, 518] width 41 height 17
click at [1185, 513] on input "Assign" at bounding box center [1189, 518] width 11 height 11
checkbox input "true"
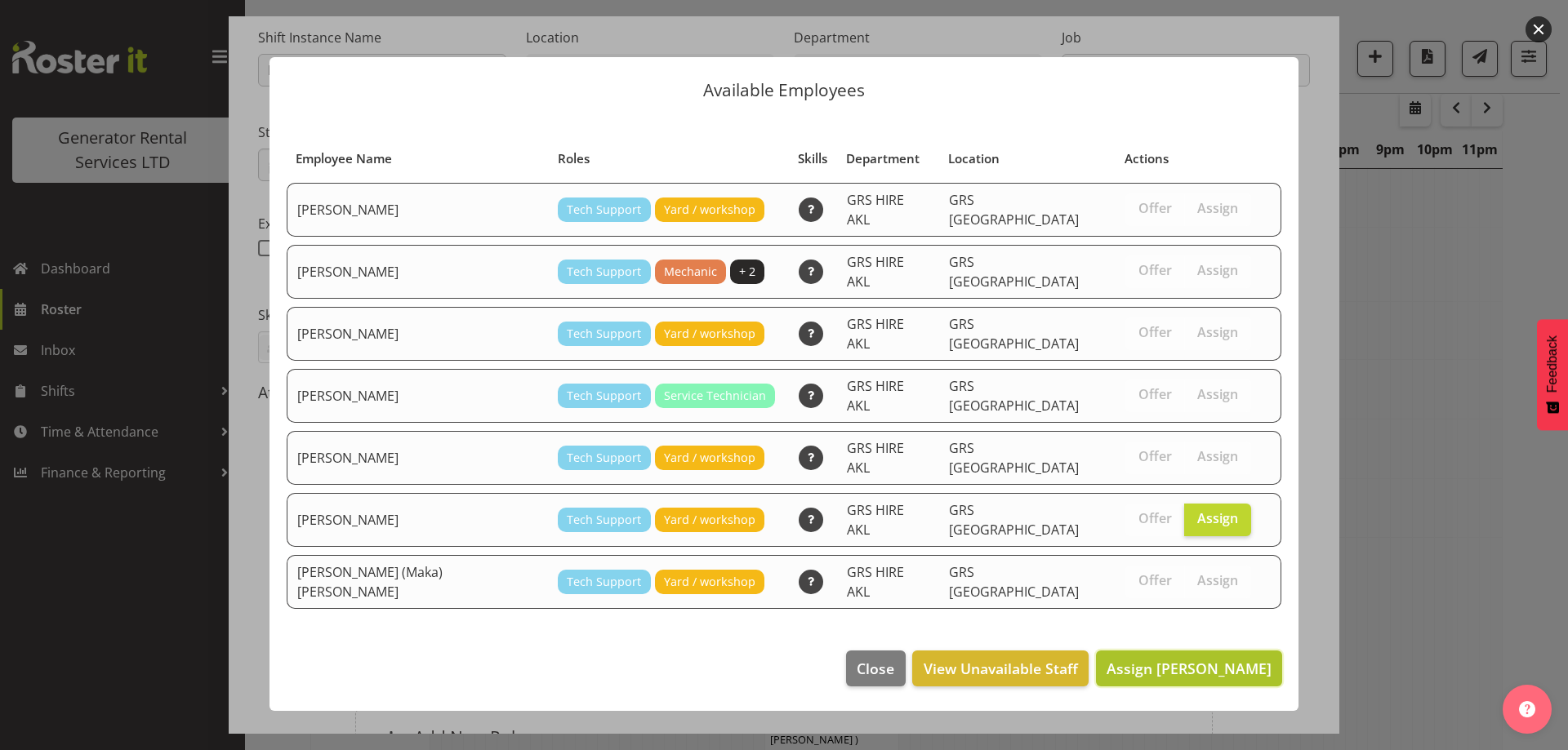
drag, startPoint x: 1194, startPoint y: 637, endPoint x: 1103, endPoint y: 615, distance: 93.6
click at [1194, 658] on span "Assign Sam Carter" at bounding box center [1188, 668] width 165 height 20
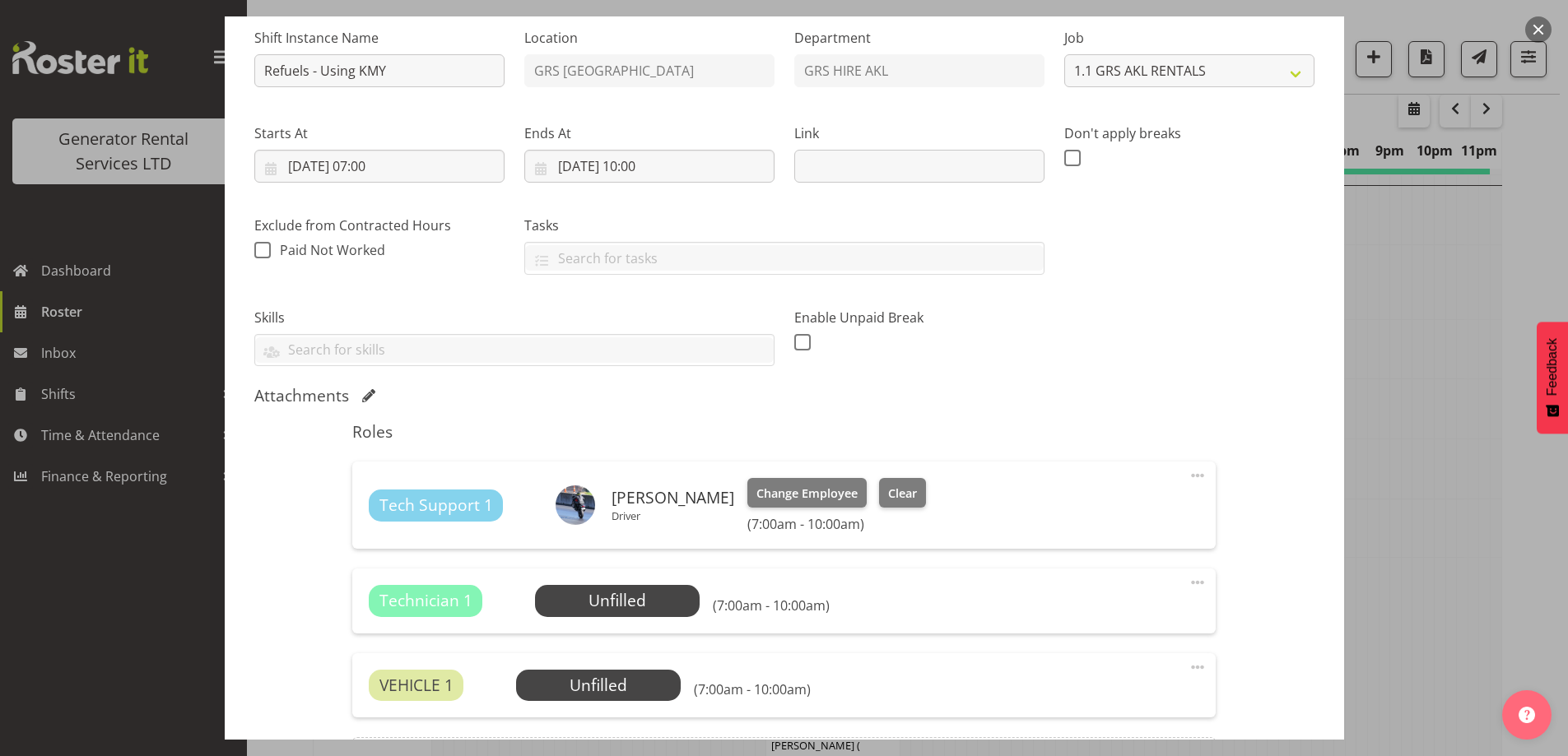
click at [1188, 582] on span at bounding box center [1198, 583] width 20 height 20
click at [1125, 669] on link "Delete" at bounding box center [1128, 678] width 158 height 29
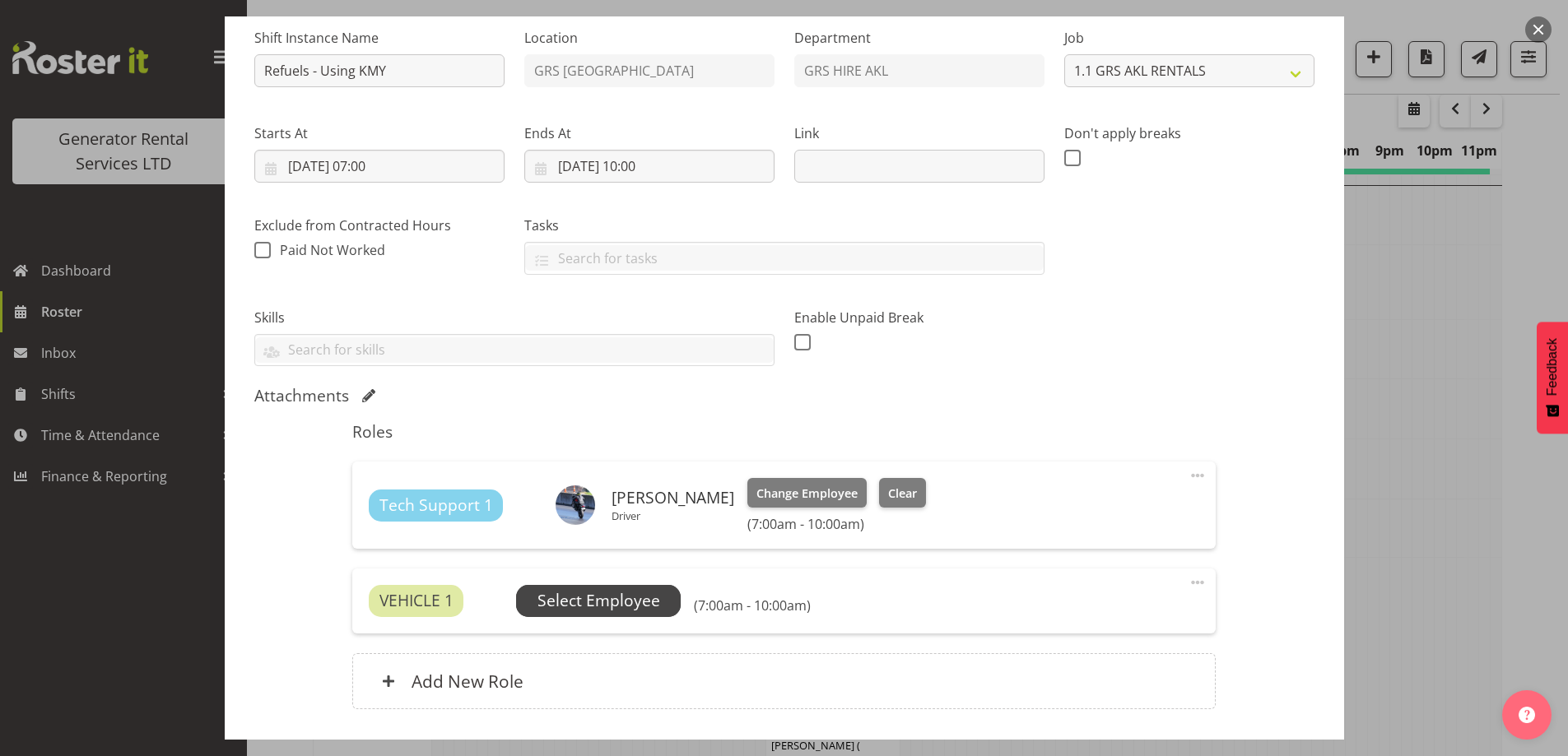
click at [593, 590] on span "Select Employee" at bounding box center [599, 601] width 123 height 24
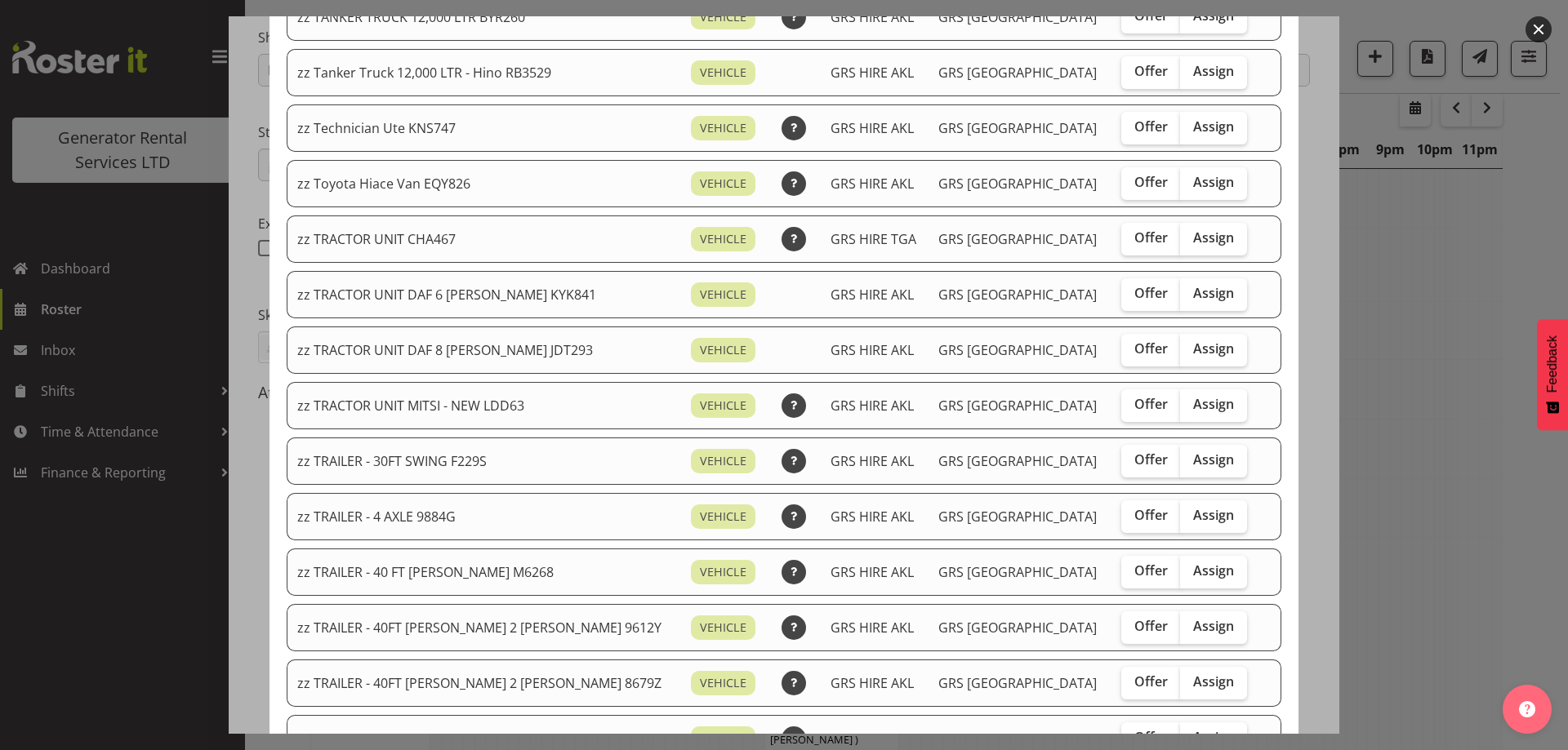
scroll to position [1388, 0]
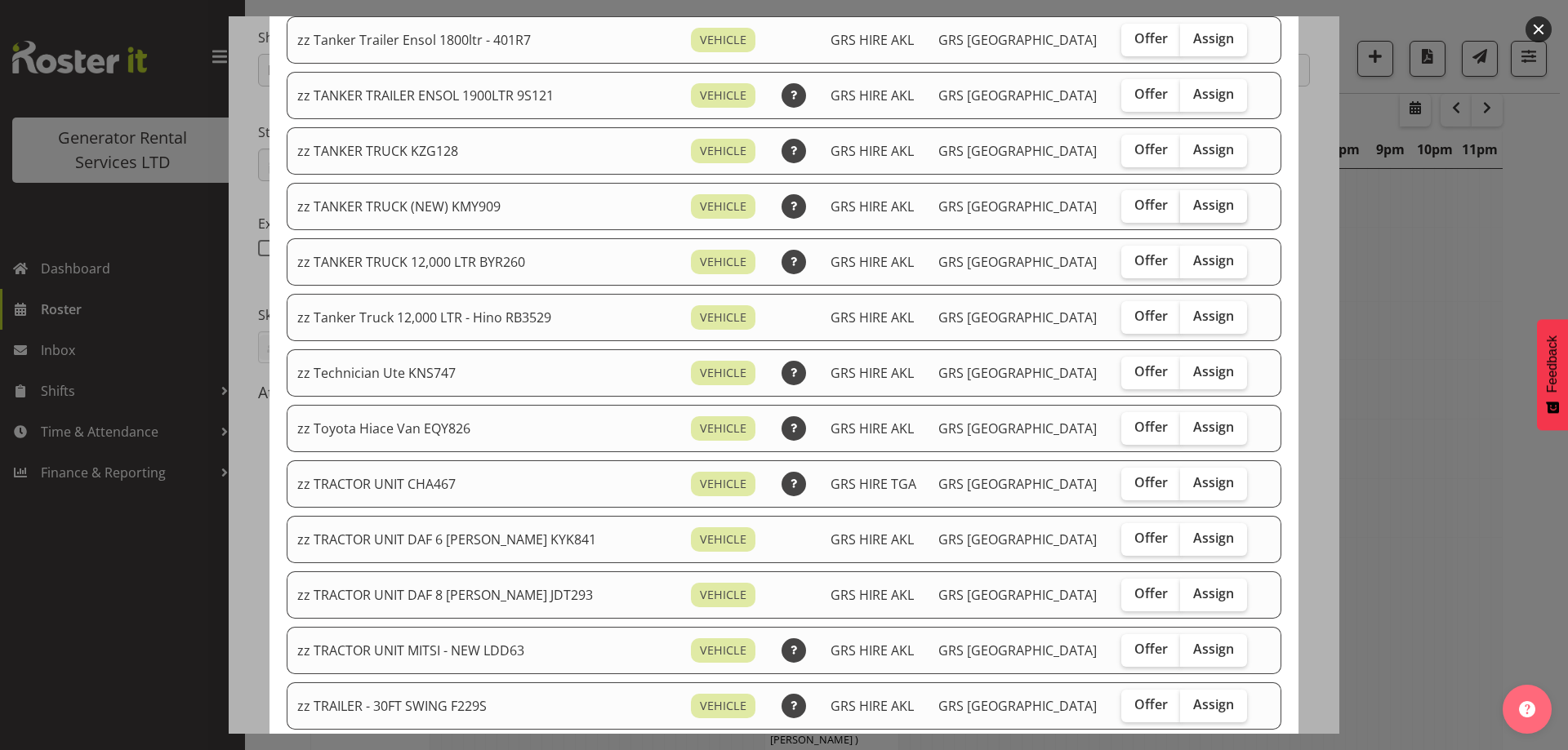
click at [1193, 208] on span "Assign" at bounding box center [1214, 205] width 41 height 17
click at [1182, 208] on input "Assign" at bounding box center [1185, 205] width 11 height 11
checkbox input "true"
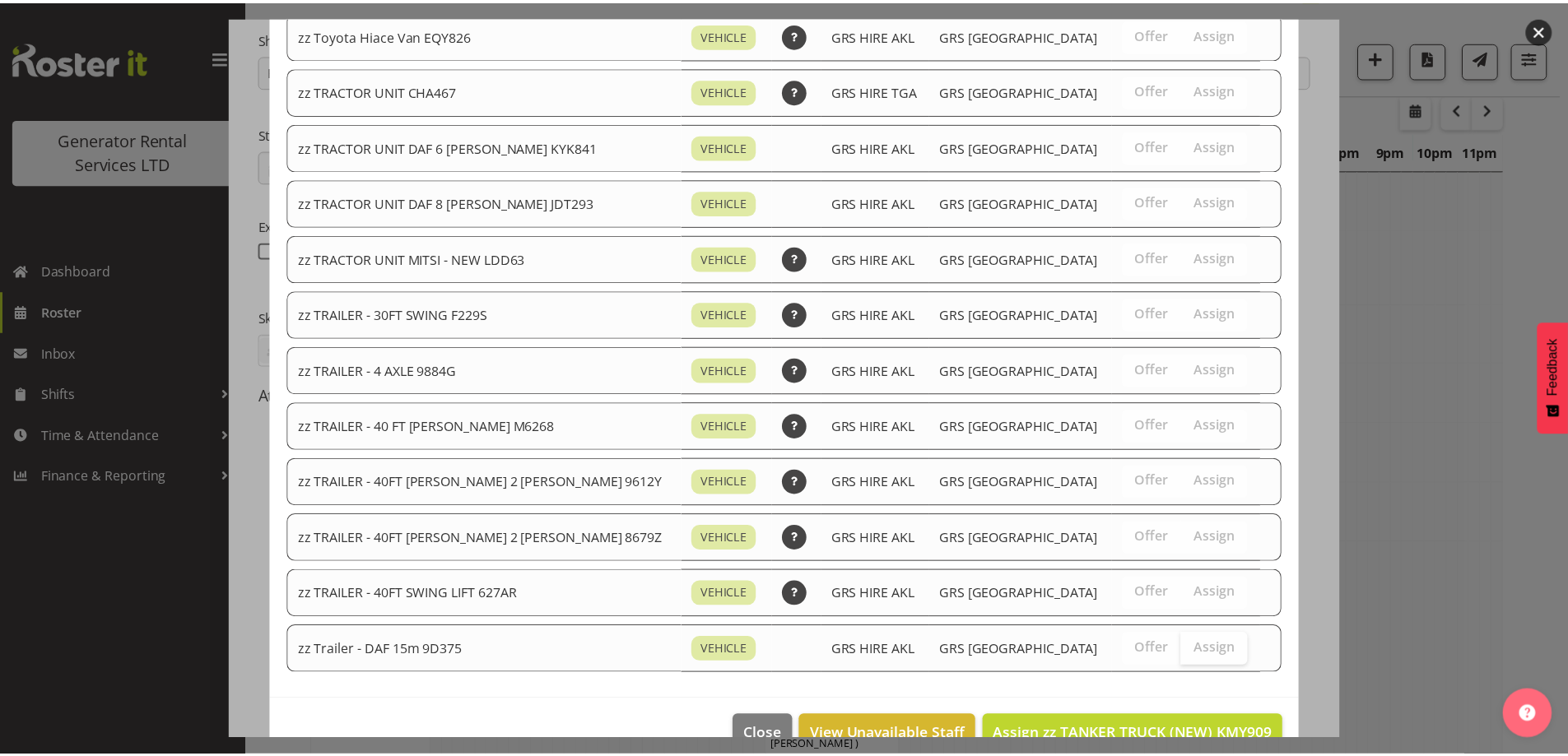
scroll to position [1833, 0]
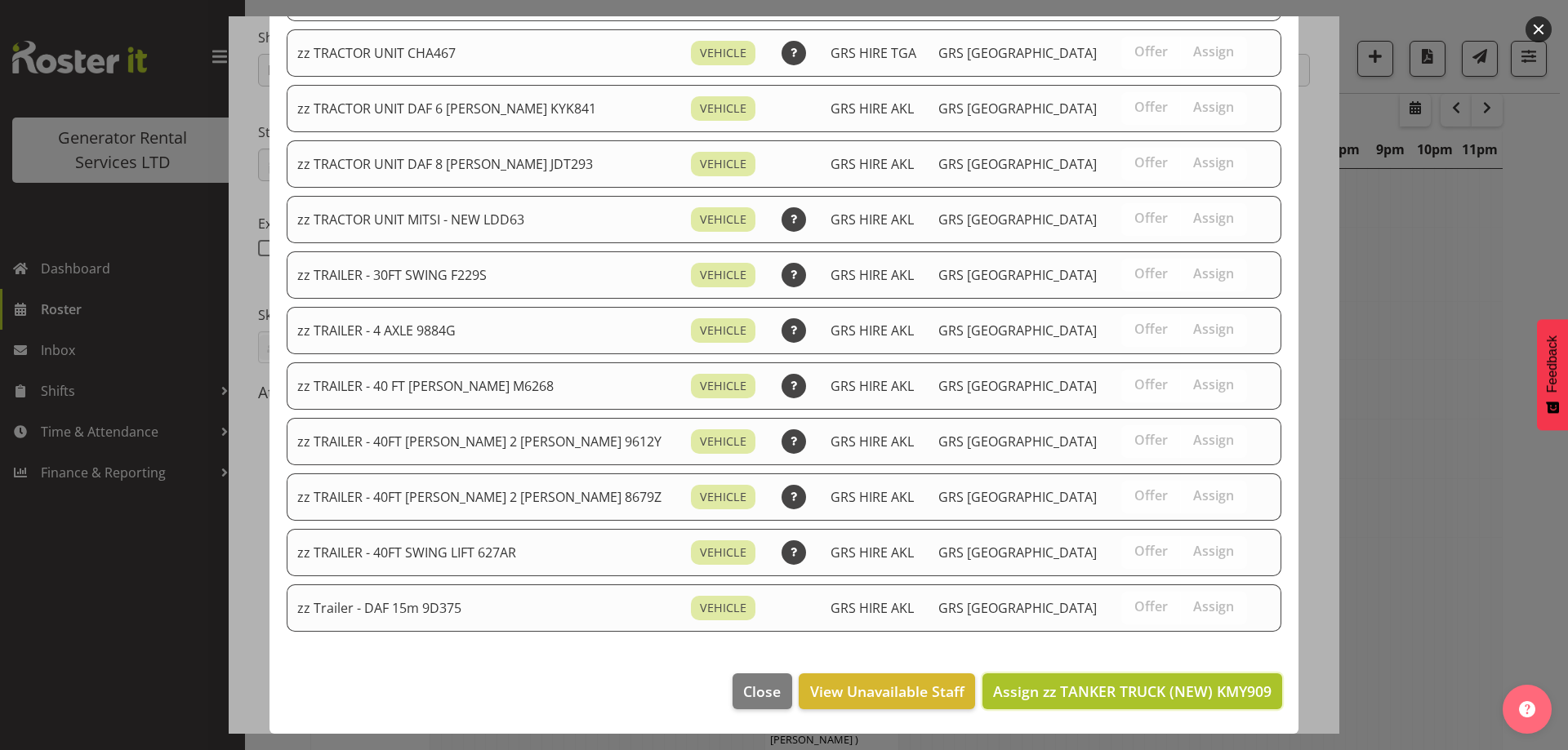
click at [1199, 697] on span "Assign zz TANKER TRUCK (NEW) KMY909" at bounding box center [1132, 691] width 278 height 20
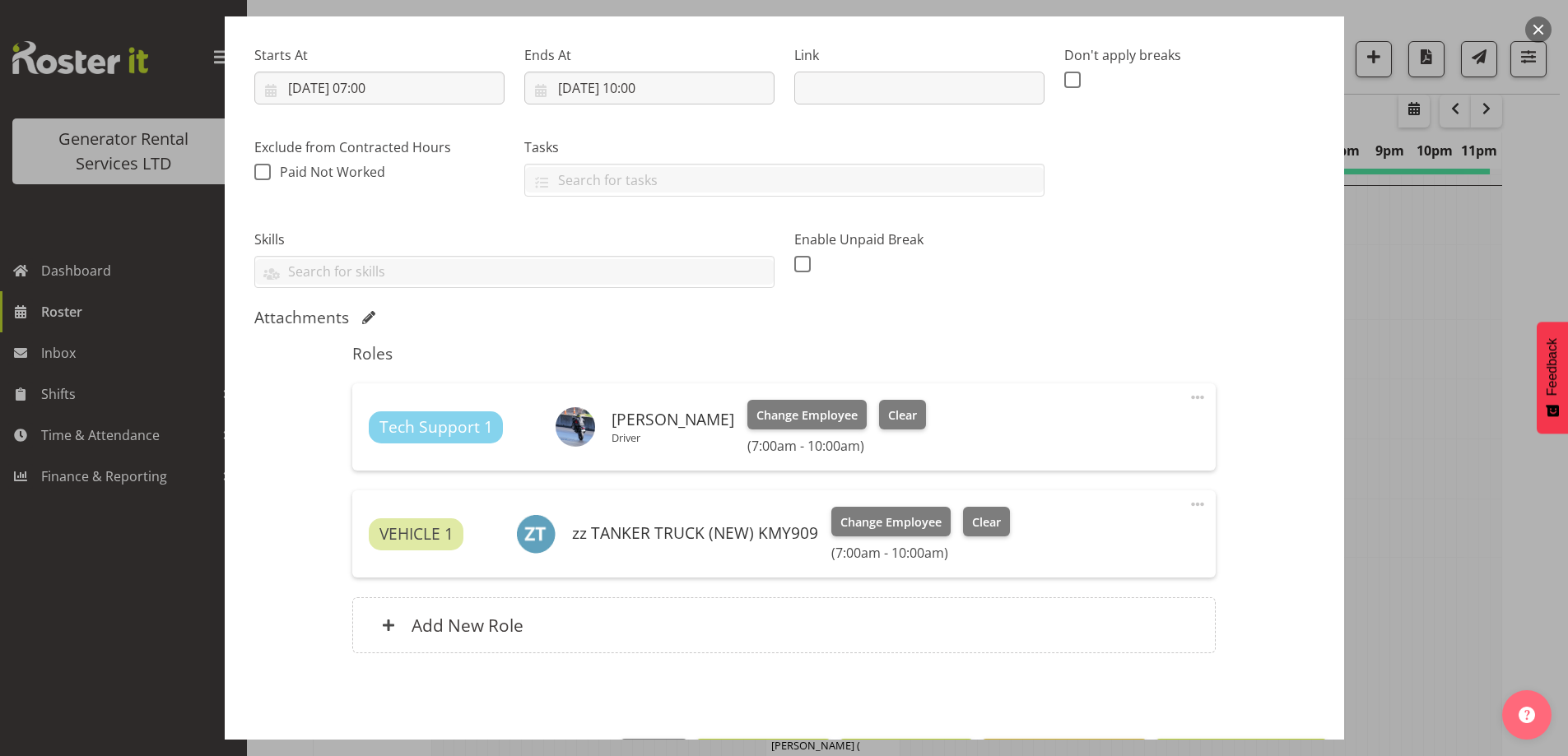
scroll to position [303, 0]
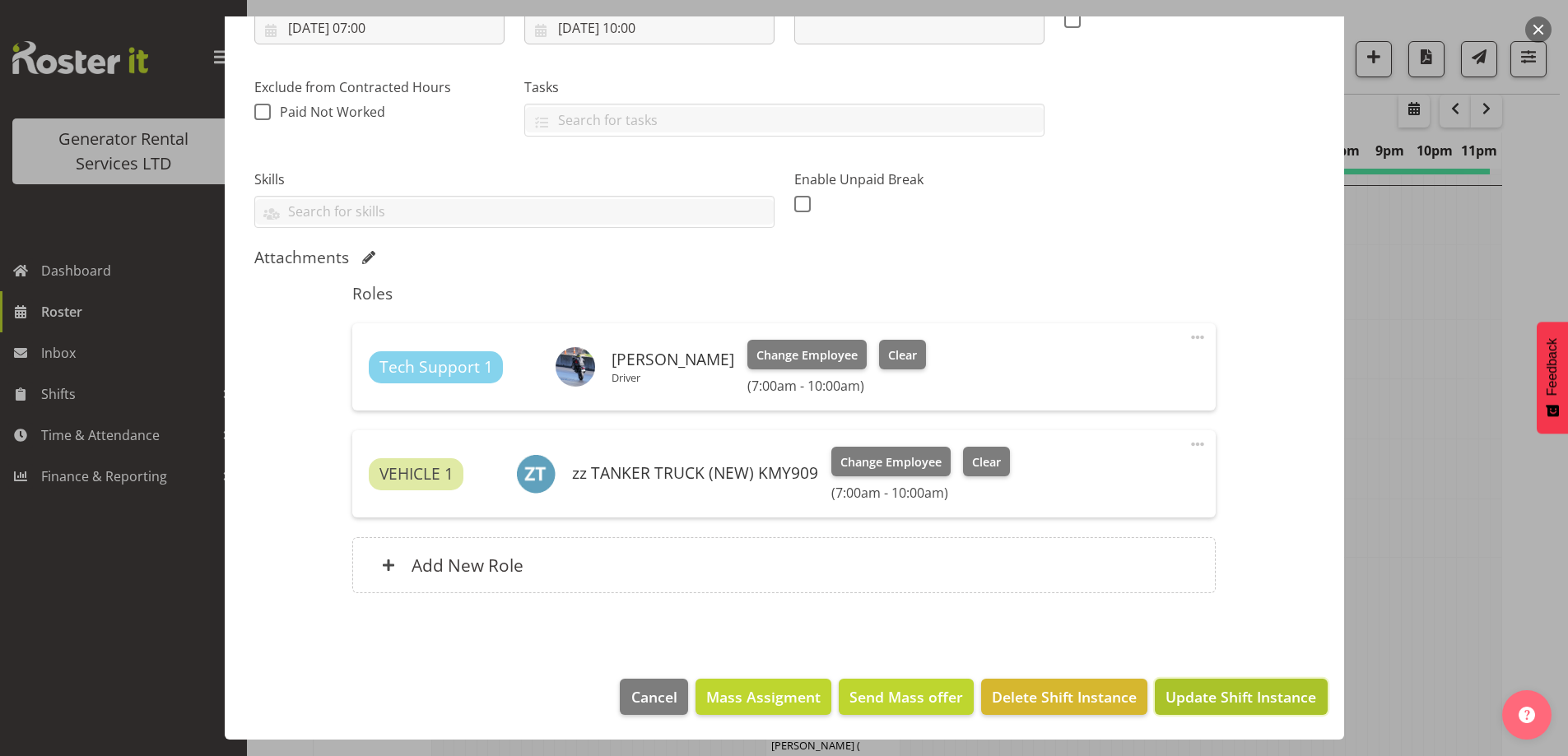
click at [1264, 695] on span "Update Shift Instance" at bounding box center [1240, 697] width 151 height 22
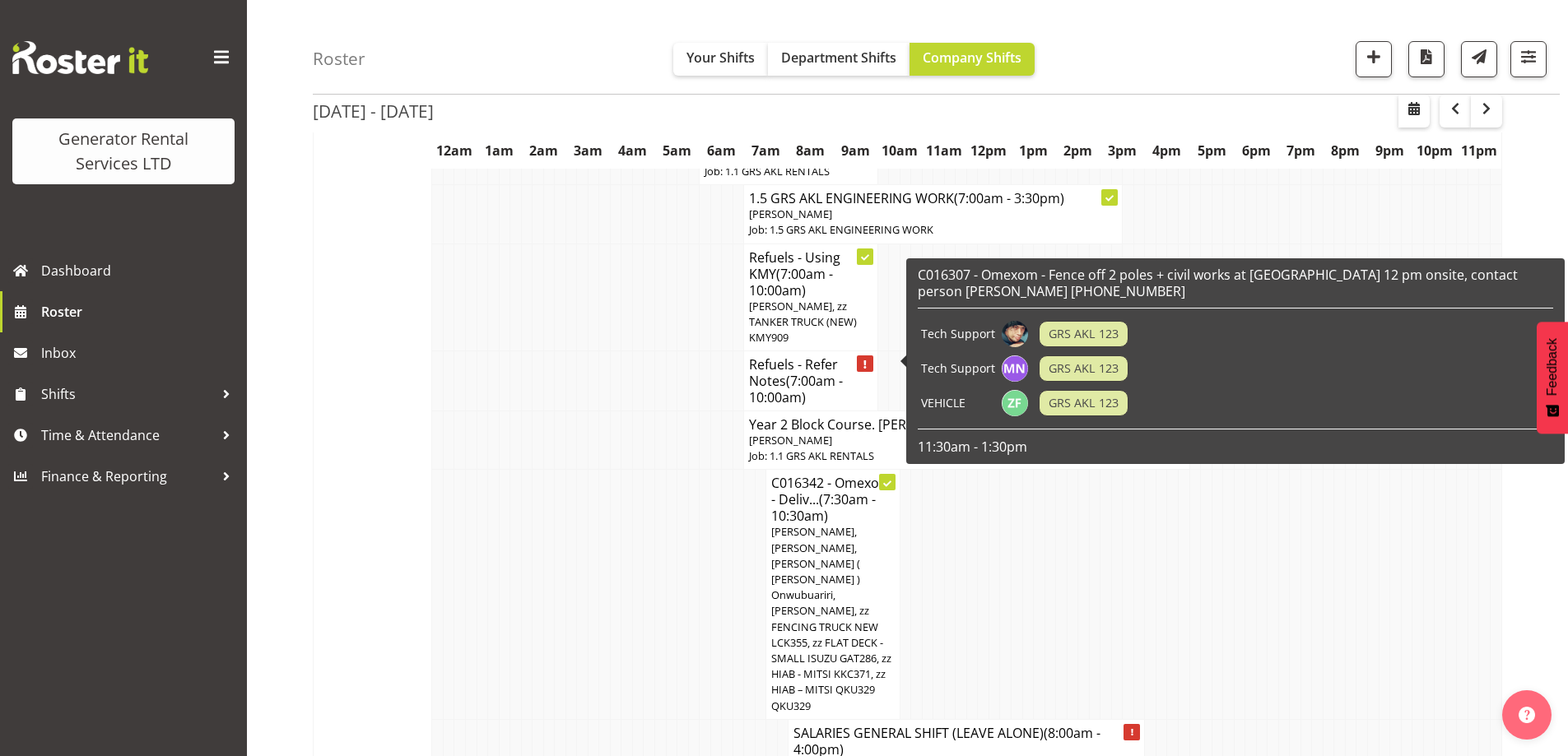
scroll to position [1617, 0]
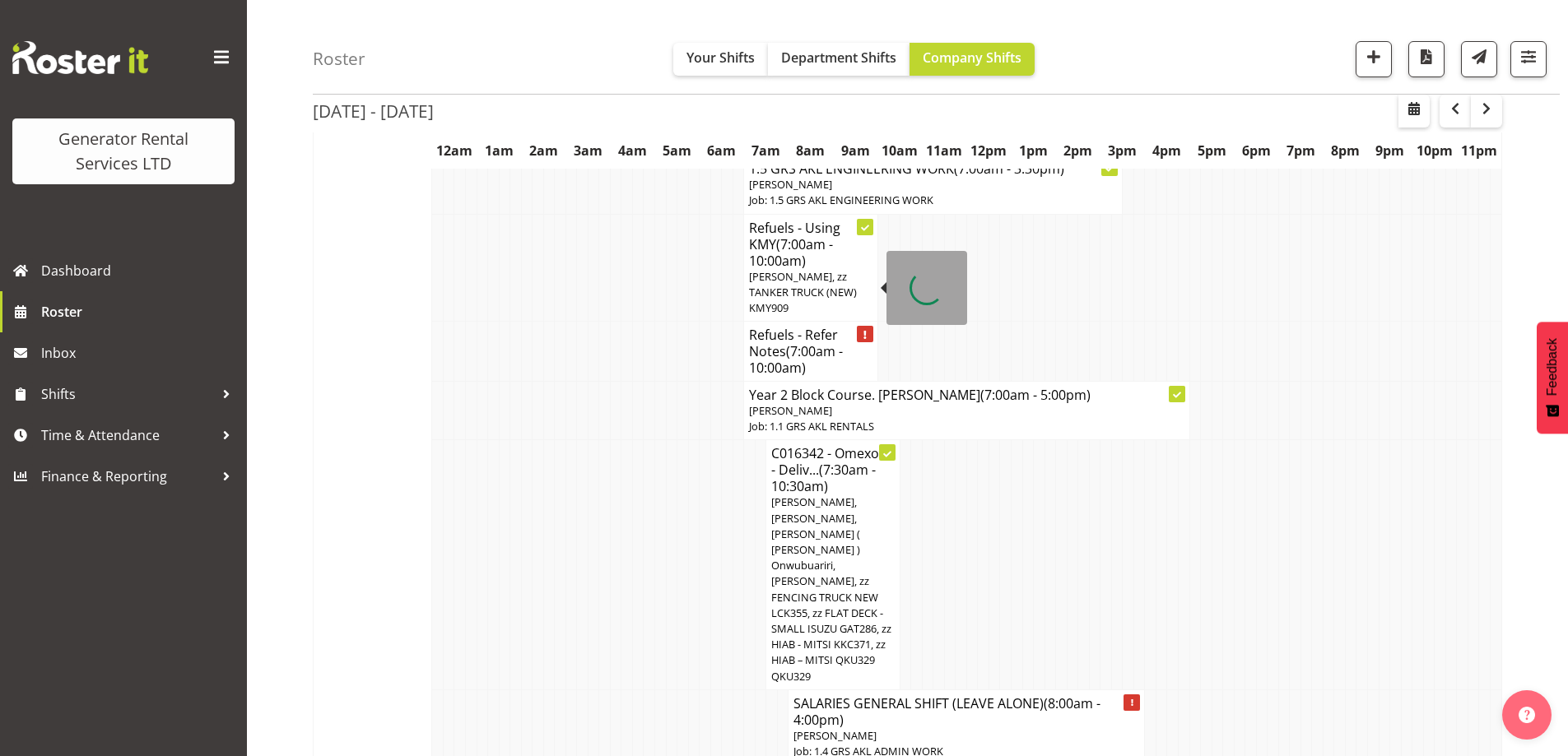
click at [796, 342] on span "(7:00am - 10:00am)" at bounding box center [796, 359] width 93 height 34
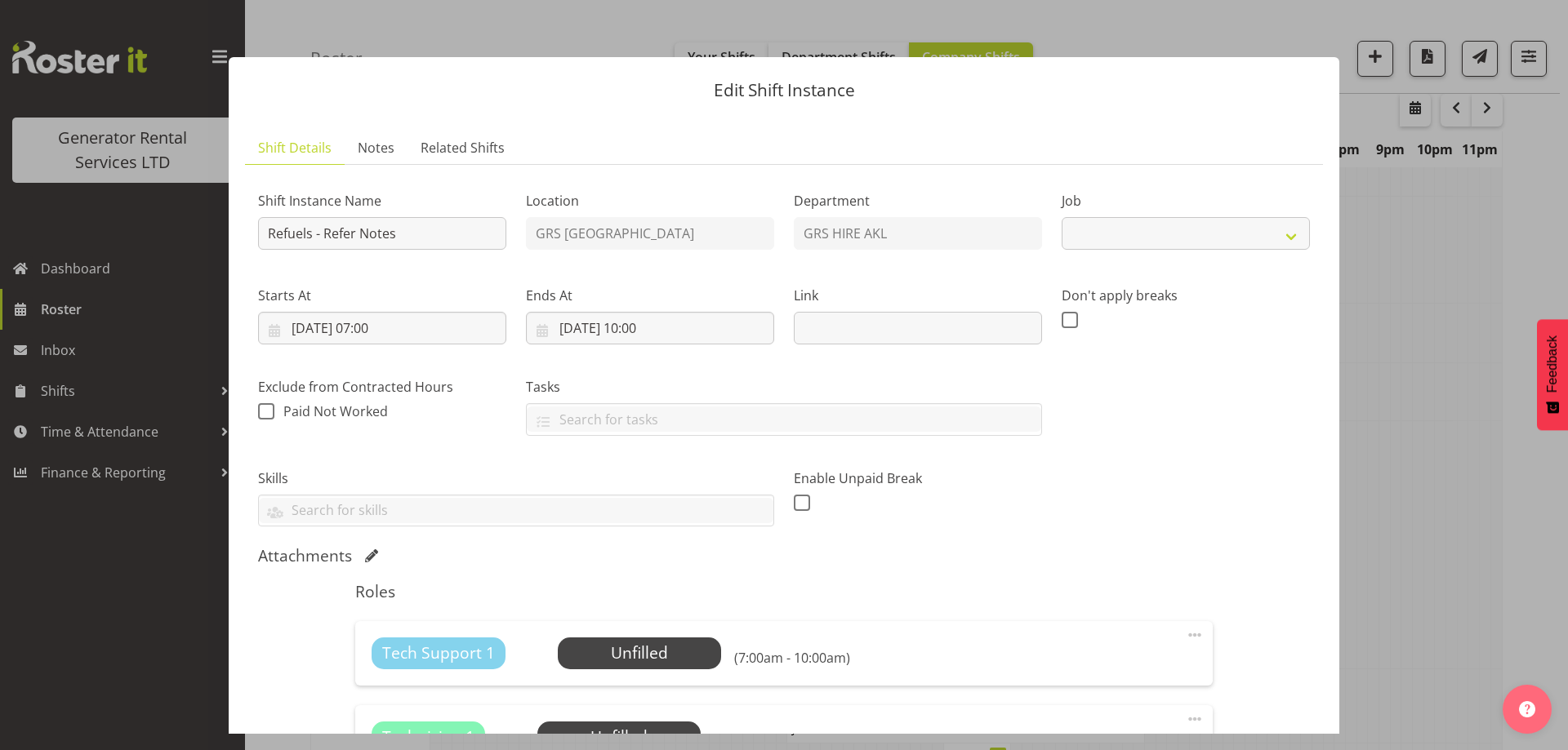
select select "9"
drag, startPoint x: 371, startPoint y: 134, endPoint x: 394, endPoint y: 185, distance: 55.9
click at [372, 135] on link "Notes" at bounding box center [376, 148] width 62 height 33
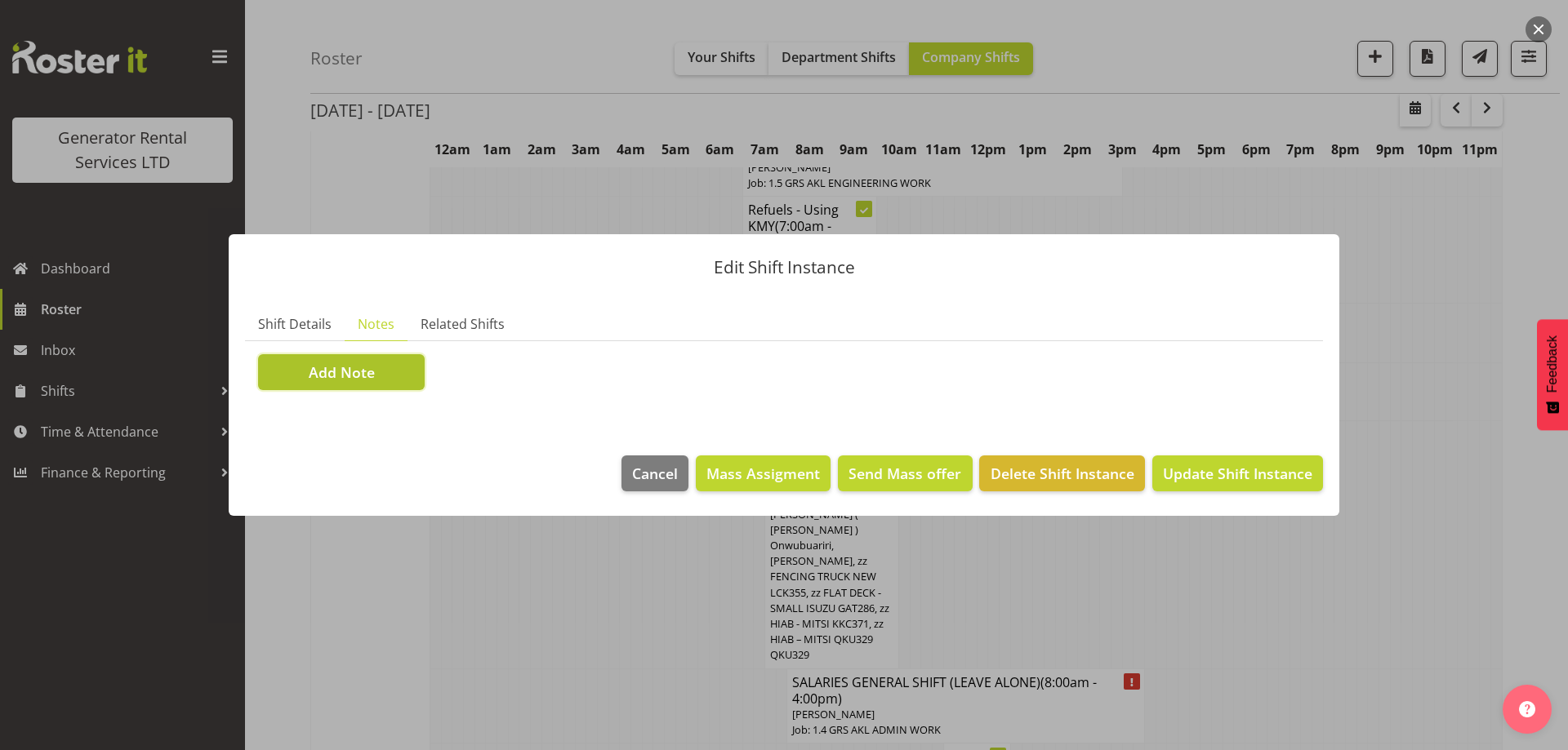
click at [382, 383] on button "Add Note" at bounding box center [341, 372] width 167 height 36
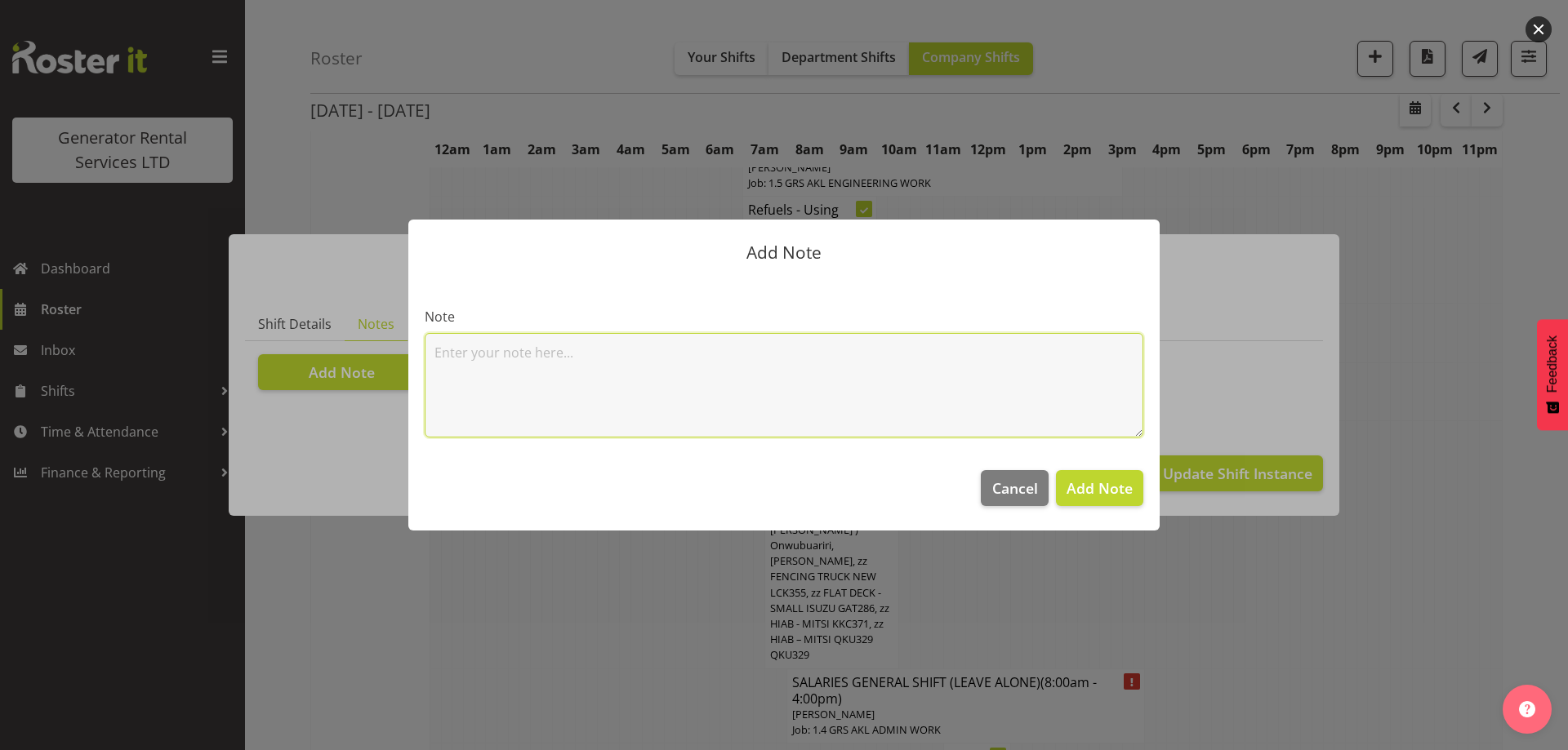
click at [487, 351] on textarea at bounding box center [784, 384] width 719 height 104
paste textarea "C016325 Counties Energy Gen 113 100kVA @ 102A Kidd Road, Kingseat"
click at [480, 384] on textarea "C016325 Counties Energy Gen 113 100kVA @ 102A Kidd Road, Kingseat" at bounding box center [784, 384] width 719 height 104
paste textarea "C016313 Infrapipe 500kva, 10A Kerwyn Ave East Tamaki"
type textarea "C016325 Counties Energy Gen 113 100kVA @ 102A Kidd Road, Kingseat C016313 Infra…"
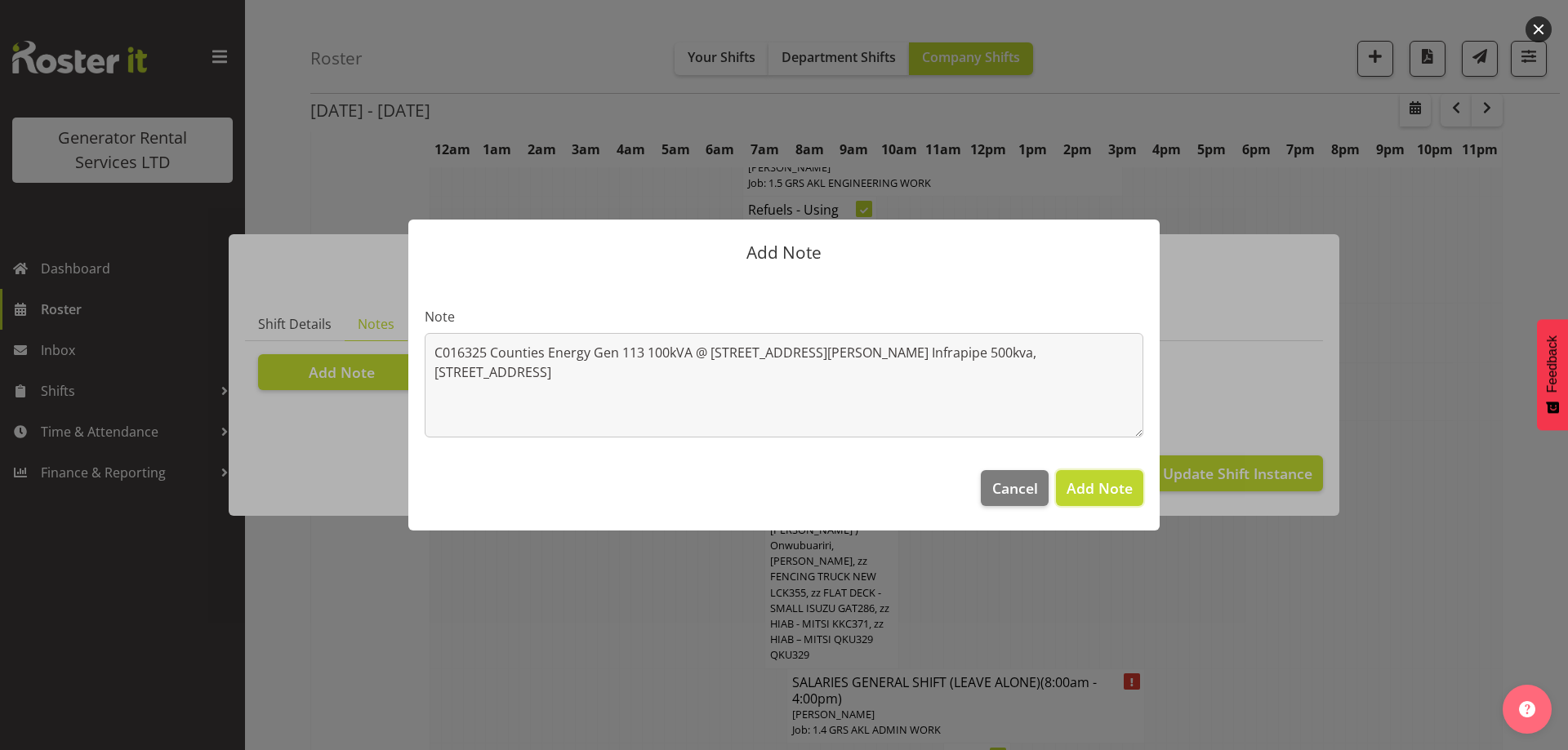
click at [1117, 491] on span "Add Note" at bounding box center [1100, 488] width 66 height 20
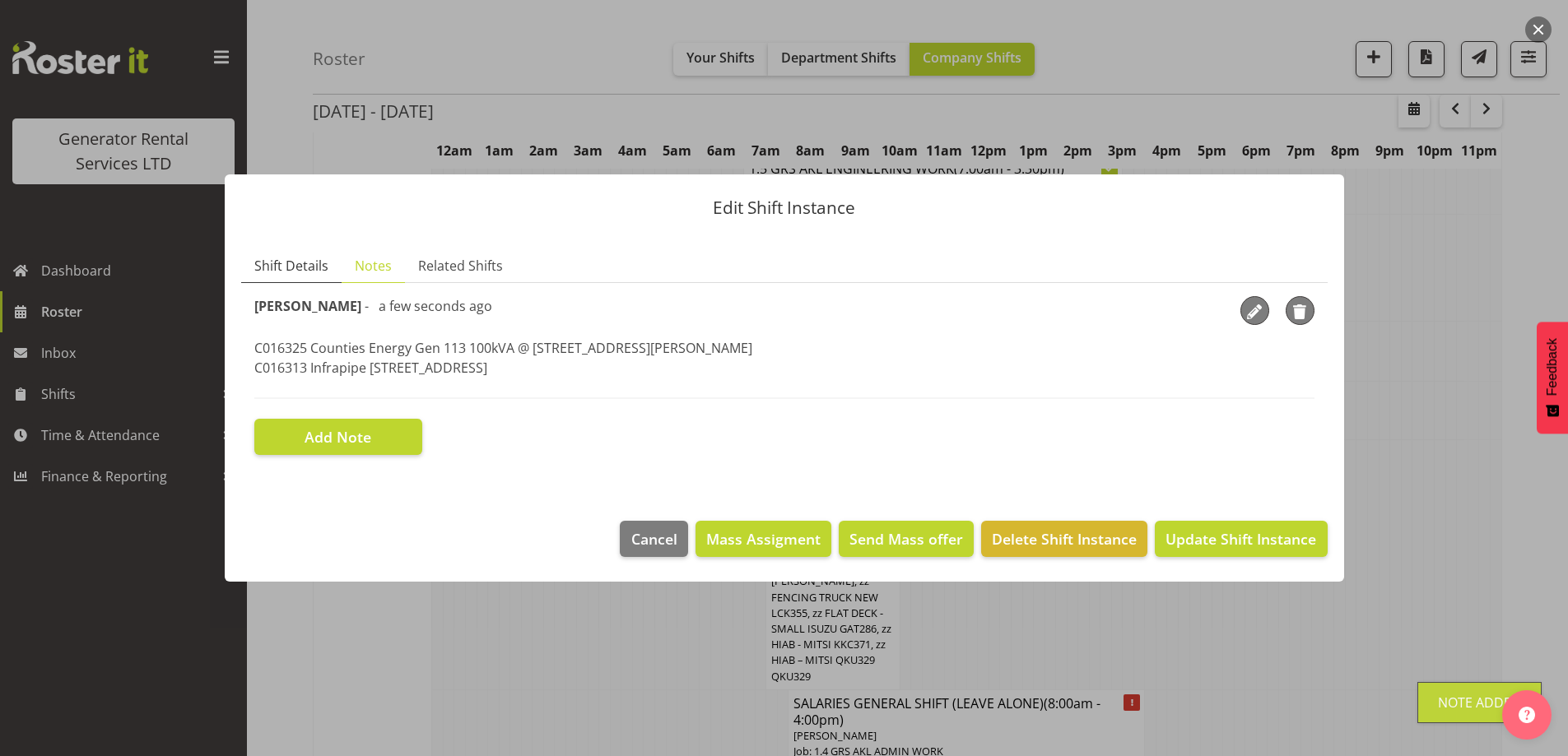
click at [275, 260] on span "Shift Details" at bounding box center [291, 265] width 74 height 20
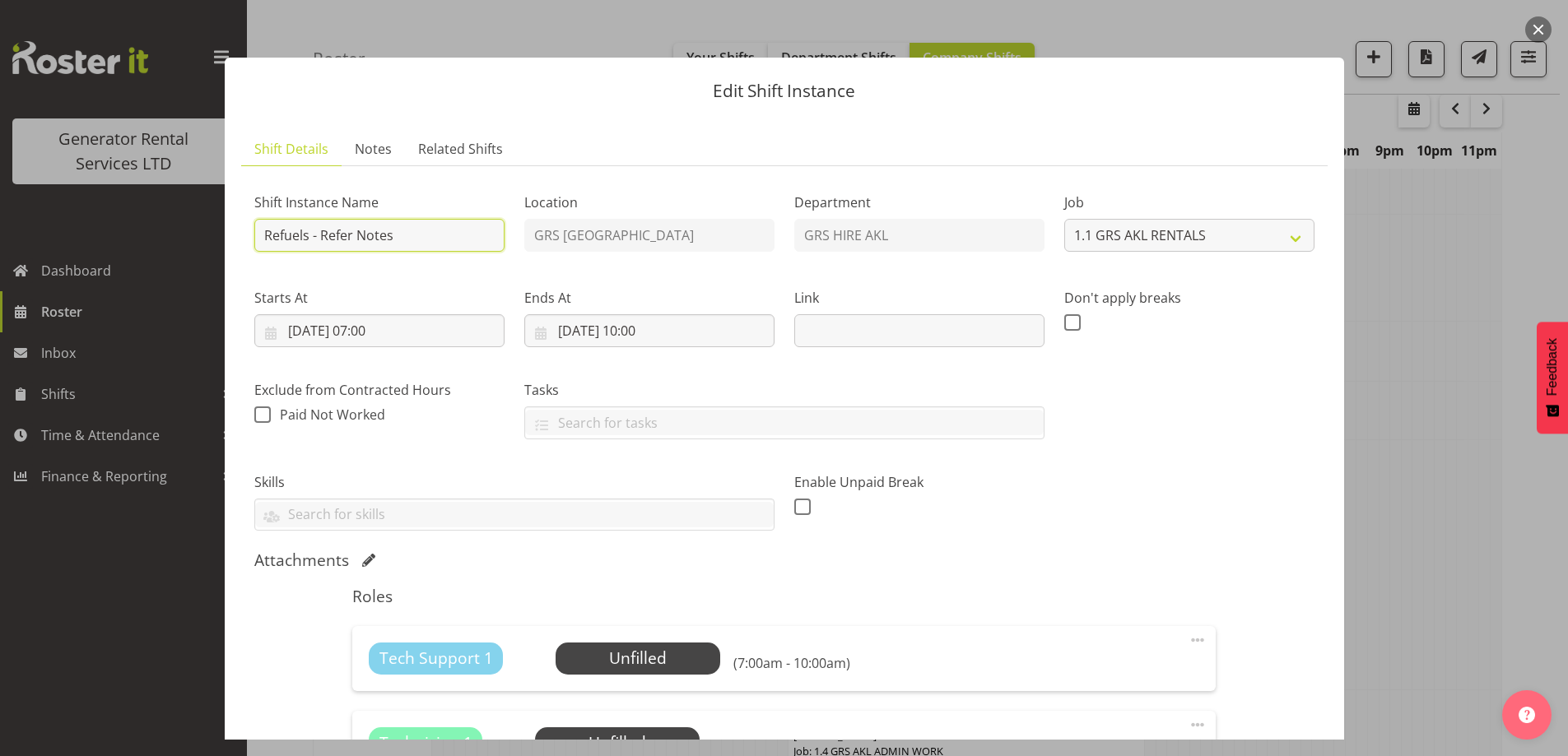
drag, startPoint x: 414, startPoint y: 245, endPoint x: 321, endPoint y: 235, distance: 93.5
click at [321, 235] on input "Refuels - Refer Notes" at bounding box center [380, 235] width 250 height 32
click at [371, 235] on input "Refuels - Using KMY" at bounding box center [380, 235] width 250 height 32
type input "Refuels - Towing the 1900ltr fuel trailer"
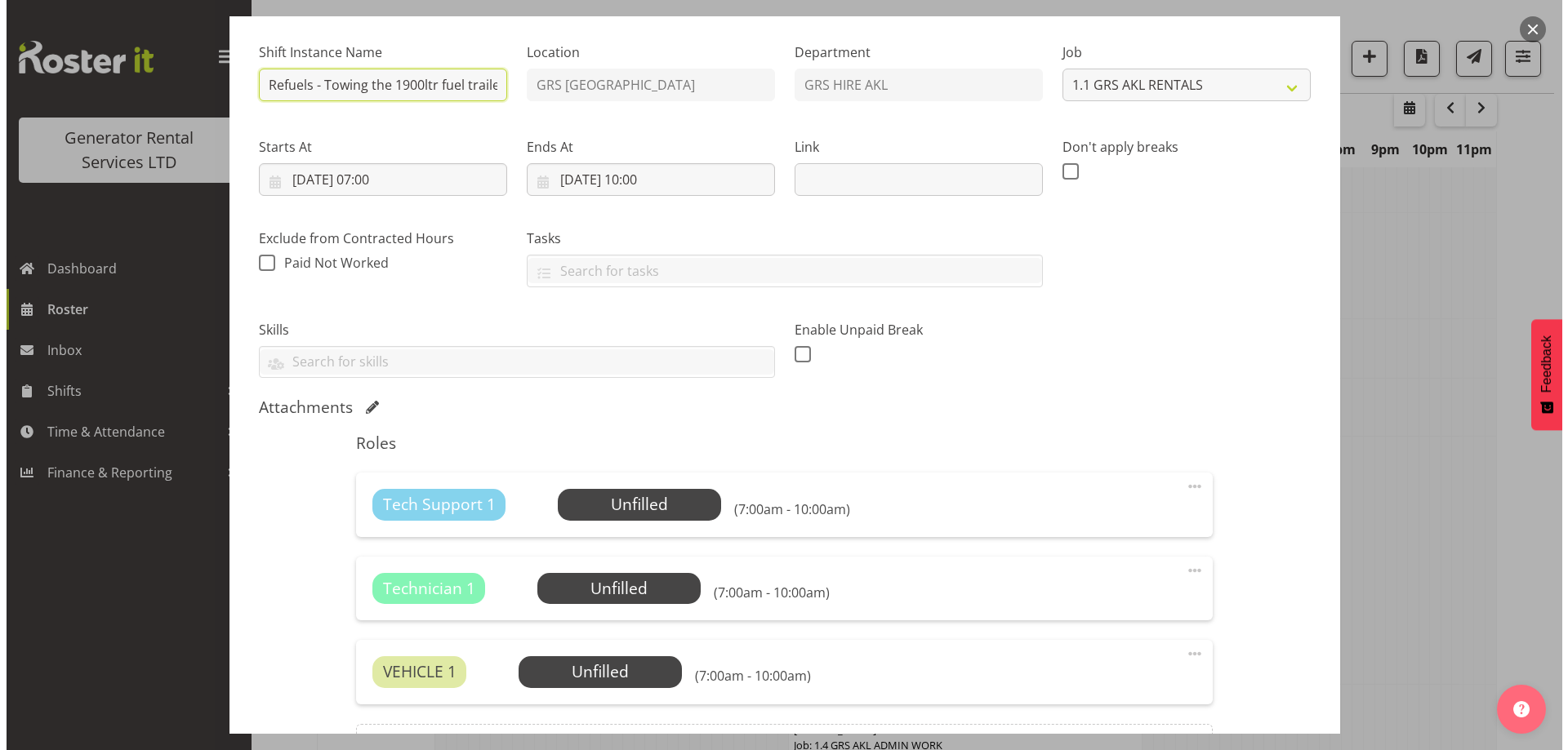
scroll to position [163, 0]
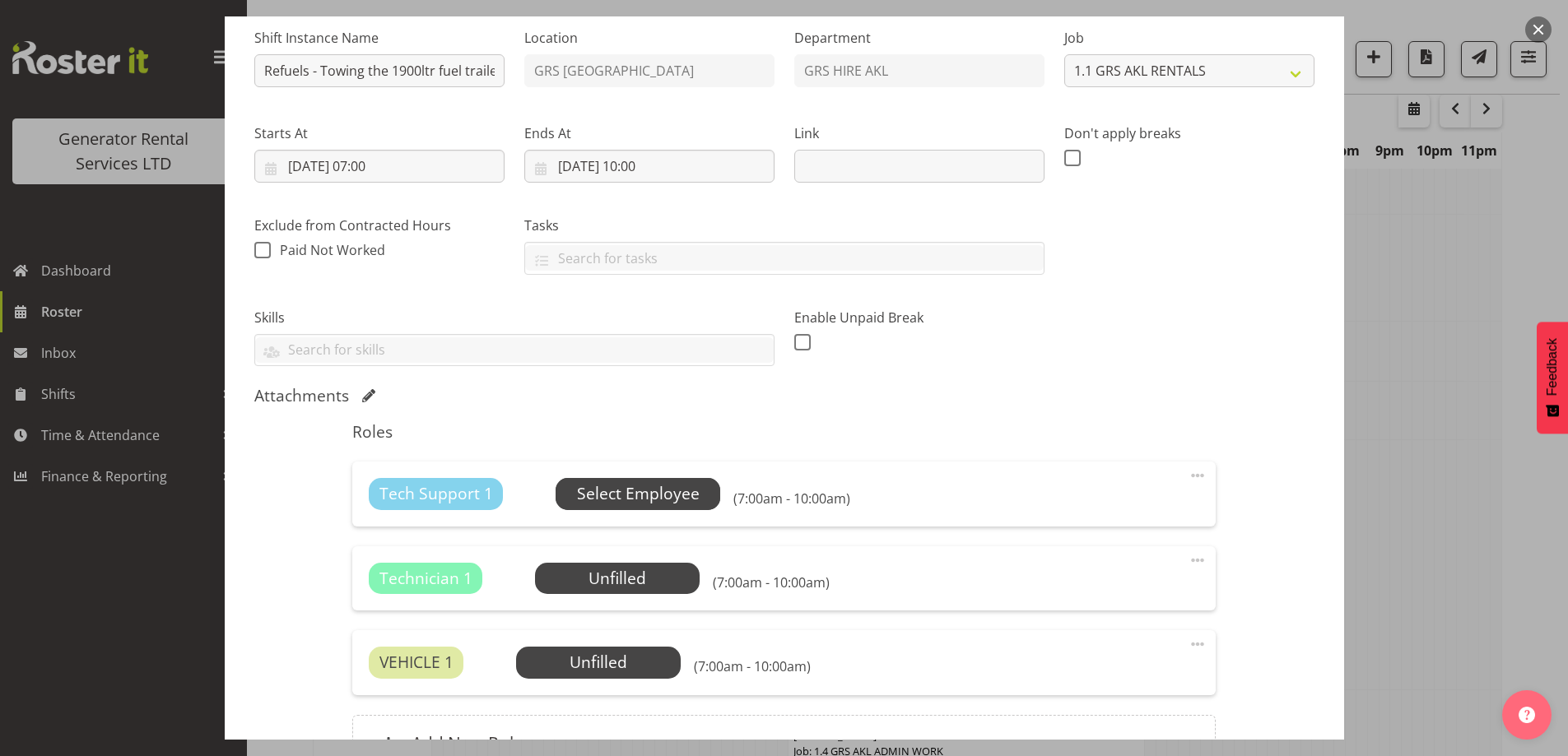
click at [659, 480] on span "Select Employee" at bounding box center [637, 494] width 164 height 31
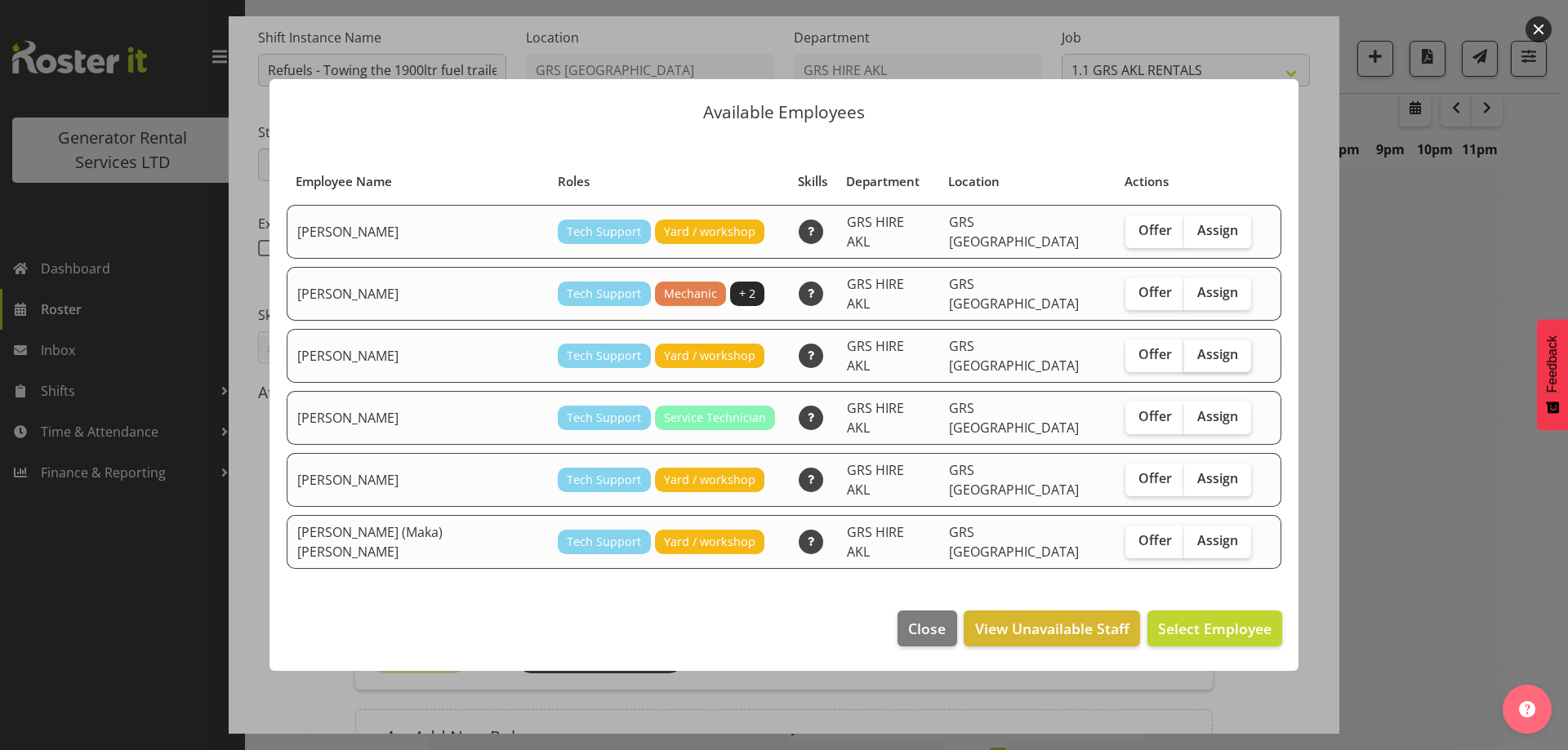
click at [1197, 359] on span "Assign" at bounding box center [1218, 354] width 41 height 17
click at [1185, 359] on input "Assign" at bounding box center [1189, 354] width 11 height 11
checkbox input "true"
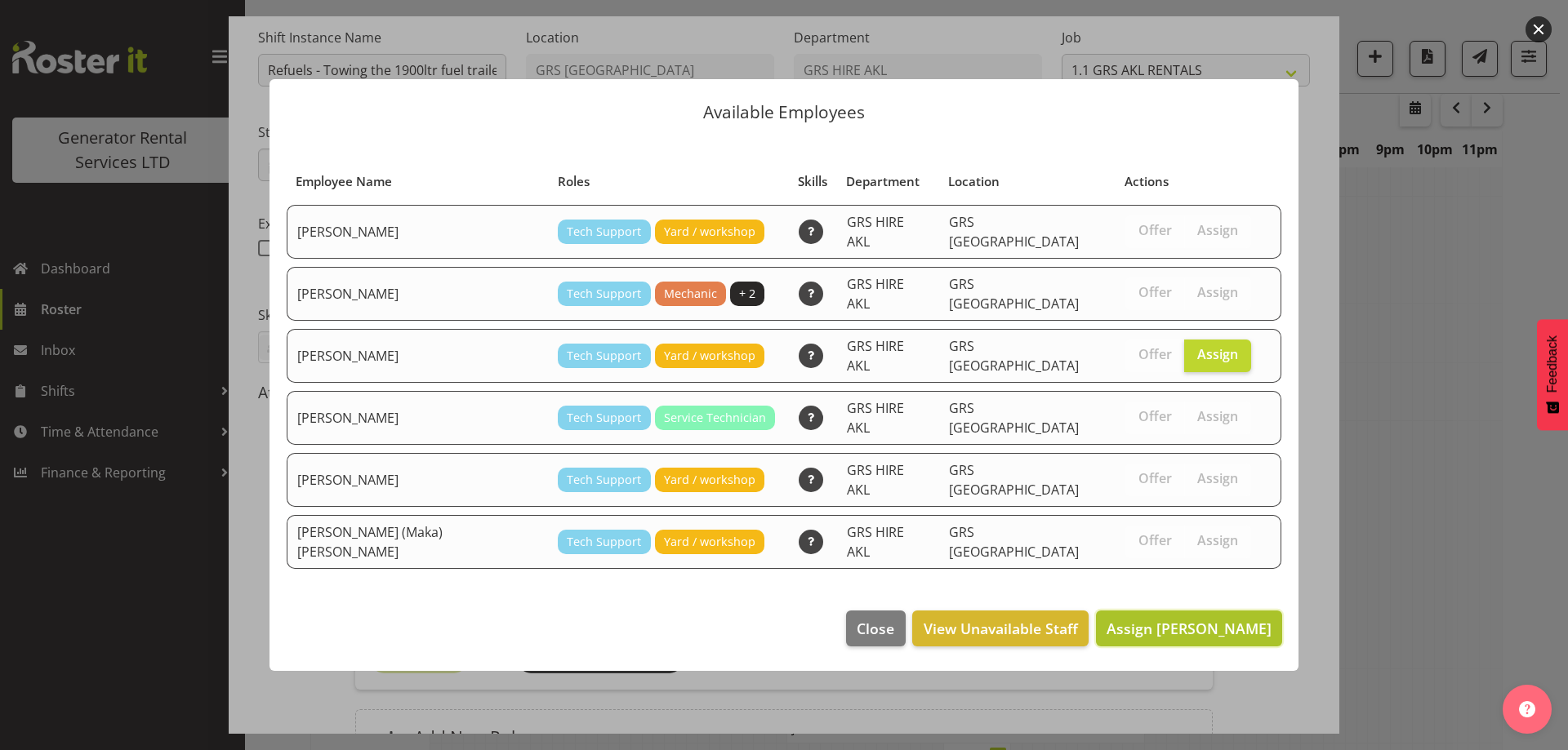
click at [1199, 618] on span "Assign Colin Crenfeldt" at bounding box center [1188, 628] width 165 height 20
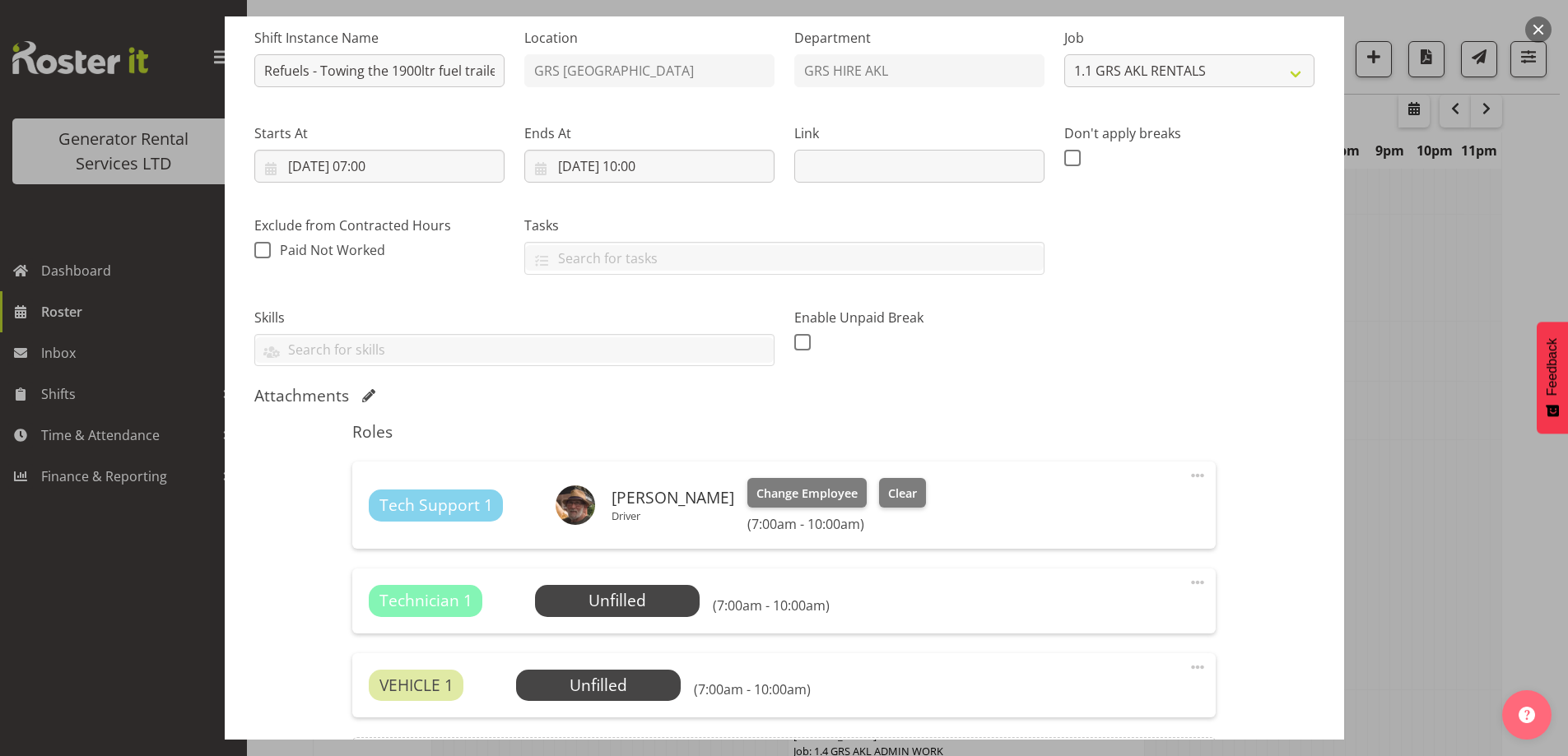
click at [1189, 585] on span at bounding box center [1198, 583] width 20 height 20
click at [1078, 674] on link "Delete" at bounding box center [1128, 678] width 158 height 29
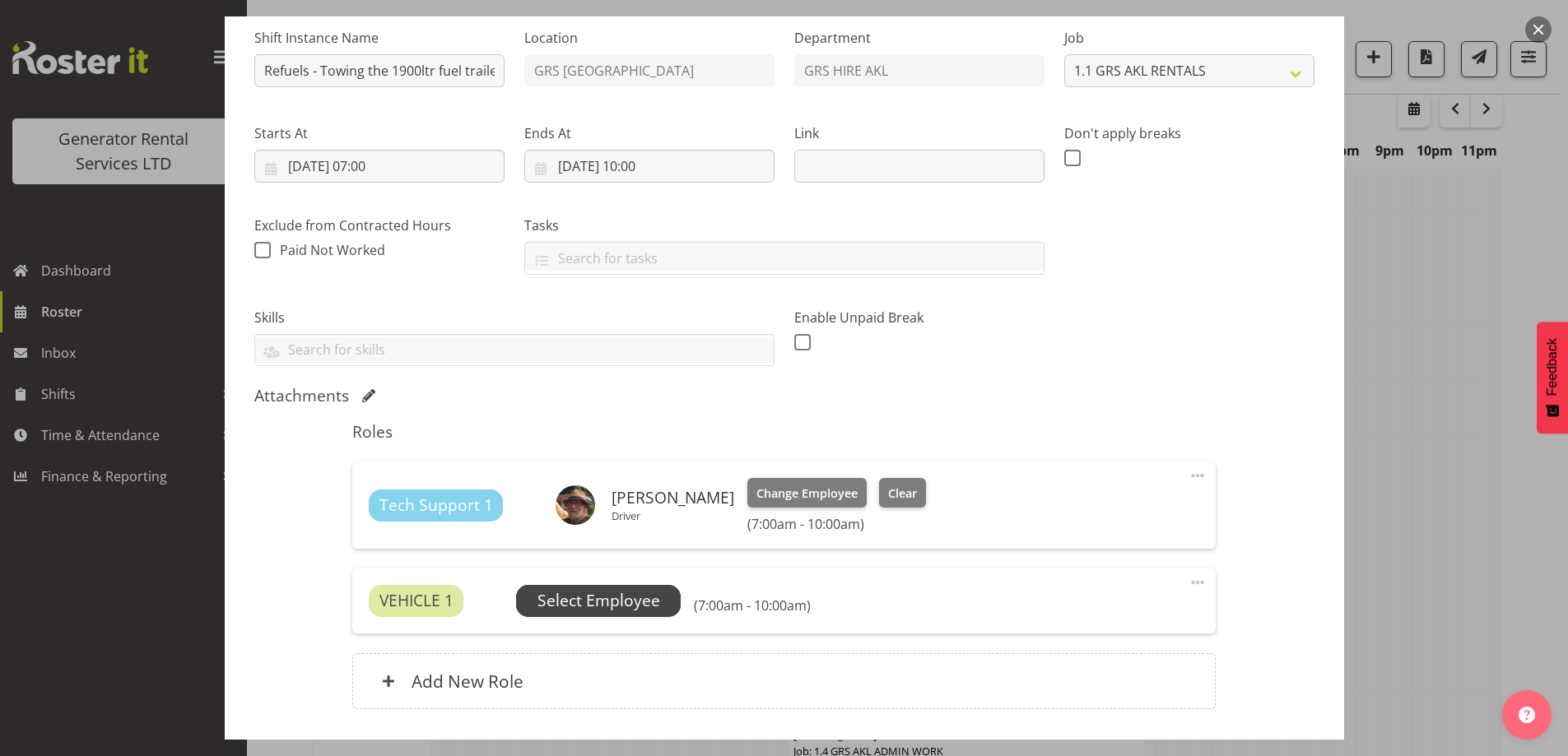
click at [669, 609] on span "Select Employee" at bounding box center [598, 601] width 164 height 31
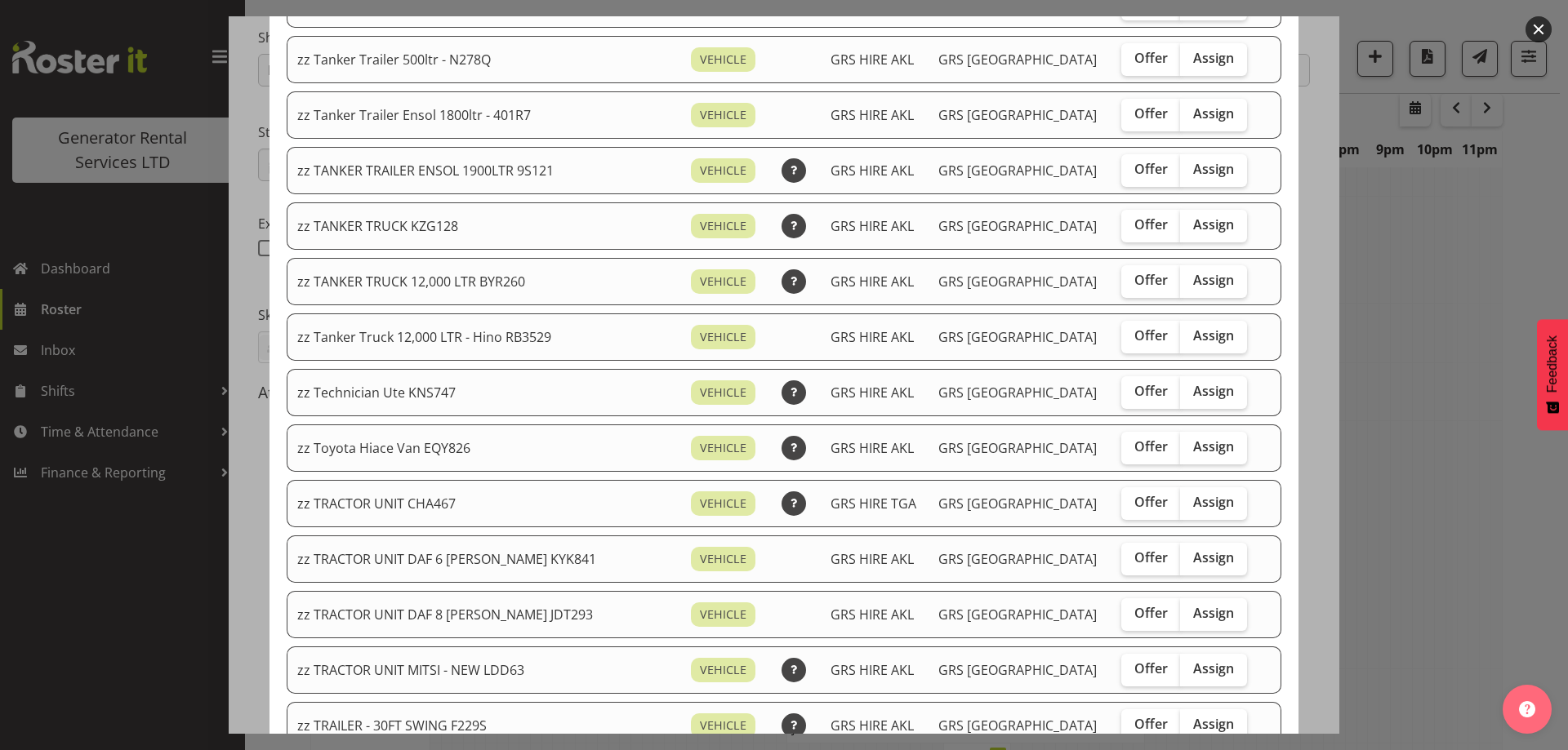
scroll to position [1306, 0]
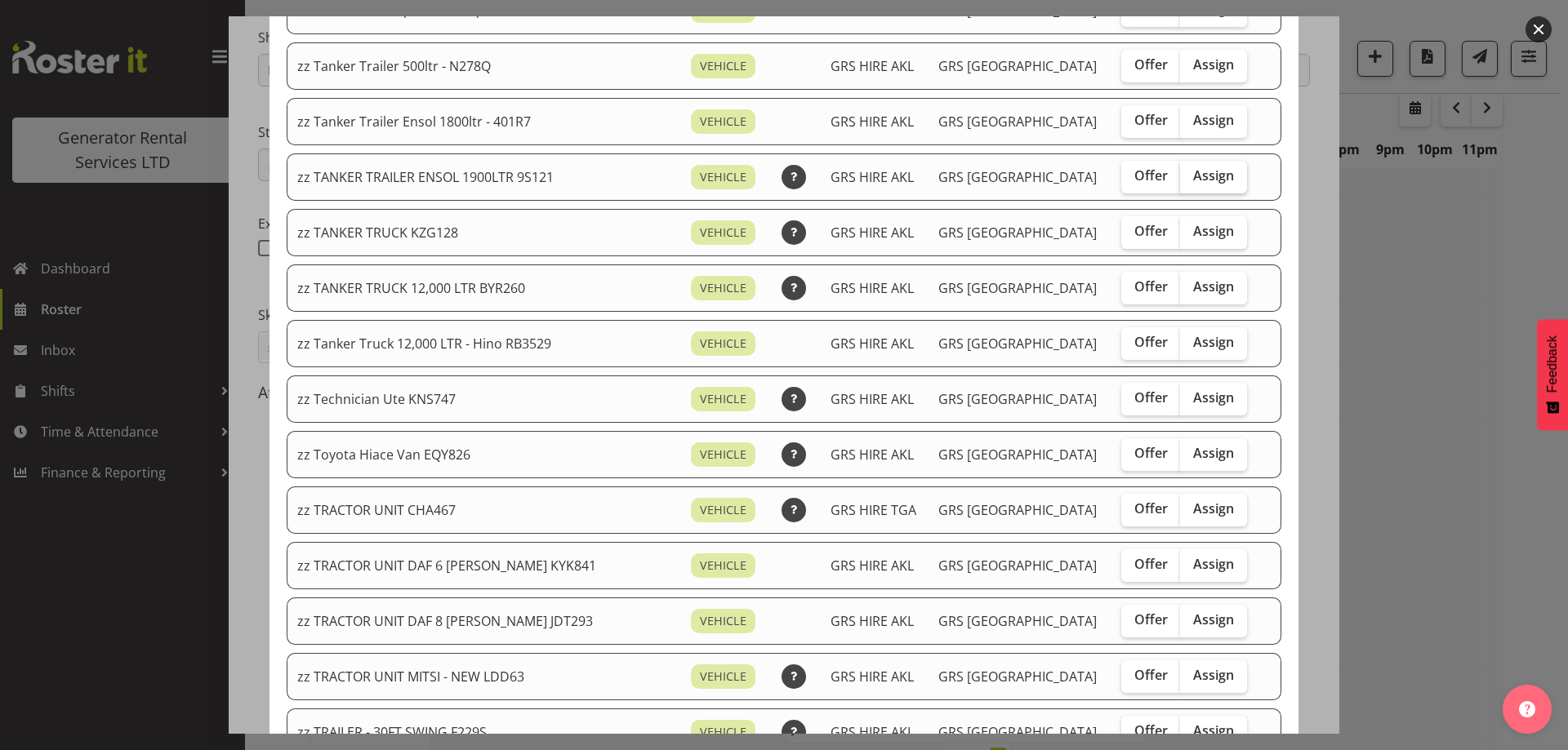
click at [1193, 178] on span "Assign" at bounding box center [1214, 176] width 41 height 17
click at [1182, 178] on input "Assign" at bounding box center [1185, 176] width 11 height 11
checkbox input "true"
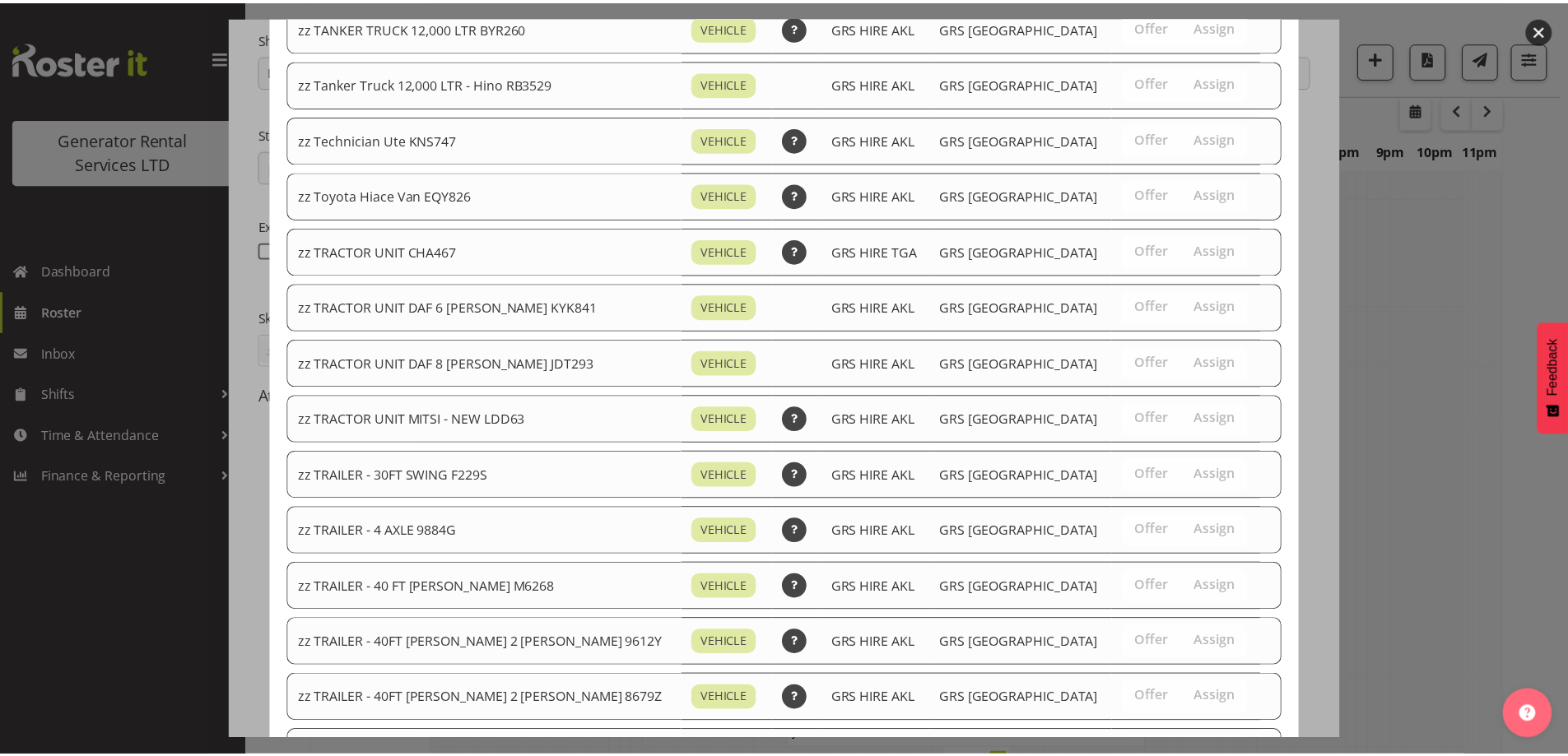
scroll to position [1777, 0]
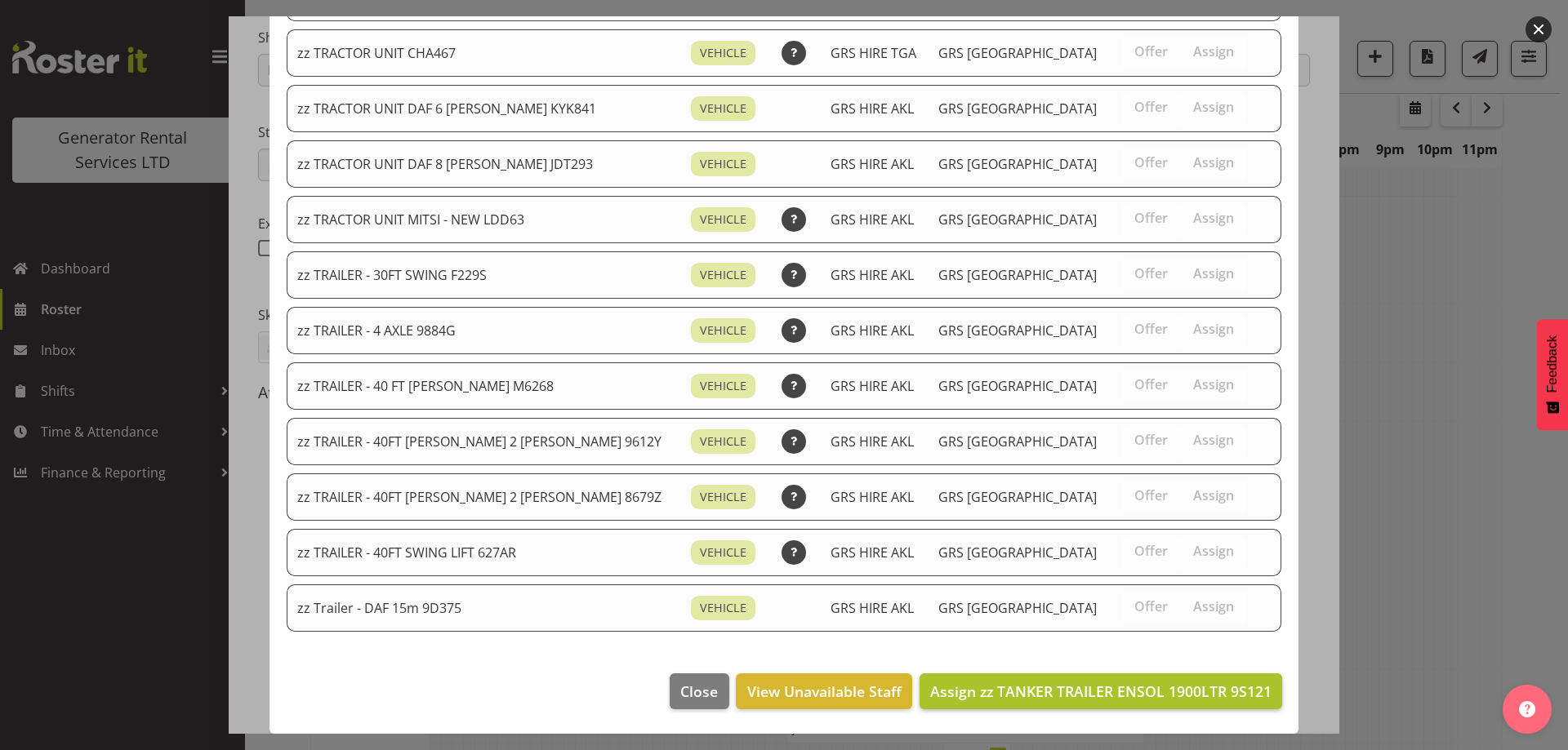
drag, startPoint x: 1162, startPoint y: 672, endPoint x: 1149, endPoint y: 689, distance: 21.4
click at [1149, 689] on footer "Close View Unavailable Staff Assign zz TANKER TRAILER ENSOL 1900LTR 9S121" at bounding box center [784, 695] width 1029 height 77
click at [1149, 689] on span "Assign zz TANKER TRAILER ENSOL 1900LTR 9S121" at bounding box center [1101, 691] width 342 height 20
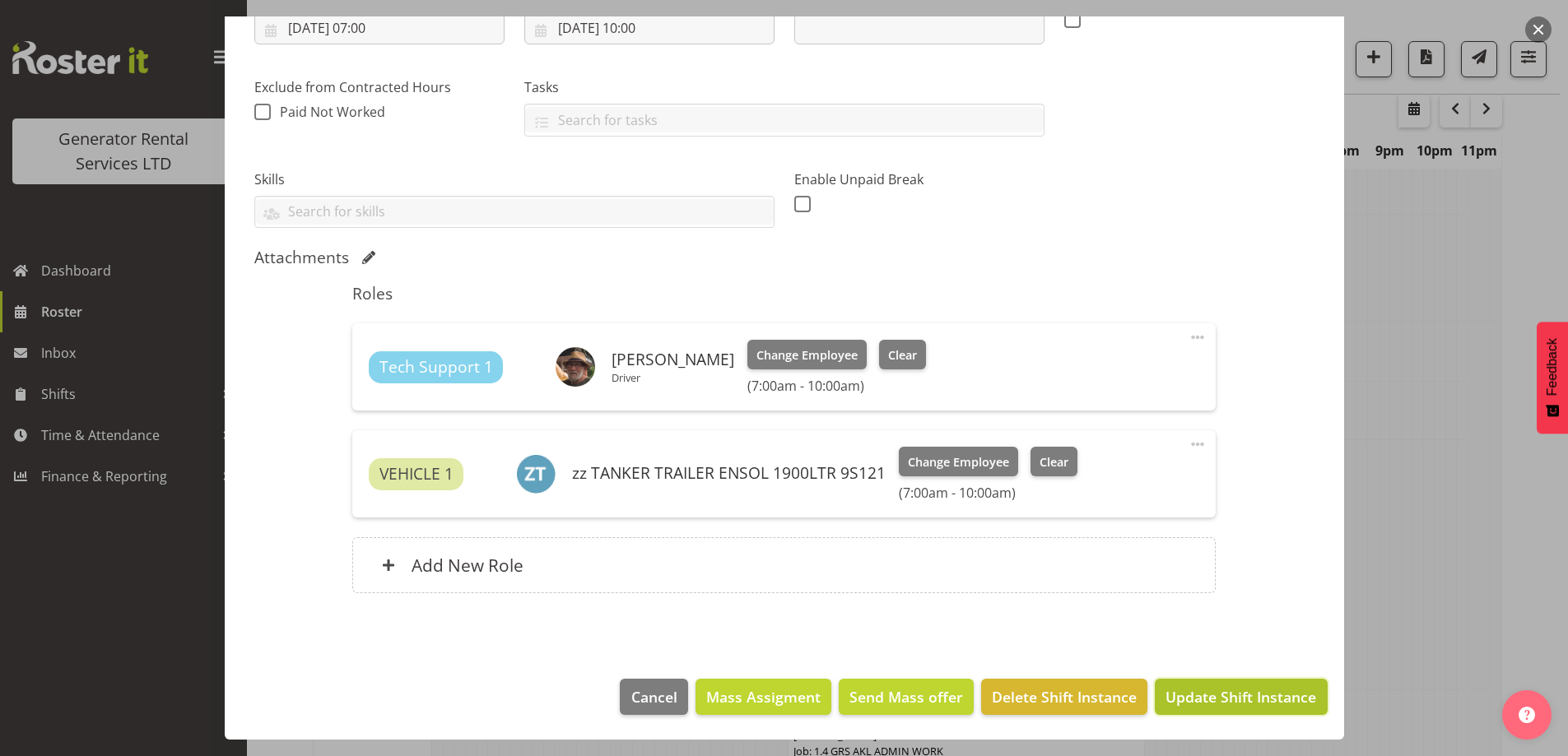
click at [1250, 714] on button "Update Shift Instance" at bounding box center [1240, 697] width 172 height 36
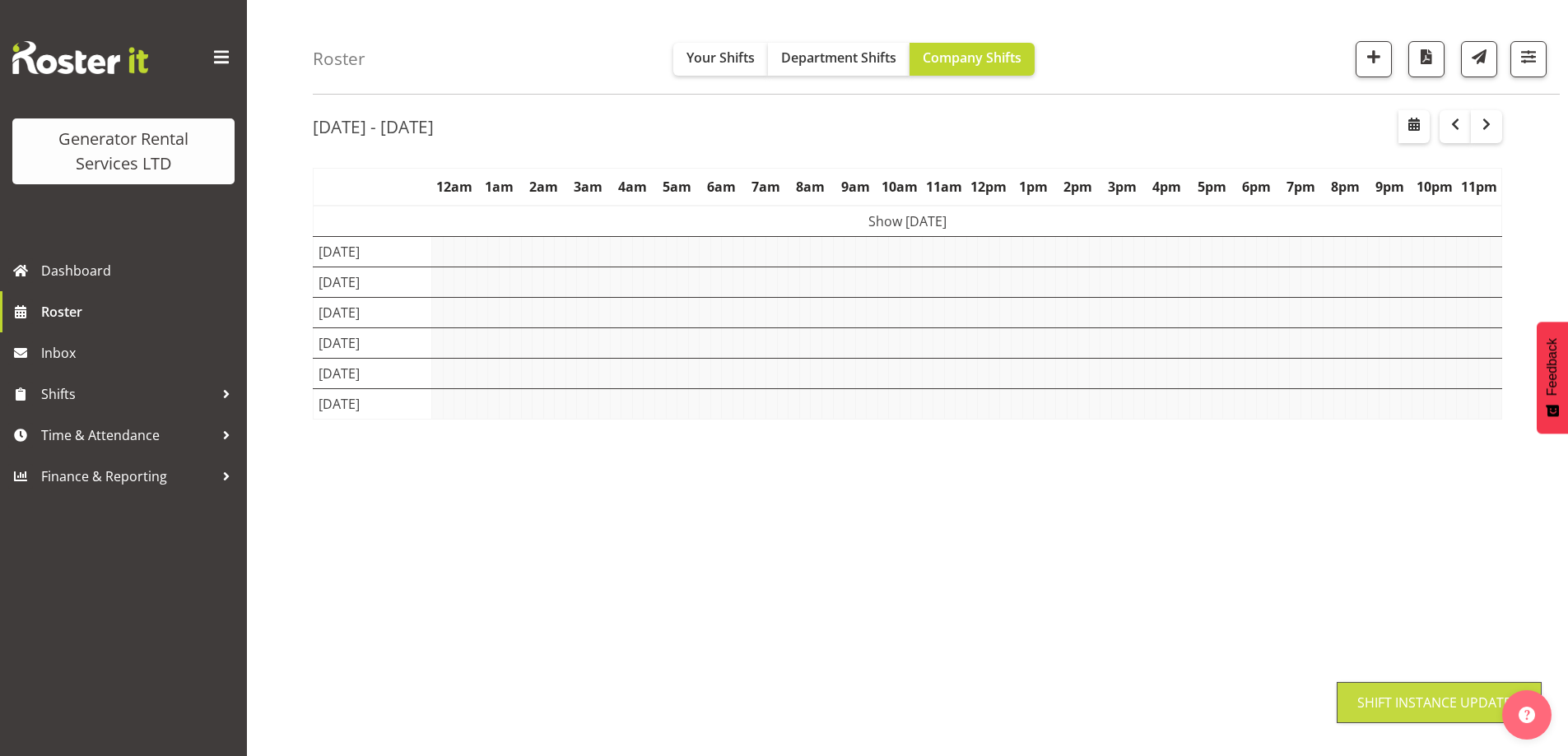
scroll to position [53, 0]
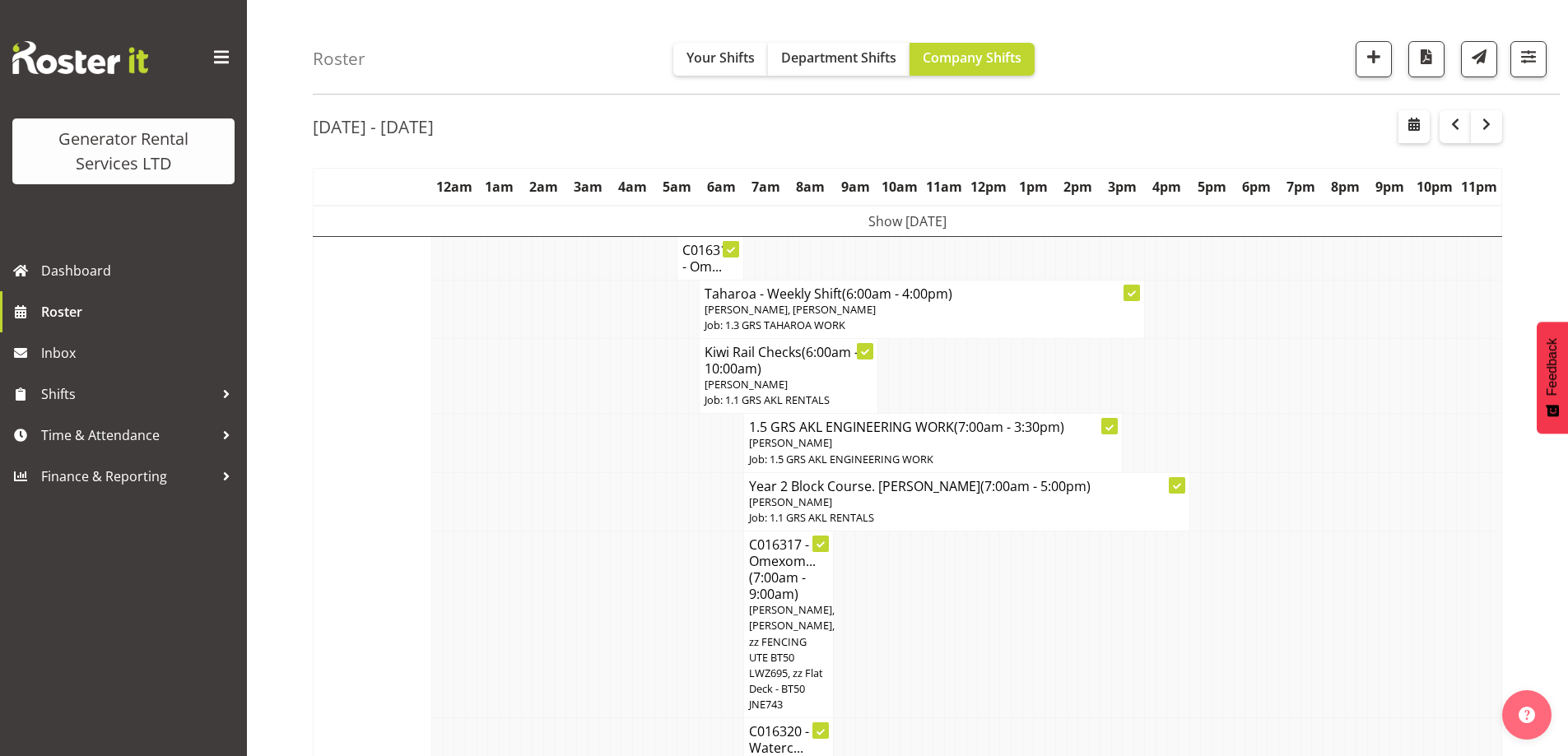
click at [583, 593] on td at bounding box center [583, 625] width 12 height 187
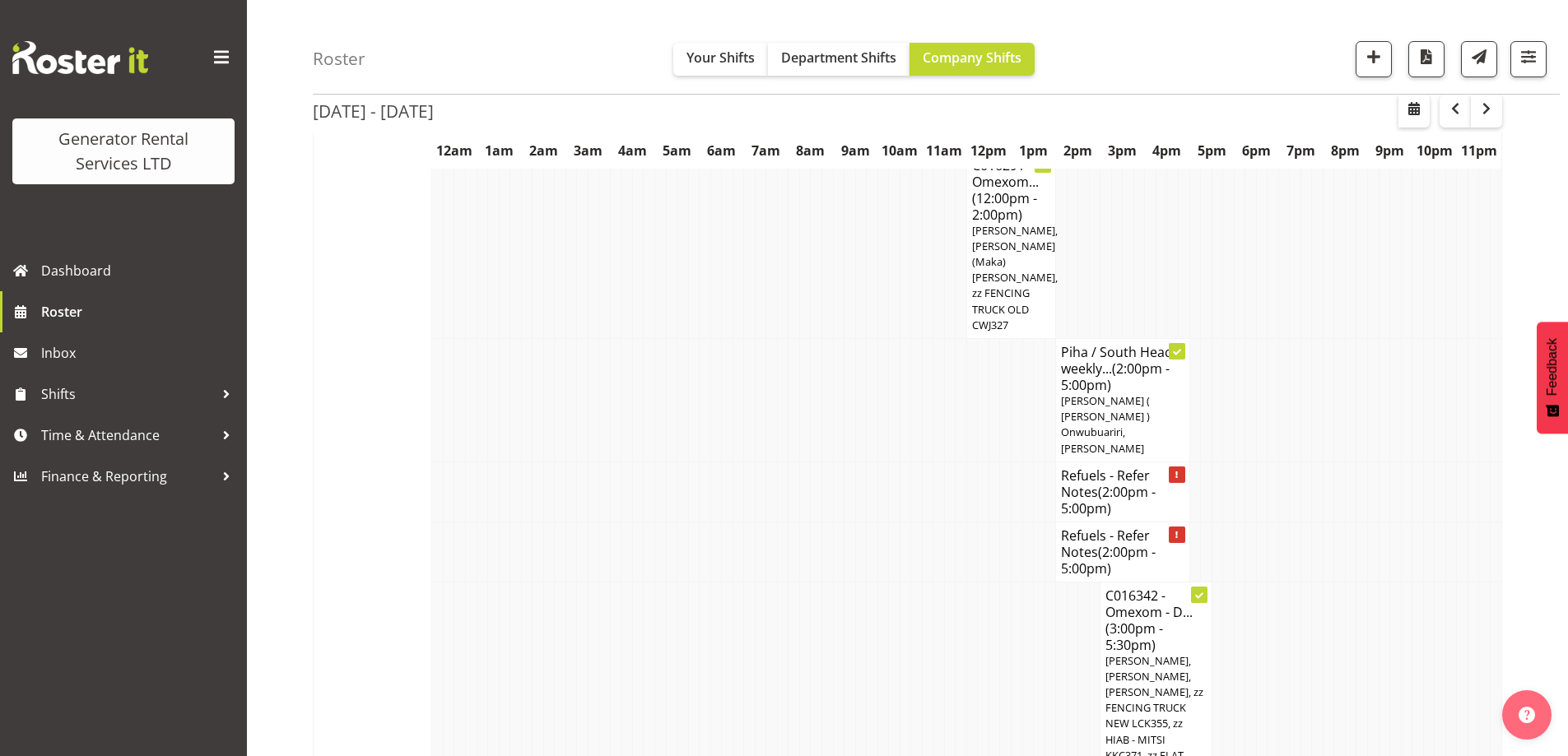
scroll to position [2357, 0]
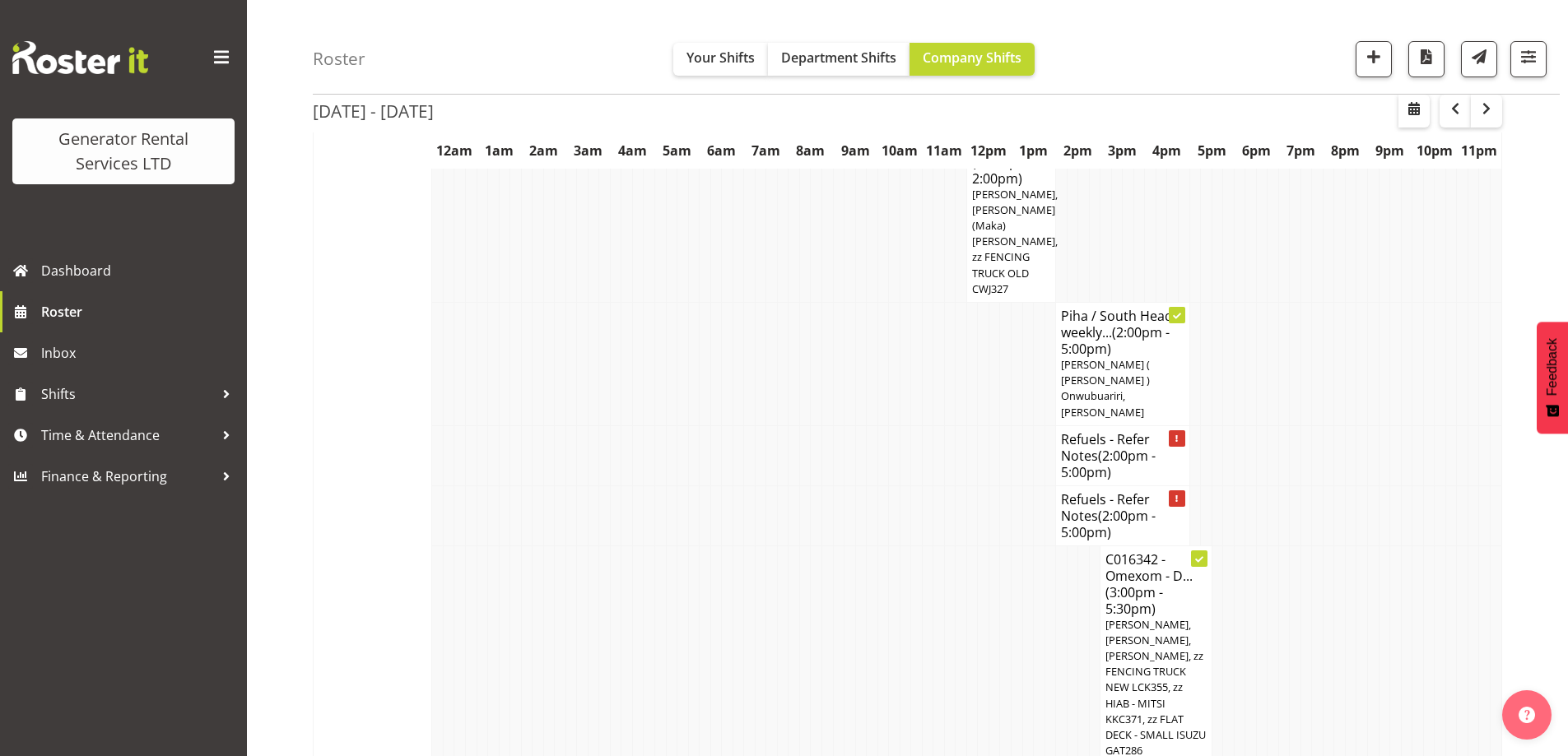
click at [582, 546] on td at bounding box center [583, 655] width 12 height 219
click at [670, 426] on td at bounding box center [672, 455] width 12 height 60
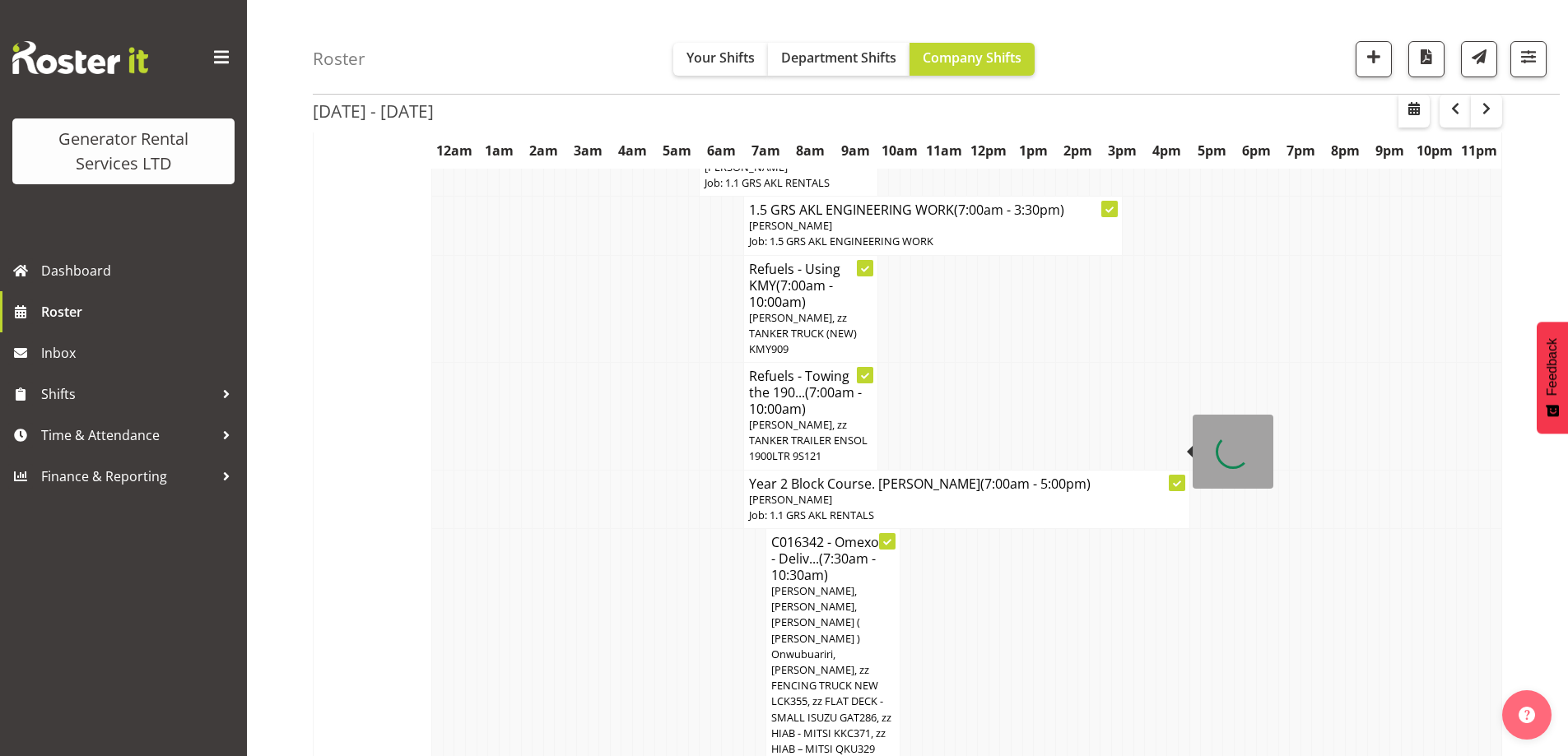
scroll to position [1535, 0]
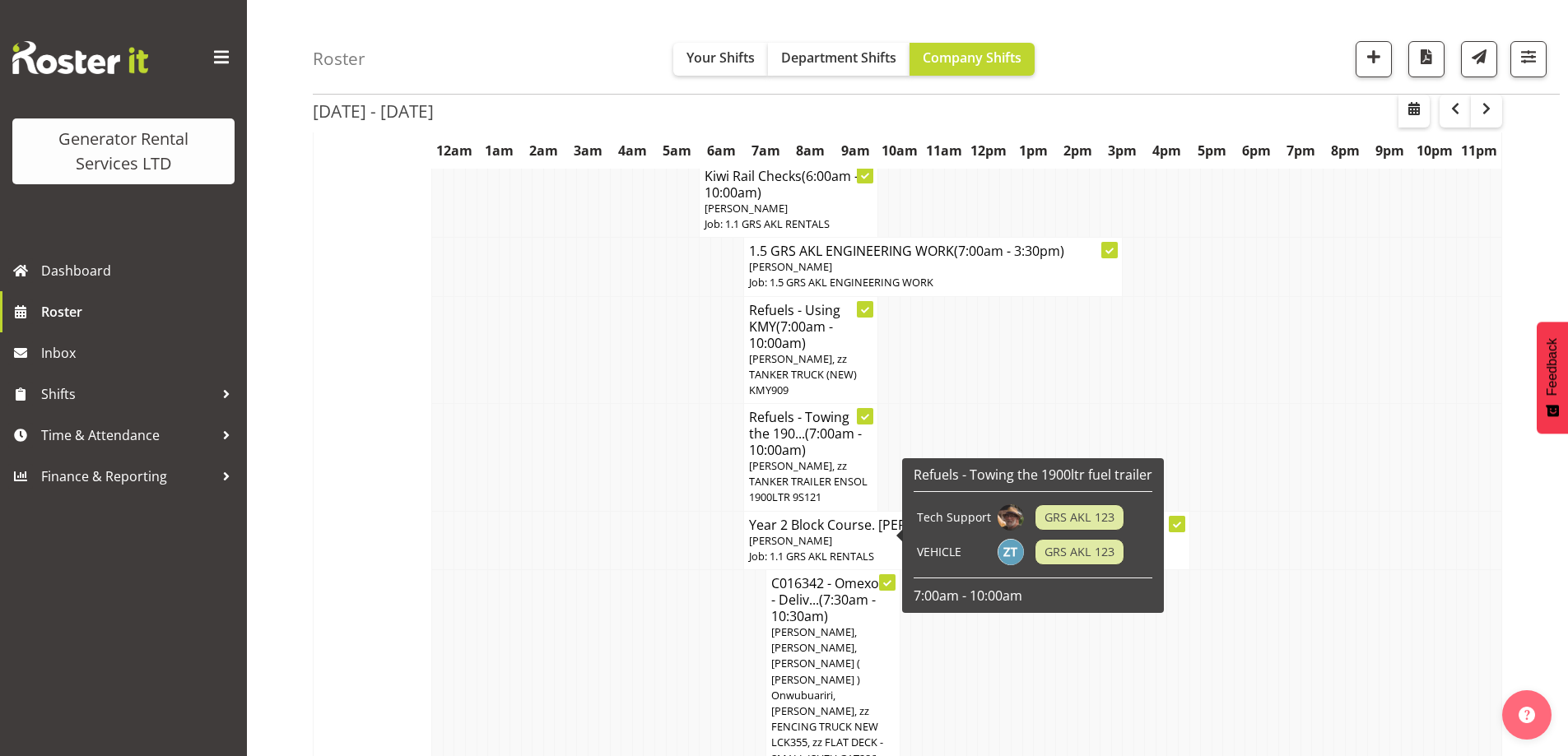
click at [582, 570] on td at bounding box center [583, 695] width 12 height 250
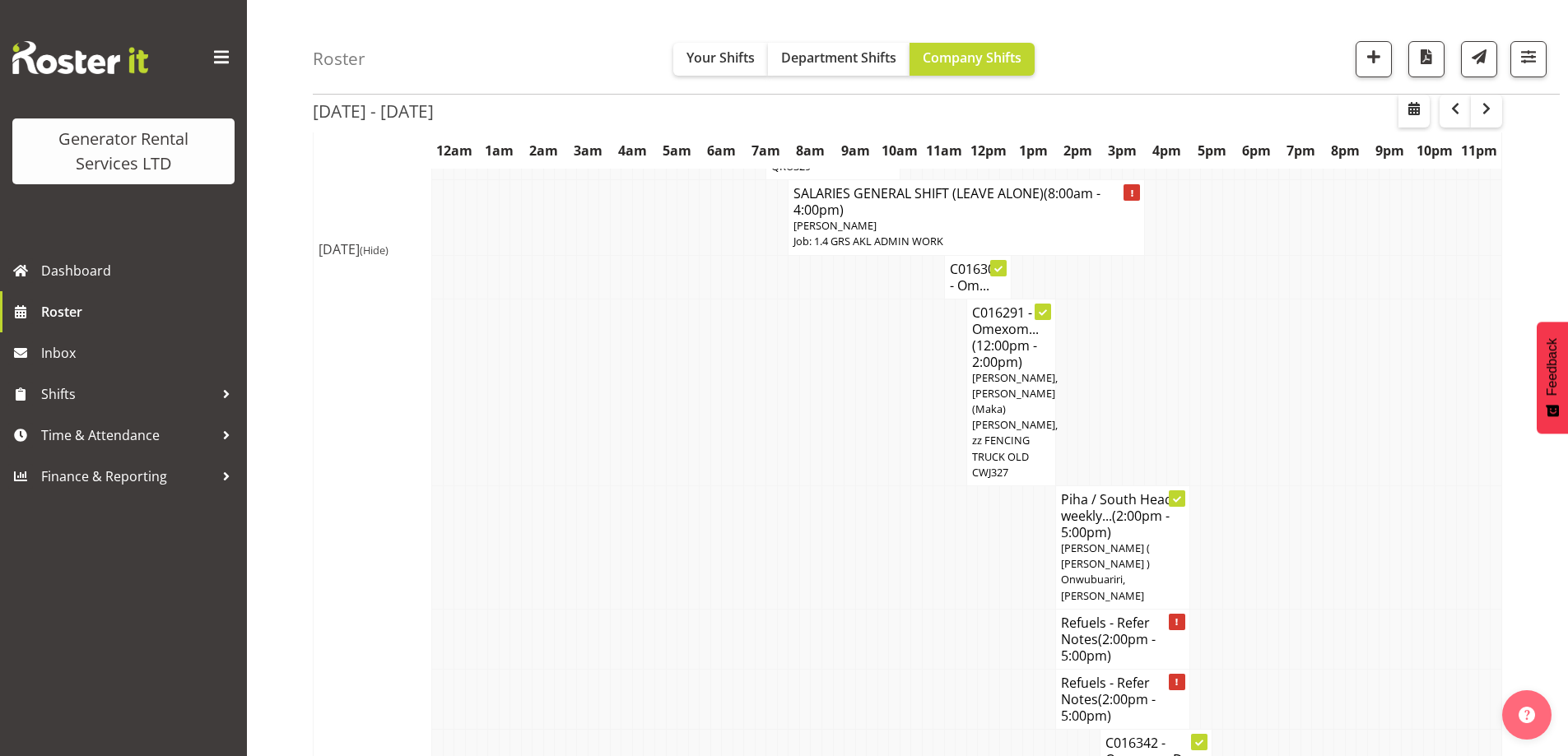
scroll to position [2275, 0]
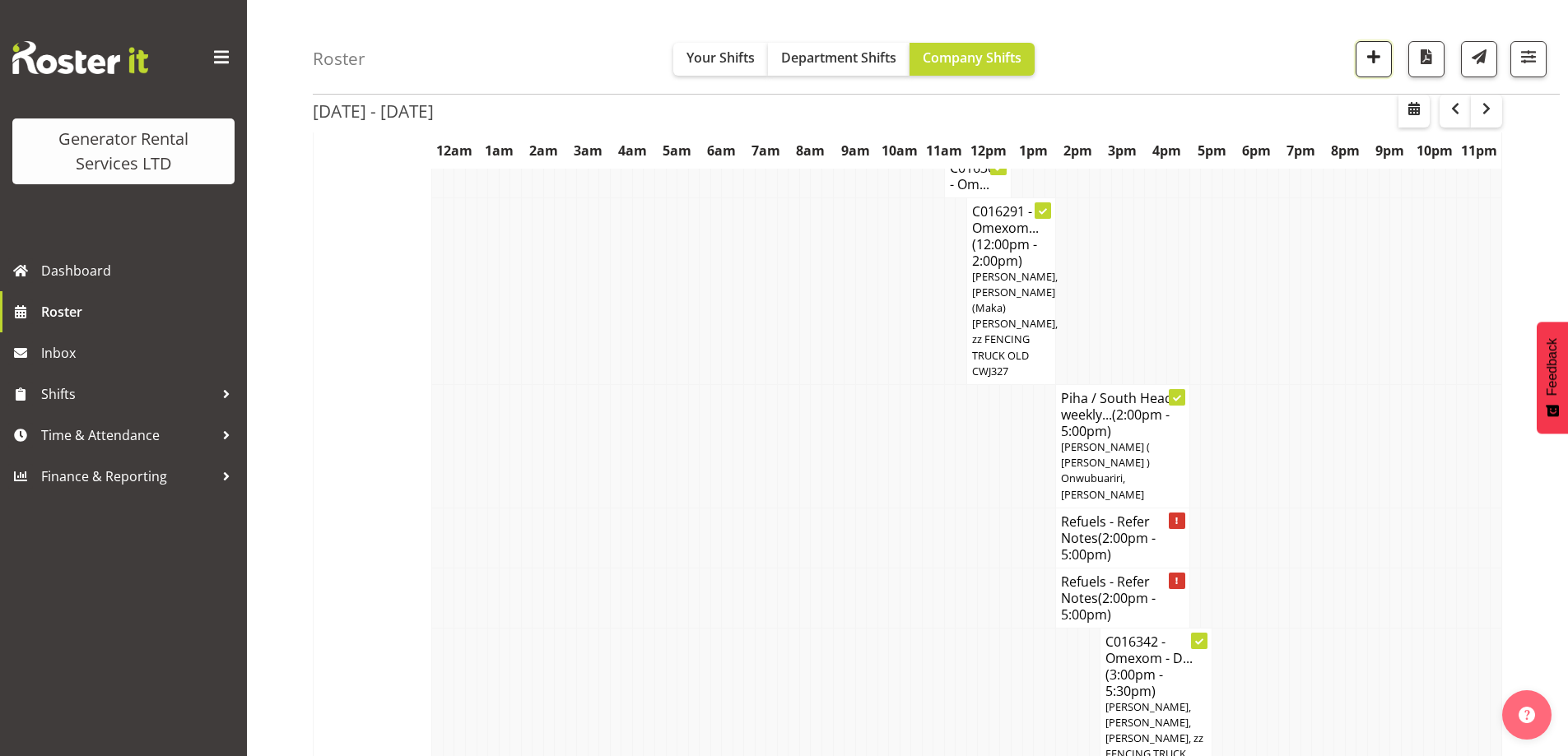
click at [1382, 58] on span "button" at bounding box center [1374, 57] width 22 height 22
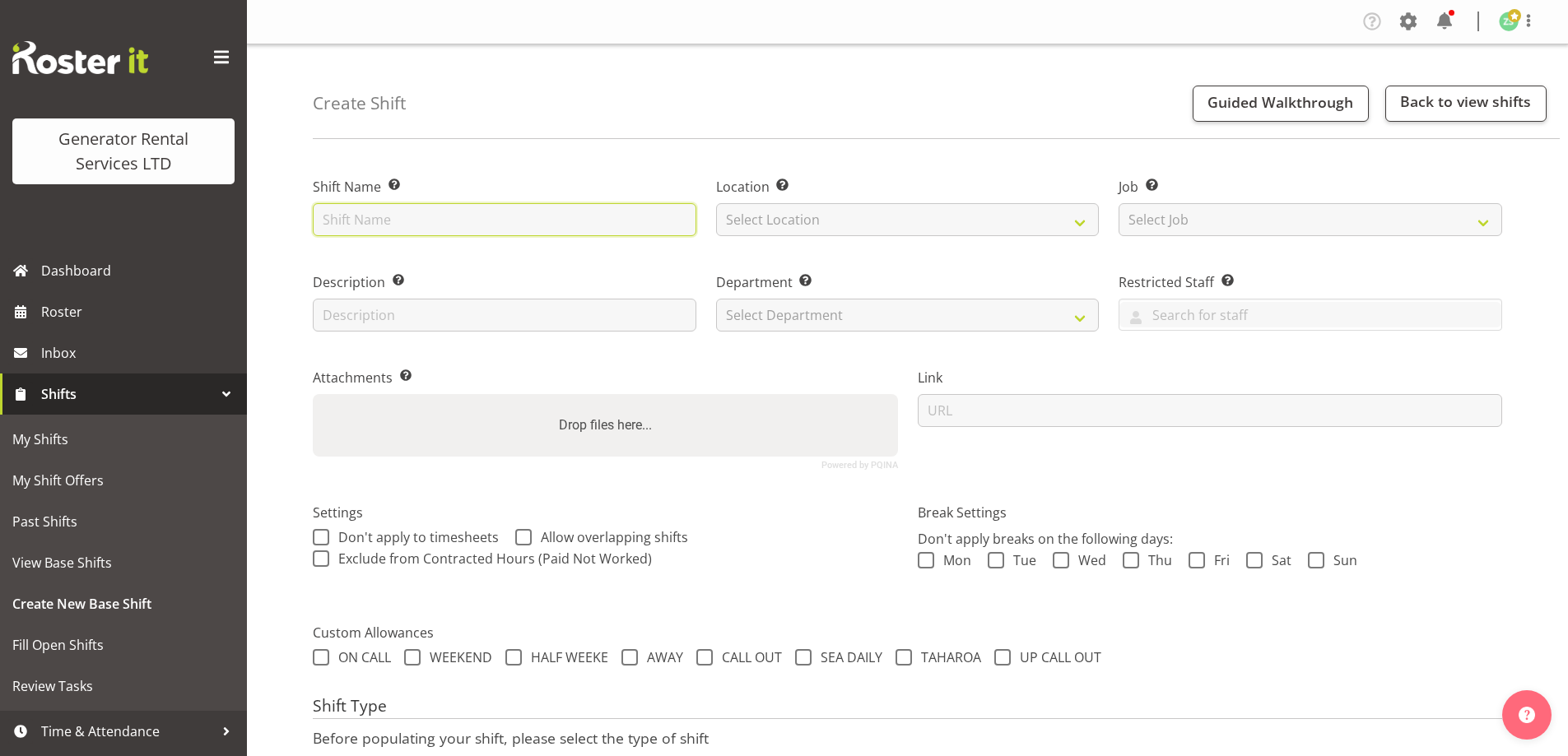
drag, startPoint x: 0, startPoint y: 0, endPoint x: 350, endPoint y: 233, distance: 420.5
click at [351, 233] on input "text" at bounding box center [505, 219] width 384 height 32
type input "C016224 - Deliver a 60kva and cable to [STREET_ADDRESS][PERSON_NAME] Substation…"
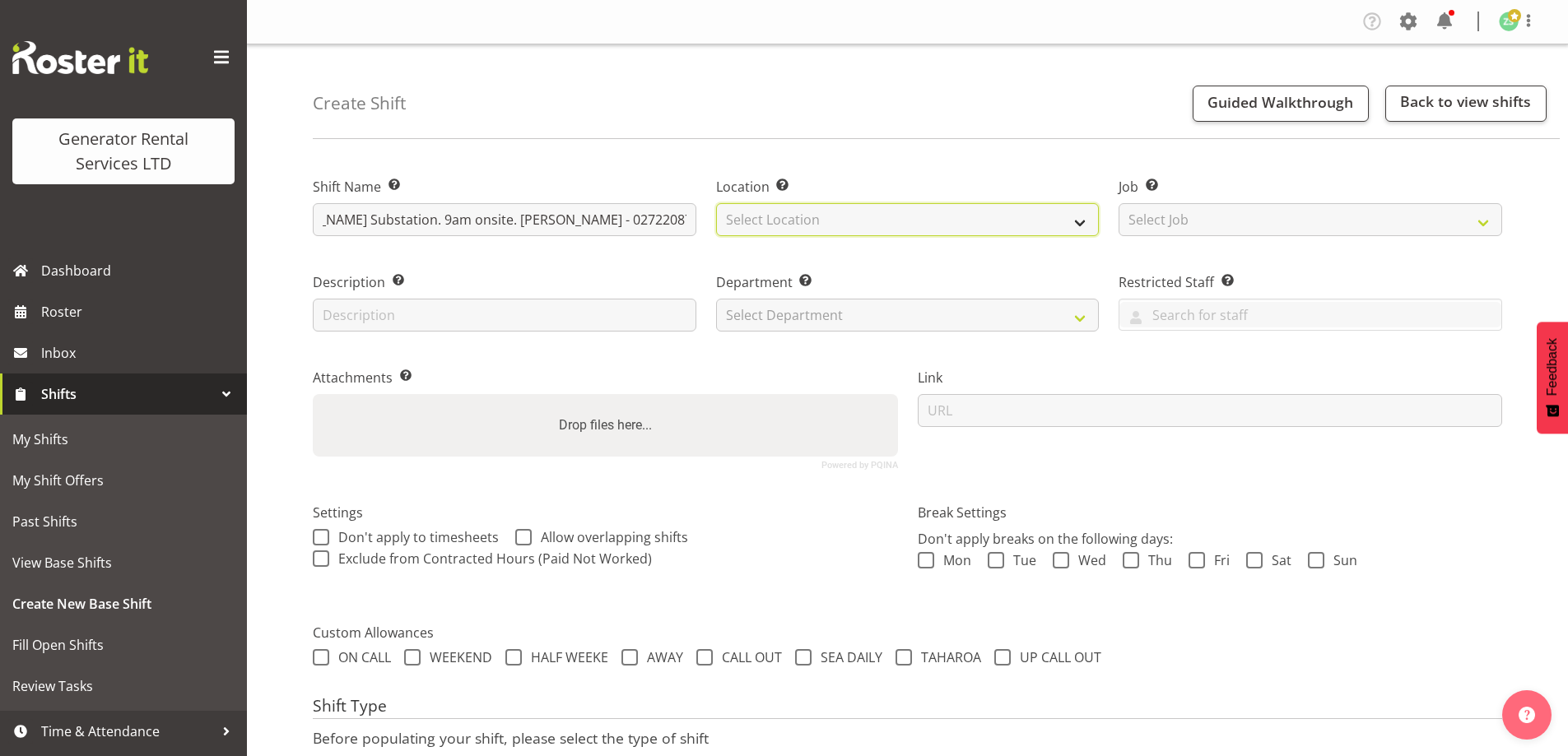
scroll to position [0, 0]
click at [806, 214] on select "Select Location [GEOGRAPHIC_DATA] [GEOGRAPHIC_DATA]" at bounding box center [908, 219] width 384 height 32
select select "28"
click at [716, 204] on select "Select Location [GEOGRAPHIC_DATA] [GEOGRAPHIC_DATA]" at bounding box center [908, 219] width 384 height 32
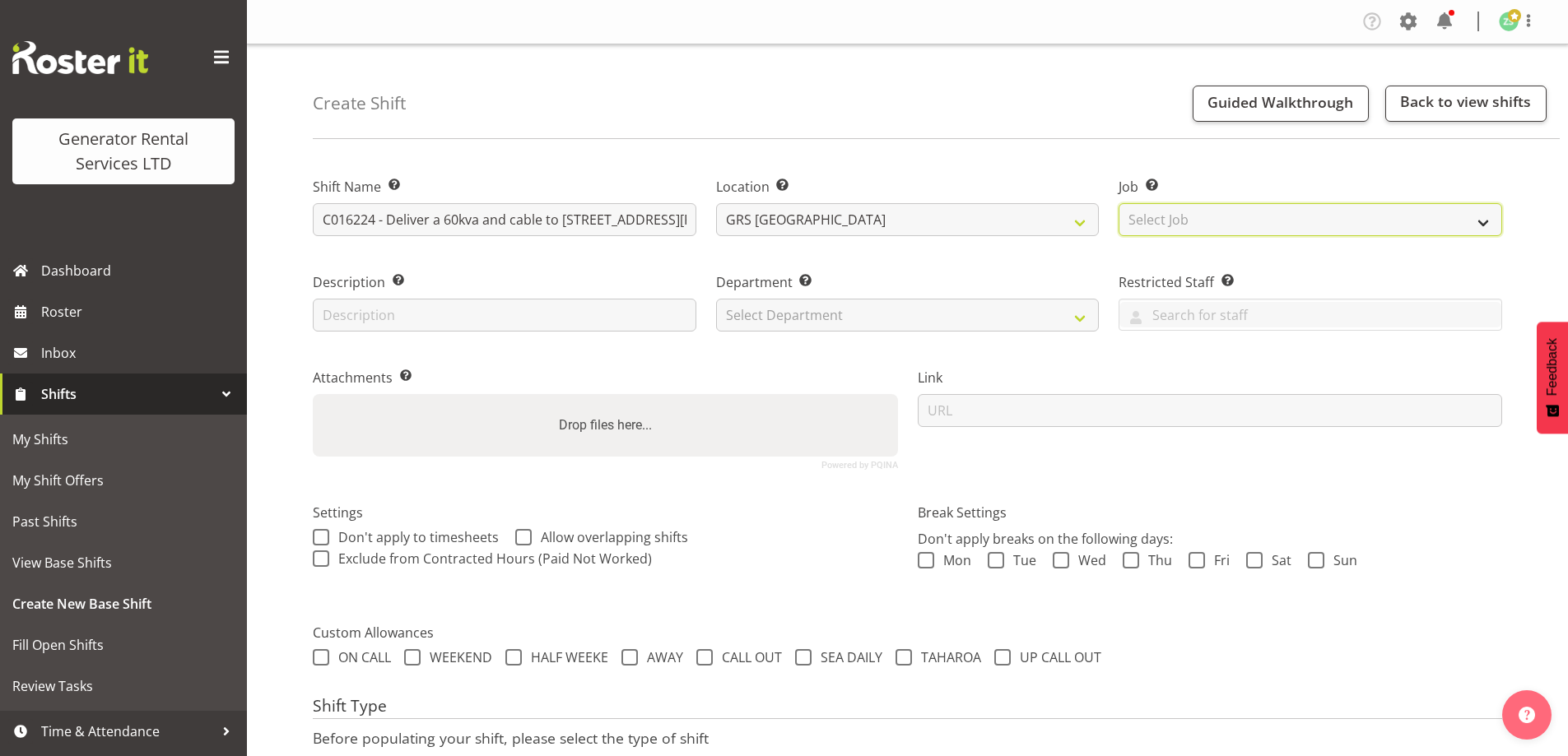
click at [1200, 213] on select "Select Job Create new job 1.1 GRS AKL RENTALS 1.1 GRS AKL RENTALS AC 1.1 GRS AK…" at bounding box center [1310, 219] width 384 height 32
select select "9"
click at [1118, 204] on select "Select Job Create new job 1.1 GRS AKL RENTALS 1.1 GRS AKL RENTALS AC 1.1 GRS AK…" at bounding box center [1310, 219] width 384 height 32
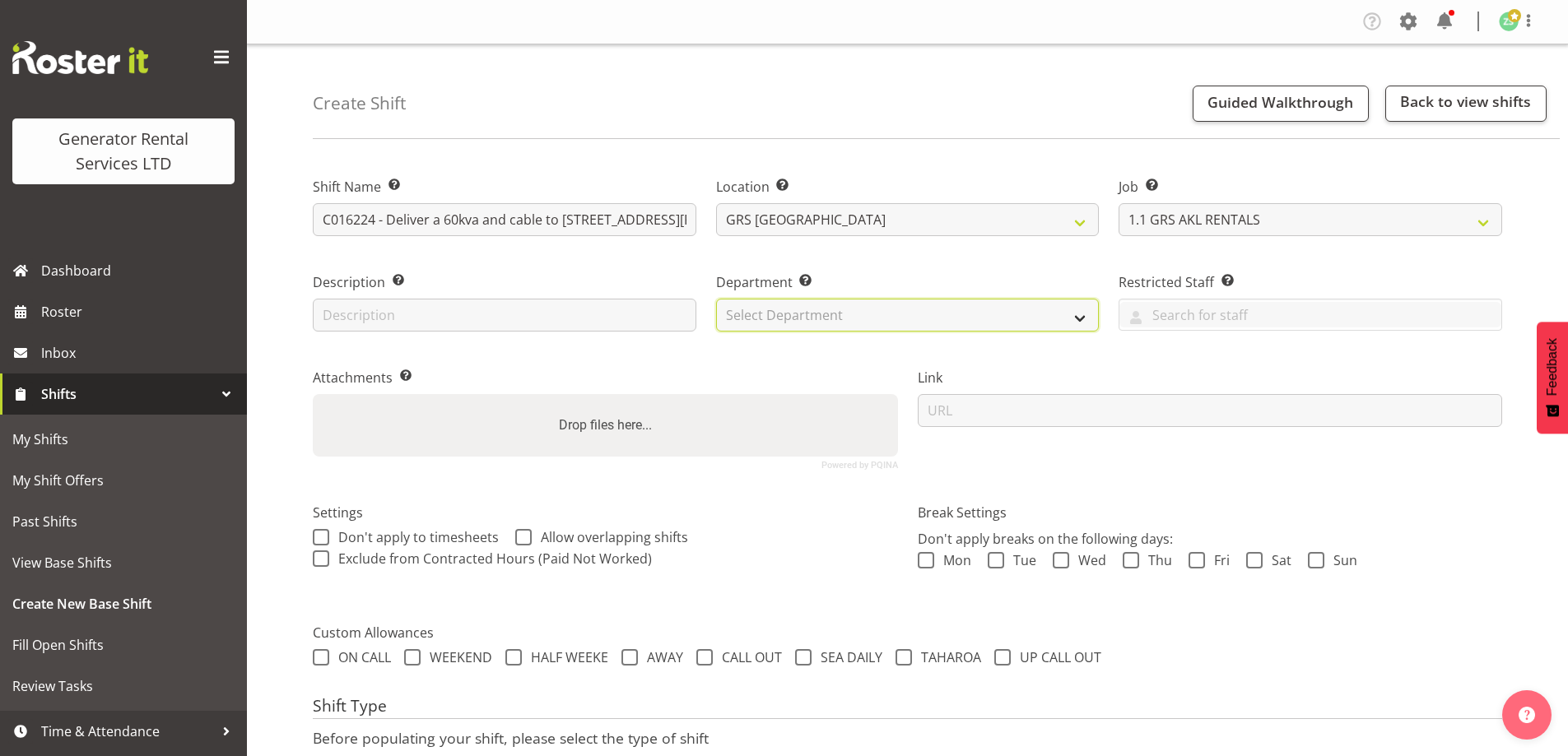
click at [968, 314] on select "Select Department GRS ADMIN AKL GRS HIRE AKL GRS HIRE TGA GRS HIRE HST GRS ENGI…" at bounding box center [908, 315] width 384 height 32
select select "20"
click at [716, 299] on select "Select Department GRS ADMIN AKL GRS HIRE AKL GRS HIRE TGA GRS HIRE HST GRS ENGI…" at bounding box center [908, 315] width 384 height 32
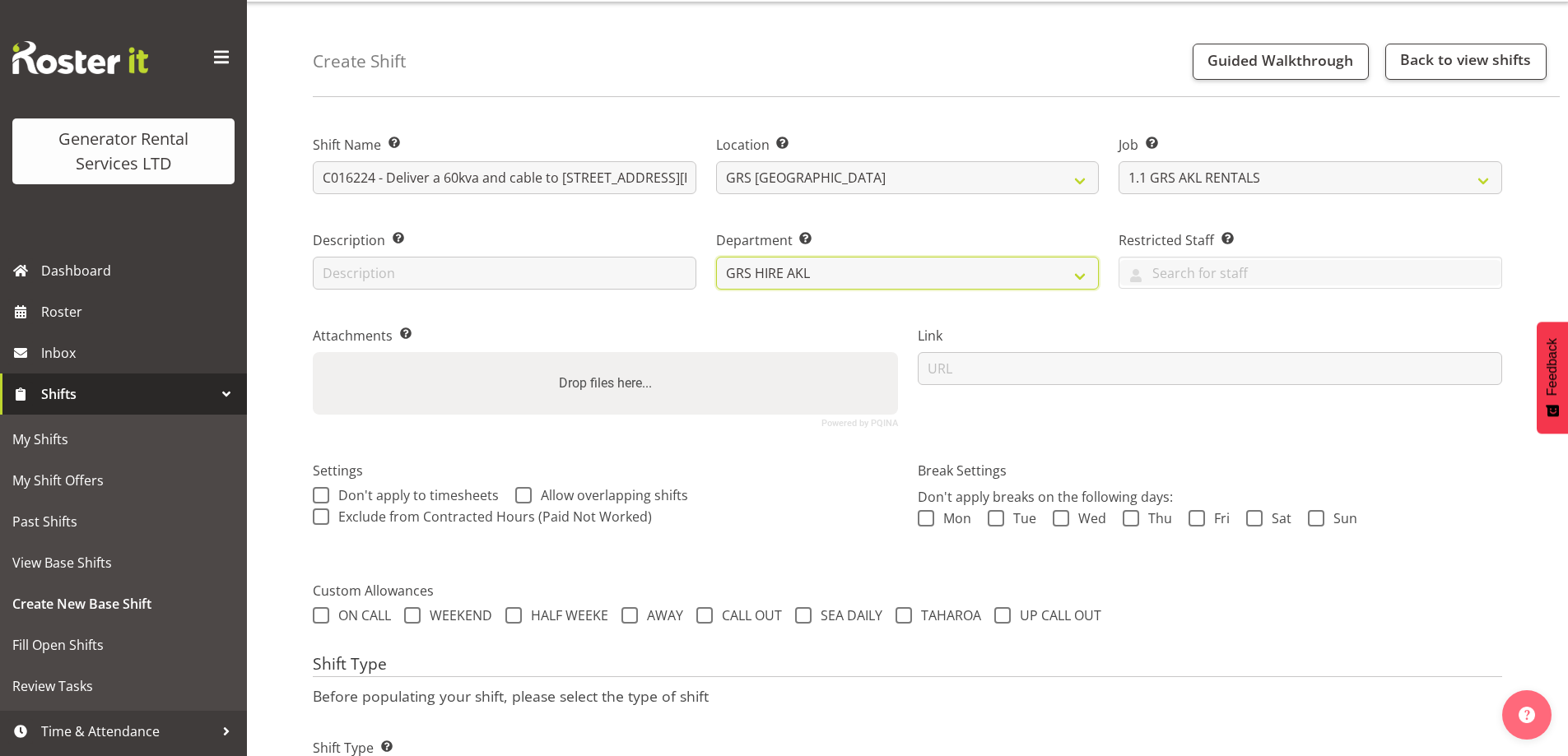
scroll to position [134, 0]
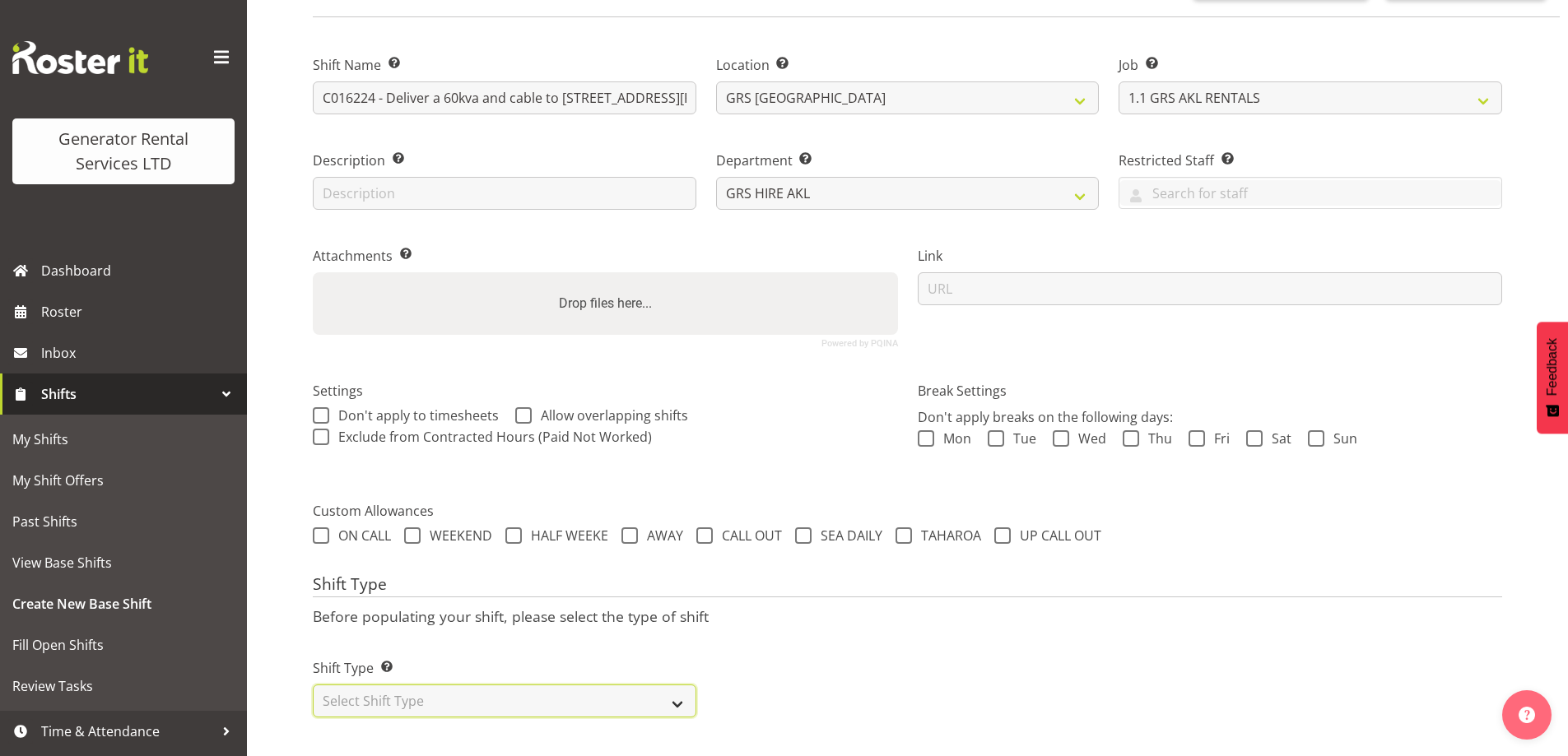
click at [464, 689] on select "Select Shift Type One Off Shift Recurring Shift Rotating Shift" at bounding box center [505, 700] width 384 height 32
select select "one_off"
click at [313, 684] on select "Select Shift Type One Off Shift Recurring Shift Rotating Shift" at bounding box center [505, 700] width 384 height 32
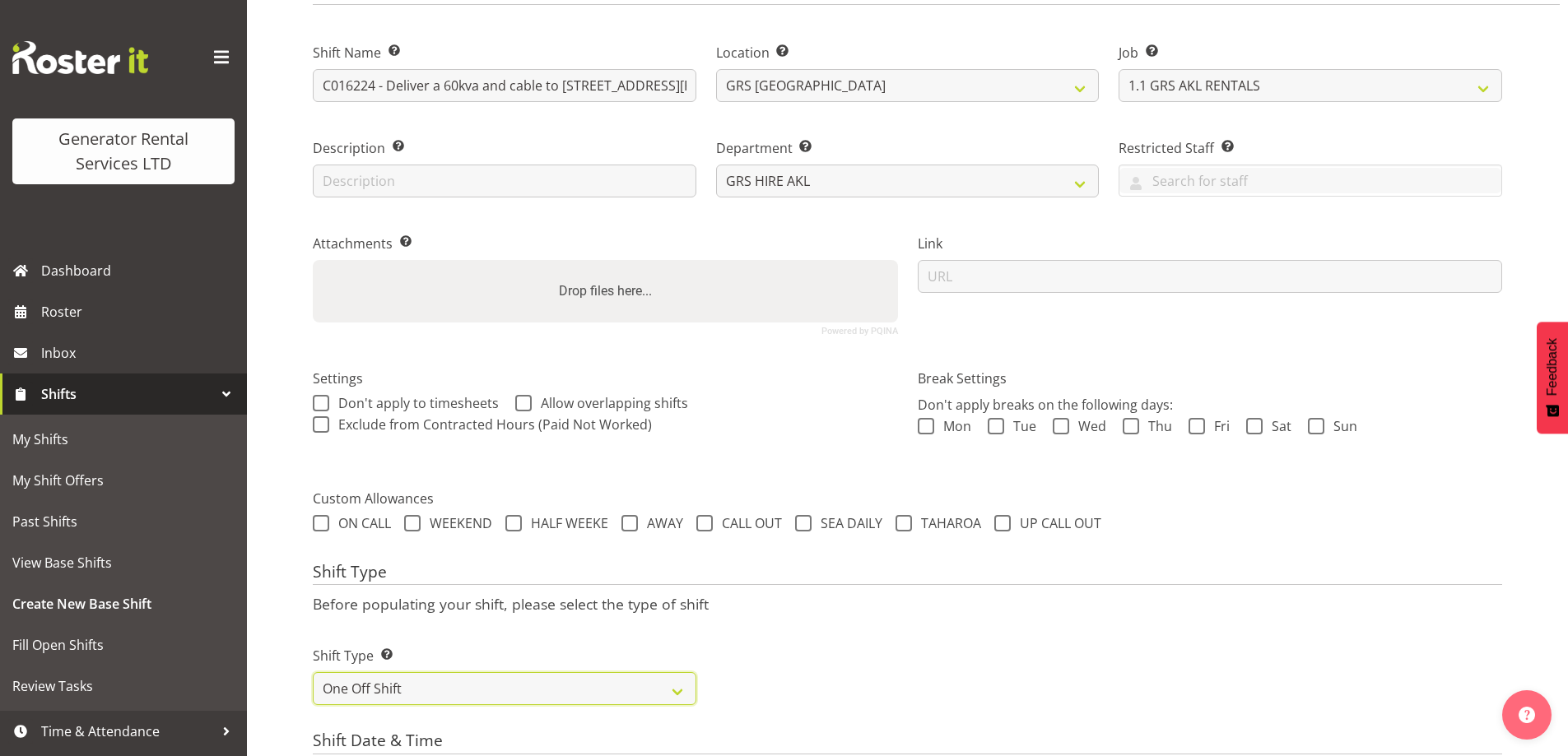
scroll to position [546, 0]
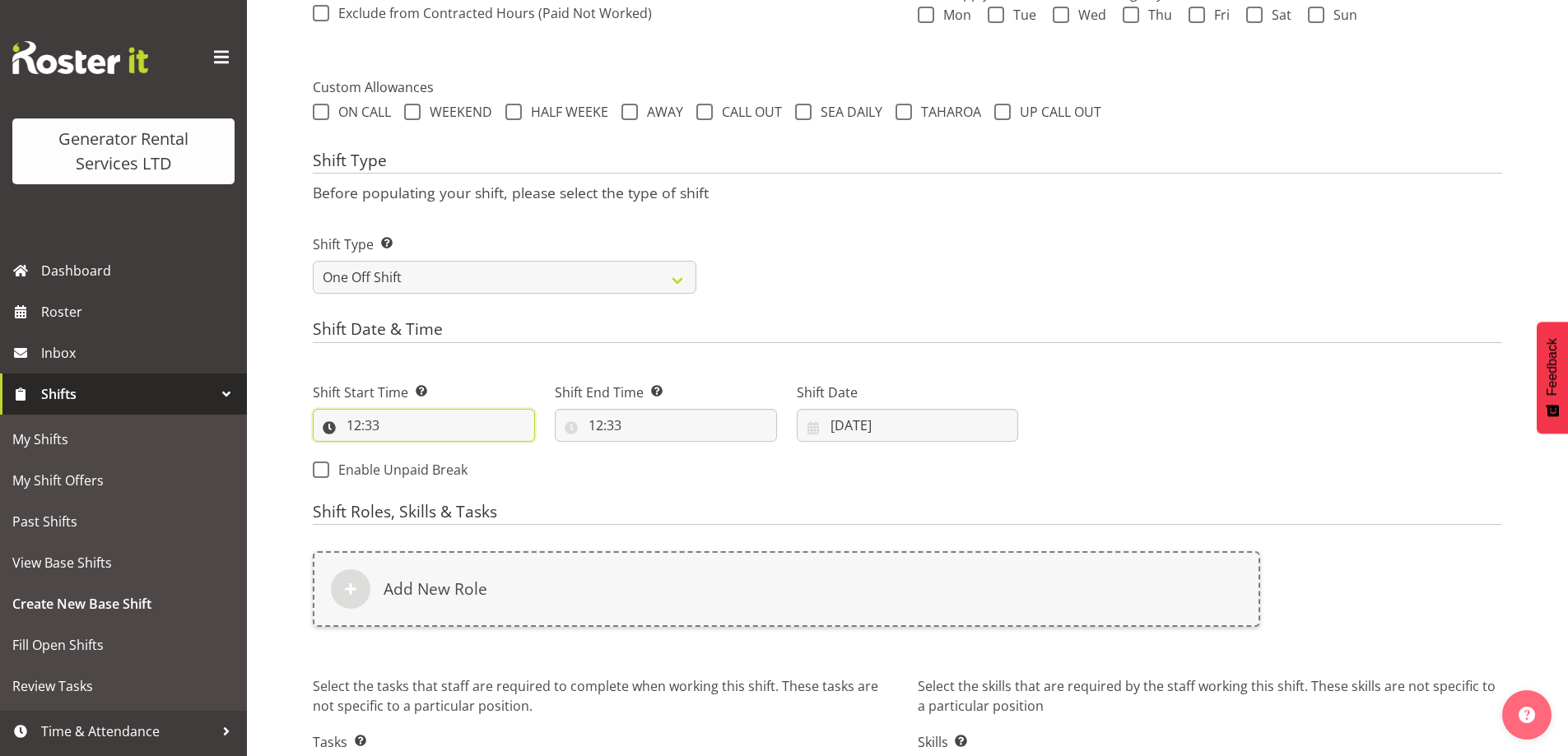
click at [380, 441] on input "12:33" at bounding box center [424, 425] width 222 height 32
click at [418, 472] on select "00 01 02 03 04 05 06 07 08 09 10 11 12 13 14 15 16 17 18 19 20 21 22 23" at bounding box center [425, 468] width 37 height 32
select select "8"
click at [406, 452] on select "00 01 02 03 04 05 06 07 08 09 10 11 12 13 14 15 16 17 18 19 20 21 22 23" at bounding box center [425, 468] width 37 height 32
type input "08:33"
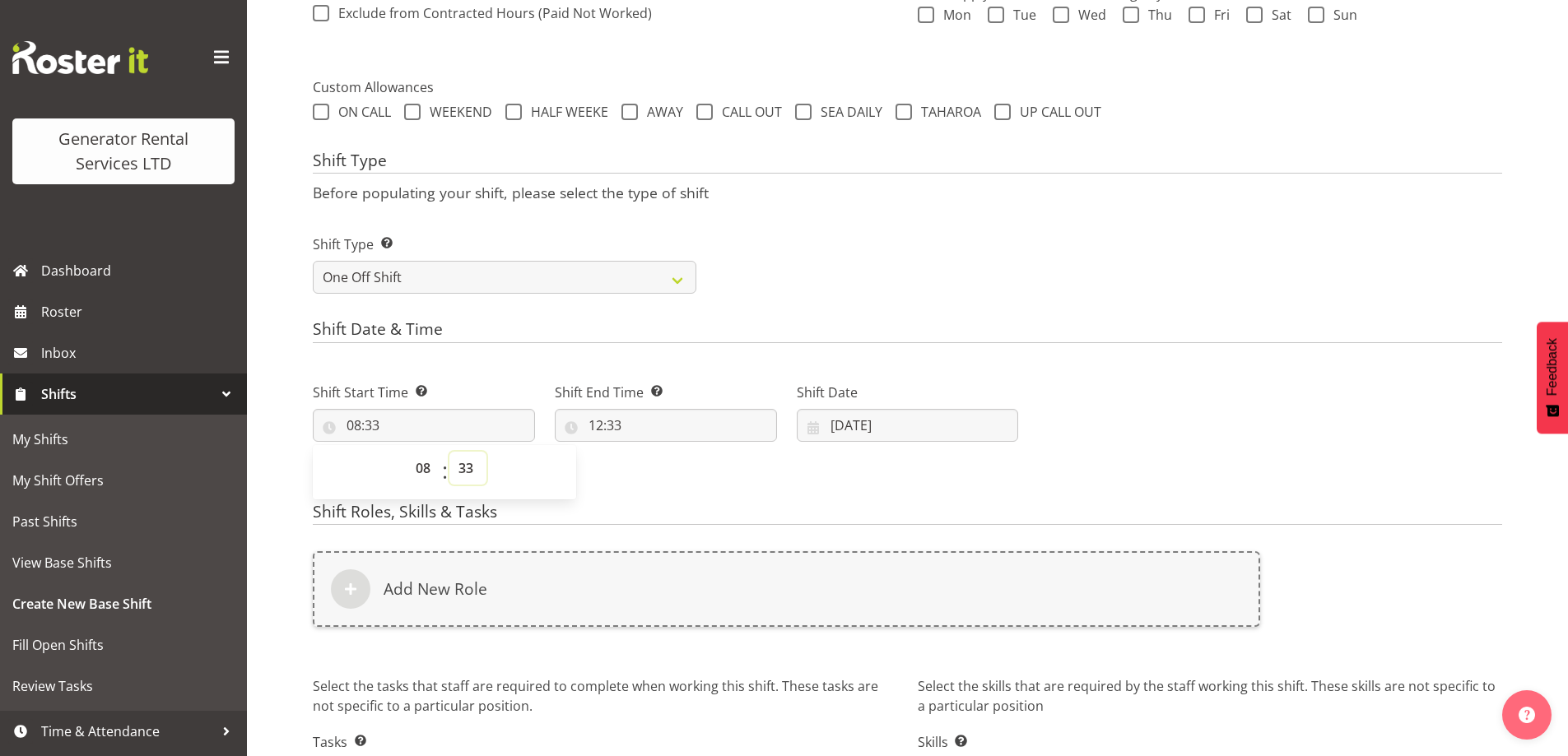
click at [465, 460] on select "00 01 02 03 04 05 06 07 08 09 10 11 12 13 14 15 16 17 18 19 20 21 22 23 24 25 2…" at bounding box center [468, 468] width 37 height 32
select select "0"
click at [450, 452] on select "00 01 02 03 04 05 06 07 08 09 10 11 12 13 14 15 16 17 18 19 20 21 22 23 24 25 2…" at bounding box center [468, 468] width 37 height 32
type input "08:00"
click at [704, 420] on input "12:33" at bounding box center [666, 425] width 222 height 32
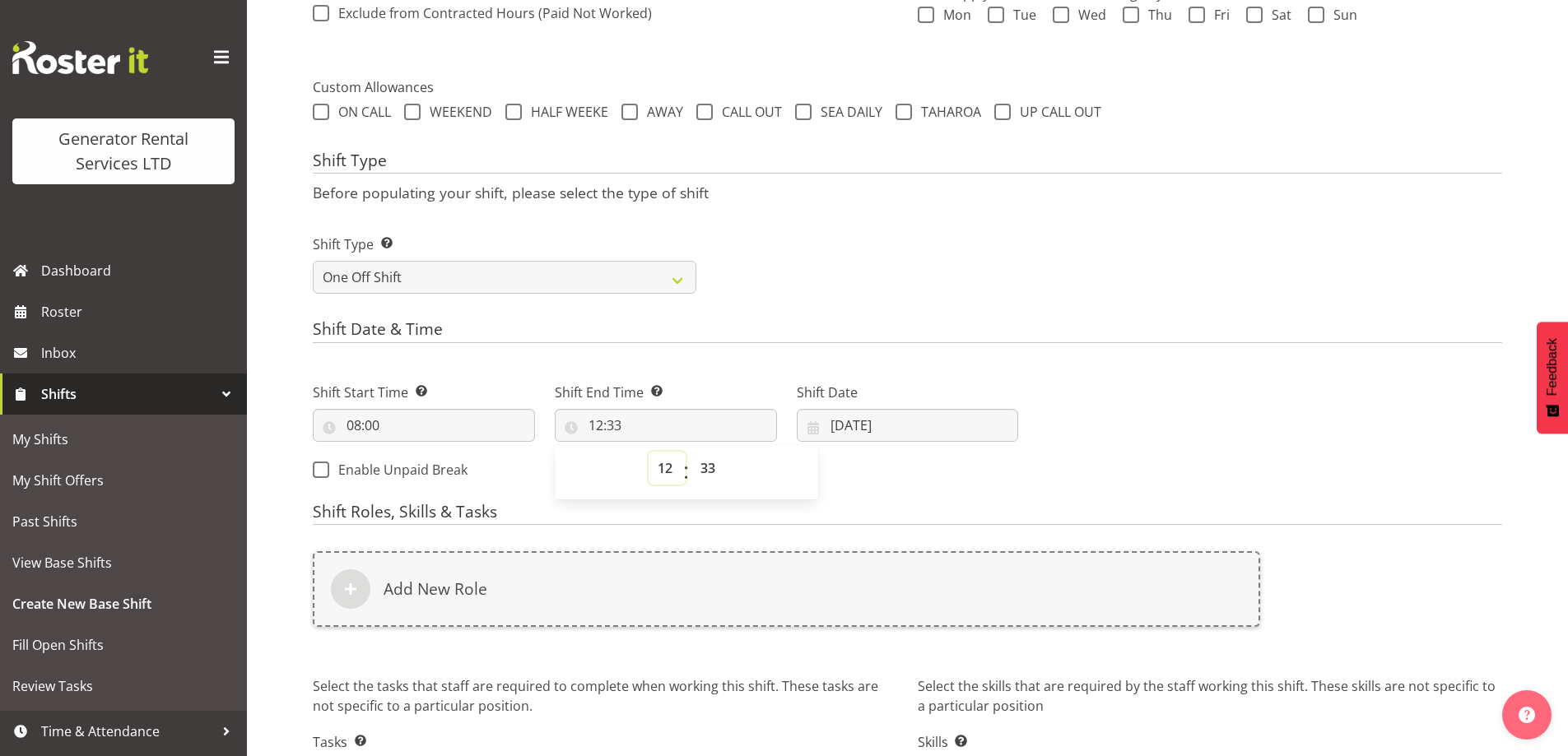
click at [662, 457] on select "00 01 02 03 04 05 06 07 08 09 10 11 12 13 14 15 16 17 18 19 20 21 22 23" at bounding box center [668, 468] width 37 height 32
select select "10"
click at [649, 452] on select "00 01 02 03 04 05 06 07 08 09 10 11 12 13 14 15 16 17 18 19 20 21 22 23" at bounding box center [668, 468] width 37 height 32
type input "10:33"
click at [719, 459] on select "00 01 02 03 04 05 06 07 08 09 10 11 12 13 14 15 16 17 18 19 20 21 22 23 24 25 2…" at bounding box center [710, 468] width 37 height 32
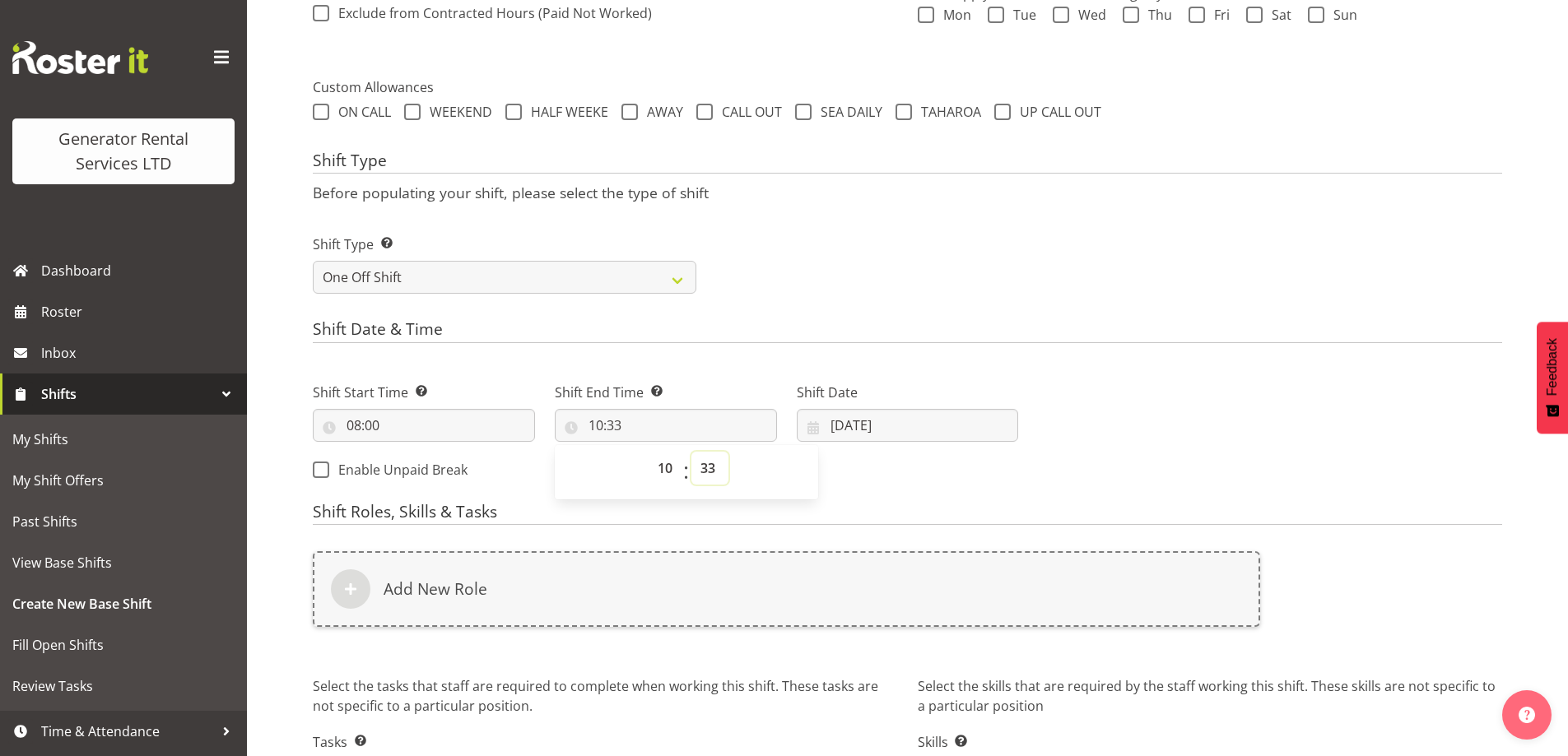
select select "0"
click at [692, 452] on select "00 01 02 03 04 05 06 07 08 09 10 11 12 13 14 15 16 17 18 19 20 21 22 23 24 25 2…" at bounding box center [710, 468] width 37 height 32
type input "10:00"
click at [949, 419] on input "07/10/2025" at bounding box center [908, 425] width 222 height 32
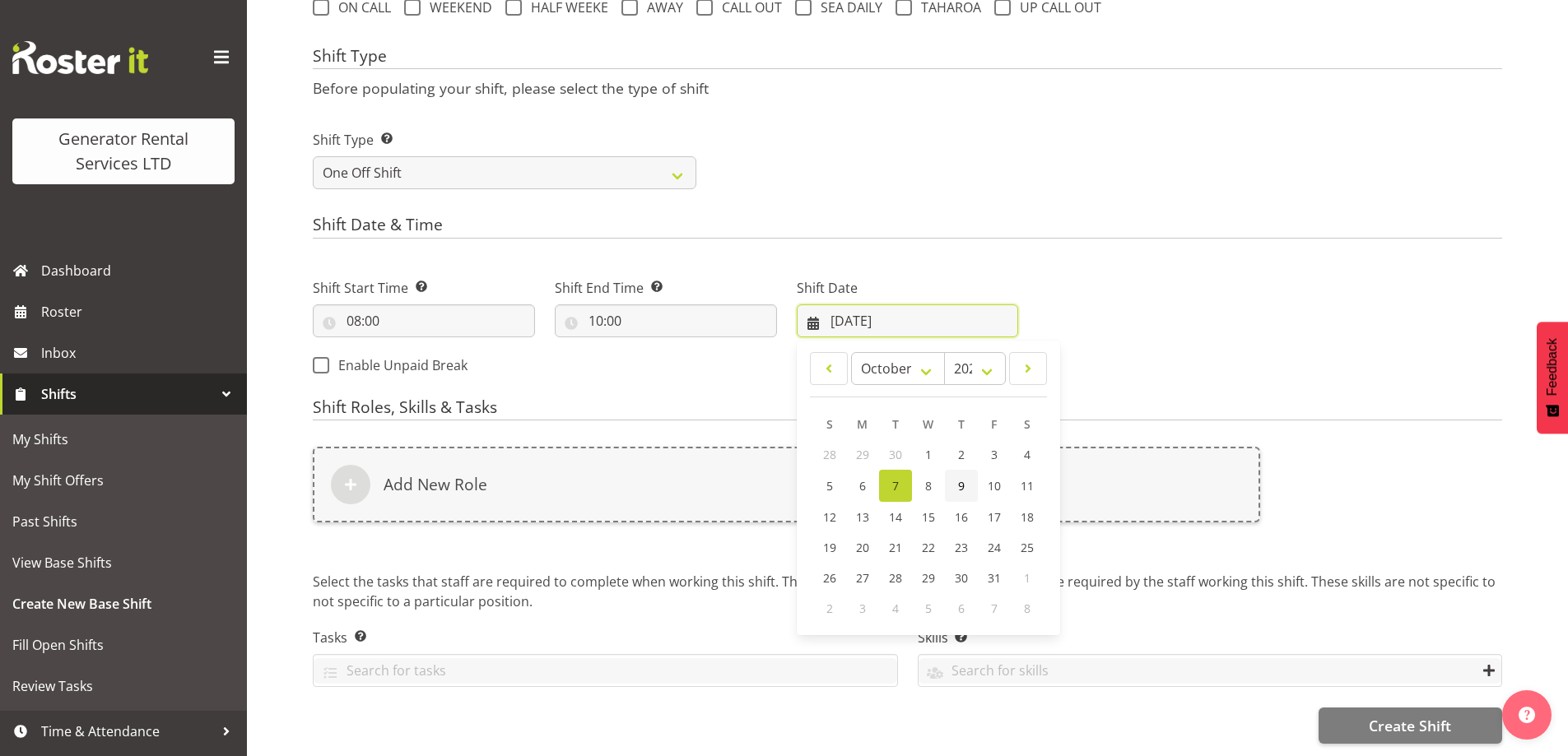
scroll to position [663, 0]
click at [928, 478] on span "8" at bounding box center [929, 486] width 7 height 16
type input "08/10/2025"
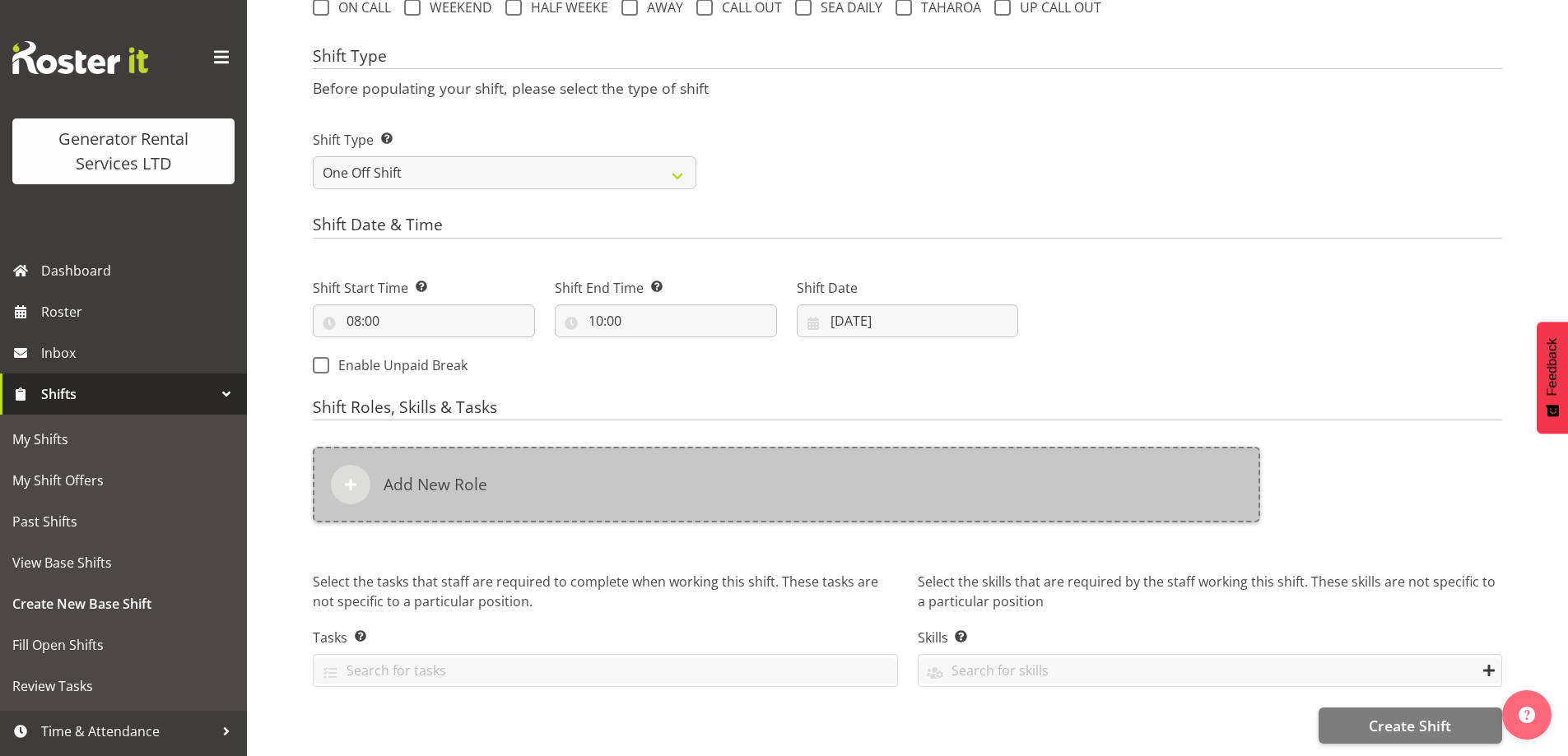
click at [728, 461] on div "Add New Role" at bounding box center [786, 484] width 947 height 76
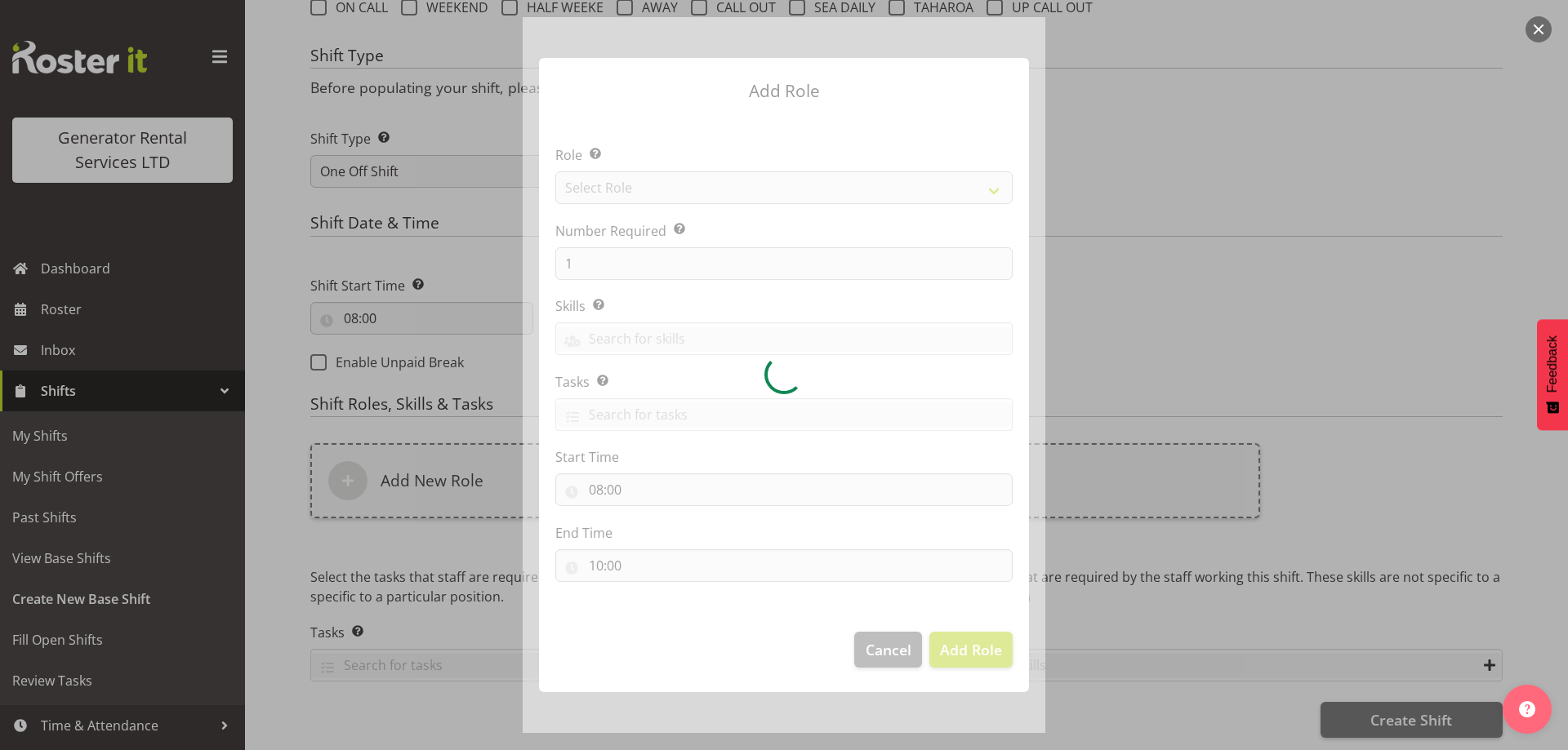
click at [659, 198] on div at bounding box center [784, 375] width 523 height 716
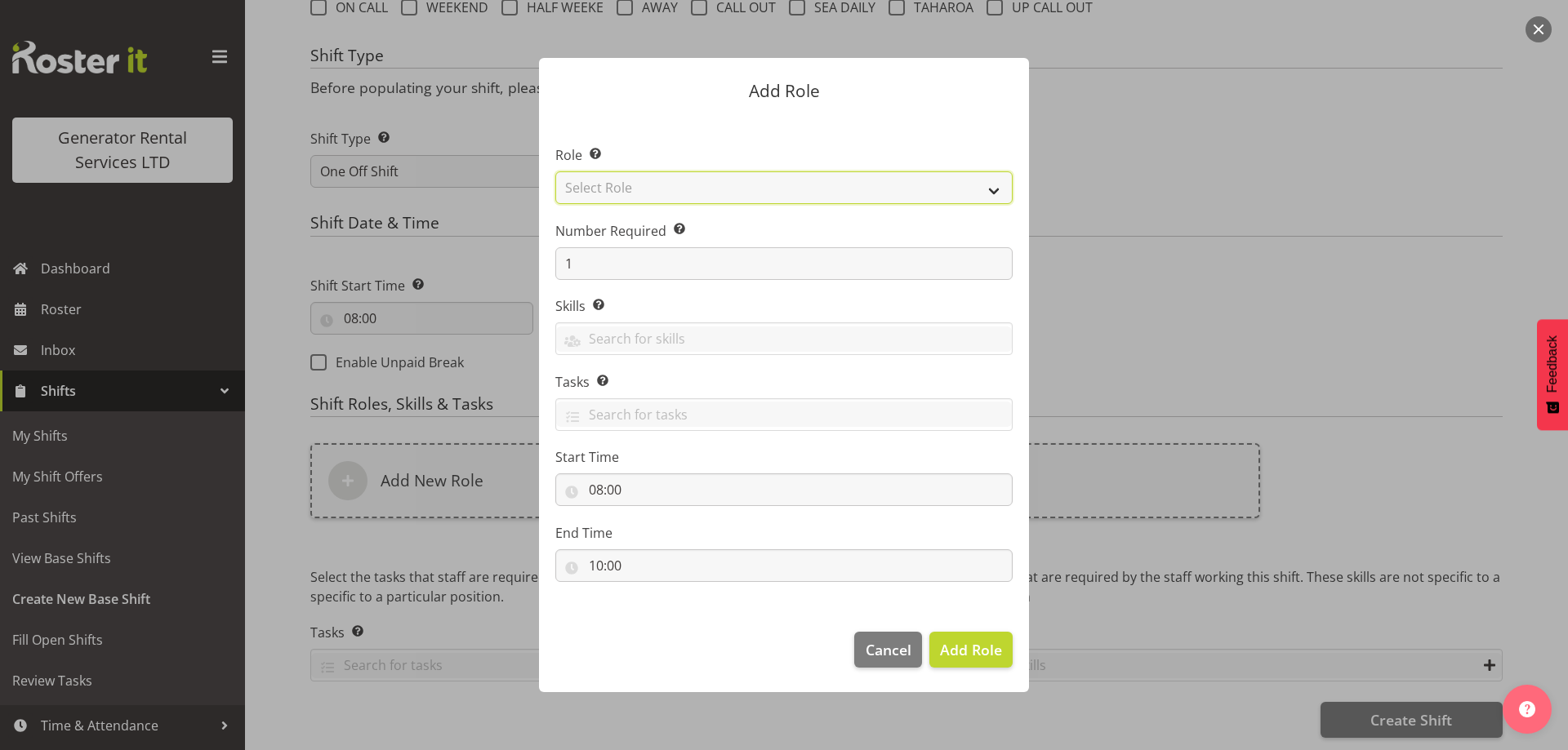
click at [661, 189] on select "Select Role Account Manager Electrician Engineering GM HSEQ manager MECH Mechan…" at bounding box center [784, 187] width 458 height 32
select select "20"
click at [555, 172] on select "Select Role Account Manager Electrician Engineering GM HSEQ manager MECH Mechan…" at bounding box center [784, 187] width 458 height 32
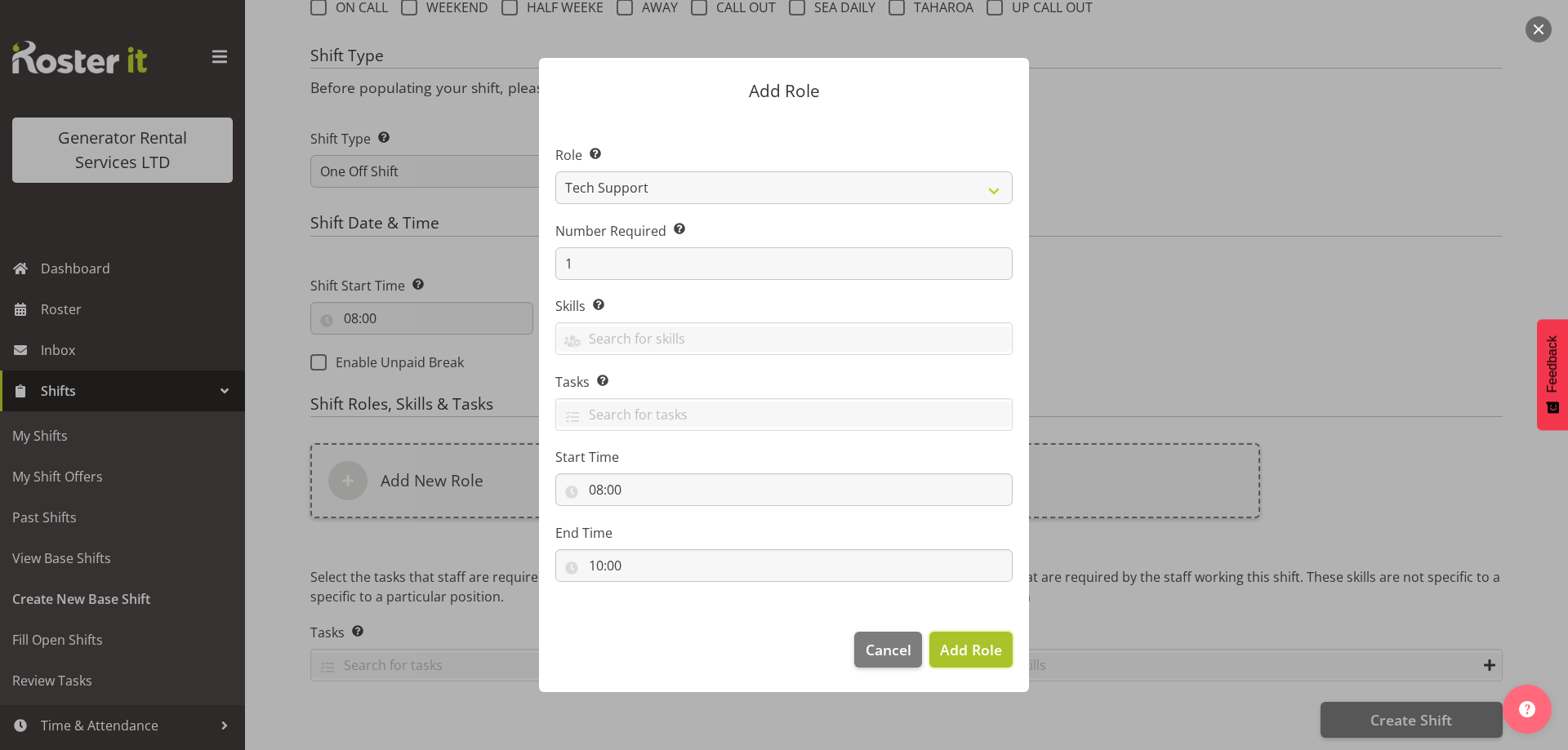
click at [979, 658] on span "Add Role" at bounding box center [971, 650] width 62 height 20
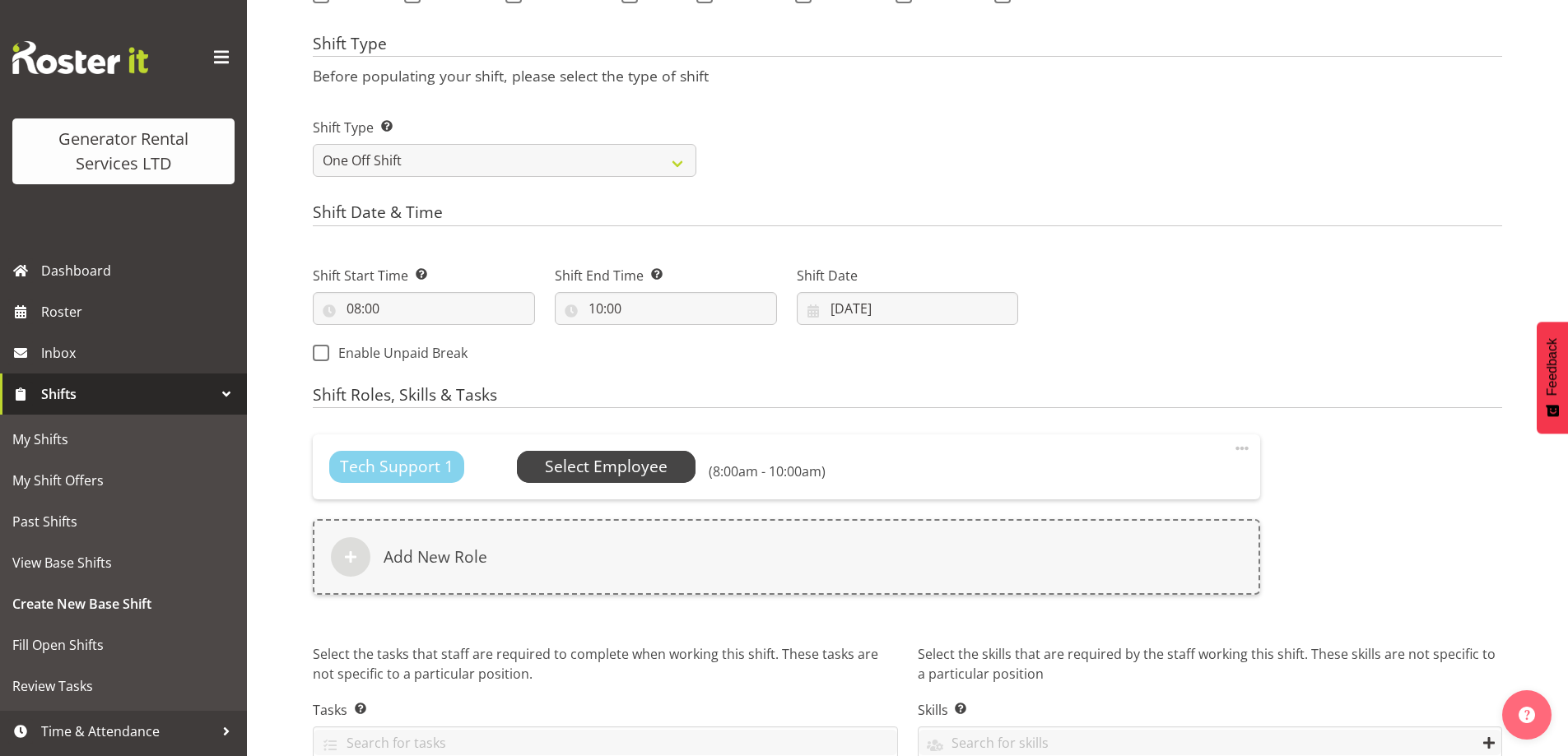
click at [600, 466] on span "Select Employee" at bounding box center [606, 467] width 123 height 24
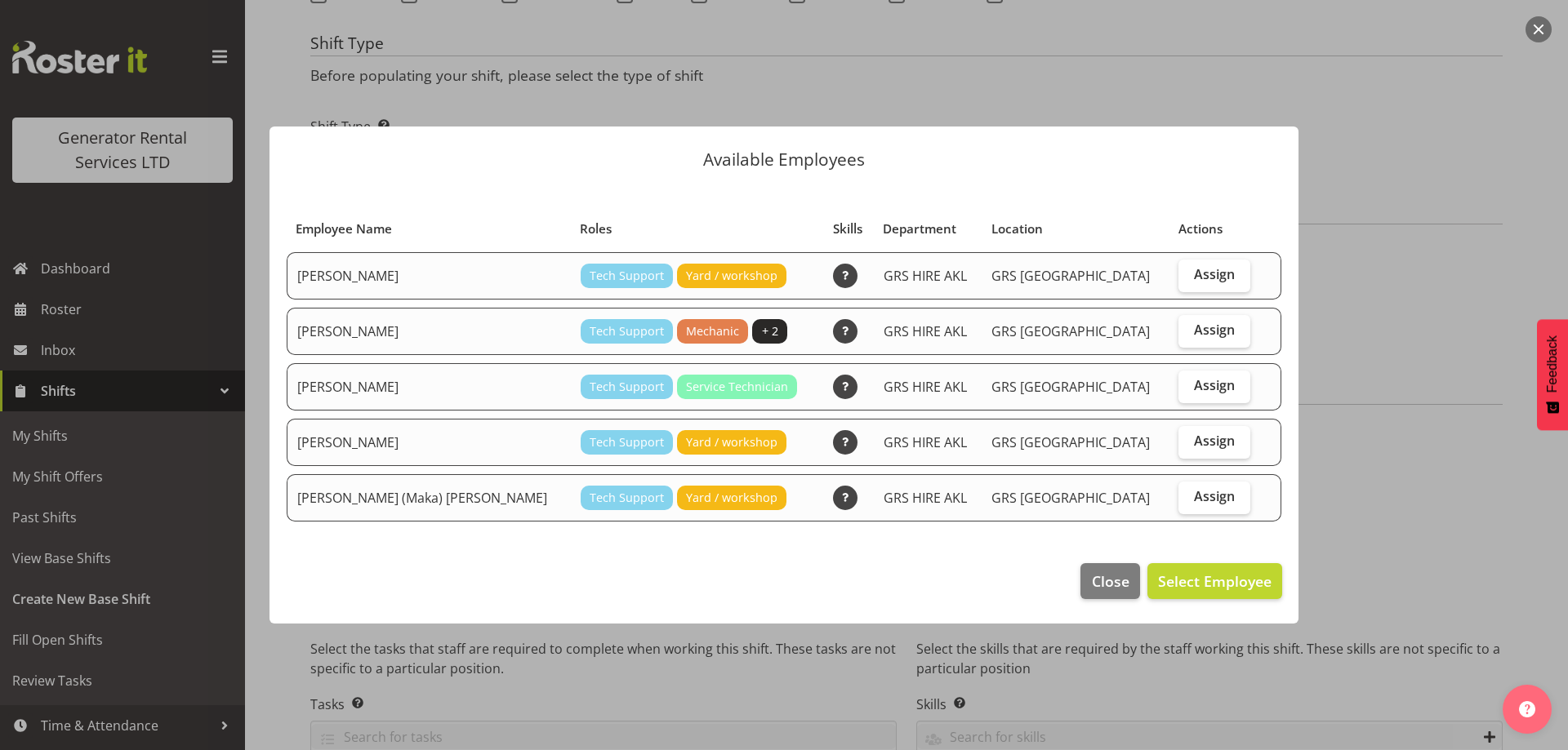
drag, startPoint x: 1218, startPoint y: 389, endPoint x: 1225, endPoint y: 403, distance: 15.7
click at [1218, 390] on label "Assign" at bounding box center [1214, 386] width 71 height 32
click at [1189, 390] on input "Assign" at bounding box center [1184, 385] width 11 height 11
checkbox input "true"
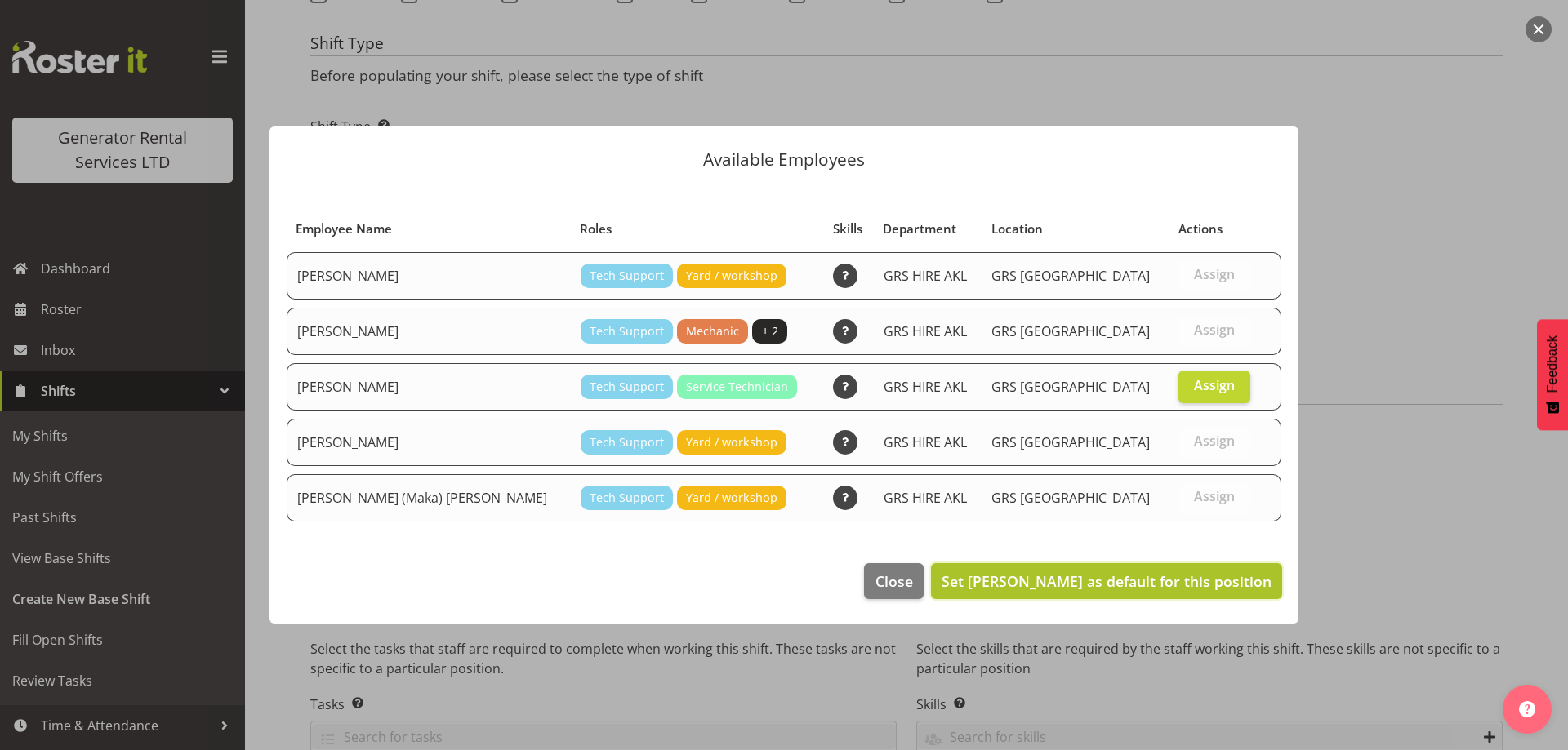
click at [1220, 573] on span "Set Craig Barrett as default for this position" at bounding box center [1106, 581] width 330 height 20
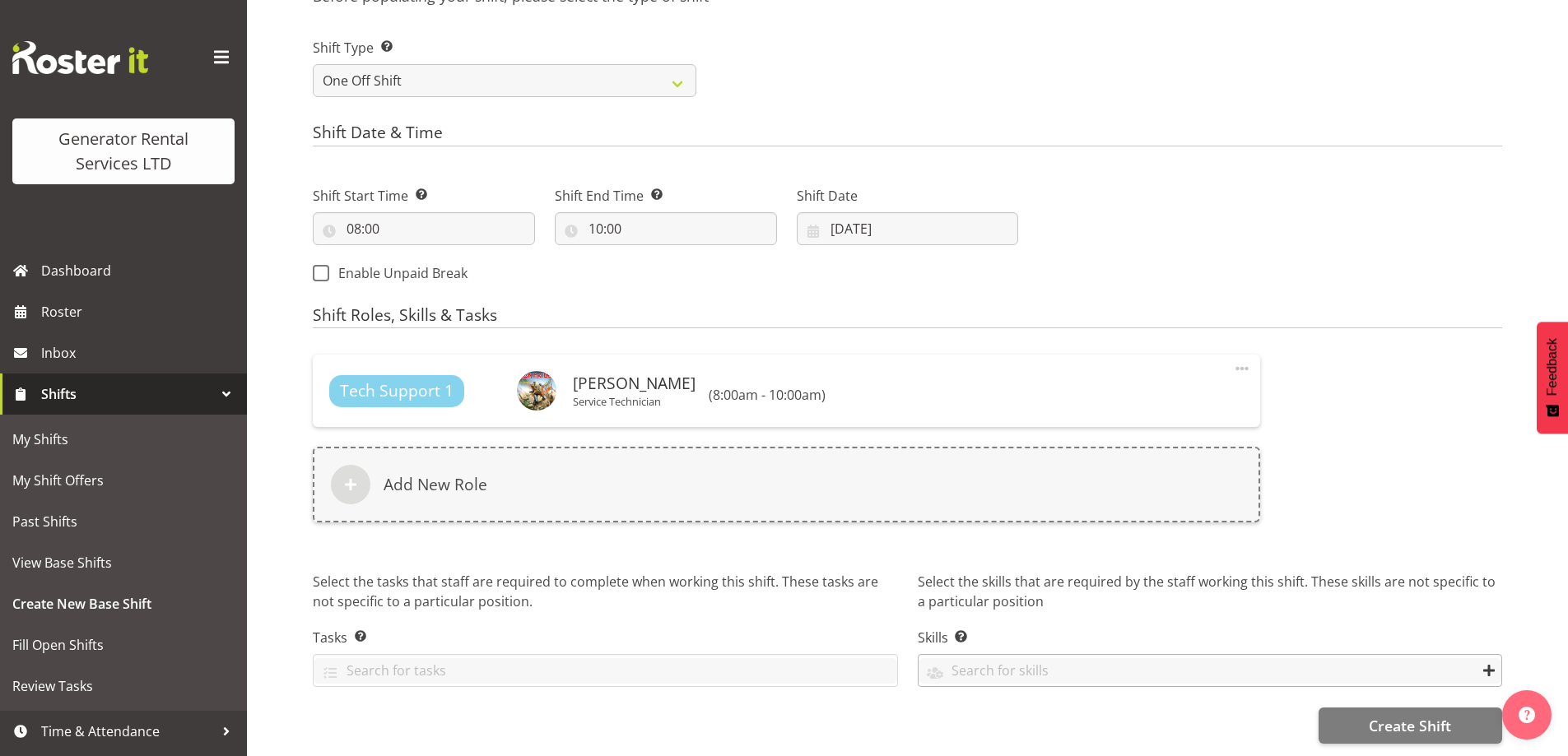
scroll to position [755, 0]
click at [1371, 715] on span "Create Shift" at bounding box center [1411, 726] width 83 height 22
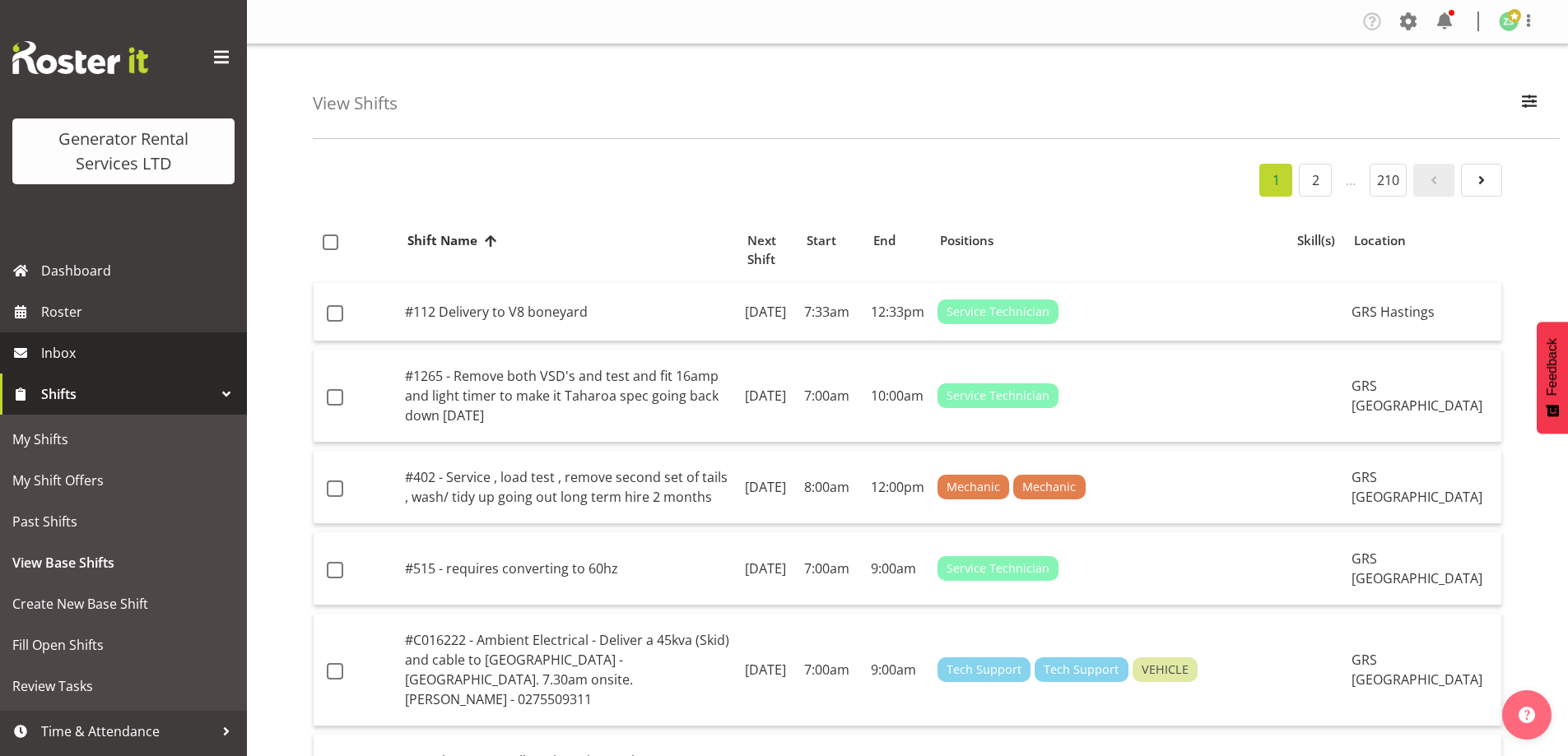
click at [106, 334] on link "Inbox" at bounding box center [123, 353] width 247 height 41
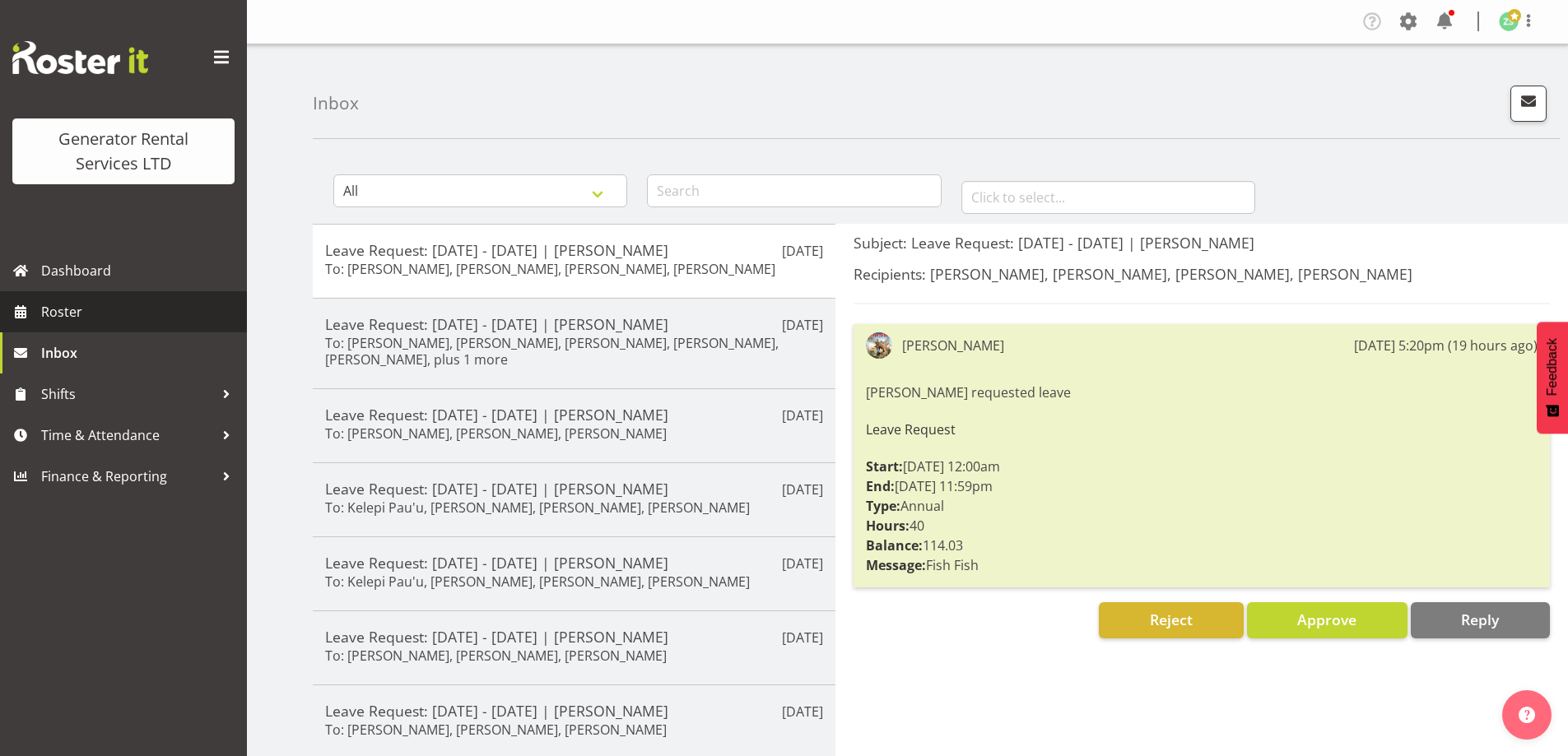
click at [114, 316] on span "Roster" at bounding box center [140, 312] width 198 height 25
